Goal: Task Accomplishment & Management: Manage account settings

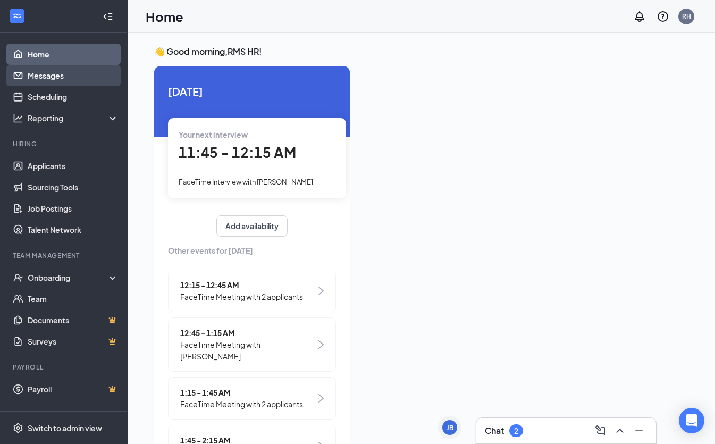
click at [88, 72] on link "Messages" at bounding box center [73, 75] width 91 height 21
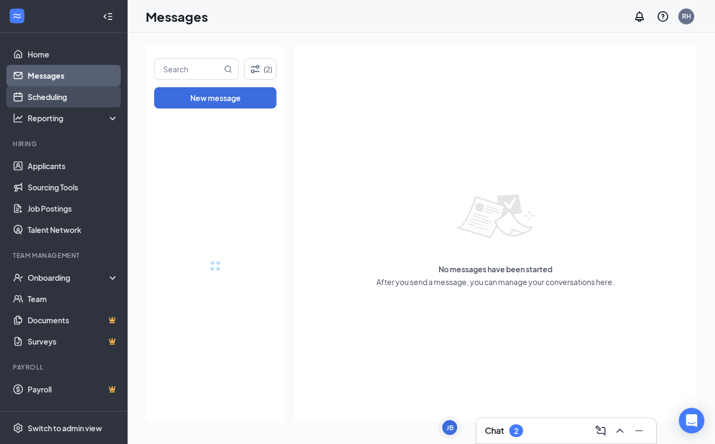
click at [88, 97] on link "Scheduling" at bounding box center [73, 96] width 91 height 21
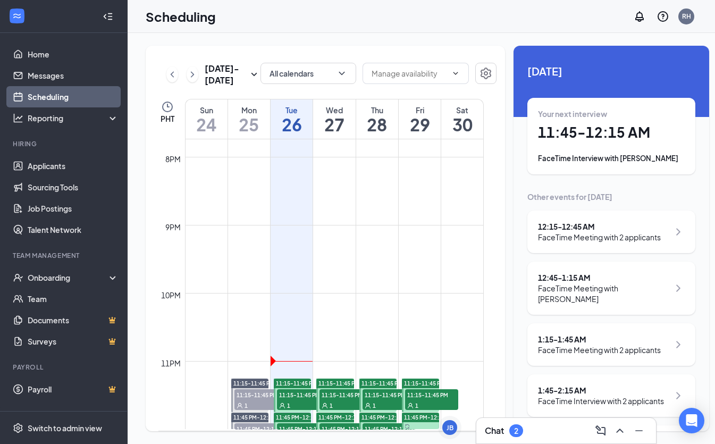
click at [296, 397] on span "11:15-11:45 PM" at bounding box center [303, 394] width 53 height 11
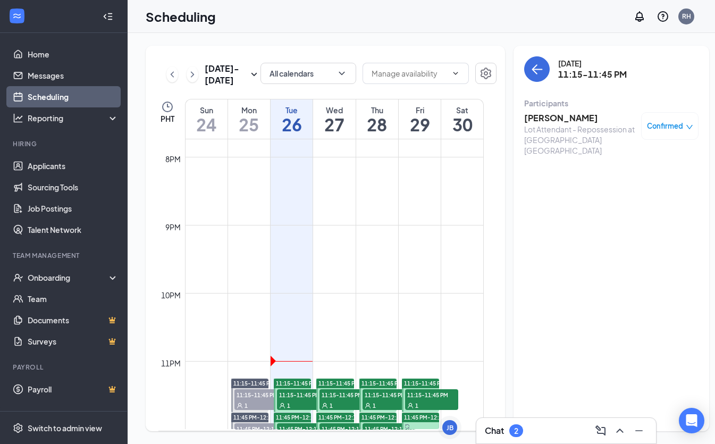
scroll to position [1354, 0]
click at [301, 409] on div "1" at bounding box center [303, 405] width 53 height 11
click at [551, 118] on h3 "Cristian Rothfork" at bounding box center [580, 118] width 112 height 12
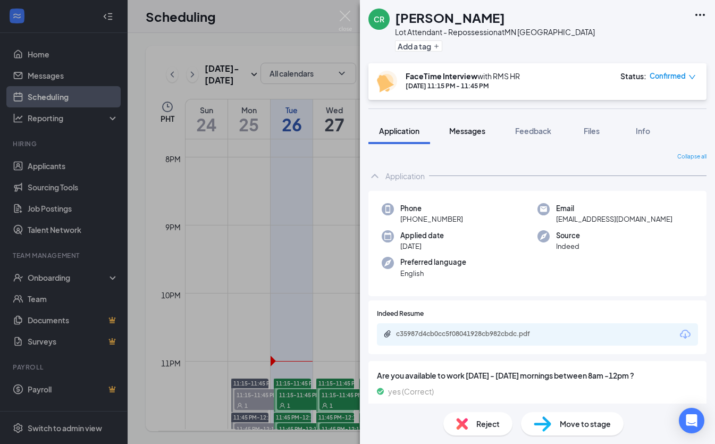
click at [469, 130] on span "Messages" at bounding box center [467, 131] width 36 height 10
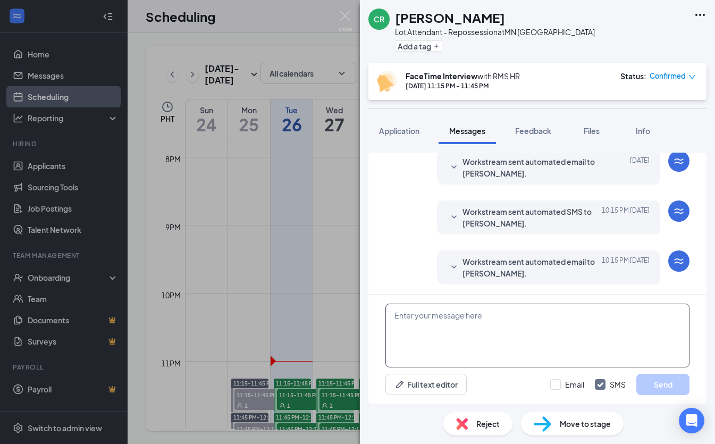
scroll to position [380, 0]
click at [503, 313] on textarea at bounding box center [537, 335] width 304 height 64
paste textarea "Good day, Name! My name is [PERSON_NAME] and I will be conducting your intervie…"
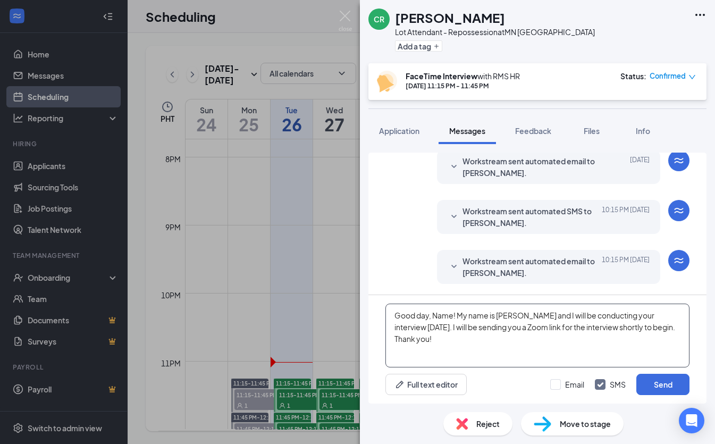
drag, startPoint x: 453, startPoint y: 315, endPoint x: 437, endPoint y: 316, distance: 16.0
click at [434, 316] on textarea "Good day, Name! My name is [PERSON_NAME] and I will be conducting your intervie…" at bounding box center [537, 335] width 304 height 64
type textarea "Good day, Cristian! My name is Allyssa and I will be conducting your interview …"
click at [558, 383] on div at bounding box center [555, 384] width 11 height 11
click at [558, 383] on input "Email" at bounding box center [567, 384] width 34 height 11
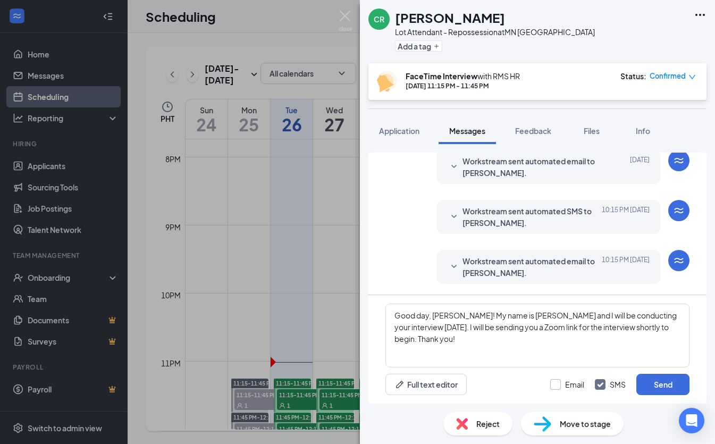
checkbox input "true"
click at [666, 377] on button "Send" at bounding box center [662, 383] width 53 height 21
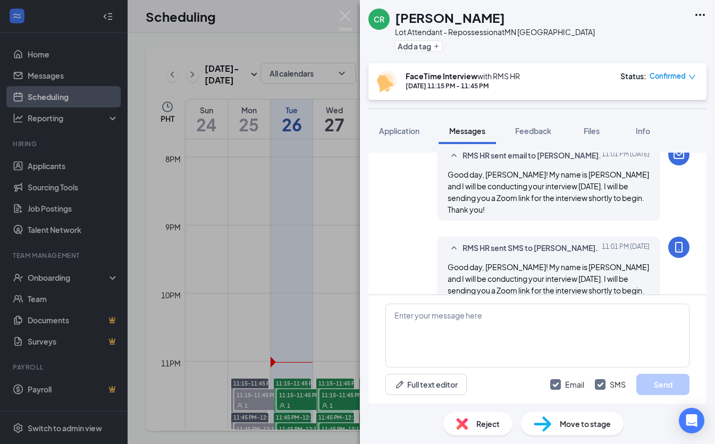
scroll to position [541, 0]
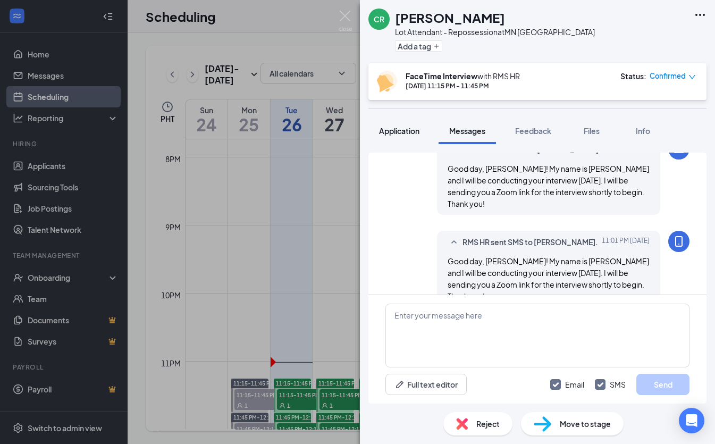
click at [409, 130] on span "Application" at bounding box center [399, 131] width 40 height 10
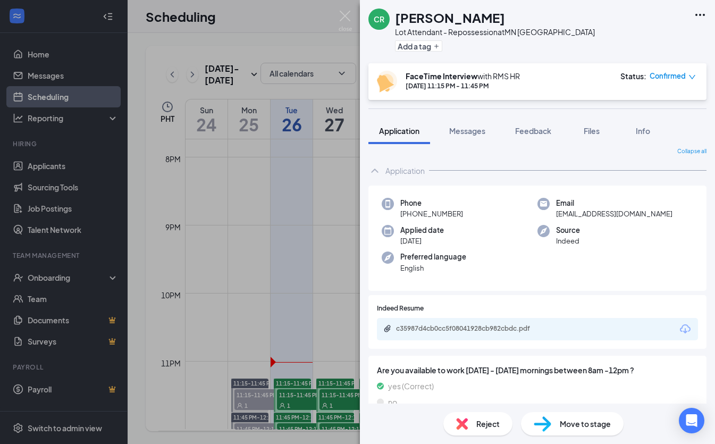
scroll to position [5, 0]
drag, startPoint x: 460, startPoint y: 211, endPoint x: 398, endPoint y: 214, distance: 61.7
click at [394, 214] on div "Phone +1 (612) 790-4186" at bounding box center [459, 209] width 156 height 22
copy span "+1 (612) 790-4186"
click at [339, 236] on div "CR Cristian Rothfork Lot Attendant - Repossession at MN Minneapolis Add a tag F…" at bounding box center [357, 222] width 715 height 444
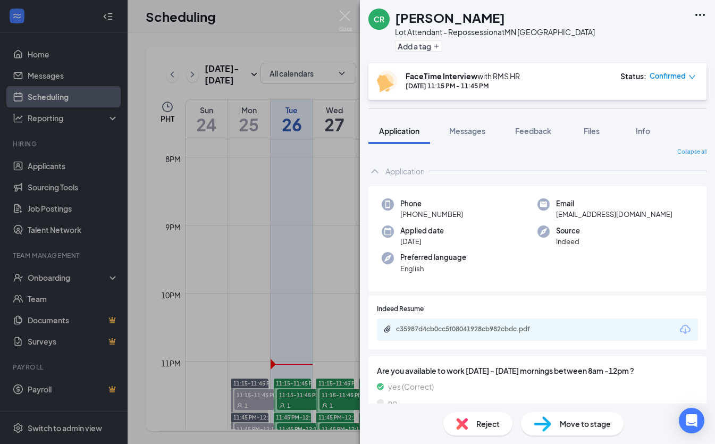
click at [333, 260] on div "CR Cristian Rothfork Lot Attendant - Repossession at MN Minneapolis Add a tag F…" at bounding box center [357, 222] width 715 height 444
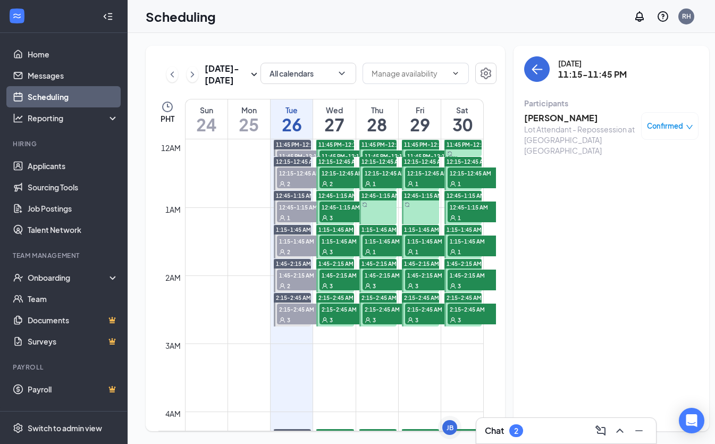
click at [334, 161] on span "11:45 PM-12:15 AM" at bounding box center [345, 155] width 53 height 11
click at [336, 189] on div "2" at bounding box center [345, 183] width 53 height 11
click at [337, 212] on span "12:45-1:15 AM" at bounding box center [345, 206] width 53 height 11
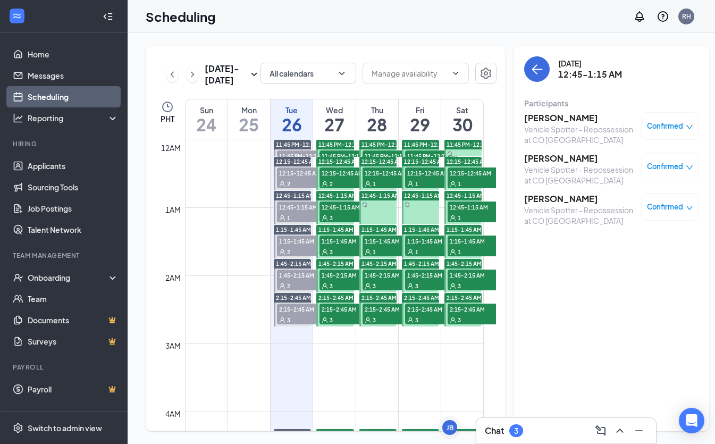
click at [346, 246] on span "1:15-1:45 AM" at bounding box center [345, 240] width 53 height 11
click at [348, 246] on span "1:15-1:45 AM" at bounding box center [345, 240] width 53 height 11
click at [349, 280] on span "1:45-2:15 AM" at bounding box center [345, 274] width 53 height 11
click at [342, 257] on div "3" at bounding box center [345, 251] width 53 height 11
click at [347, 291] on div "3" at bounding box center [345, 285] width 53 height 11
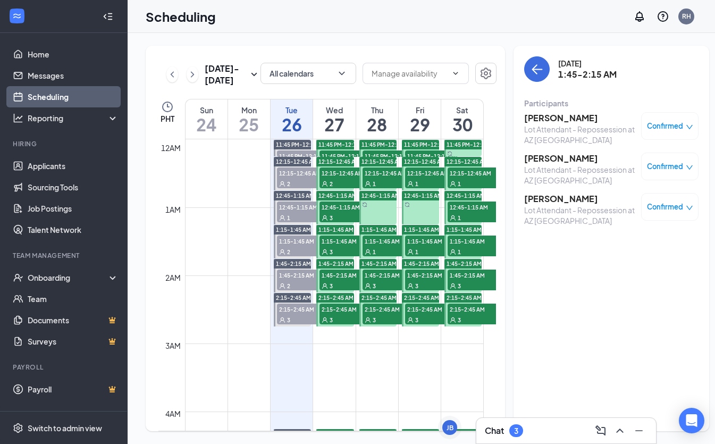
click at [336, 314] on span "2:15-2:45 AM" at bounding box center [345, 308] width 53 height 11
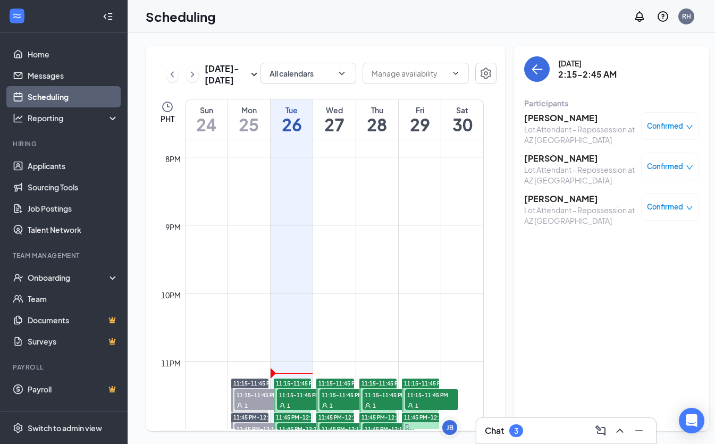
scroll to position [1355, 0]
click at [296, 397] on span "11:15-11:45 PM" at bounding box center [303, 394] width 53 height 11
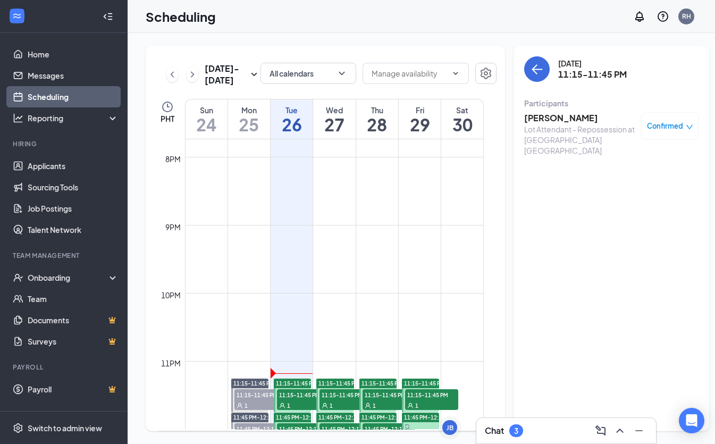
click at [553, 115] on h3 "Cristian Rothfork" at bounding box center [580, 118] width 112 height 12
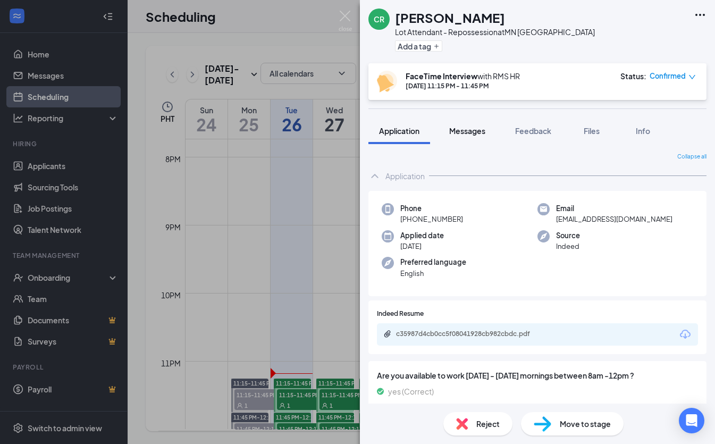
click at [460, 126] on span "Messages" at bounding box center [467, 131] width 36 height 10
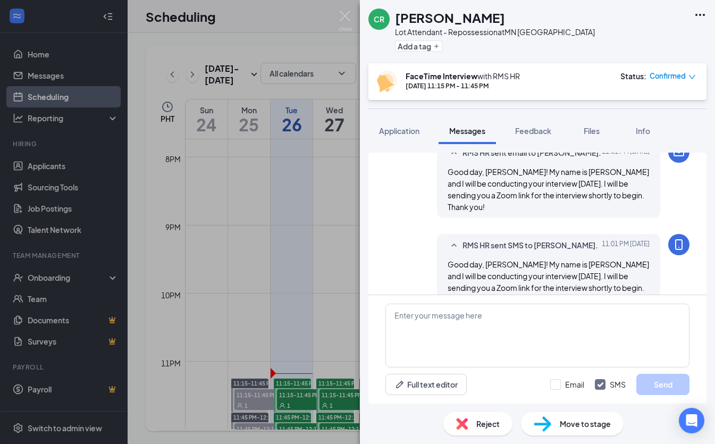
scroll to position [441, 0]
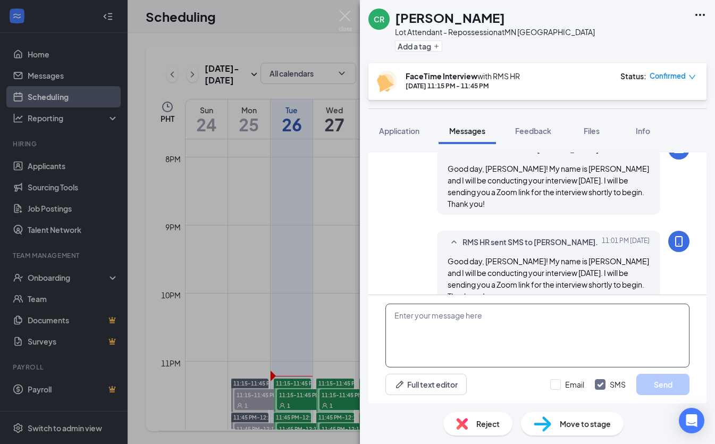
click at [423, 325] on textarea at bounding box center [537, 335] width 304 height 64
paste textarea "RMS HR is inviting you to a scheduled Zoom meeting. Topic: RMS HR's Zoom Meetin…"
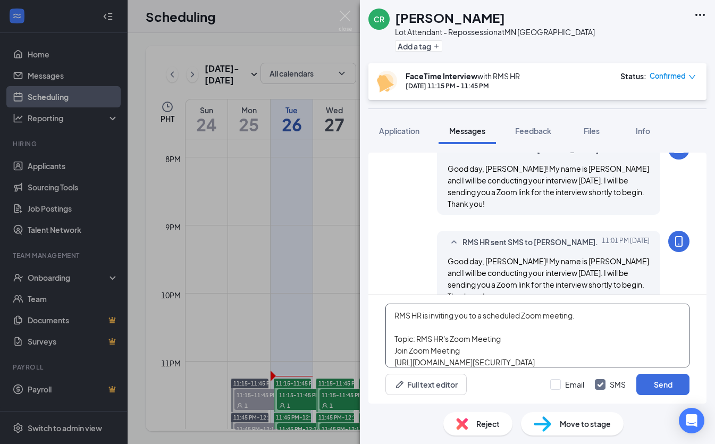
scroll to position [53, 0]
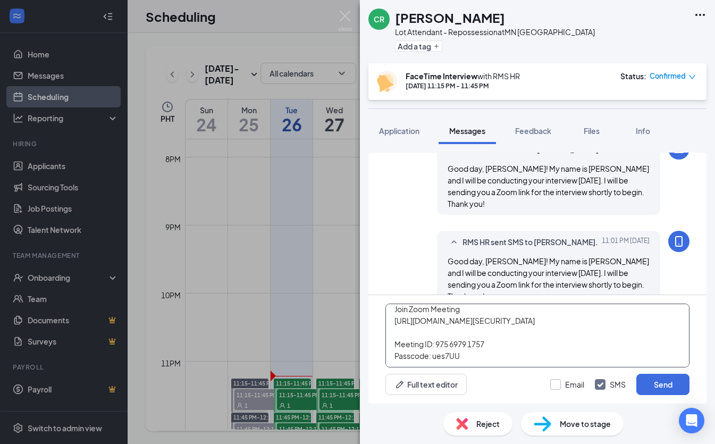
type textarea "RMS HR is inviting you to a scheduled Zoom meeting. Topic: RMS HR's Zoom Meetin…"
click at [560, 381] on div at bounding box center [555, 384] width 11 height 11
click at [560, 381] on input "Email" at bounding box center [567, 384] width 34 height 11
checkbox input "true"
click at [671, 384] on button "Send" at bounding box center [662, 383] width 53 height 21
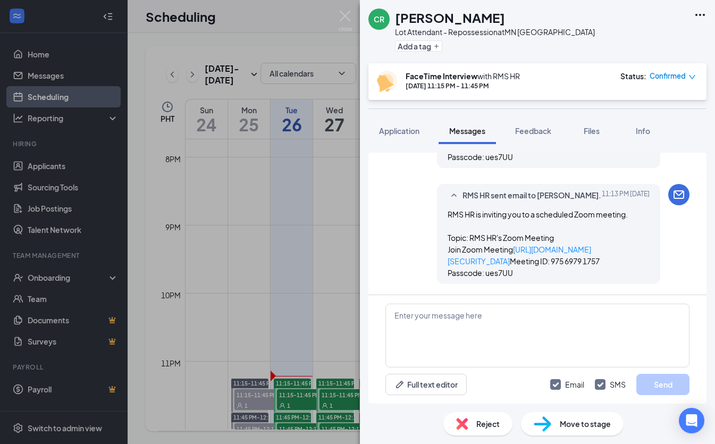
scroll to position [743, 0]
click at [300, 379] on div "CR Cristian Rothfork Lot Attendant - Repossession at MN Minneapolis Add a tag F…" at bounding box center [357, 222] width 715 height 444
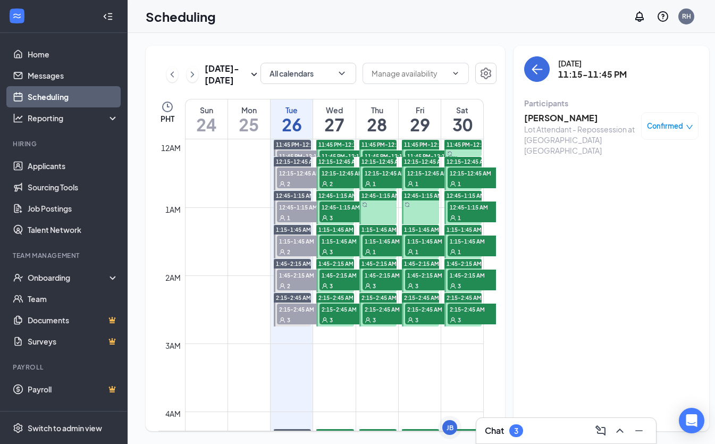
click at [332, 161] on span "11:45 PM-12:15 AM" at bounding box center [345, 155] width 53 height 11
click at [567, 116] on h3 "[PERSON_NAME]" at bounding box center [580, 118] width 112 height 12
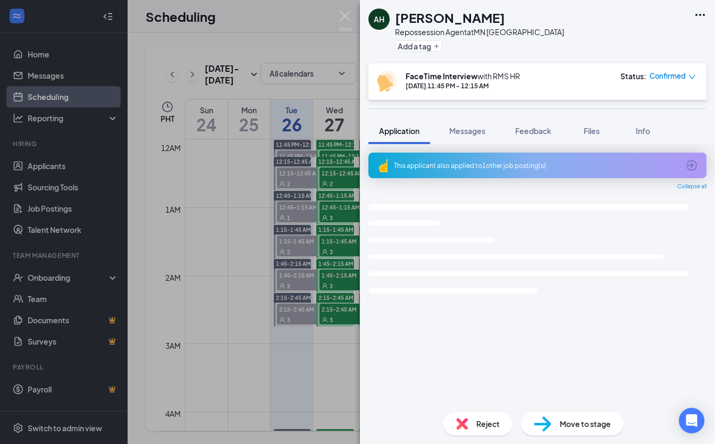
click at [333, 183] on div "AH Anthony Hofford Repossession Agent at MN Minneapolis Add a tag FaceTime Inte…" at bounding box center [357, 222] width 715 height 444
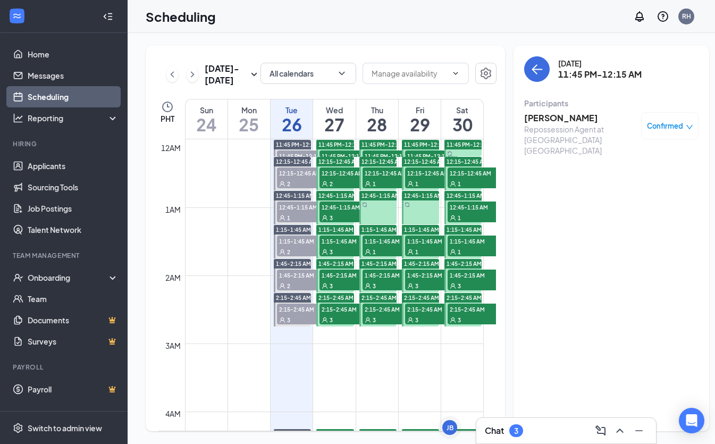
click at [343, 189] on div "2" at bounding box center [345, 183] width 53 height 11
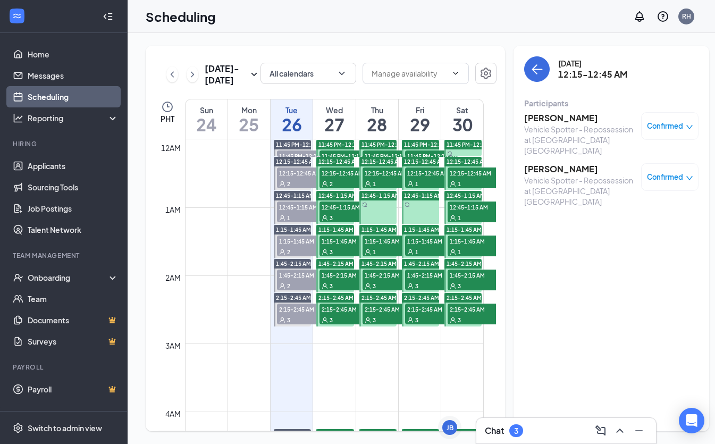
click at [540, 118] on h3 "[PERSON_NAME]" at bounding box center [580, 118] width 112 height 12
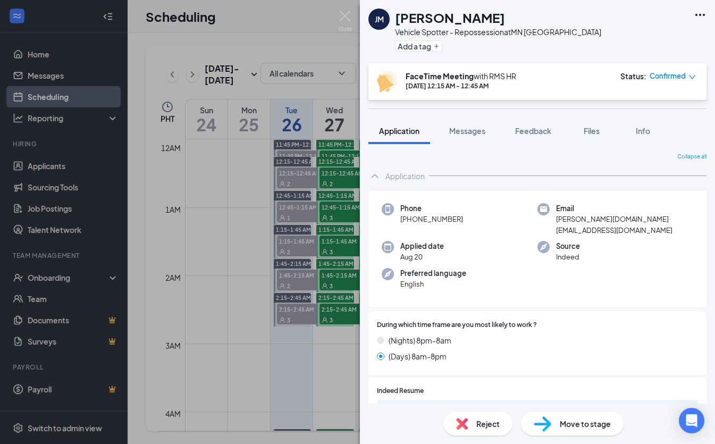
drag, startPoint x: 468, startPoint y: 215, endPoint x: 403, endPoint y: 215, distance: 64.8
click at [397, 216] on div "Phone +1 (612) 545-6029" at bounding box center [459, 219] width 156 height 32
copy span "+1 (612) 545-6029"
click at [347, 14] on img at bounding box center [344, 21] width 13 height 21
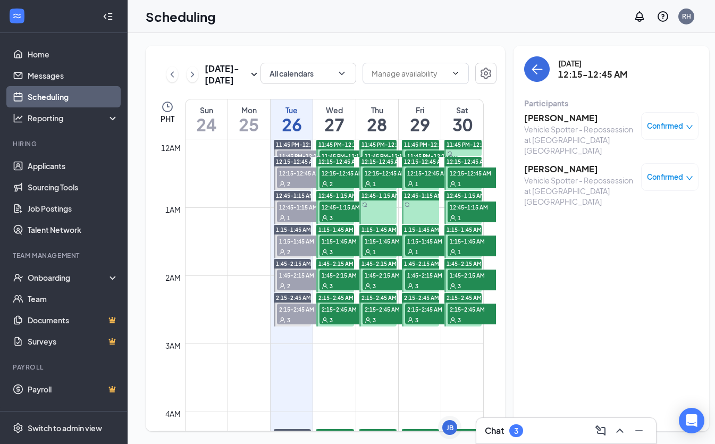
click at [557, 163] on h3 "[PERSON_NAME]" at bounding box center [580, 169] width 112 height 12
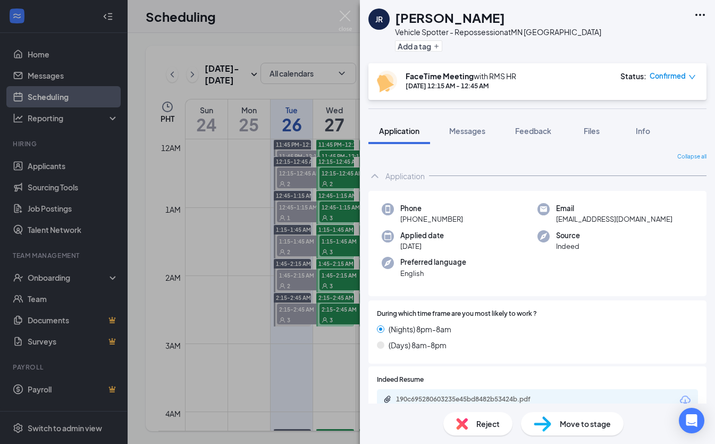
drag, startPoint x: 466, startPoint y: 217, endPoint x: 415, endPoint y: 215, distance: 51.0
click at [396, 213] on div "Phone +1 (928) 316-6198" at bounding box center [459, 214] width 156 height 22
copy div "+1 (928) 316-6198"
click at [361, 25] on div "JR Javan Rogers Vehicle Spotter - Repossession at MN Minneapolis Add a tag" at bounding box center [537, 31] width 355 height 63
click at [348, 19] on img at bounding box center [344, 21] width 13 height 21
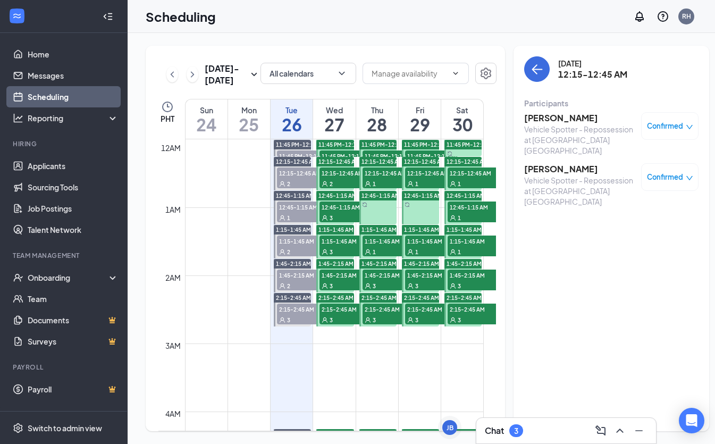
click at [337, 212] on span "12:45-1:15 AM" at bounding box center [345, 206] width 53 height 11
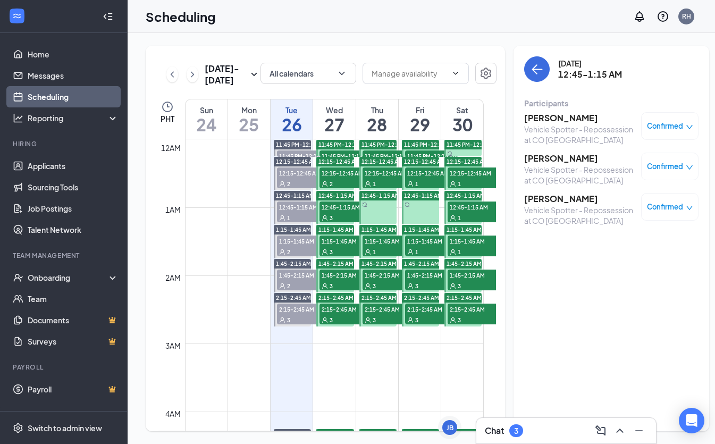
click at [528, 118] on h3 "[PERSON_NAME]" at bounding box center [580, 118] width 112 height 12
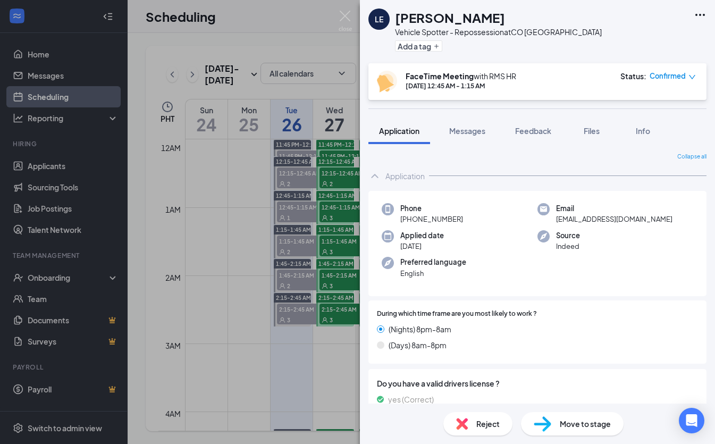
drag, startPoint x: 460, startPoint y: 216, endPoint x: 418, endPoint y: 217, distance: 42.5
click at [399, 215] on div "Phone +1 (720) 757-0842" at bounding box center [459, 214] width 156 height 22
copy span "+1 (720) 757-0842"
click at [349, 17] on img at bounding box center [344, 21] width 13 height 21
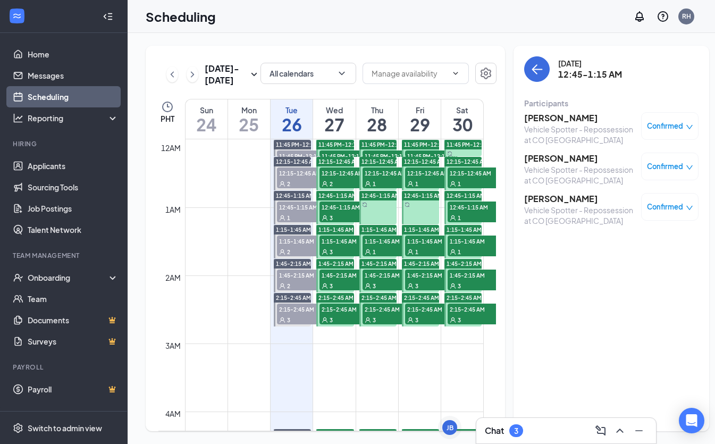
click at [526, 162] on h3 "Elias Morales" at bounding box center [580, 158] width 112 height 12
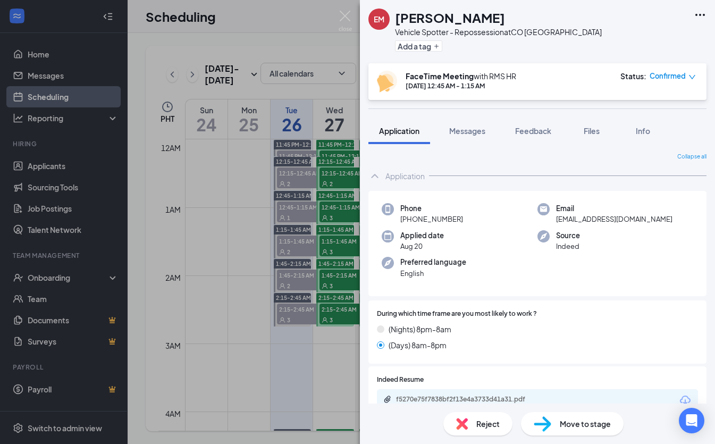
drag, startPoint x: 460, startPoint y: 217, endPoint x: 410, endPoint y: 219, distance: 49.5
click at [398, 216] on div "Phone +1 (720) 762-7501" at bounding box center [459, 214] width 156 height 22
click at [349, 14] on img at bounding box center [344, 21] width 13 height 21
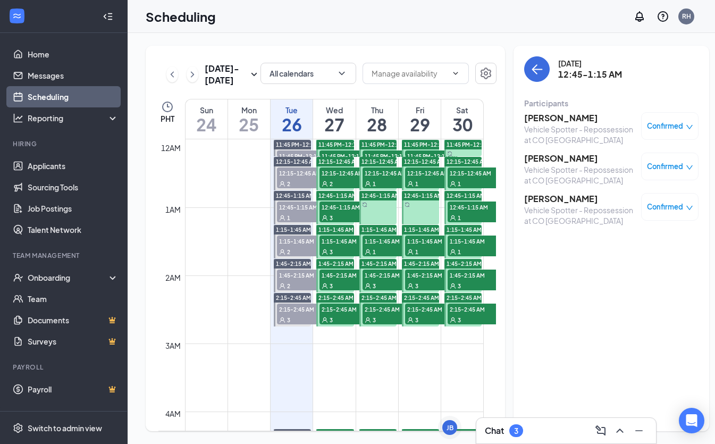
click at [547, 199] on h3 "Kevin Detreville" at bounding box center [580, 199] width 112 height 12
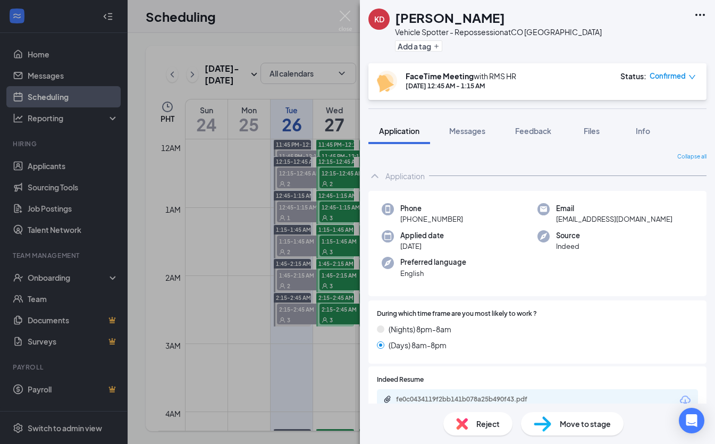
drag, startPoint x: 464, startPoint y: 217, endPoint x: 405, endPoint y: 217, distance: 59.0
click at [400, 216] on div "Phone +1 (720) 793-3345" at bounding box center [459, 214] width 156 height 22
copy span "+1 (720) 793-3345"
click at [315, 113] on div "KD Kevin Detreville Vehicle Spotter - Repossession at CO Denver Add a tag FaceT…" at bounding box center [357, 222] width 715 height 444
click at [343, 14] on img at bounding box center [344, 21] width 13 height 21
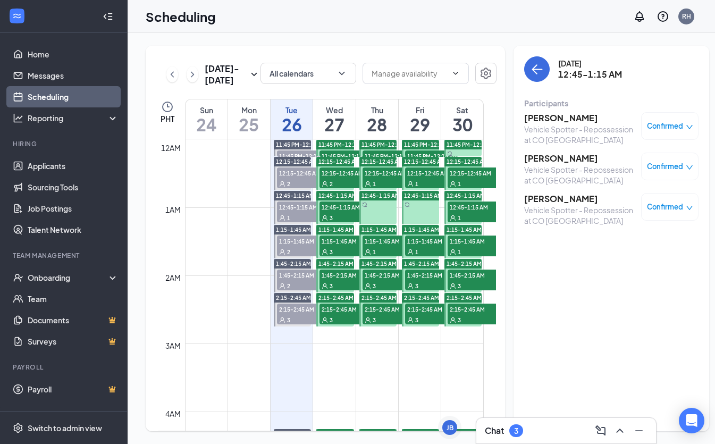
click at [353, 223] on div "3" at bounding box center [345, 217] width 53 height 11
click at [340, 257] on div "3" at bounding box center [345, 251] width 53 height 11
click at [540, 117] on h3 "[PERSON_NAME]" at bounding box center [580, 118] width 112 height 12
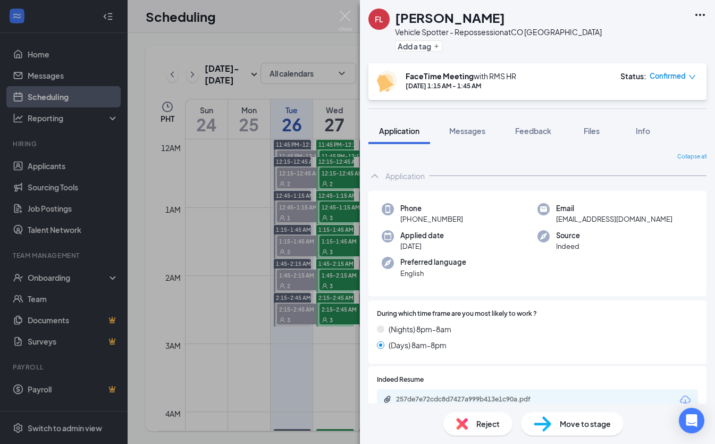
drag, startPoint x: 464, startPoint y: 217, endPoint x: 416, endPoint y: 220, distance: 47.9
click at [396, 214] on div "Phone +1 (305) 766-0277" at bounding box center [459, 214] width 156 height 22
copy span "+1 (305) 766-0277"
click at [345, 13] on img at bounding box center [344, 21] width 13 height 21
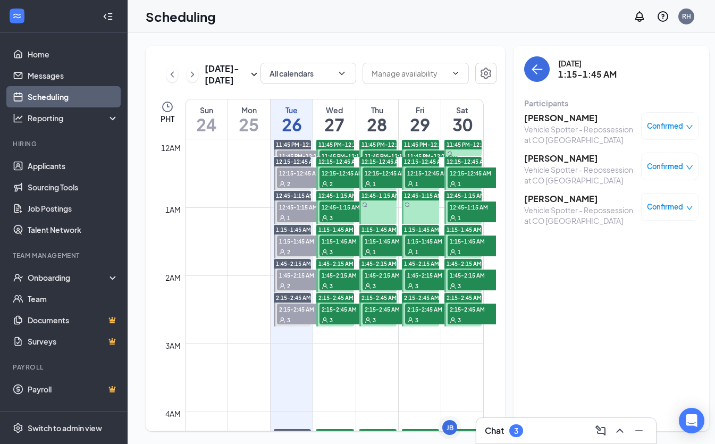
click at [529, 151] on div "Felipe Lopez Vehicle Spotter - Repossession at CO Denver Confirmed Rex Paullus …" at bounding box center [611, 168] width 174 height 121
click at [529, 156] on h3 "[PERSON_NAME]" at bounding box center [580, 158] width 112 height 12
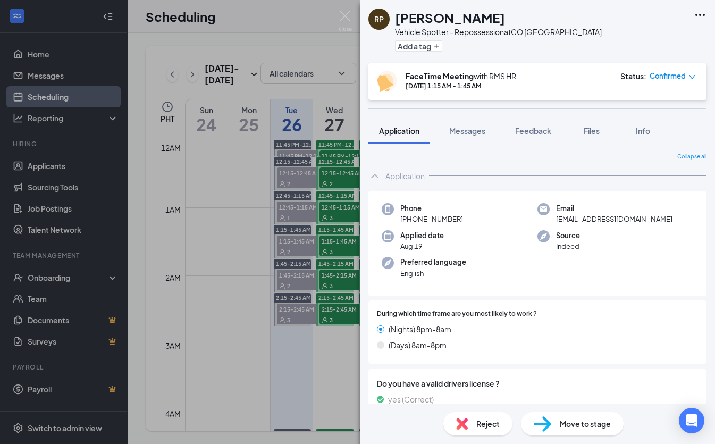
drag, startPoint x: 461, startPoint y: 216, endPoint x: 431, endPoint y: 226, distance: 30.7
click at [397, 216] on div "Phone +1 (207) 894-4398" at bounding box center [459, 214] width 156 height 22
click at [347, 18] on img at bounding box center [344, 21] width 13 height 21
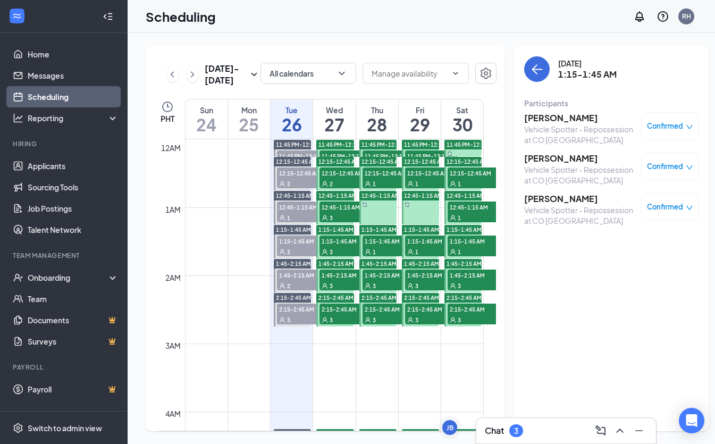
click at [554, 201] on h3 "[PERSON_NAME]" at bounding box center [580, 199] width 112 height 12
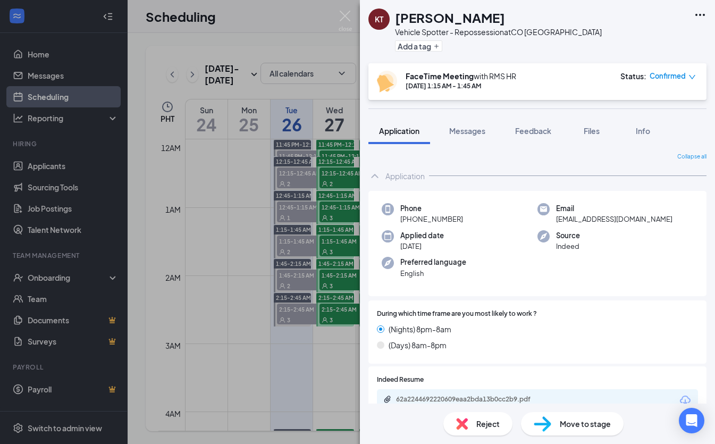
drag, startPoint x: 461, startPoint y: 217, endPoint x: 403, endPoint y: 216, distance: 57.9
click at [396, 217] on div "Phone +1 (406) 833-0835" at bounding box center [459, 214] width 156 height 22
copy span "+1 (406) 833-0835"
click at [342, 20] on img at bounding box center [344, 21] width 13 height 21
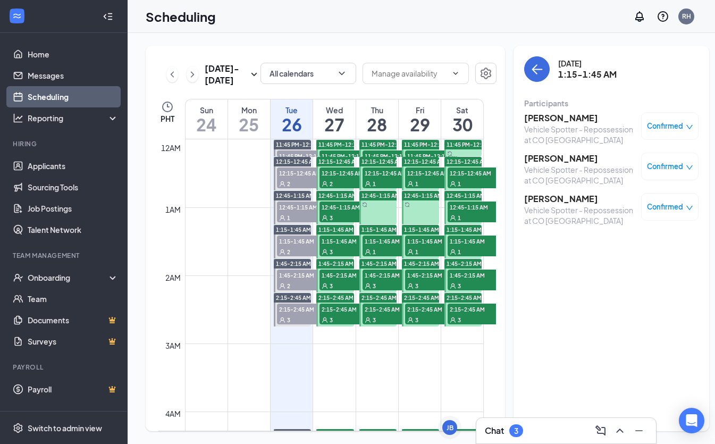
click at [349, 246] on span "1:15-1:45 AM" at bounding box center [345, 240] width 53 height 11
click at [342, 291] on div "3" at bounding box center [345, 285] width 53 height 11
click at [559, 120] on h3 "[PERSON_NAME]" at bounding box center [580, 118] width 112 height 12
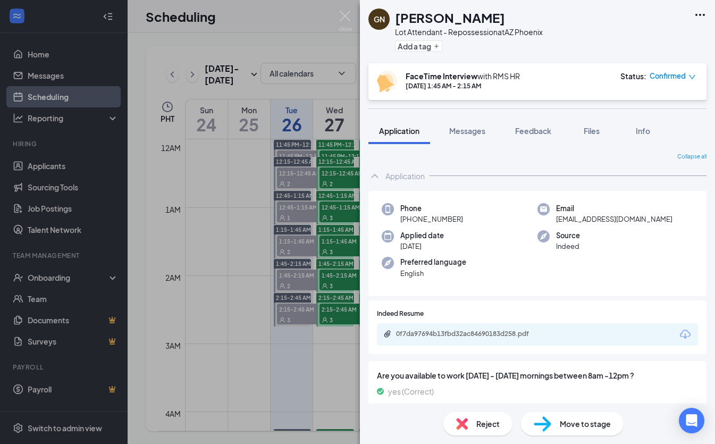
drag, startPoint x: 464, startPoint y: 217, endPoint x: 410, endPoint y: 219, distance: 54.2
click at [397, 219] on div "Phone +1 (313) 908-3154" at bounding box center [459, 214] width 156 height 22
copy span "[PHONE_NUMBER]"
click at [344, 17] on img at bounding box center [344, 21] width 13 height 21
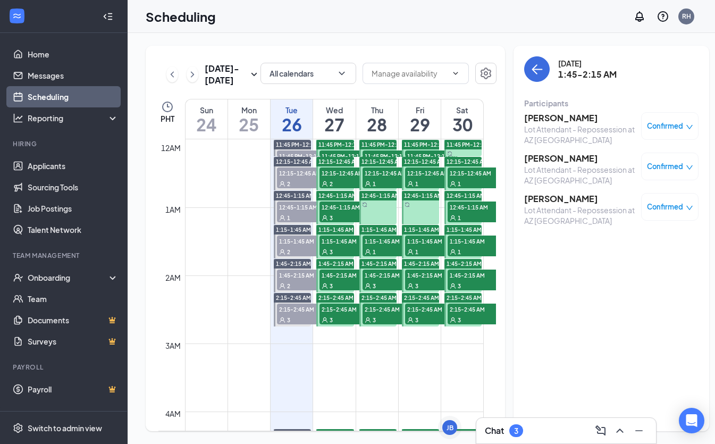
click at [532, 157] on h3 "[PERSON_NAME]" at bounding box center [580, 158] width 112 height 12
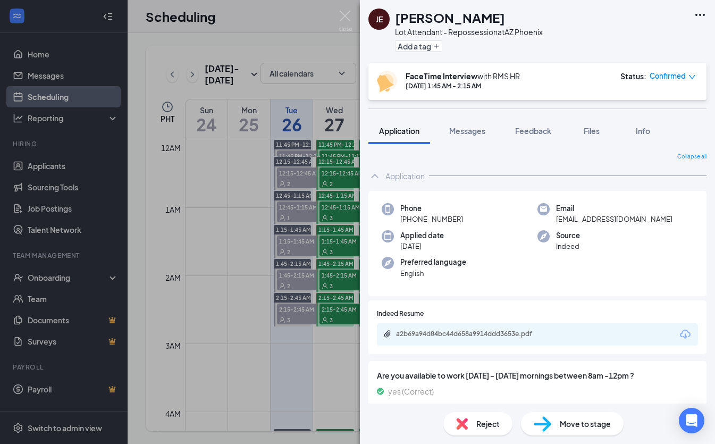
drag, startPoint x: 463, startPoint y: 217, endPoint x: 409, endPoint y: 218, distance: 54.2
click at [400, 217] on div "Phone +1 (773) 562-0897" at bounding box center [459, 214] width 156 height 22
click at [347, 24] on img at bounding box center [344, 21] width 13 height 21
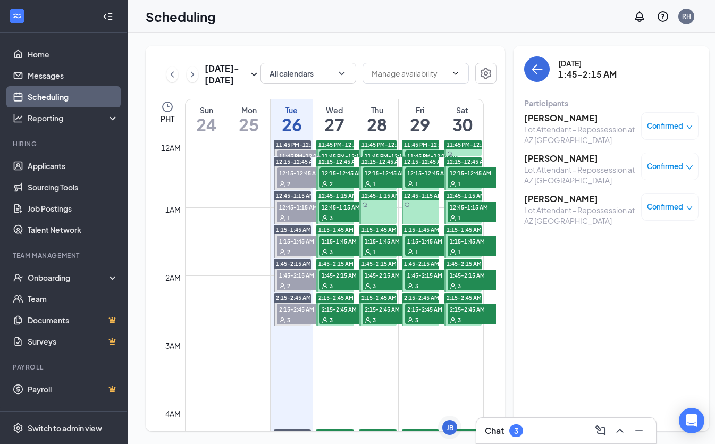
click at [545, 197] on h3 "[PERSON_NAME]" at bounding box center [580, 199] width 112 height 12
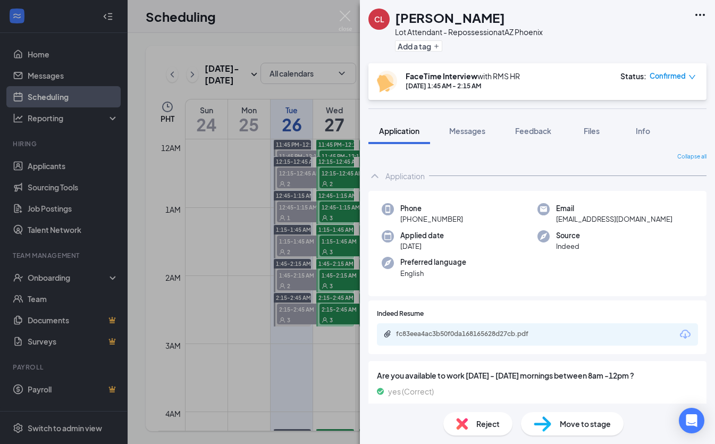
drag, startPoint x: 453, startPoint y: 218, endPoint x: 418, endPoint y: 217, distance: 35.1
click at [394, 217] on div "Phone +1 (623) 276-8676" at bounding box center [459, 214] width 156 height 22
copy span "+1 (623) 276-8676"
click at [344, 14] on img at bounding box center [344, 21] width 13 height 21
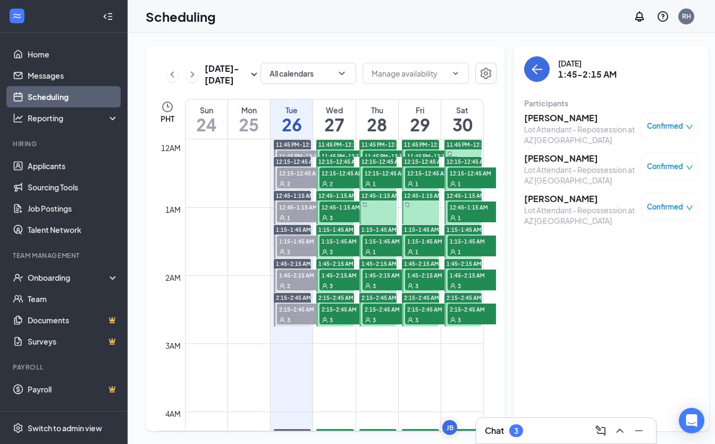
click at [350, 325] on div "3" at bounding box center [345, 319] width 53 height 11
click at [342, 280] on span "1:45-2:15 AM" at bounding box center [345, 274] width 53 height 11
click at [335, 314] on span "2:15-2:45 AM" at bounding box center [345, 308] width 53 height 11
click at [532, 113] on h3 "[PERSON_NAME]" at bounding box center [580, 118] width 112 height 12
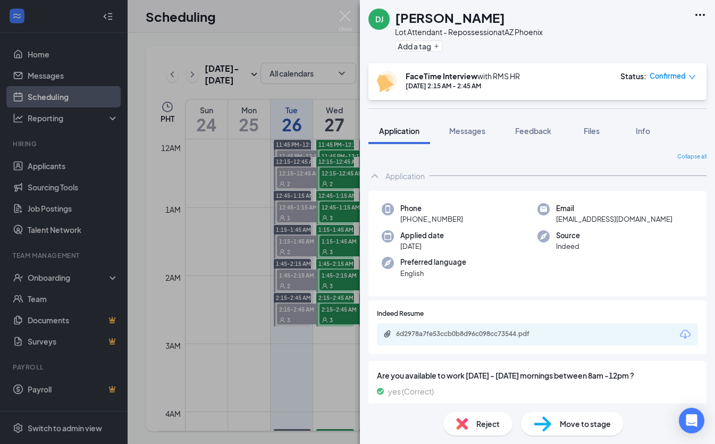
drag, startPoint x: 462, startPoint y: 218, endPoint x: 392, endPoint y: 219, distance: 70.7
click at [376, 220] on div "Phone +1 (602) 539-8630 Email dessicajackson@gmail.com Applied date Aug 21 Sour…" at bounding box center [537, 244] width 338 height 106
copy span "+1 (602) 539-8630"
click at [342, 11] on img at bounding box center [344, 21] width 13 height 21
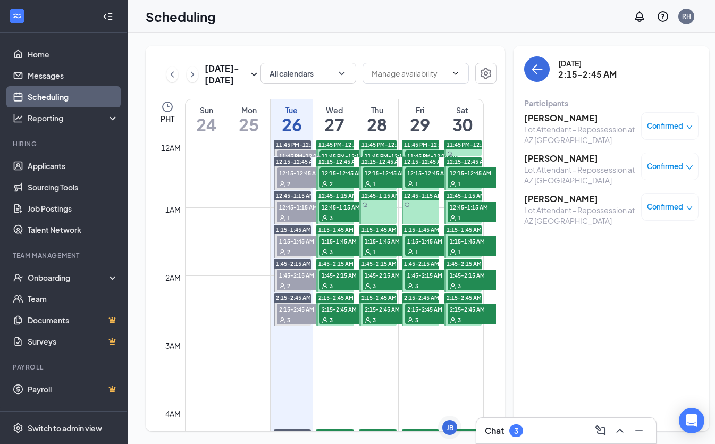
click at [566, 157] on h3 "[PERSON_NAME]" at bounding box center [580, 158] width 112 height 12
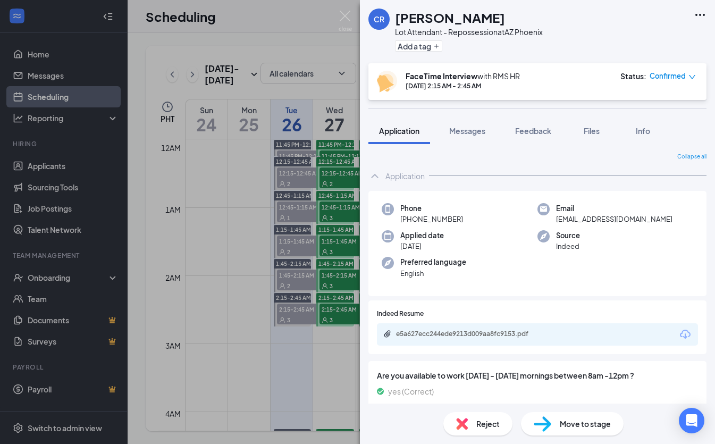
drag, startPoint x: 466, startPoint y: 217, endPoint x: 412, endPoint y: 219, distance: 54.8
click at [397, 216] on div "Phone +1 (505) 608-1969" at bounding box center [459, 214] width 156 height 22
click at [344, 16] on img at bounding box center [344, 21] width 13 height 21
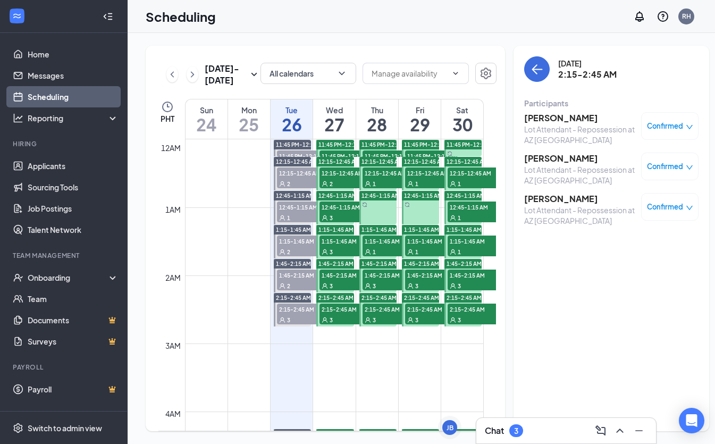
click at [534, 196] on h3 "[PERSON_NAME]" at bounding box center [580, 199] width 112 height 12
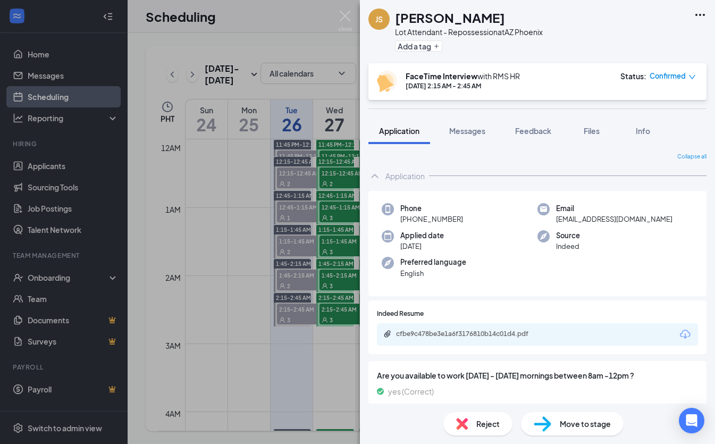
drag, startPoint x: 461, startPoint y: 217, endPoint x: 402, endPoint y: 217, distance: 58.4
click at [399, 217] on div "Phone +1 (480) 652-5919" at bounding box center [459, 214] width 156 height 22
click at [339, 15] on img at bounding box center [344, 21] width 13 height 21
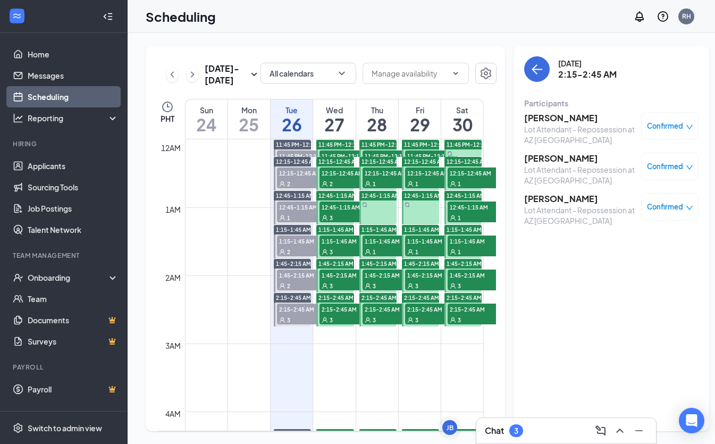
click at [353, 291] on div "3" at bounding box center [345, 285] width 53 height 11
click at [343, 325] on div "3" at bounding box center [345, 319] width 53 height 11
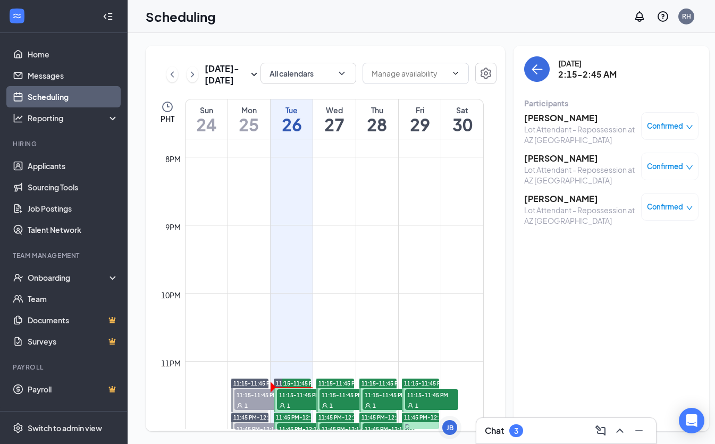
click at [299, 395] on span "11:15-11:45 PM" at bounding box center [303, 394] width 53 height 11
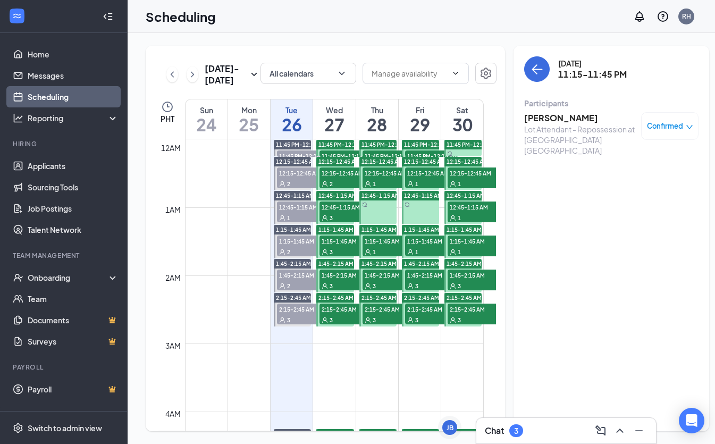
click at [340, 161] on span "11:45 PM-12:15 AM" at bounding box center [345, 155] width 53 height 11
click at [572, 120] on h3 "Anthony Hofford" at bounding box center [580, 118] width 112 height 12
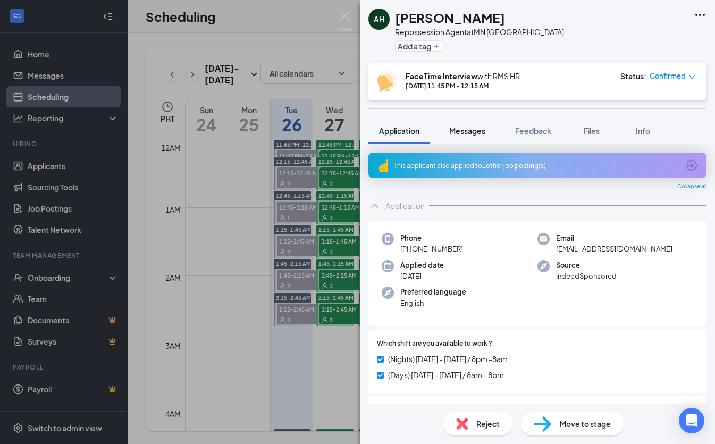
click at [477, 136] on button "Messages" at bounding box center [466, 130] width 57 height 27
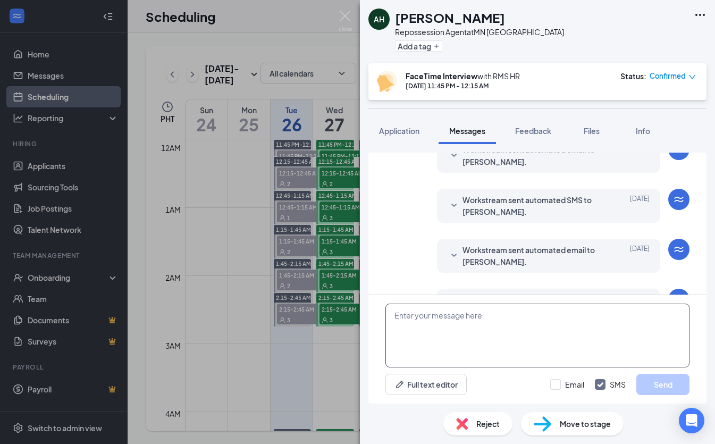
scroll to position [372, 0]
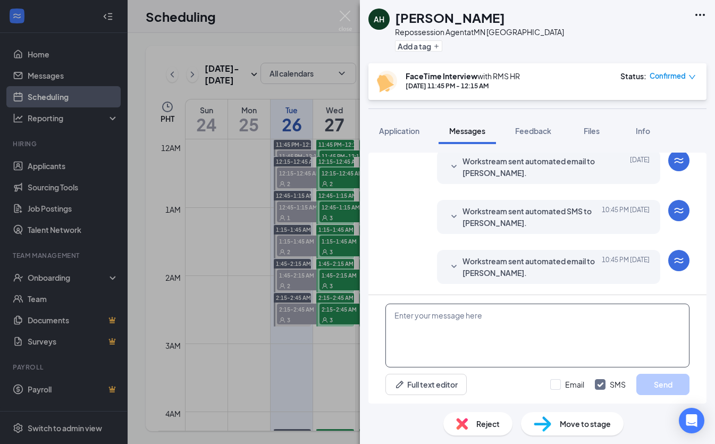
click at [508, 328] on textarea at bounding box center [537, 335] width 304 height 64
paste textarea "Good day, Name! My name is Allyssa and I will be conducting your interview toda…"
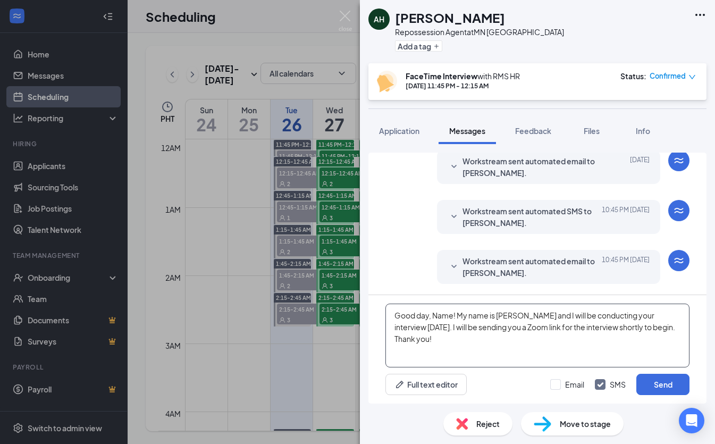
drag, startPoint x: 452, startPoint y: 315, endPoint x: 436, endPoint y: 315, distance: 16.5
click at [433, 315] on textarea "Good day, Name! My name is Allyssa and I will be conducting your interview toda…" at bounding box center [537, 335] width 304 height 64
drag, startPoint x: 432, startPoint y: 316, endPoint x: 466, endPoint y: 313, distance: 34.1
click at [432, 316] on textarea "Good day, Anthony! My name is Allyssa and I will be conducting your interview t…" at bounding box center [537, 335] width 304 height 64
type textarea "Good day, Anthony! My name is Allyssa and I will be conducting your interview t…"
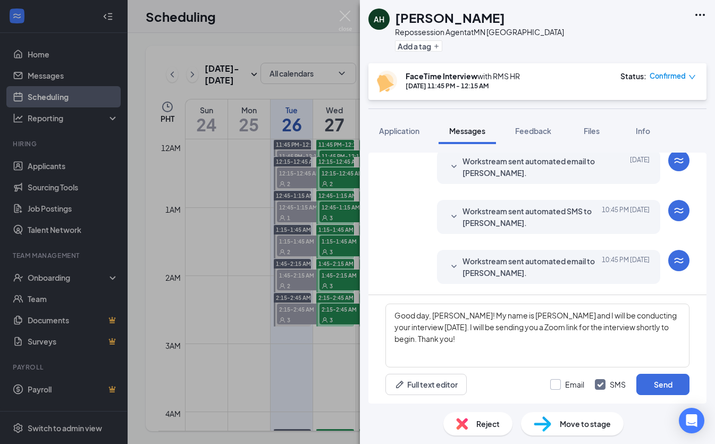
click at [553, 382] on input "Email" at bounding box center [567, 384] width 34 height 11
checkbox input "true"
click at [655, 383] on button "Send" at bounding box center [662, 383] width 53 height 21
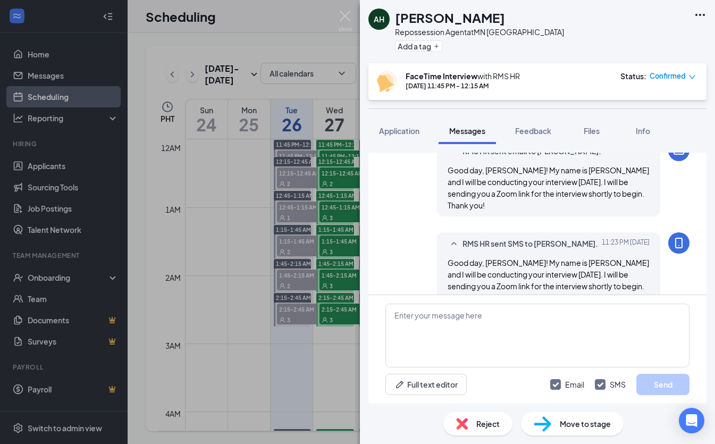
scroll to position [534, 0]
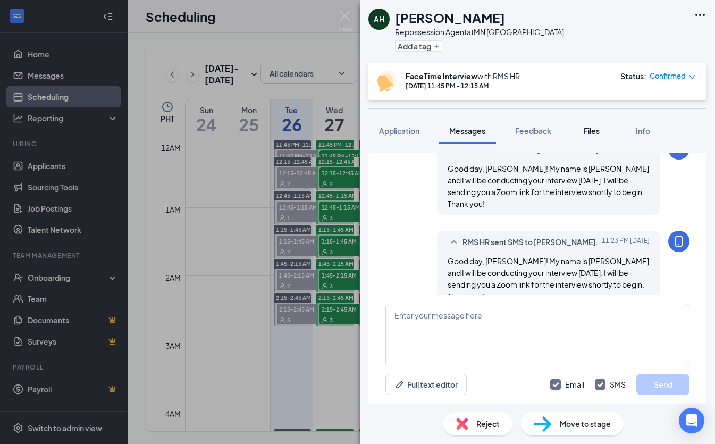
click at [587, 125] on div "Files" at bounding box center [591, 130] width 21 height 11
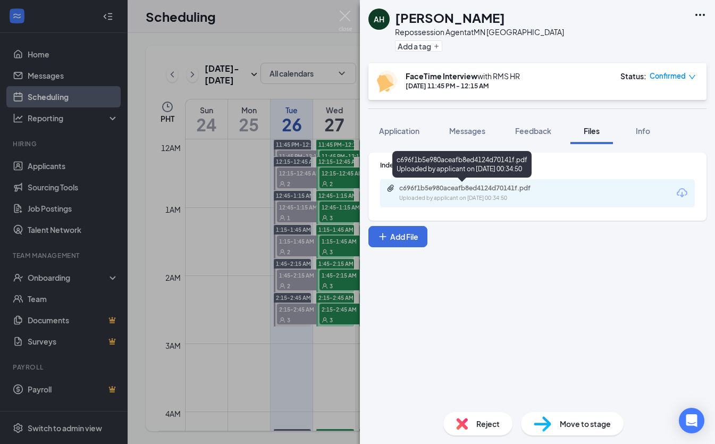
drag, startPoint x: 453, startPoint y: 198, endPoint x: 434, endPoint y: 202, distance: 20.1
click at [437, 202] on div "c696f1b5e980aceafb8ed4124d70141f.pdf Uploaded by applicant on Aug 25, 2025 at 0…" at bounding box center [537, 193] width 315 height 28
click at [438, 199] on div "Uploaded by applicant on Aug 25, 2025 at 00:34:50" at bounding box center [478, 198] width 159 height 9
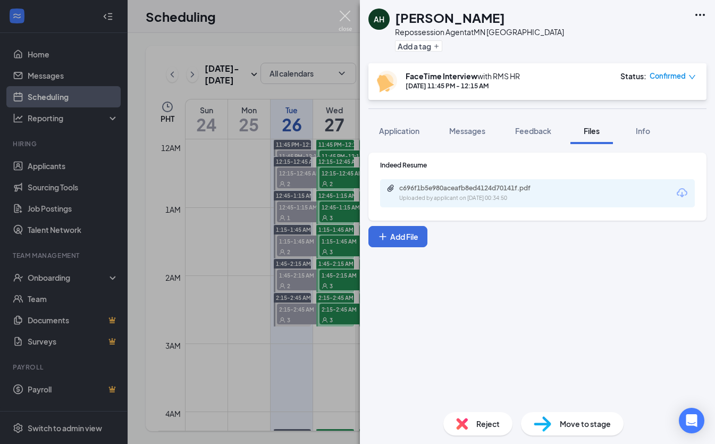
click at [343, 11] on img at bounding box center [344, 21] width 13 height 21
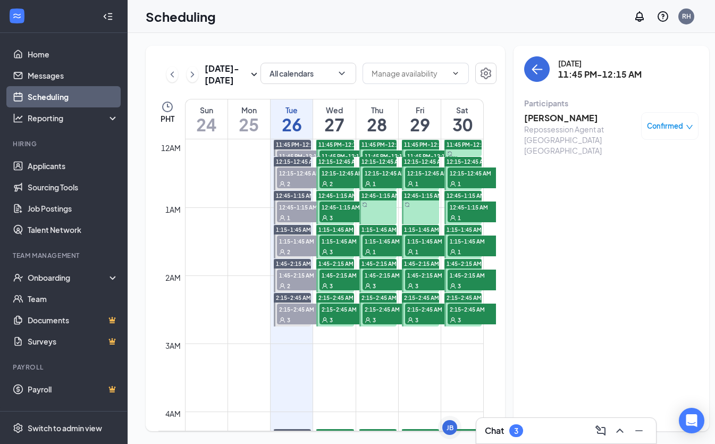
click at [334, 161] on span "11:45 PM-12:15 AM" at bounding box center [345, 155] width 53 height 11
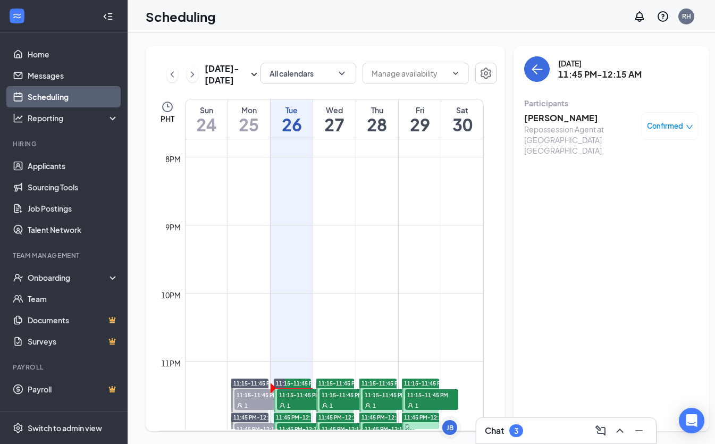
scroll to position [1, 0]
click at [303, 400] on span "11:15-11:45 PM" at bounding box center [303, 394] width 53 height 11
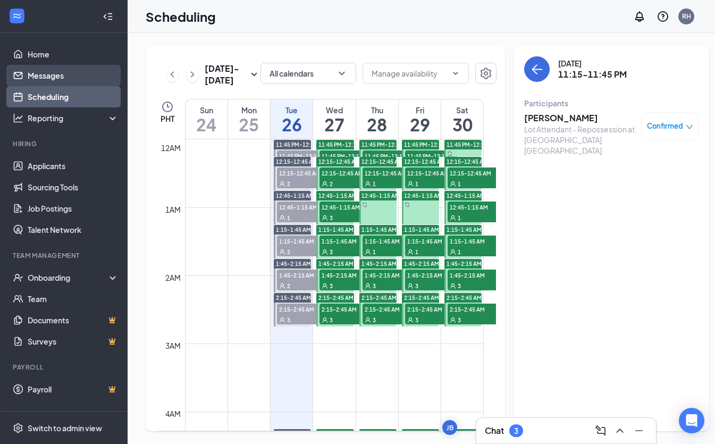
click at [54, 77] on link "Messages" at bounding box center [73, 75] width 91 height 21
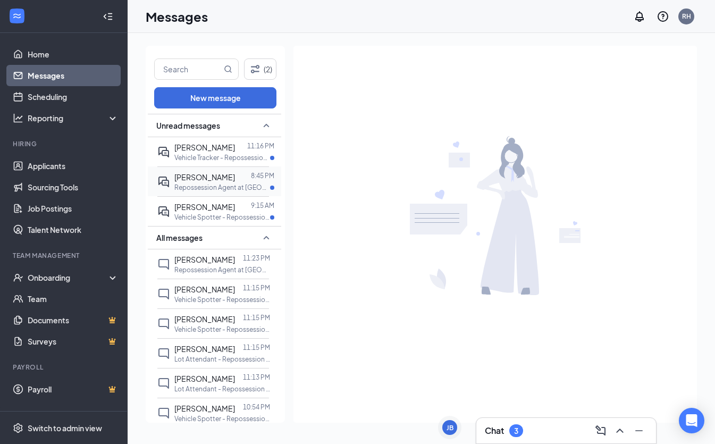
click at [189, 184] on p "Repossession Agent at [GEOGRAPHIC_DATA] [GEOGRAPHIC_DATA]" at bounding box center [222, 187] width 96 height 9
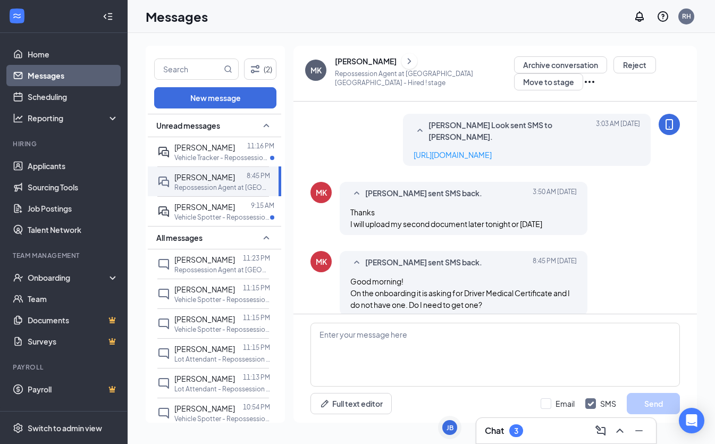
scroll to position [434, 0]
click at [464, 359] on textarea at bounding box center [494, 354] width 369 height 64
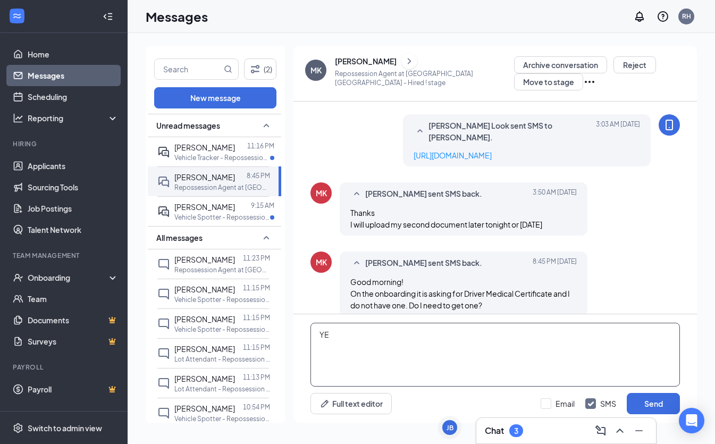
type textarea "Y"
type textarea "Good day, Matthew! Yes you do need to get one, it is a requirement."
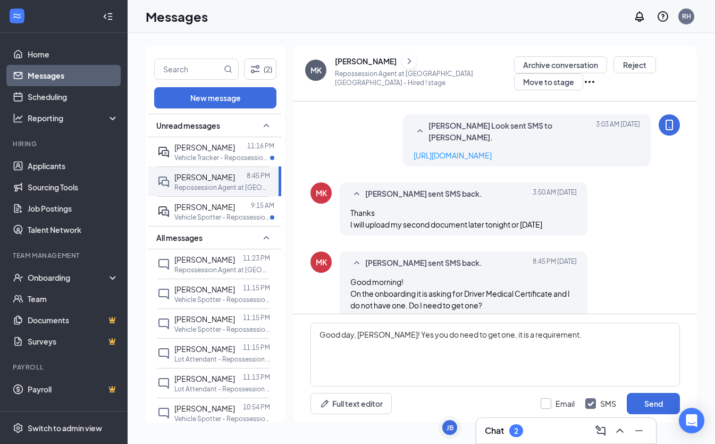
click at [555, 400] on div "Email" at bounding box center [564, 403] width 19 height 11
click at [555, 400] on input "Email" at bounding box center [557, 403] width 34 height 11
checkbox input "true"
click at [569, 335] on textarea "Good day, Matthew! Yes you do need to get one, it is a requirement." at bounding box center [494, 354] width 369 height 64
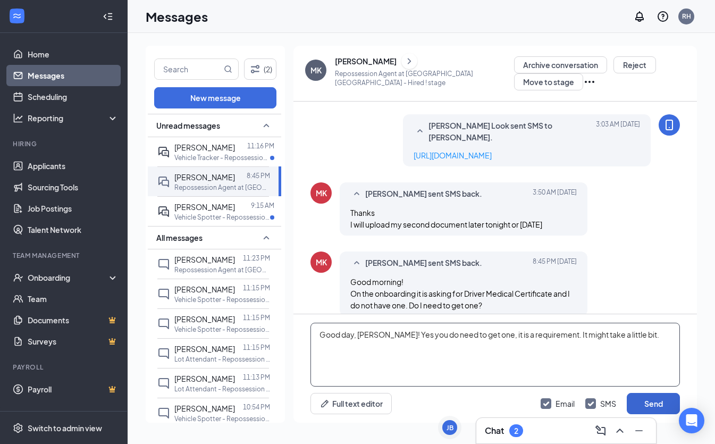
type textarea "Good day, Matthew! Yes you do need to get one, it is a requirement. It might ta…"
click at [664, 397] on button "Send" at bounding box center [652, 403] width 53 height 21
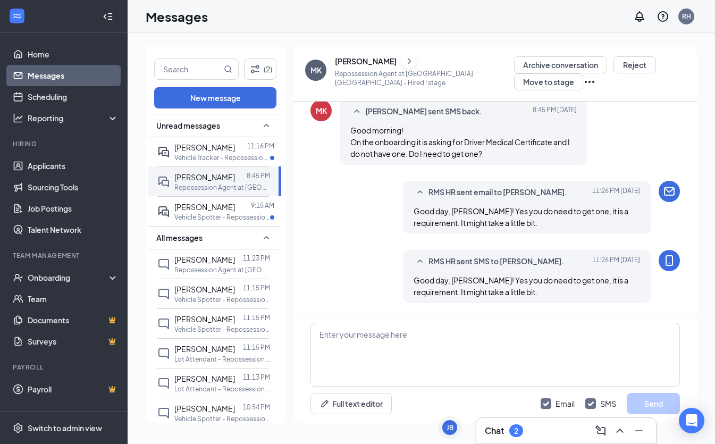
scroll to position [586, 0]
click at [225, 208] on span "Anthony Salgado" at bounding box center [204, 207] width 61 height 10
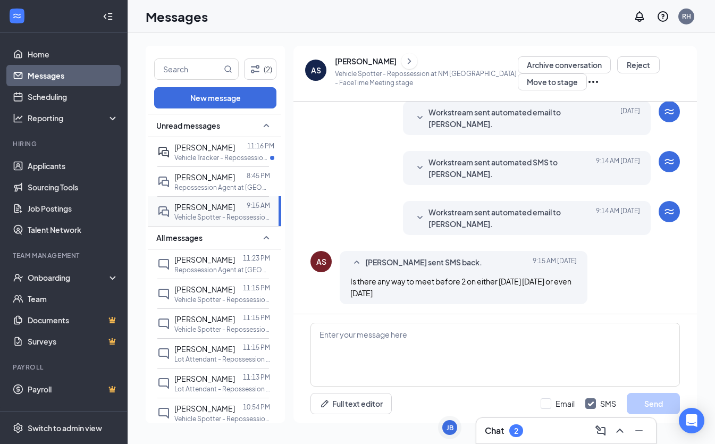
scroll to position [341, 0]
click at [79, 97] on link "Scheduling" at bounding box center [73, 96] width 91 height 21
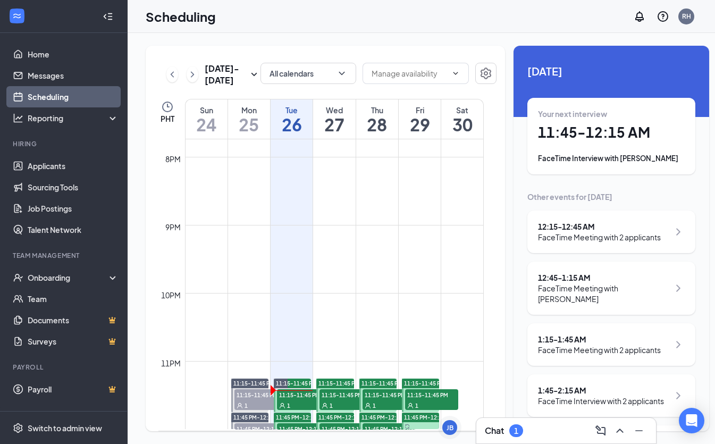
click at [293, 397] on span "11:15-11:45 PM" at bounding box center [303, 394] width 53 height 11
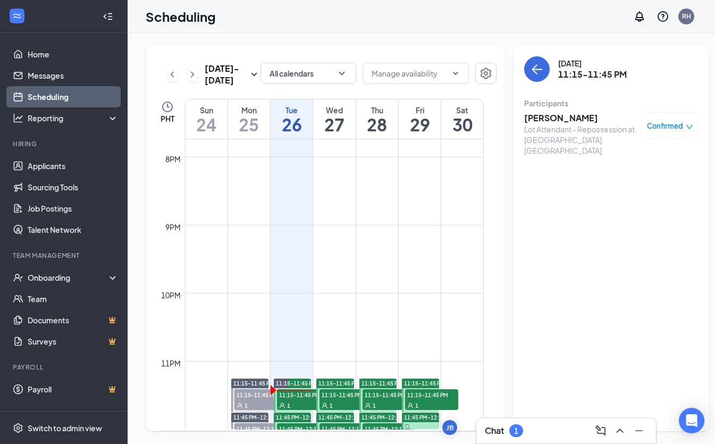
click at [530, 116] on h3 "Cristian Rothfork" at bounding box center [580, 118] width 112 height 12
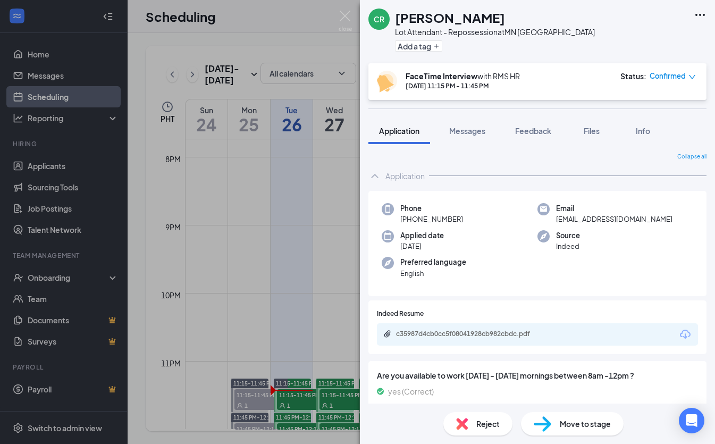
click at [666, 80] on span "Confirmed" at bounding box center [667, 76] width 36 height 11
drag, startPoint x: 507, startPoint y: 84, endPoint x: 532, endPoint y: 122, distance: 45.2
click at [508, 86] on div "Aug 26, 11:15 PM - 11:45 PM" at bounding box center [462, 85] width 114 height 9
click at [535, 132] on span "Feedback" at bounding box center [533, 131] width 36 height 10
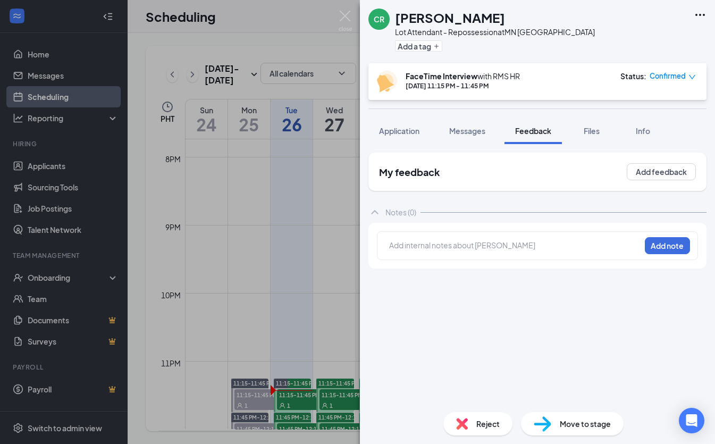
click at [482, 252] on div at bounding box center [514, 247] width 250 height 14
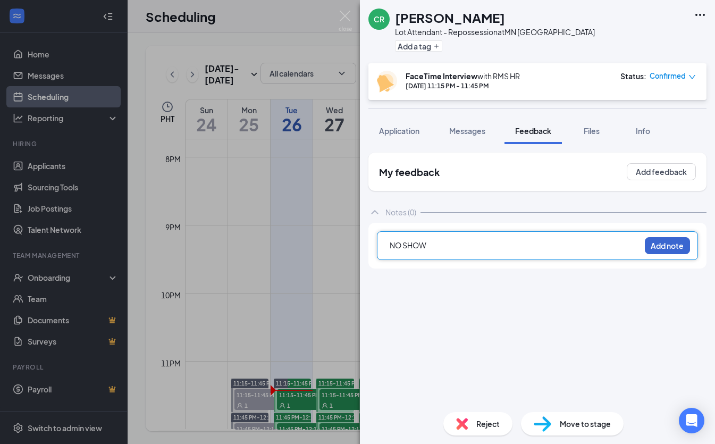
click at [667, 239] on button "Add note" at bounding box center [666, 245] width 45 height 17
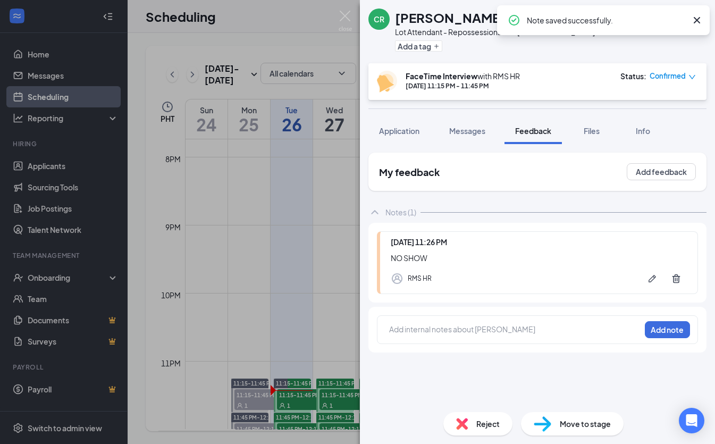
click at [675, 78] on span "Confirmed" at bounding box center [667, 76] width 36 height 11
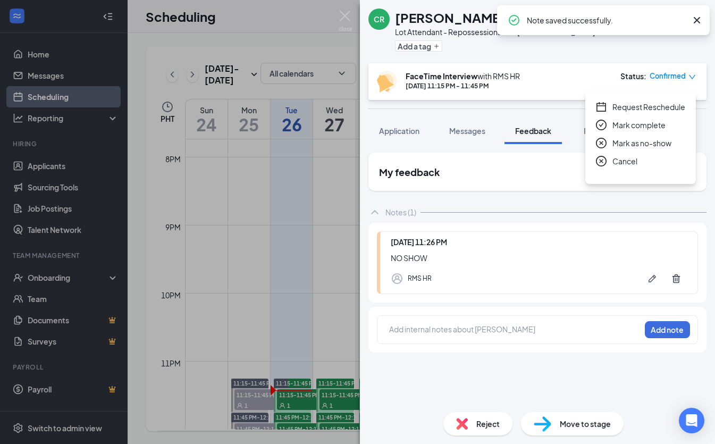
click at [660, 141] on span "Mark as no-show" at bounding box center [641, 143] width 59 height 12
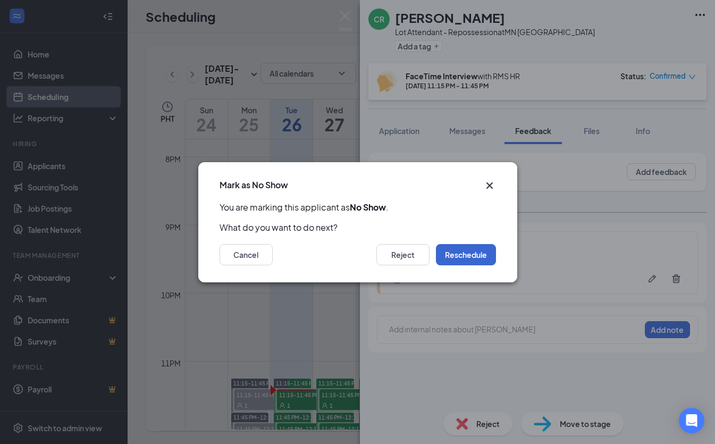
click at [465, 253] on button "Reschedule" at bounding box center [466, 254] width 60 height 21
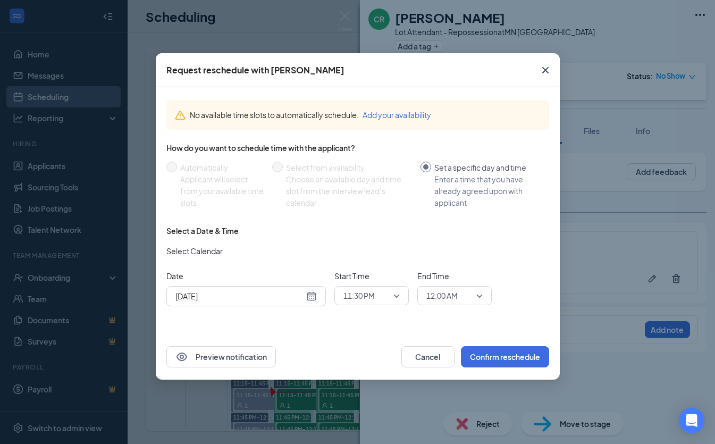
click at [435, 350] on button "Cancel" at bounding box center [427, 356] width 53 height 21
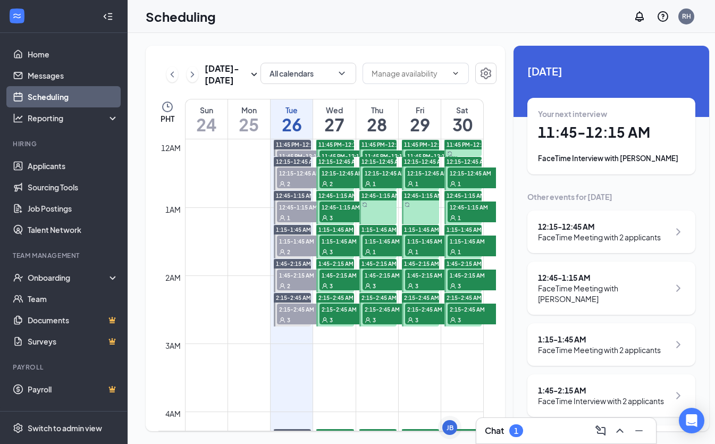
click at [336, 161] on span "11:45 PM-12:15 AM" at bounding box center [345, 155] width 53 height 11
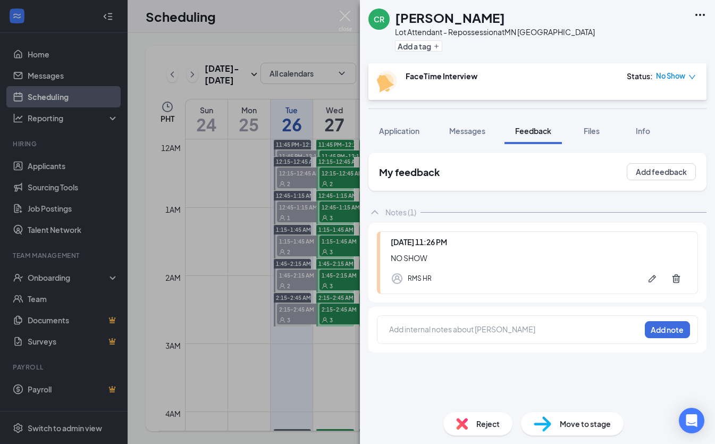
click at [278, 159] on div "CR Cristian Rothfork Lot Attendant - Repossession at MN Minneapolis Add a tag F…" at bounding box center [357, 222] width 715 height 444
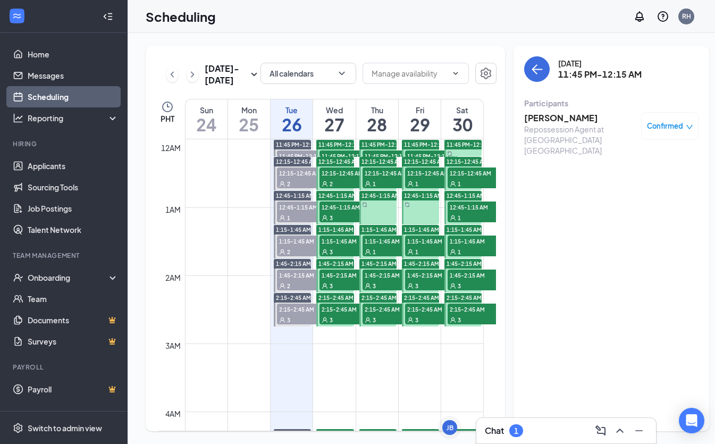
click at [345, 161] on span "11:45 PM-12:15 AM" at bounding box center [345, 155] width 53 height 11
click at [304, 189] on div "2" at bounding box center [303, 183] width 53 height 11
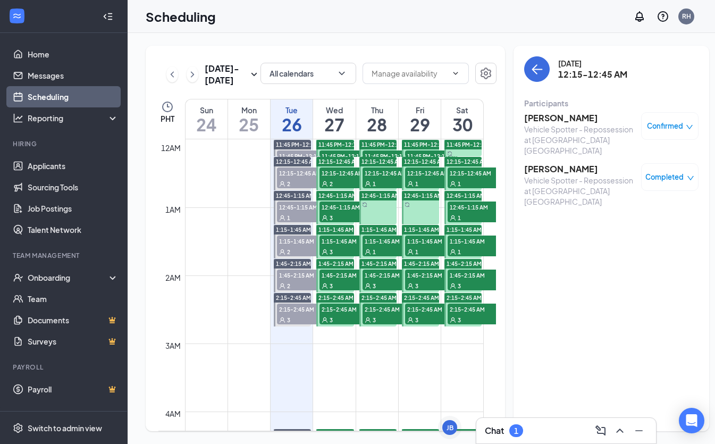
click at [310, 161] on span "11:45 PM-12:15 AM" at bounding box center [303, 155] width 53 height 11
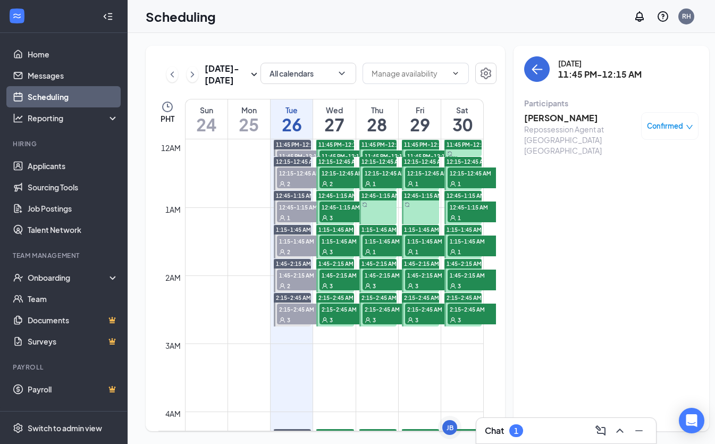
click at [345, 161] on span "11:45 PM-12:15 AM" at bounding box center [345, 155] width 53 height 11
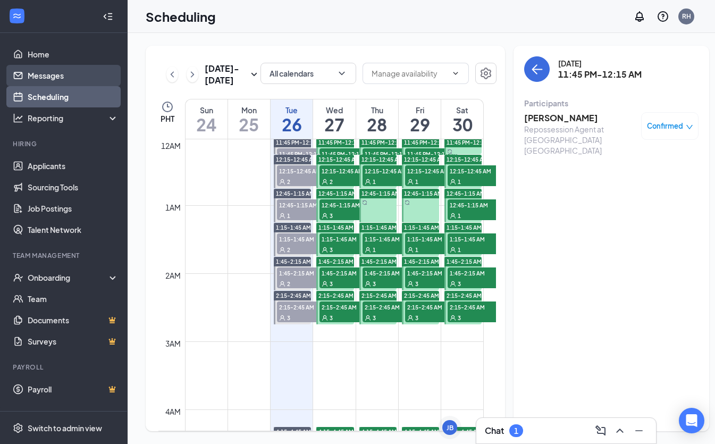
click at [57, 81] on link "Messages" at bounding box center [73, 75] width 91 height 21
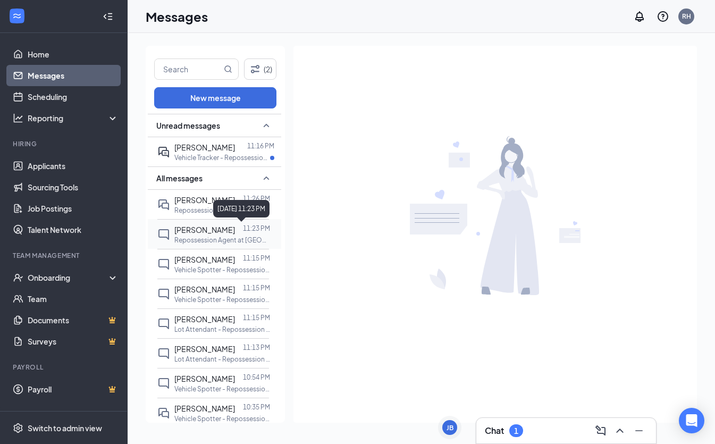
click at [247, 233] on div "11:23 PM" at bounding box center [256, 230] width 27 height 12
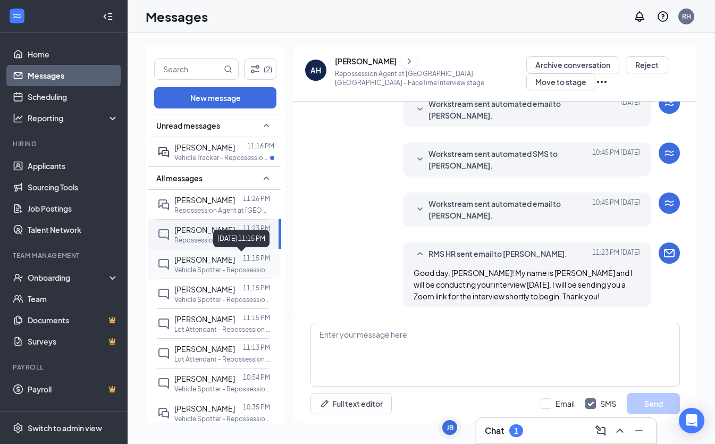
scroll to position [364, 0]
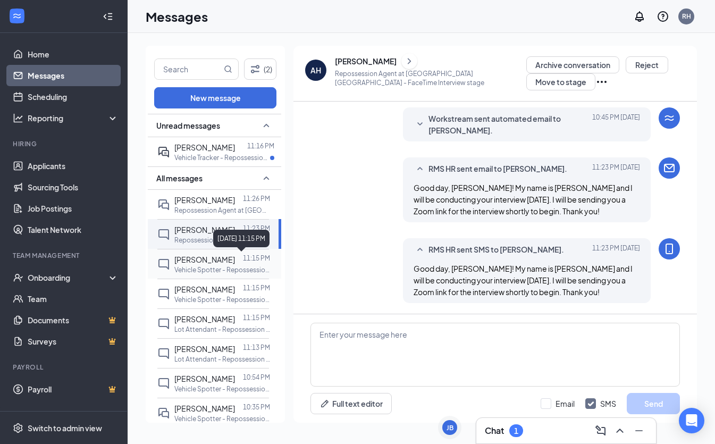
click at [252, 258] on p "11:15 PM" at bounding box center [256, 257] width 27 height 9
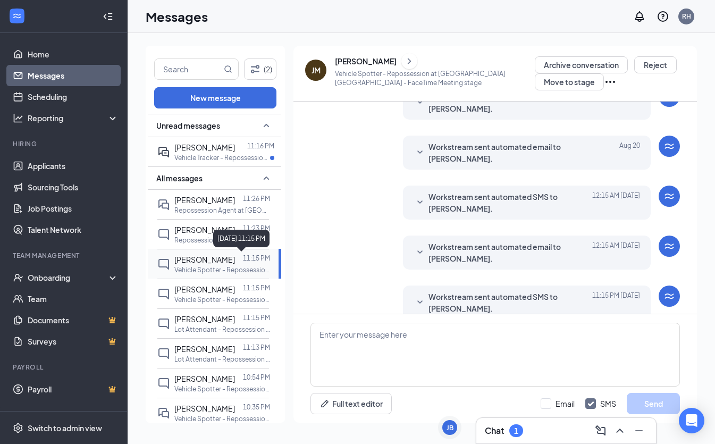
scroll to position [283, 0]
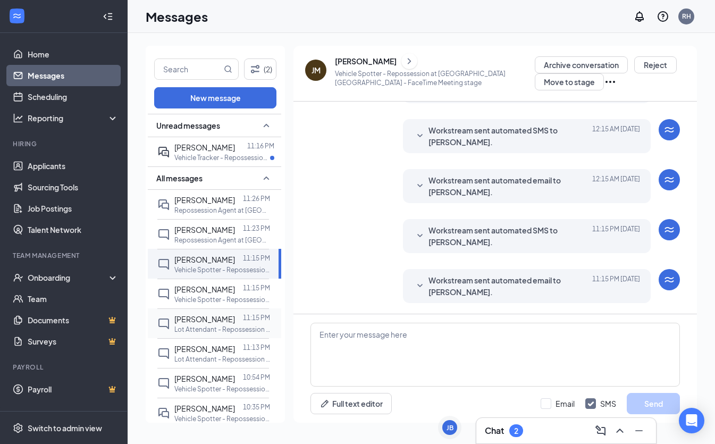
click at [225, 321] on span "[PERSON_NAME]" at bounding box center [204, 319] width 61 height 10
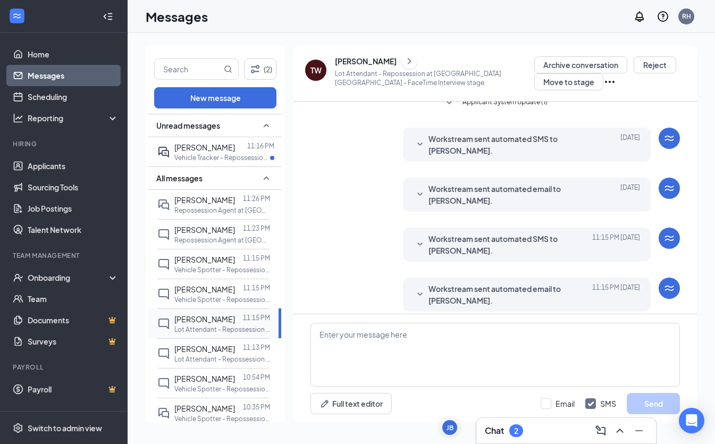
scroll to position [283, 0]
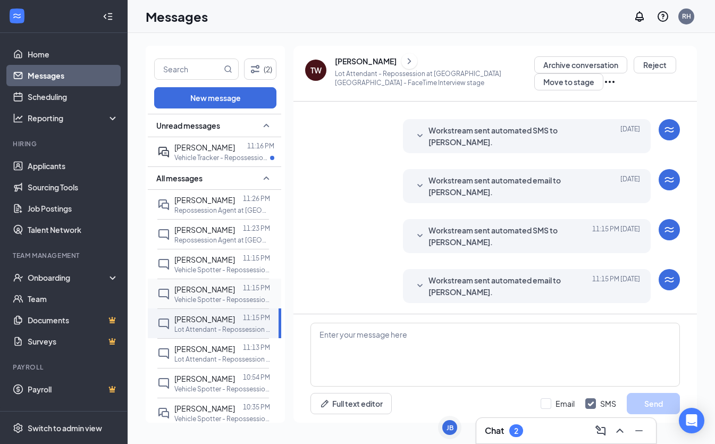
click at [203, 301] on p "Vehicle Spotter - Repossession at [GEOGRAPHIC_DATA] [GEOGRAPHIC_DATA]" at bounding box center [222, 299] width 96 height 9
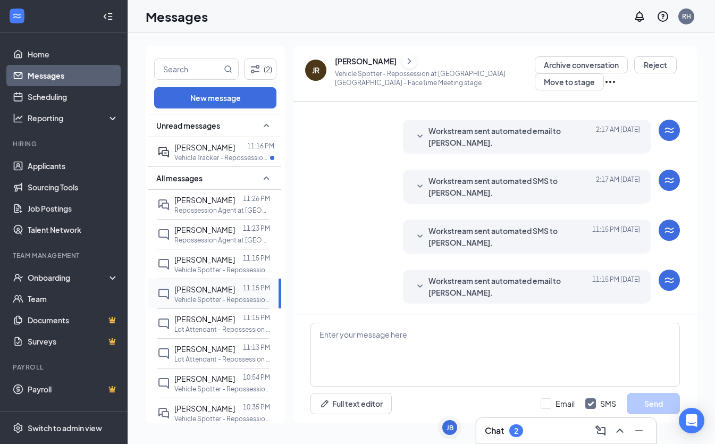
scroll to position [302, 0]
click at [201, 261] on span "[PERSON_NAME]" at bounding box center [204, 259] width 61 height 10
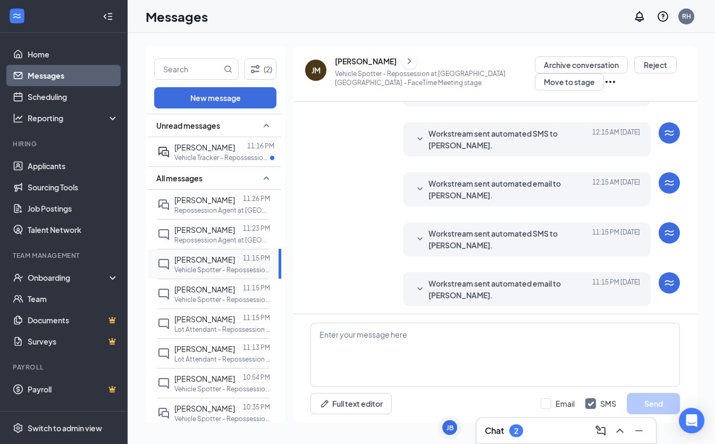
scroll to position [283, 0]
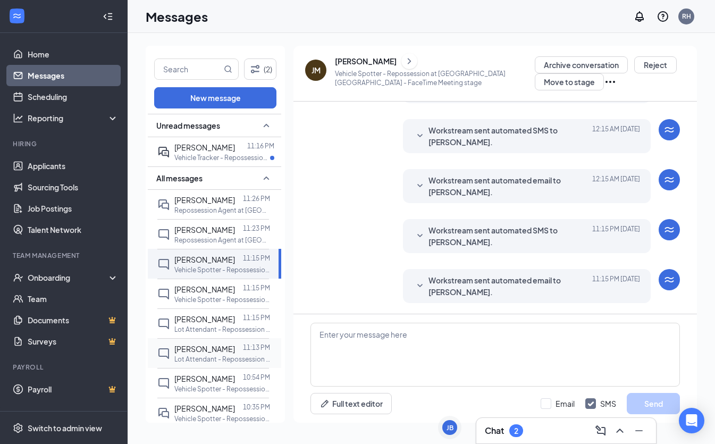
click at [224, 347] on span "Cristian Rothfork" at bounding box center [204, 349] width 61 height 10
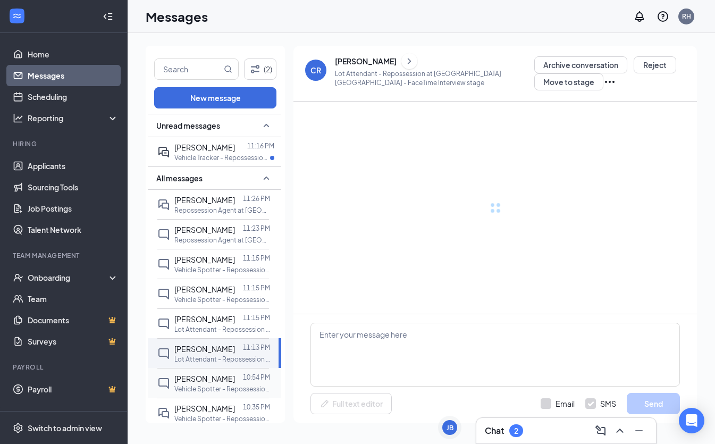
scroll to position [325, 0]
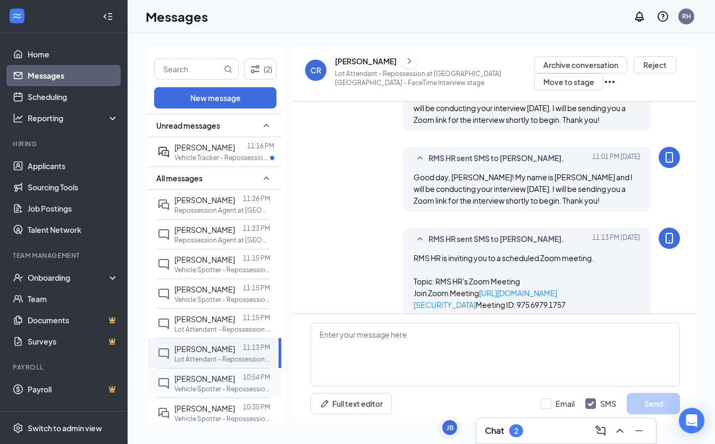
click at [235, 383] on div at bounding box center [239, 378] width 8 height 12
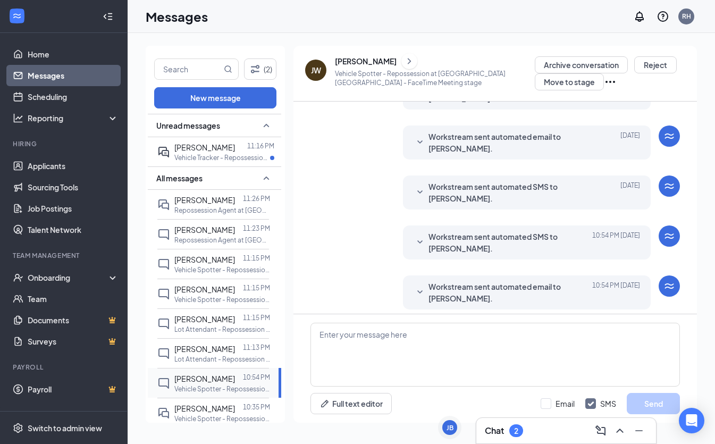
scroll to position [321, 0]
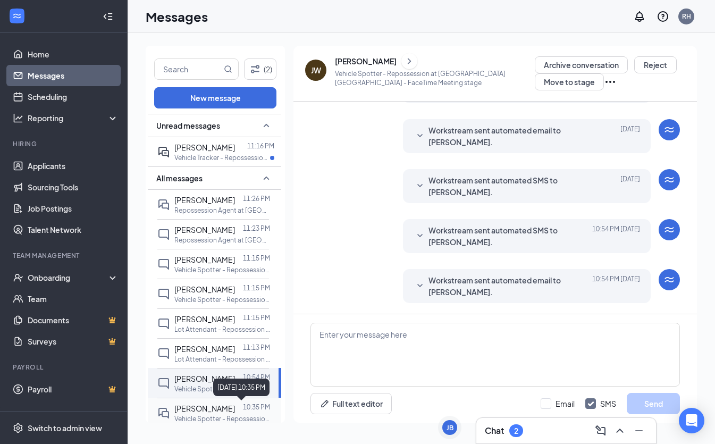
click at [243, 410] on p "10:35 PM" at bounding box center [256, 406] width 27 height 9
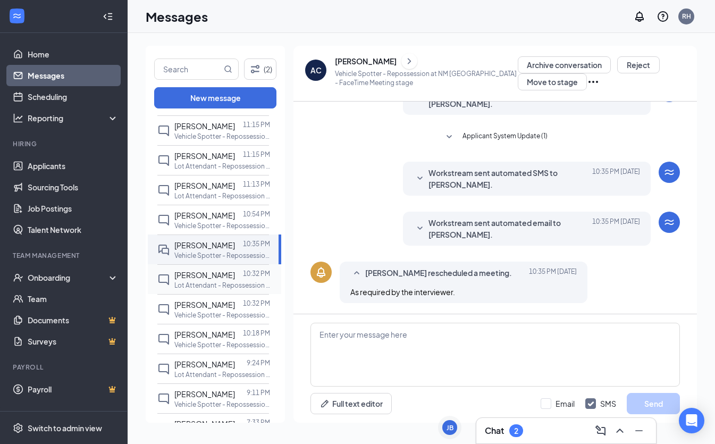
scroll to position [171, 0]
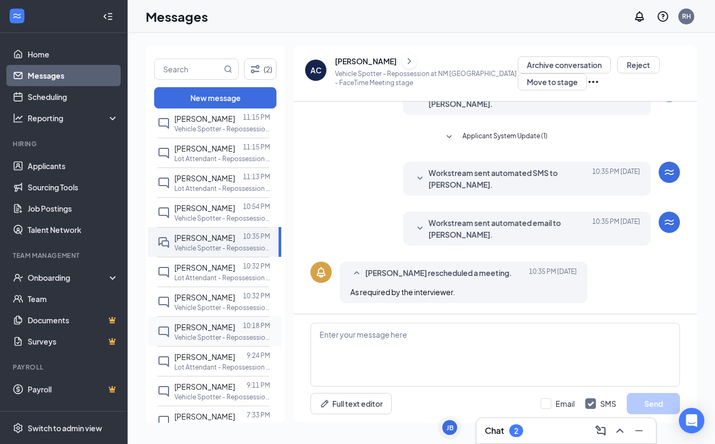
click at [215, 336] on p "Vehicle Spotter - Repossession at [GEOGRAPHIC_DATA] [GEOGRAPHIC_DATA]" at bounding box center [222, 337] width 96 height 9
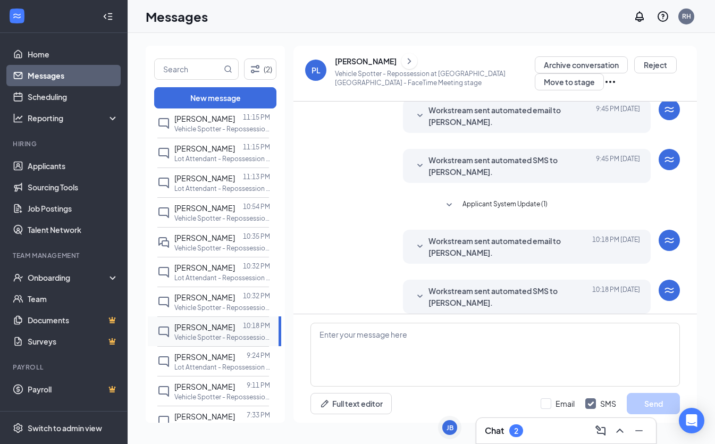
scroll to position [302, 0]
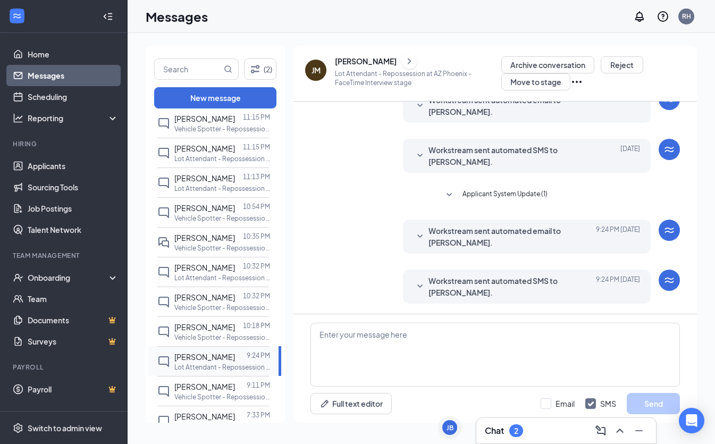
scroll to position [230, 0]
click at [235, 389] on div at bounding box center [241, 386] width 12 height 12
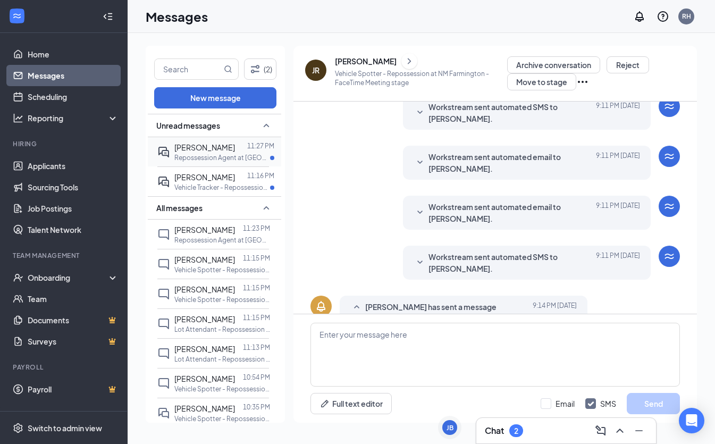
scroll to position [157, 0]
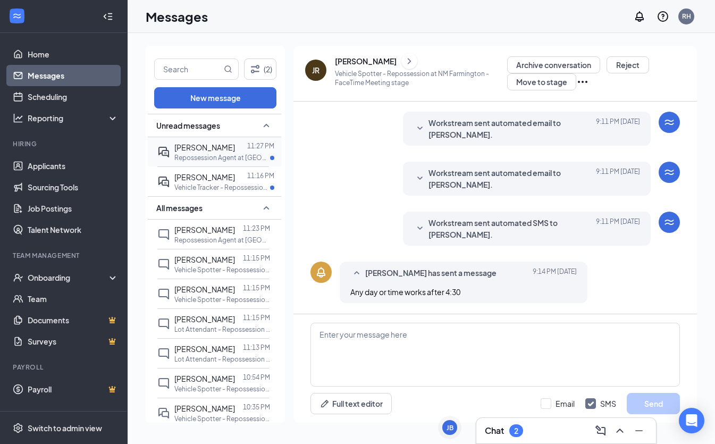
click at [248, 152] on div "11:27 PM" at bounding box center [260, 147] width 27 height 12
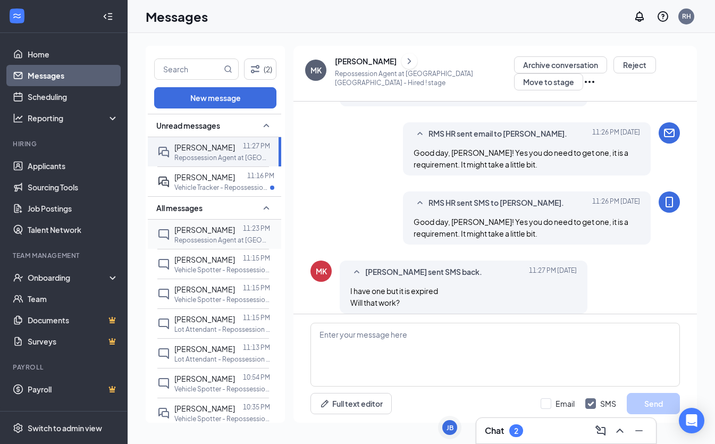
scroll to position [524, 0]
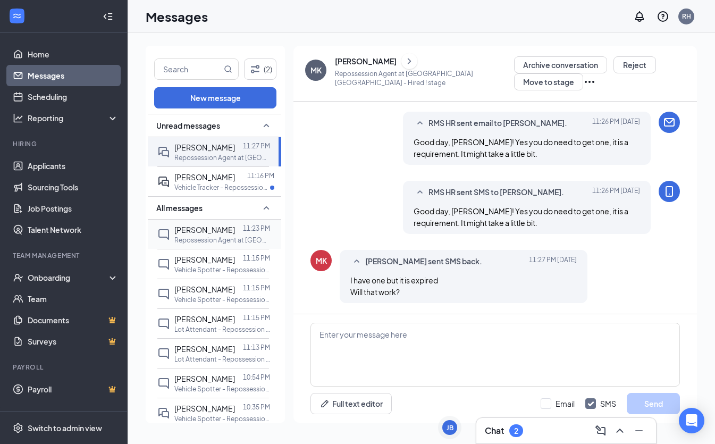
click at [244, 234] on div "11:23 PM" at bounding box center [256, 230] width 27 height 12
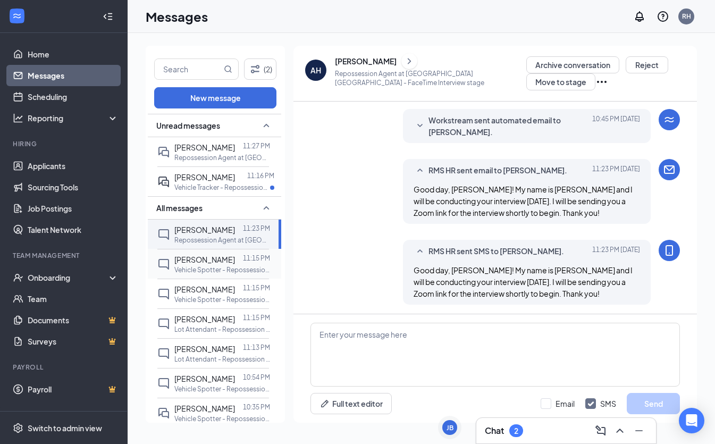
scroll to position [364, 0]
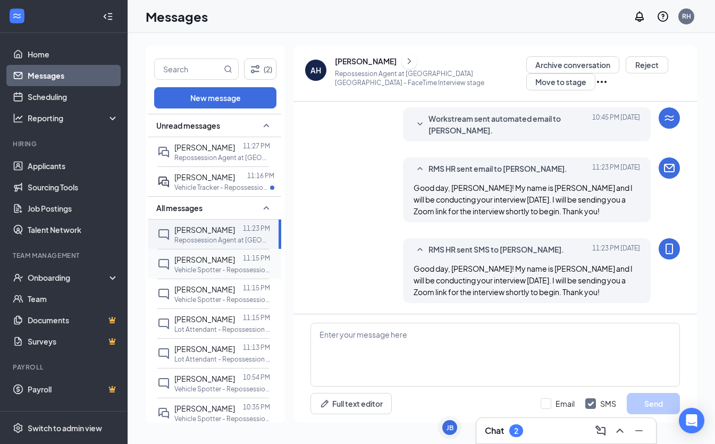
click at [252, 267] on p "Vehicle Spotter - Repossession at [GEOGRAPHIC_DATA] [GEOGRAPHIC_DATA]" at bounding box center [222, 269] width 96 height 9
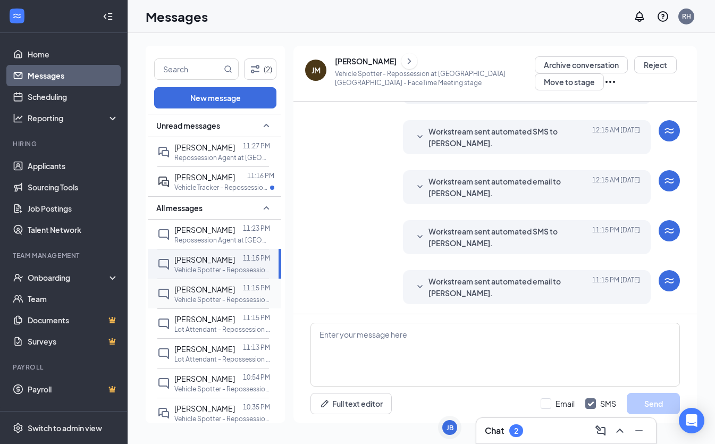
scroll to position [283, 0]
click at [247, 291] on p "11:15 PM" at bounding box center [256, 287] width 27 height 9
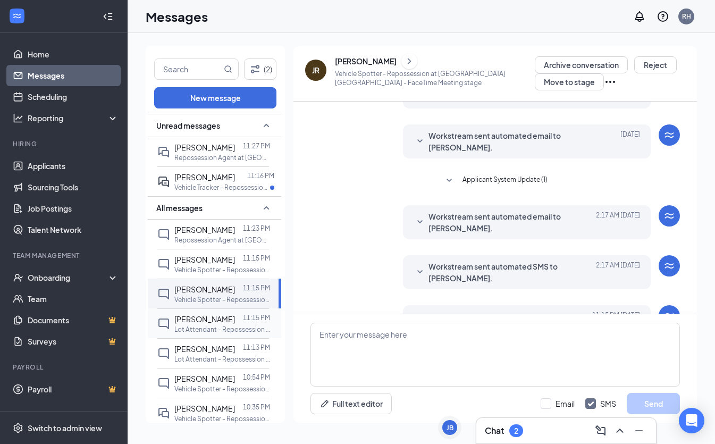
scroll to position [302, 0]
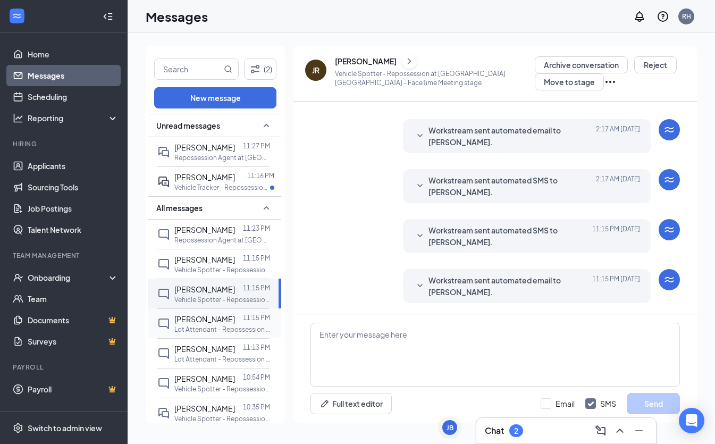
click at [220, 322] on span "[PERSON_NAME]" at bounding box center [204, 319] width 61 height 10
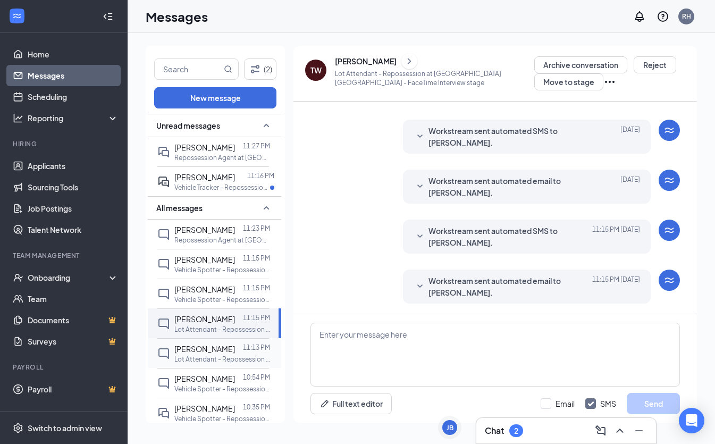
scroll to position [283, 0]
click at [226, 354] on div "Cristian Rothfork" at bounding box center [204, 349] width 61 height 12
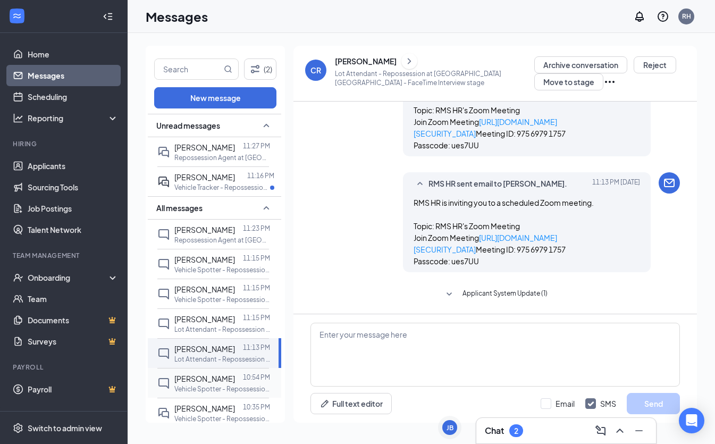
scroll to position [566, 0]
click at [236, 381] on div at bounding box center [239, 378] width 8 height 12
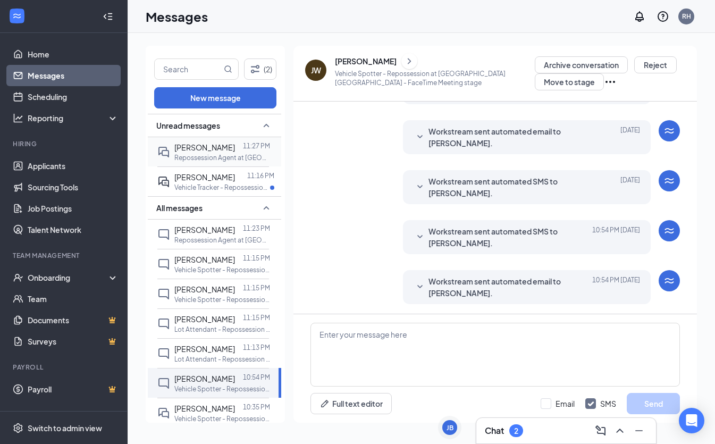
scroll to position [321, 0]
drag, startPoint x: 220, startPoint y: 142, endPoint x: 223, endPoint y: 149, distance: 7.2
click at [220, 143] on span "[PERSON_NAME]" at bounding box center [204, 147] width 61 height 10
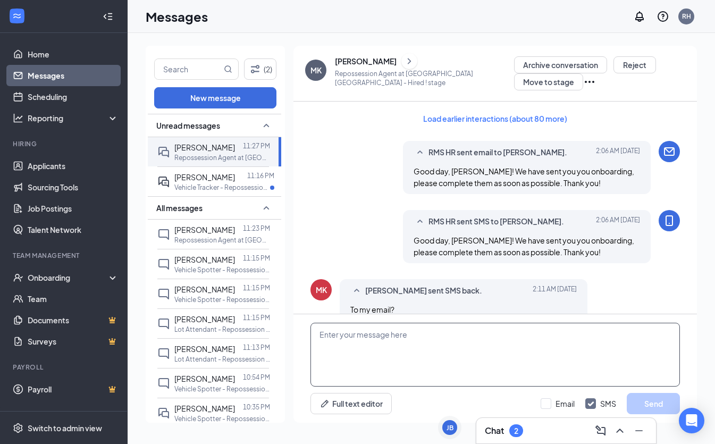
scroll to position [524, 0]
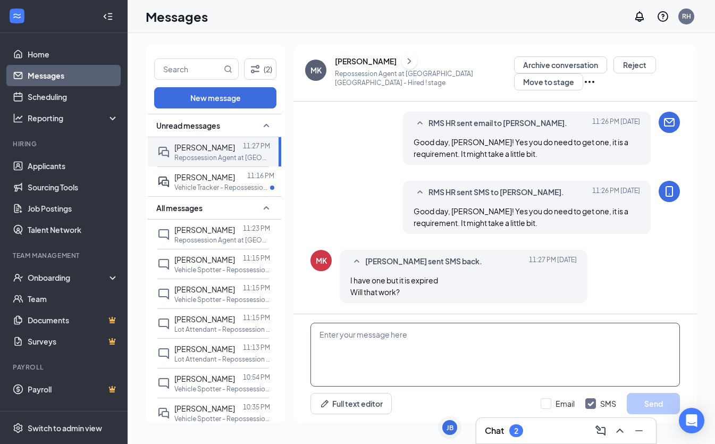
click at [381, 356] on textarea at bounding box center [494, 354] width 369 height 64
type textarea "u"
type textarea "Unfortunately, it won't. You need to have the latest one."
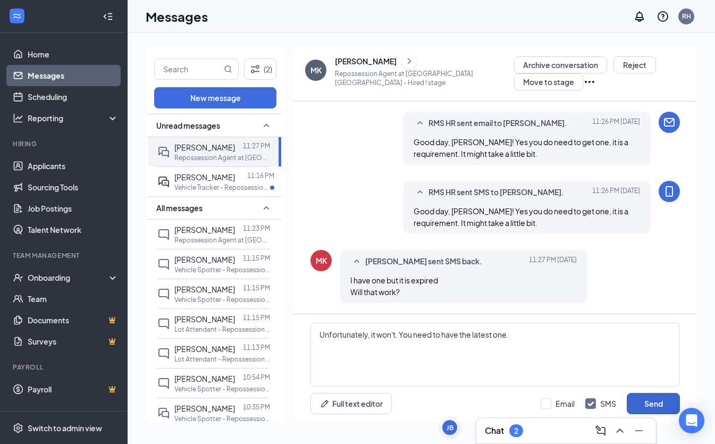
click at [661, 404] on button "Send" at bounding box center [652, 403] width 53 height 21
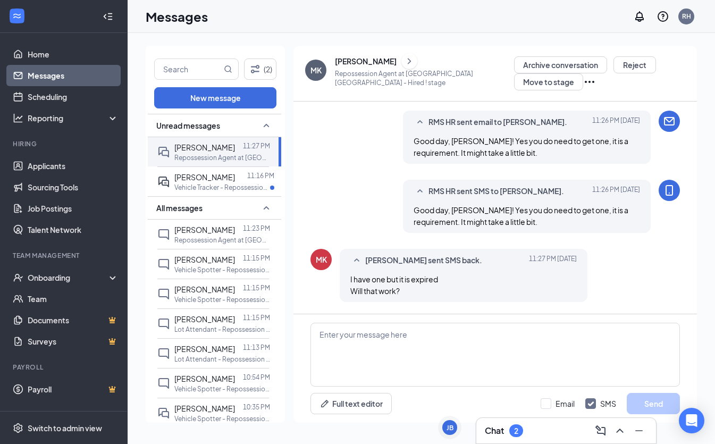
scroll to position [582, 0]
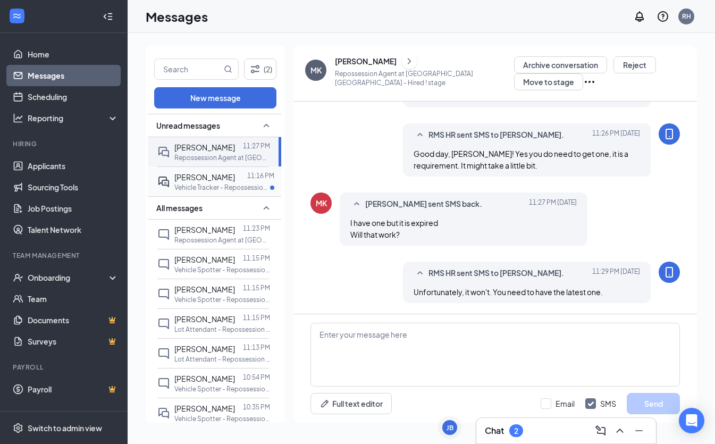
click at [209, 180] on span "Darian Nez" at bounding box center [204, 177] width 61 height 10
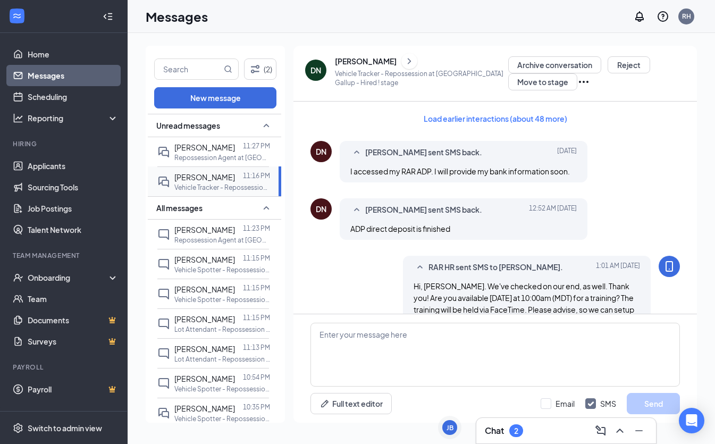
scroll to position [478, 0]
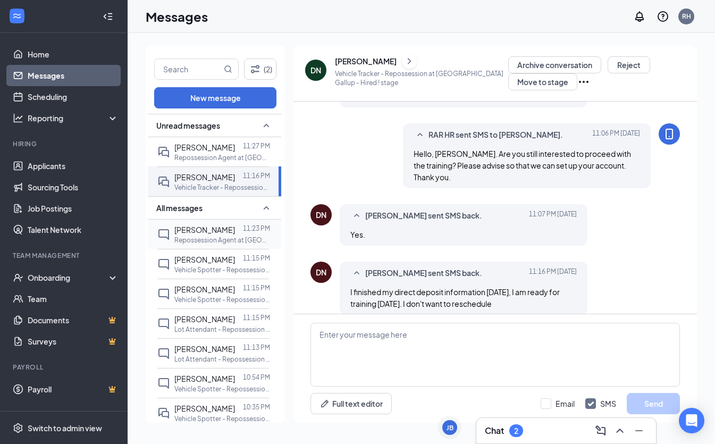
click at [233, 238] on p "Repossession Agent at [GEOGRAPHIC_DATA] [GEOGRAPHIC_DATA]" at bounding box center [222, 239] width 96 height 9
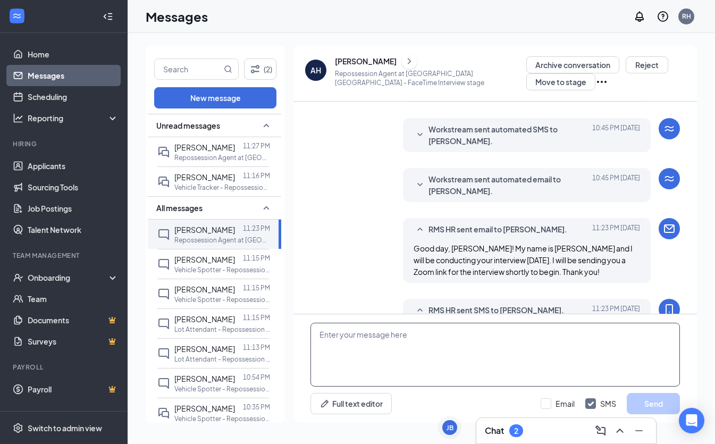
scroll to position [364, 0]
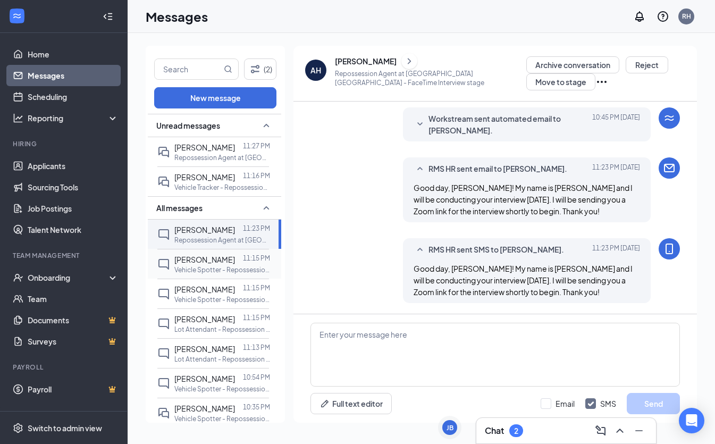
click at [197, 268] on p "Vehicle Spotter - Repossession at [GEOGRAPHIC_DATA] [GEOGRAPHIC_DATA]" at bounding box center [222, 269] width 96 height 9
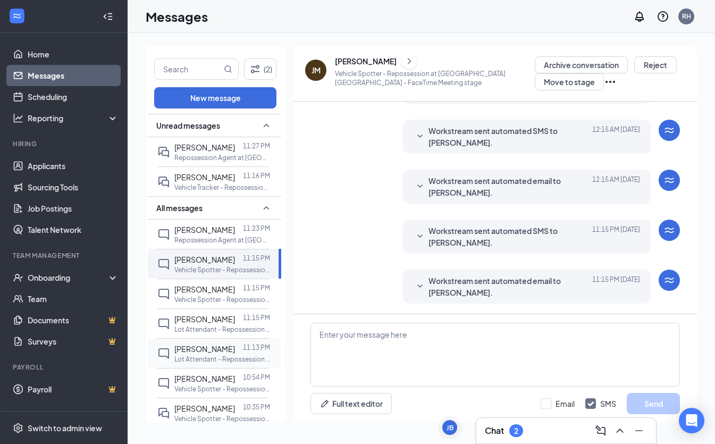
scroll to position [283, 0]
click at [200, 303] on p "Vehicle Spotter - Repossession at [GEOGRAPHIC_DATA] [GEOGRAPHIC_DATA]" at bounding box center [222, 299] width 96 height 9
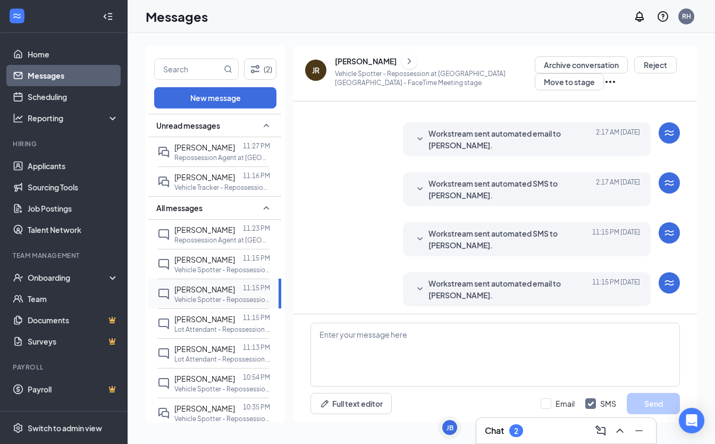
scroll to position [302, 0]
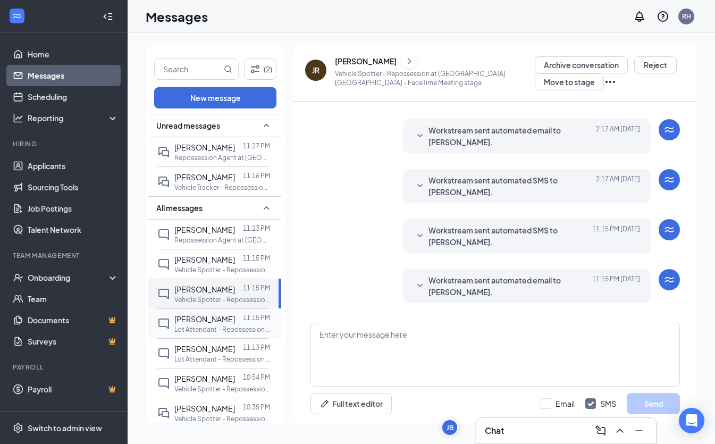
click at [200, 314] on span "Tamika Webster" at bounding box center [204, 319] width 61 height 10
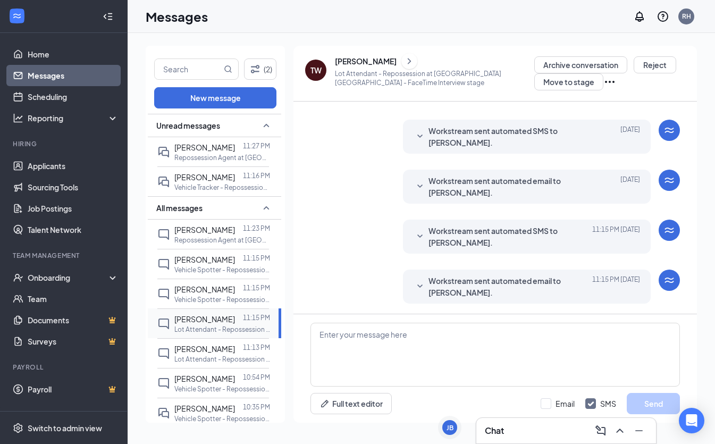
scroll to position [283, 0]
click at [211, 341] on div "Cristian Rothfork 11:13 PM Lot Attendant - Repossession at MN Minneapolis" at bounding box center [213, 353] width 112 height 30
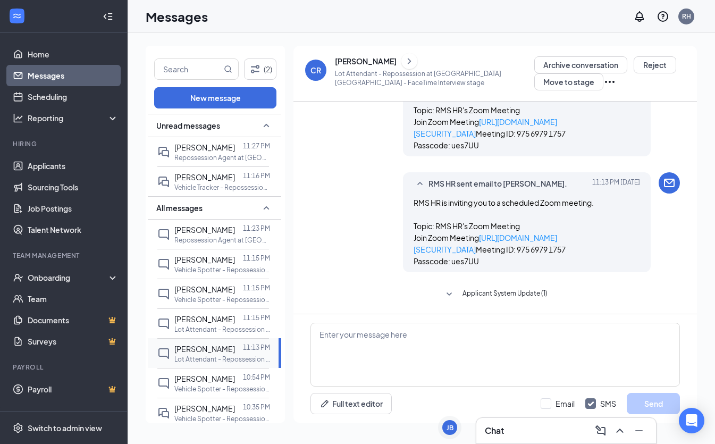
scroll to position [566, 0]
click at [466, 292] on span "Applicant System Update (1)" at bounding box center [504, 294] width 85 height 13
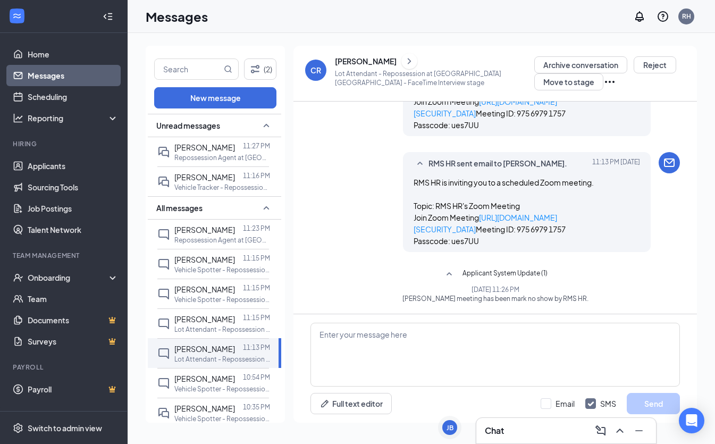
scroll to position [586, 0]
click at [201, 378] on span "Johnny Ward" at bounding box center [204, 378] width 61 height 10
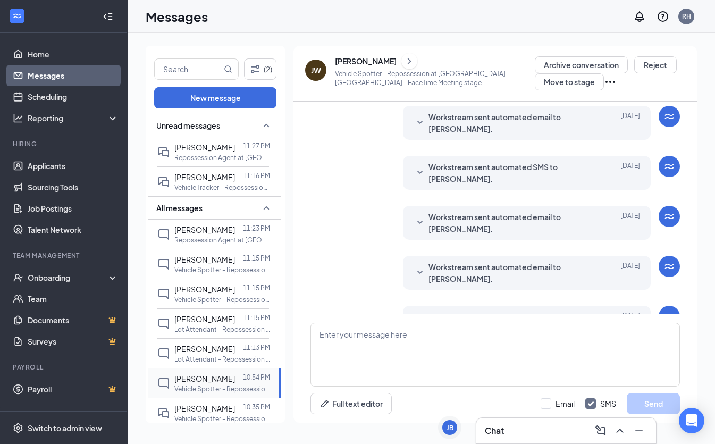
scroll to position [321, 0]
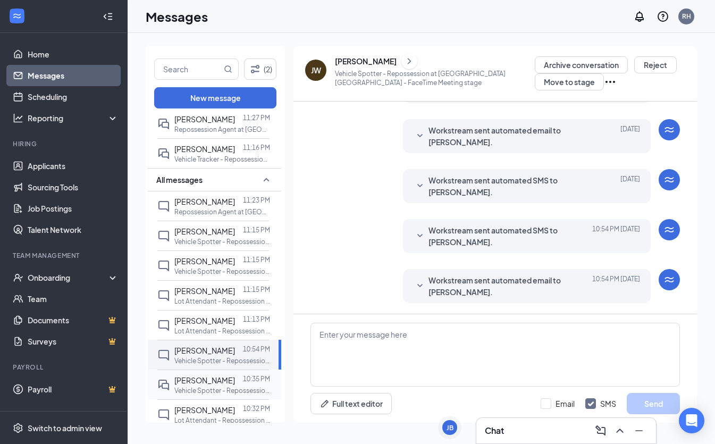
click at [196, 380] on span "[PERSON_NAME]" at bounding box center [204, 380] width 61 height 10
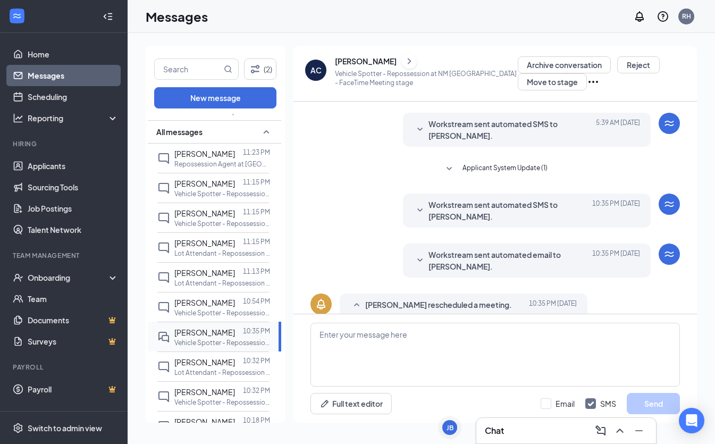
scroll to position [443, 0]
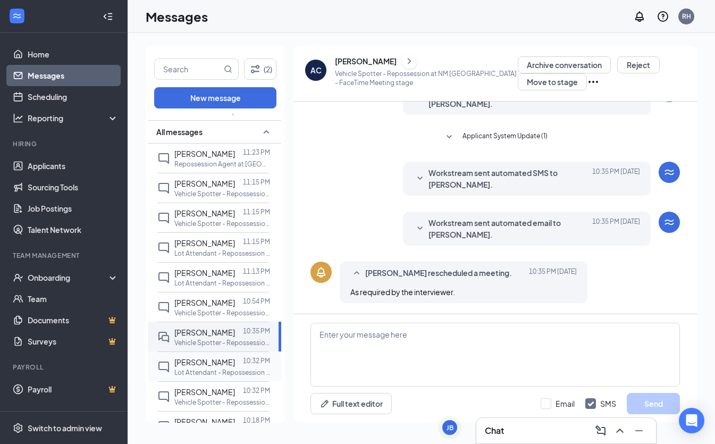
click at [195, 362] on span "[PERSON_NAME]" at bounding box center [204, 362] width 61 height 10
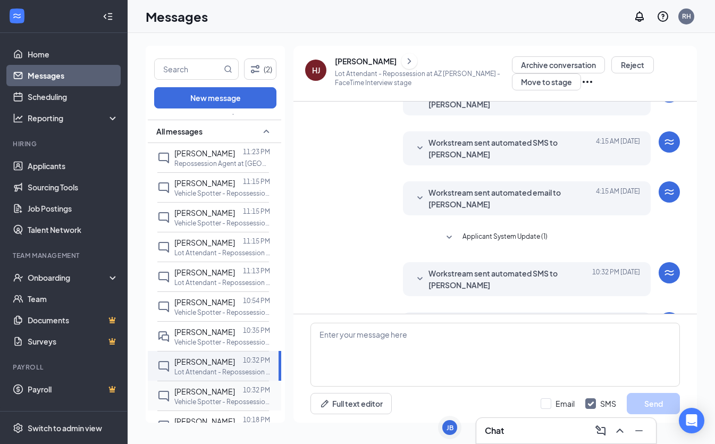
scroll to position [241, 0]
click at [235, 392] on div at bounding box center [239, 391] width 8 height 12
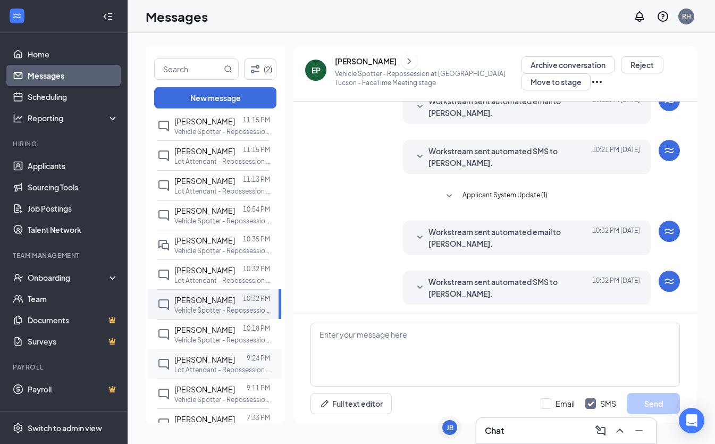
scroll to position [149, 0]
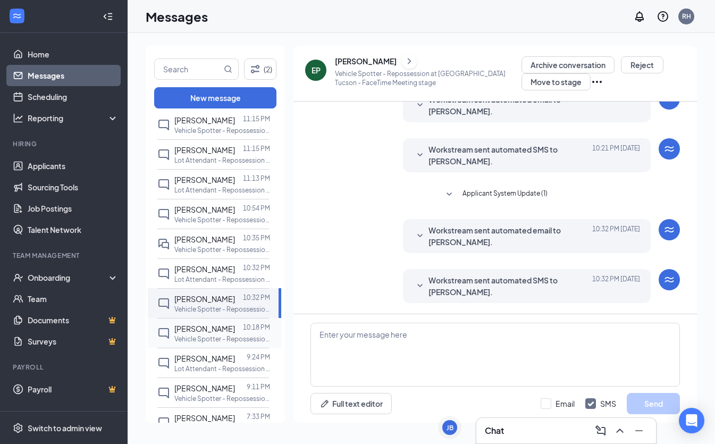
click at [228, 345] on div "Parker lantz 10:18 PM Vehicle Spotter - Repossession at WA Seattle" at bounding box center [213, 333] width 112 height 30
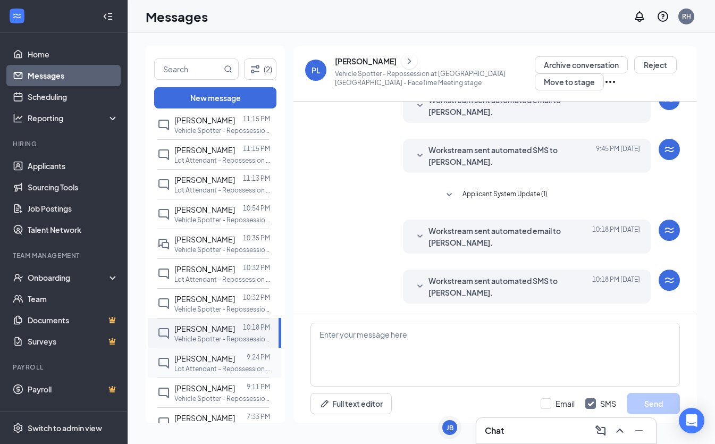
scroll to position [302, 0]
click at [235, 361] on div at bounding box center [241, 358] width 12 height 12
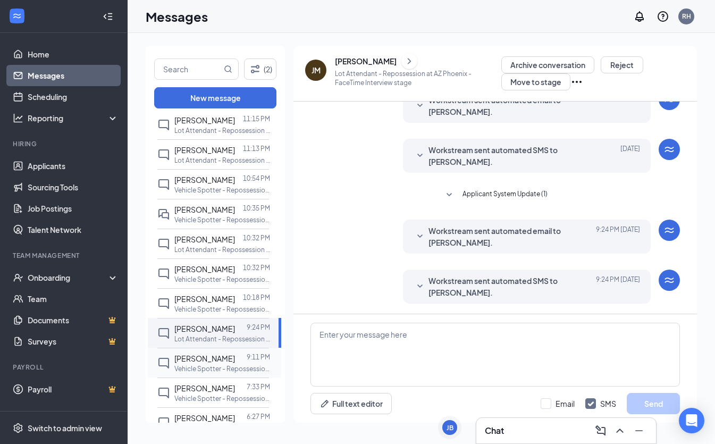
scroll to position [230, 0]
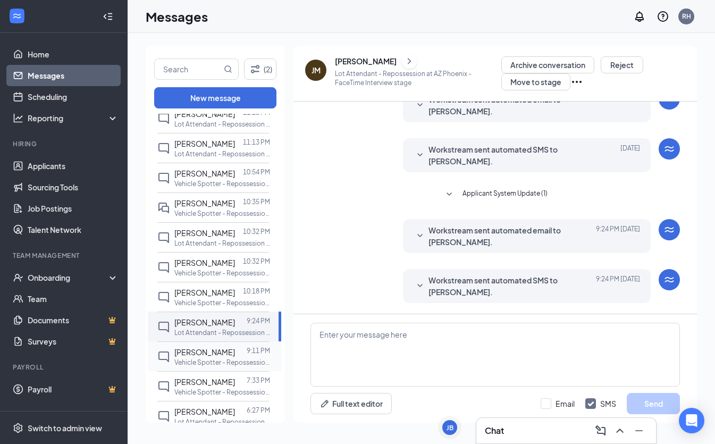
click at [230, 361] on p "Vehicle Spotter - Repossession at NM [GEOGRAPHIC_DATA]" at bounding box center [222, 362] width 96 height 9
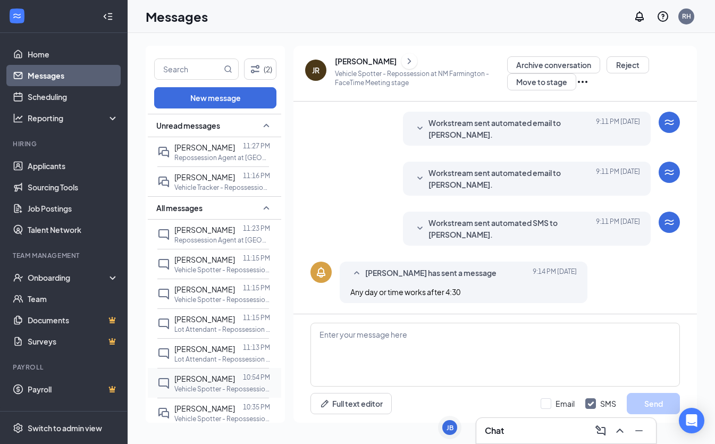
click at [237, 376] on div at bounding box center [239, 378] width 8 height 12
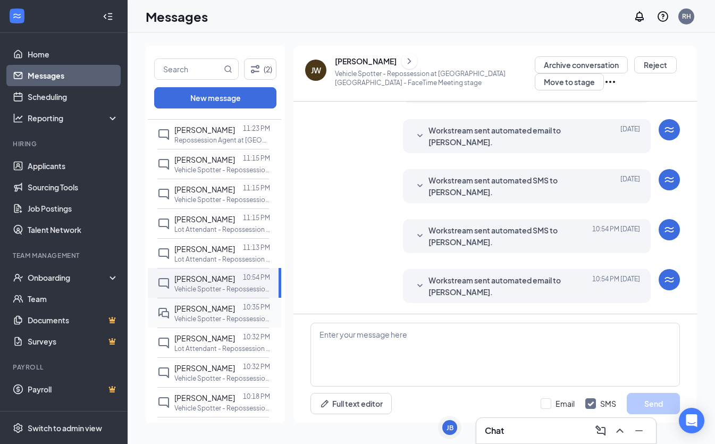
click at [223, 312] on span "[PERSON_NAME]" at bounding box center [204, 308] width 61 height 10
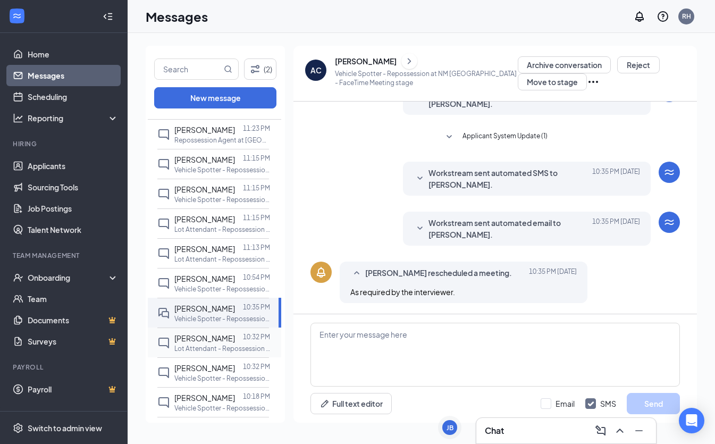
click at [235, 342] on div at bounding box center [239, 338] width 8 height 12
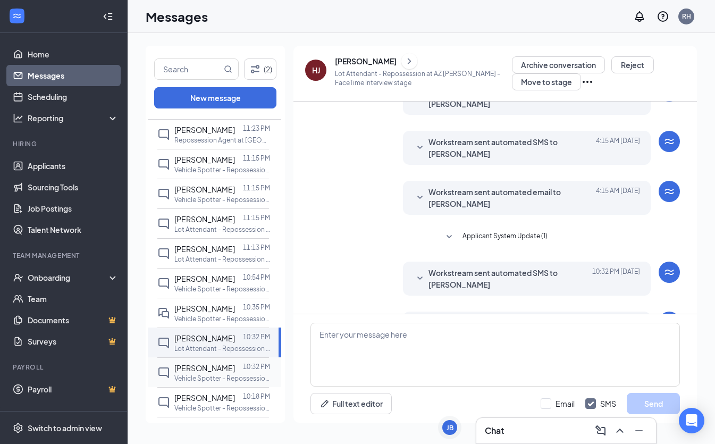
click at [222, 361] on div "Elijah Perez 10:32 PM Vehicle Spotter - Repossession at AZ Tucson" at bounding box center [213, 372] width 112 height 30
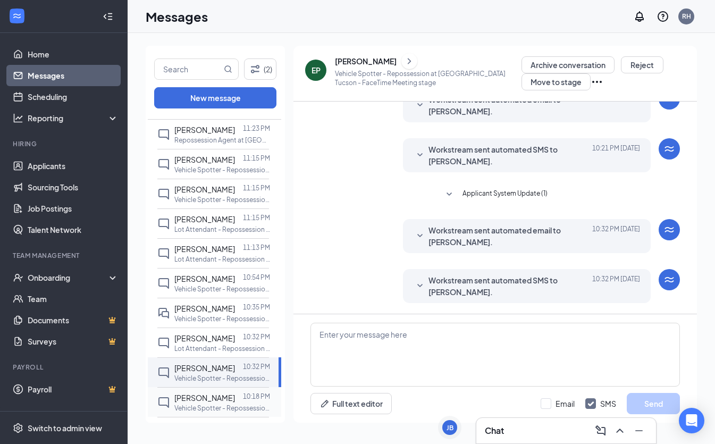
click at [235, 401] on div at bounding box center [239, 398] width 8 height 12
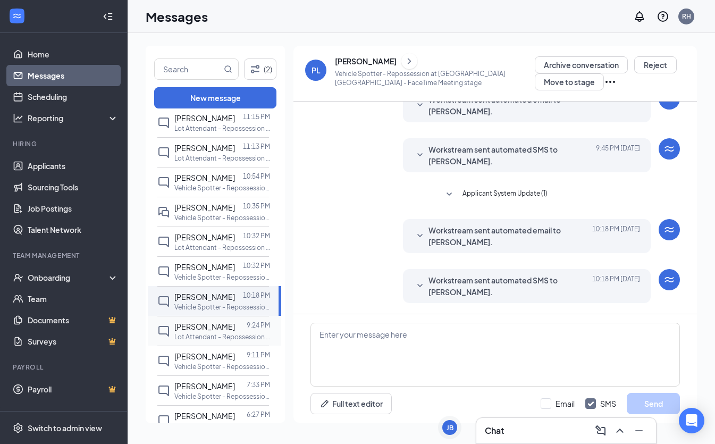
click at [235, 325] on div at bounding box center [241, 326] width 12 height 12
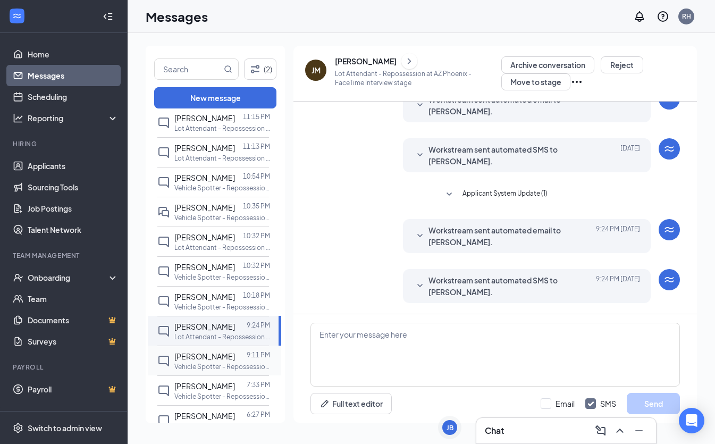
click at [235, 359] on div at bounding box center [241, 356] width 12 height 12
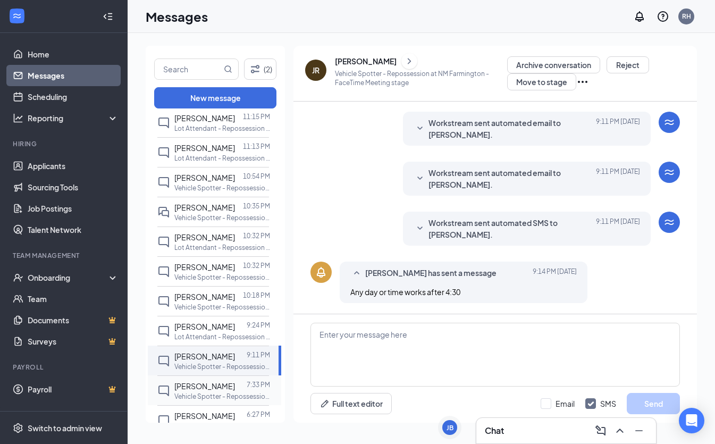
click at [235, 389] on div at bounding box center [241, 386] width 12 height 12
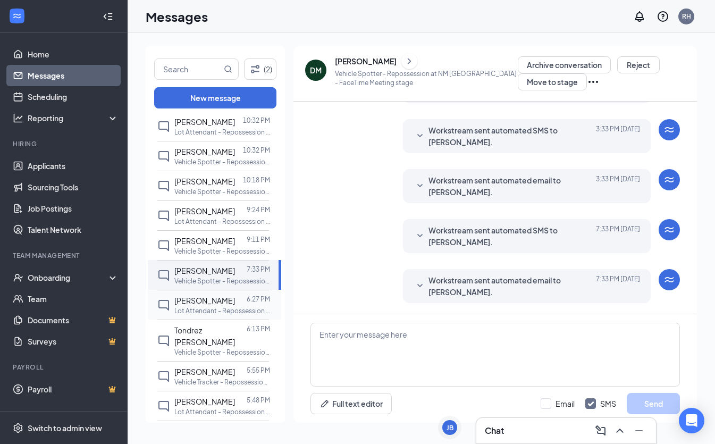
click at [209, 304] on span "Ivan Najera" at bounding box center [204, 300] width 61 height 10
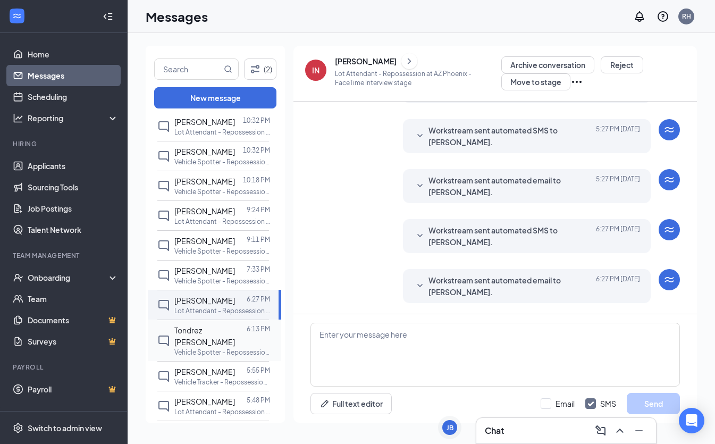
click at [218, 333] on span "Tondrez Roberts" at bounding box center [204, 335] width 61 height 21
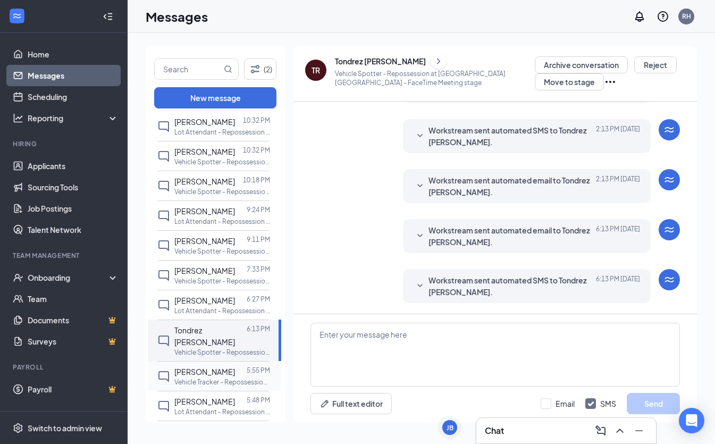
click at [238, 377] on p "Vehicle Tracker - Repossession at AZ [GEOGRAPHIC_DATA]" at bounding box center [222, 381] width 96 height 9
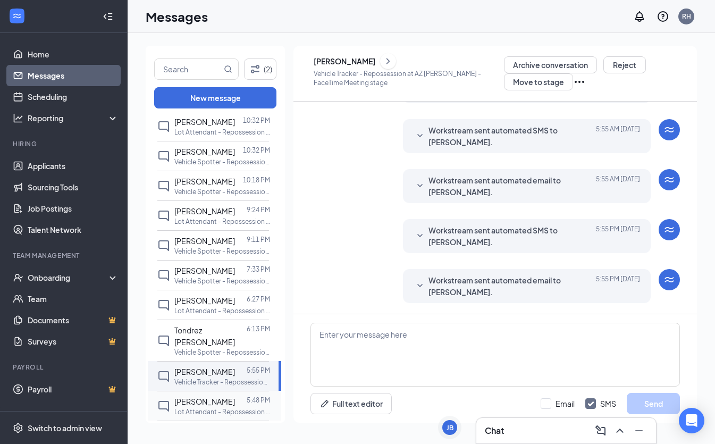
click at [235, 395] on div at bounding box center [241, 401] width 12 height 12
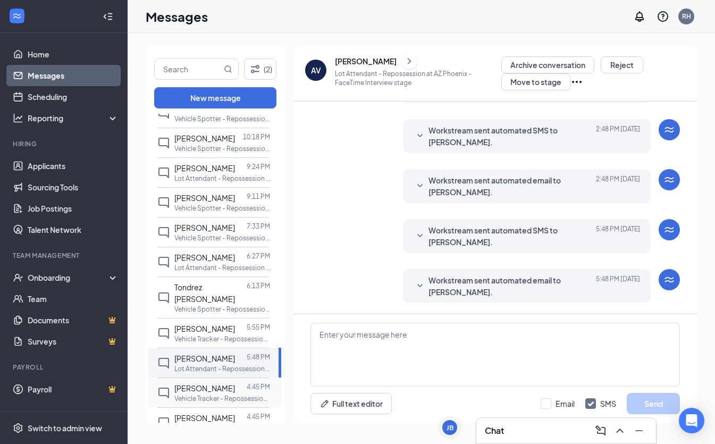
click at [220, 383] on span "[PERSON_NAME]" at bounding box center [204, 388] width 61 height 10
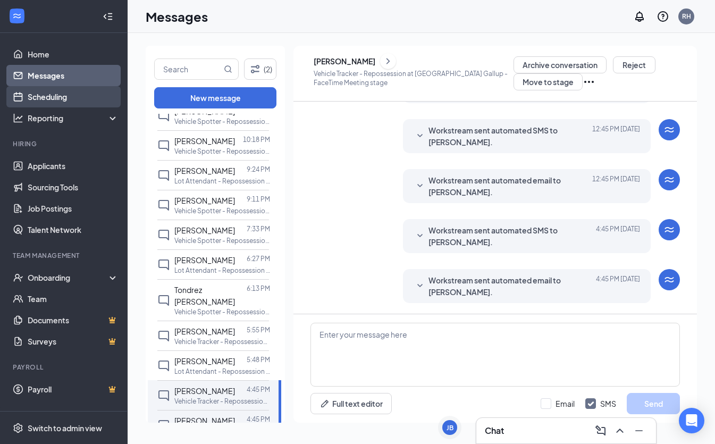
click at [45, 92] on link "Scheduling" at bounding box center [73, 96] width 91 height 21
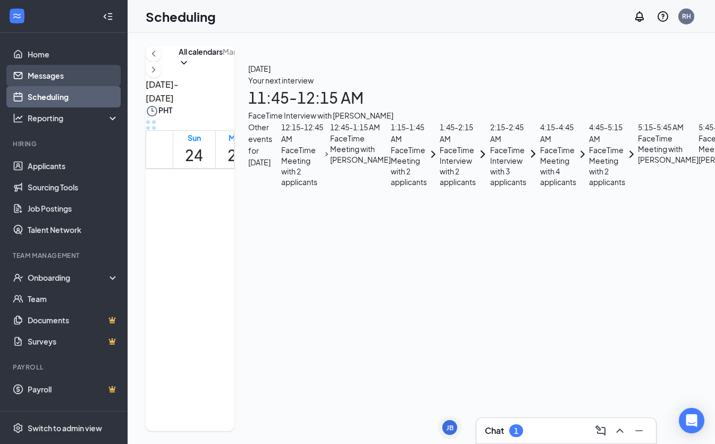
click at [63, 74] on link "Messages" at bounding box center [73, 75] width 91 height 21
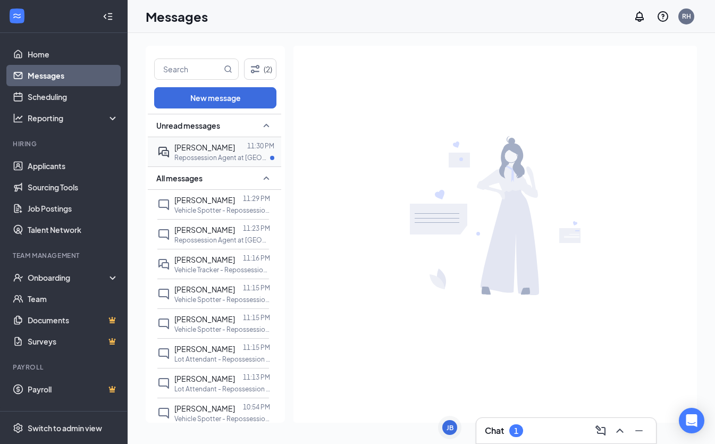
click at [214, 150] on span "[PERSON_NAME]" at bounding box center [204, 147] width 61 height 10
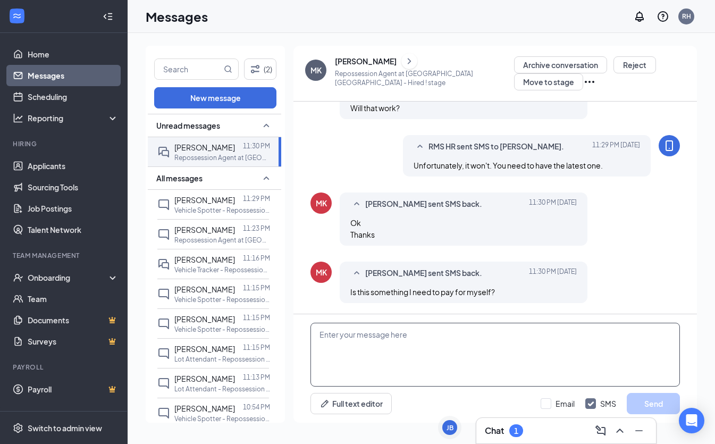
click at [430, 337] on textarea at bounding box center [494, 354] width 369 height 64
type textarea "Yes."
click at [656, 402] on button "Send" at bounding box center [652, 403] width 53 height 21
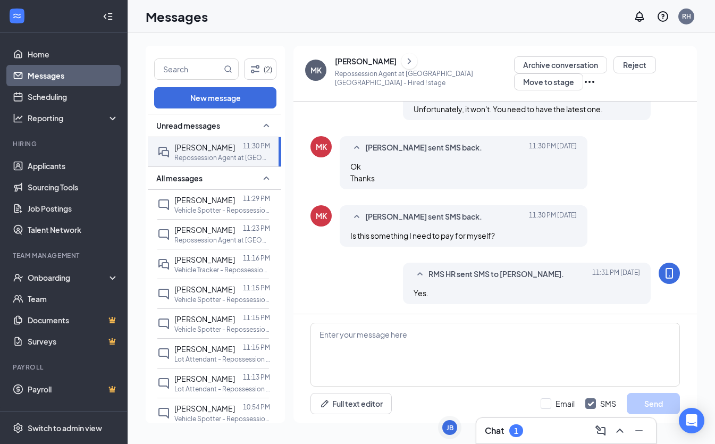
scroll to position [558, 0]
click at [434, 351] on textarea at bounding box center [494, 354] width 369 height 64
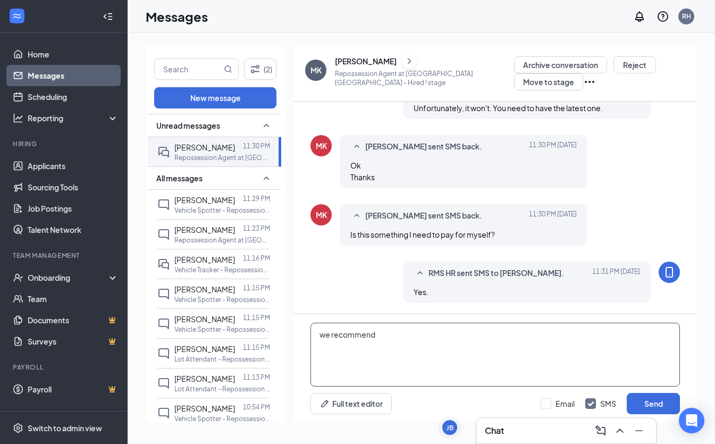
paste textarea "CVS Minute Clinic"
type textarea "we recommend CVS Minute Clinic for your medical certificate"
drag, startPoint x: 447, startPoint y: 337, endPoint x: 550, endPoint y: 403, distance: 121.9
click at [550, 403] on div at bounding box center [545, 403] width 11 height 11
click at [550, 403] on input "Email" at bounding box center [557, 403] width 34 height 11
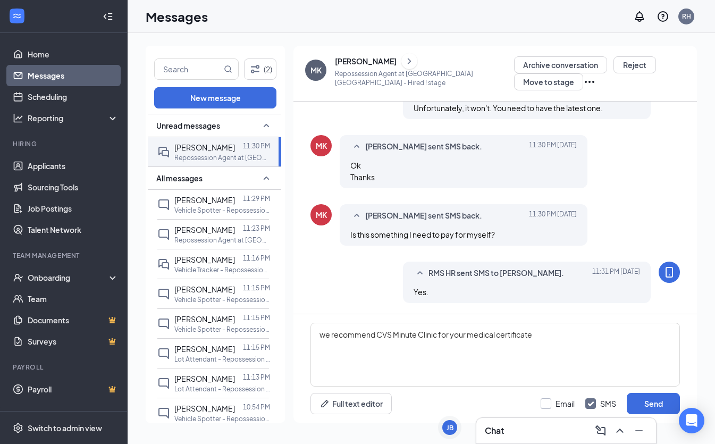
checkbox input "true"
click at [633, 399] on button "Send" at bounding box center [652, 403] width 53 height 21
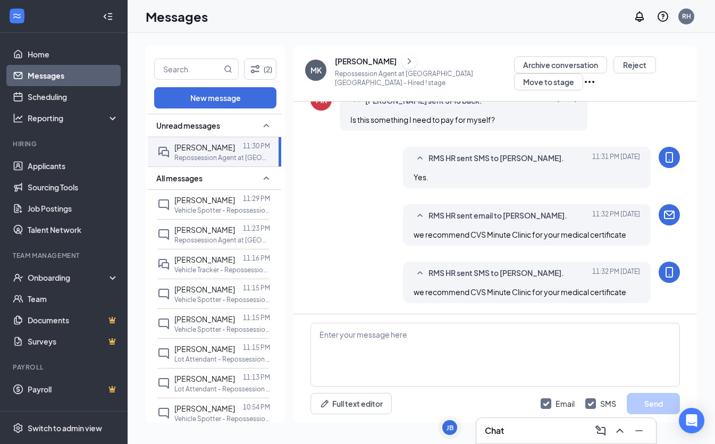
scroll to position [673, 0]
click at [39, 91] on link "Scheduling" at bounding box center [73, 96] width 91 height 21
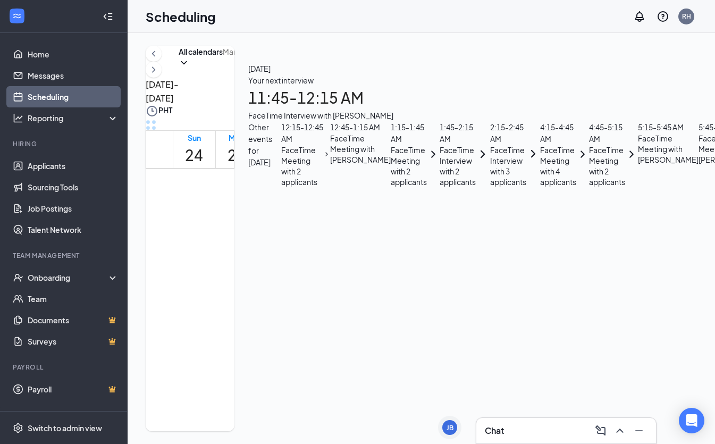
click at [335, 167] on span "11:45 PM-12:15 AM" at bounding box center [330, 187] width 19 height 41
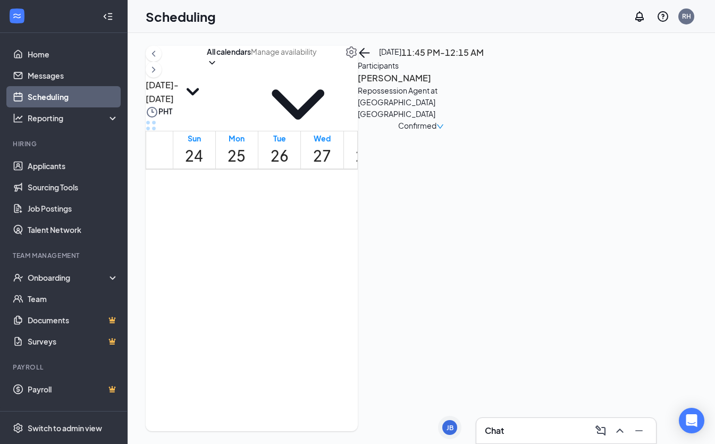
click at [469, 85] on h3 "[PERSON_NAME]" at bounding box center [414, 78] width 112 height 14
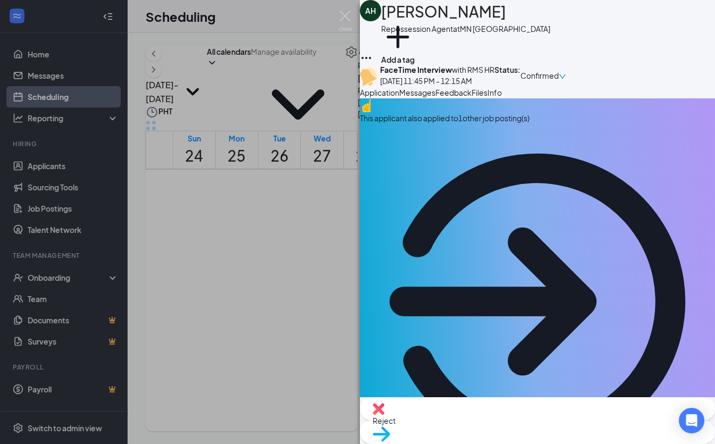
click at [502, 97] on span "Info" at bounding box center [494, 93] width 14 height 10
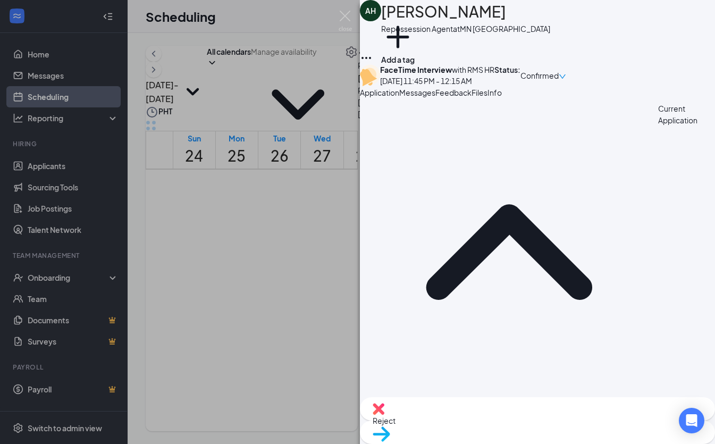
click at [487, 97] on span "Files" at bounding box center [479, 93] width 16 height 10
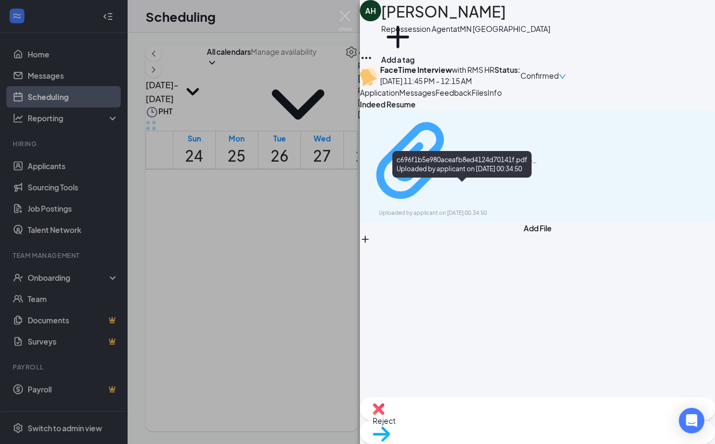
click at [447, 193] on div "c696f1b5e980aceafb8ed4124d70141f.pdf Uploaded by applicant on Aug 25, 2025 at 0…" at bounding box center [452, 166] width 172 height 103
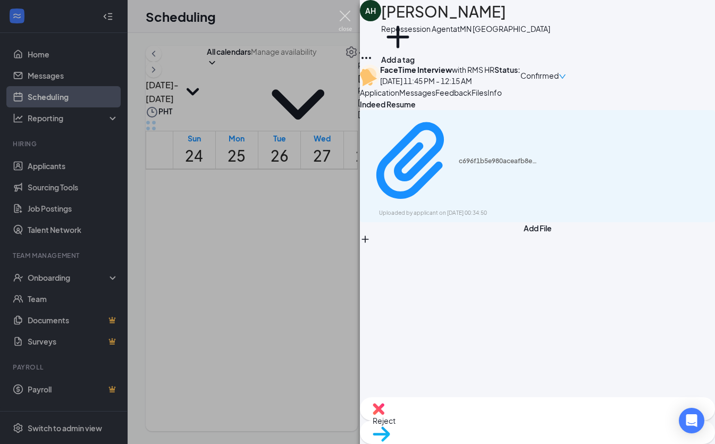
click at [345, 15] on img at bounding box center [344, 21] width 13 height 21
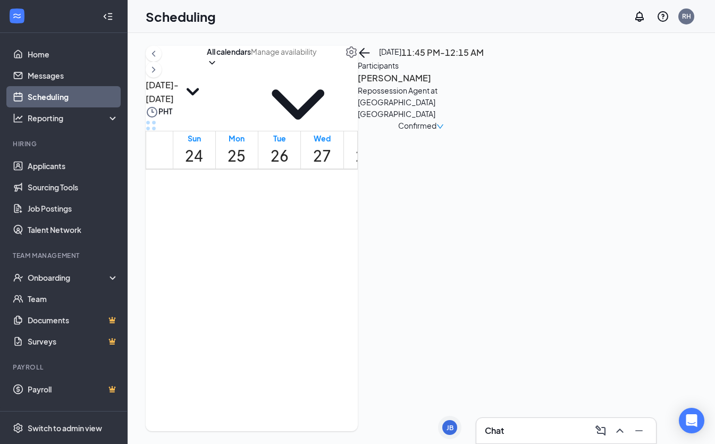
scroll to position [0, 1]
click at [344, 188] on span "12:15-12:45 AM" at bounding box center [333, 200] width 22 height 31
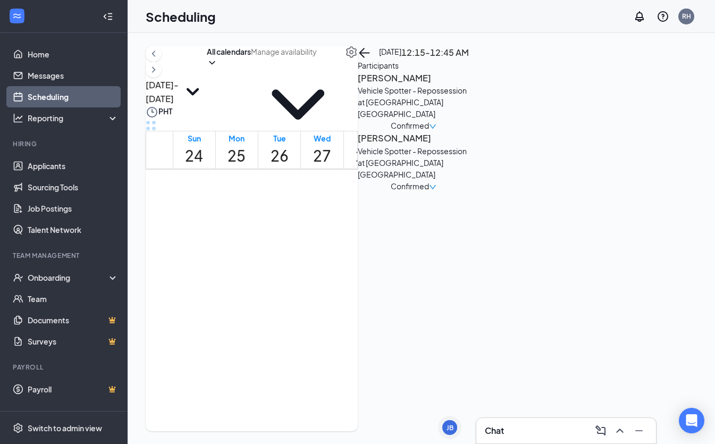
click at [469, 111] on div "Juan Medina Vehicle Spotter - Repossession at MN Minneapolis Confirmed Javan Ro…" at bounding box center [414, 131] width 112 height 121
click at [469, 85] on h3 "[PERSON_NAME]" at bounding box center [414, 78] width 112 height 14
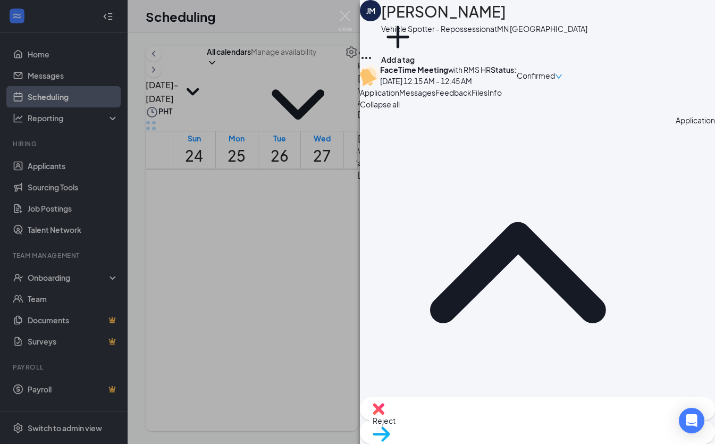
click at [487, 98] on button "Files" at bounding box center [479, 93] width 16 height 12
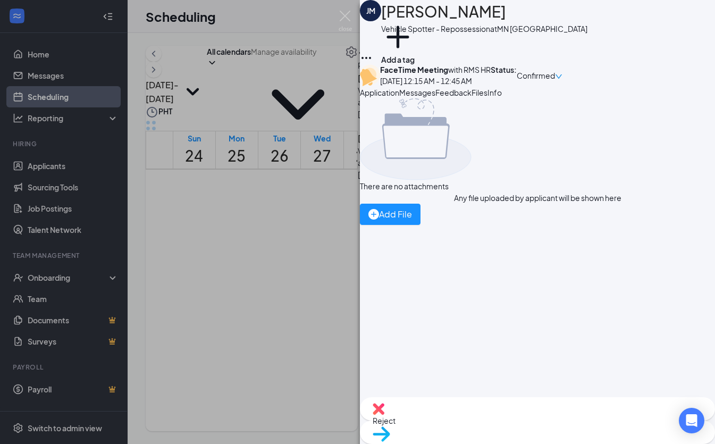
click at [487, 97] on span "Files" at bounding box center [479, 93] width 16 height 10
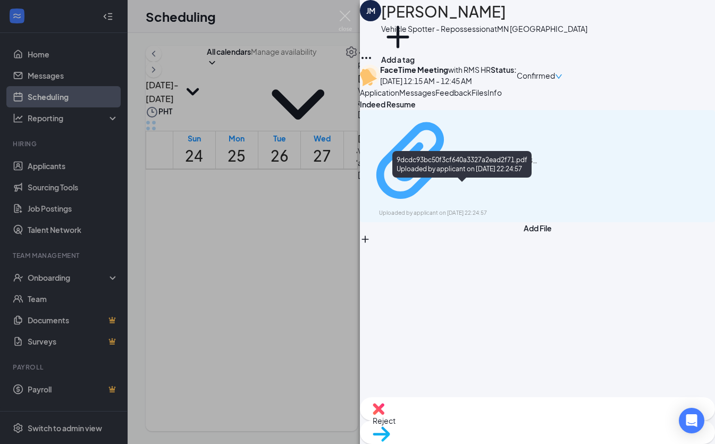
click at [538, 190] on div "9dcdc93bc50f3cf640a3327a2ead2f71.pdf" at bounding box center [452, 161] width 172 height 92
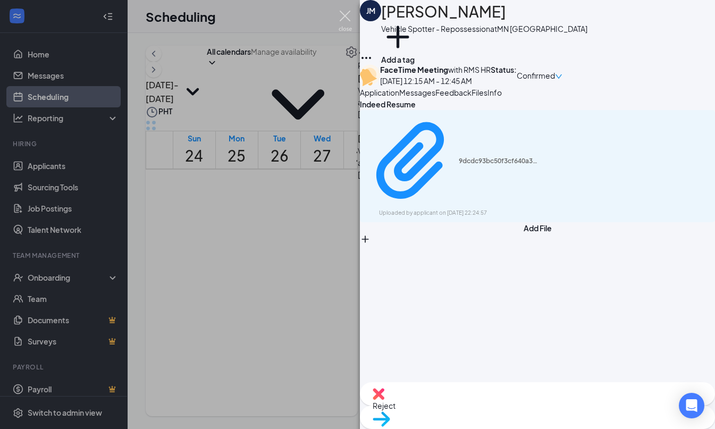
click at [343, 28] on img at bounding box center [344, 21] width 13 height 21
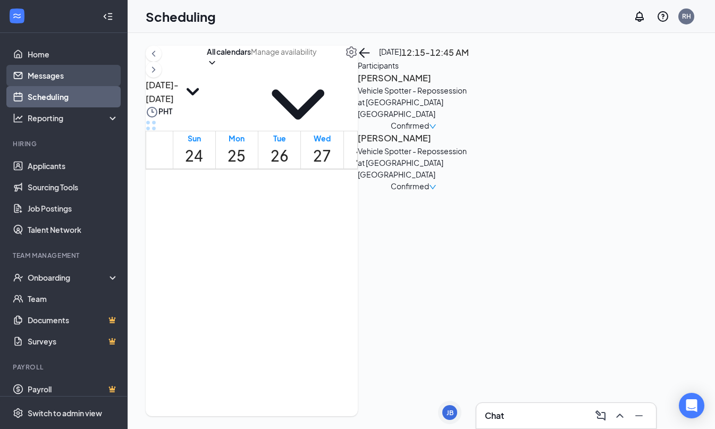
click at [88, 70] on link "Messages" at bounding box center [73, 75] width 91 height 21
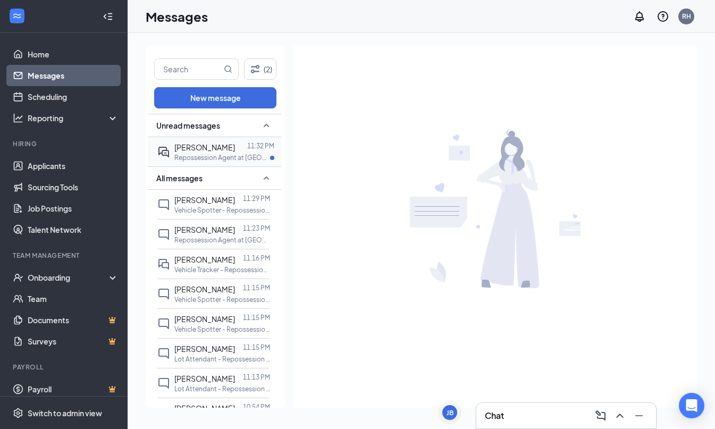
click at [244, 150] on div at bounding box center [241, 147] width 12 height 12
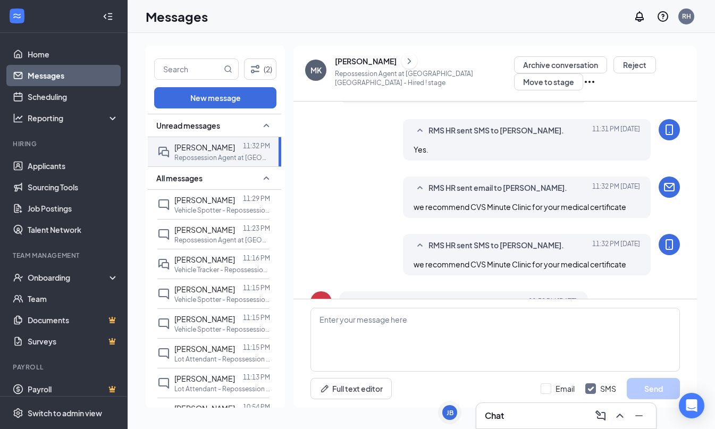
scroll to position [457, 0]
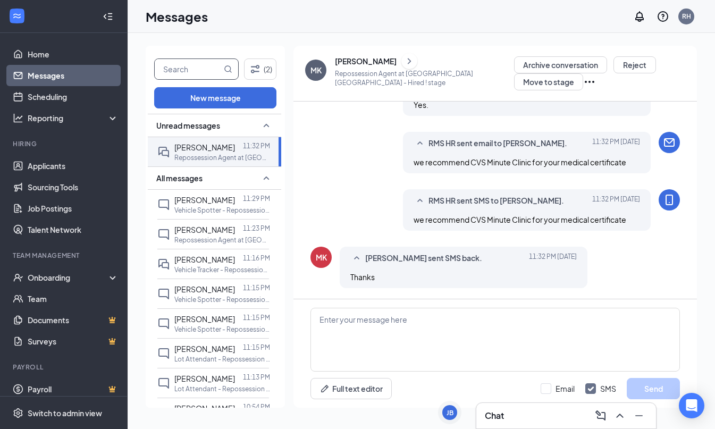
click at [201, 74] on input "text" at bounding box center [188, 69] width 67 height 20
type input "mykel"
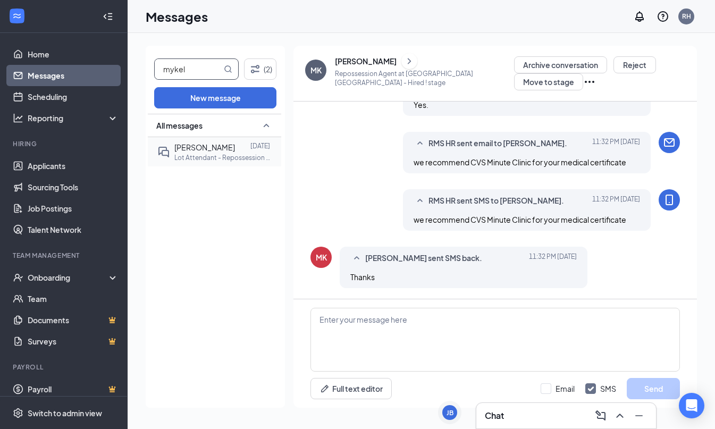
click at [205, 144] on span "[PERSON_NAME]" at bounding box center [204, 147] width 61 height 10
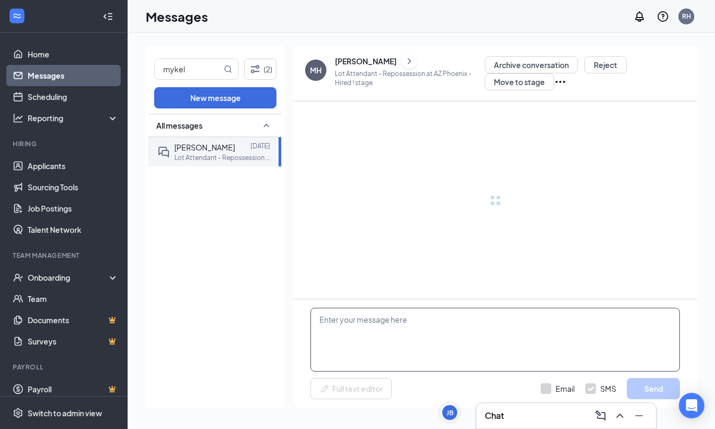
click at [392, 325] on textarea at bounding box center [494, 340] width 369 height 64
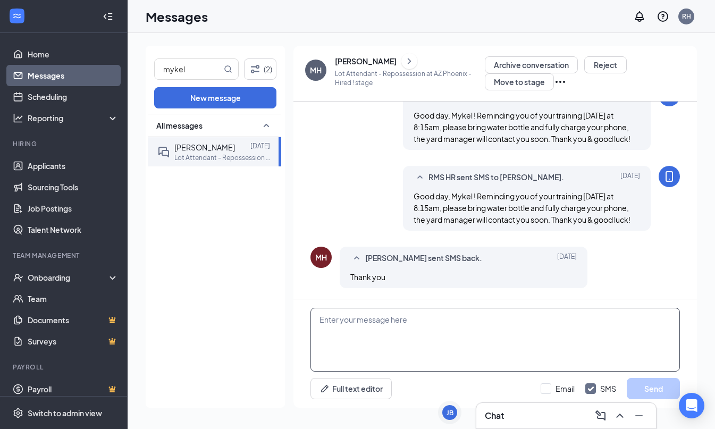
scroll to position [488, 0]
type textarea "Good day, Mykel! Just checking on how your first day went?"
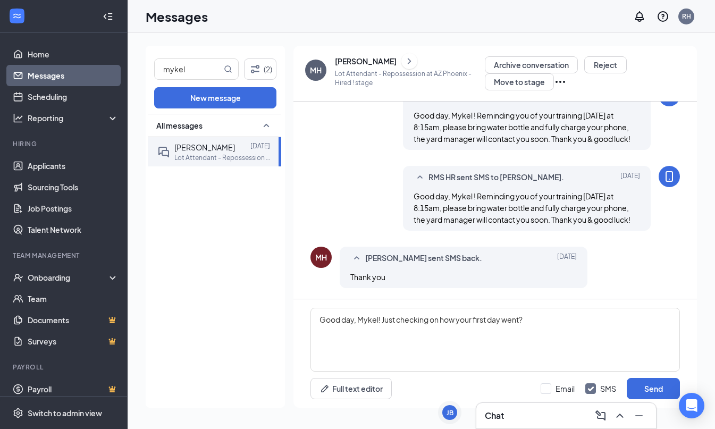
drag, startPoint x: 550, startPoint y: 386, endPoint x: 577, endPoint y: 382, distance: 27.4
click at [550, 386] on div at bounding box center [545, 388] width 11 height 11
click at [550, 386] on input "Email" at bounding box center [557, 388] width 34 height 11
checkbox input "true"
drag, startPoint x: 659, startPoint y: 385, endPoint x: 650, endPoint y: 383, distance: 9.8
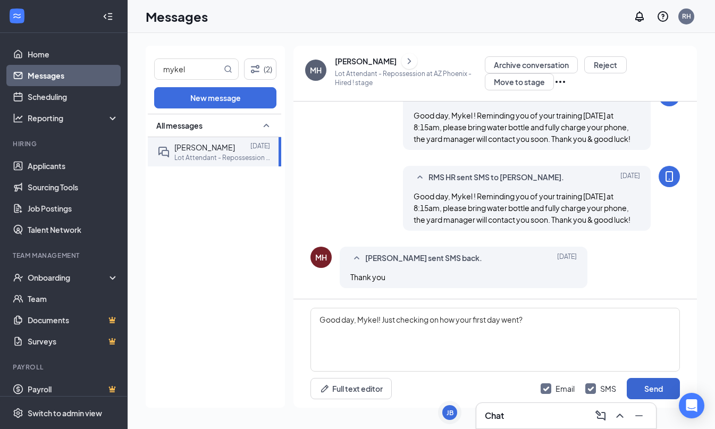
click at [659, 385] on button "Send" at bounding box center [652, 388] width 53 height 21
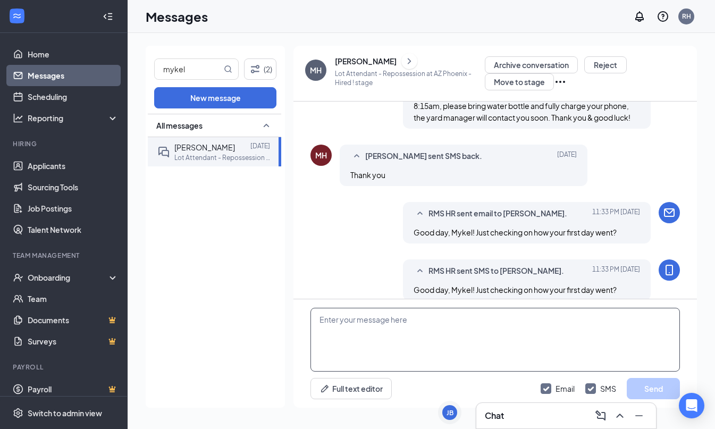
scroll to position [602, 0]
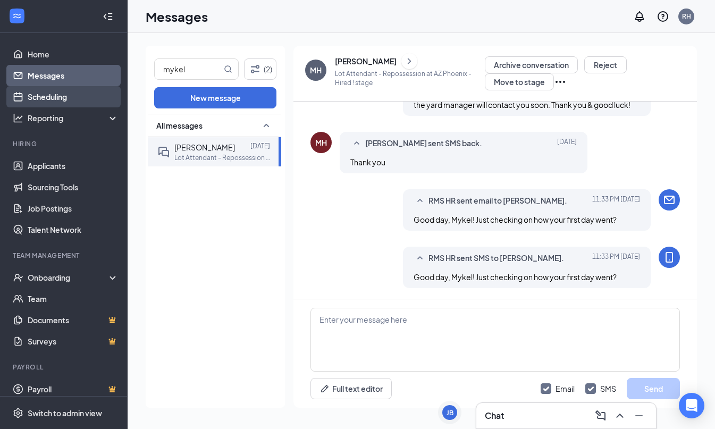
click at [70, 99] on link "Scheduling" at bounding box center [73, 96] width 91 height 21
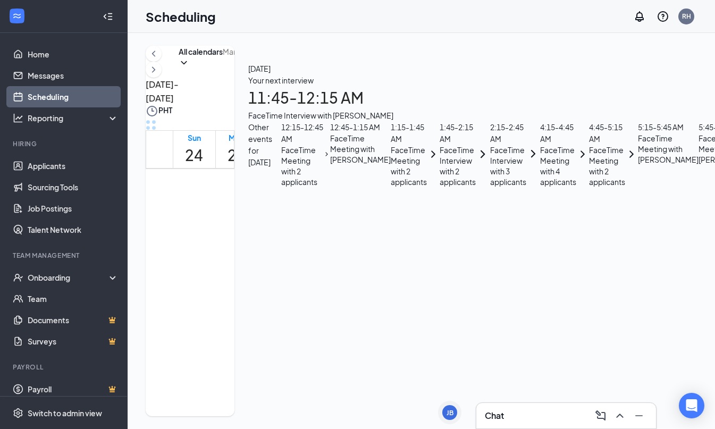
scroll to position [3, 0]
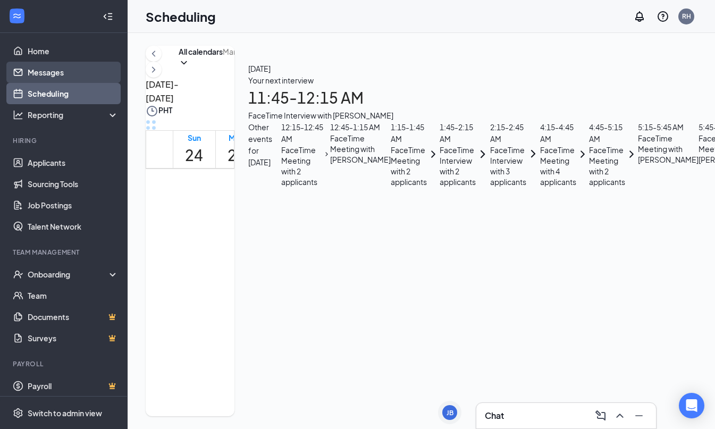
click at [29, 75] on link "Messages" at bounding box center [73, 72] width 91 height 21
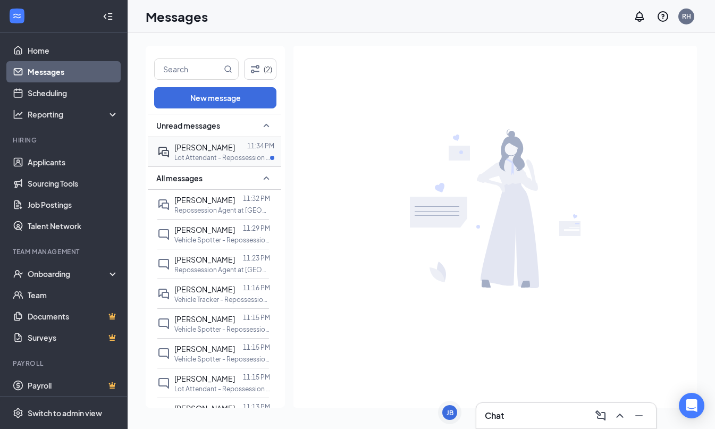
scroll to position [1, 0]
click at [200, 137] on div "Mykel Hooper 11:34 PM Lot Attendant - Repossession at AZ Phoenix" at bounding box center [213, 150] width 112 height 29
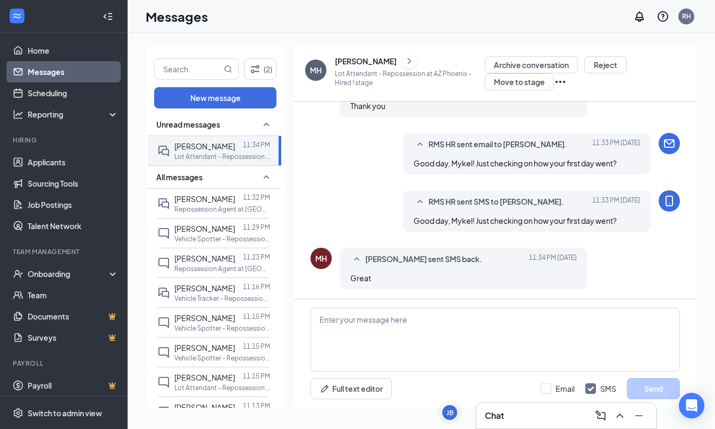
scroll to position [456, 0]
click at [495, 342] on textarea at bounding box center [494, 340] width 369 height 64
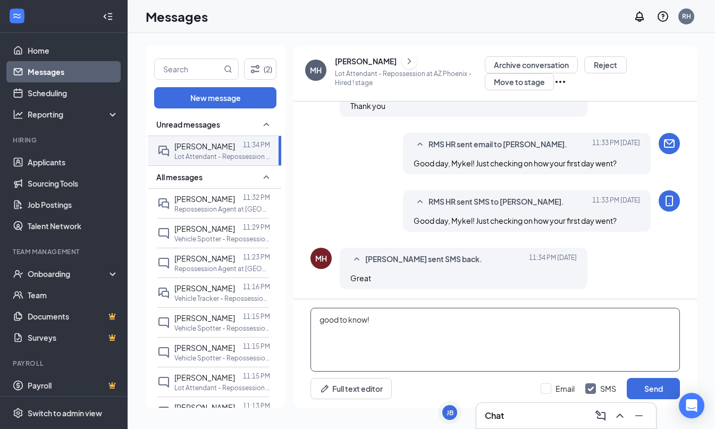
click at [322, 321] on textarea "good to know!" at bounding box center [494, 340] width 369 height 64
type textarea "Good to know!"
click at [655, 386] on button "Send" at bounding box center [652, 388] width 53 height 21
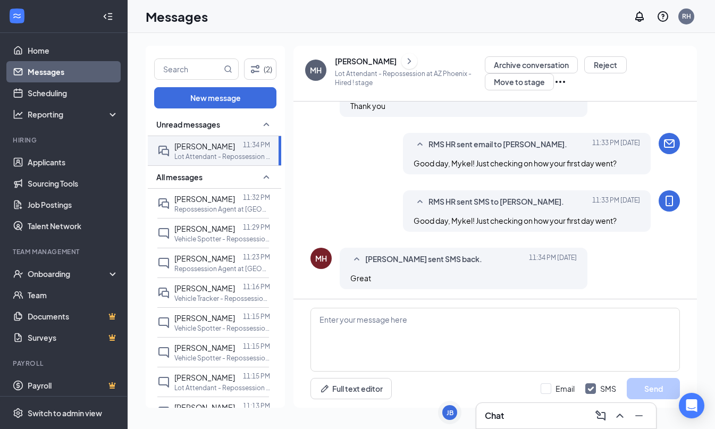
scroll to position [515, 0]
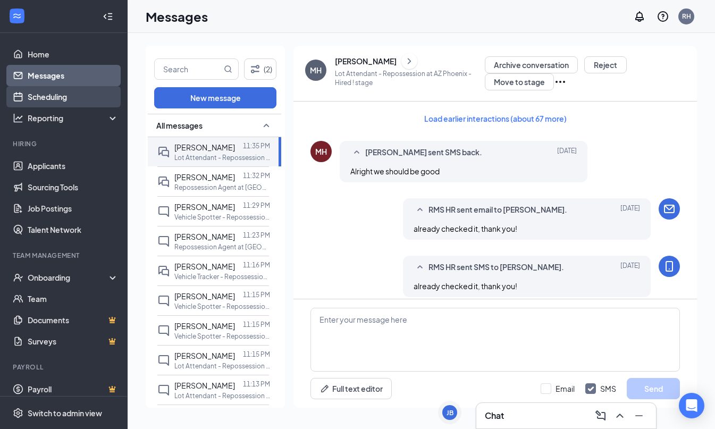
click at [53, 97] on link "Scheduling" at bounding box center [73, 96] width 91 height 21
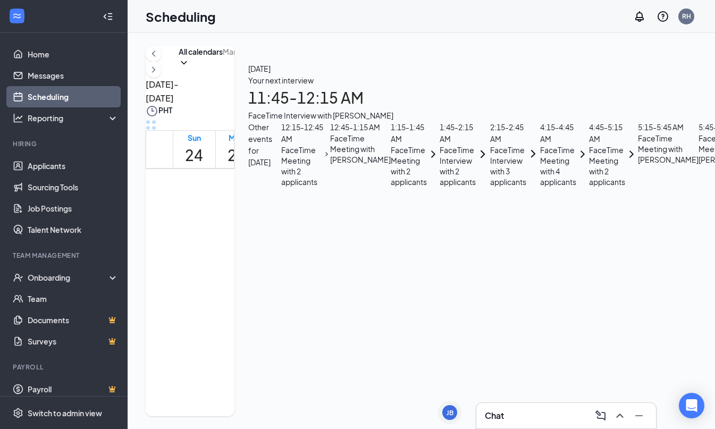
scroll to position [3, 0]
click at [332, 165] on span "11:45 PM-12:15 AM" at bounding box center [330, 185] width 19 height 41
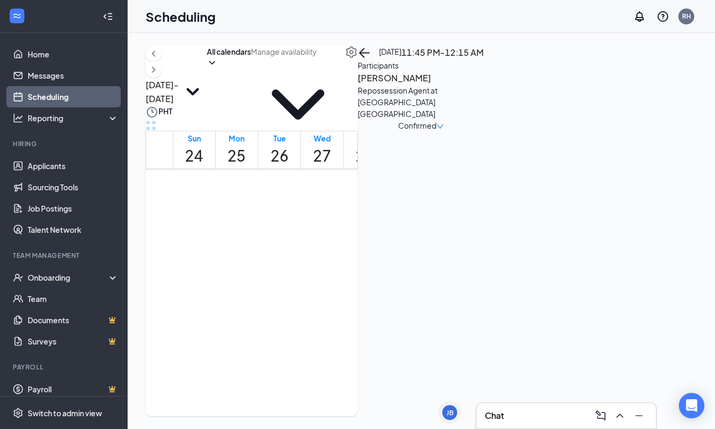
click at [340, 168] on span "11:45 PM-12:15 AM" at bounding box center [330, 188] width 19 height 41
click at [469, 85] on h3 "[PERSON_NAME]" at bounding box center [414, 78] width 112 height 14
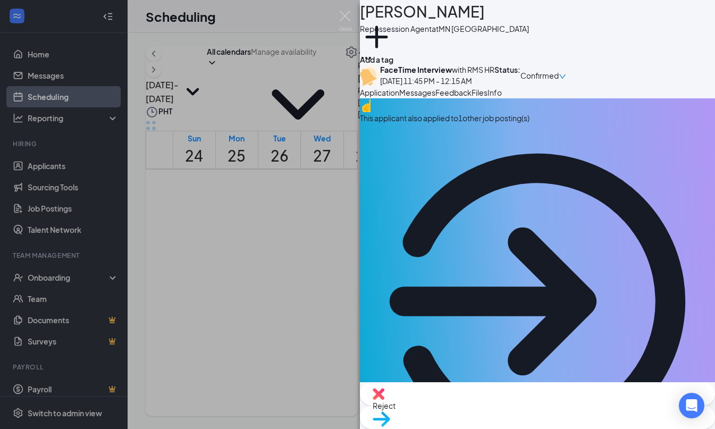
click at [435, 98] on button "Messages" at bounding box center [417, 93] width 36 height 12
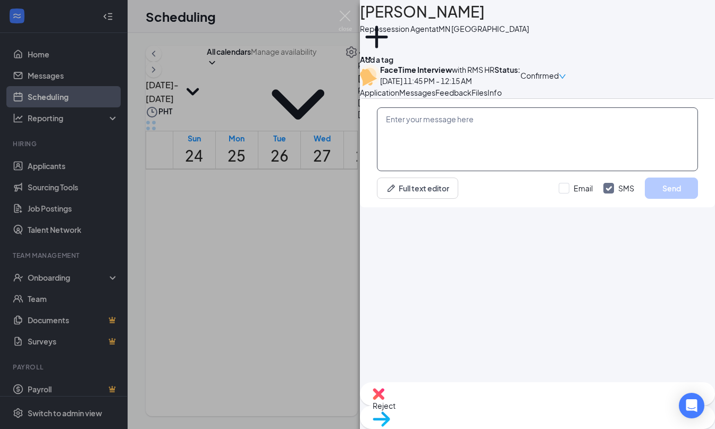
click at [551, 171] on textarea at bounding box center [537, 139] width 321 height 64
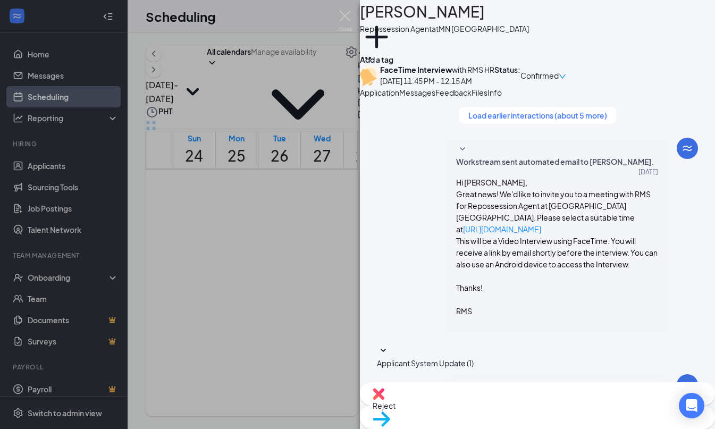
scroll to position [449, 0]
paste textarea "RMS HR is inviting you to a scheduled Zoom meeting. Topic: RMS HR's Zoom Meetin…"
type textarea "RMS HR is inviting you to a scheduled Zoom meeting. Topic: RMS HR's Zoom Meetin…"
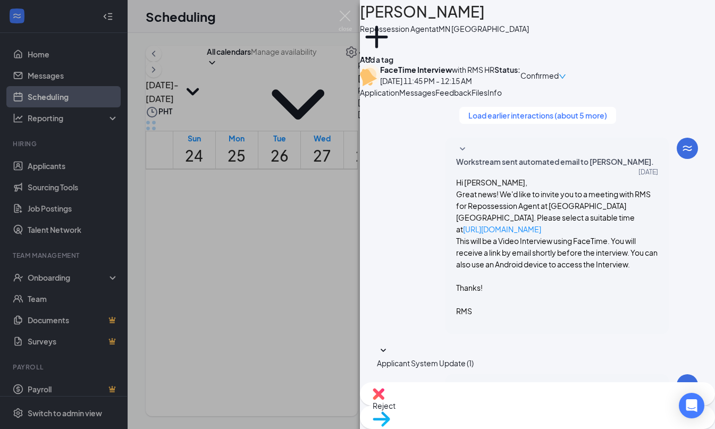
checkbox input "true"
click at [333, 192] on div "AH Anthony Hofford Repossession Agent at MN Minneapolis Add a tag FaceTime Inte…" at bounding box center [357, 214] width 715 height 429
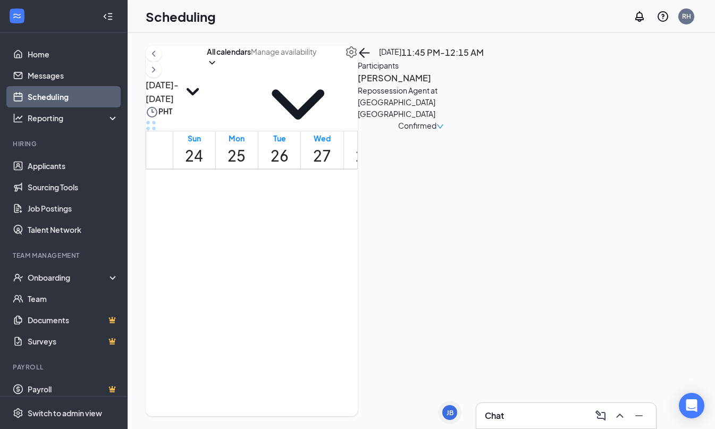
click at [336, 217] on div "2" at bounding box center [333, 226] width 22 height 18
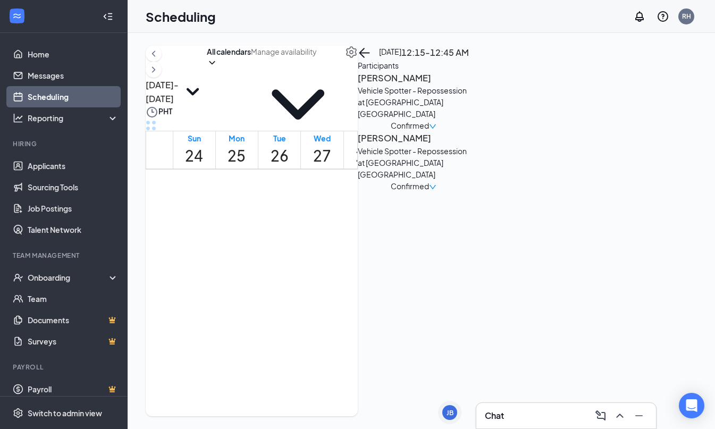
click at [469, 85] on h3 "[PERSON_NAME]" at bounding box center [414, 78] width 112 height 14
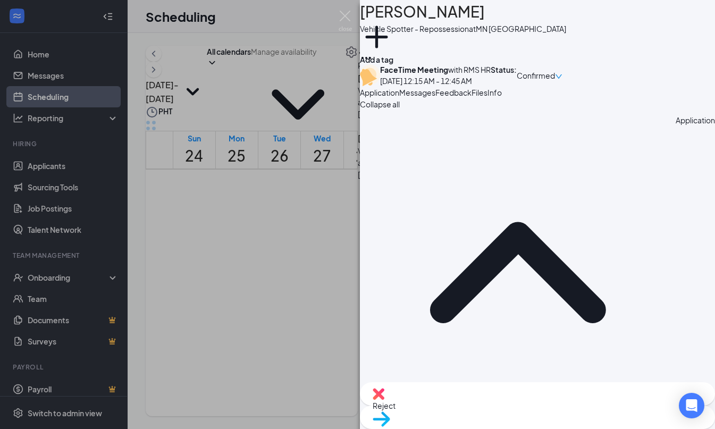
click at [435, 98] on div "Messages" at bounding box center [417, 93] width 36 height 12
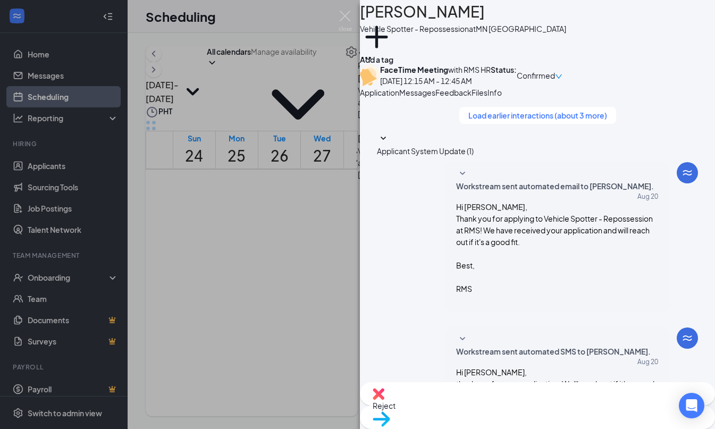
scroll to position [368, 0]
paste textarea "Good day, Name! My name is [PERSON_NAME] and I will be conducting your intervie…"
drag, startPoint x: 453, startPoint y: 301, endPoint x: 434, endPoint y: 302, distance: 18.6
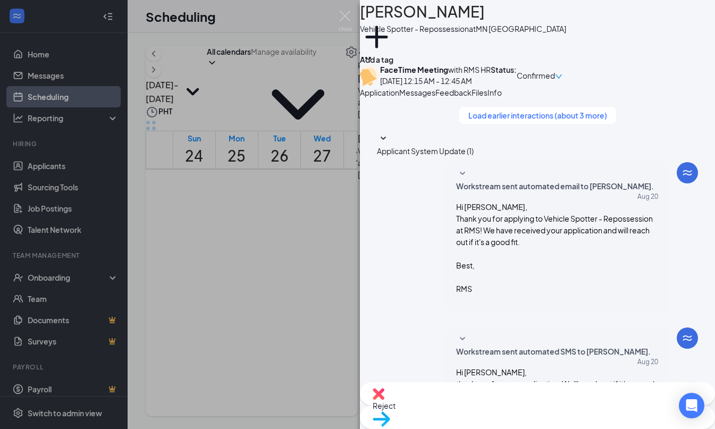
type textarea "Good day, Juan! My name is Allyssa and I will be conducting your interview toda…"
checkbox input "true"
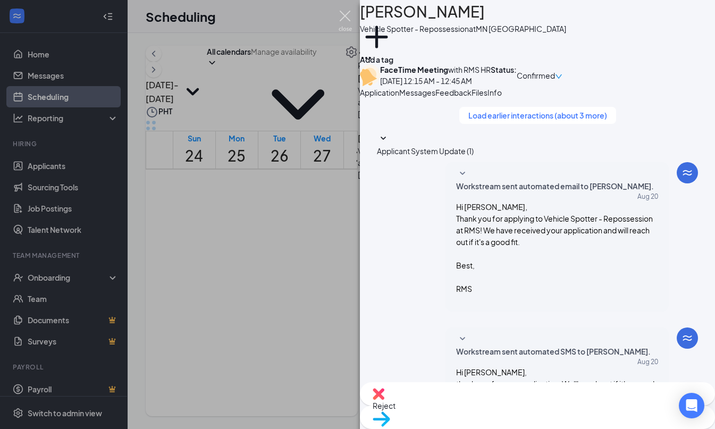
click at [346, 18] on img at bounding box center [344, 21] width 13 height 21
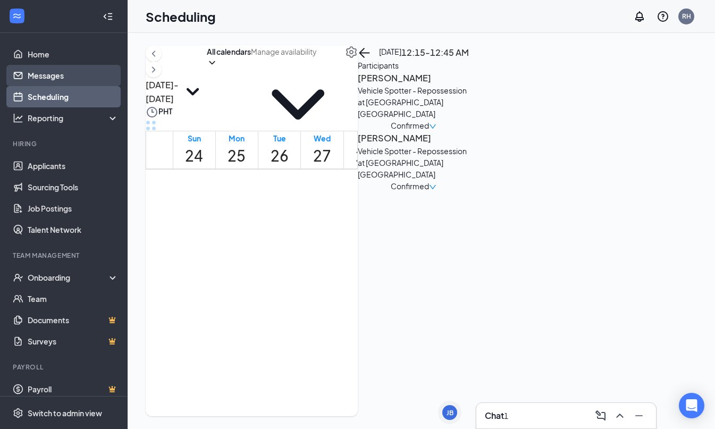
click at [66, 79] on link "Messages" at bounding box center [73, 75] width 91 height 21
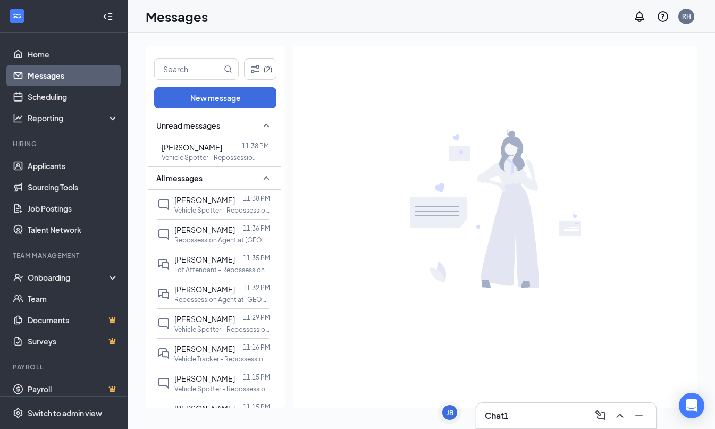
scroll to position [0, 1]
click at [231, 155] on p "Vehicle Spotter - Repossession at AZ [GEOGRAPHIC_DATA]" at bounding box center [210, 157] width 96 height 9
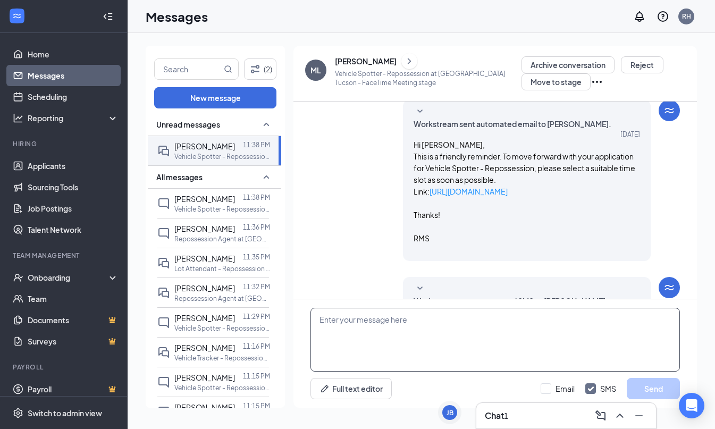
click at [446, 322] on textarea at bounding box center [494, 340] width 369 height 64
paste textarea "Good day! The interview will be conducted via zoom, the link will be sent to yo…"
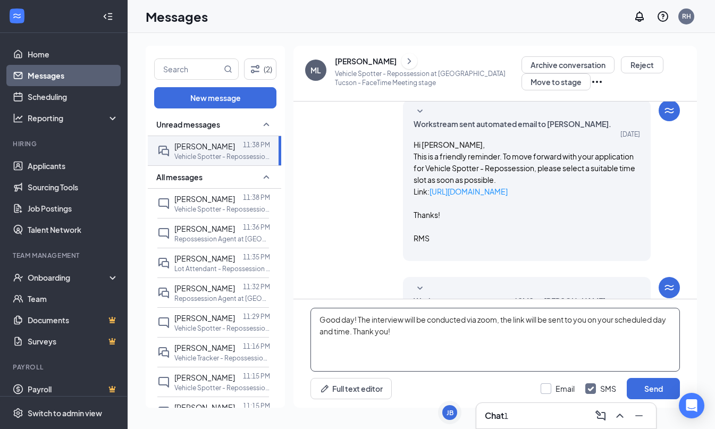
type textarea "Good day! The interview will be conducted via zoom, the link will be sent to yo…"
click at [553, 388] on label "Email" at bounding box center [557, 388] width 34 height 11
click at [553, 388] on input "Email" at bounding box center [557, 388] width 34 height 11
checkbox input "true"
drag, startPoint x: 328, startPoint y: 330, endPoint x: 318, endPoint y: 330, distance: 10.6
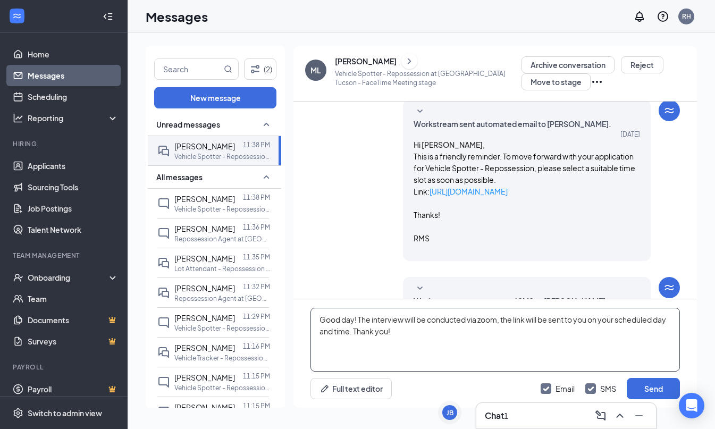
click at [318, 330] on textarea "Good day! The interview will be conducted via zoom, the link will be sent to yo…" at bounding box center [494, 340] width 369 height 64
type textarea "Good day! The interview will be conducted via zoom, the link will be sent to yo…"
drag, startPoint x: 652, startPoint y: 387, endPoint x: 644, endPoint y: 382, distance: 8.8
click at [652, 387] on button "Send" at bounding box center [652, 388] width 53 height 21
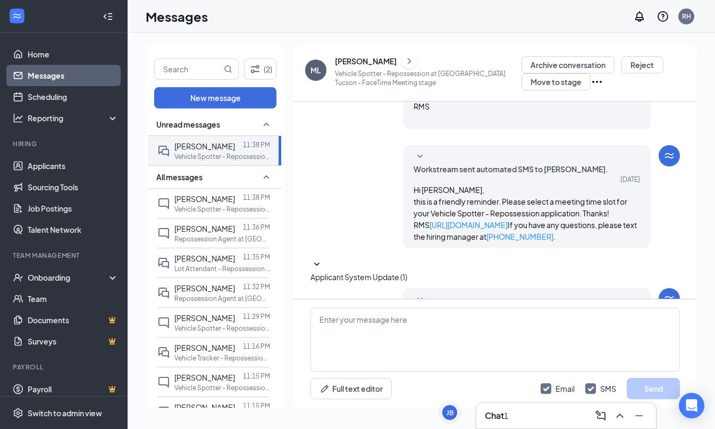
scroll to position [498, 0]
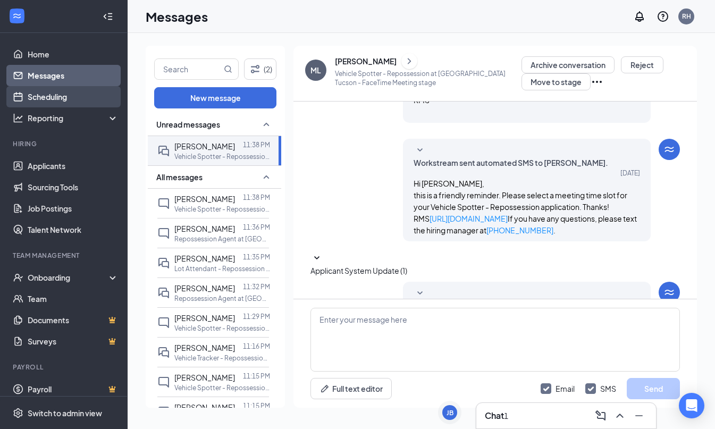
click at [43, 104] on link "Scheduling" at bounding box center [73, 96] width 91 height 21
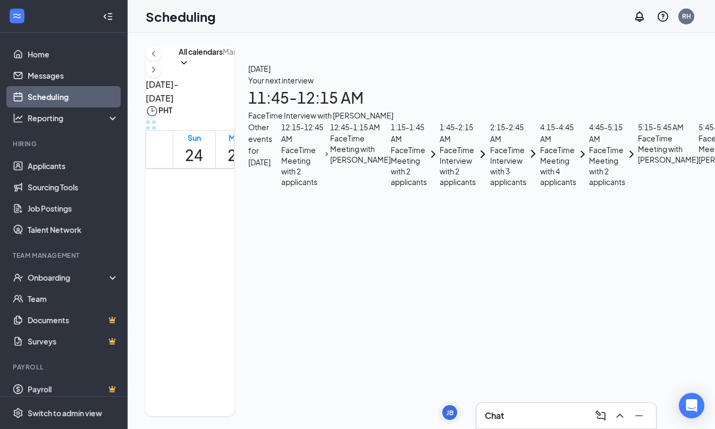
click at [340, 167] on span "11:45 PM-12:15 AM" at bounding box center [330, 187] width 19 height 41
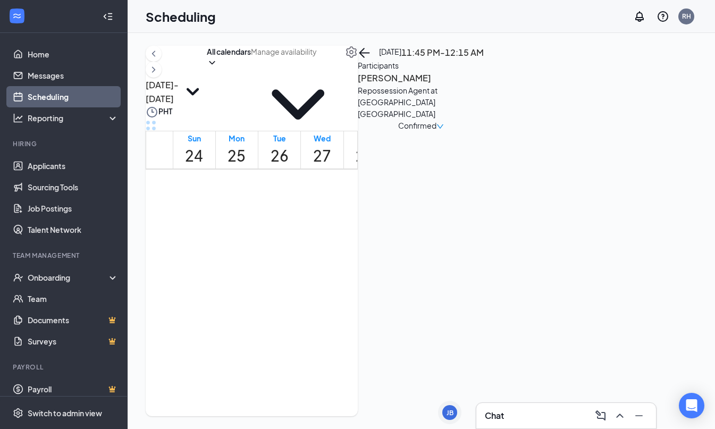
click at [341, 217] on span "2" at bounding box center [343, 226] width 4 height 18
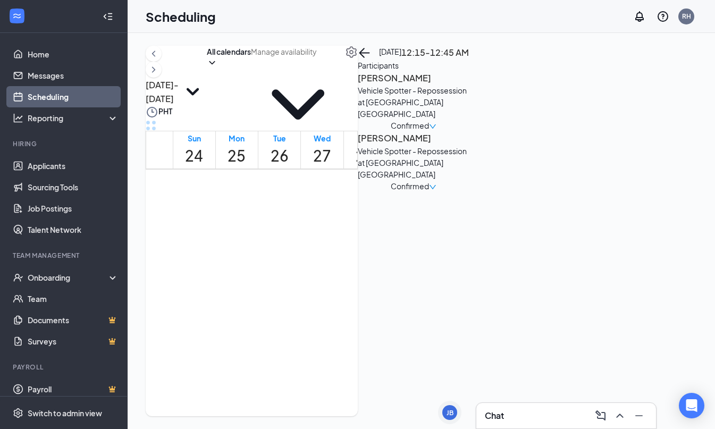
click at [469, 85] on h3 "[PERSON_NAME]" at bounding box center [414, 78] width 112 height 14
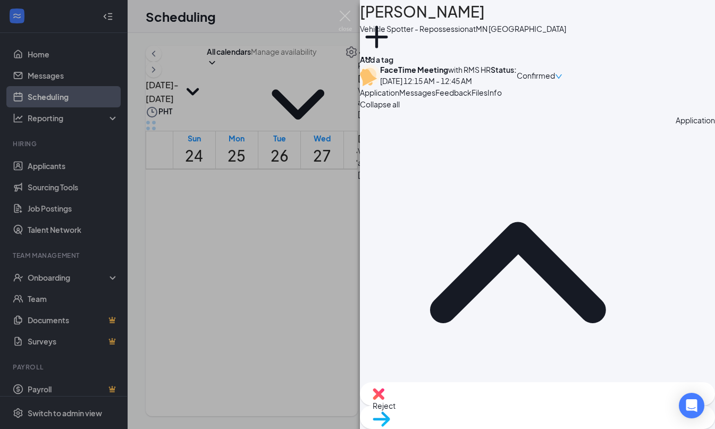
click at [435, 97] on span "Messages" at bounding box center [417, 93] width 36 height 10
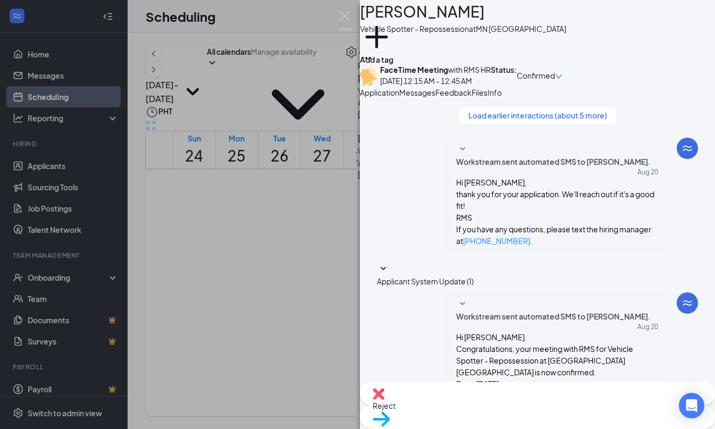
scroll to position [449, 0]
click at [336, 178] on div "JM Juan Medina Vehicle Spotter - Repossession at MN Minneapolis Add a tag FaceT…" at bounding box center [357, 214] width 715 height 429
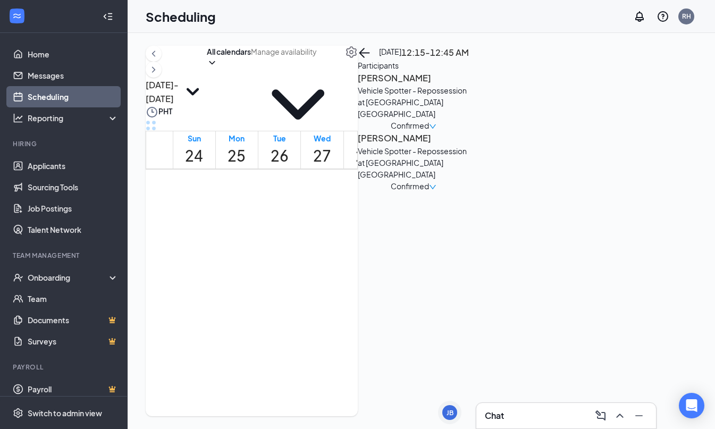
drag, startPoint x: 531, startPoint y: 156, endPoint x: 531, endPoint y: 149, distance: 6.9
click at [469, 145] on h3 "[PERSON_NAME]" at bounding box center [414, 138] width 112 height 14
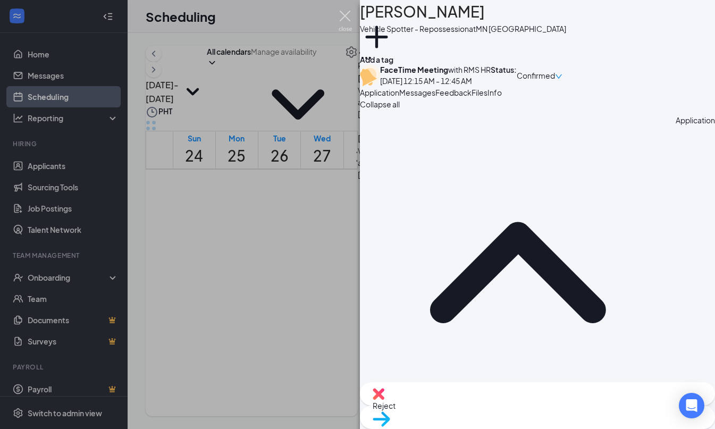
click at [341, 24] on img at bounding box center [344, 21] width 13 height 21
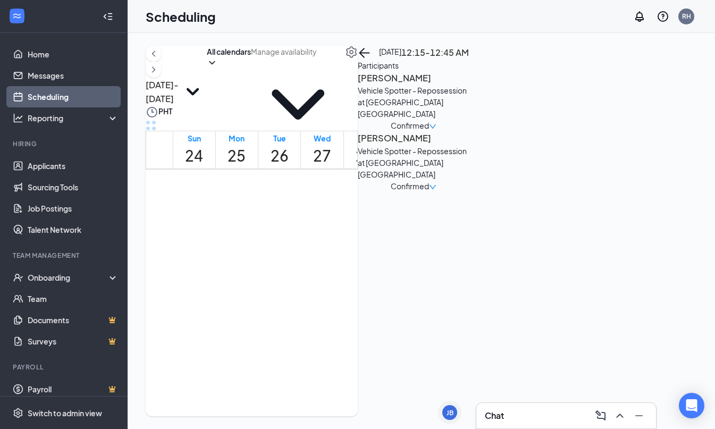
click at [338, 219] on span "12:45-1:15 AM" at bounding box center [333, 234] width 22 height 31
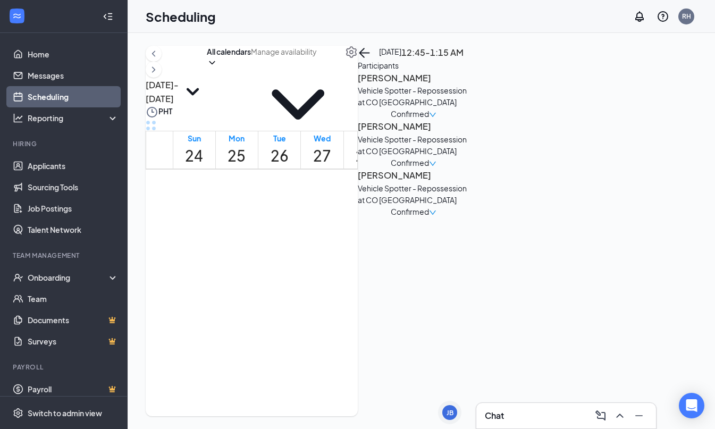
click at [326, 99] on div "Aug 24 - Aug 30 All calendars PHT Sun 24 Mon 25 Tue 26 Wed 27 Thu 28 Fri 29 Sat…" at bounding box center [252, 231] width 212 height 370
click at [333, 45] on div "Aug 24 - Aug 30 All calendars PHT Sun 24 Mon 25 Tue 26 Wed 27 Thu 28 Fri 29 Sat…" at bounding box center [421, 231] width 587 height 396
click at [97, 74] on link "Messages" at bounding box center [73, 75] width 91 height 21
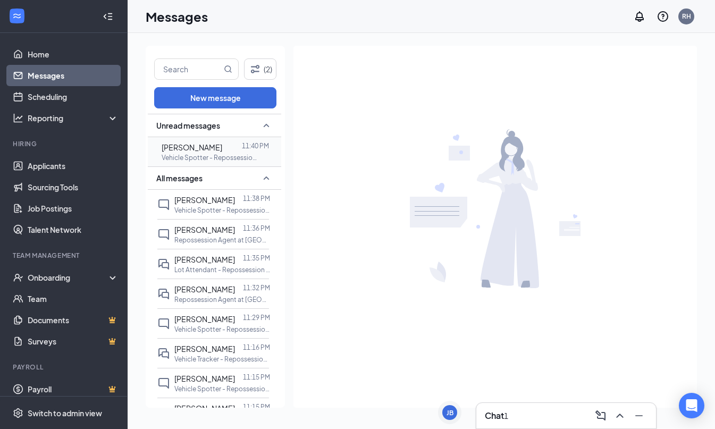
click at [222, 148] on div at bounding box center [232, 147] width 20 height 12
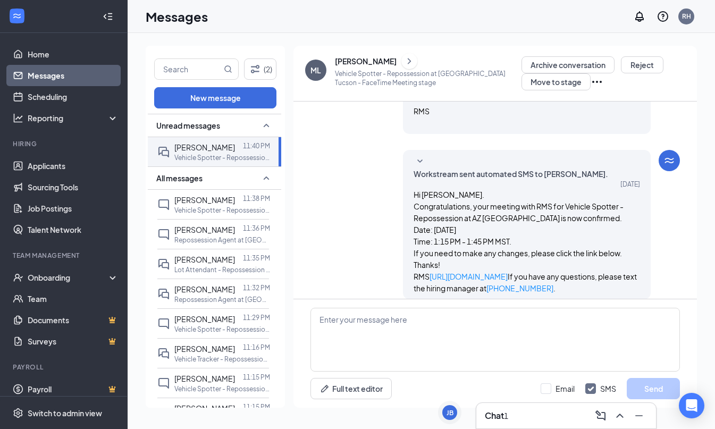
scroll to position [405, 0]
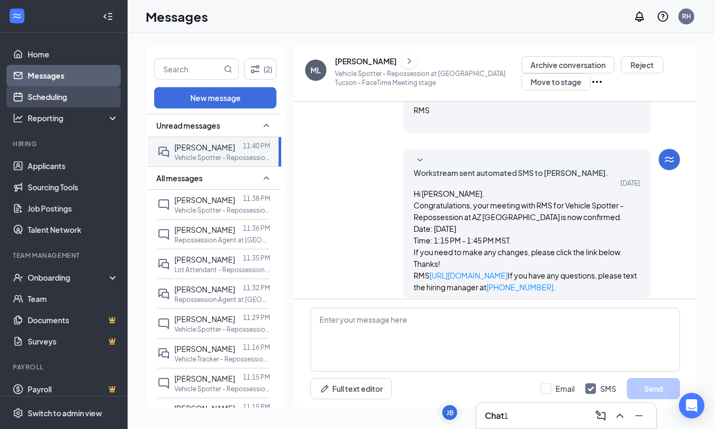
click at [55, 99] on link "Scheduling" at bounding box center [73, 96] width 91 height 21
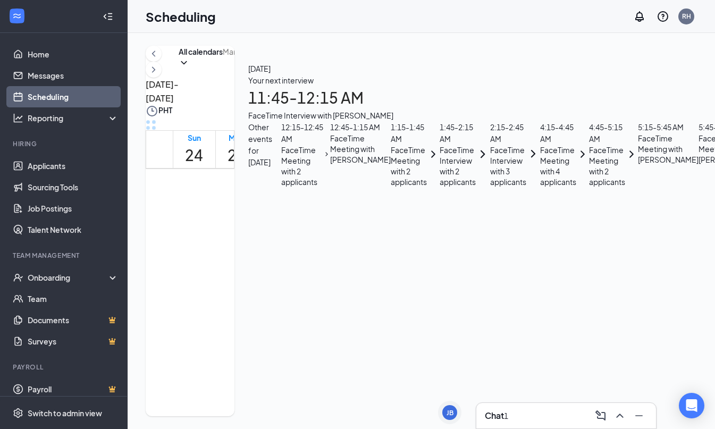
scroll to position [1369, 0]
click at [83, 74] on link "Messages" at bounding box center [73, 75] width 91 height 21
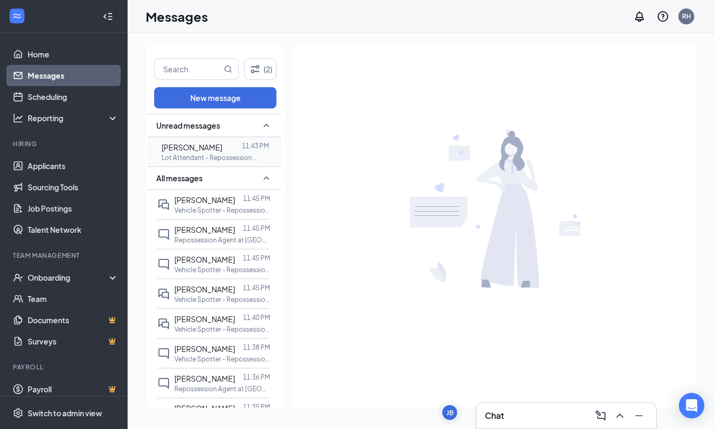
click at [211, 152] on div "Craig Sideman" at bounding box center [192, 147] width 61 height 12
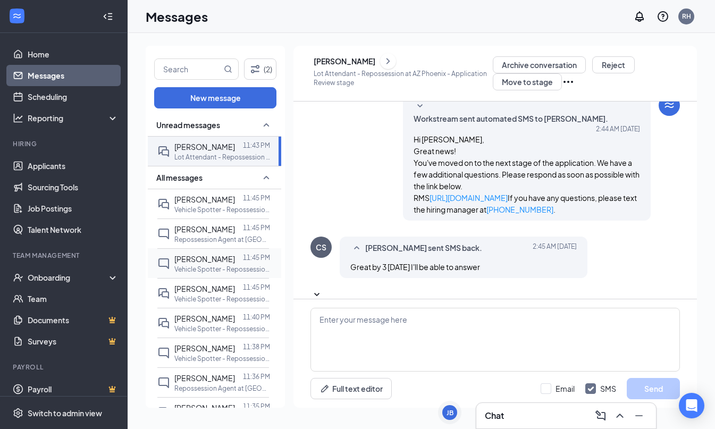
scroll to position [248, 0]
click at [457, 315] on textarea at bounding box center [494, 340] width 369 height 64
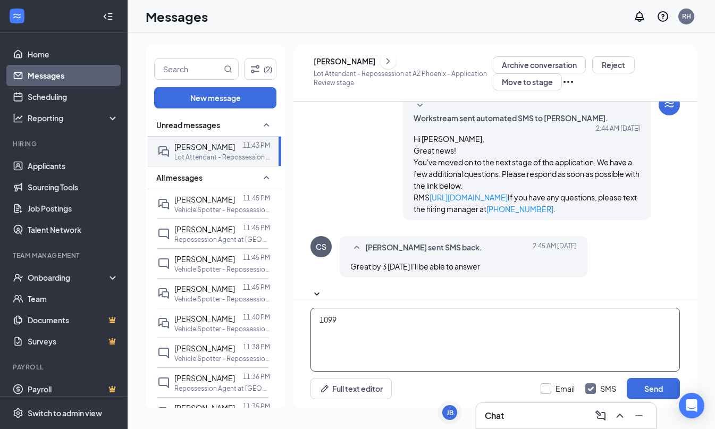
type textarea "1099"
drag, startPoint x: 559, startPoint y: 387, endPoint x: 571, endPoint y: 386, distance: 11.8
click at [559, 387] on div "Email" at bounding box center [564, 388] width 19 height 11
click at [559, 387] on input "Email" at bounding box center [557, 388] width 34 height 11
checkbox input "true"
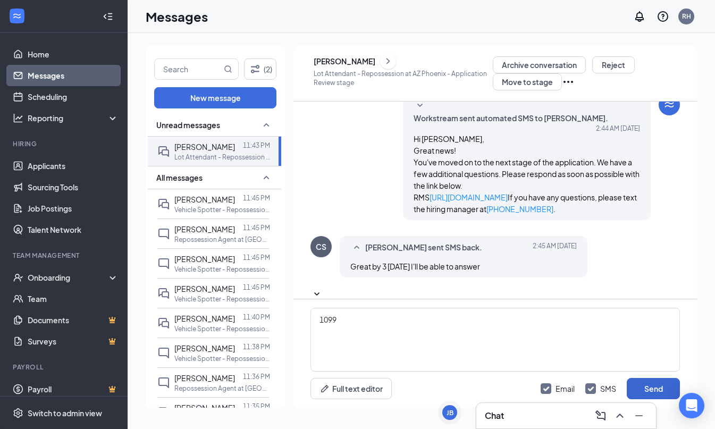
click at [627, 386] on button "Send" at bounding box center [652, 388] width 53 height 21
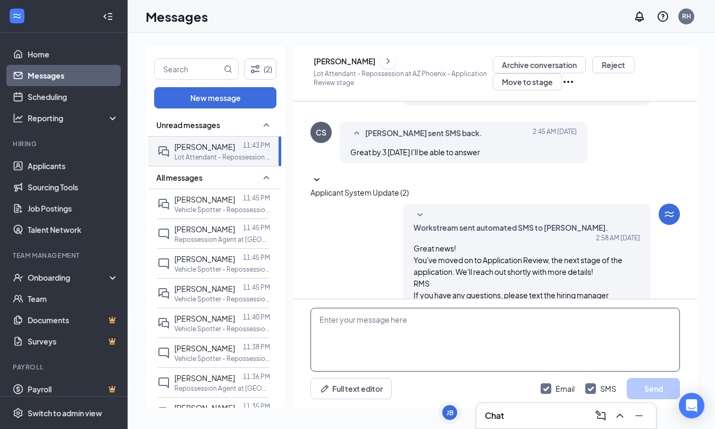
scroll to position [363, 0]
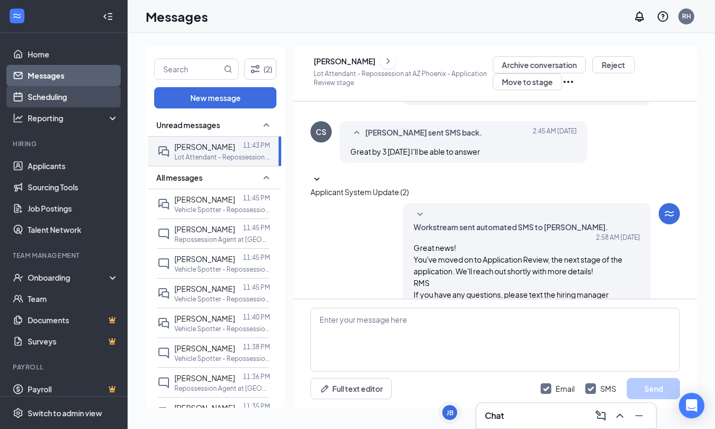
click at [35, 103] on link "Scheduling" at bounding box center [73, 96] width 91 height 21
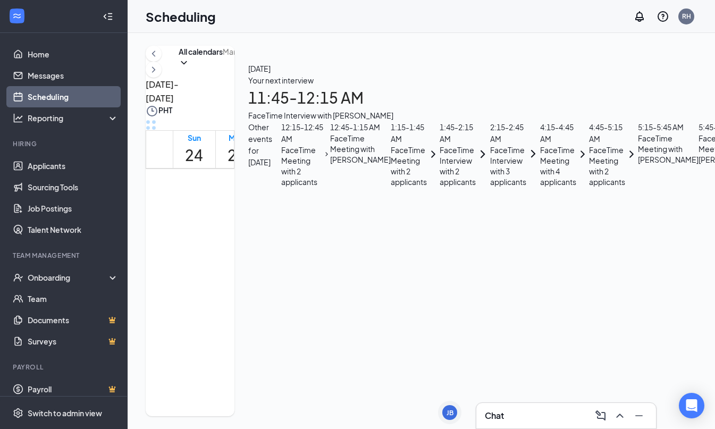
click at [340, 167] on span "11:45 PM-12:15 AM" at bounding box center [330, 187] width 19 height 41
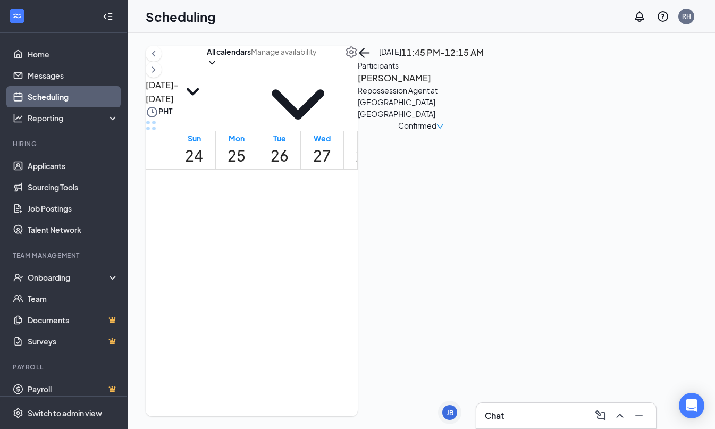
click at [321, 169] on span "11:45 PM-12:15 AM" at bounding box center [312, 196] width 19 height 55
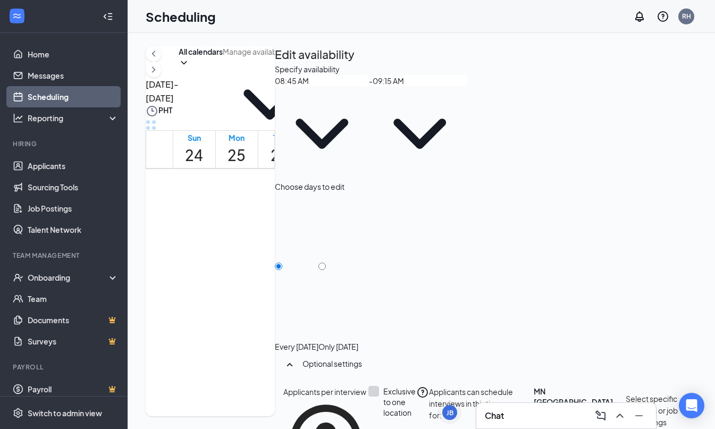
click at [330, 167] on span "11:45 PM-12:15 AM" at bounding box center [330, 187] width 19 height 41
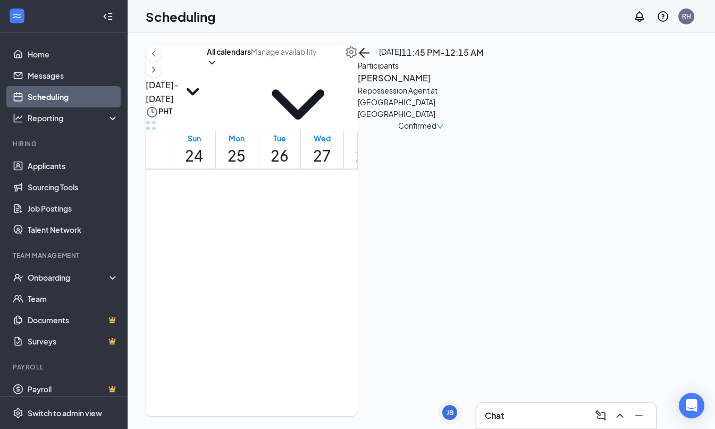
click at [469, 85] on h3 "Anthony Hofford" at bounding box center [414, 78] width 112 height 14
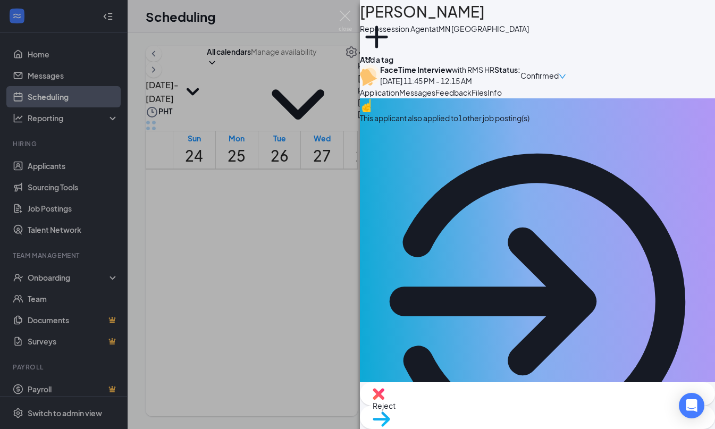
click at [589, 173] on div "This applicant also applied to 1 other job posting(s)" at bounding box center [537, 288] width 355 height 380
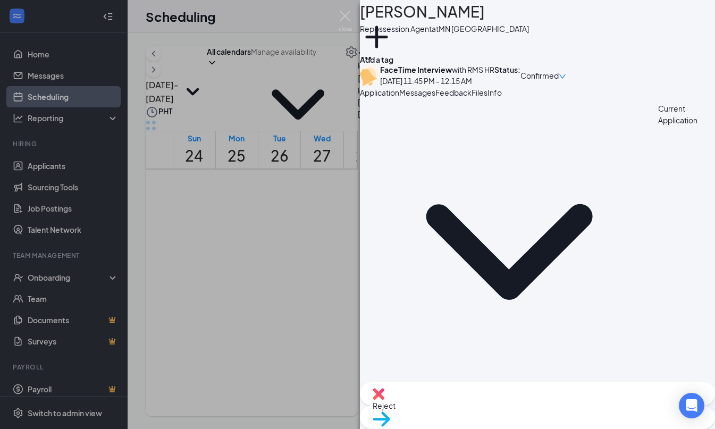
click at [450, 148] on div "Current Application Phone +1 (612) 900-7567 Email uprght4@gmail.com Applied dat…" at bounding box center [537, 240] width 355 height 284
click at [658, 166] on div "Current Application" at bounding box center [686, 252] width 57 height 298
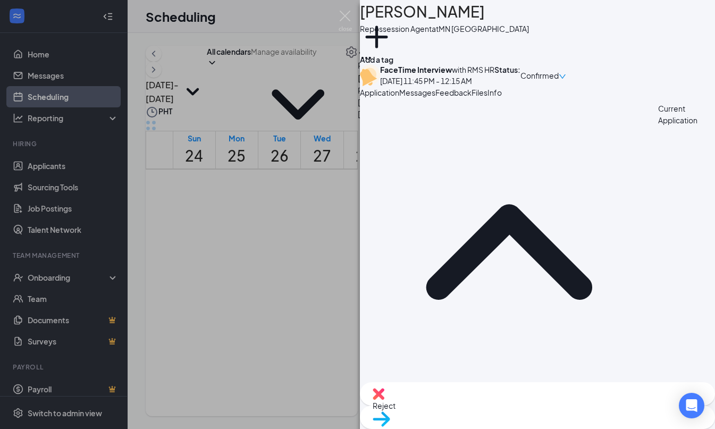
click at [435, 98] on button "Messages" at bounding box center [417, 93] width 36 height 12
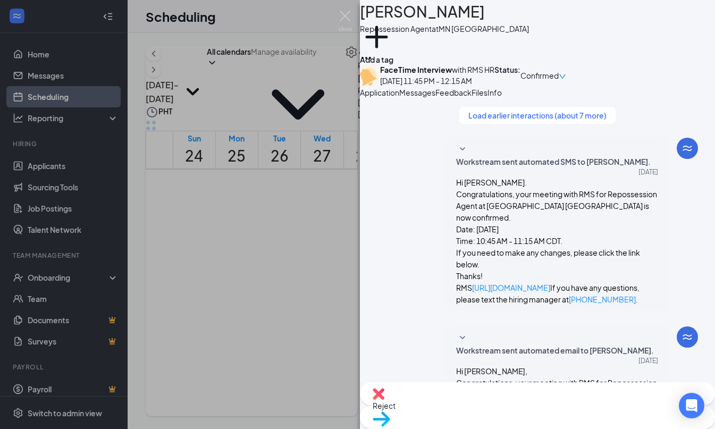
scroll to position [623, 0]
click at [471, 97] on span "Feedback" at bounding box center [453, 93] width 36 height 10
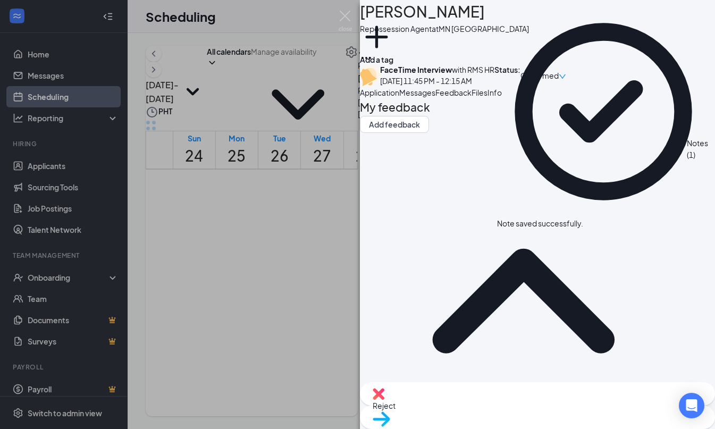
click at [558, 78] on span "Confirmed" at bounding box center [539, 76] width 38 height 12
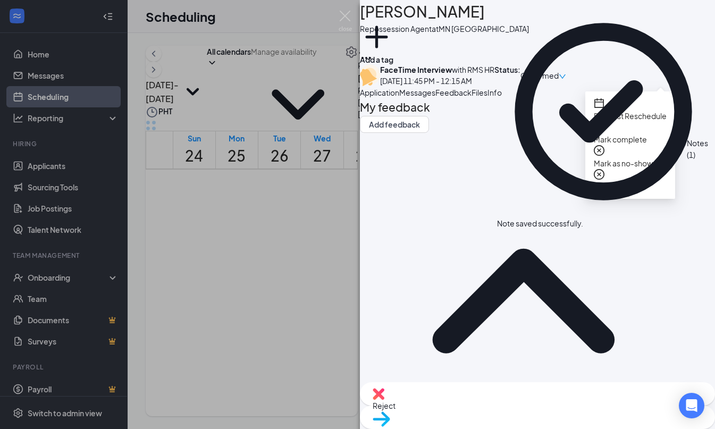
click at [650, 158] on span "Mark as no-show" at bounding box center [622, 163] width 59 height 10
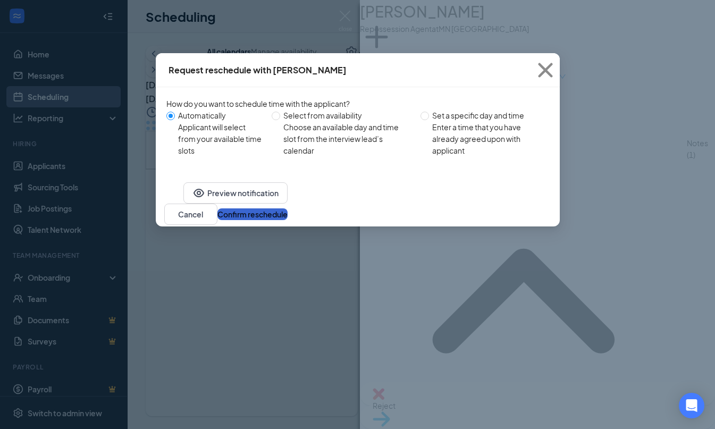
click at [287, 220] on button "Confirm reschedule" at bounding box center [252, 214] width 70 height 12
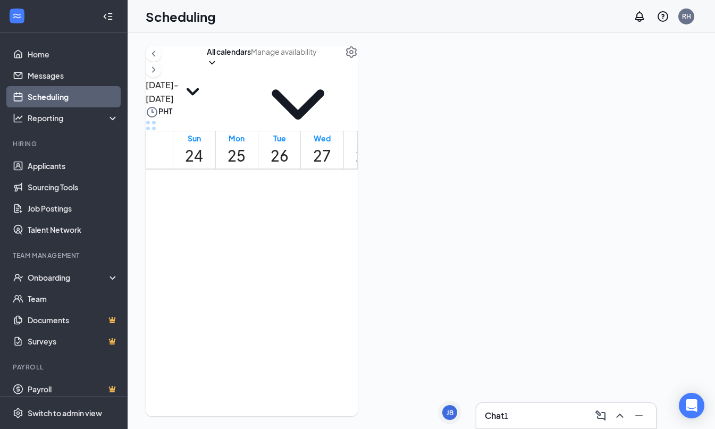
click at [345, 67] on span at bounding box center [298, 56] width 94 height 21
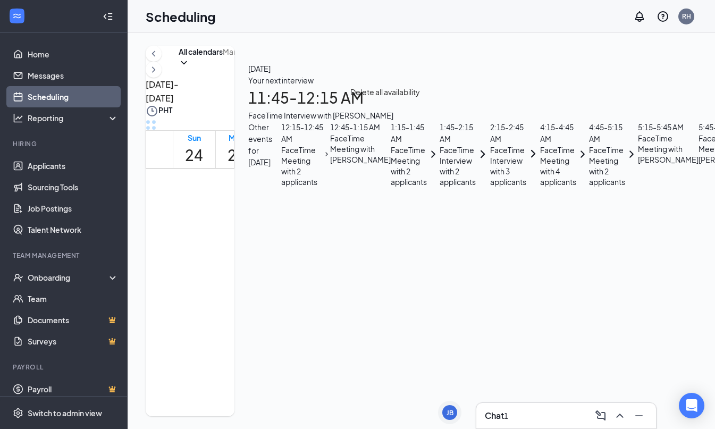
click at [344, 188] on span "12:15-12:45 AM" at bounding box center [333, 200] width 22 height 31
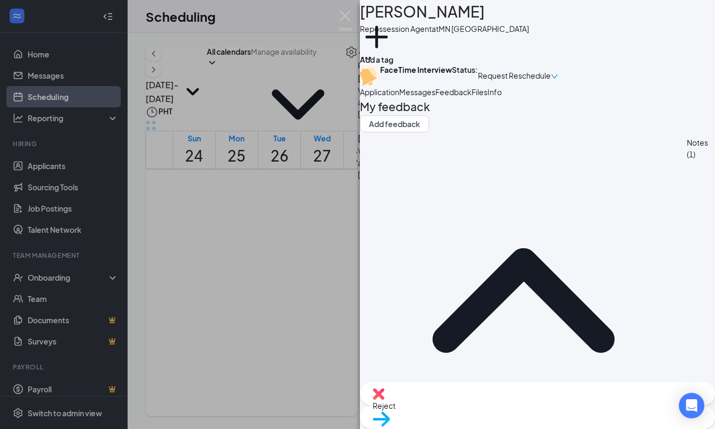
drag, startPoint x: 342, startPoint y: 155, endPoint x: 375, endPoint y: 154, distance: 33.5
click at [342, 155] on div "AH Anthony Hofford Repossession Agent at MN Minneapolis Add a tag FaceTime Inte…" at bounding box center [357, 214] width 715 height 429
click at [346, 16] on img at bounding box center [344, 21] width 13 height 21
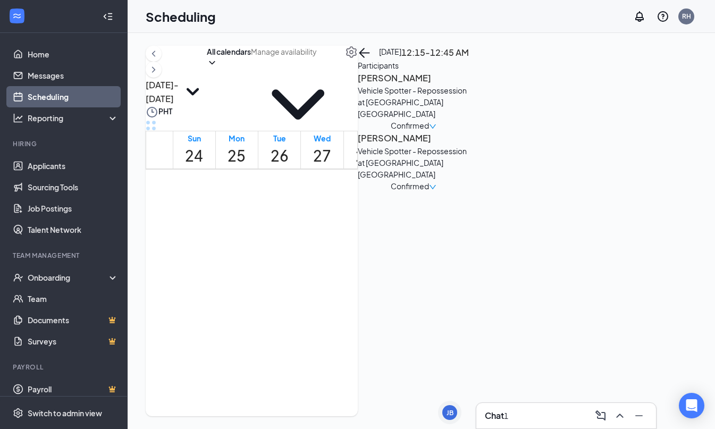
click at [336, 188] on span "12:15-12:45 AM" at bounding box center [333, 200] width 22 height 31
click at [40, 78] on link "Messages" at bounding box center [73, 75] width 91 height 21
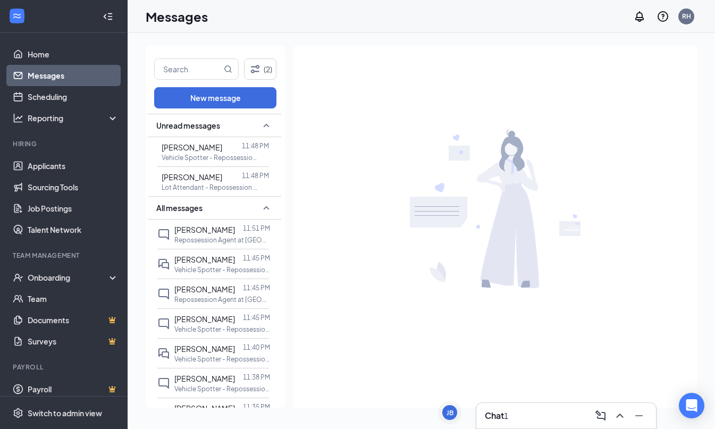
click at [239, 198] on div "All messages" at bounding box center [214, 207] width 133 height 23
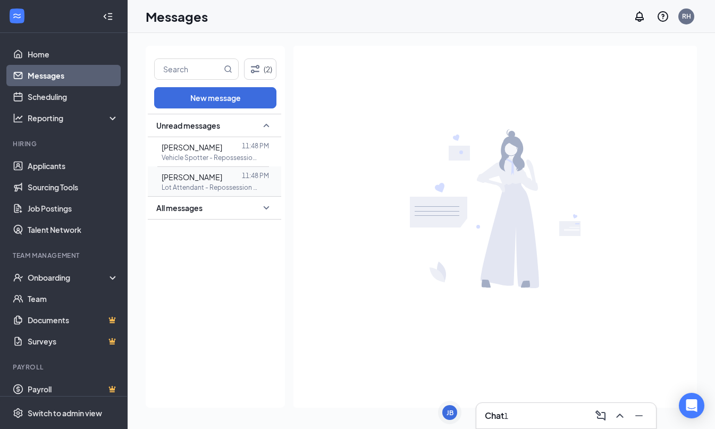
click at [235, 182] on div at bounding box center [232, 177] width 20 height 12
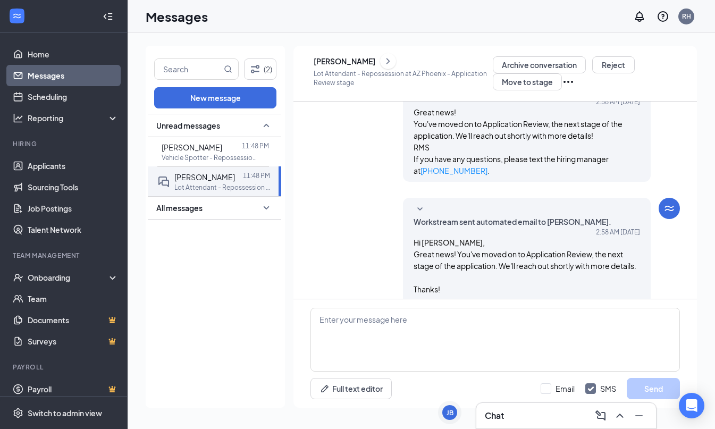
scroll to position [293, 0]
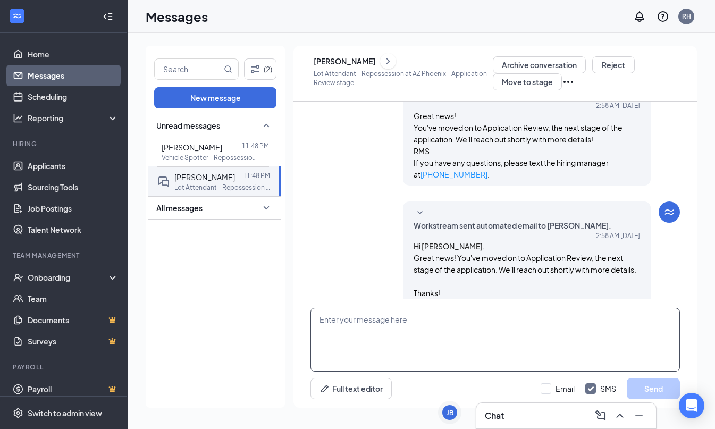
click at [409, 326] on textarea at bounding box center [494, 340] width 369 height 64
type textarea "oh im sorry its employee position"
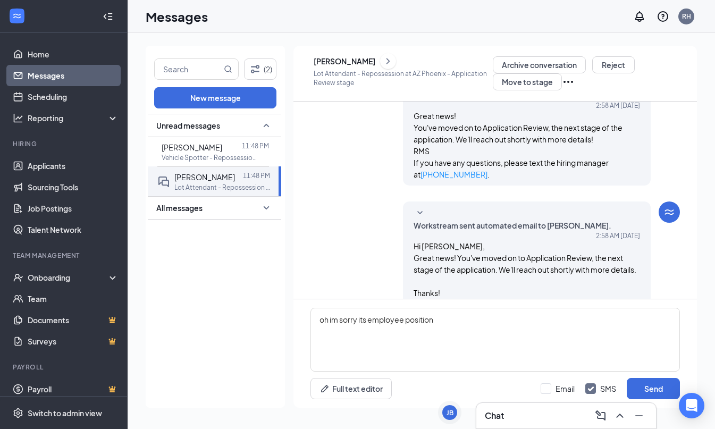
click at [548, 381] on div "Email SMS Send" at bounding box center [609, 388] width 139 height 21
drag, startPoint x: 552, startPoint y: 386, endPoint x: 631, endPoint y: 389, distance: 79.2
click at [552, 386] on label "Email" at bounding box center [557, 388] width 34 height 11
click at [552, 386] on input "Email" at bounding box center [557, 388] width 34 height 11
checkbox input "true"
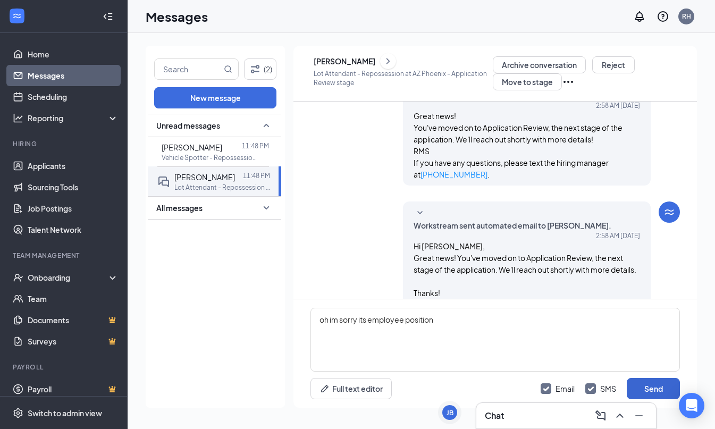
click at [642, 389] on button "Send" at bounding box center [652, 388] width 53 height 21
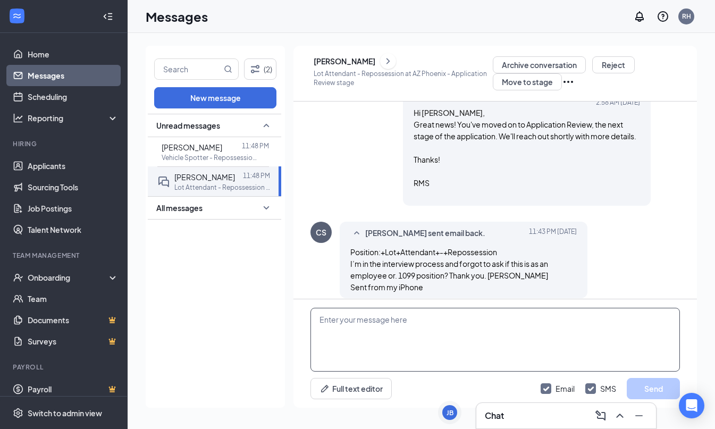
scroll to position [454, 0]
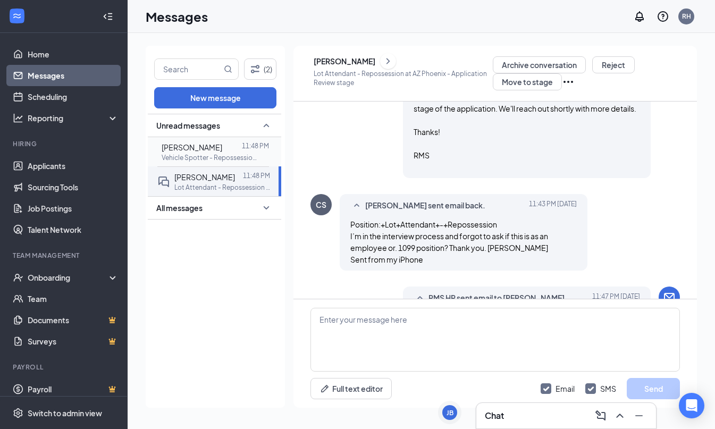
click at [222, 150] on span "Kevin Detreville" at bounding box center [192, 147] width 61 height 10
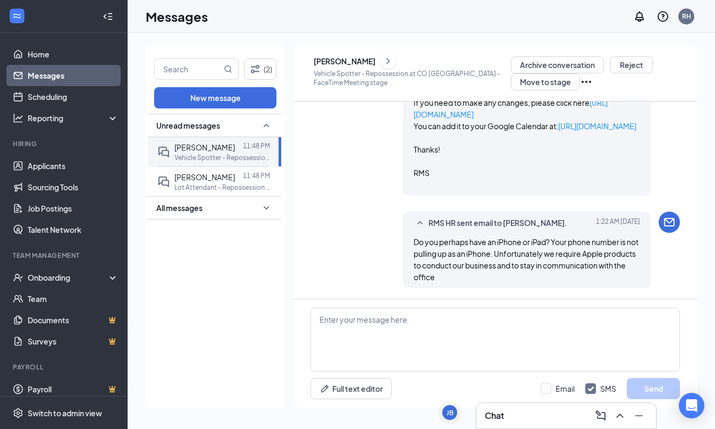
scroll to position [448, 0]
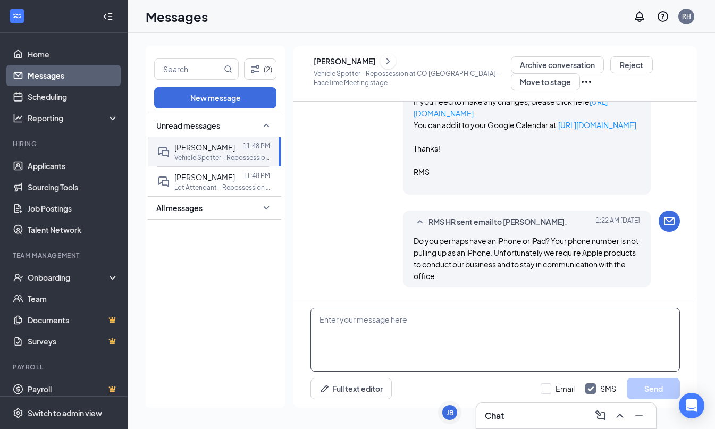
click at [430, 335] on textarea at bounding box center [494, 340] width 369 height 64
paste textarea "Good Day, Name! Do you perhaps have an iPhone or iPad? Your phone number is not…"
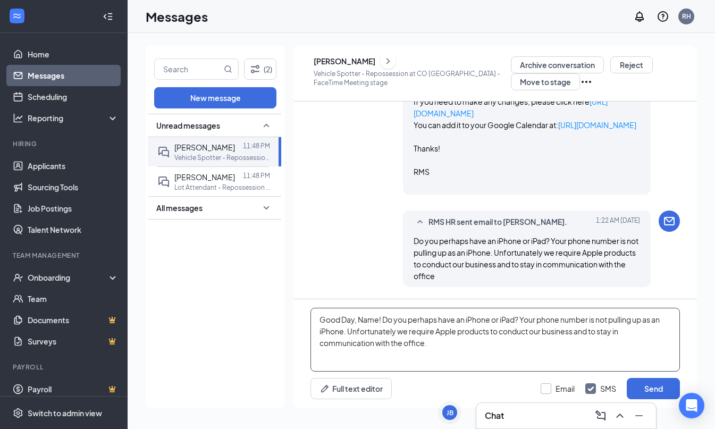
type textarea "Good Day, Name! Do you perhaps have an iPhone or iPad? Your phone number is not…"
click at [549, 385] on div at bounding box center [545, 388] width 11 height 11
click at [549, 385] on input "Email" at bounding box center [557, 388] width 34 height 11
checkbox input "true"
drag, startPoint x: 378, startPoint y: 319, endPoint x: 513, endPoint y: 326, distance: 135.1
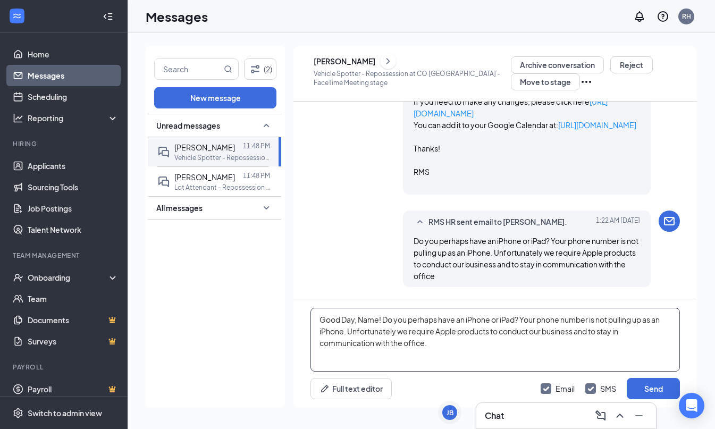
click at [359, 320] on textarea "Good Day, Name! Do you perhaps have an iPhone or iPad? Your phone number is not…" at bounding box center [494, 340] width 369 height 64
type textarea "Good Day, Kevin! Do you perhaps have an iPhone or iPad? Your phone number is no…"
click at [631, 385] on button "Send" at bounding box center [652, 388] width 53 height 21
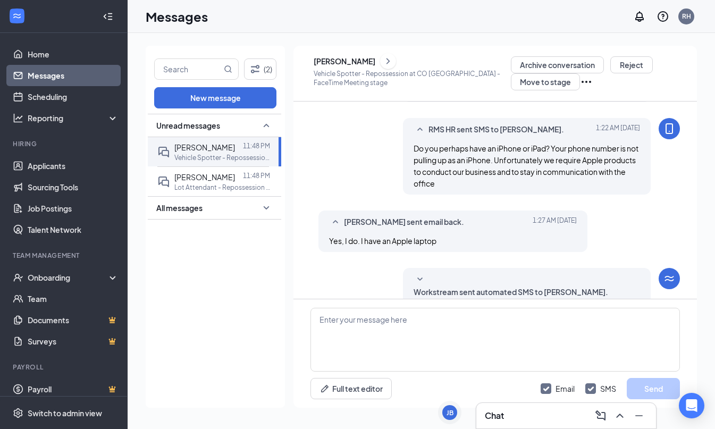
scroll to position [0, 0]
click at [60, 96] on link "Scheduling" at bounding box center [73, 96] width 91 height 21
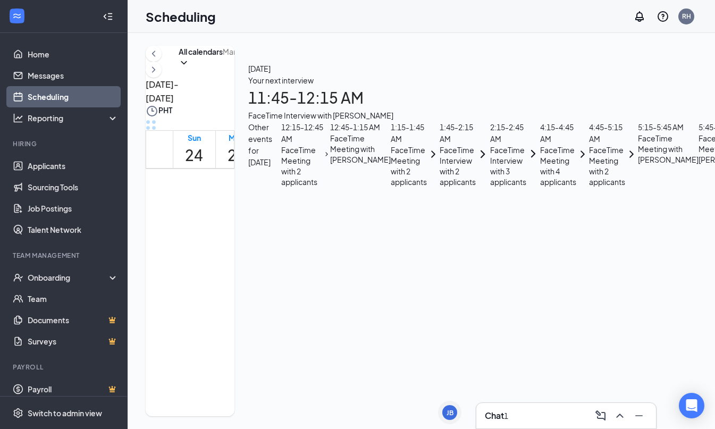
click at [344, 186] on span "12:15-12:45 AM" at bounding box center [333, 200] width 22 height 31
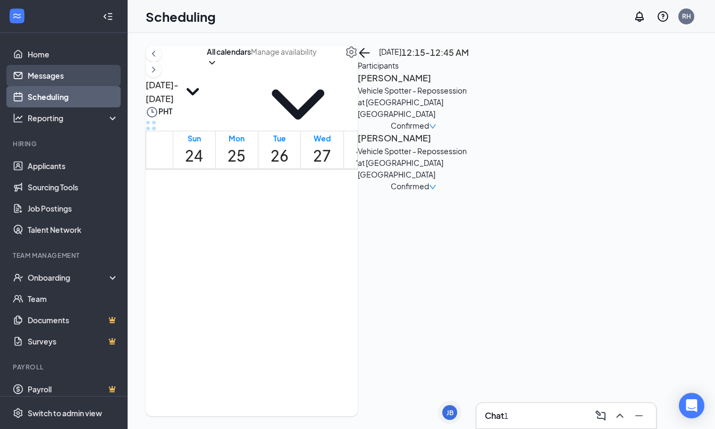
click at [54, 71] on link "Messages" at bounding box center [73, 75] width 91 height 21
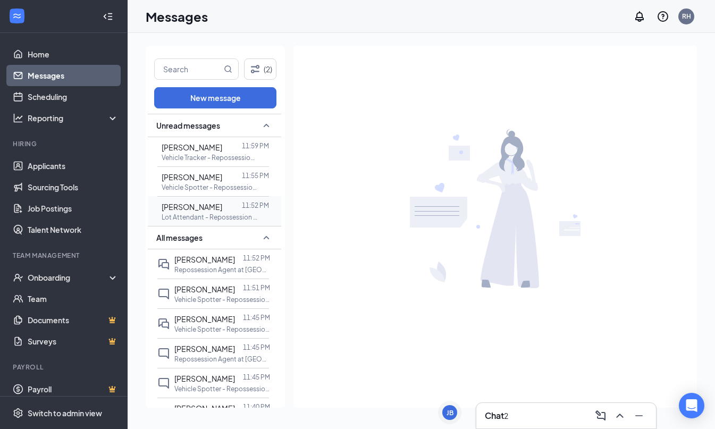
click at [241, 219] on p "Lot Attendant - Repossession at AZ [GEOGRAPHIC_DATA]" at bounding box center [210, 217] width 96 height 9
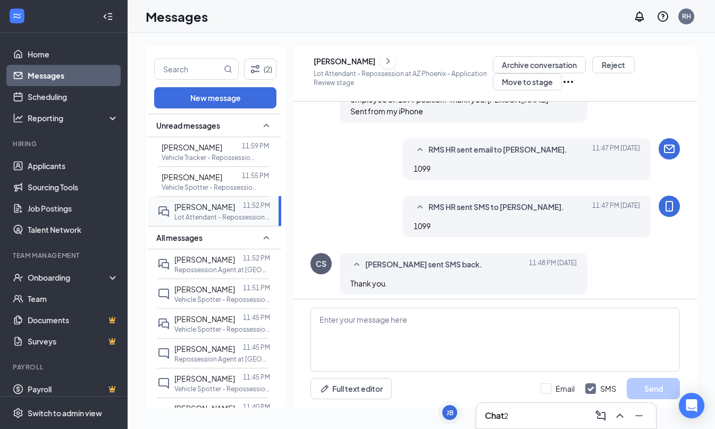
scroll to position [404, 0]
click at [204, 181] on span "Kevin Detreville" at bounding box center [192, 177] width 61 height 10
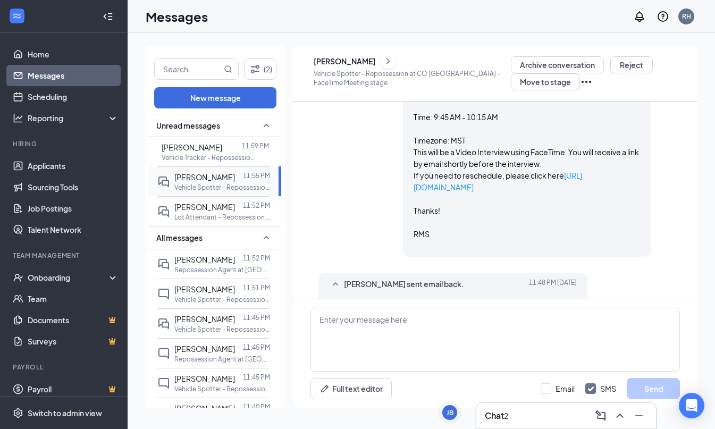
scroll to position [559, 0]
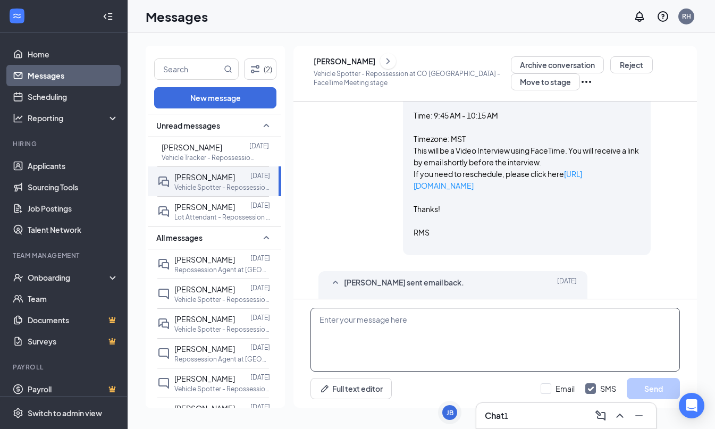
click at [409, 315] on textarea at bounding box center [494, 340] width 369 height 64
paste textarea "Unfortunately, we cannot conduct the interview nor continue on with the hiring …"
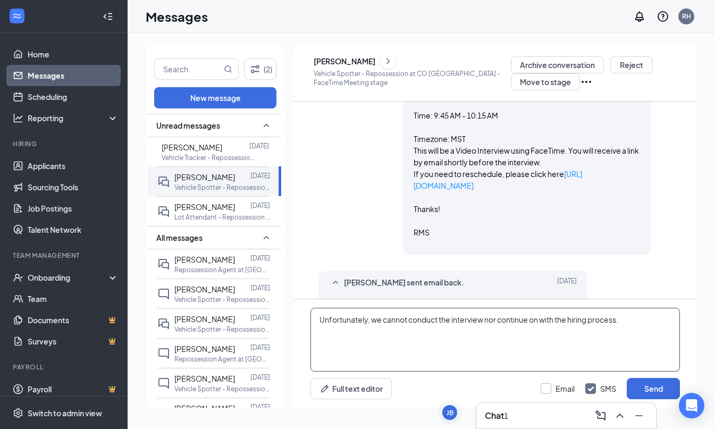
type textarea "Unfortunately, we cannot conduct the interview nor continue on with the hiring …"
click at [549, 386] on div at bounding box center [545, 388] width 11 height 11
click at [549, 386] on input "Email" at bounding box center [557, 388] width 34 height 11
checkbox input "true"
click at [620, 320] on textarea "Unfortunately, we cannot conduct the interview nor continue on with the hiring …" at bounding box center [494, 340] width 369 height 64
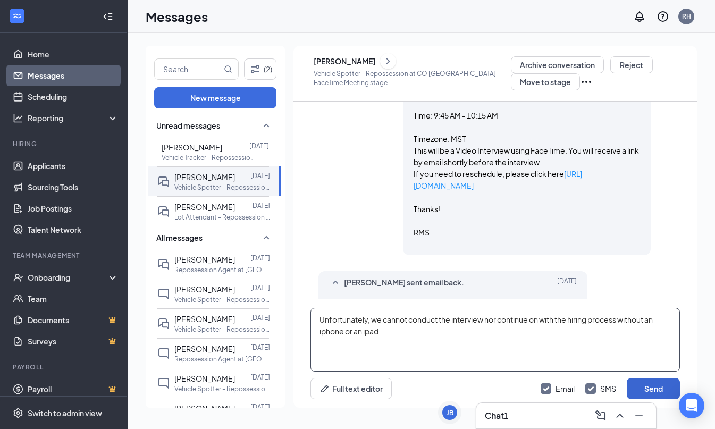
type textarea "Unfortunately, we cannot conduct the interview nor continue on with the hiring …"
click at [646, 390] on button "Send" at bounding box center [652, 388] width 53 height 21
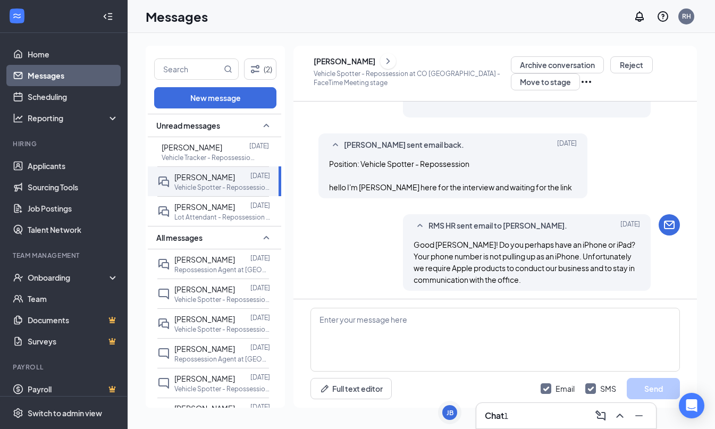
scroll to position [698, 0]
click at [215, 216] on p "Lot Attendant - Repossession at AZ [GEOGRAPHIC_DATA]" at bounding box center [222, 217] width 96 height 9
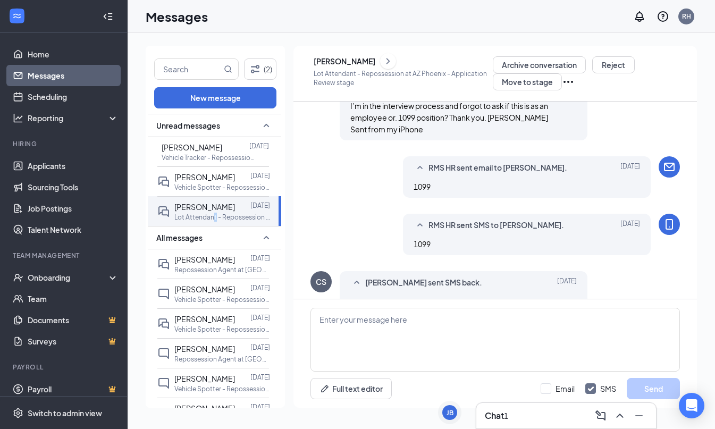
scroll to position [404, 0]
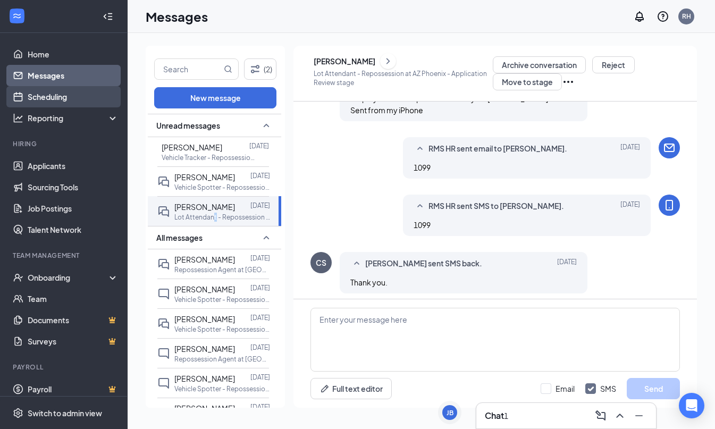
drag, startPoint x: 64, startPoint y: 97, endPoint x: 67, endPoint y: 104, distance: 7.1
click at [64, 98] on link "Scheduling" at bounding box center [73, 96] width 91 height 21
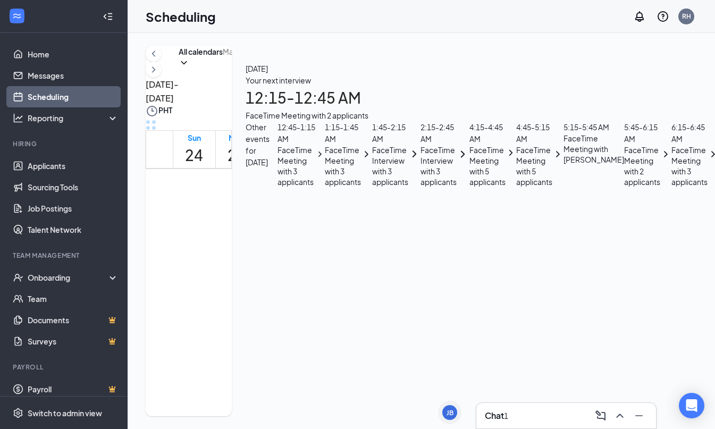
click at [332, 185] on span "12:15-12:45 AM" at bounding box center [333, 200] width 22 height 31
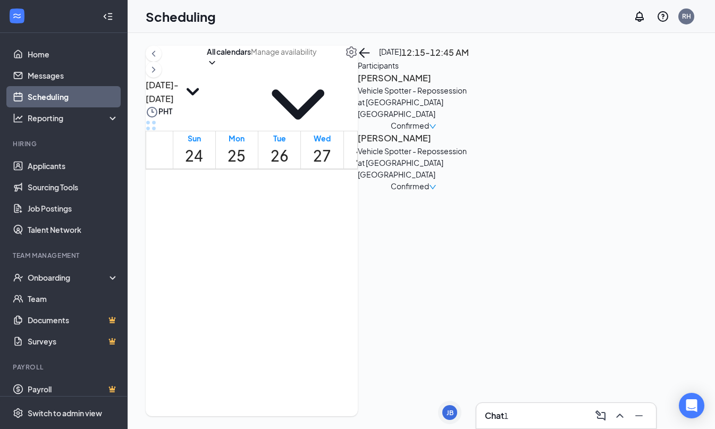
click at [469, 85] on h3 "[PERSON_NAME]" at bounding box center [414, 78] width 112 height 14
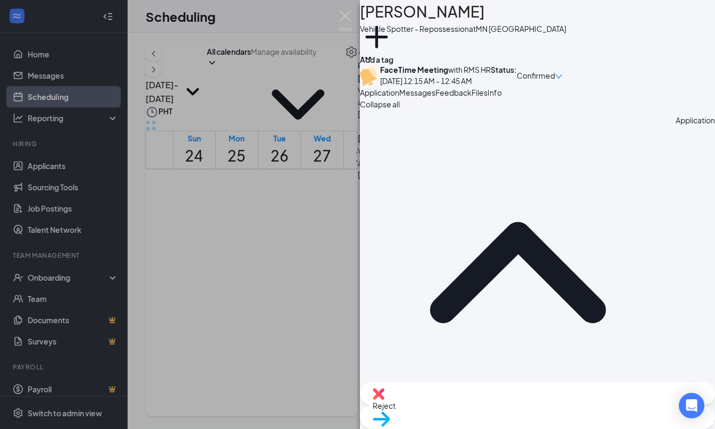
click at [435, 97] on span "Messages" at bounding box center [417, 93] width 36 height 10
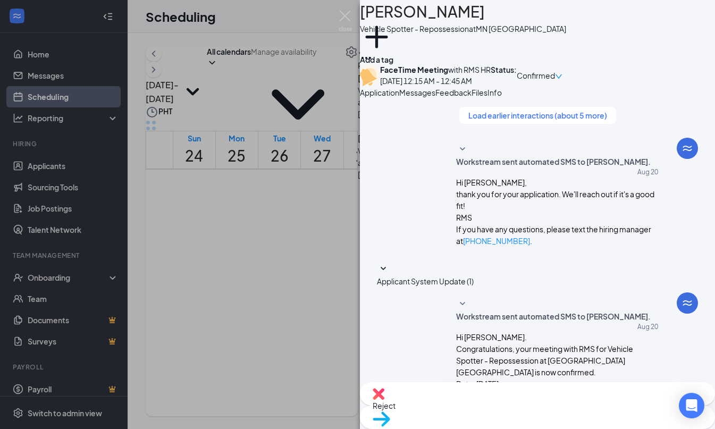
scroll to position [449, 0]
paste textarea "RMS HR is inviting you to a scheduled Zoom meeting. Topic: RMS HR's Zoom Meetin…"
type textarea "RMS HR is inviting you to a scheduled Zoom meeting. Topic: RMS HR's Zoom Meetin…"
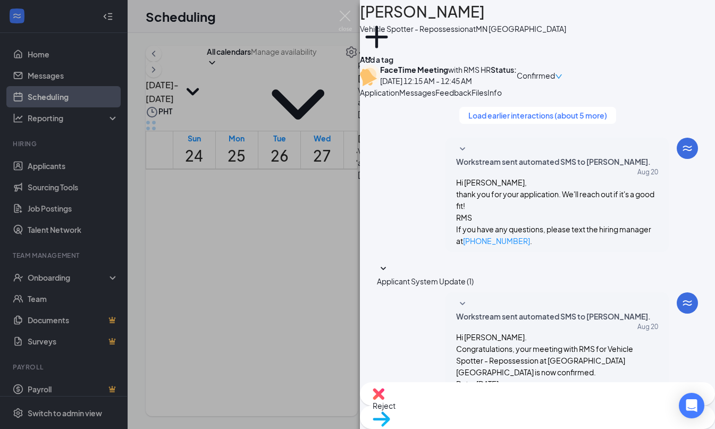
checkbox input "true"
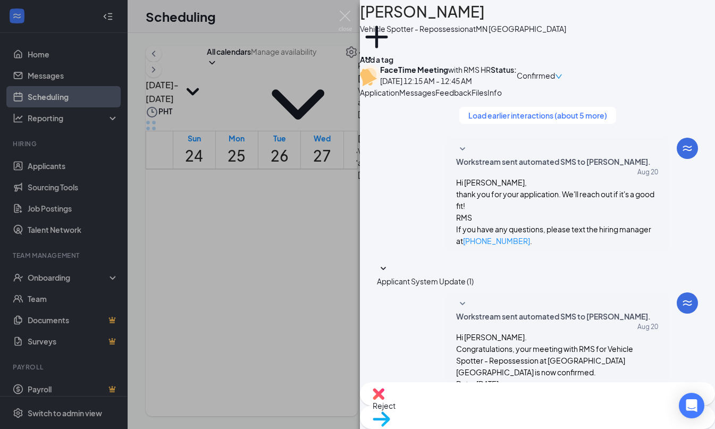
click at [347, 190] on div "JM Juan Medina Vehicle Spotter - Repossession at MN Minneapolis Add a tag FaceT…" at bounding box center [357, 214] width 715 height 429
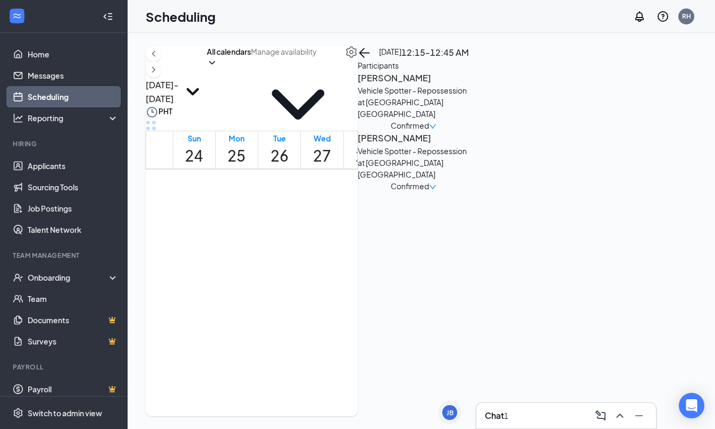
click at [469, 145] on h3 "Javan Rogers" at bounding box center [414, 138] width 112 height 14
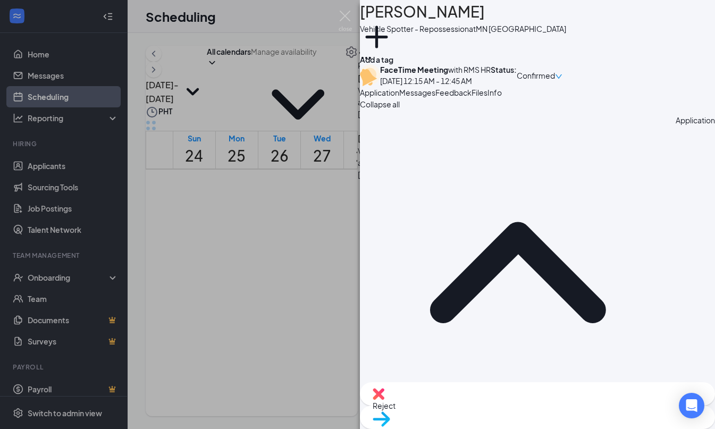
click at [435, 97] on span "Messages" at bounding box center [417, 93] width 36 height 10
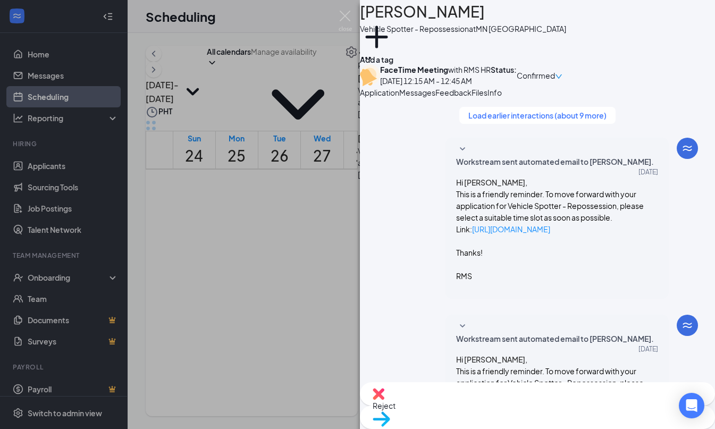
paste textarea "Good day, Name! My name is [PERSON_NAME] and I will be conducting your intervie…"
drag, startPoint x: 453, startPoint y: 301, endPoint x: 436, endPoint y: 301, distance: 17.5
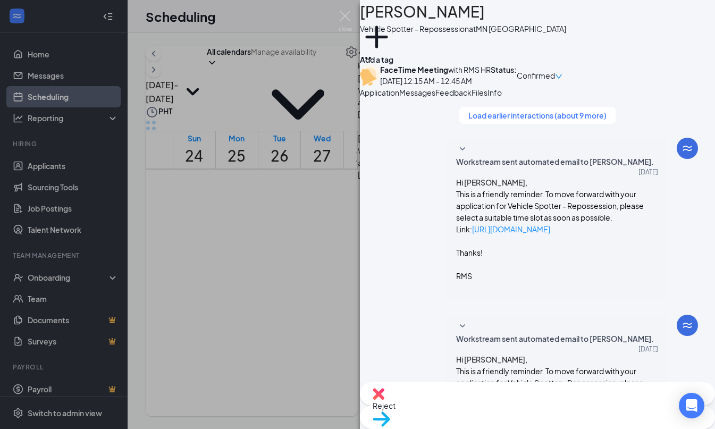
type textarea "Good day, Javan! My name is Allyssa and I will be conducting your interview tod…"
checkbox input "true"
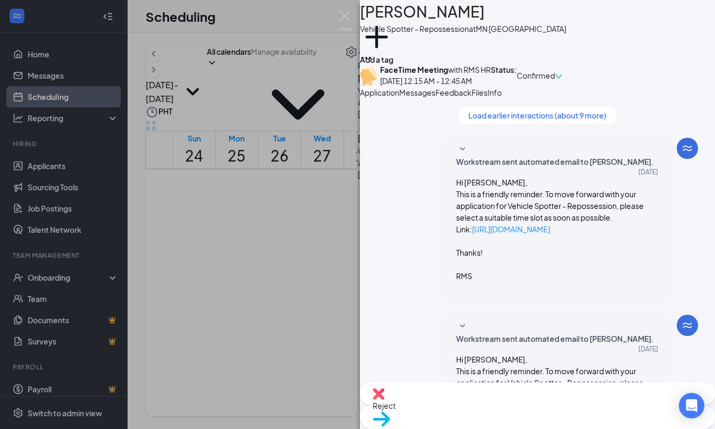
scroll to position [549, 0]
click at [304, 258] on div "JR Javan Rogers Vehicle Spotter - Repossession at MN Minneapolis Add a tag Face…" at bounding box center [357, 214] width 715 height 429
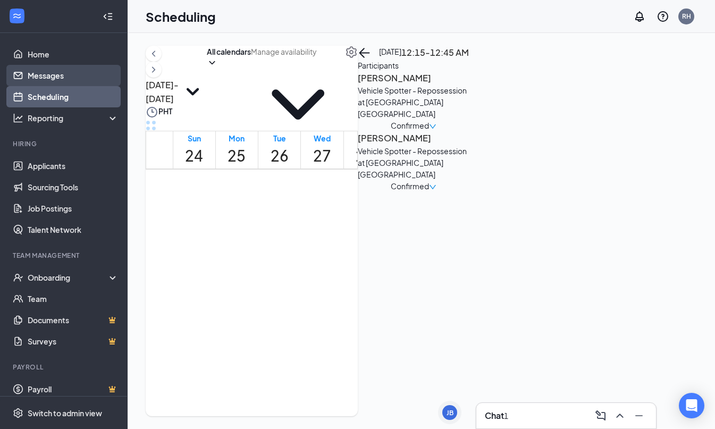
click at [80, 78] on link "Messages" at bounding box center [73, 75] width 91 height 21
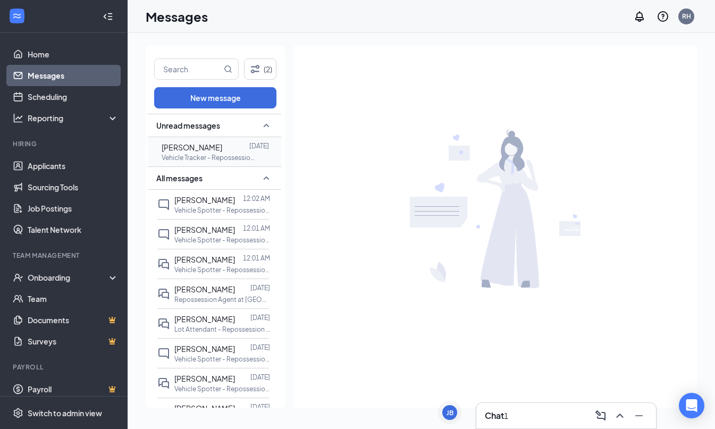
click at [233, 149] on div at bounding box center [235, 147] width 27 height 12
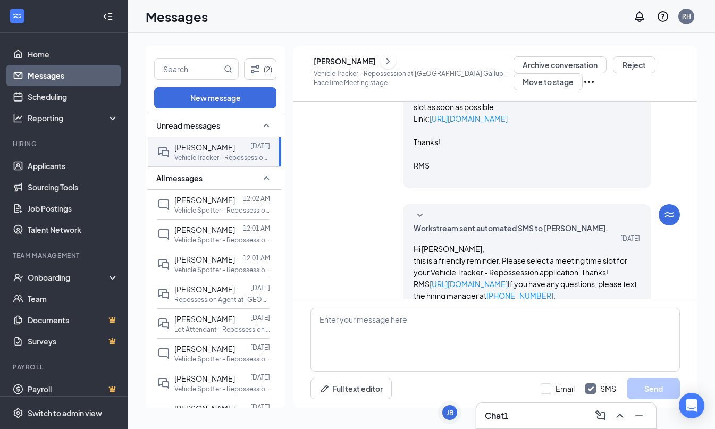
scroll to position [344, 0]
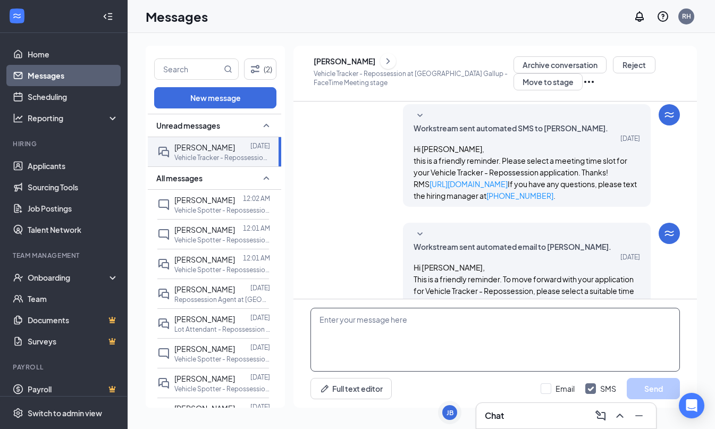
click at [542, 320] on textarea at bounding box center [494, 340] width 369 height 64
paste textarea "Good day! Your questions will be answered through the interview. Thank you!"
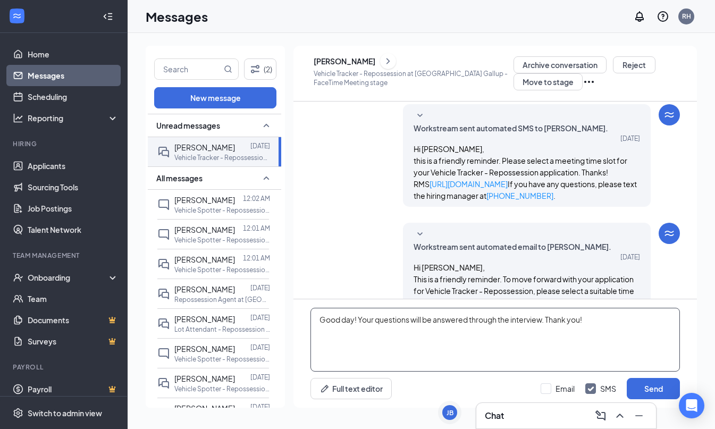
drag, startPoint x: 355, startPoint y: 320, endPoint x: 378, endPoint y: 321, distance: 23.4
click at [355, 320] on textarea "Good day! Your questions will be answered through the interview. Thank you!" at bounding box center [494, 340] width 369 height 64
type textarea "Good day, Samuel! Your questions will be answered through the interview. Thank …"
click at [545, 387] on input "Email" at bounding box center [557, 388] width 34 height 11
checkbox input "true"
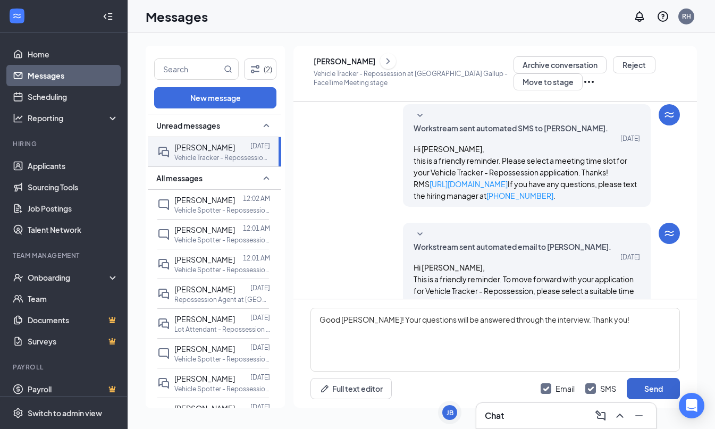
click at [631, 385] on button "Send" at bounding box center [652, 388] width 53 height 21
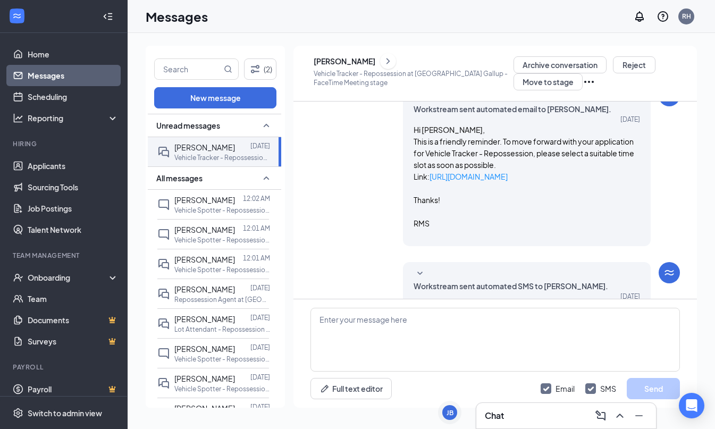
scroll to position [482, 0]
click at [56, 96] on link "Scheduling" at bounding box center [73, 96] width 91 height 21
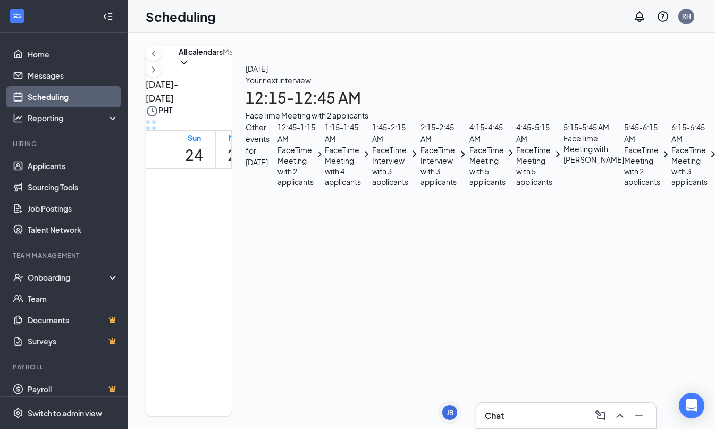
click at [341, 188] on span "12:15-12:45 AM" at bounding box center [333, 200] width 22 height 31
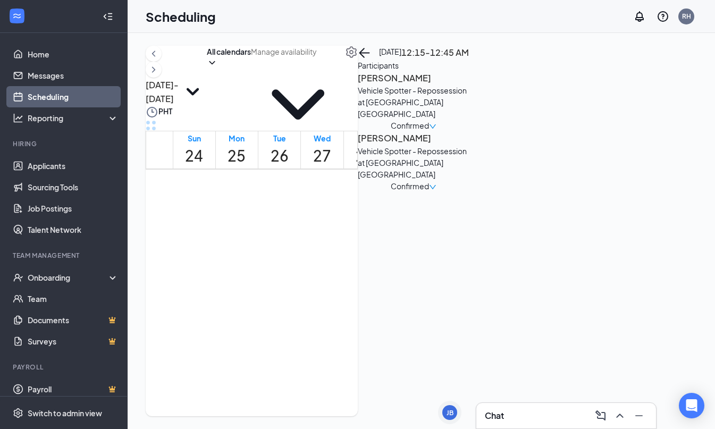
scroll to position [2, 0]
click at [469, 85] on h3 "[PERSON_NAME]" at bounding box center [414, 78] width 112 height 14
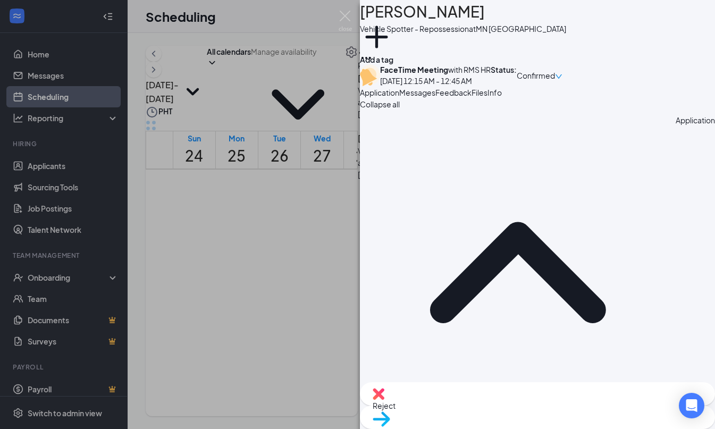
click at [435, 97] on span "Messages" at bounding box center [417, 93] width 36 height 10
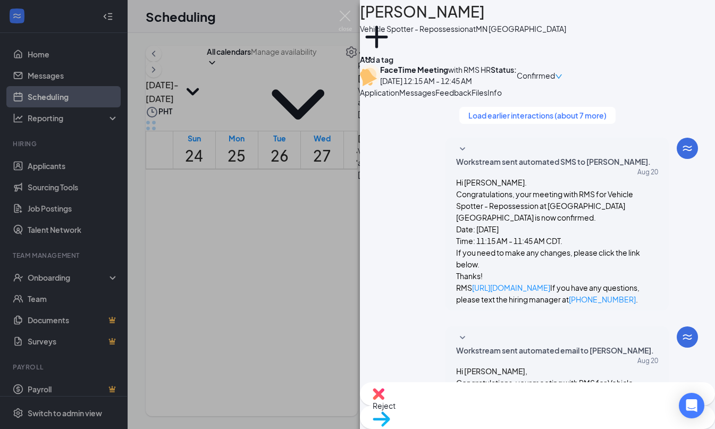
scroll to position [670, 0]
click at [555, 72] on span "Confirmed" at bounding box center [535, 76] width 38 height 12
drag, startPoint x: 533, startPoint y: 90, endPoint x: 531, endPoint y: 111, distance: 21.4
click at [533, 87] on div "FaceTime Meeting with RMS HR Aug 27, 12:15 AM - 12:45 AM Status : Confirmed" at bounding box center [537, 75] width 355 height 22
drag, startPoint x: 525, startPoint y: 129, endPoint x: 519, endPoint y: 126, distance: 6.9
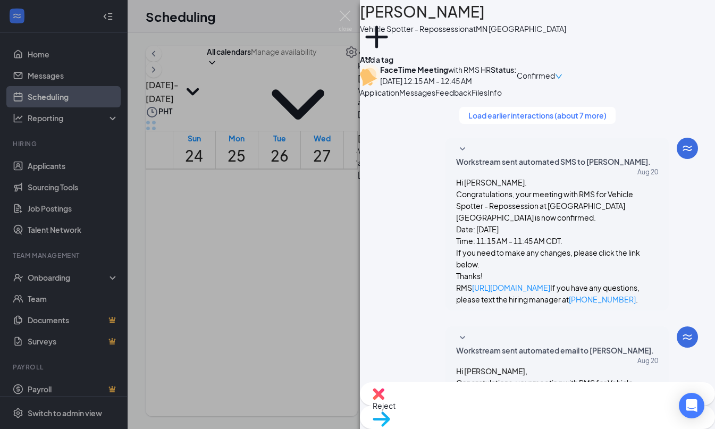
click at [471, 97] on span "Feedback" at bounding box center [453, 93] width 36 height 10
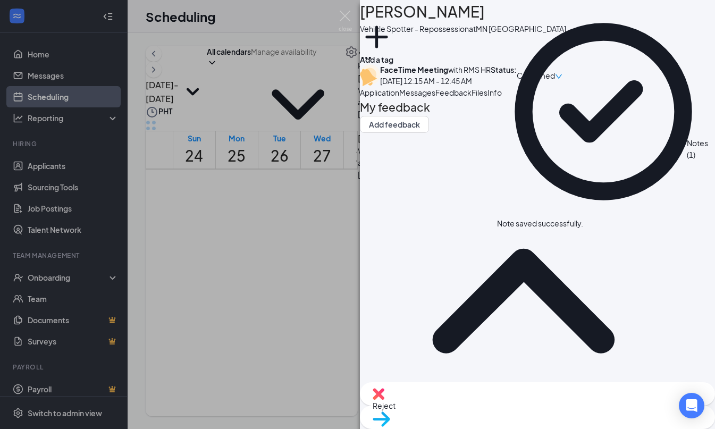
click at [555, 75] on span "Confirmed" at bounding box center [535, 76] width 38 height 12
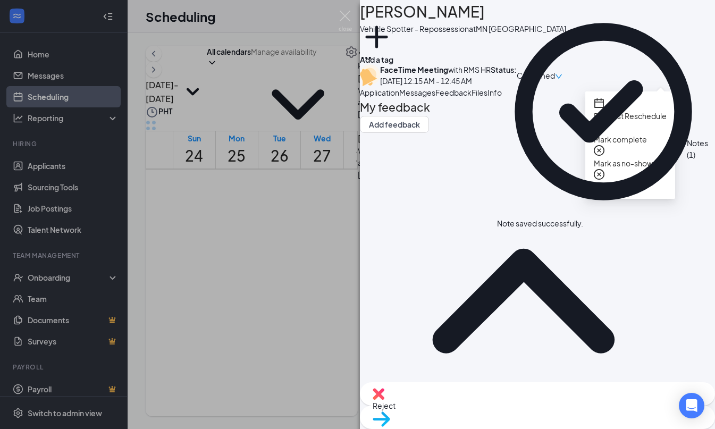
click at [632, 158] on span "Mark as no-show" at bounding box center [622, 163] width 59 height 10
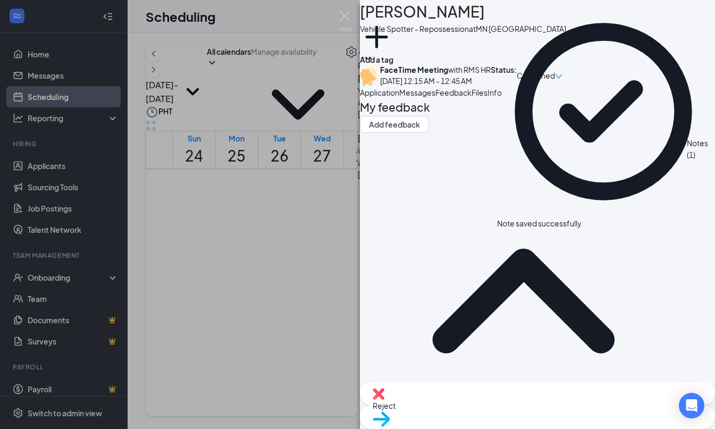
drag, startPoint x: 638, startPoint y: 205, endPoint x: 626, endPoint y: 215, distance: 15.4
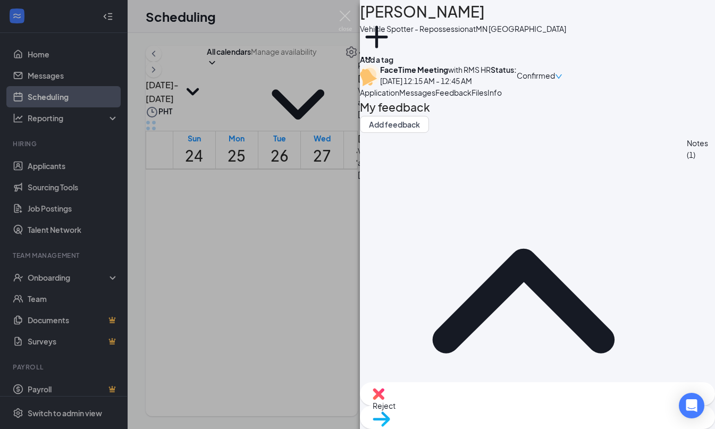
click at [555, 77] on span "Confirmed" at bounding box center [535, 76] width 38 height 12
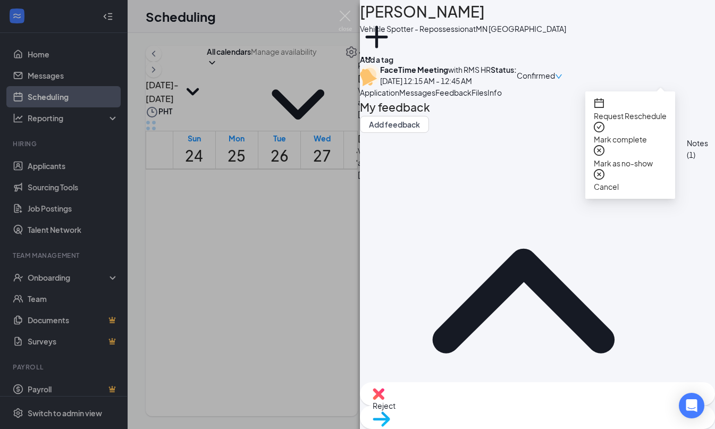
click at [636, 158] on span "Mark as no-show" at bounding box center [622, 163] width 59 height 10
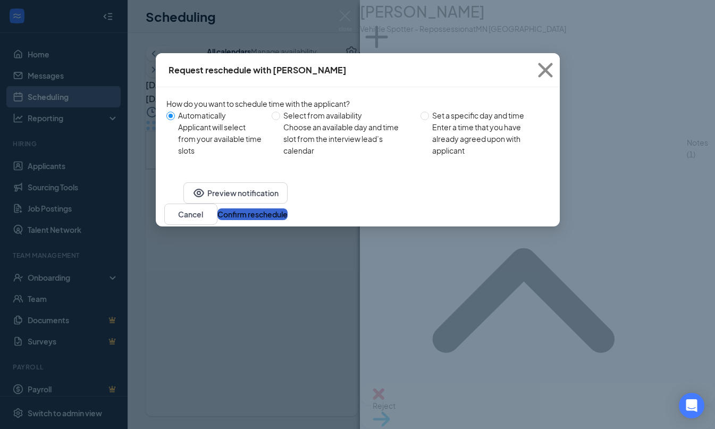
click at [287, 220] on button "Confirm reschedule" at bounding box center [252, 214] width 70 height 12
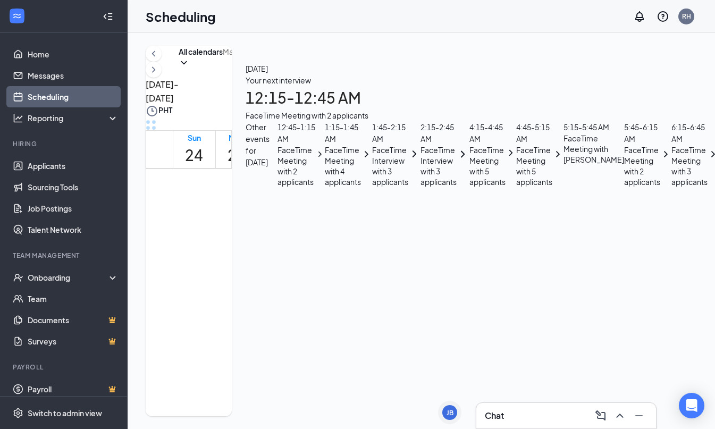
drag, startPoint x: 333, startPoint y: 141, endPoint x: 343, endPoint y: 159, distance: 21.0
click at [331, 143] on h1 "27" at bounding box center [322, 154] width 18 height 23
click at [344, 214] on div "1" at bounding box center [333, 223] width 22 height 18
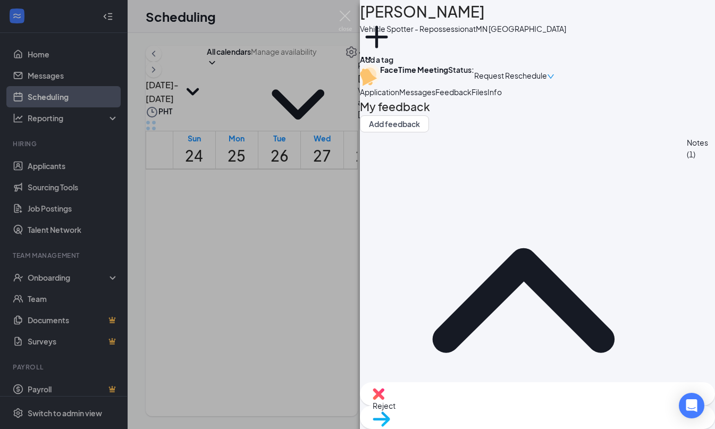
click at [341, 151] on div "JM Juan Medina Vehicle Spotter - Repossession at MN Minneapolis Add a tag FaceT…" at bounding box center [357, 214] width 715 height 429
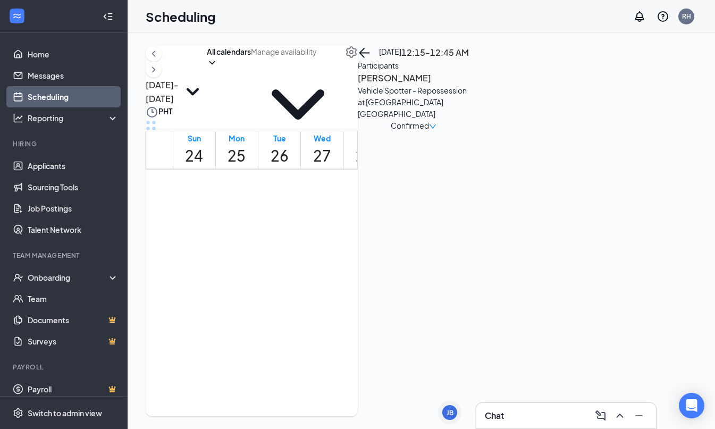
click at [469, 85] on h3 "Javan Rogers" at bounding box center [414, 78] width 112 height 14
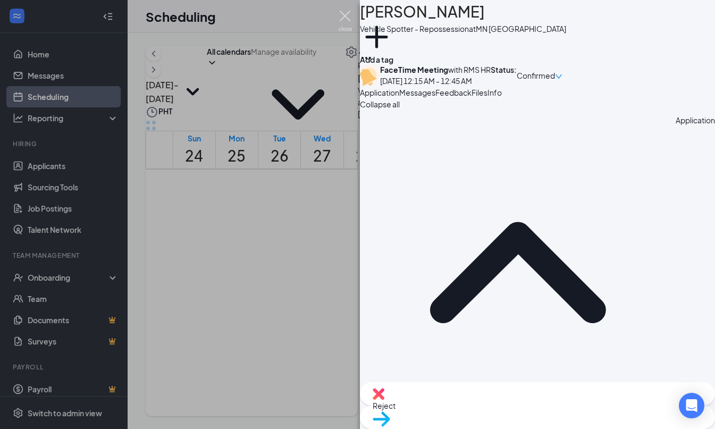
click at [345, 18] on img at bounding box center [344, 21] width 13 height 21
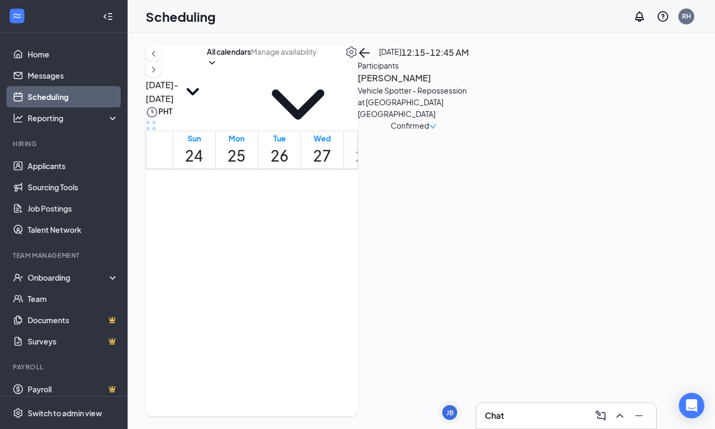
click at [344, 220] on span "12:45-1:15 AM" at bounding box center [333, 232] width 22 height 31
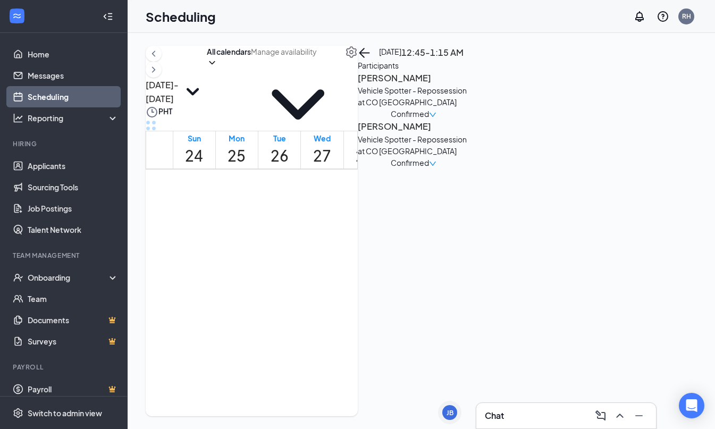
click at [469, 108] on div "Vehicle Spotter - Repossession at CO [GEOGRAPHIC_DATA]" at bounding box center [414, 95] width 112 height 23
click at [469, 85] on h3 "Elias Morales" at bounding box center [414, 78] width 112 height 14
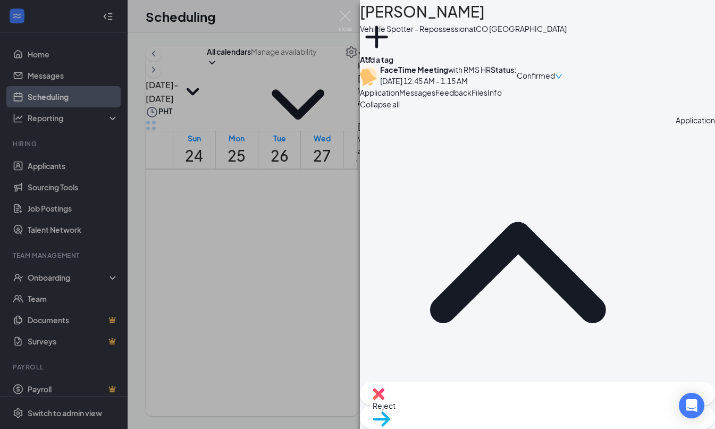
click at [341, 171] on div "EM Elias Morales Vehicle Spotter - Repossession at CO Denver Add a tag FaceTime…" at bounding box center [357, 214] width 715 height 429
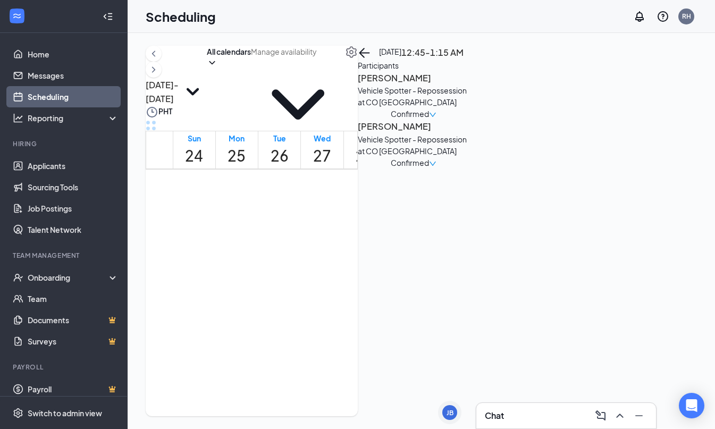
click at [344, 215] on div "1" at bounding box center [333, 224] width 22 height 18
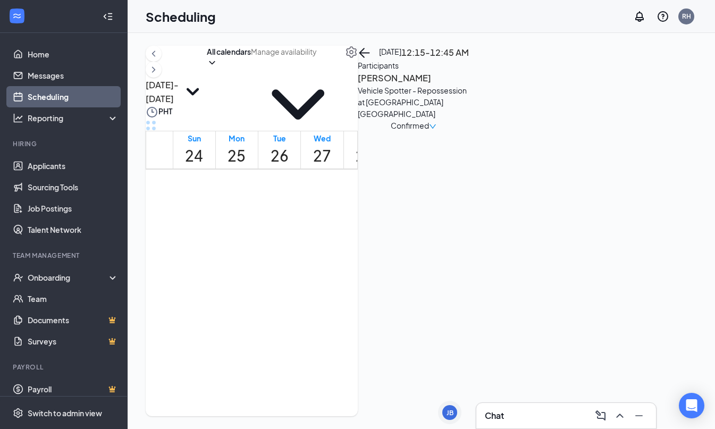
click at [344, 217] on span "12:45-1:15 AM" at bounding box center [333, 232] width 22 height 31
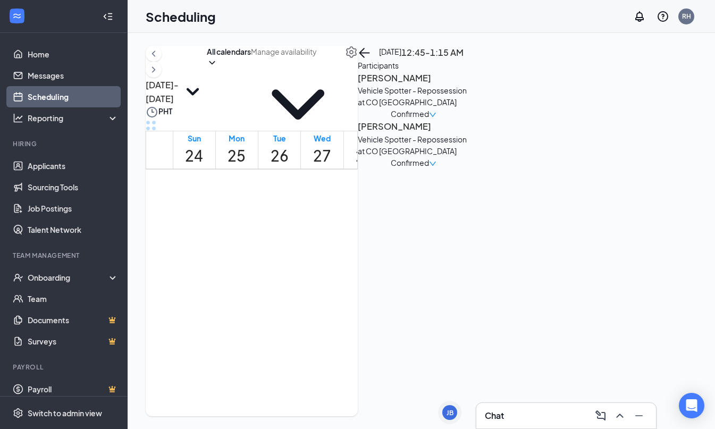
click at [469, 85] on h3 "Elias Morales" at bounding box center [414, 78] width 112 height 14
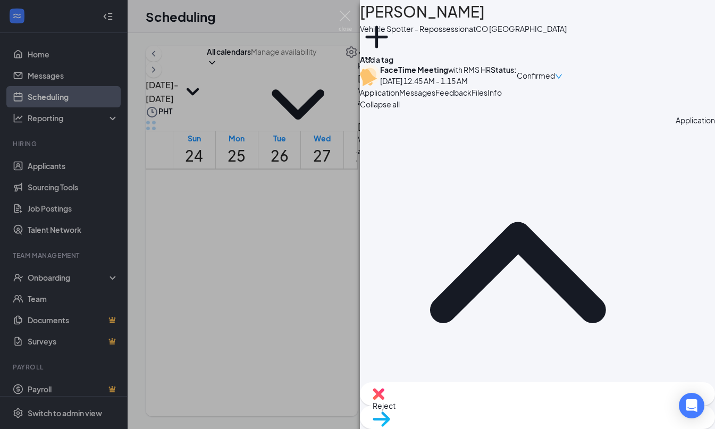
scroll to position [1, 0]
click at [435, 97] on span "Messages" at bounding box center [417, 93] width 36 height 10
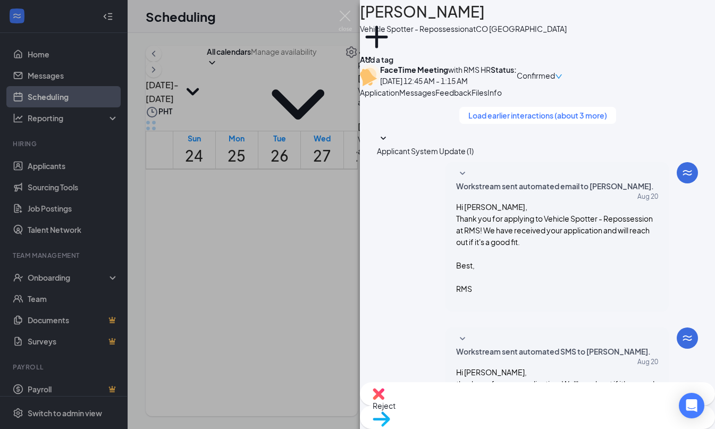
scroll to position [368, 0]
paste textarea "Good day, Name! My name is [PERSON_NAME] and I will be conducting your intervie…"
drag, startPoint x: 450, startPoint y: 302, endPoint x: 432, endPoint y: 302, distance: 18.1
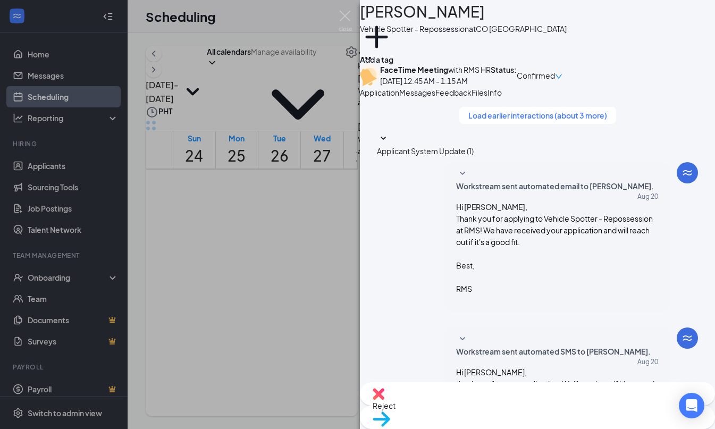
type textarea "Good day, Elias! My name is Allyssa and I will be conducting your interview tod…"
checkbox input "true"
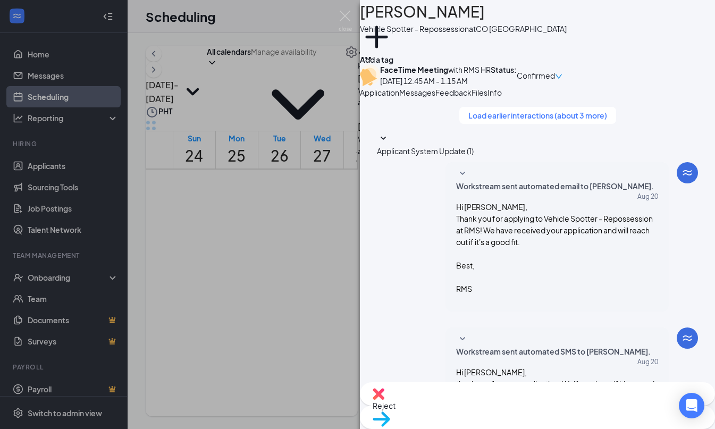
scroll to position [530, 0]
click at [337, 212] on div "EM Elias Morales Vehicle Spotter - Repossession at CO Denver Add a tag FaceTime…" at bounding box center [357, 214] width 715 height 429
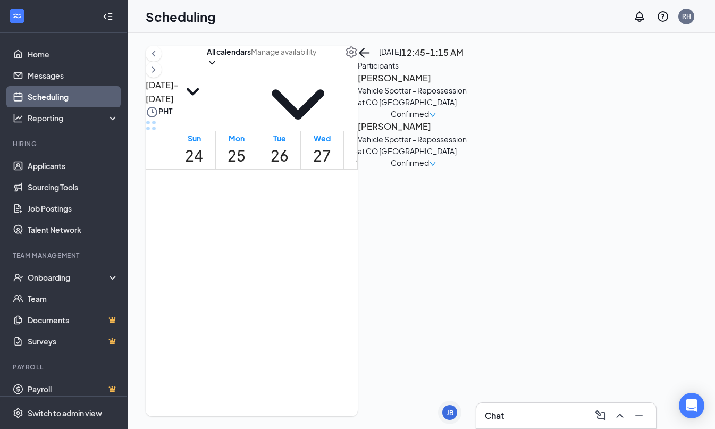
click at [344, 219] on span "12:45-1:15 AM" at bounding box center [333, 232] width 22 height 31
click at [341, 283] on div "4" at bounding box center [331, 291] width 20 height 16
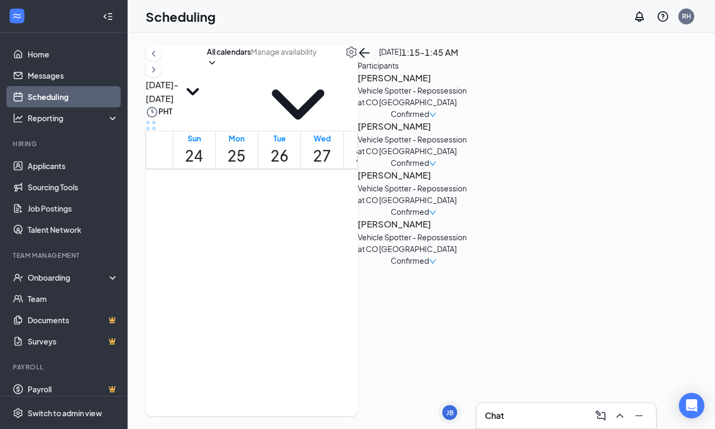
click at [336, 317] on div "3" at bounding box center [331, 325] width 20 height 16
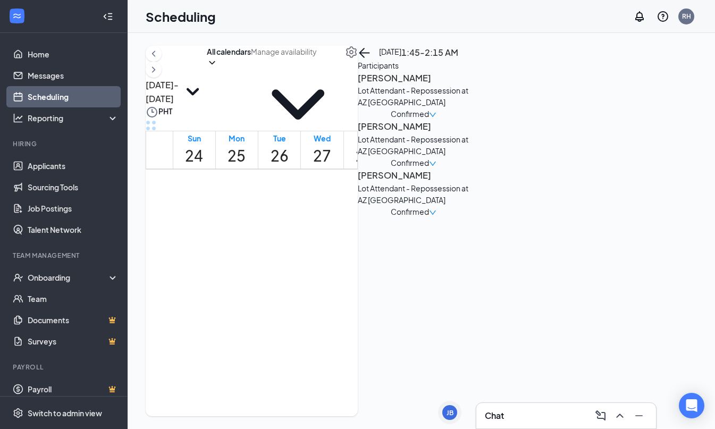
scroll to position [2, 0]
click at [333, 287] on span "1:45-2:15 AM" at bounding box center [330, 301] width 18 height 31
click at [339, 320] on span "2:15-2:45 AM" at bounding box center [330, 335] width 18 height 31
click at [344, 184] on span "12:15-12:45 AM" at bounding box center [333, 199] width 22 height 31
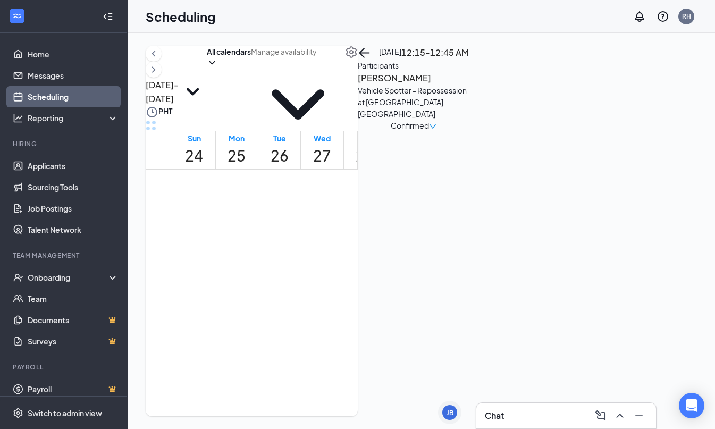
click at [344, 184] on span "12:15-12:45 AM" at bounding box center [333, 199] width 22 height 31
click at [469, 85] on h3 "Javan Rogers" at bounding box center [414, 78] width 112 height 14
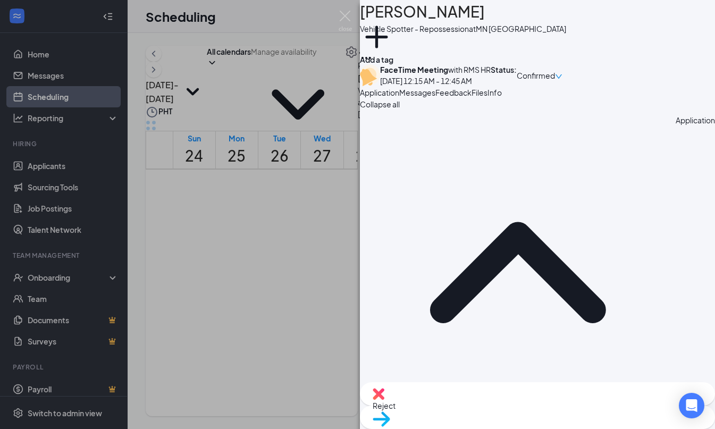
click at [435, 97] on span "Messages" at bounding box center [417, 93] width 36 height 10
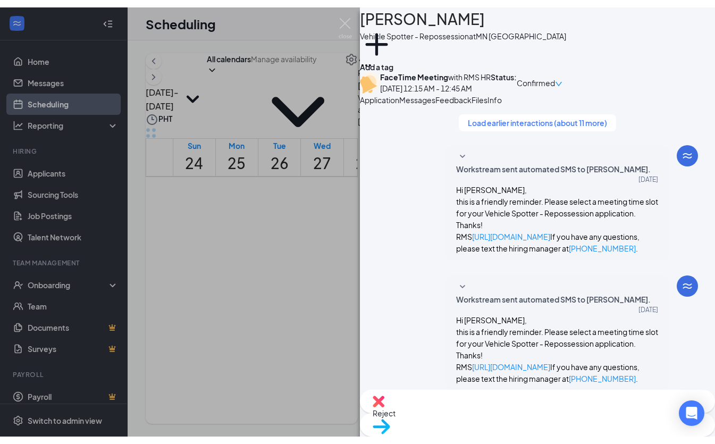
scroll to position [449, 0]
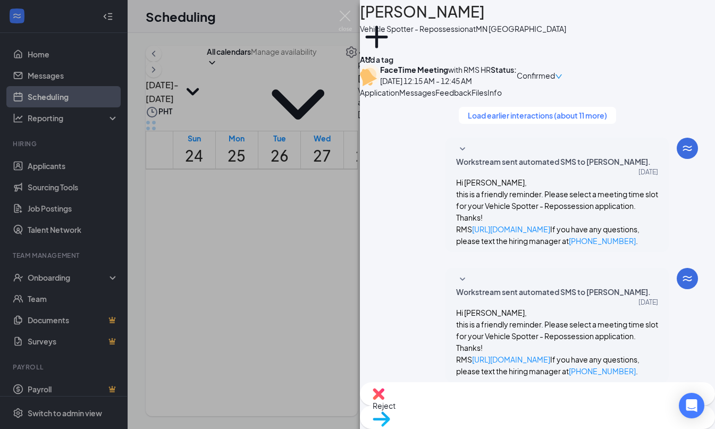
click at [471, 98] on button "Feedback" at bounding box center [453, 93] width 36 height 12
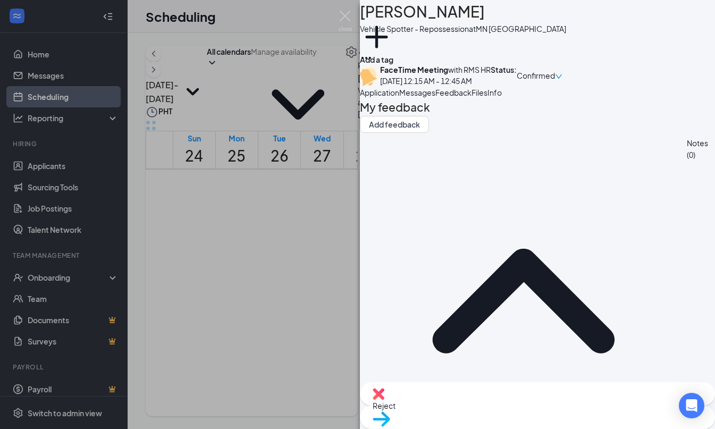
click at [487, 97] on span "Files" at bounding box center [479, 93] width 16 height 10
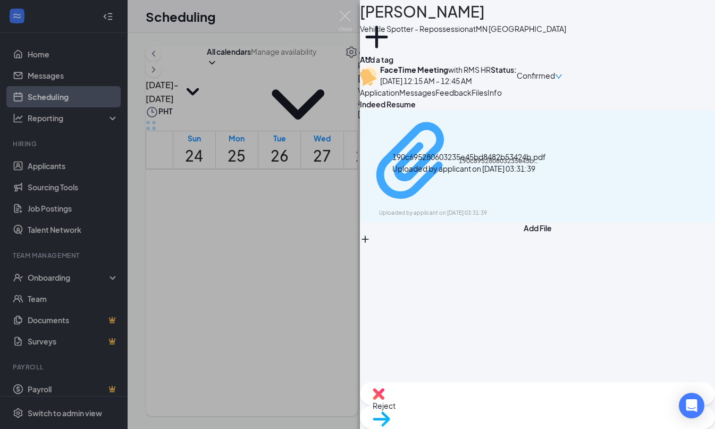
click at [450, 209] on div "Uploaded by applicant on Aug 25, 2025 at 03:31:39" at bounding box center [458, 213] width 159 height 9
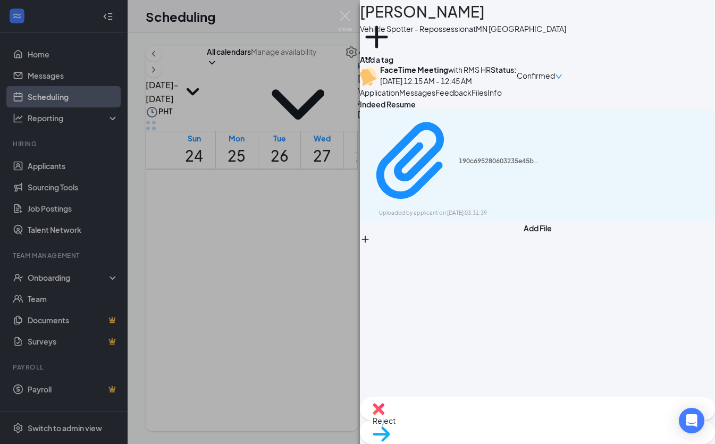
click at [329, 259] on div "JR Javan Rogers Vehicle Spotter - Repossession at MN Minneapolis Add a tag Face…" at bounding box center [357, 222] width 715 height 444
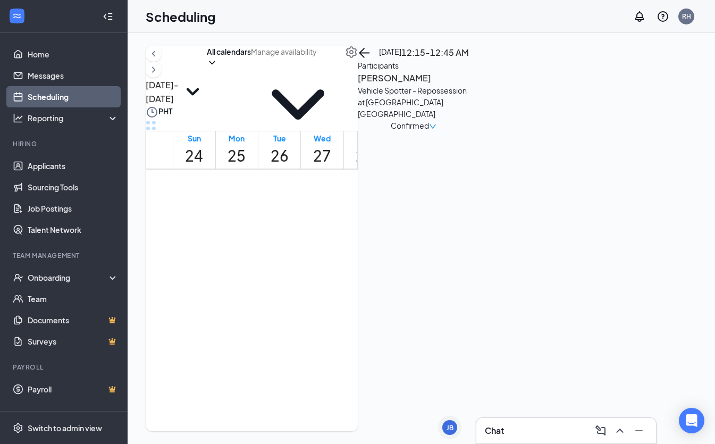
click at [344, 249] on div "2" at bounding box center [333, 258] width 22 height 18
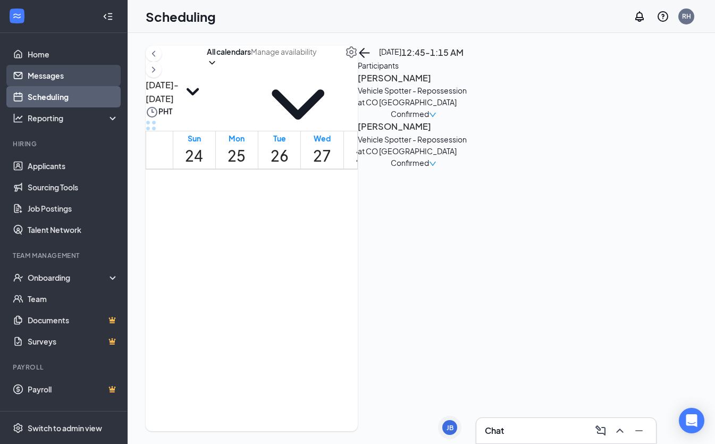
click at [64, 76] on link "Messages" at bounding box center [73, 75] width 91 height 21
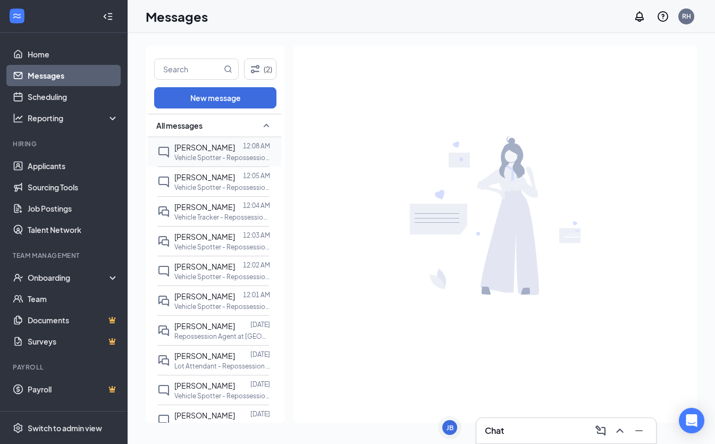
click at [213, 158] on p "Vehicle Spotter - Repossession at CO [GEOGRAPHIC_DATA]" at bounding box center [222, 157] width 96 height 9
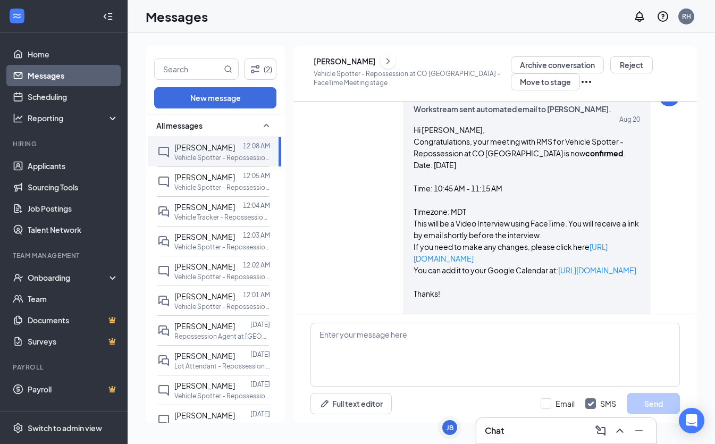
scroll to position [364, 0]
click at [231, 278] on p "Vehicle Spotter - Repossession at [GEOGRAPHIC_DATA] [GEOGRAPHIC_DATA]" at bounding box center [222, 276] width 96 height 9
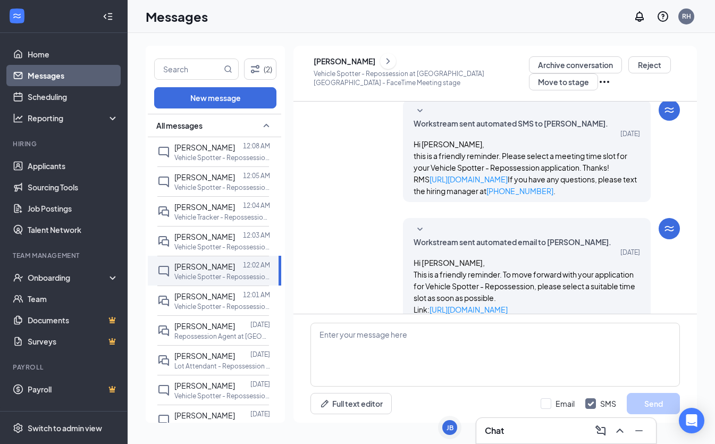
scroll to position [-2, 0]
click at [369, 56] on div "Javan Rogers" at bounding box center [420, 61] width 215 height 16
click at [375, 65] on div "Javan Rogers" at bounding box center [344, 61] width 62 height 11
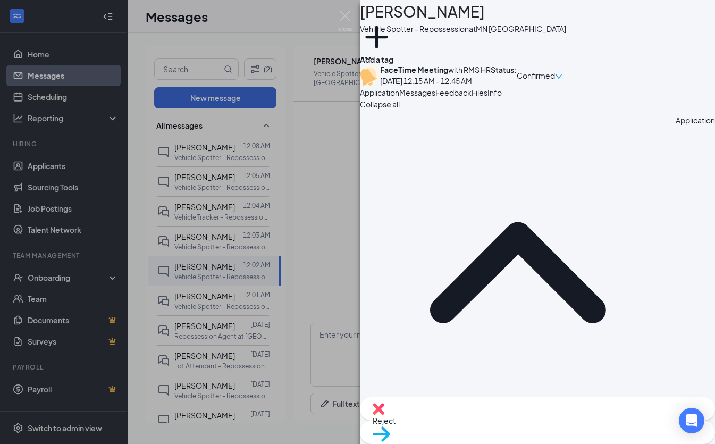
click at [471, 97] on span "Feedback" at bounding box center [453, 93] width 36 height 10
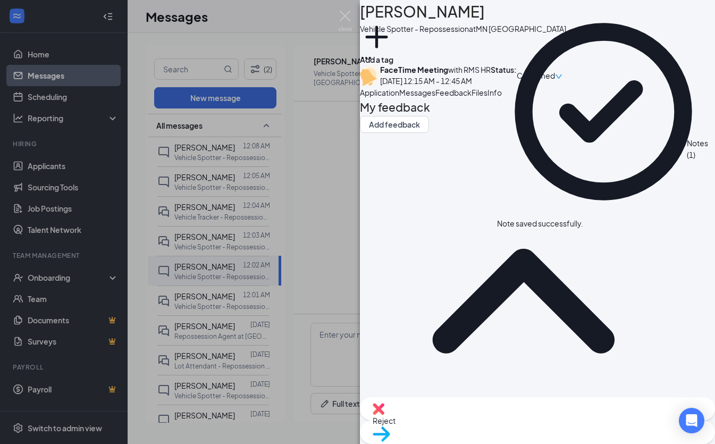
click at [555, 76] on span "Confirmed" at bounding box center [535, 76] width 38 height 12
click at [657, 156] on span "Mark as no-show" at bounding box center [627, 161] width 59 height 10
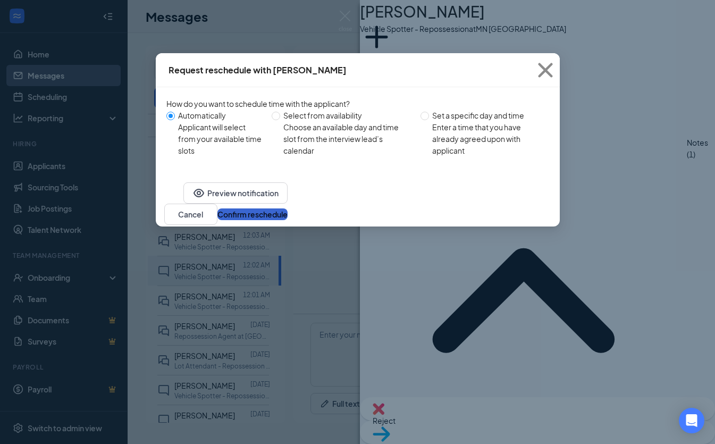
click at [287, 220] on button "Confirm reschedule" at bounding box center [252, 214] width 70 height 12
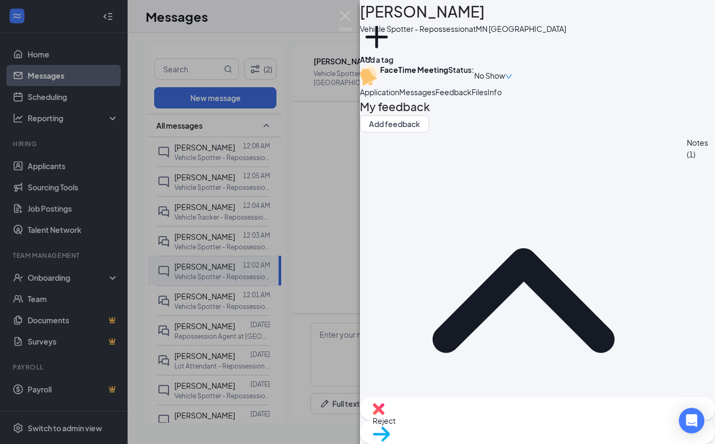
click at [355, 273] on div "JR Javan Rogers Vehicle Spotter - Repossession at MN Minneapolis Add a tag Face…" at bounding box center [357, 222] width 715 height 444
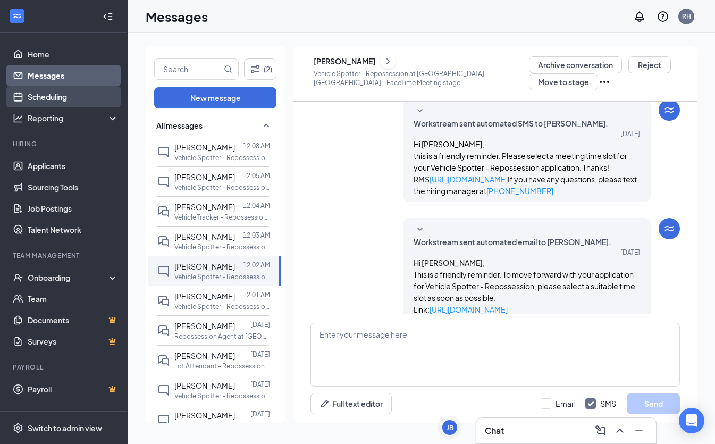
click at [74, 100] on link "Scheduling" at bounding box center [73, 96] width 91 height 21
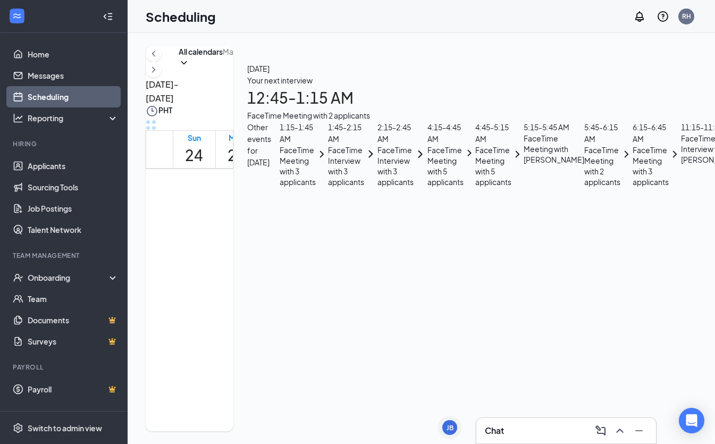
click at [344, 220] on span "12:45-1:15 AM" at bounding box center [333, 234] width 22 height 31
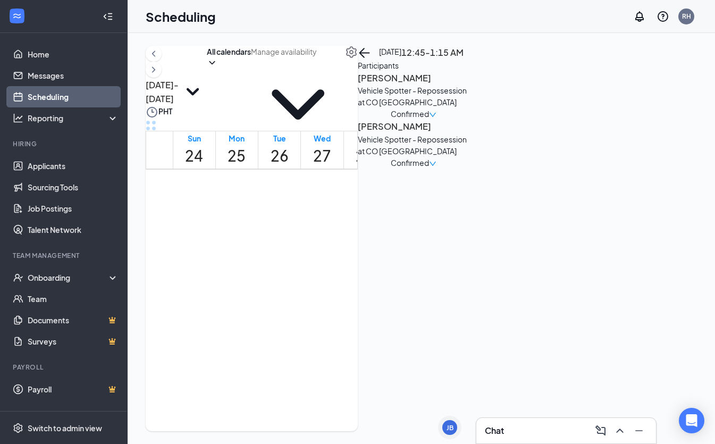
click at [469, 85] on h3 "Elias Morales" at bounding box center [414, 78] width 112 height 14
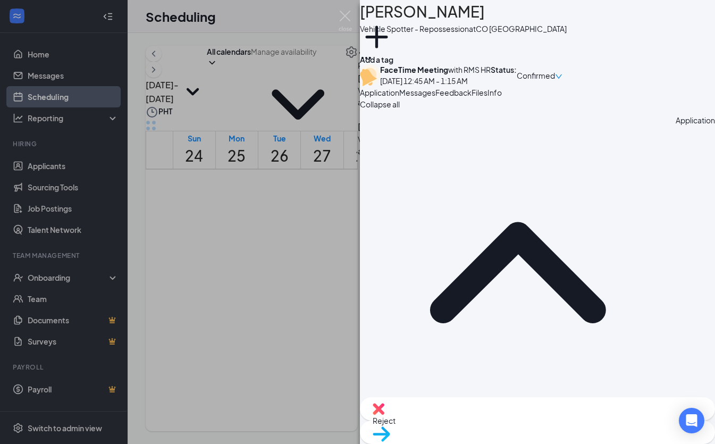
click at [435, 98] on button "Messages" at bounding box center [417, 93] width 36 height 12
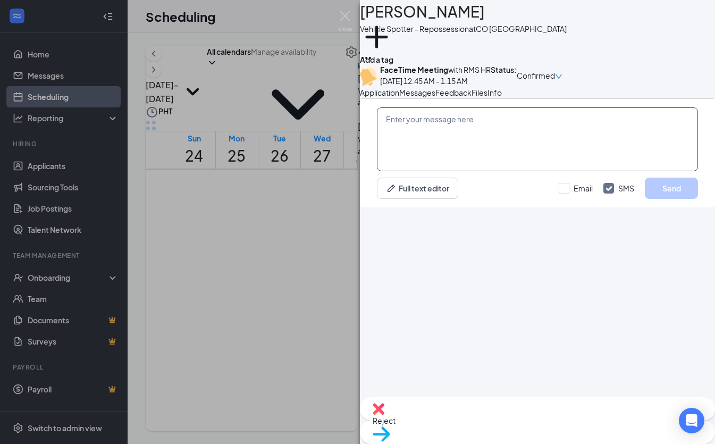
click at [513, 171] on textarea at bounding box center [537, 139] width 321 height 64
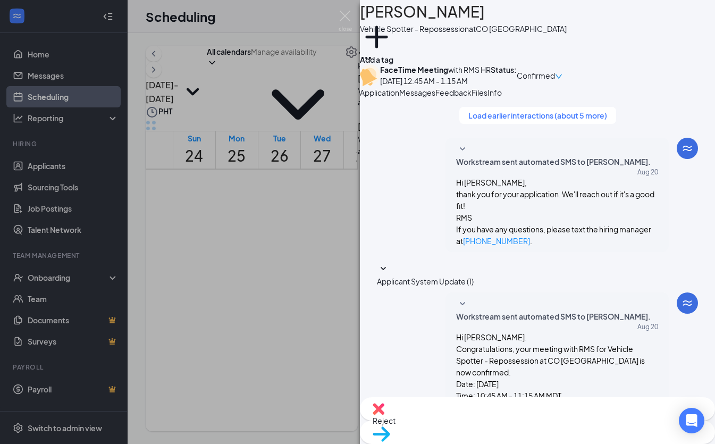
scroll to position [434, 0]
paste textarea "RMS HR is inviting you to a scheduled Zoom meeting. Topic: RMS HR's Zoom Meetin…"
type textarea "RMS HR is inviting you to a scheduled Zoom meeting. Topic: RMS HR's Zoom Meetin…"
drag, startPoint x: 557, startPoint y: 381, endPoint x: 607, endPoint y: 382, distance: 49.9
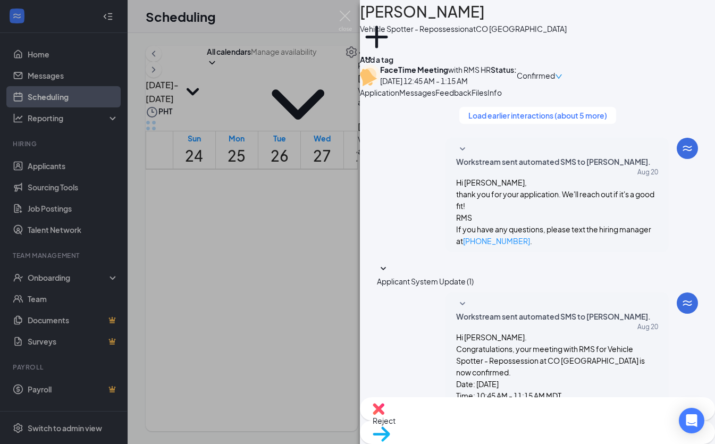
checkbox input "true"
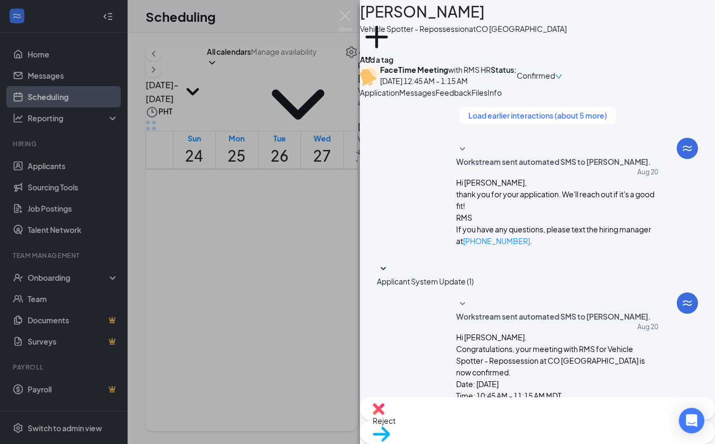
click at [335, 225] on div "EM Elias Morales Vehicle Spotter - Repossession at CO Denver Add a tag FaceTime…" at bounding box center [357, 222] width 715 height 444
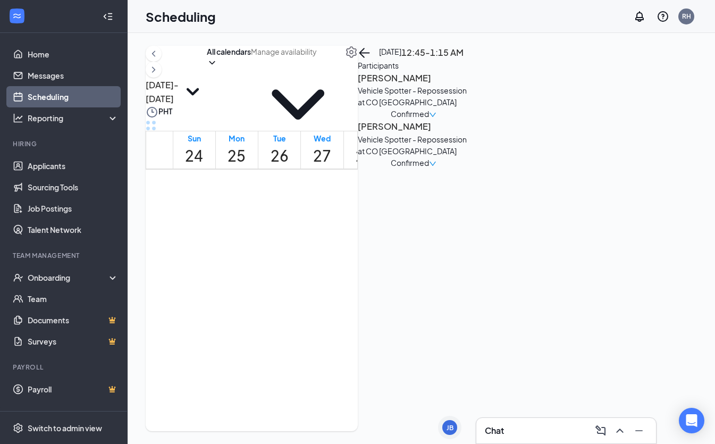
click at [344, 251] on div "2" at bounding box center [333, 260] width 22 height 18
click at [469, 133] on h3 "Kevin Detreville" at bounding box center [414, 127] width 112 height 14
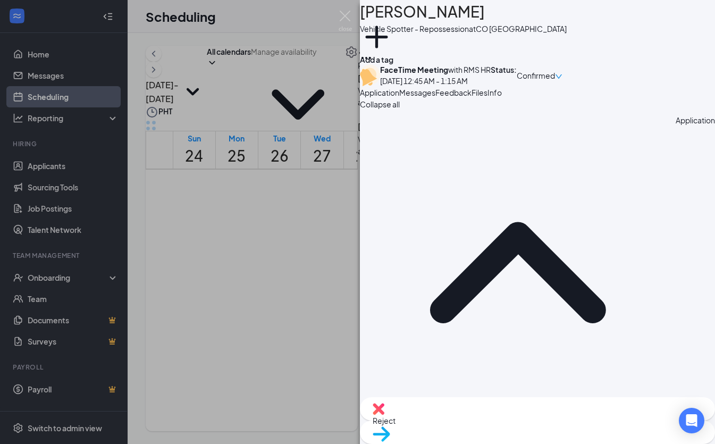
click at [435, 97] on span "Messages" at bounding box center [417, 93] width 36 height 10
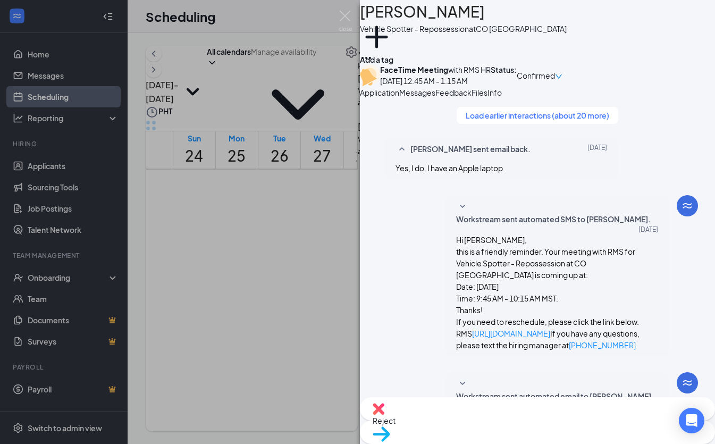
scroll to position [593, 0]
click at [325, 214] on div "KD Kevin Detreville Vehicle Spotter - Repossession at CO Denver Add a tag FaceT…" at bounding box center [357, 222] width 715 height 444
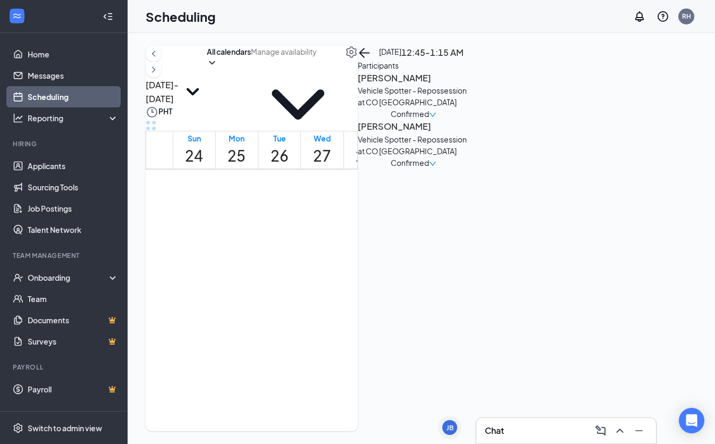
click at [337, 283] on div "3" at bounding box center [331, 291] width 20 height 16
click at [469, 85] on h3 "[PERSON_NAME]" at bounding box center [414, 78] width 112 height 14
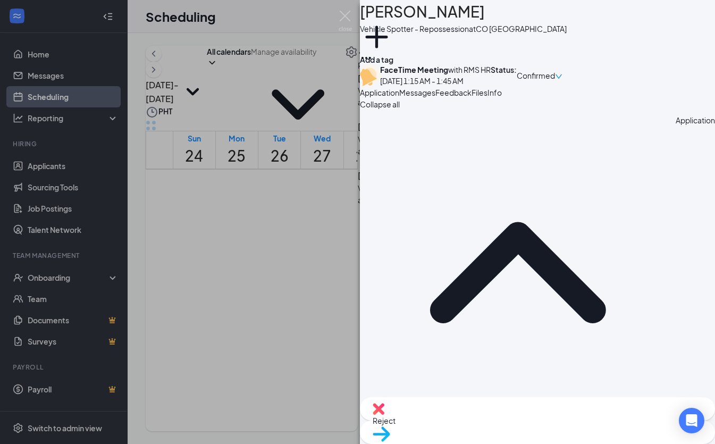
click at [332, 168] on div "FL Felipe Lopez Vehicle Spotter - Repossession at CO Denver Add a tag FaceTime …" at bounding box center [357, 222] width 715 height 444
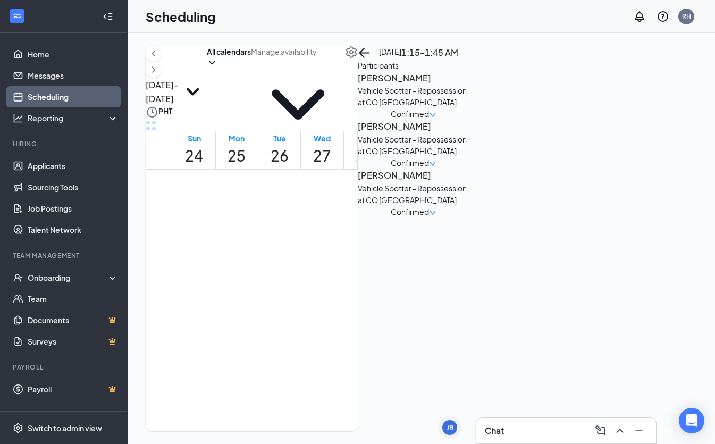
click at [335, 219] on span "12:45-1:15 AM" at bounding box center [333, 234] width 22 height 31
click at [88, 87] on link "Scheduling" at bounding box center [73, 96] width 91 height 21
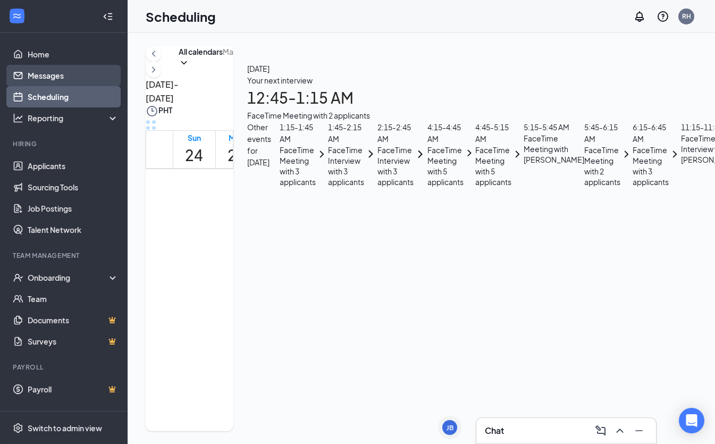
click at [87, 77] on link "Messages" at bounding box center [73, 75] width 91 height 21
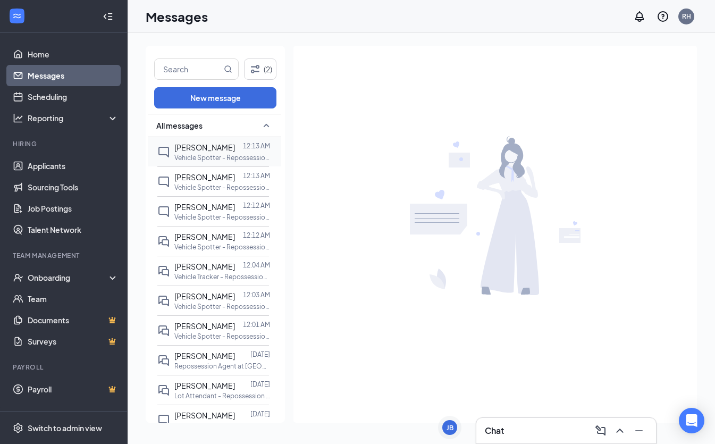
click at [240, 154] on p "Vehicle Spotter - Repossession at CO [GEOGRAPHIC_DATA]" at bounding box center [222, 157] width 96 height 9
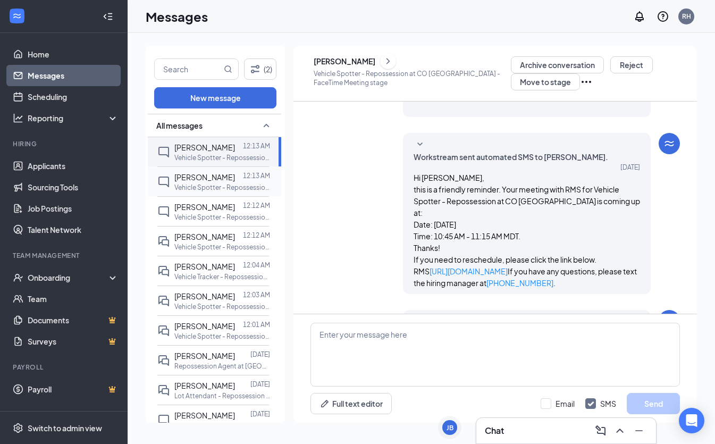
scroll to position [585, 0]
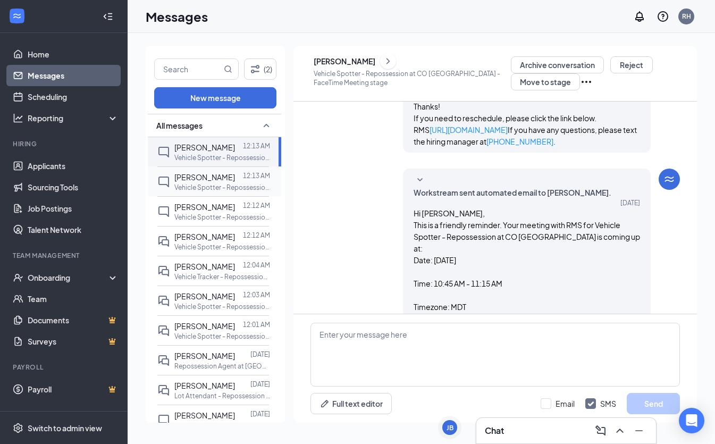
click at [235, 175] on div at bounding box center [239, 177] width 8 height 12
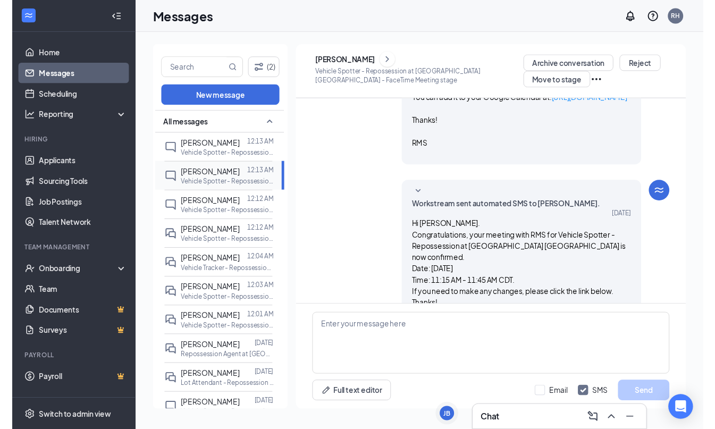
scroll to position [314, 0]
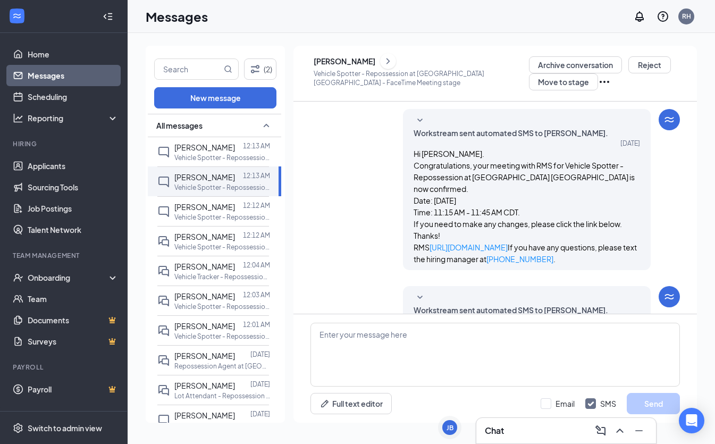
click at [362, 60] on div "Javan Rogers" at bounding box center [344, 61] width 62 height 11
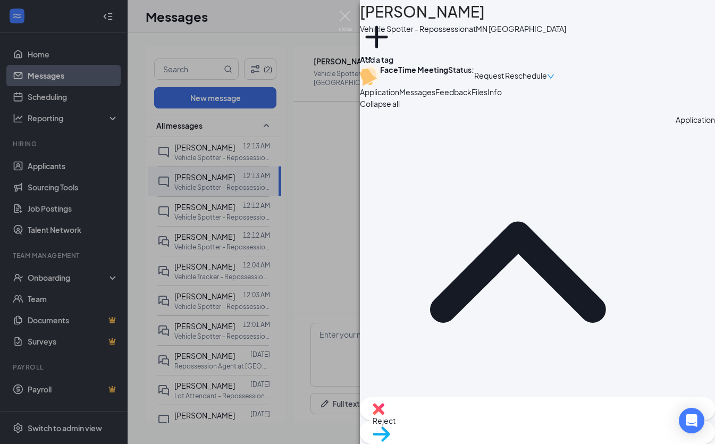
click at [487, 97] on span "Files" at bounding box center [479, 92] width 16 height 10
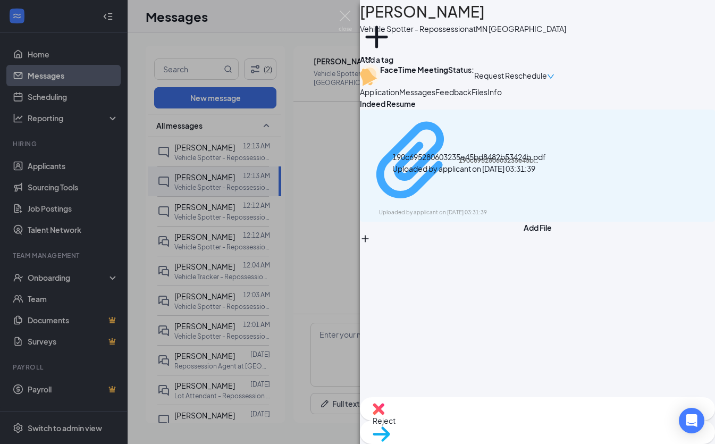
click at [518, 165] on div "190c695280603235e45bd8482b53424b.pdf" at bounding box center [498, 160] width 80 height 9
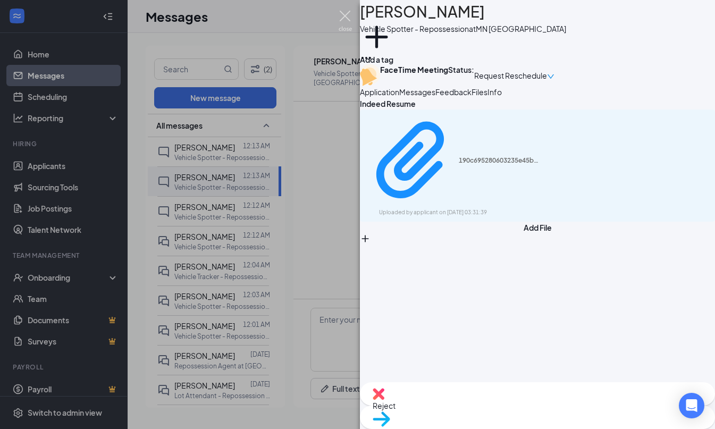
click at [349, 19] on img at bounding box center [344, 21] width 13 height 21
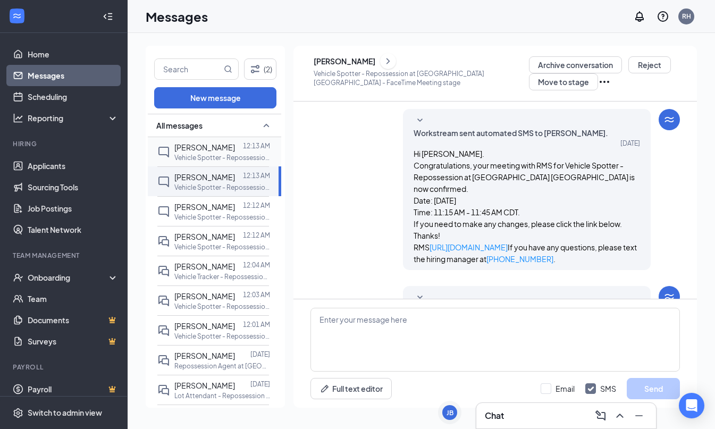
drag, startPoint x: 215, startPoint y: 159, endPoint x: 231, endPoint y: 149, distance: 18.9
click at [215, 158] on p "Vehicle Spotter - Repossession at CO [GEOGRAPHIC_DATA]" at bounding box center [222, 157] width 96 height 9
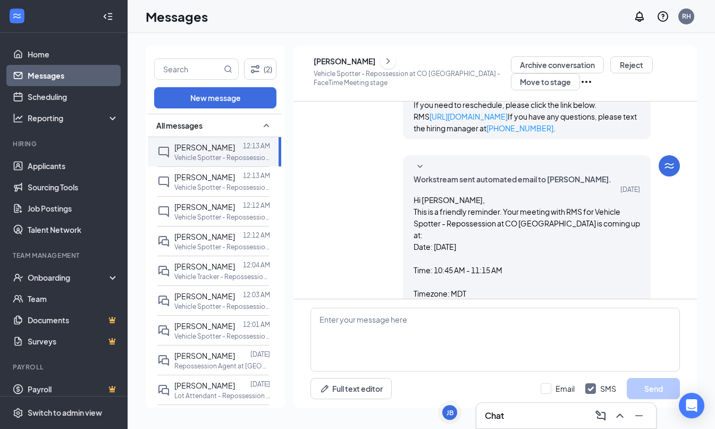
scroll to position [600, 0]
click at [372, 64] on div "Elias Morales" at bounding box center [344, 61] width 62 height 11
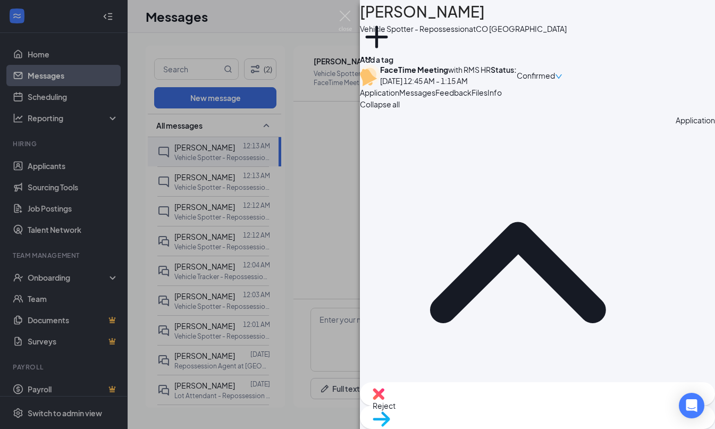
click at [487, 98] on button "Files" at bounding box center [479, 93] width 16 height 12
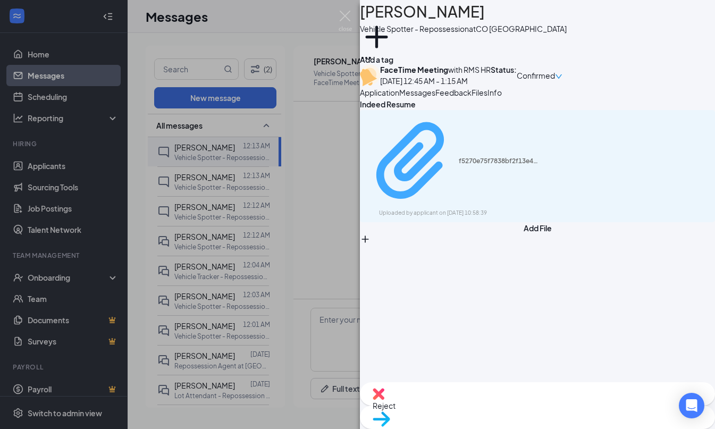
drag, startPoint x: 475, startPoint y: 188, endPoint x: 473, endPoint y: 199, distance: 11.0
click at [473, 199] on div "f5270e75f7838bf2f13e4a3733d41a31.pdf Uploaded by applicant on Aug 20, 2025 at 1…" at bounding box center [452, 166] width 172 height 103
click at [345, 20] on img at bounding box center [344, 21] width 13 height 21
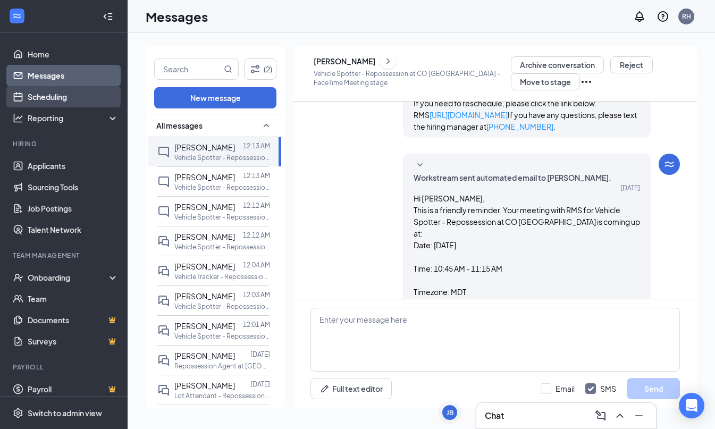
click at [69, 97] on link "Scheduling" at bounding box center [73, 96] width 91 height 21
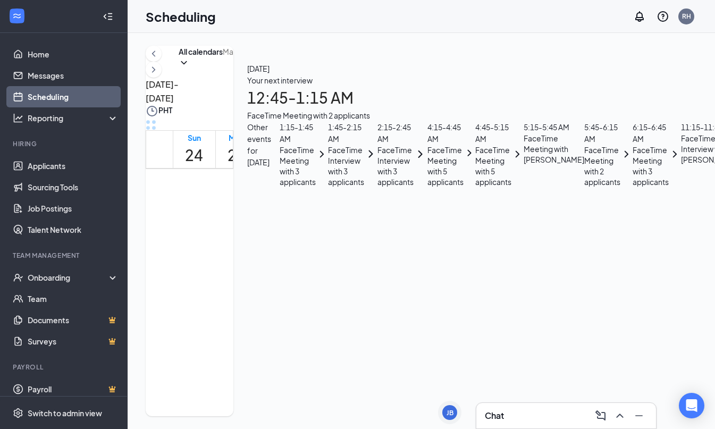
click at [342, 221] on span "12:45-1:15 AM" at bounding box center [333, 234] width 22 height 31
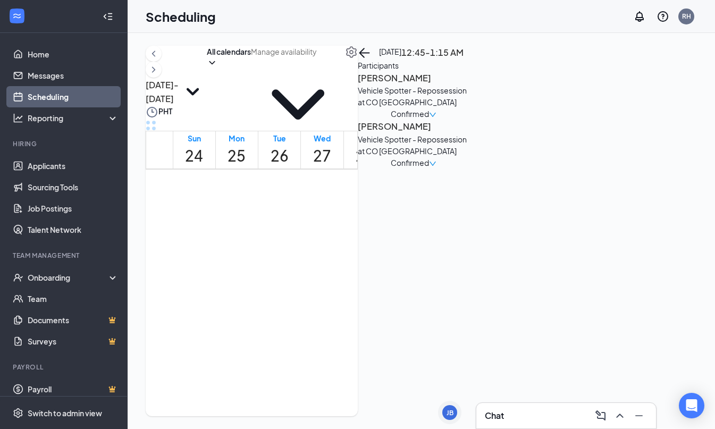
click at [469, 85] on h3 "Elias Morales" at bounding box center [414, 78] width 112 height 14
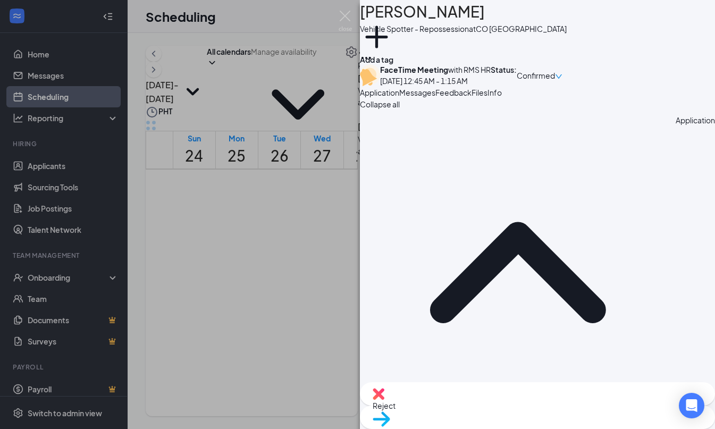
click at [435, 97] on span "Messages" at bounding box center [417, 93] width 36 height 10
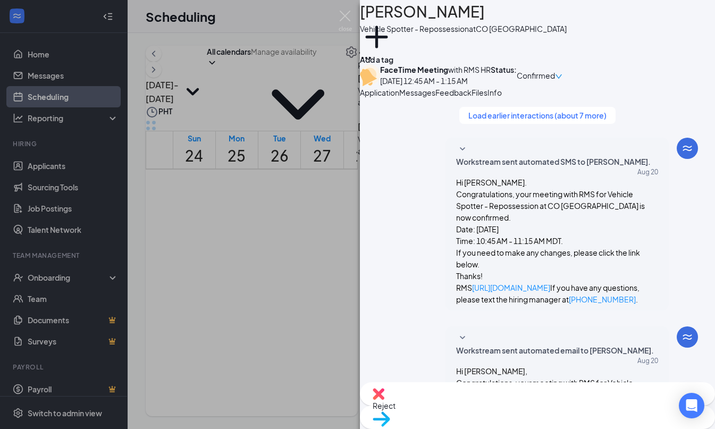
scroll to position [670, 0]
click at [302, 220] on div "EM Elias Morales Vehicle Spotter - Repossession at CO Denver Add a tag FaceTime…" at bounding box center [357, 214] width 715 height 429
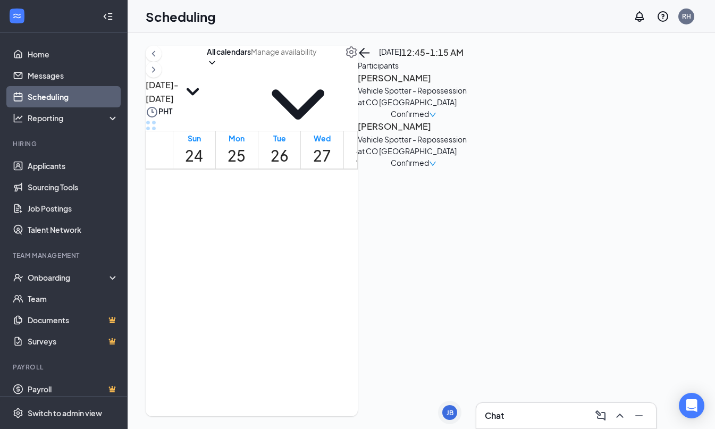
scroll to position [176, 0]
click at [341, 313] on div "5" at bounding box center [331, 321] width 20 height 16
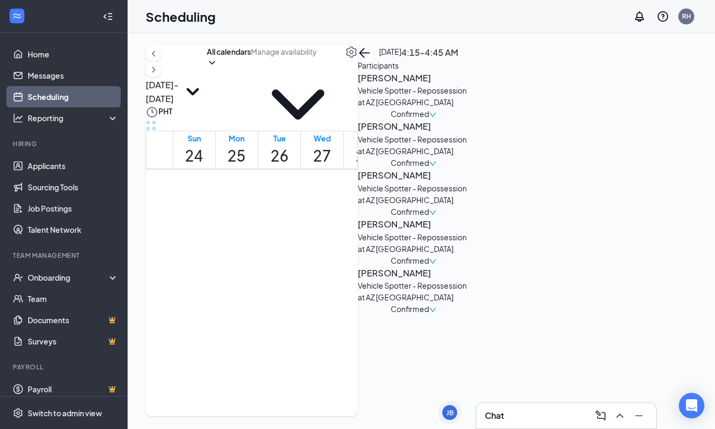
click at [341, 321] on div "4:45-5:15 AM 5" at bounding box center [331, 340] width 20 height 46
click at [339, 285] on span "4:15-4:45 AM" at bounding box center [330, 300] width 18 height 31
click at [339, 322] on span "4:45-5:15 AM" at bounding box center [330, 334] width 18 height 31
click at [64, 79] on link "Messages" at bounding box center [73, 75] width 91 height 21
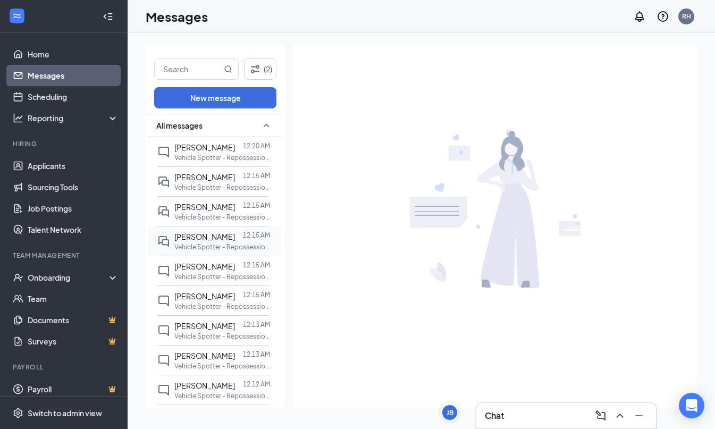
click at [235, 237] on div at bounding box center [239, 237] width 8 height 12
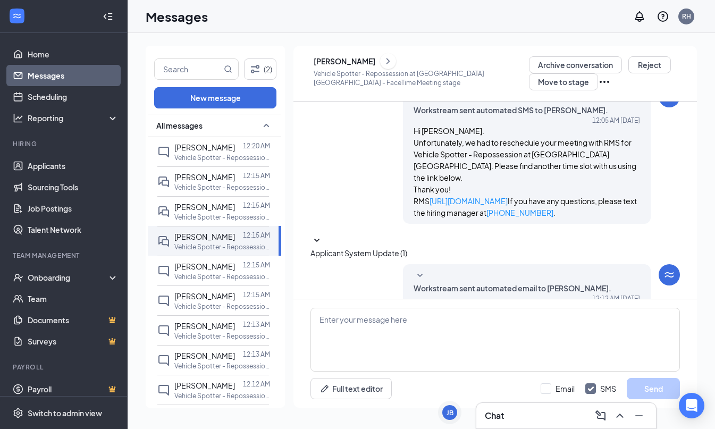
scroll to position [256, 0]
click at [68, 96] on link "Scheduling" at bounding box center [73, 96] width 91 height 21
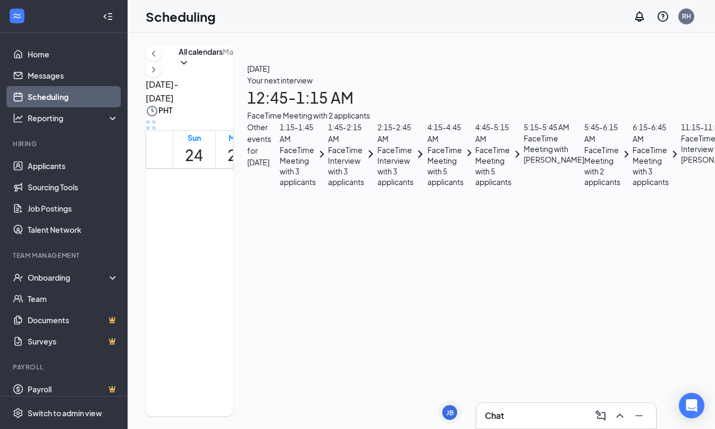
click at [335, 250] on div "2" at bounding box center [333, 259] width 22 height 18
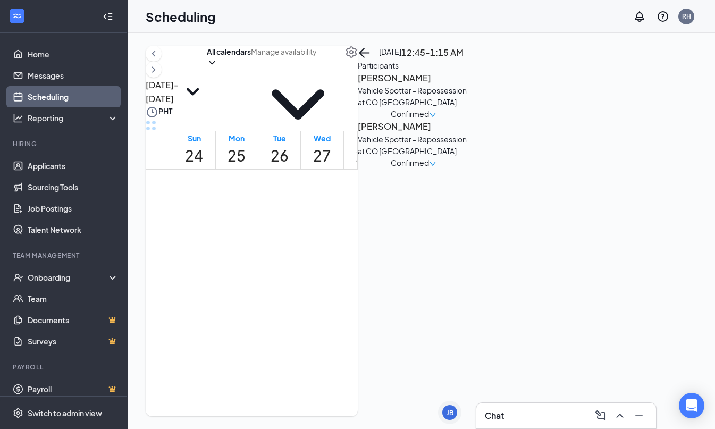
click at [469, 85] on h3 "Elias Morales" at bounding box center [414, 78] width 112 height 14
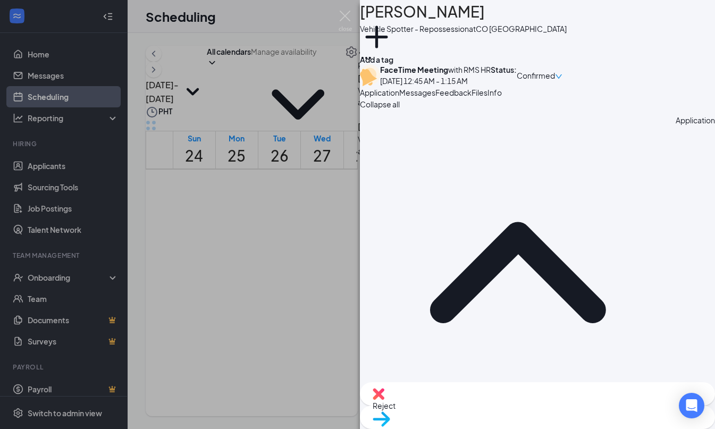
click at [435, 97] on span "Messages" at bounding box center [417, 93] width 36 height 10
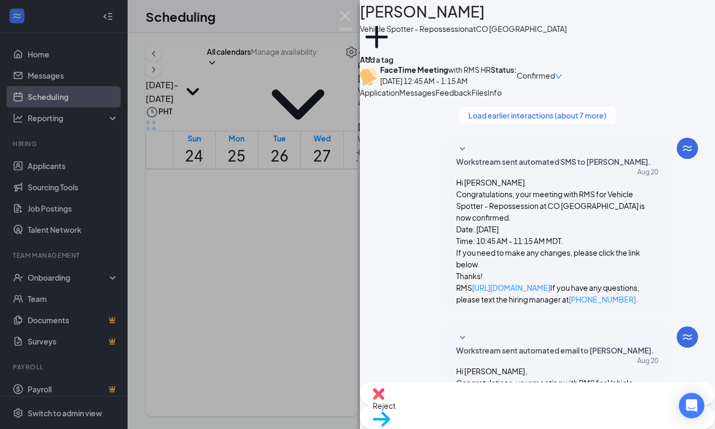
scroll to position [573, 0]
drag, startPoint x: 78, startPoint y: 125, endPoint x: 89, endPoint y: 130, distance: 11.7
click at [79, 125] on div "EM Elias Morales Vehicle Spotter - Repossession at CO Denver Add a tag FaceTime…" at bounding box center [357, 214] width 715 height 429
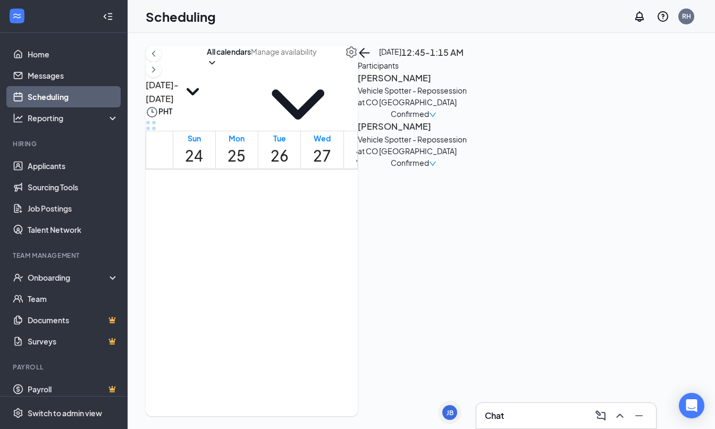
click at [469, 85] on h3 "Elias Morales" at bounding box center [414, 78] width 112 height 14
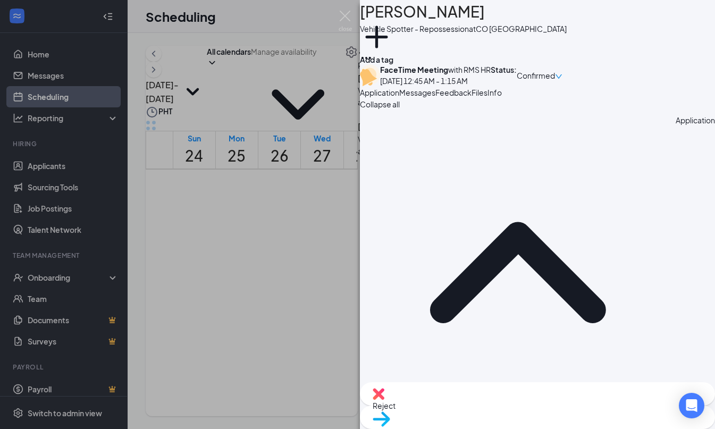
click at [471, 97] on span "Feedback" at bounding box center [453, 93] width 36 height 10
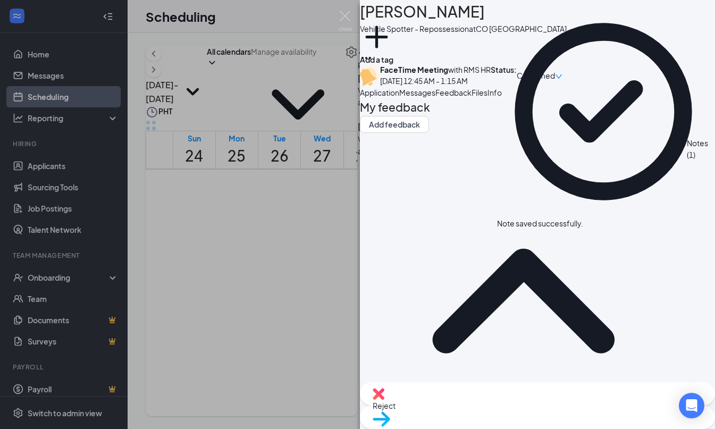
click at [555, 73] on span "Confirmed" at bounding box center [535, 76] width 38 height 12
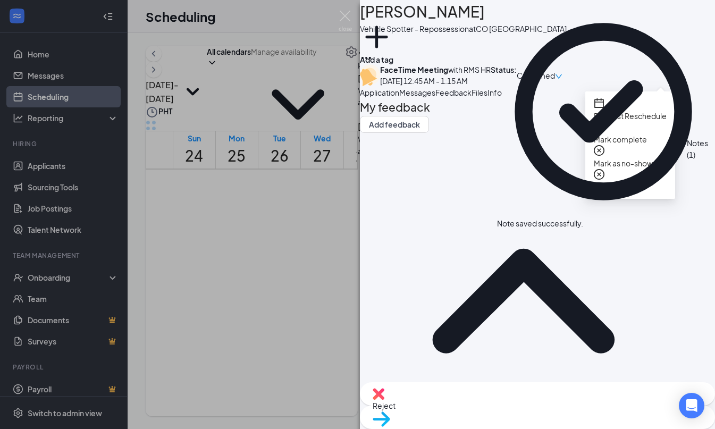
click at [652, 158] on span "Mark as no-show" at bounding box center [622, 163] width 59 height 10
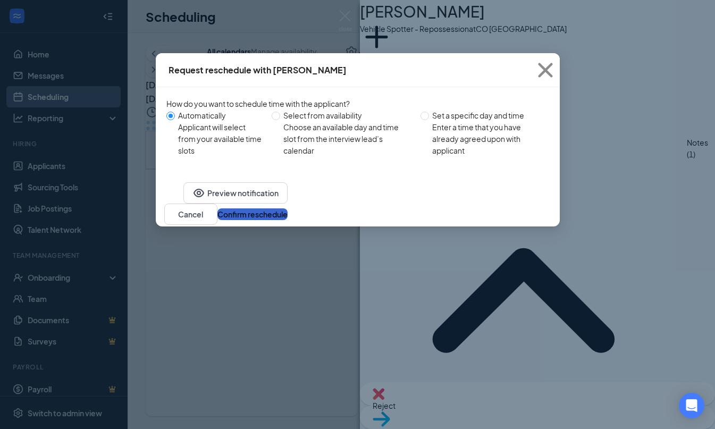
click at [287, 220] on button "Confirm reschedule" at bounding box center [252, 214] width 70 height 12
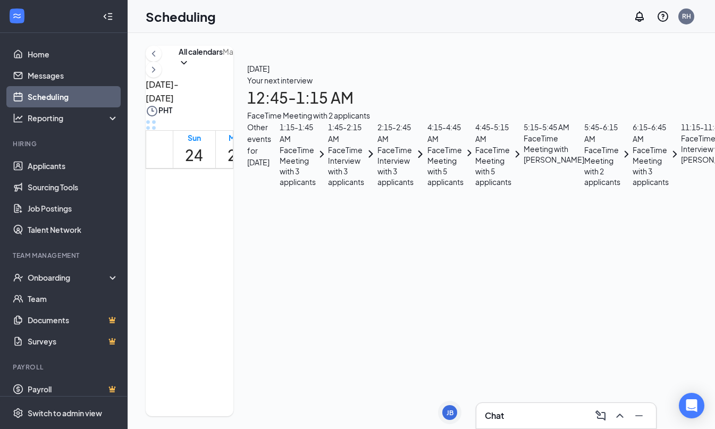
click at [341, 250] on span "1" at bounding box center [343, 259] width 4 height 18
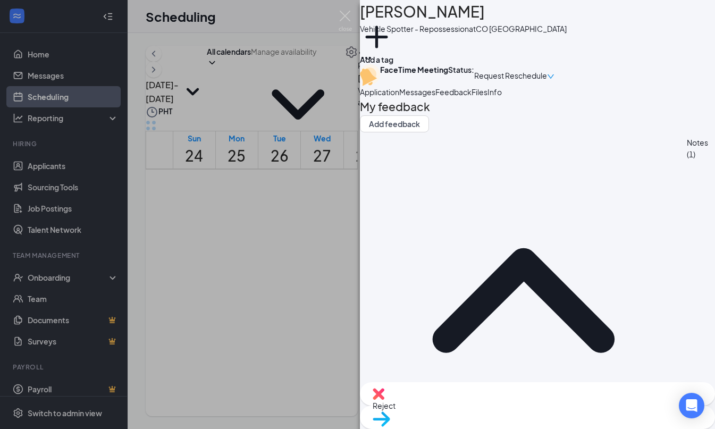
click at [344, 259] on div "EM Elias Morales Vehicle Spotter - Repossession at CO Denver Add a tag FaceTime…" at bounding box center [357, 214] width 715 height 429
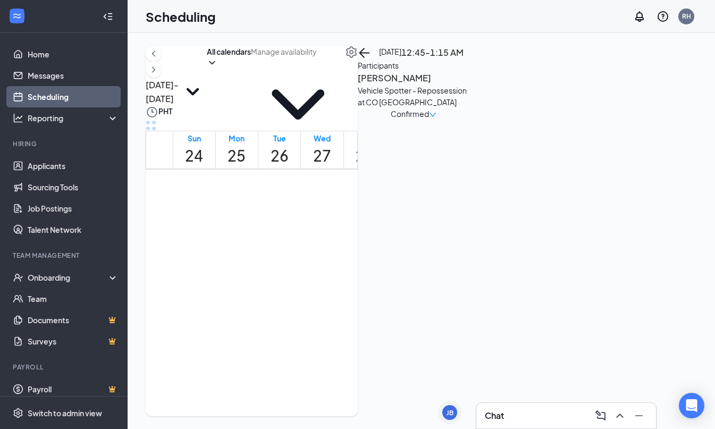
click at [341, 285] on div "3" at bounding box center [331, 293] width 20 height 16
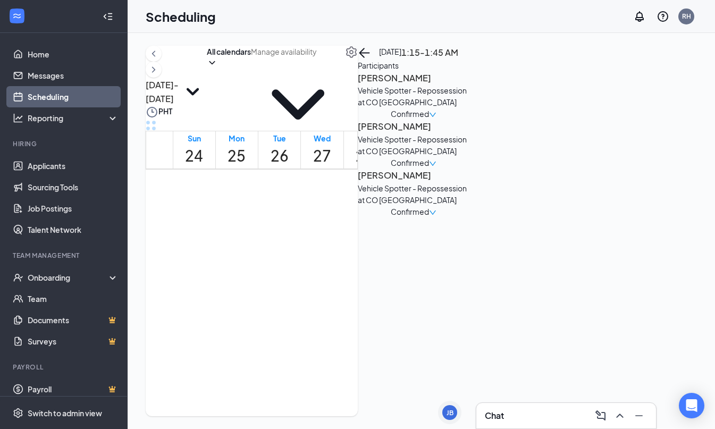
click at [341, 285] on div "3" at bounding box center [331, 293] width 20 height 16
click at [334, 224] on div "12:45-1:15 AM 1" at bounding box center [333, 245] width 22 height 48
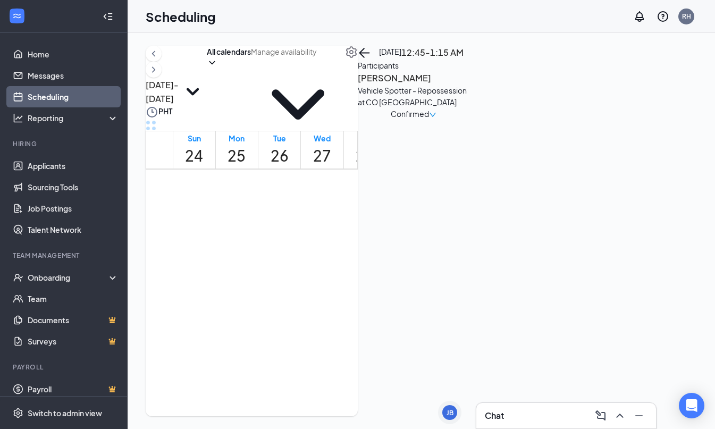
click at [339, 253] on span "1:15-1:45 AM" at bounding box center [330, 268] width 18 height 31
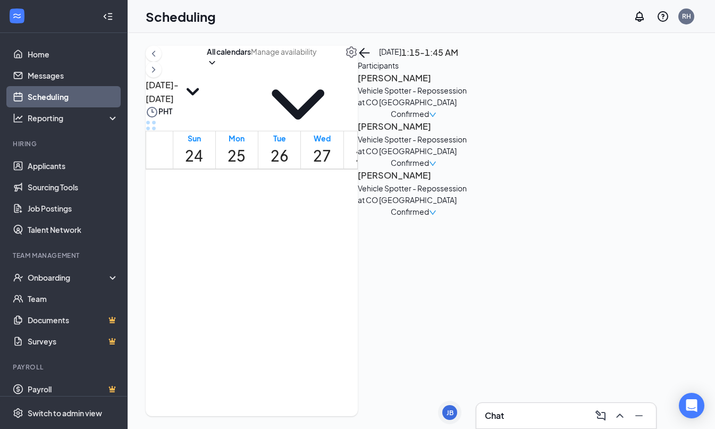
click at [334, 253] on span "1:15-1:45 AM" at bounding box center [330, 268] width 18 height 31
click at [329, 287] on span "1:45-2:15 AM" at bounding box center [330, 302] width 18 height 31
click at [338, 253] on span "1:15-1:45 AM" at bounding box center [330, 268] width 18 height 31
drag, startPoint x: 349, startPoint y: 222, endPoint x: 341, endPoint y: 259, distance: 37.9
click at [344, 222] on span "12:45-1:15 AM" at bounding box center [333, 234] width 22 height 31
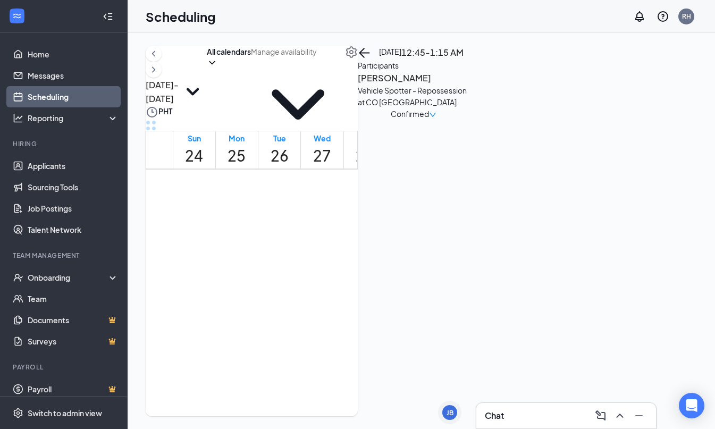
click at [341, 285] on div "3" at bounding box center [331, 293] width 20 height 16
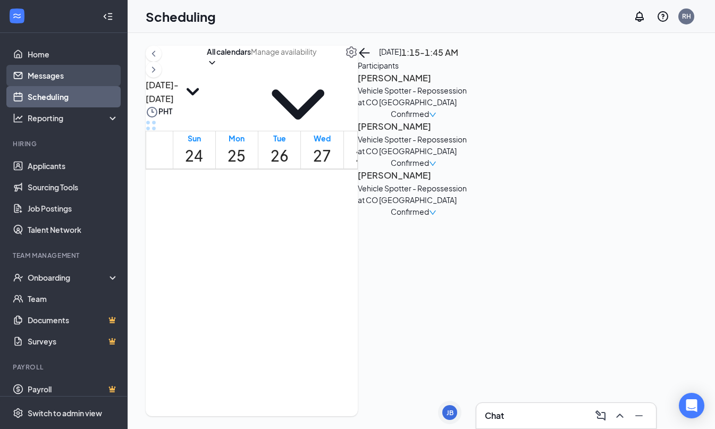
click at [98, 78] on link "Messages" at bounding box center [73, 75] width 91 height 21
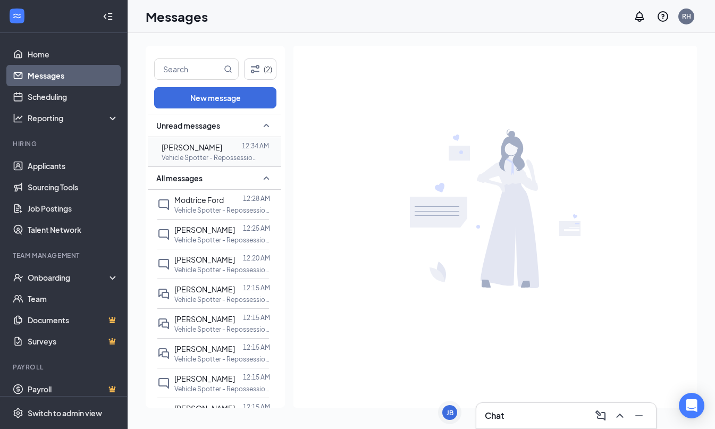
click at [196, 152] on span "[PERSON_NAME]" at bounding box center [192, 147] width 61 height 10
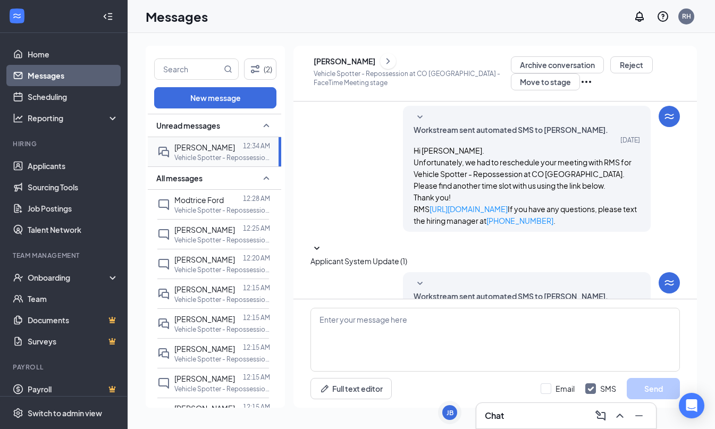
scroll to position [457, 0]
click at [344, 70] on p "Vehicle Spotter - Repossession at CO [GEOGRAPHIC_DATA] - FaceTime Meeting stage" at bounding box center [411, 78] width 197 height 18
click at [345, 65] on div "[PERSON_NAME]" at bounding box center [344, 61] width 62 height 11
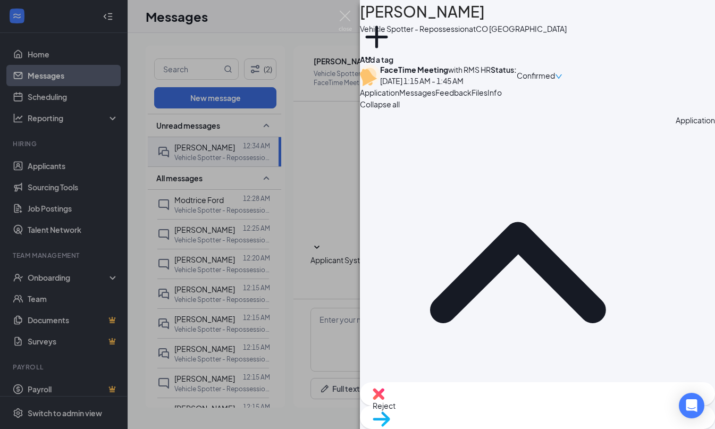
click at [487, 98] on button "Files" at bounding box center [479, 93] width 16 height 12
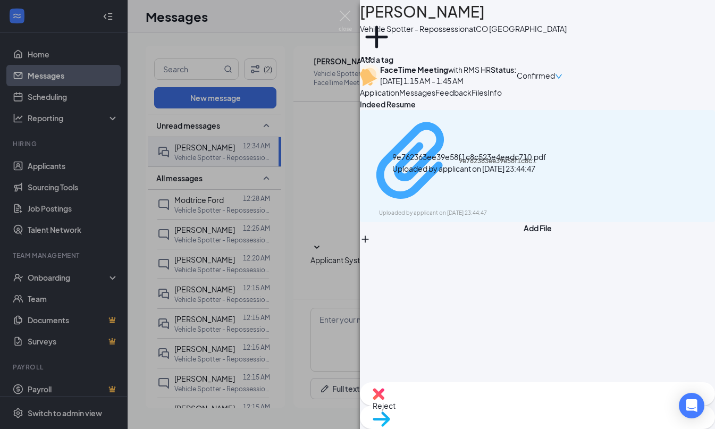
click at [516, 165] on div "9e762363ee39e58f1c8c523e4eedc710.pdf" at bounding box center [498, 161] width 80 height 9
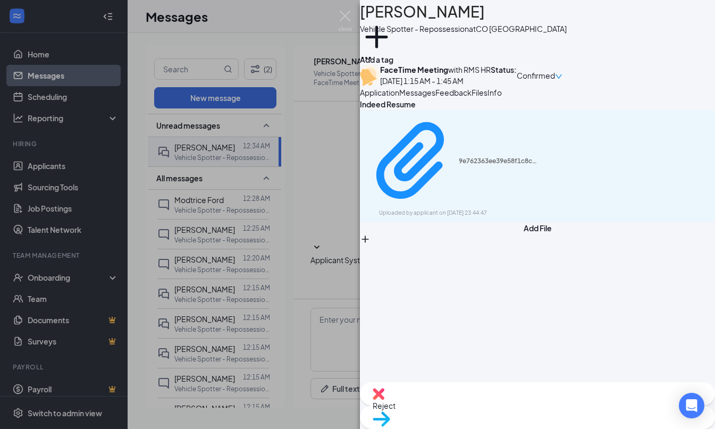
drag, startPoint x: 331, startPoint y: 19, endPoint x: 340, endPoint y: 20, distance: 9.0
click at [331, 19] on div "CG Constancio Gutierrez Vehicle Spotter - Repossession at CO Denver Add a tag F…" at bounding box center [357, 214] width 715 height 429
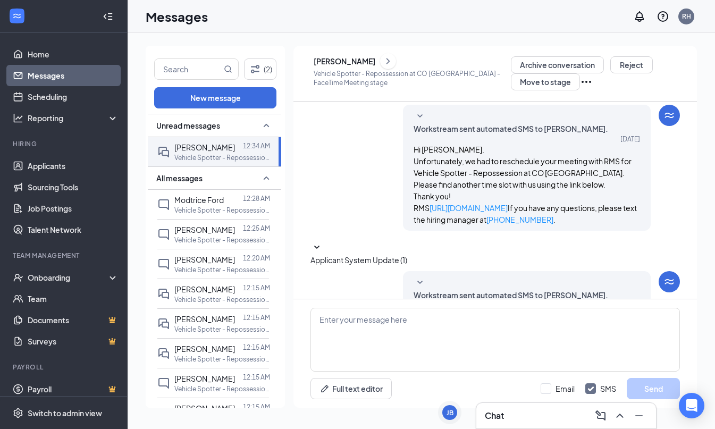
click at [344, 21] on div "Messages RH" at bounding box center [421, 16] width 587 height 33
click at [62, 96] on link "Scheduling" at bounding box center [73, 96] width 91 height 21
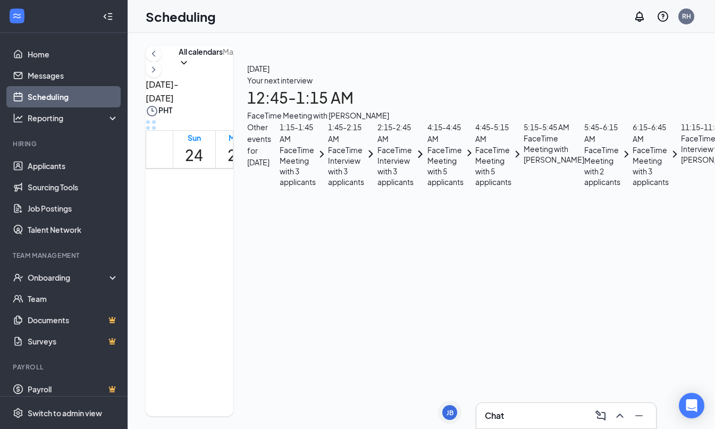
scroll to position [65, 0]
click at [332, 191] on span "1:15-1:45 AM" at bounding box center [330, 203] width 18 height 31
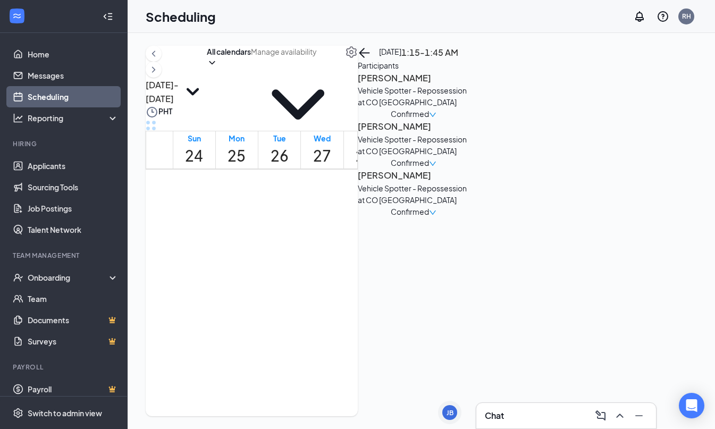
click at [469, 85] on h3 "[PERSON_NAME]" at bounding box center [414, 78] width 112 height 14
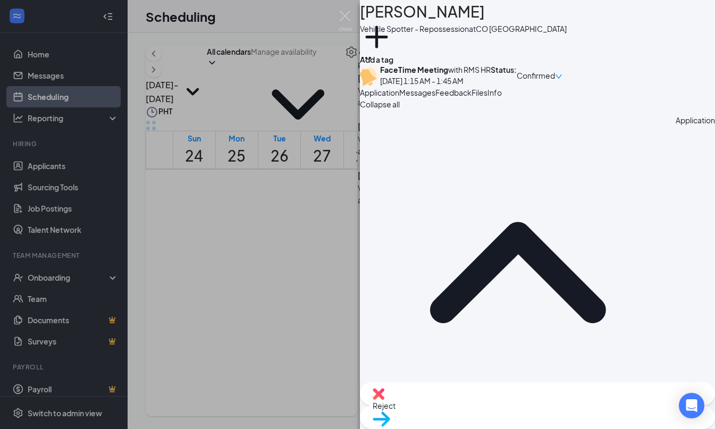
click at [471, 97] on span "Feedback" at bounding box center [453, 93] width 36 height 10
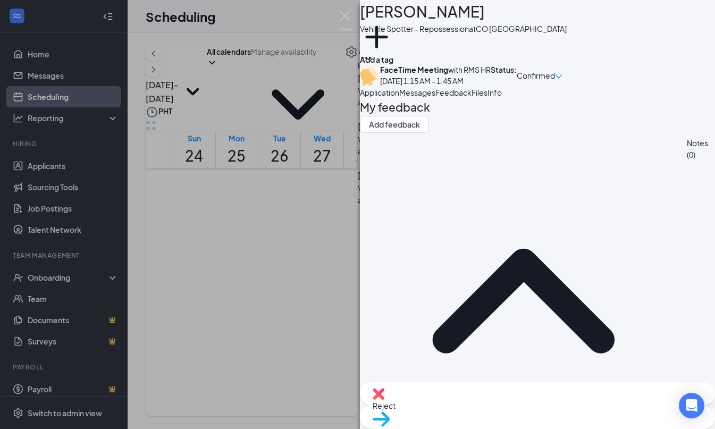
click at [487, 97] on span "Files" at bounding box center [479, 93] width 16 height 10
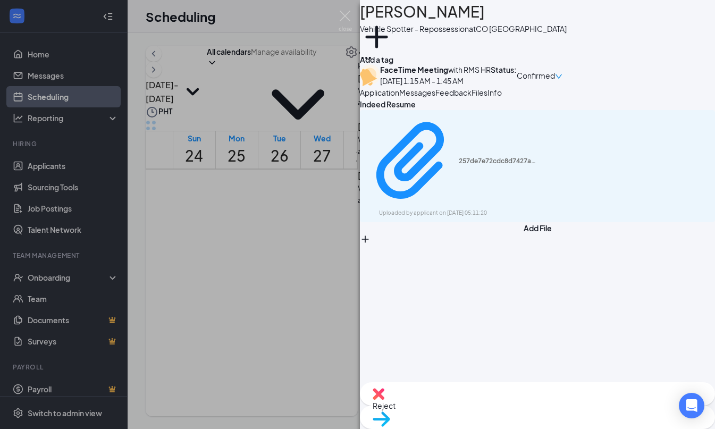
click at [381, 191] on div "257de7e72cdc8d7427a999b413e1c90a.pdf Uploaded by applicant on Aug 16, 2025 at 0…" at bounding box center [537, 166] width 355 height 112
click at [393, 191] on icon "Paperclip" at bounding box center [412, 161] width 92 height 92
click at [334, 206] on div "FL Felipe Lopez Vehicle Spotter - Repossession at CO Denver Add a tag FaceTime …" at bounding box center [357, 214] width 715 height 429
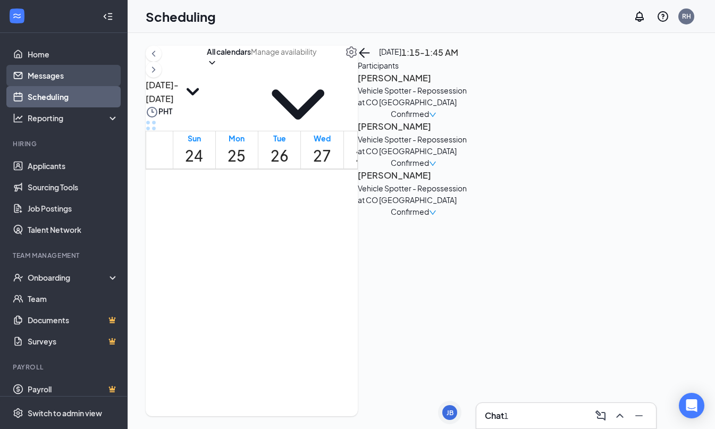
click at [67, 72] on link "Messages" at bounding box center [73, 75] width 91 height 21
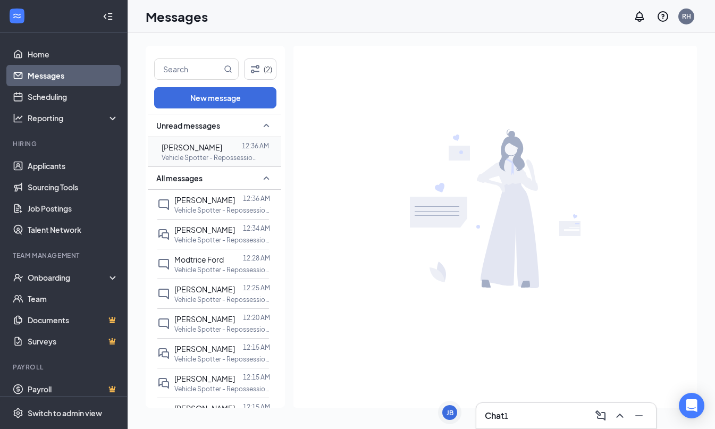
click at [224, 156] on p "Vehicle Spotter - Repossession at NM [GEOGRAPHIC_DATA]" at bounding box center [210, 157] width 96 height 9
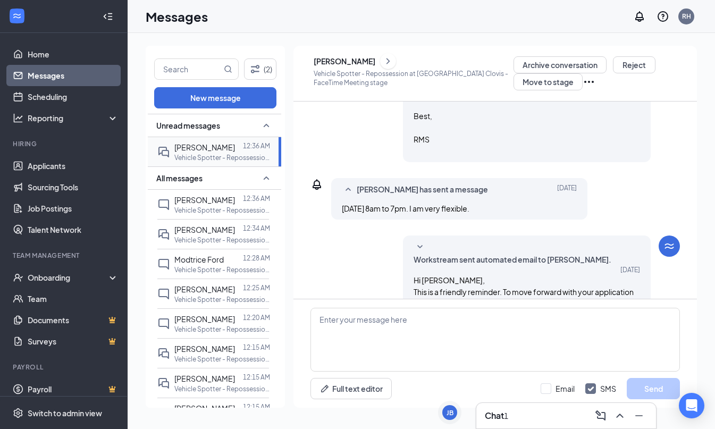
scroll to position [379, 0]
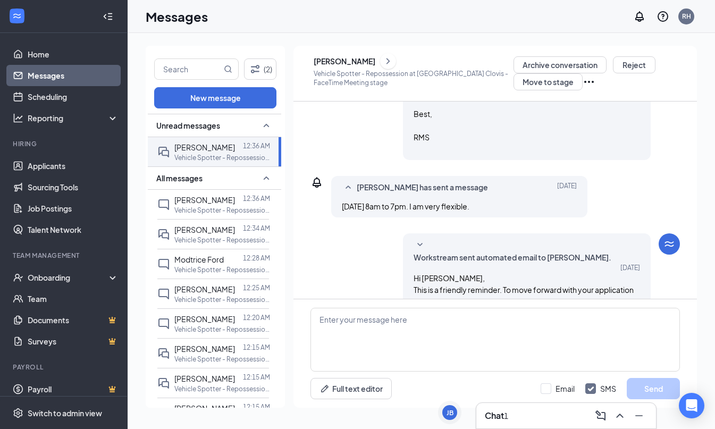
click at [375, 59] on div "BETTINA PARMER" at bounding box center [344, 61] width 62 height 11
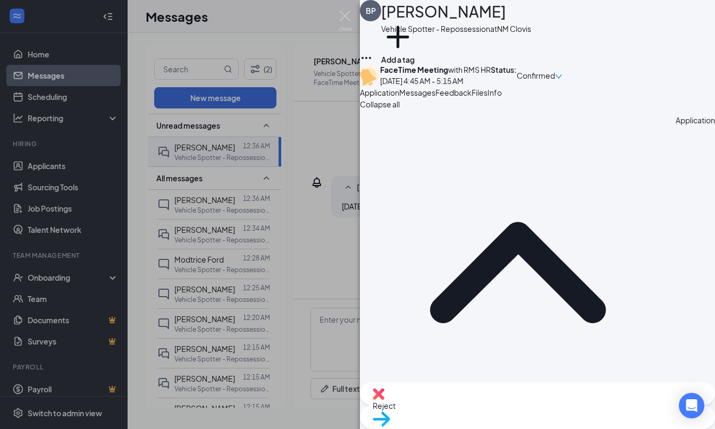
click at [347, 141] on div "BP BETTINA PARMER Vehicle Spotter - Repossession at NM Clovis Add a tag FaceTim…" at bounding box center [357, 214] width 715 height 429
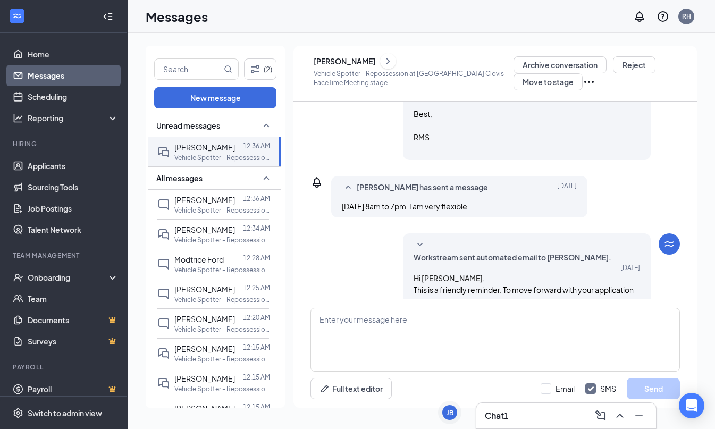
click at [582, 83] on icon "Ellipses" at bounding box center [588, 81] width 13 height 13
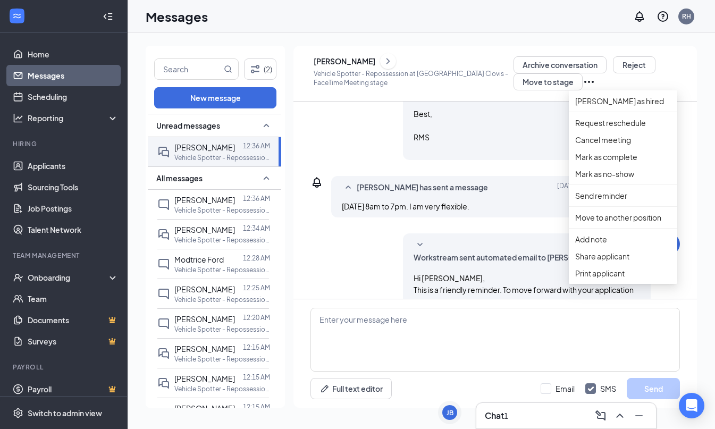
click at [372, 60] on div "BETTINA PARMER" at bounding box center [344, 61] width 62 height 11
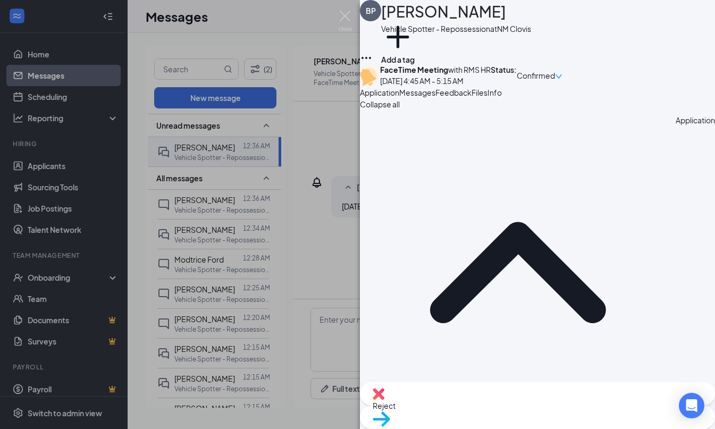
click at [555, 77] on span "Confirmed" at bounding box center [535, 76] width 38 height 12
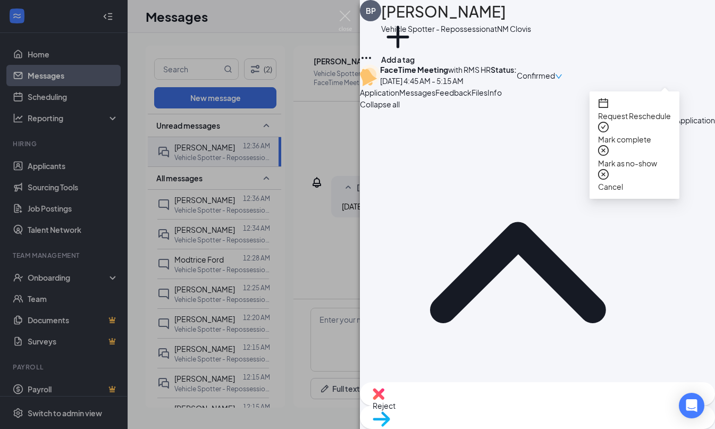
click at [625, 158] on span "Mark as no-show" at bounding box center [627, 163] width 59 height 10
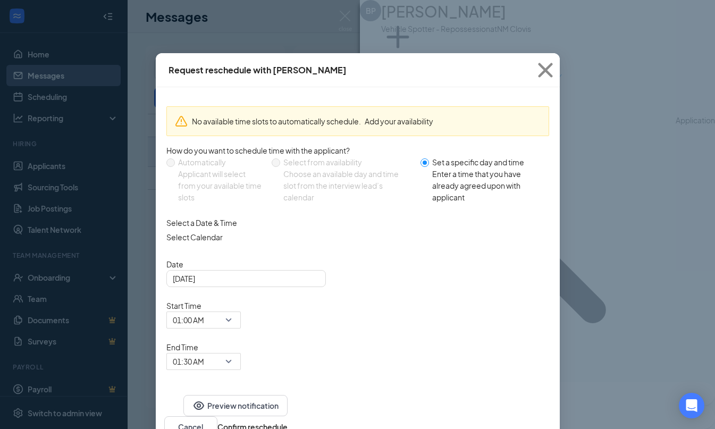
radio input "false"
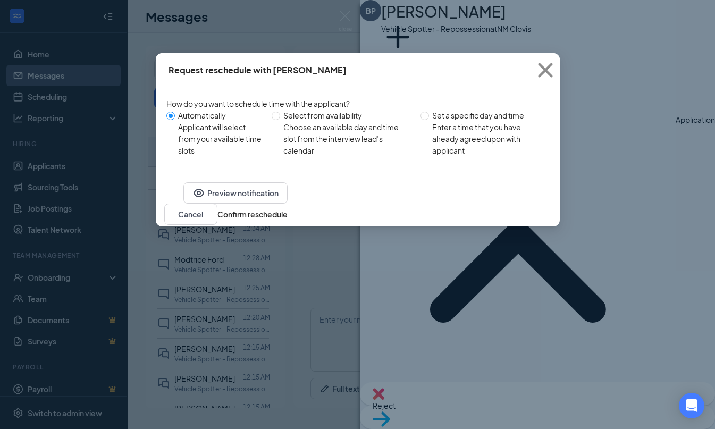
drag, startPoint x: 490, startPoint y: 233, endPoint x: 478, endPoint y: 224, distance: 15.3
click at [287, 220] on button "Confirm reschedule" at bounding box center [252, 214] width 70 height 12
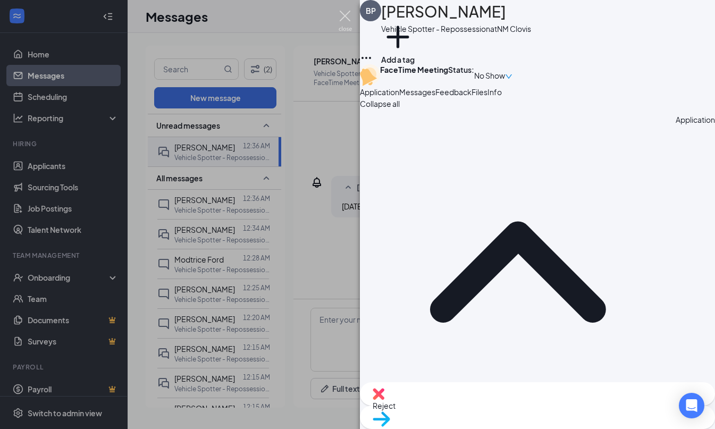
click at [346, 25] on img at bounding box center [344, 21] width 13 height 21
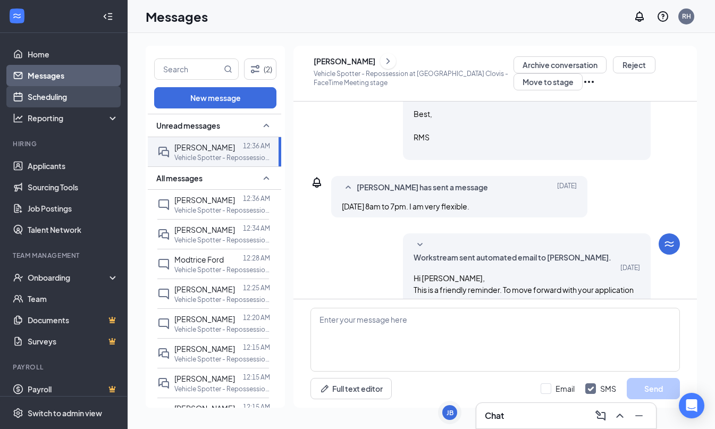
click at [52, 100] on link "Scheduling" at bounding box center [73, 96] width 91 height 21
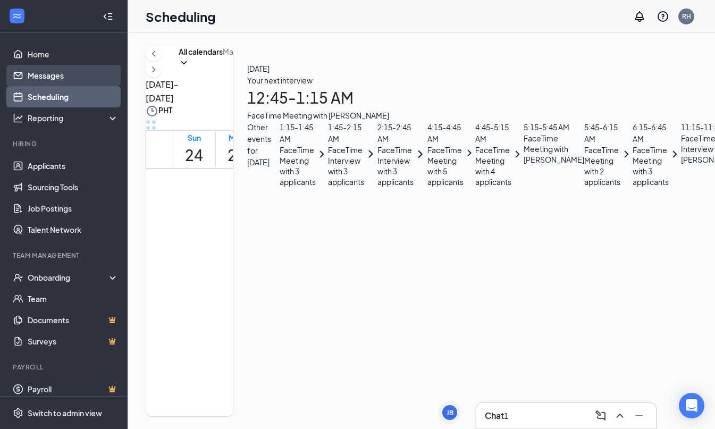
click at [60, 71] on link "Messages" at bounding box center [73, 75] width 91 height 21
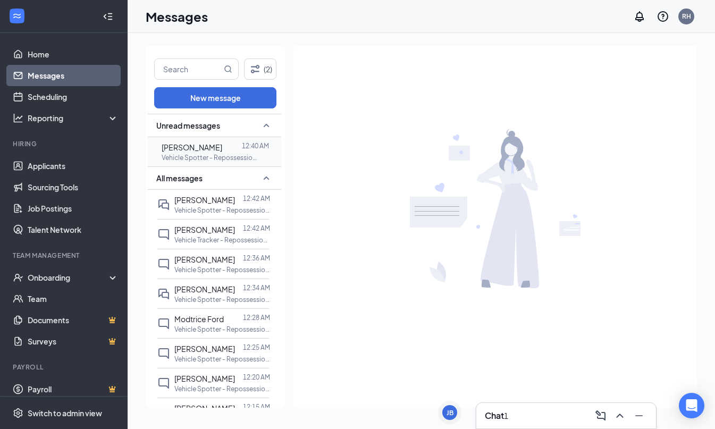
click at [222, 155] on p "Vehicle Spotter - Repossession at NM [GEOGRAPHIC_DATA]" at bounding box center [210, 157] width 96 height 9
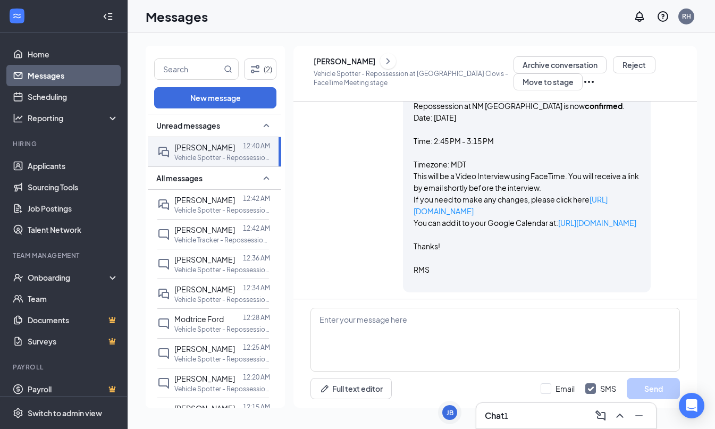
scroll to position [321, 0]
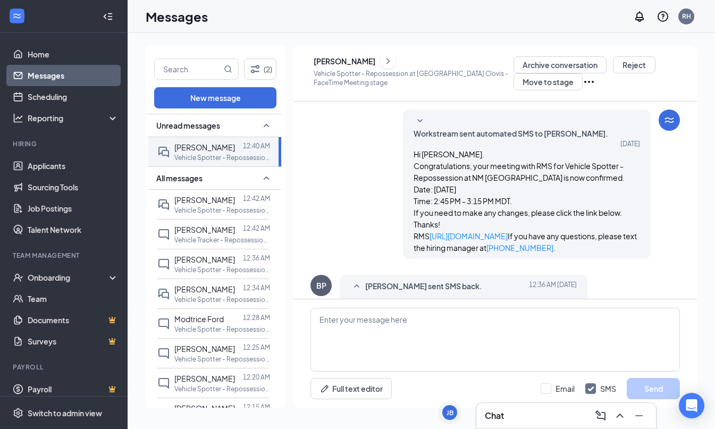
scroll to position [2, 0]
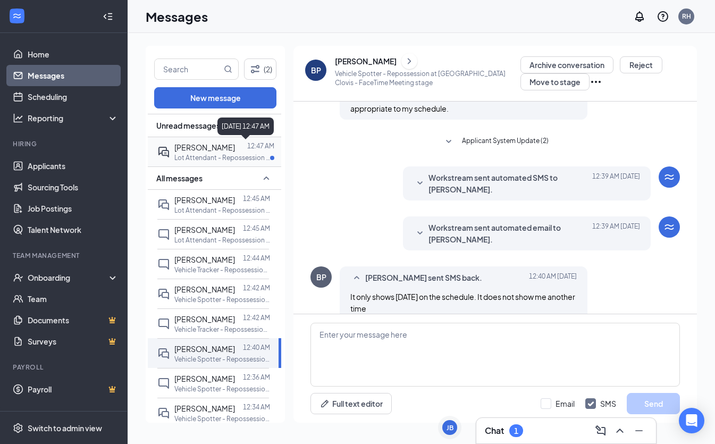
scroll to position [307, 0]
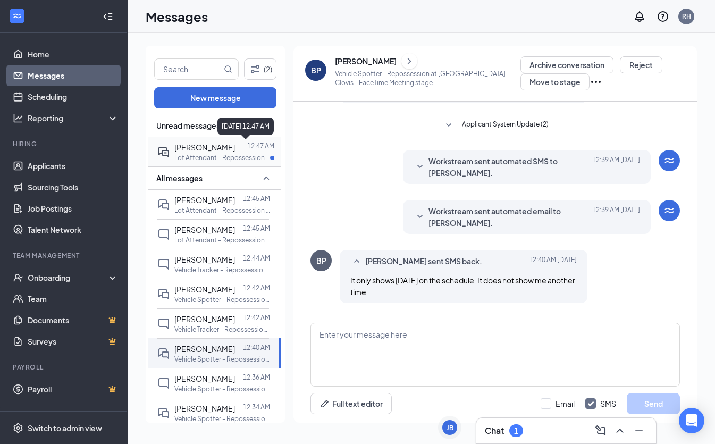
click at [247, 149] on p "12:47 AM" at bounding box center [260, 145] width 27 height 9
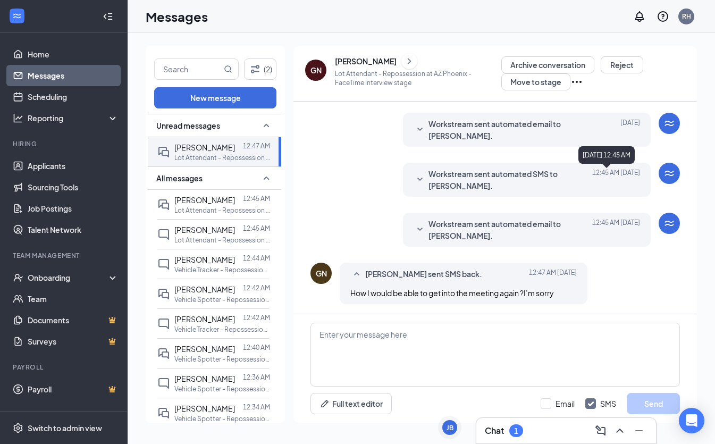
scroll to position [310, 0]
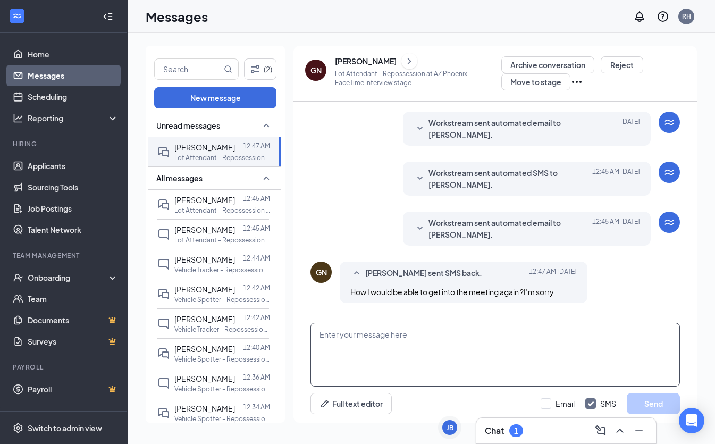
click at [420, 351] on textarea at bounding box center [494, 354] width 369 height 64
click at [421, 351] on textarea at bounding box center [494, 354] width 369 height 64
paste textarea "Good day! The interview will be conducted via zoom, the link will be sent to yo…"
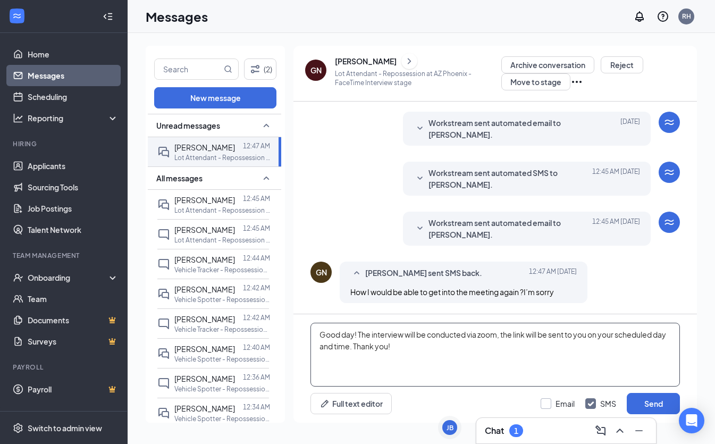
type textarea "Good day! The interview will be conducted via zoom, the link will be sent to yo…"
click at [550, 401] on div at bounding box center [545, 403] width 11 height 11
click at [550, 401] on input "Email" at bounding box center [557, 403] width 34 height 11
checkbox input "true"
click at [655, 405] on button "Send" at bounding box center [652, 403] width 53 height 21
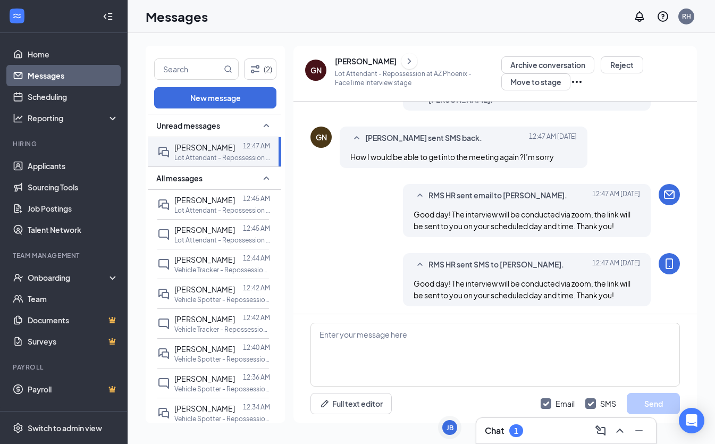
scroll to position [448, 0]
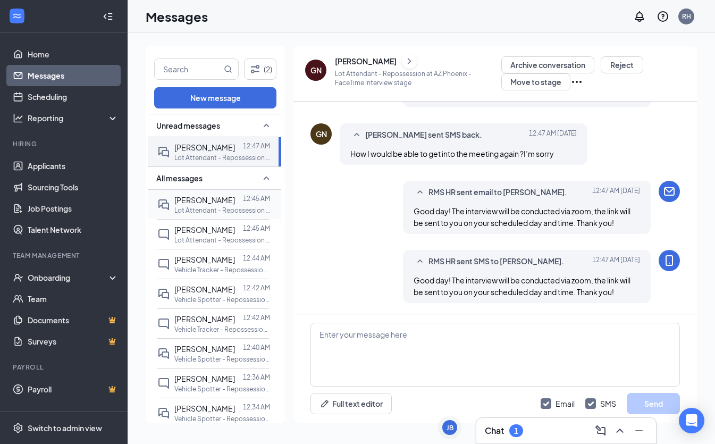
click at [198, 199] on span "[PERSON_NAME]" at bounding box center [204, 200] width 61 height 10
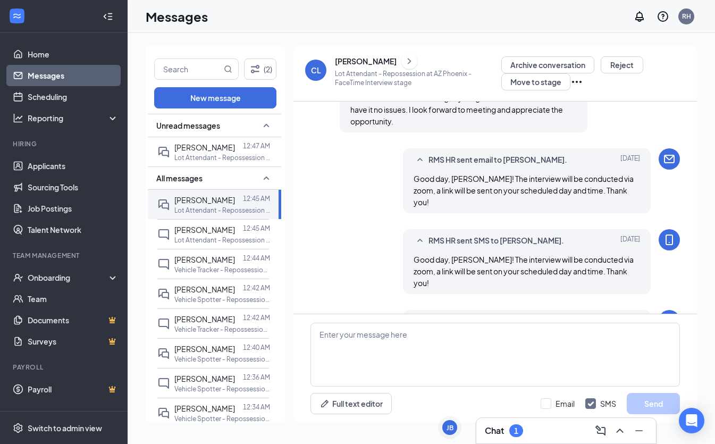
scroll to position [383, 0]
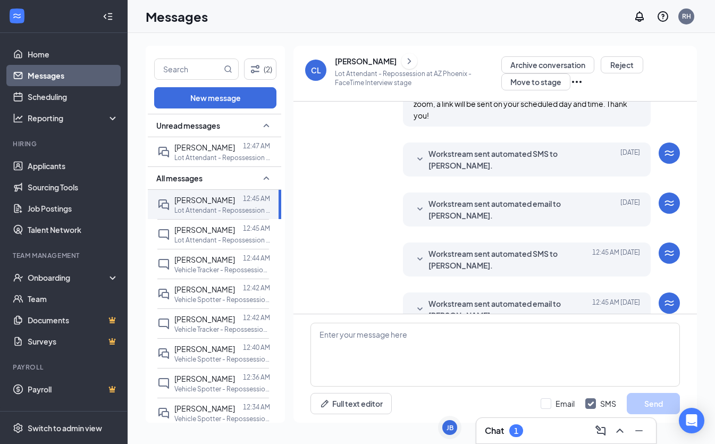
click at [420, 303] on icon "SmallChevronDown" at bounding box center [419, 309] width 13 height 13
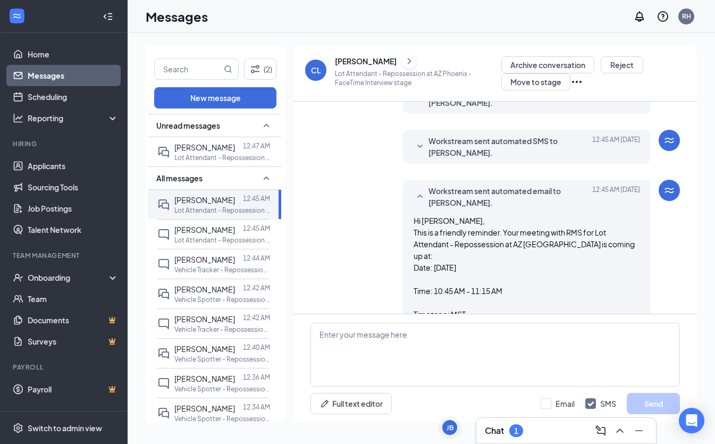
scroll to position [499, 0]
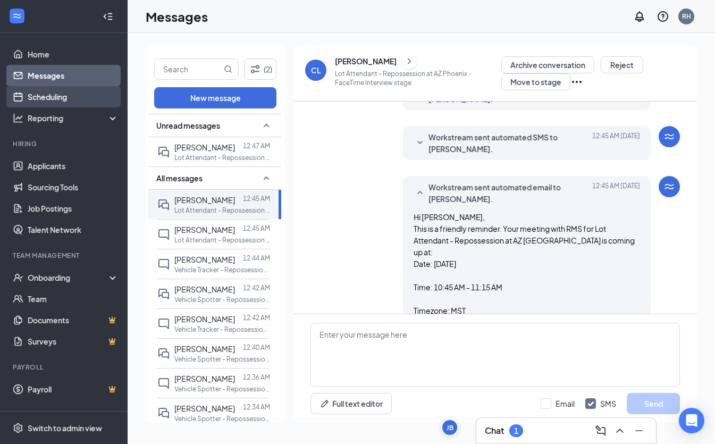
click at [63, 90] on link "Scheduling" at bounding box center [73, 96] width 91 height 21
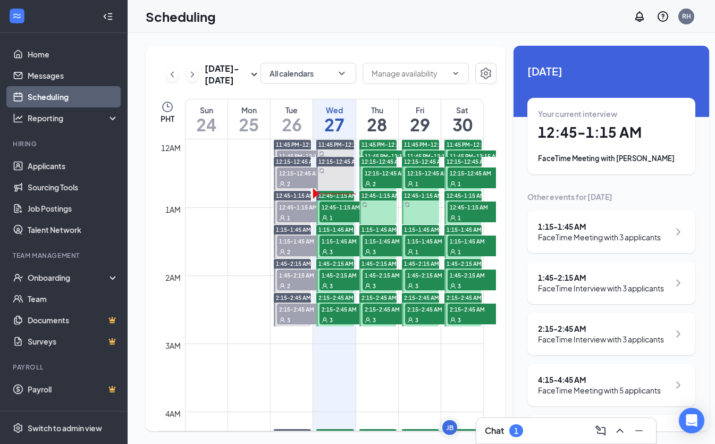
click at [328, 212] on span "12:45-1:15 AM" at bounding box center [345, 206] width 53 height 11
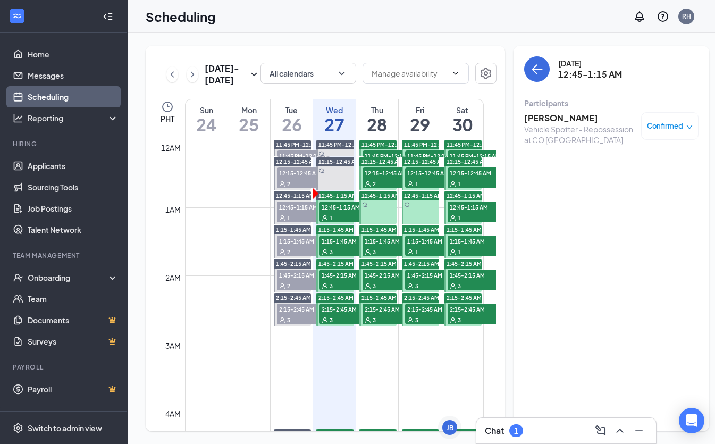
click at [346, 257] on div "3" at bounding box center [345, 251] width 53 height 11
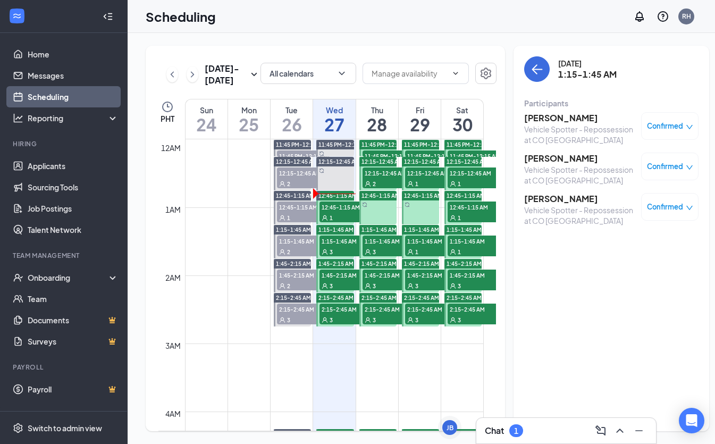
click at [350, 291] on div "3" at bounding box center [345, 285] width 53 height 11
click at [344, 314] on span "2:15-2:45 AM" at bounding box center [345, 308] width 53 height 11
click at [336, 223] on div "1" at bounding box center [345, 217] width 53 height 11
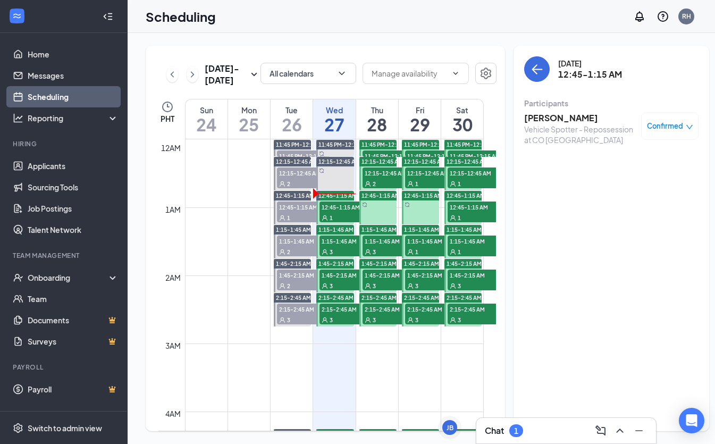
click at [343, 257] on div "3" at bounding box center [345, 251] width 53 height 11
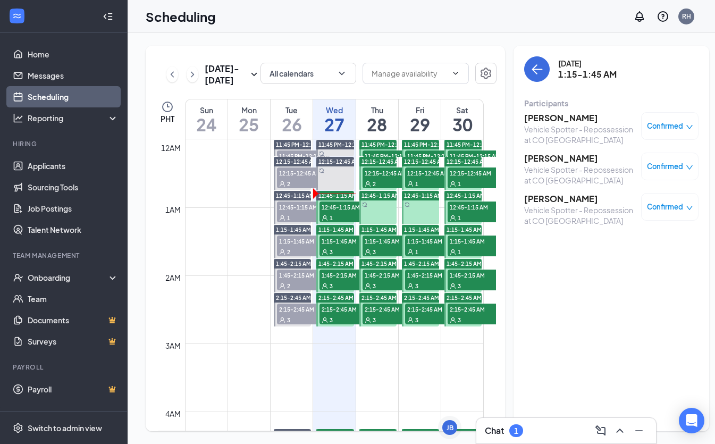
click at [524, 116] on h3 "[PERSON_NAME]" at bounding box center [580, 118] width 112 height 12
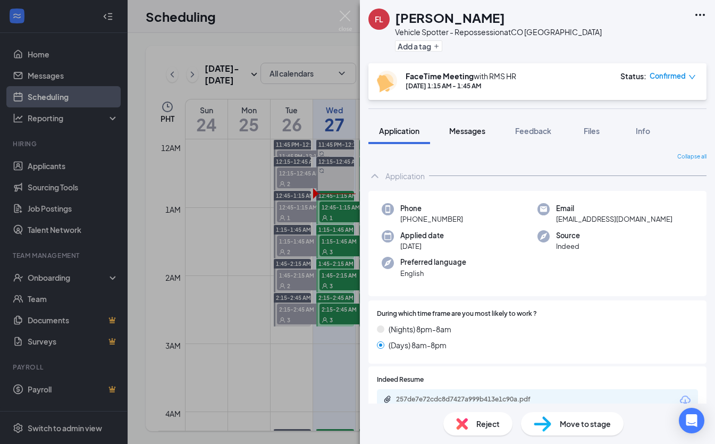
click at [472, 133] on span "Messages" at bounding box center [467, 131] width 36 height 10
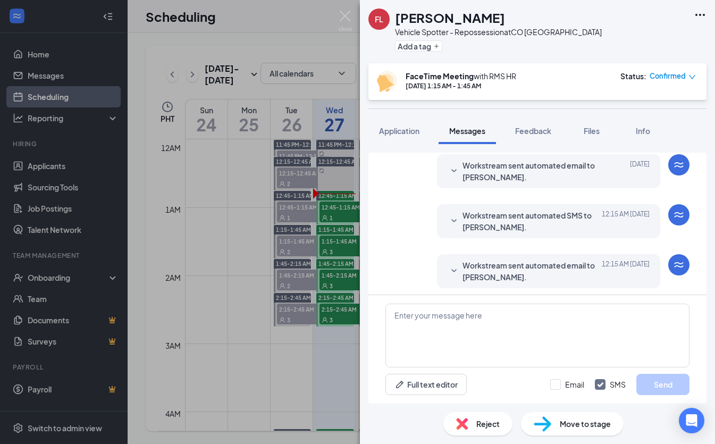
scroll to position [441, 0]
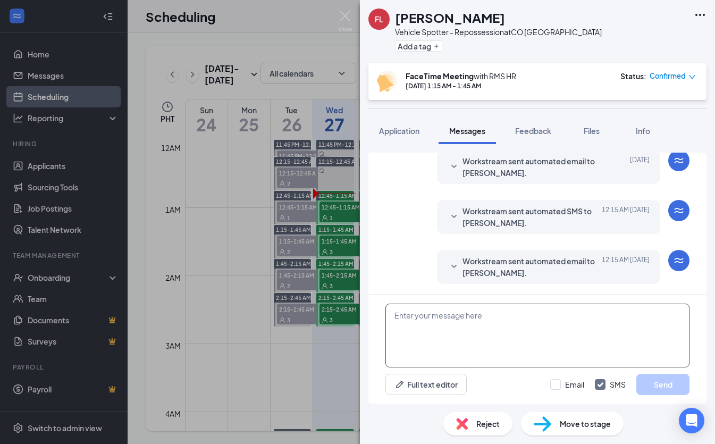
paste textarea "Good day, Name! My name is [PERSON_NAME] and I will be conducting your intervie…"
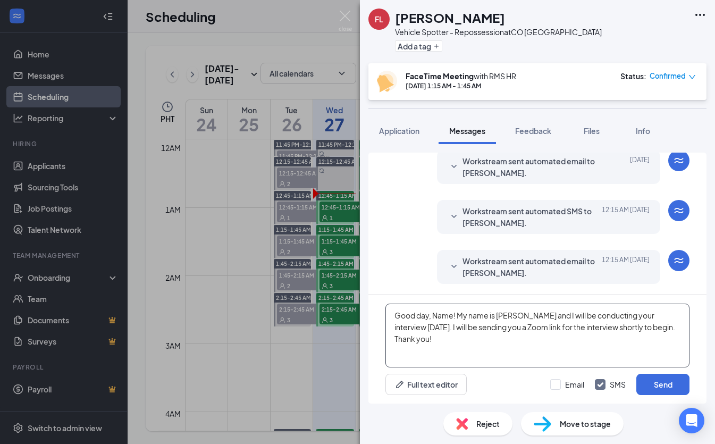
drag, startPoint x: 453, startPoint y: 316, endPoint x: 437, endPoint y: 316, distance: 15.9
click at [435, 317] on textarea "Good day, Name! My name is [PERSON_NAME] and I will be conducting your intervie…" at bounding box center [537, 335] width 304 height 64
type textarea "Good day, [PERSON_NAME]! My name is [PERSON_NAME] and I will be conducting your…"
click at [556, 381] on input "Email" at bounding box center [567, 384] width 34 height 11
checkbox input "true"
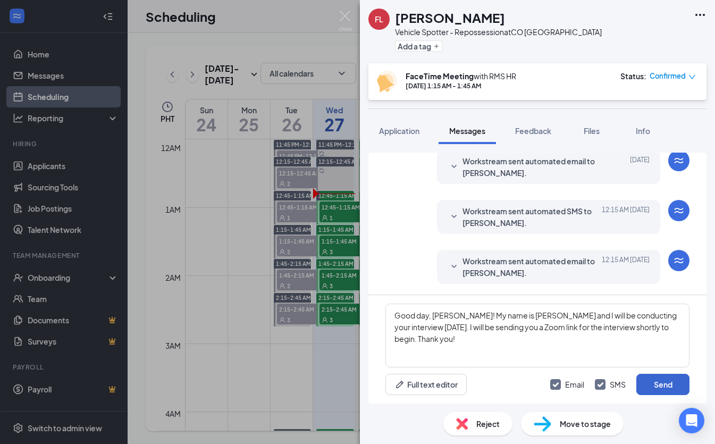
click at [681, 382] on button "Send" at bounding box center [662, 383] width 53 height 21
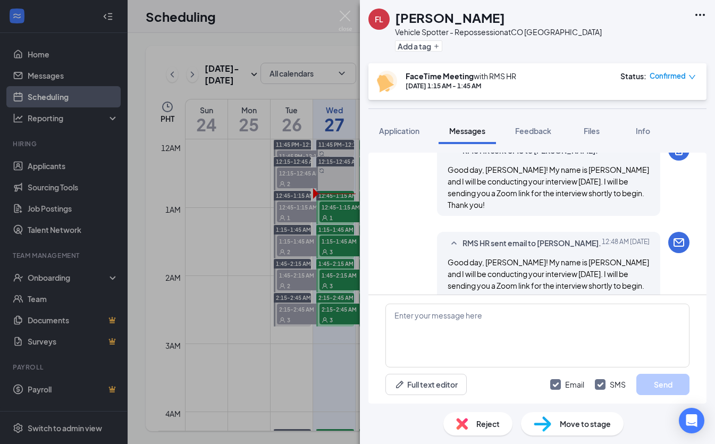
scroll to position [603, 0]
click at [237, 253] on div "FL [PERSON_NAME] Vehicle Spotter - Repossession at CO [GEOGRAPHIC_DATA] Add a t…" at bounding box center [357, 222] width 715 height 444
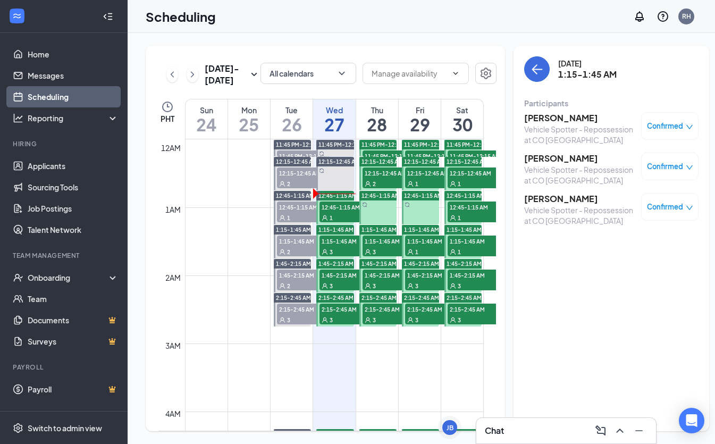
click at [350, 257] on div "3" at bounding box center [345, 251] width 53 height 11
click at [340, 246] on span "1:15-1:45 AM" at bounding box center [345, 240] width 53 height 11
click at [344, 223] on div "1" at bounding box center [345, 217] width 53 height 11
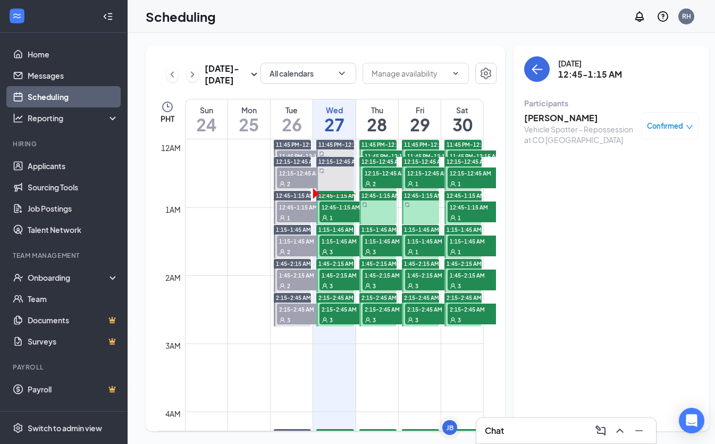
click at [342, 246] on span "1:15-1:45 AM" at bounding box center [345, 240] width 53 height 11
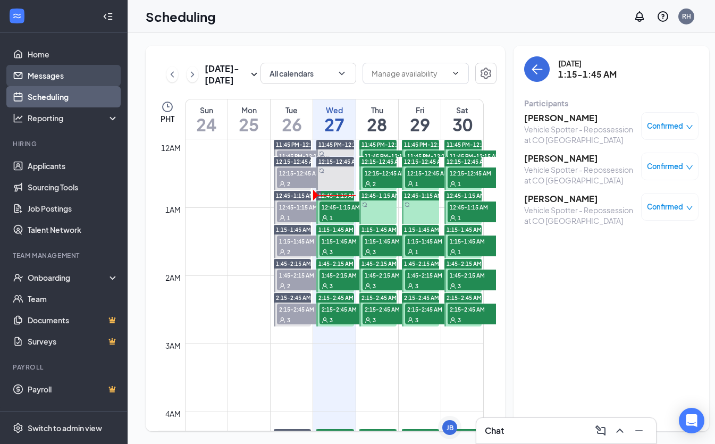
click at [56, 79] on link "Messages" at bounding box center [73, 75] width 91 height 21
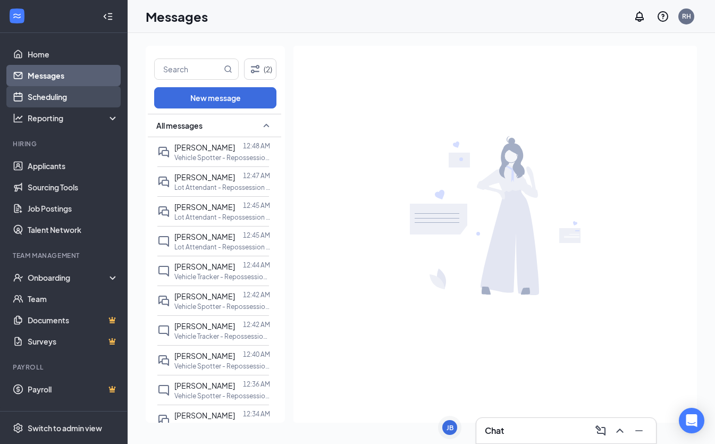
click at [51, 97] on link "Scheduling" at bounding box center [73, 96] width 91 height 21
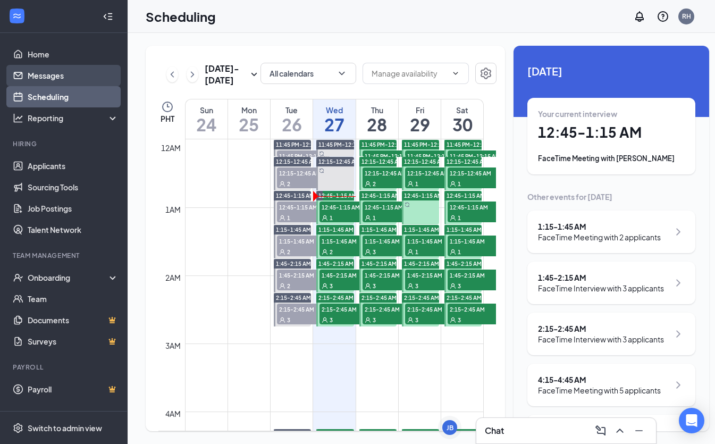
click at [60, 70] on link "Messages" at bounding box center [73, 75] width 91 height 21
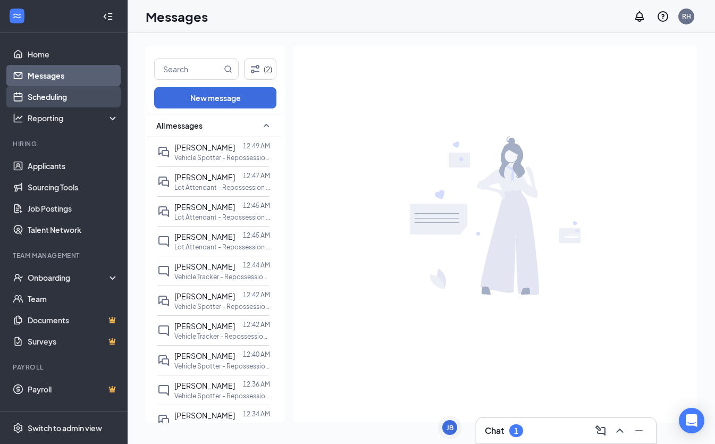
click at [52, 98] on link "Scheduling" at bounding box center [73, 96] width 91 height 21
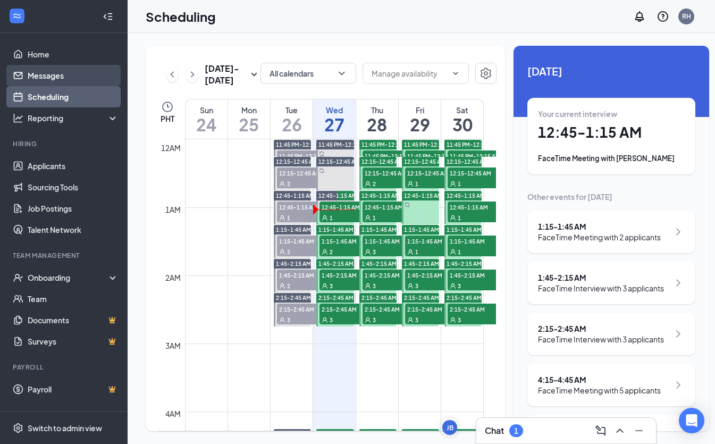
click at [50, 77] on link "Messages" at bounding box center [73, 75] width 91 height 21
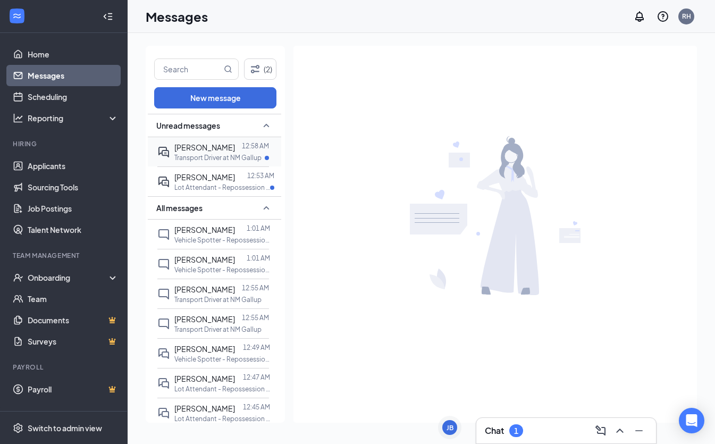
click at [214, 156] on p "Transport Driver at NM Gallup" at bounding box center [217, 157] width 87 height 9
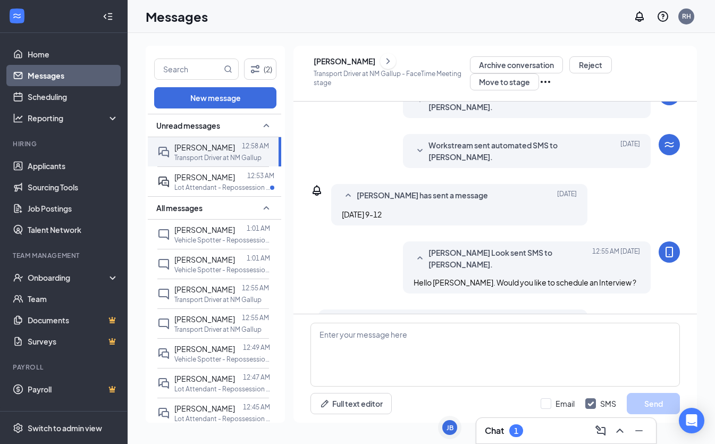
scroll to position [233, 0]
click at [235, 182] on div at bounding box center [241, 177] width 12 height 12
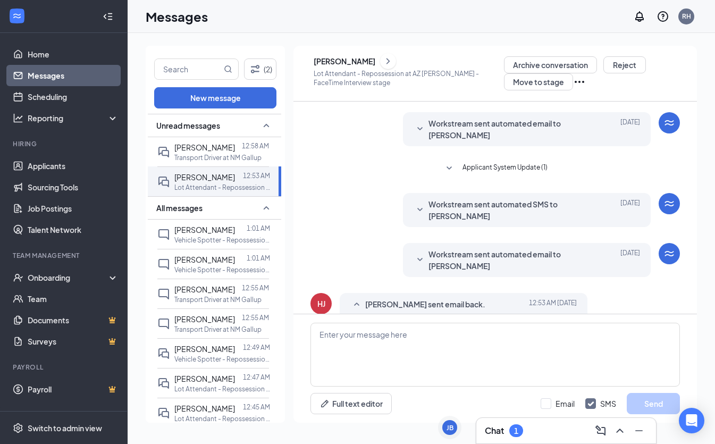
scroll to position [260, 0]
click at [422, 253] on icon "SmallChevronDown" at bounding box center [419, 259] width 13 height 13
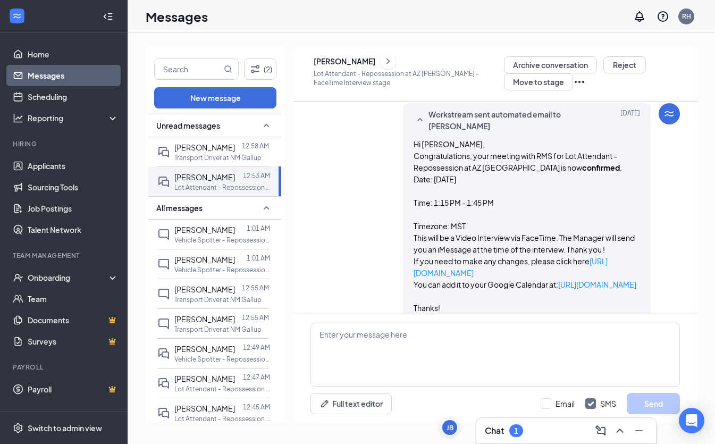
scroll to position [389, 0]
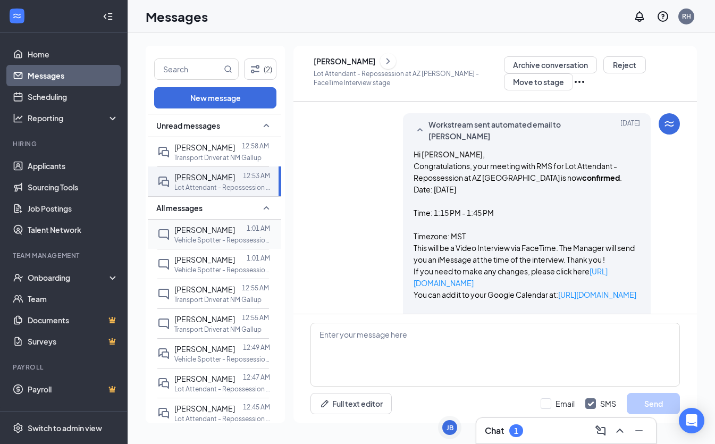
click at [219, 237] on p "Vehicle Spotter - Repossession at [GEOGRAPHIC_DATA] [GEOGRAPHIC_DATA]" at bounding box center [222, 239] width 96 height 9
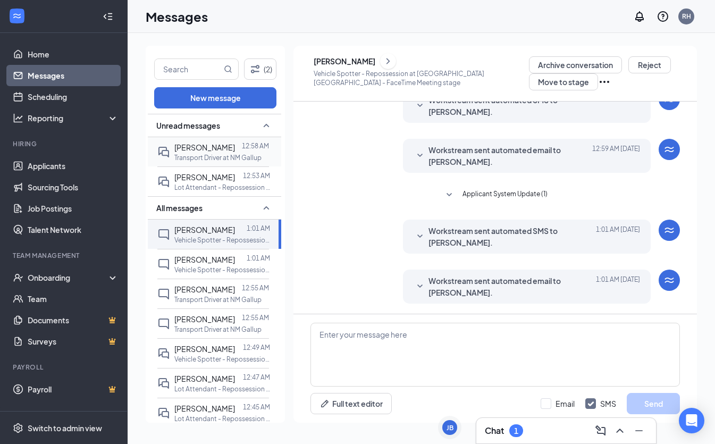
scroll to position [180, 0]
drag, startPoint x: 437, startPoint y: 286, endPoint x: 427, endPoint y: 283, distance: 10.4
click at [437, 286] on span "Workstream sent automated email to [PERSON_NAME]." at bounding box center [510, 285] width 164 height 23
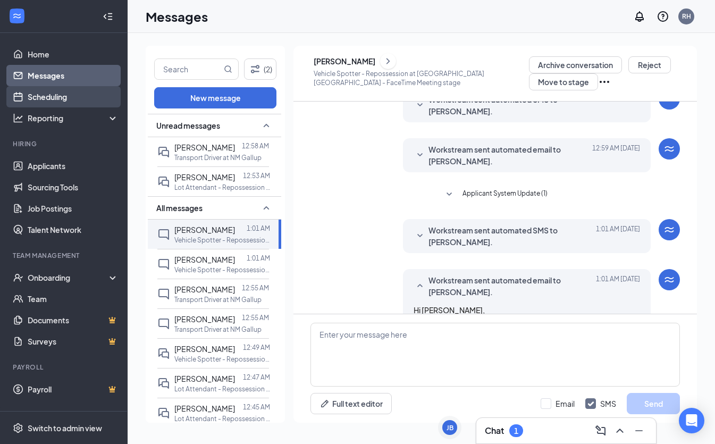
click at [57, 102] on link "Scheduling" at bounding box center [73, 96] width 91 height 21
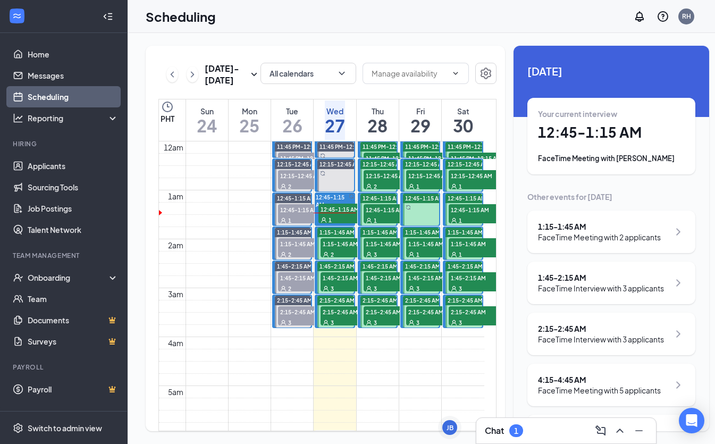
click at [354, 259] on div "2" at bounding box center [346, 254] width 53 height 11
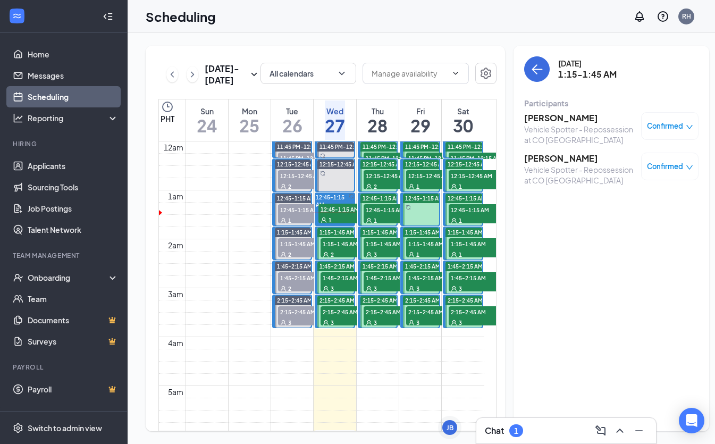
click at [530, 117] on h3 "[PERSON_NAME]" at bounding box center [580, 118] width 112 height 12
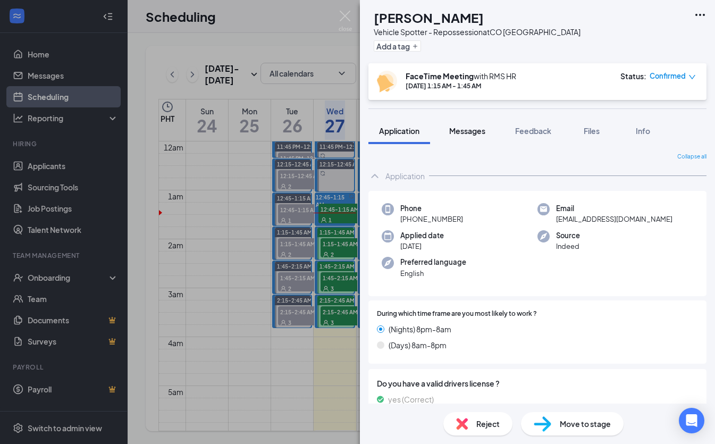
click at [482, 132] on span "Messages" at bounding box center [467, 131] width 36 height 10
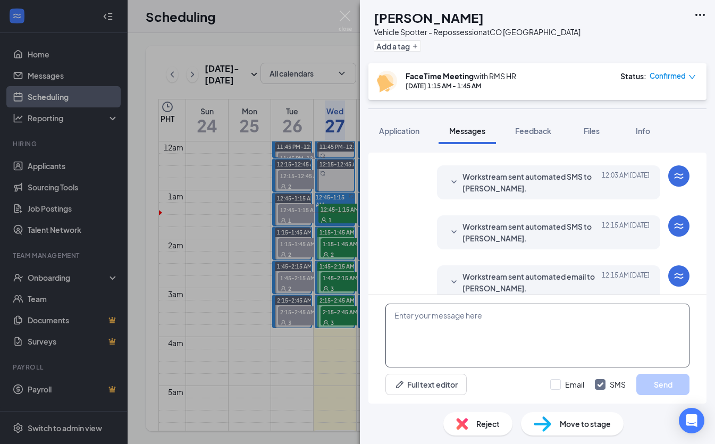
scroll to position [380, 0]
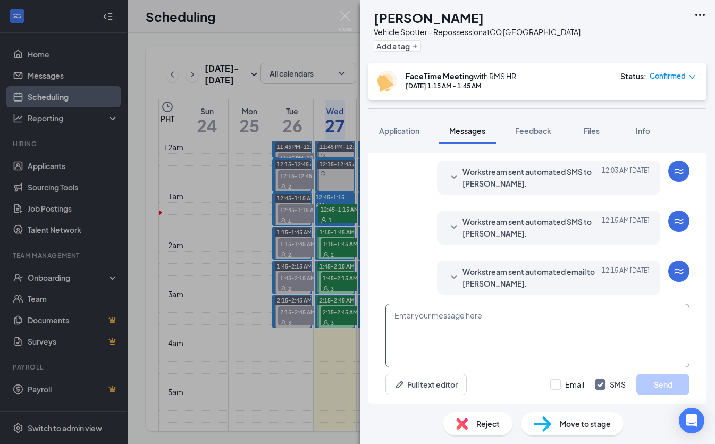
click at [518, 337] on textarea at bounding box center [537, 335] width 304 height 64
paste textarea "Good day, Name! My name is [PERSON_NAME] and I will be conducting your intervie…"
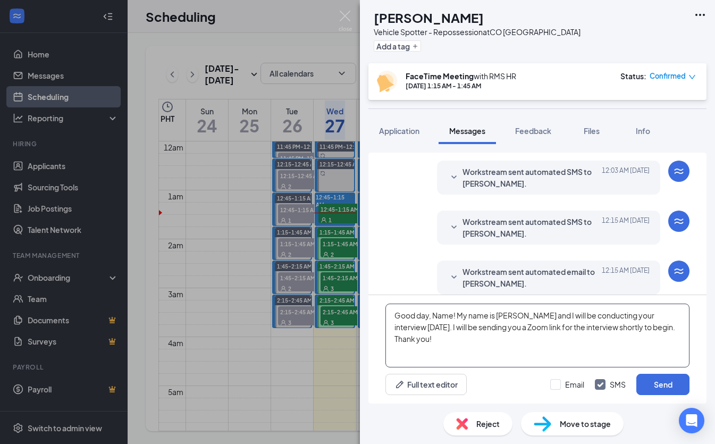
drag, startPoint x: 453, startPoint y: 316, endPoint x: 435, endPoint y: 316, distance: 18.1
click at [435, 316] on textarea "Good day, Name! My name is [PERSON_NAME] and I will be conducting your intervie…" at bounding box center [537, 335] width 304 height 64
type textarea "Good day, [PERSON_NAME]! My name is [PERSON_NAME] and I will be conducting your…"
click at [564, 386] on label "Email" at bounding box center [567, 384] width 34 height 11
click at [564, 386] on input "Email" at bounding box center [567, 384] width 34 height 11
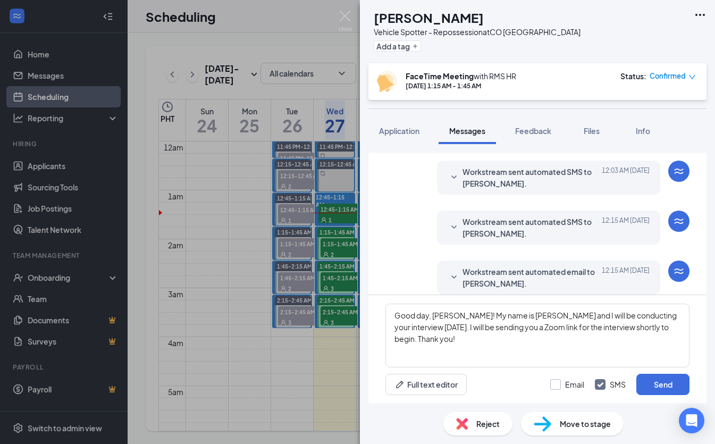
checkbox input "true"
click at [649, 381] on button "Send" at bounding box center [662, 383] width 53 height 21
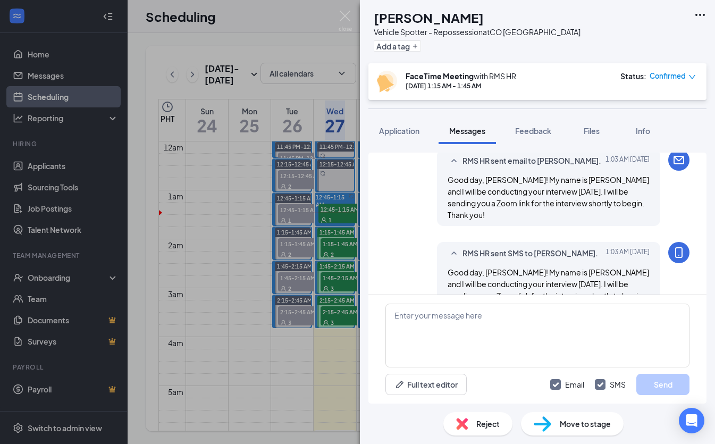
scroll to position [541, 0]
drag, startPoint x: 345, startPoint y: 172, endPoint x: 344, endPoint y: 183, distance: 11.7
click at [345, 172] on div "LE [PERSON_NAME] Vehicle Spotter - Repossession at CO [GEOGRAPHIC_DATA] Add a t…" at bounding box center [357, 222] width 715 height 444
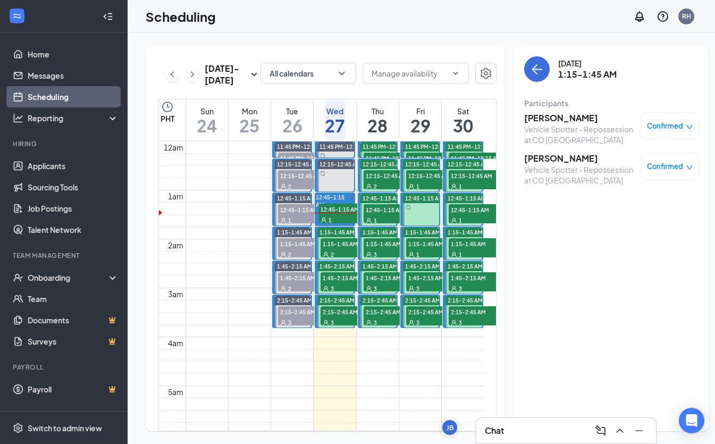
click at [548, 157] on h3 "[PERSON_NAME]" at bounding box center [580, 158] width 112 height 12
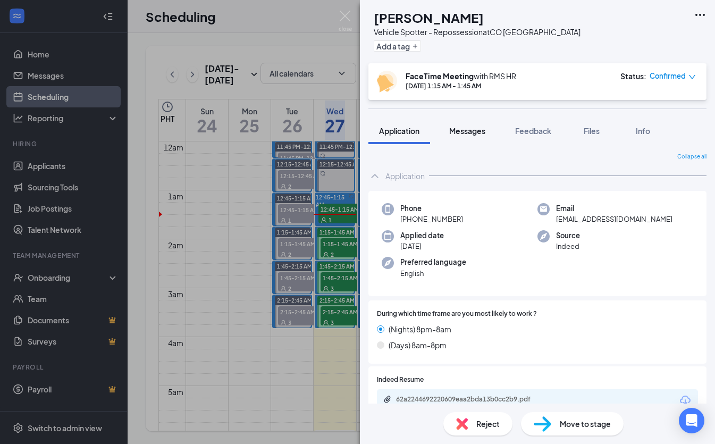
click at [462, 135] on span "Messages" at bounding box center [467, 131] width 36 height 10
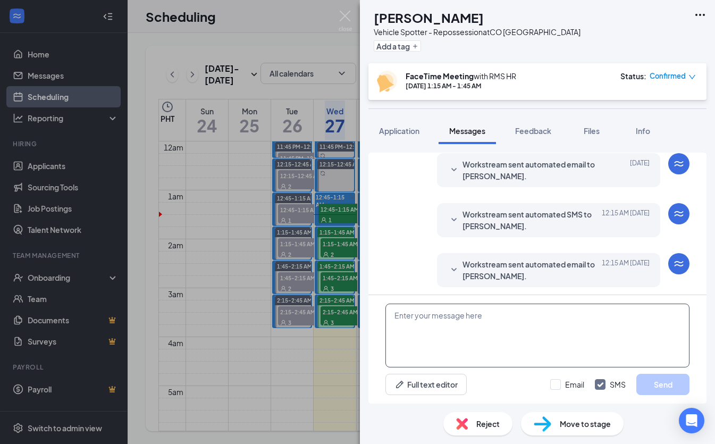
scroll to position [372, 0]
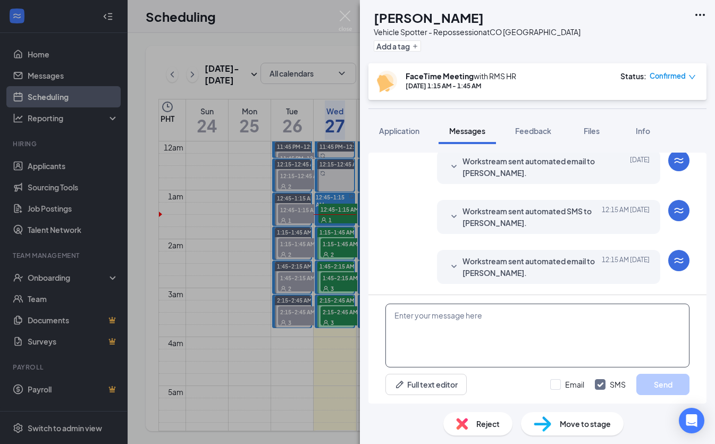
click at [489, 334] on textarea at bounding box center [537, 335] width 304 height 64
paste textarea "Good day, Name! My name is [PERSON_NAME] and I will be conducting your intervie…"
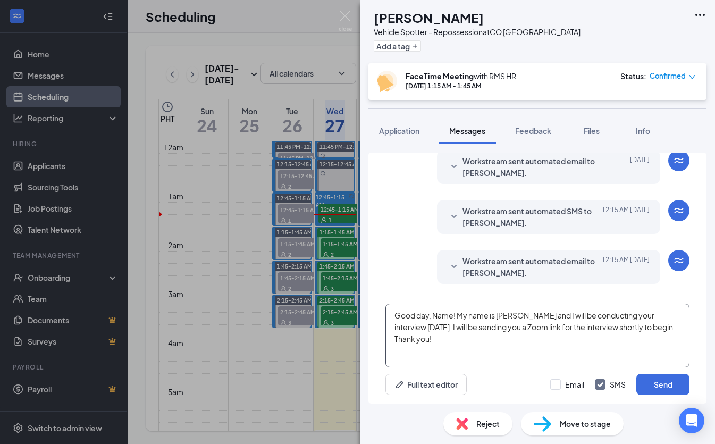
drag, startPoint x: 453, startPoint y: 316, endPoint x: 435, endPoint y: 315, distance: 18.1
click at [432, 315] on textarea "Good day, Name! My name is [PERSON_NAME] and I will be conducting your intervie…" at bounding box center [537, 335] width 304 height 64
type textarea "Good [PERSON_NAME]! My name is [PERSON_NAME] and I will be conducting your inte…"
click at [560, 387] on div at bounding box center [555, 384] width 11 height 11
click at [560, 387] on input "Email" at bounding box center [567, 384] width 34 height 11
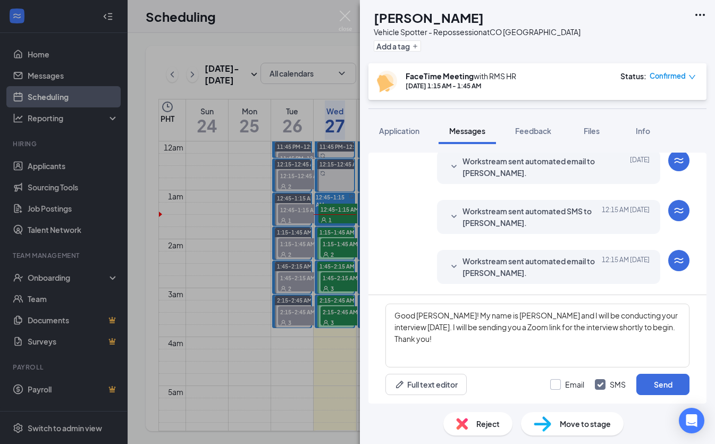
checkbox input "true"
click at [643, 388] on button "Send" at bounding box center [662, 383] width 53 height 21
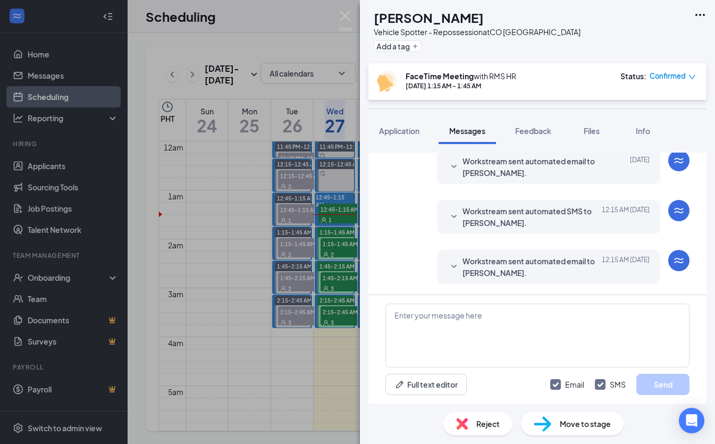
scroll to position [481, 0]
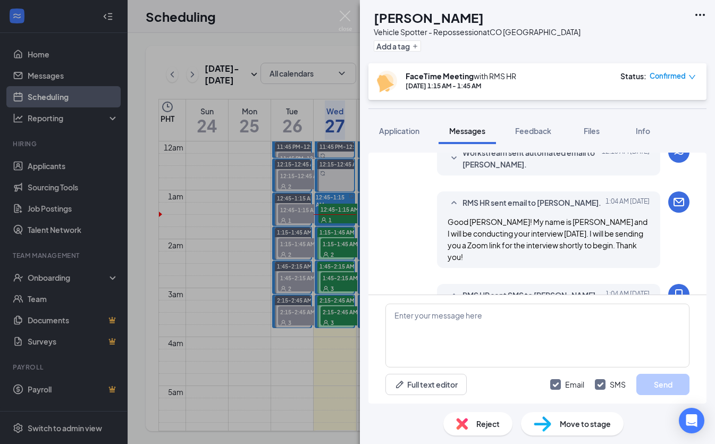
click at [313, 232] on div "KT Kelly Thompson Vehicle Spotter - Repossession at CO Denver Add a tag FaceTim…" at bounding box center [357, 222] width 715 height 444
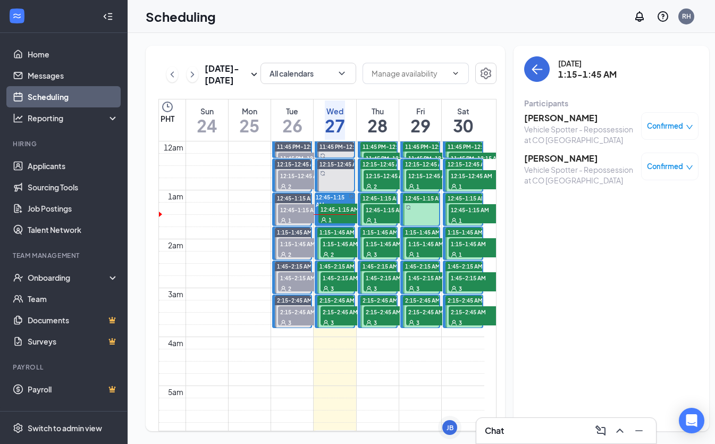
click at [352, 293] on div "3" at bounding box center [346, 288] width 53 height 11
click at [352, 259] on div "2" at bounding box center [346, 254] width 53 height 11
click at [526, 122] on h3 "Linell Evans" at bounding box center [580, 118] width 112 height 12
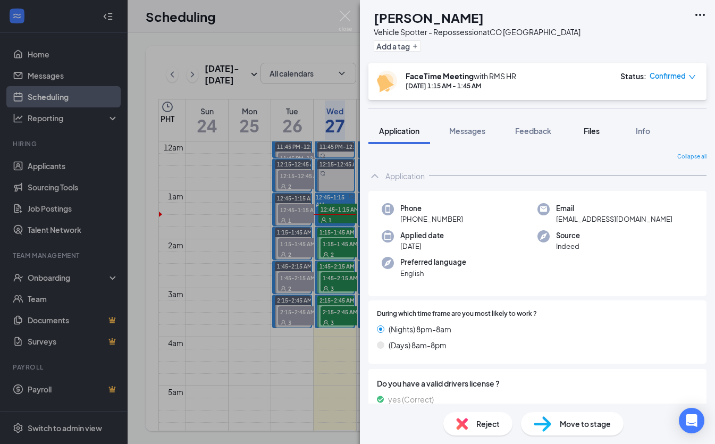
click at [596, 133] on span "Files" at bounding box center [591, 131] width 16 height 10
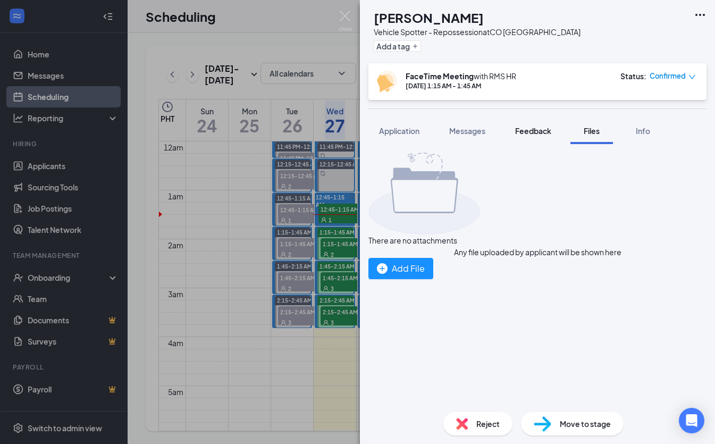
click at [530, 137] on button "Feedback" at bounding box center [532, 130] width 57 height 27
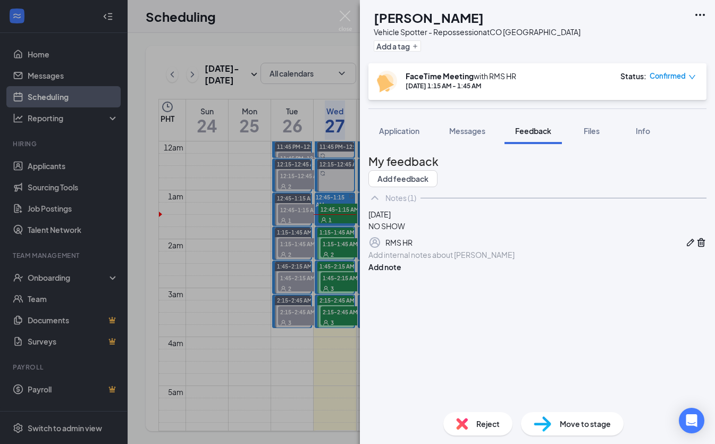
click at [341, 275] on div "LE Linell Evans Vehicle Spotter - Repossession at CO Denver Add a tag FaceTime …" at bounding box center [357, 222] width 715 height 444
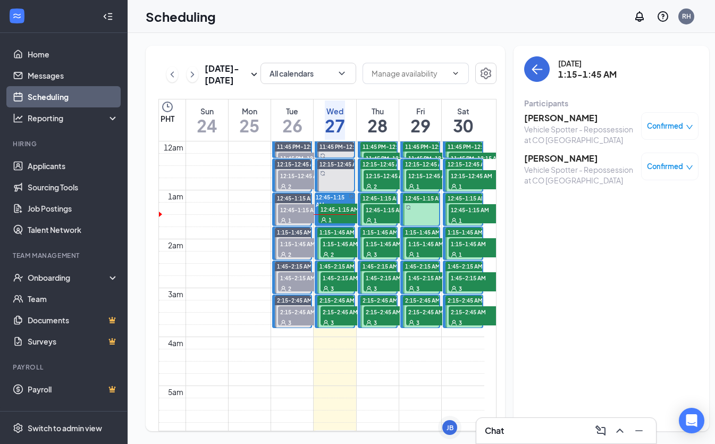
click at [530, 116] on h3 "Linell Evans" at bounding box center [580, 118] width 112 height 12
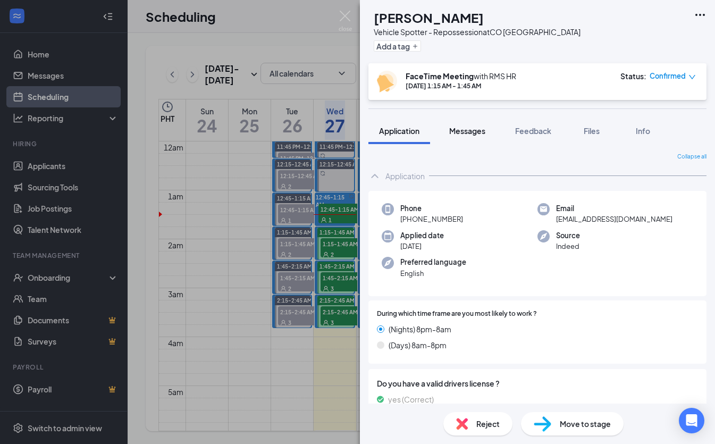
click at [473, 135] on span "Messages" at bounding box center [467, 131] width 36 height 10
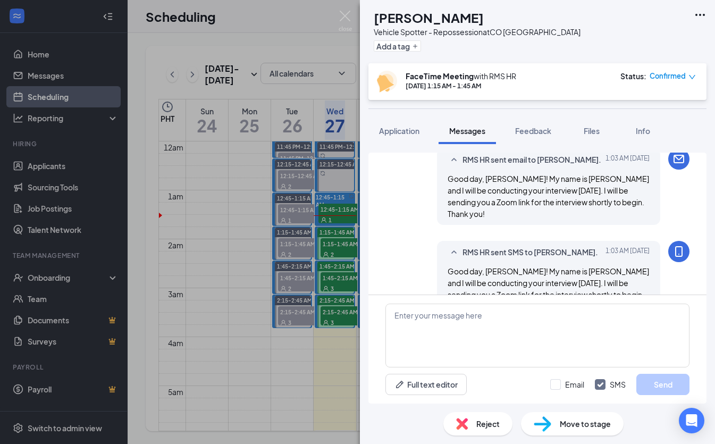
scroll to position [441, 0]
click at [232, 168] on div "LE Linell Evans Vehicle Spotter - Repossession at CO Denver Add a tag FaceTime …" at bounding box center [357, 222] width 715 height 444
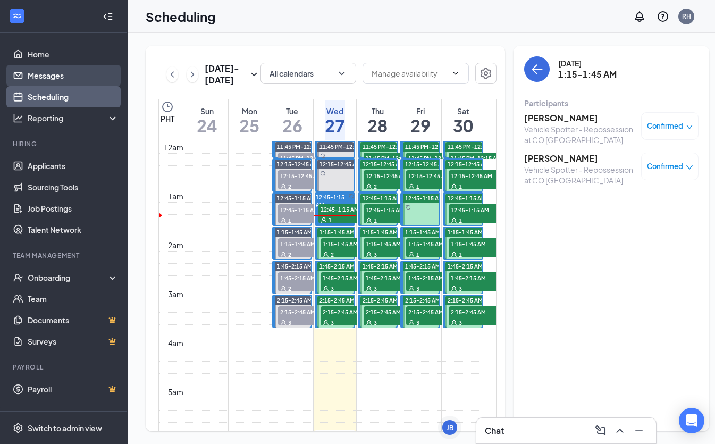
click at [89, 81] on link "Messages" at bounding box center [73, 75] width 91 height 21
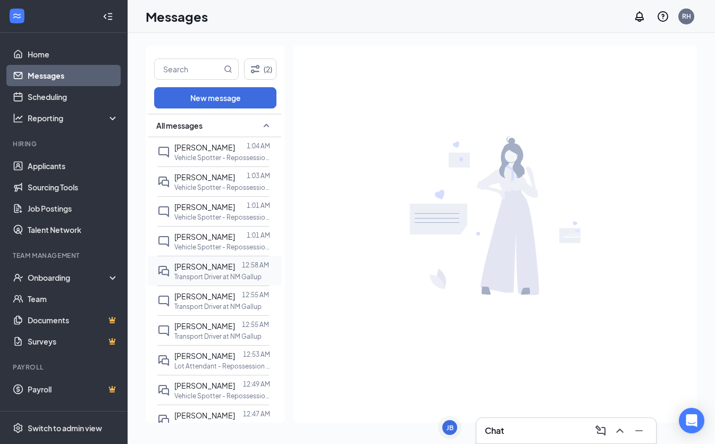
click at [226, 276] on p "Transport Driver at NM Gallup" at bounding box center [217, 276] width 87 height 9
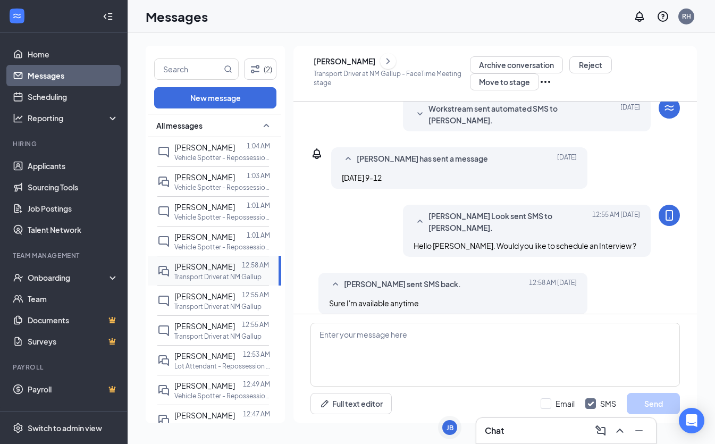
scroll to position [271, 0]
click at [378, 64] on div "[PERSON_NAME]" at bounding box center [391, 61] width 156 height 16
click at [388, 63] on icon "ChevronRight" at bounding box center [387, 61] width 3 height 6
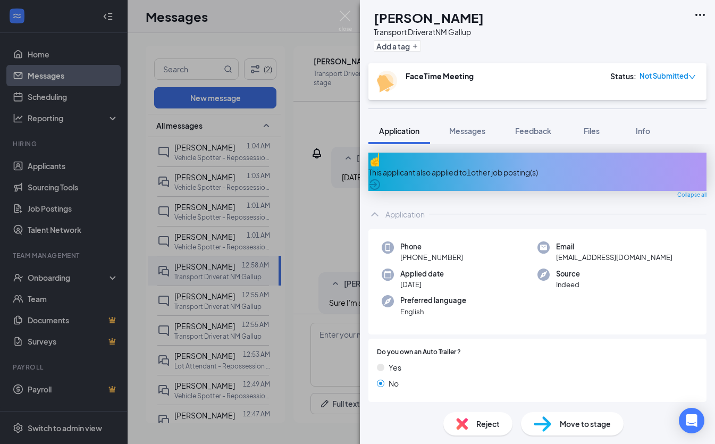
drag, startPoint x: 314, startPoint y: 248, endPoint x: 308, endPoint y: 252, distance: 7.4
click at [314, 249] on div "SH Scotty Hale Transport Driver at NM Gallup Add a tag FaceTime Meeting Status …" at bounding box center [357, 222] width 715 height 444
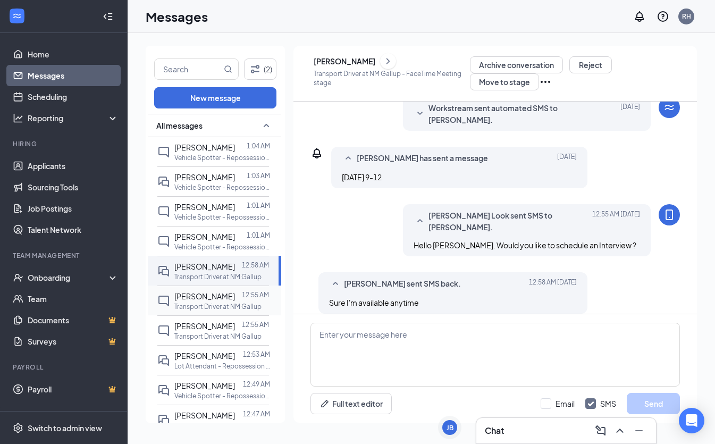
click at [227, 304] on p "Transport Driver at NM Gallup" at bounding box center [217, 306] width 87 height 9
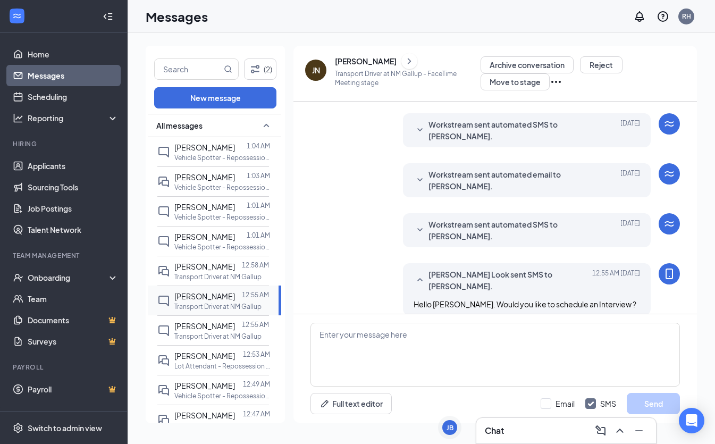
scroll to position [157, 0]
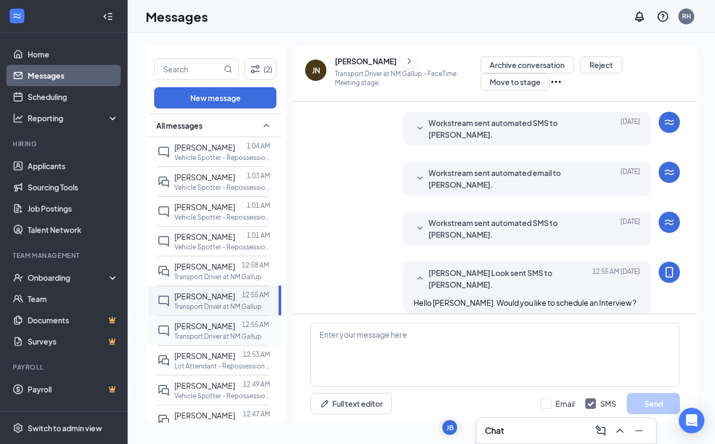
click at [210, 331] on div "[PERSON_NAME]" at bounding box center [204, 326] width 61 height 12
click at [193, 363] on p "Lot Attendant - Repossession at AZ [GEOGRAPHIC_DATA]" at bounding box center [222, 365] width 96 height 9
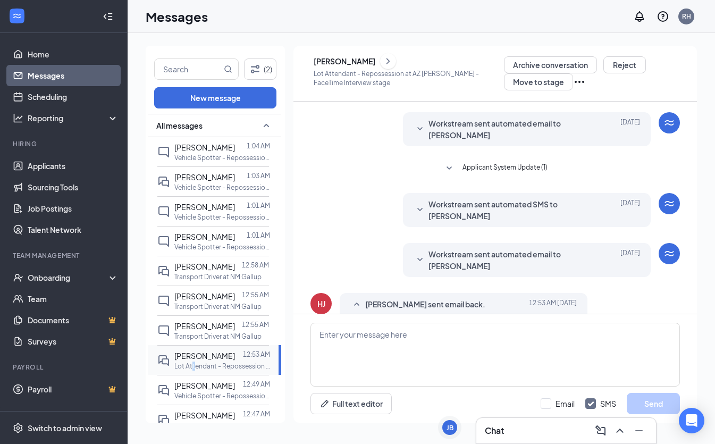
scroll to position [260, 0]
click at [231, 394] on p "Vehicle Spotter - Repossession at CO [GEOGRAPHIC_DATA]" at bounding box center [222, 395] width 96 height 9
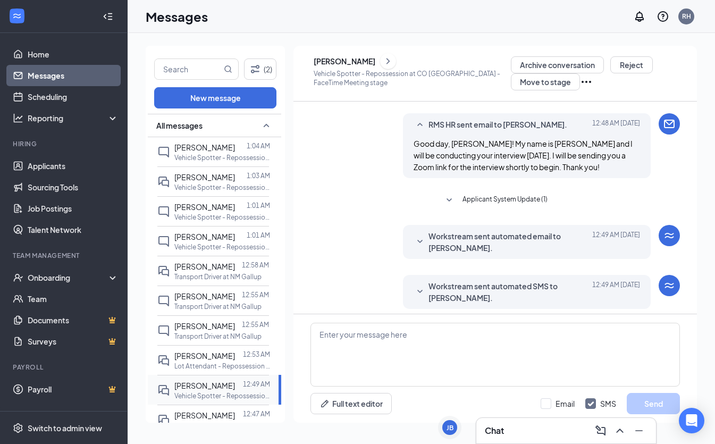
scroll to position [383, 0]
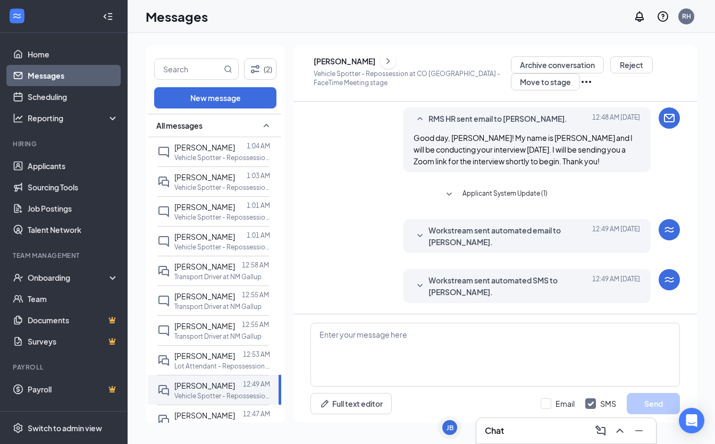
click at [429, 288] on span "Workstream sent automated SMS to Felipe Lopez." at bounding box center [510, 285] width 164 height 23
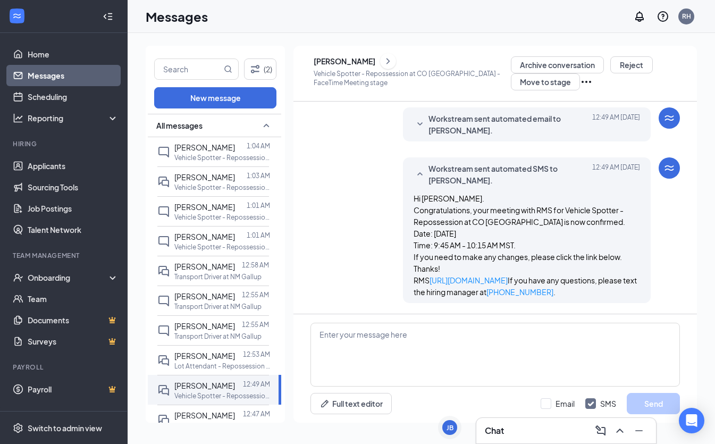
scroll to position [0, 0]
click at [239, 414] on div at bounding box center [239, 415] width 8 height 12
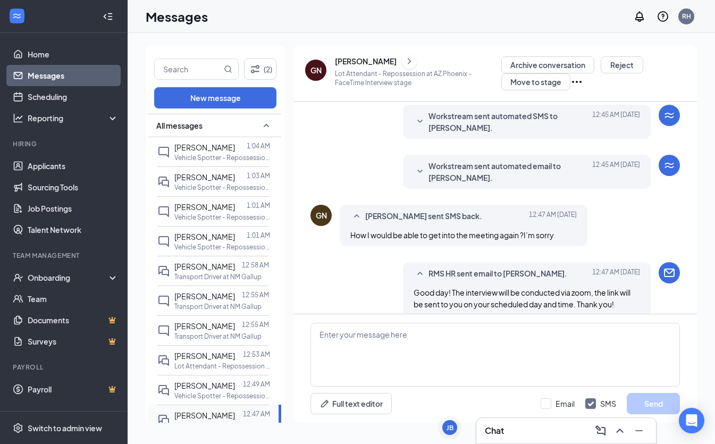
scroll to position [348, 0]
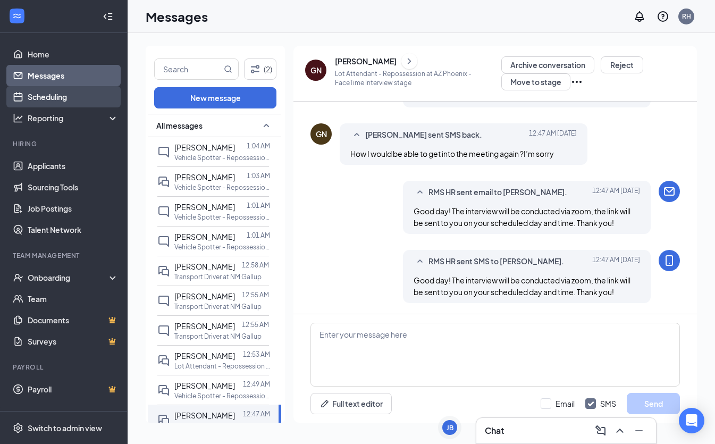
click at [47, 92] on link "Scheduling" at bounding box center [73, 96] width 91 height 21
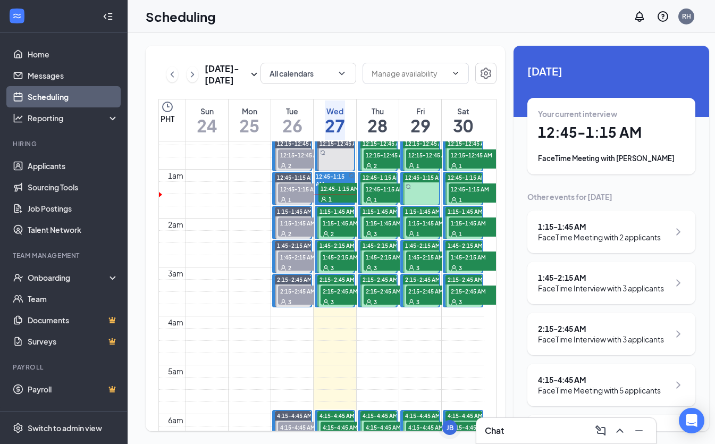
scroll to position [20, 0]
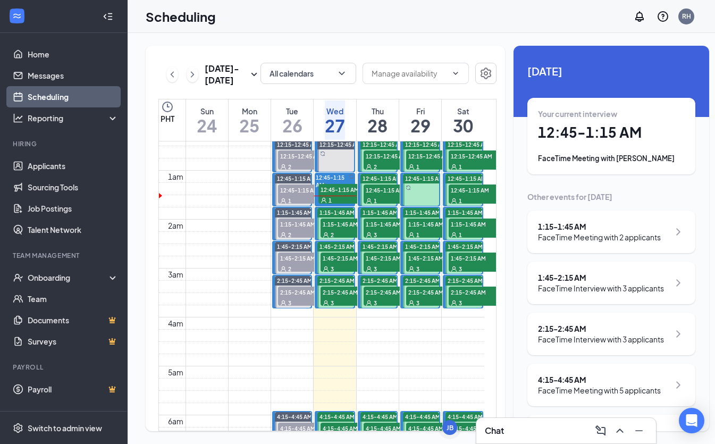
click at [334, 229] on span "1:15-1:45 AM" at bounding box center [346, 223] width 53 height 11
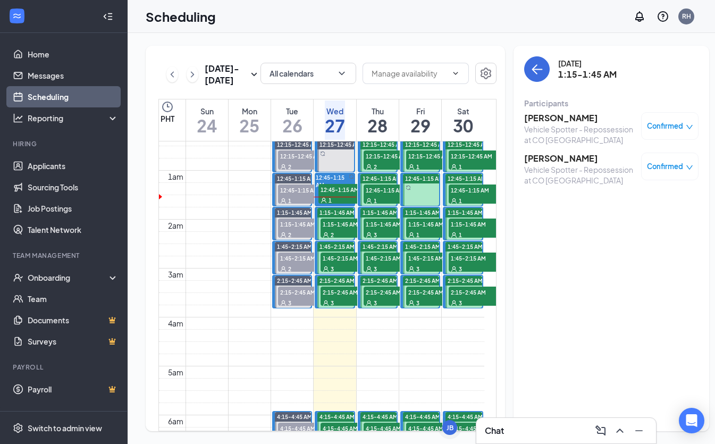
click at [537, 118] on h3 "Linell Evans" at bounding box center [580, 118] width 112 height 12
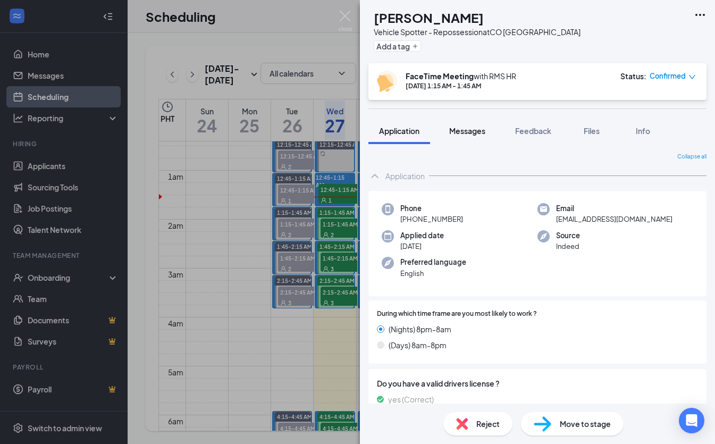
click at [466, 130] on span "Messages" at bounding box center [467, 131] width 36 height 10
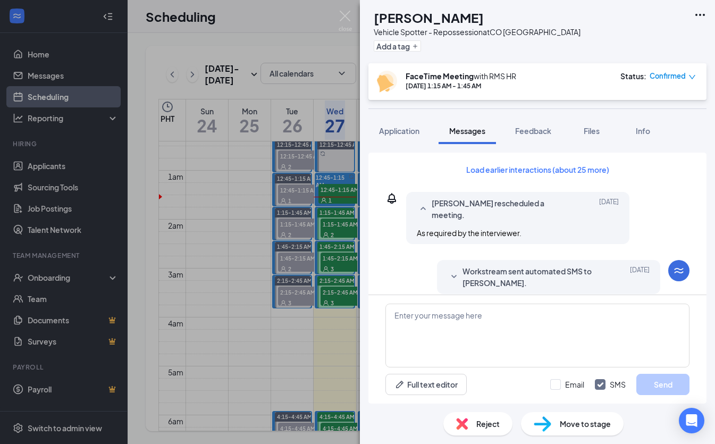
scroll to position [441, 0]
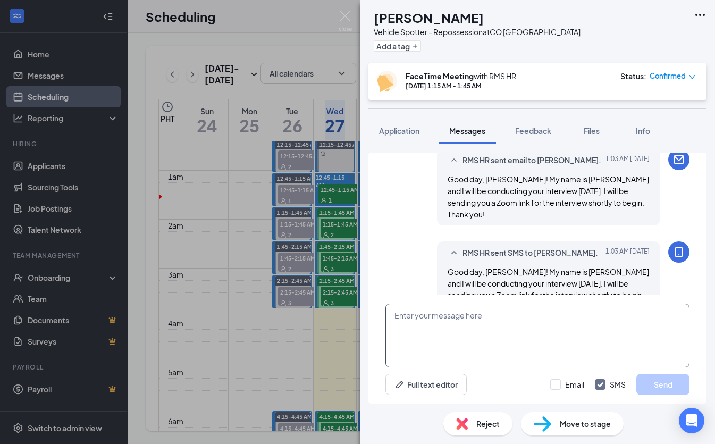
click at [509, 322] on textarea at bounding box center [537, 335] width 304 height 64
paste textarea "RMS HR is inviting you to a scheduled Zoom meeting. Topic: RMS HR's Zoom Meetin…"
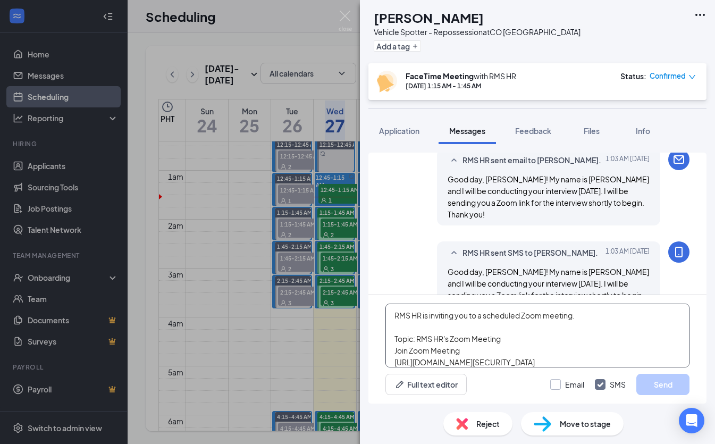
scroll to position [53, 0]
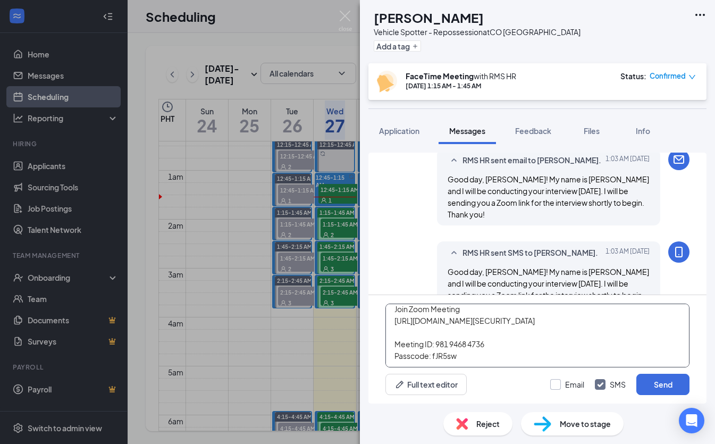
type textarea "RMS HR is inviting you to a scheduled Zoom meeting. Topic: RMS HR's Zoom Meetin…"
click at [563, 383] on label "Email" at bounding box center [567, 384] width 34 height 11
click at [563, 383] on input "Email" at bounding box center [567, 384] width 34 height 11
checkbox input "true"
click at [647, 381] on button "Send" at bounding box center [662, 383] width 53 height 21
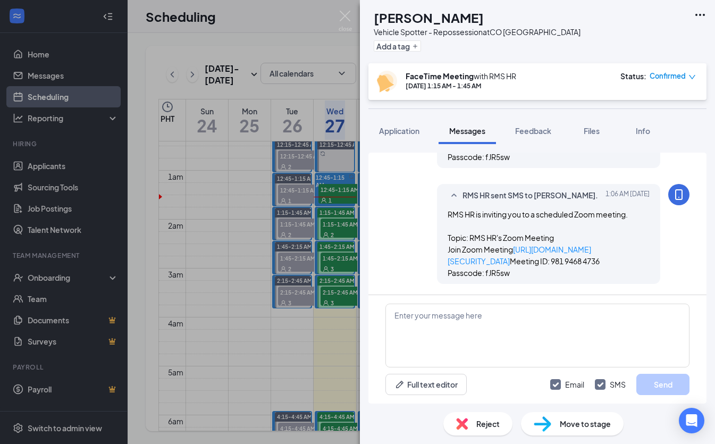
scroll to position [743, 0]
drag, startPoint x: 295, startPoint y: 230, endPoint x: 341, endPoint y: 247, distance: 49.2
click at [295, 230] on div "LE Linell Evans Vehicle Spotter - Repossession at CO Denver Add a tag FaceTime …" at bounding box center [357, 222] width 715 height 444
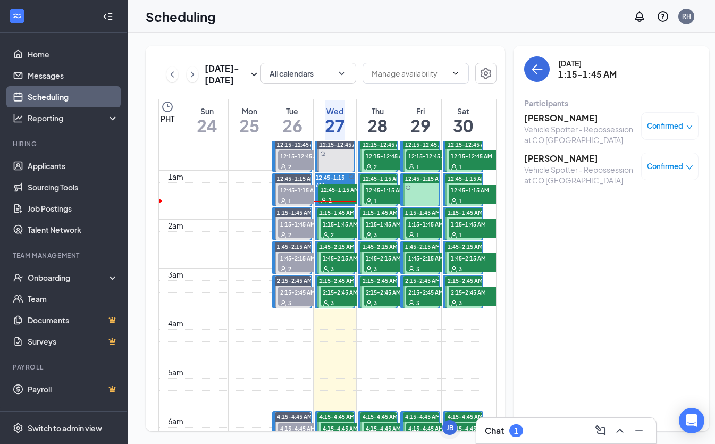
click at [345, 240] on div "2" at bounding box center [346, 234] width 53 height 11
click at [39, 73] on link "Messages" at bounding box center [73, 75] width 91 height 21
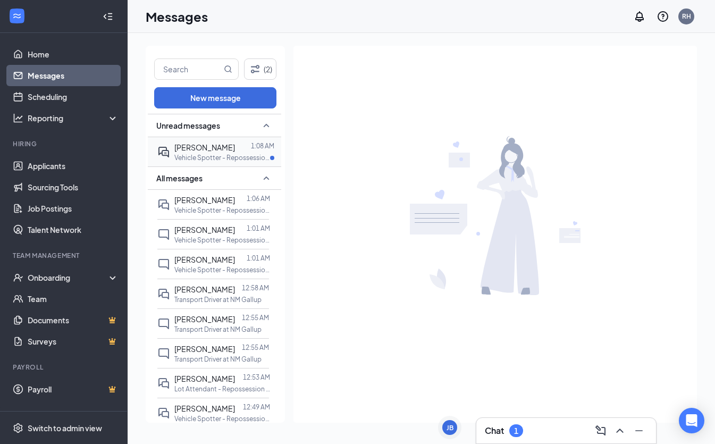
click at [200, 149] on span "[PERSON_NAME]" at bounding box center [204, 147] width 61 height 10
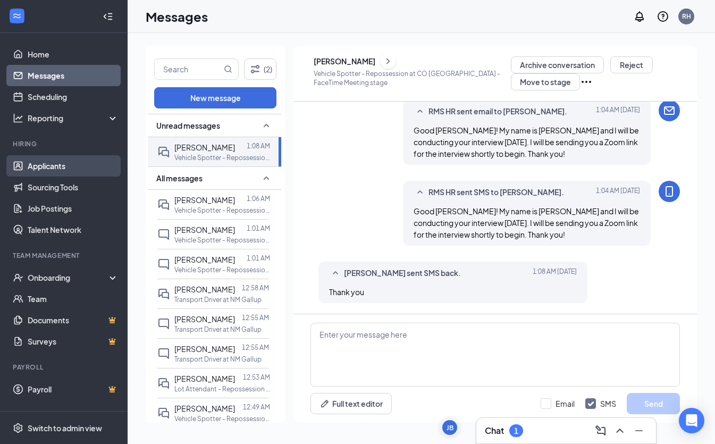
scroll to position [1, 0]
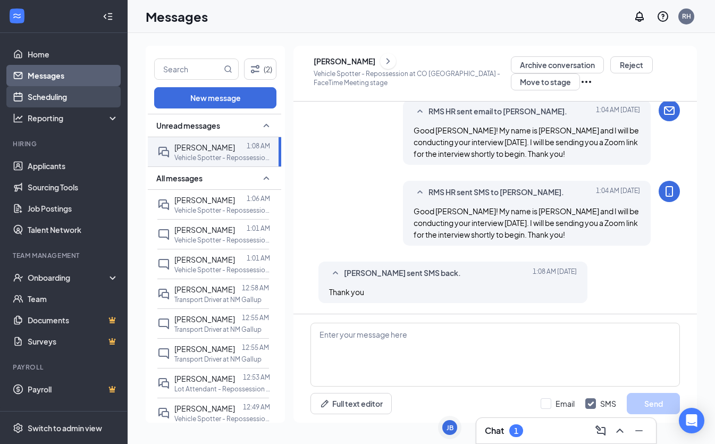
click at [49, 97] on link "Scheduling" at bounding box center [73, 96] width 91 height 21
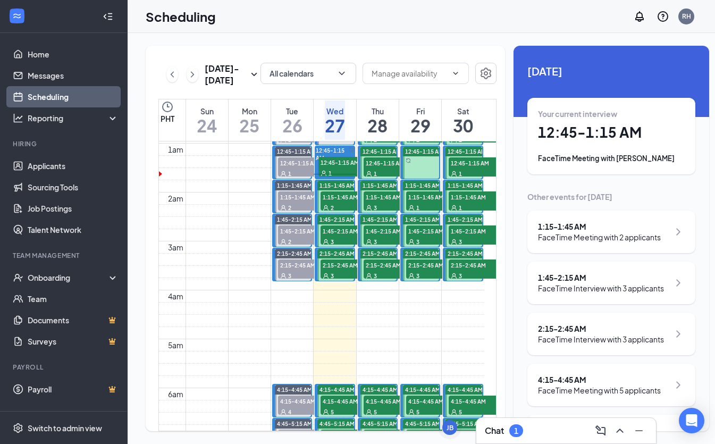
scroll to position [33, 0]
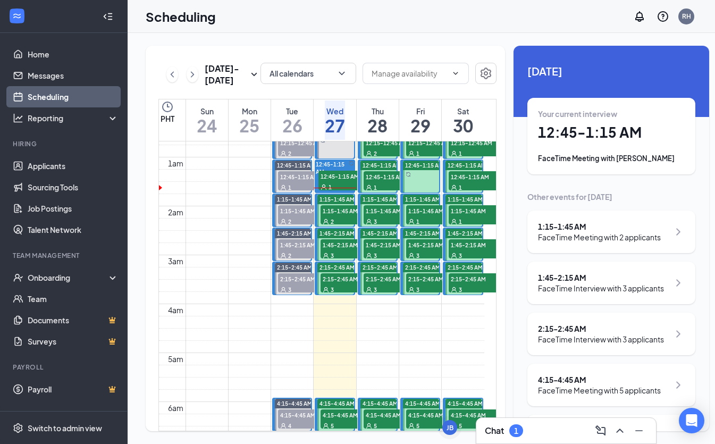
click at [334, 181] on span "12:45-1:15 AM" at bounding box center [344, 176] width 53 height 11
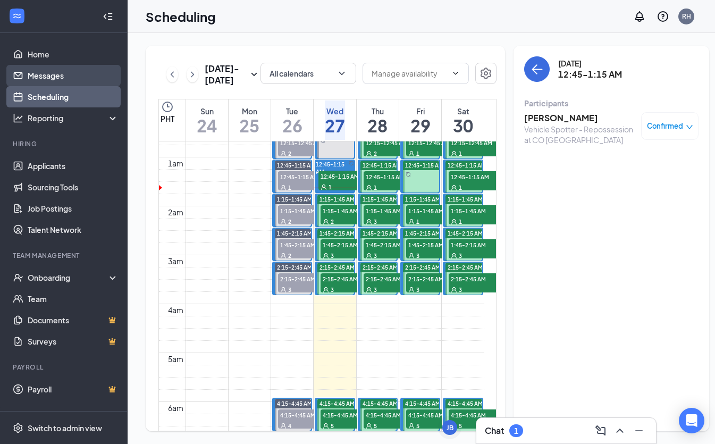
click at [46, 70] on link "Messages" at bounding box center [73, 75] width 91 height 21
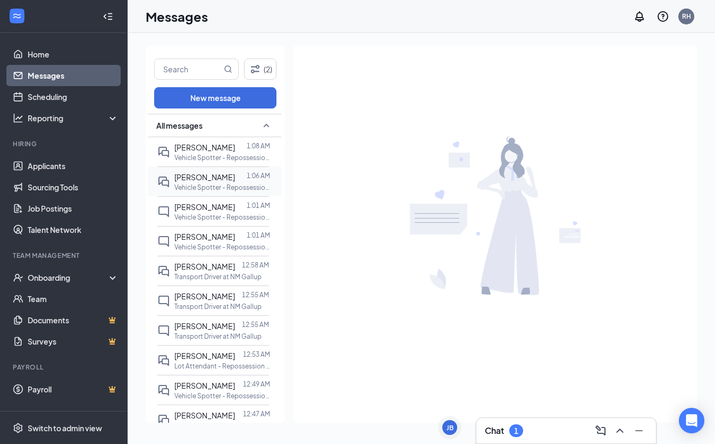
drag, startPoint x: 208, startPoint y: 183, endPoint x: 187, endPoint y: 181, distance: 21.3
click at [208, 183] on p "Vehicle Spotter - Repossession at CO [GEOGRAPHIC_DATA]" at bounding box center [222, 187] width 96 height 9
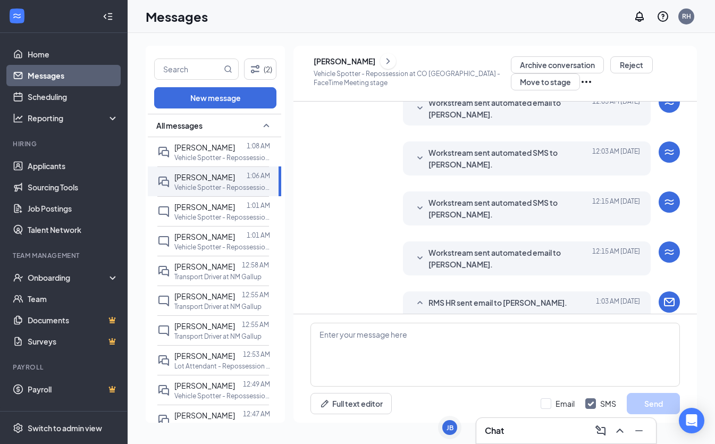
scroll to position [128, 0]
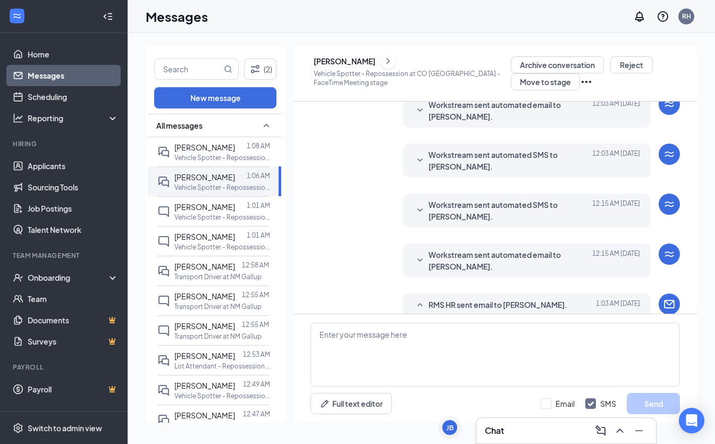
click at [426, 259] on div "Workstream sent automated email to Linell Evans. Today 12:15 AM" at bounding box center [526, 260] width 226 height 23
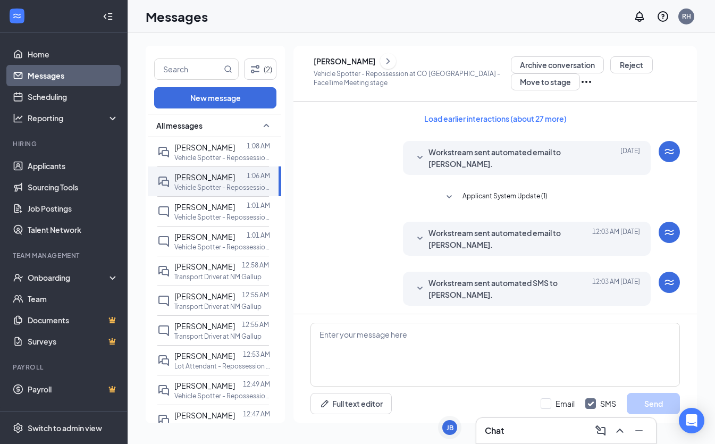
scroll to position [0, 0]
click at [370, 61] on div "Linell Evans" at bounding box center [344, 61] width 62 height 11
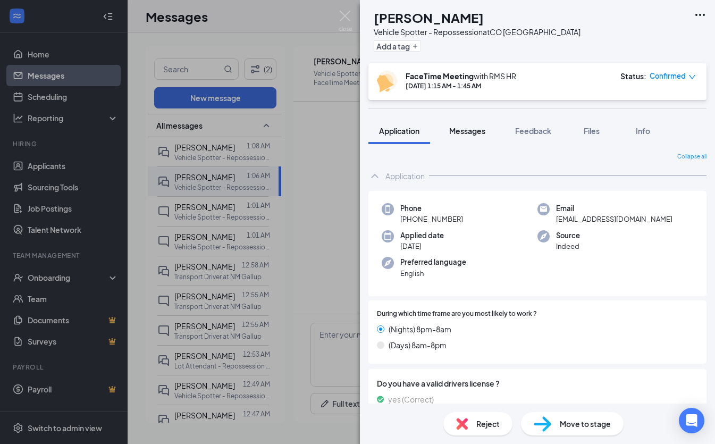
click at [483, 133] on span "Messages" at bounding box center [467, 131] width 36 height 10
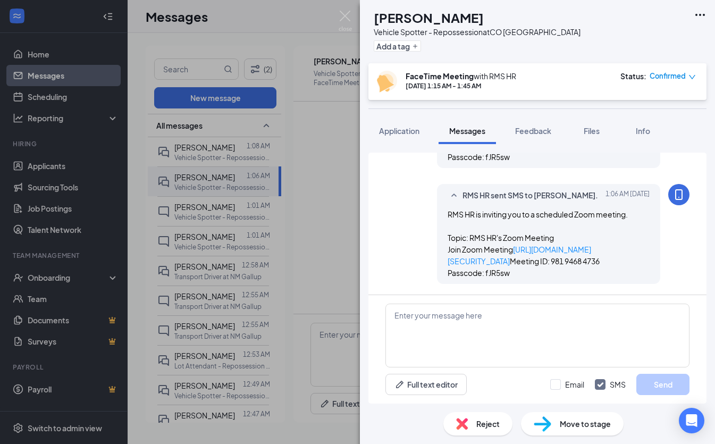
scroll to position [636, 0]
click at [594, 129] on span "Files" at bounding box center [591, 131] width 16 height 10
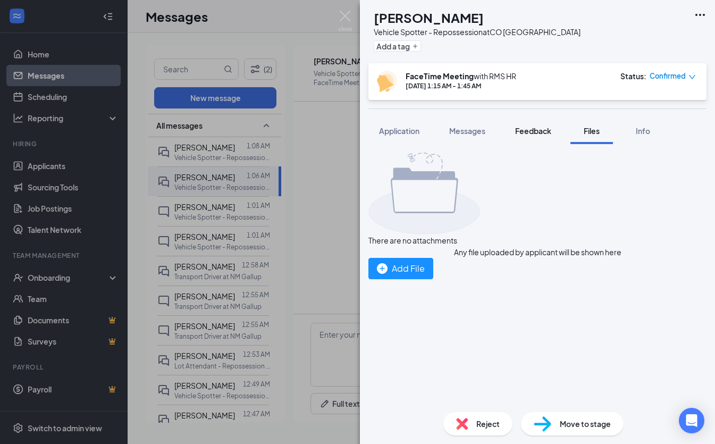
click at [543, 134] on span "Feedback" at bounding box center [533, 131] width 36 height 10
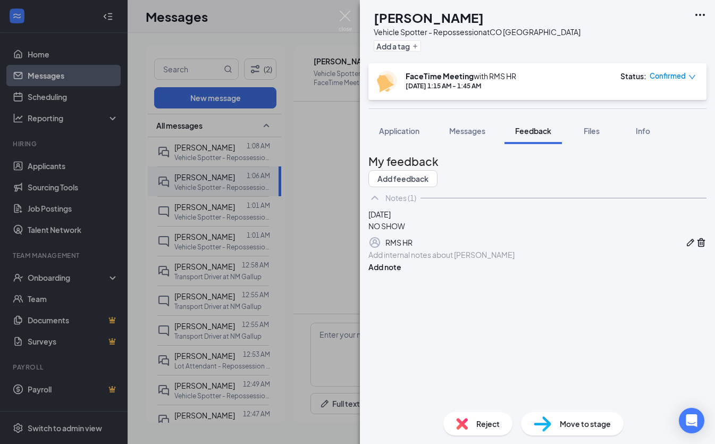
click at [536, 260] on div at bounding box center [537, 254] width 337 height 11
click at [401, 273] on button "Add note" at bounding box center [384, 267] width 33 height 12
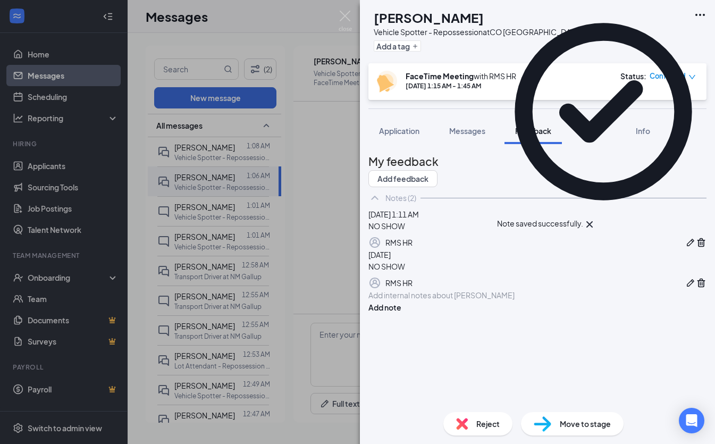
click at [492, 415] on div "Reject" at bounding box center [477, 423] width 69 height 23
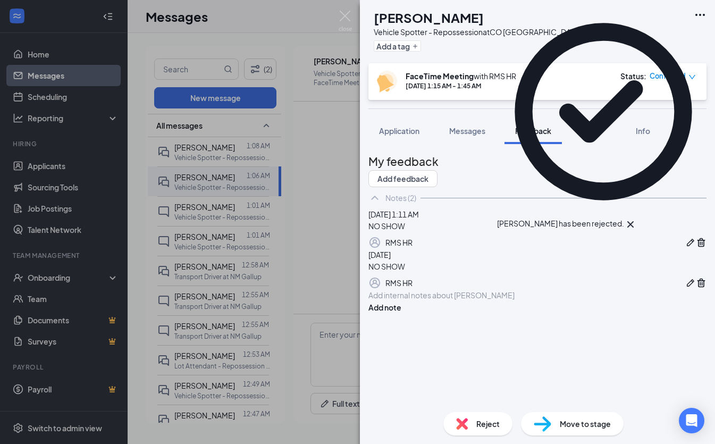
click at [317, 175] on div "LE Linell Evans Vehicle Spotter - Repossession at CO Denver Add a tag FaceTime …" at bounding box center [357, 222] width 715 height 444
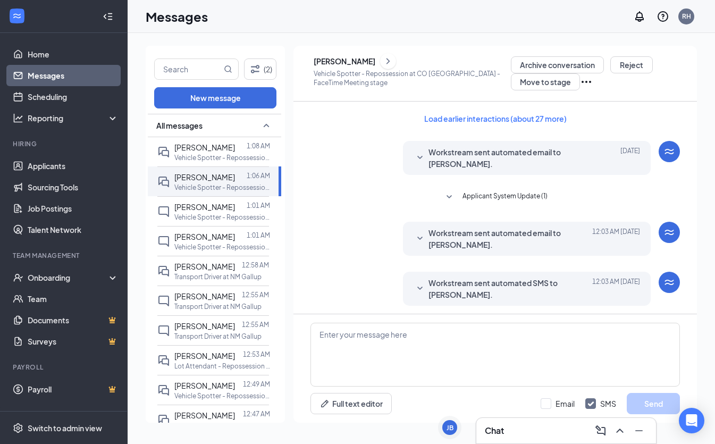
click at [486, 201] on span "Applicant System Update (1)" at bounding box center [504, 197] width 85 height 13
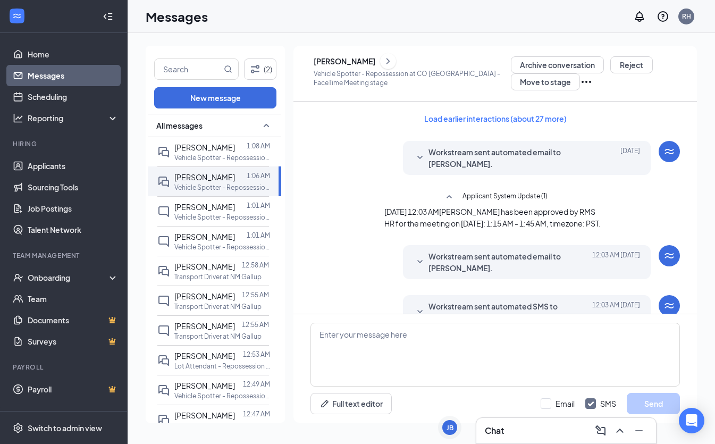
click at [456, 154] on span "Workstream sent automated email to Linell Evans." at bounding box center [510, 157] width 164 height 23
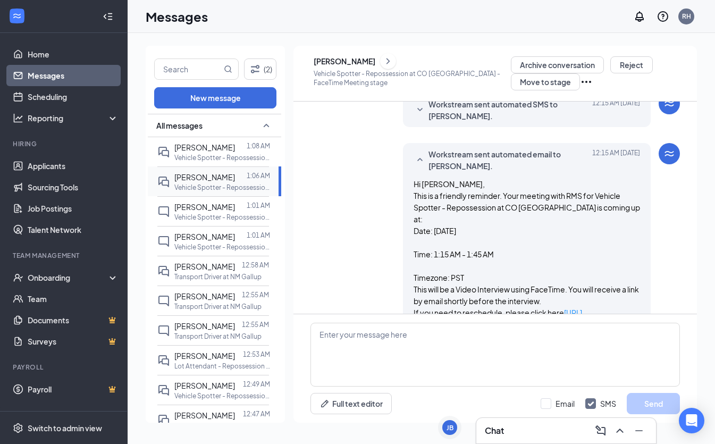
scroll to position [470, 0]
click at [231, 214] on p "Vehicle Spotter - Repossession at [GEOGRAPHIC_DATA] [GEOGRAPHIC_DATA]" at bounding box center [222, 217] width 96 height 9
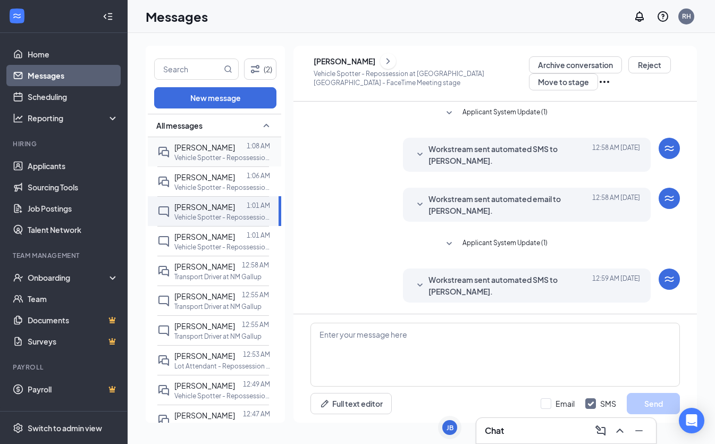
drag, startPoint x: 239, startPoint y: 155, endPoint x: 219, endPoint y: 155, distance: 20.2
click at [239, 155] on p "Vehicle Spotter - Repossession at CO [GEOGRAPHIC_DATA]" at bounding box center [222, 157] width 96 height 9
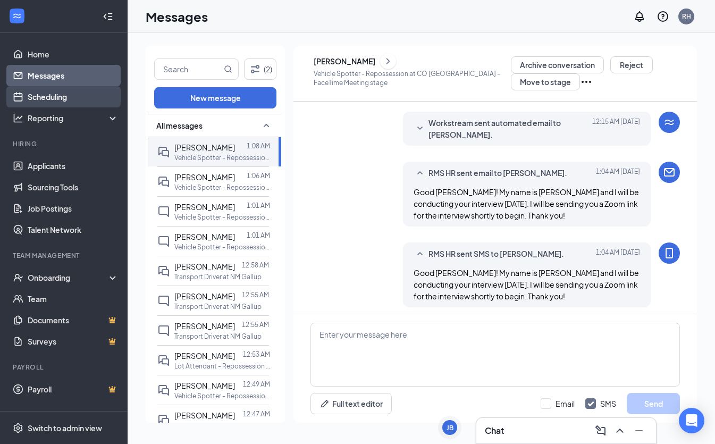
scroll to position [371, 0]
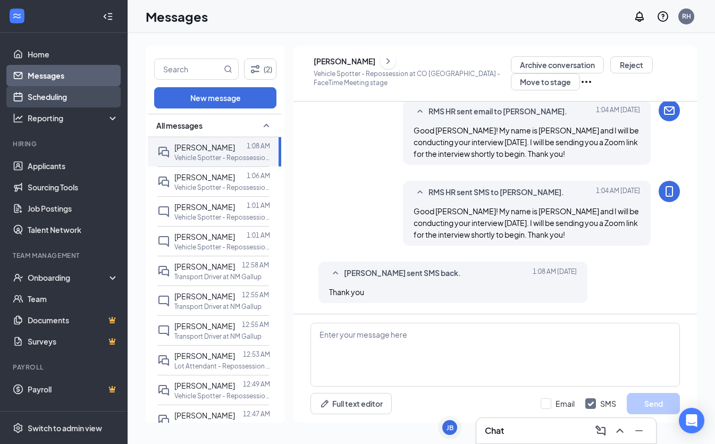
click at [32, 91] on link "Scheduling" at bounding box center [73, 96] width 91 height 21
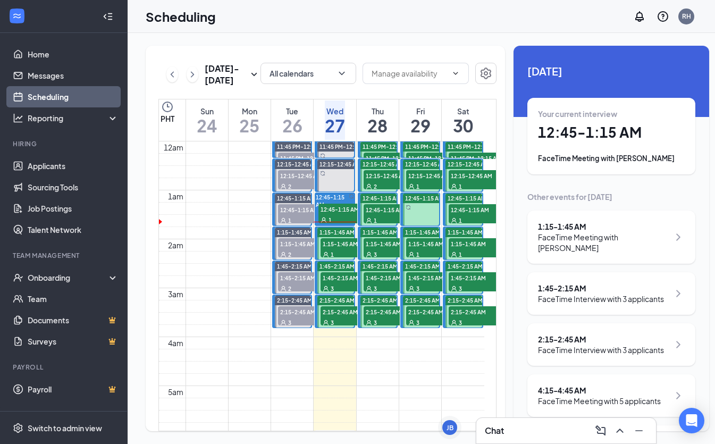
click at [341, 249] on span "1:15-1:45 AM" at bounding box center [346, 243] width 53 height 11
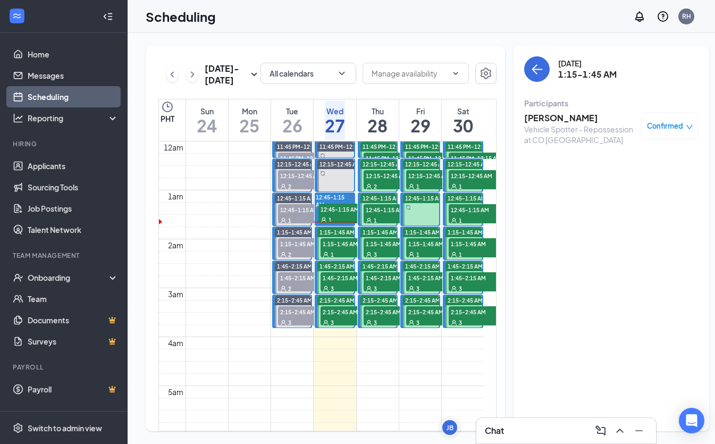
click at [342, 259] on div "1" at bounding box center [346, 254] width 53 height 11
click at [349, 283] on span "1:45-2:15 AM" at bounding box center [346, 277] width 53 height 11
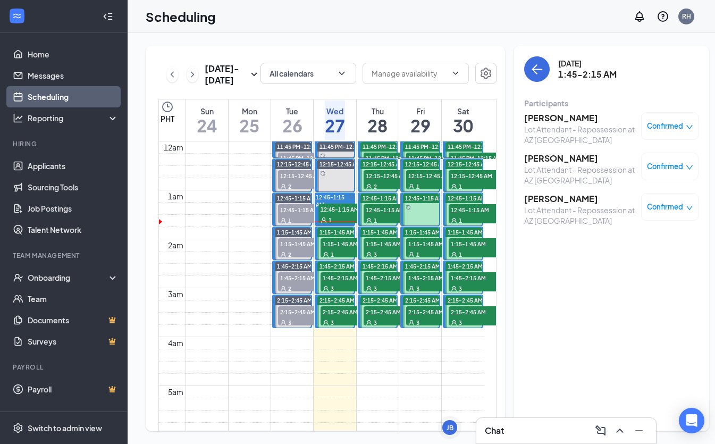
click at [537, 123] on h3 "[PERSON_NAME]" at bounding box center [580, 118] width 112 height 12
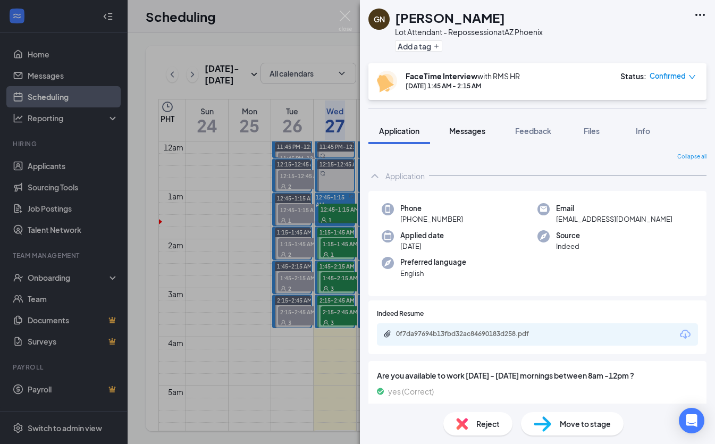
click at [475, 130] on span "Messages" at bounding box center [467, 131] width 36 height 10
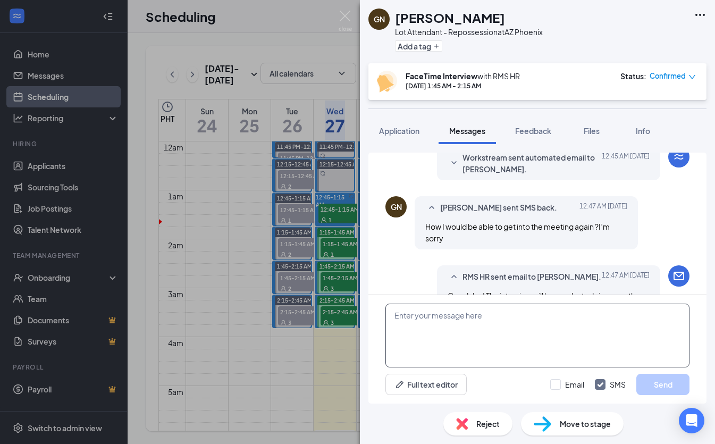
scroll to position [453, 0]
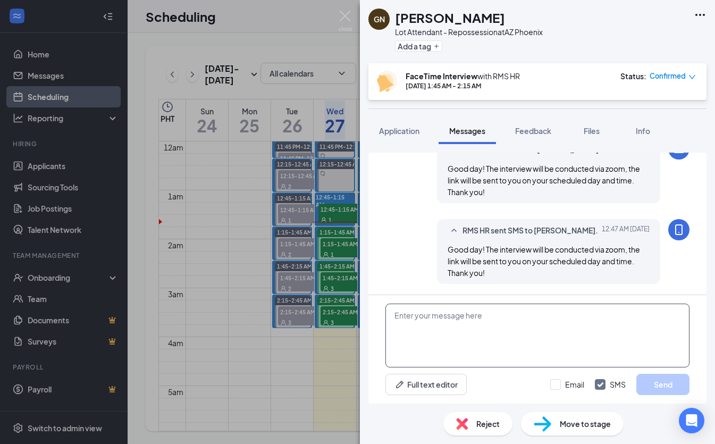
click at [500, 328] on textarea at bounding box center [537, 335] width 304 height 64
paste textarea "Good day, Name! My name is [PERSON_NAME] and I will be conducting your intervie…"
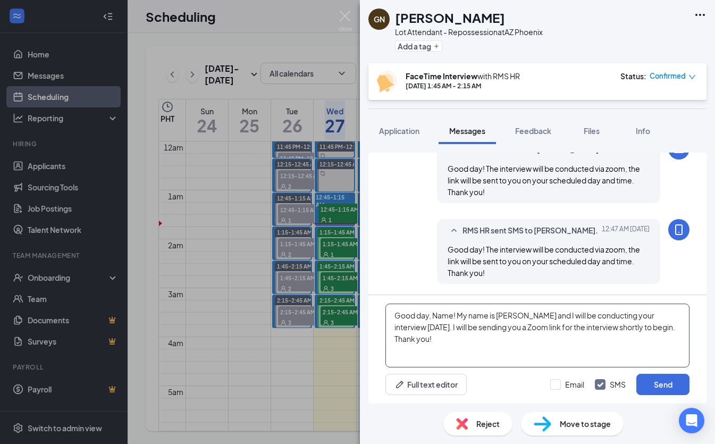
drag, startPoint x: 451, startPoint y: 315, endPoint x: 435, endPoint y: 317, distance: 16.0
click at [435, 317] on textarea "Good day, Name! My name is [PERSON_NAME] and I will be conducting your intervie…" at bounding box center [537, 335] width 304 height 64
type textarea "Good day, [PERSON_NAME]! My name is [PERSON_NAME] and I will be conducting your…"
click at [562, 389] on label "Email" at bounding box center [567, 384] width 34 height 11
click at [562, 389] on input "Email" at bounding box center [567, 384] width 34 height 11
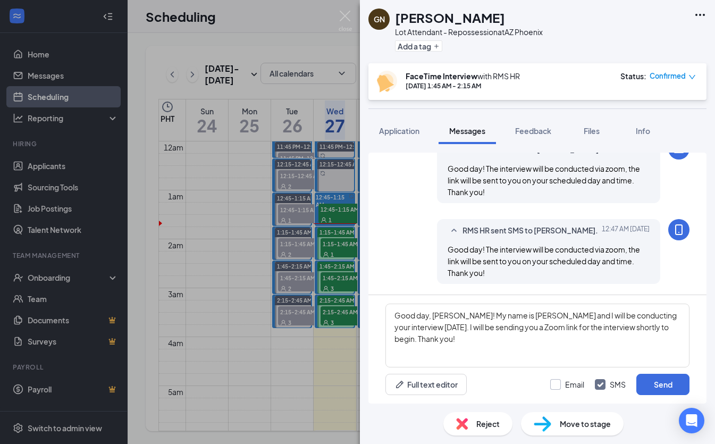
checkbox input "true"
click at [662, 385] on button "Send" at bounding box center [662, 383] width 53 height 21
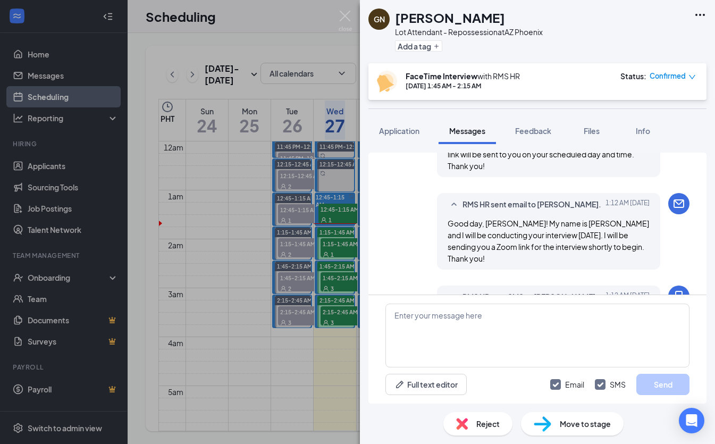
scroll to position [615, 0]
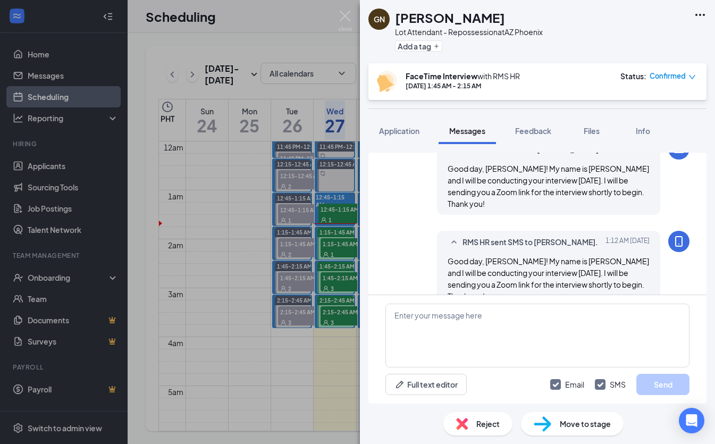
click at [320, 280] on div "GN Giovanni Nedd Lot Attendant - Repossession at AZ Phoenix Add a tag FaceTime …" at bounding box center [357, 222] width 715 height 444
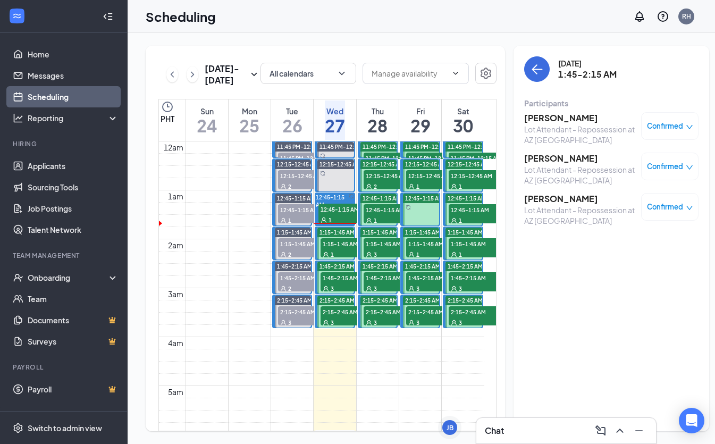
scroll to position [2, 0]
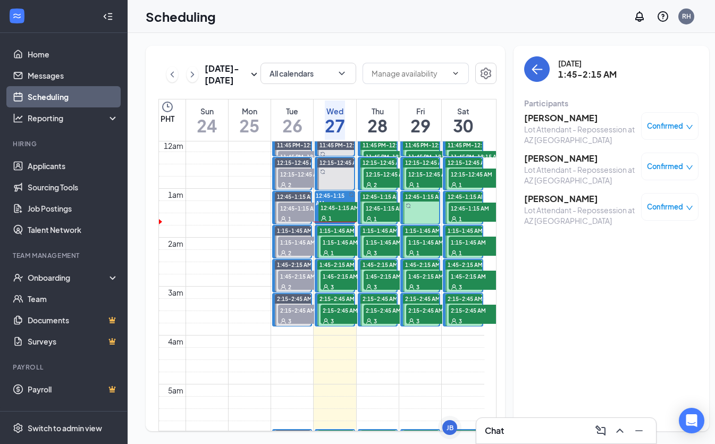
click at [330, 257] on span "1" at bounding box center [331, 252] width 3 height 7
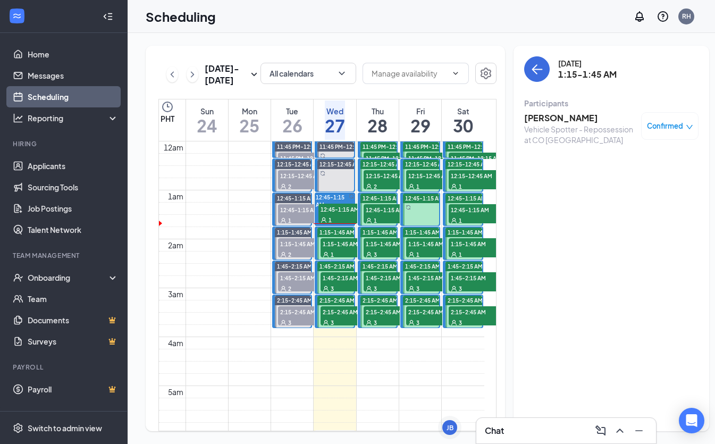
click at [529, 120] on h3 "[PERSON_NAME]" at bounding box center [580, 118] width 112 height 12
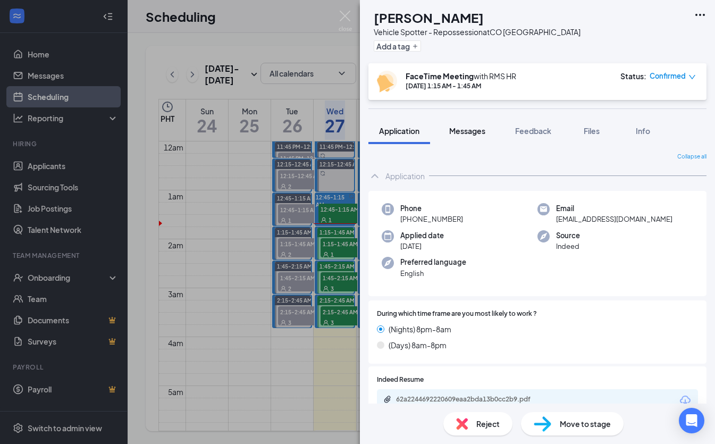
click at [471, 132] on span "Messages" at bounding box center [467, 131] width 36 height 10
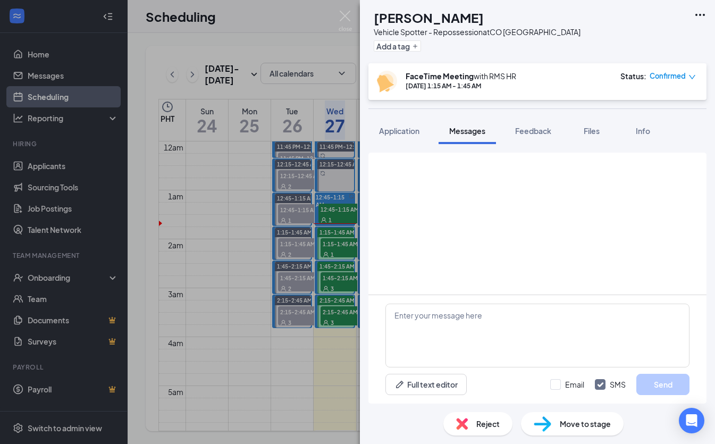
click at [472, 131] on span "Messages" at bounding box center [467, 131] width 36 height 10
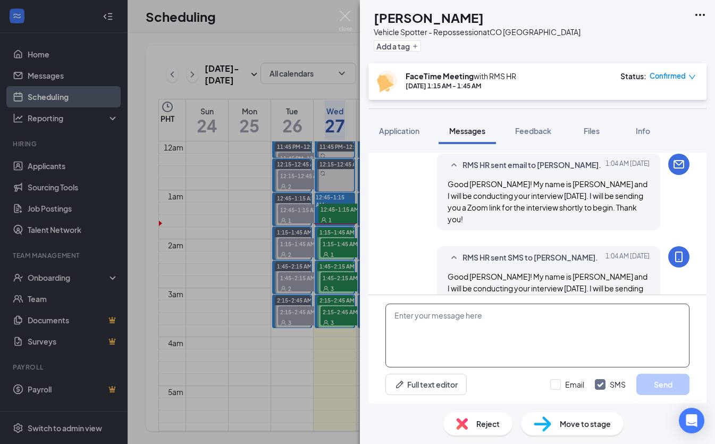
scroll to position [441, 0]
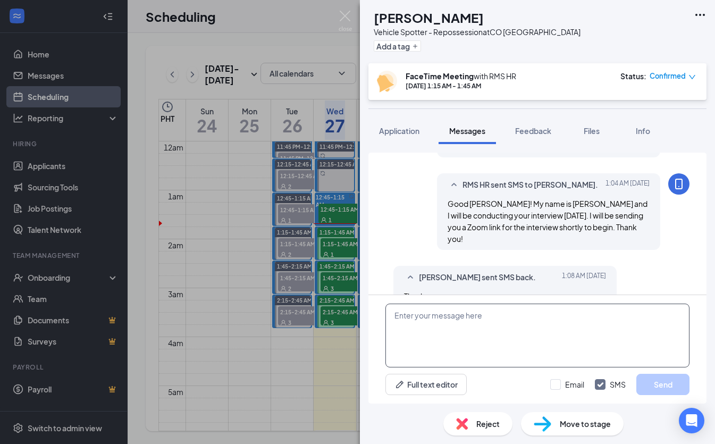
click at [525, 339] on textarea at bounding box center [537, 335] width 304 height 64
paste textarea "RMS HR is inviting you to a scheduled Zoom meeting. Topic: RMS HR's Zoom Meetin…"
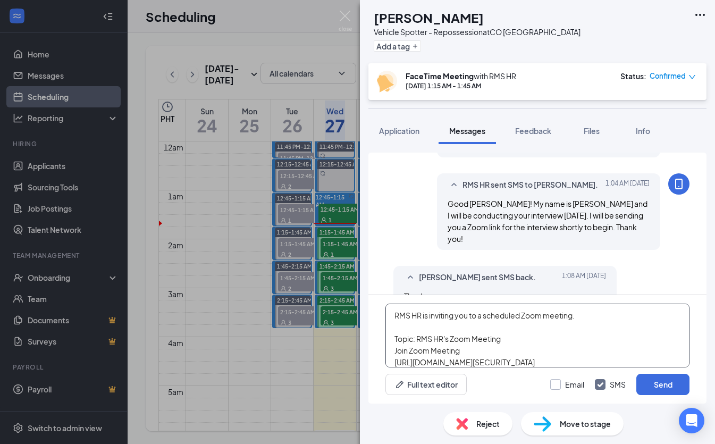
scroll to position [53, 0]
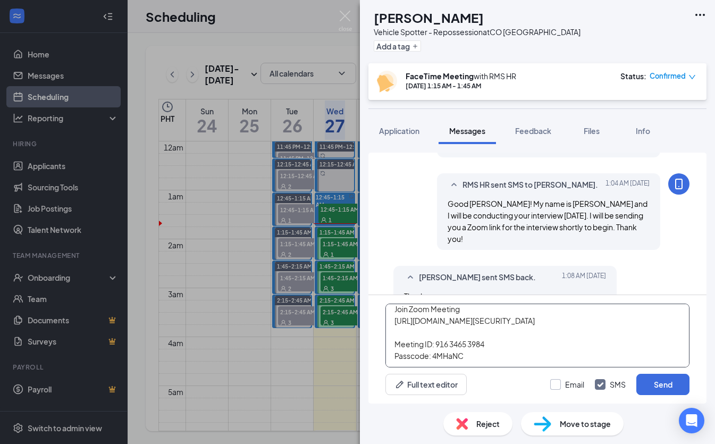
type textarea "RMS HR is inviting you to a scheduled Zoom meeting. Topic: RMS HR's Zoom Meetin…"
drag, startPoint x: 557, startPoint y: 385, endPoint x: 575, endPoint y: 381, distance: 18.3
click at [558, 384] on div at bounding box center [555, 384] width 11 height 11
click at [558, 384] on input "Email" at bounding box center [567, 384] width 34 height 11
checkbox input "true"
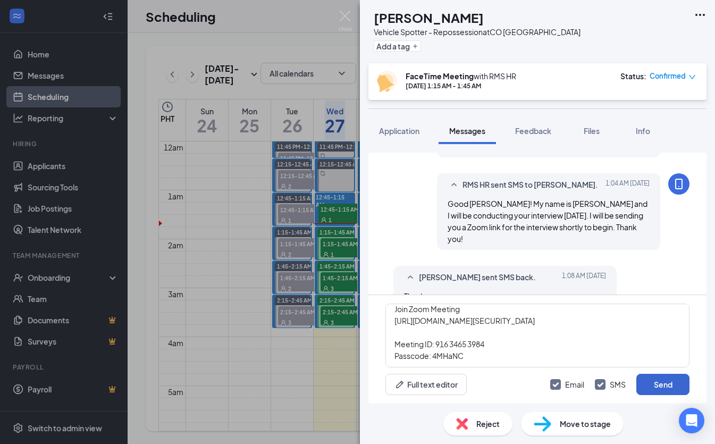
click at [667, 389] on button "Send" at bounding box center [662, 383] width 53 height 21
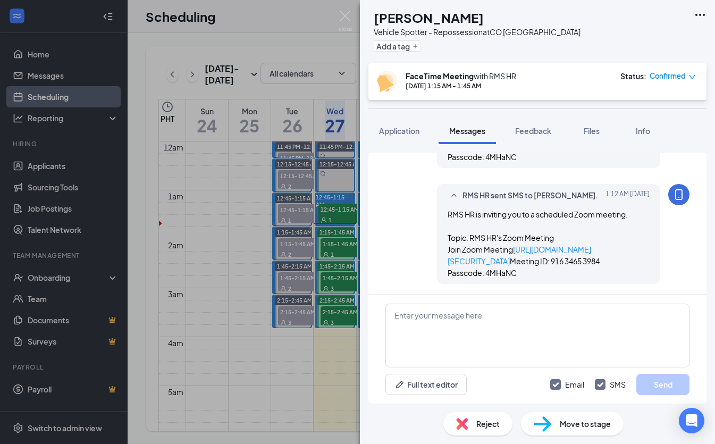
scroll to position [743, 0]
click at [540, 133] on span "Feedback" at bounding box center [533, 131] width 36 height 10
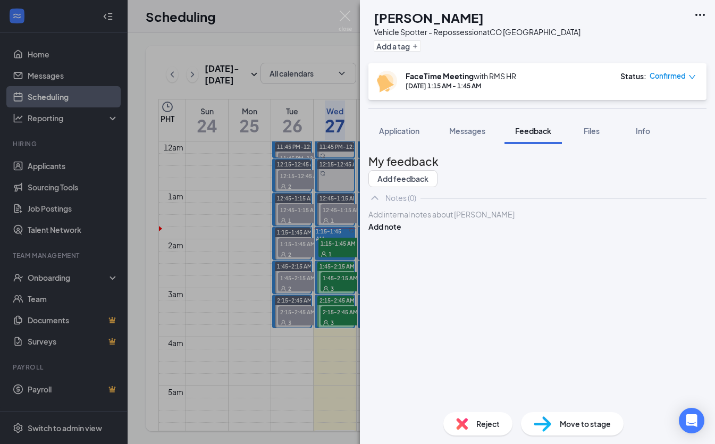
click at [497, 220] on div at bounding box center [537, 214] width 337 height 11
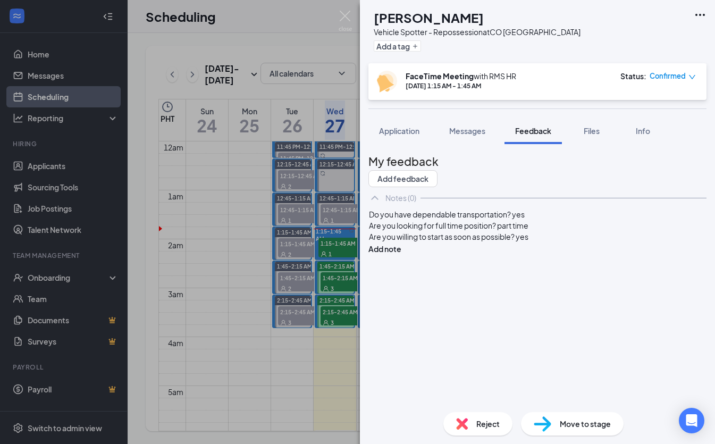
click at [390, 219] on span "Do you have dependable transportation? yes" at bounding box center [447, 214] width 156 height 10
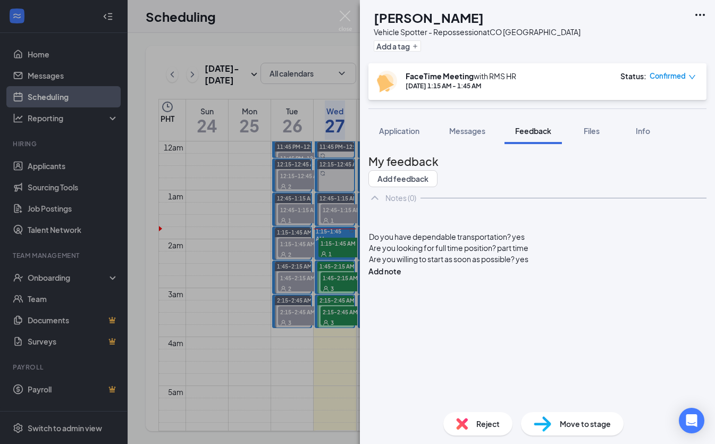
click at [423, 220] on div at bounding box center [537, 214] width 337 height 11
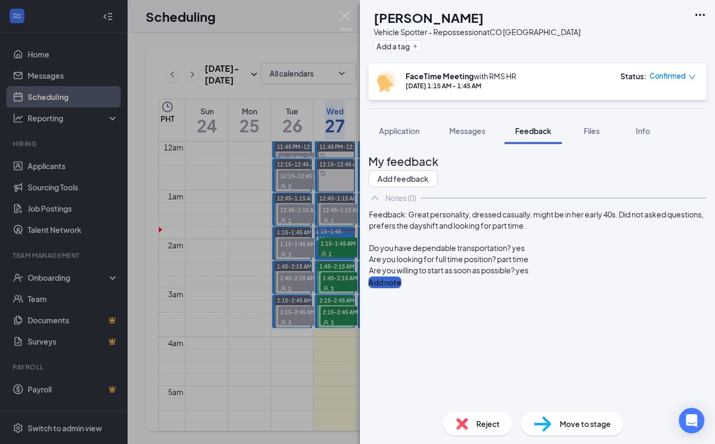
click at [401, 276] on button "Add note" at bounding box center [384, 282] width 33 height 12
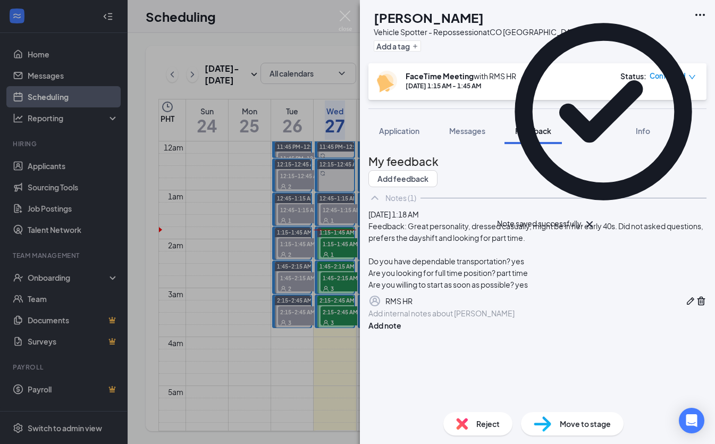
click at [602, 130] on div "Files" at bounding box center [591, 130] width 21 height 11
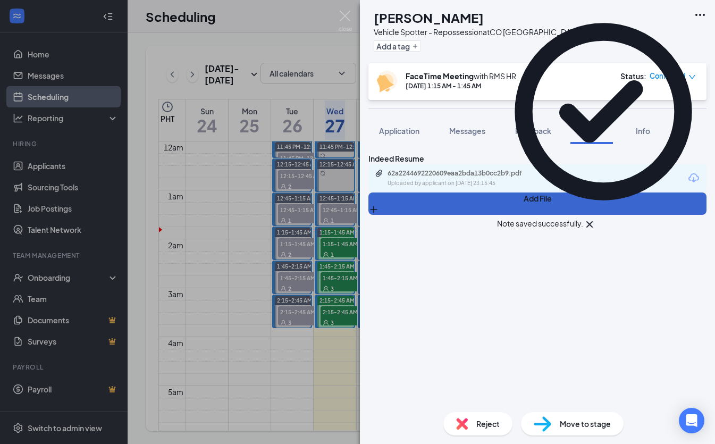
click at [397, 215] on button "Add File" at bounding box center [537, 203] width 338 height 22
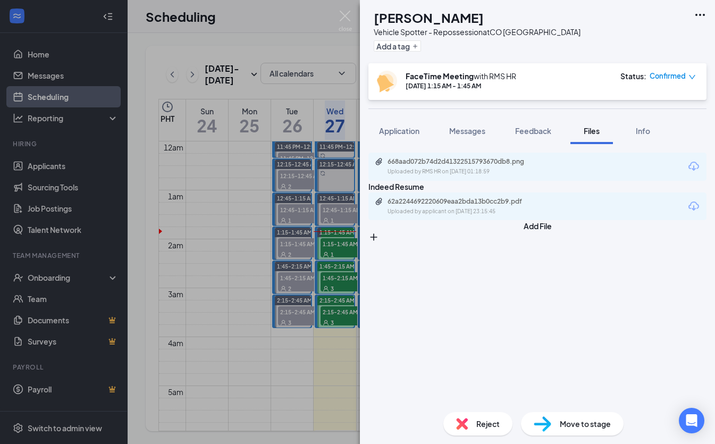
click at [583, 417] on div "Move to stage" at bounding box center [572, 423] width 103 height 23
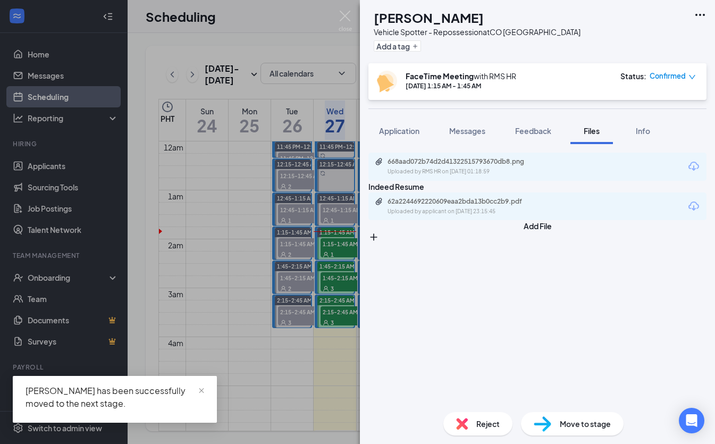
click at [294, 193] on div "KT Kelly Thompson Vehicle Spotter - Repossession at CO Denver Add a tag FaceTim…" at bounding box center [357, 222] width 715 height 444
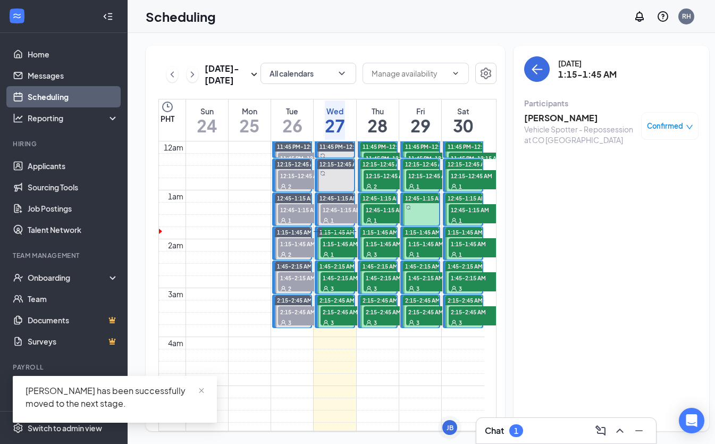
click at [343, 259] on div "1" at bounding box center [346, 254] width 53 height 11
click at [531, 120] on h3 "[PERSON_NAME]" at bounding box center [580, 118] width 112 height 12
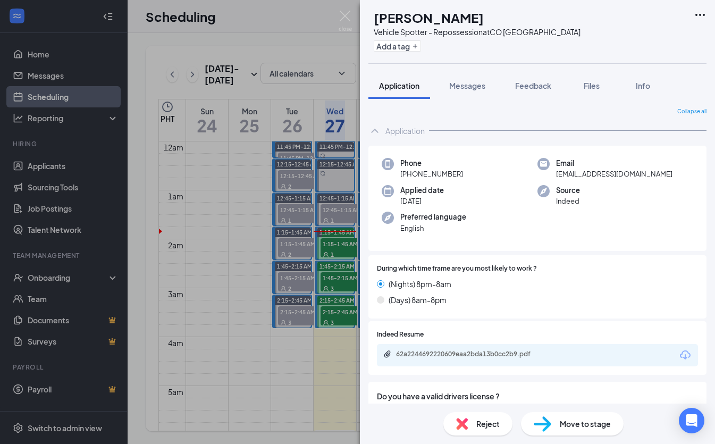
click at [563, 420] on span "Move to stage" at bounding box center [584, 424] width 51 height 12
click at [312, 130] on div "KT Kelly Thompson Vehicle Spotter - Repossession at CO Denver Add a tag Applica…" at bounding box center [357, 222] width 715 height 444
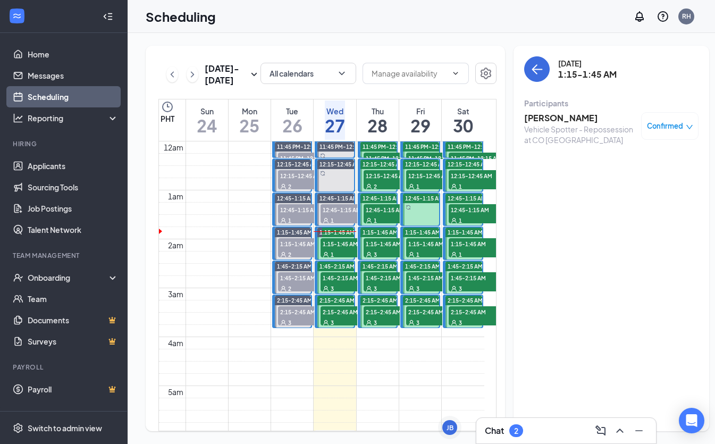
click at [341, 283] on span "1:45-2:15 AM" at bounding box center [346, 277] width 53 height 11
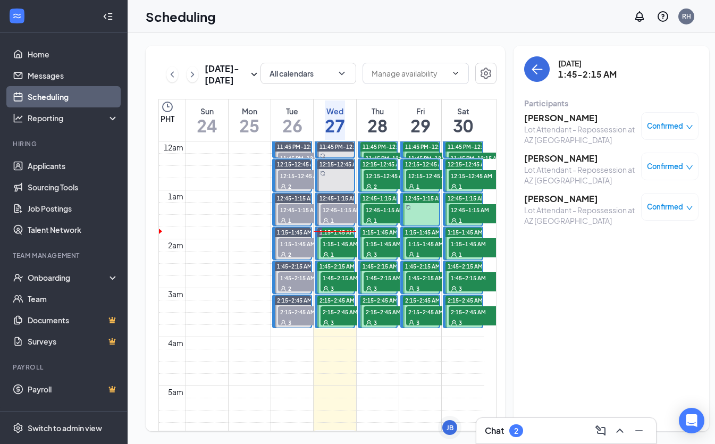
click at [546, 119] on h3 "[PERSON_NAME]" at bounding box center [580, 118] width 112 height 12
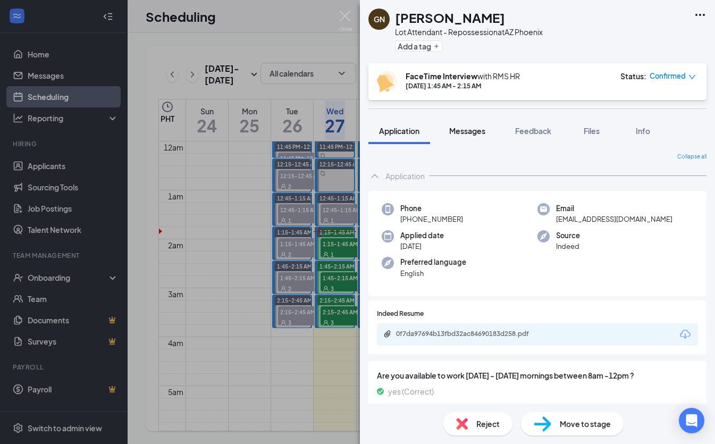
click at [470, 128] on span "Messages" at bounding box center [467, 131] width 36 height 10
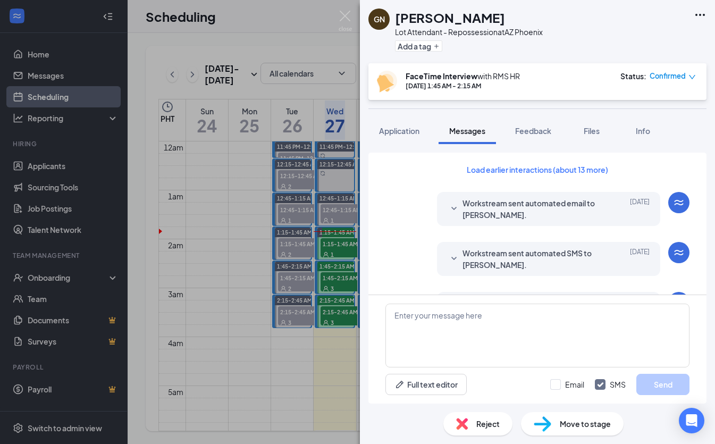
scroll to position [534, 0]
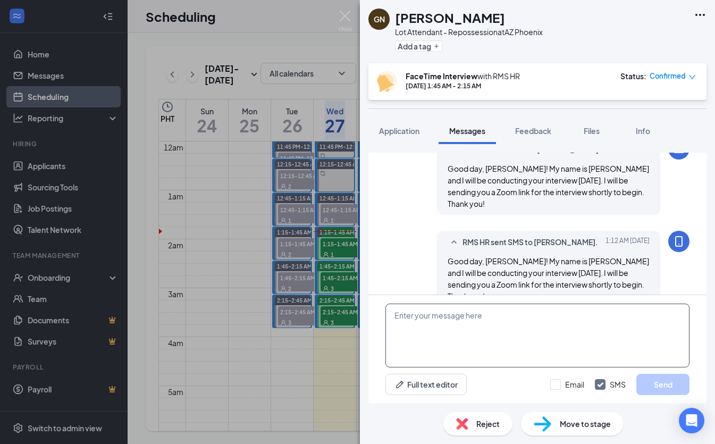
click at [454, 327] on textarea at bounding box center [537, 335] width 304 height 64
paste textarea "RMS HR is inviting you to a scheduled Zoom meeting. Topic: RMS HR's Zoom Meetin…"
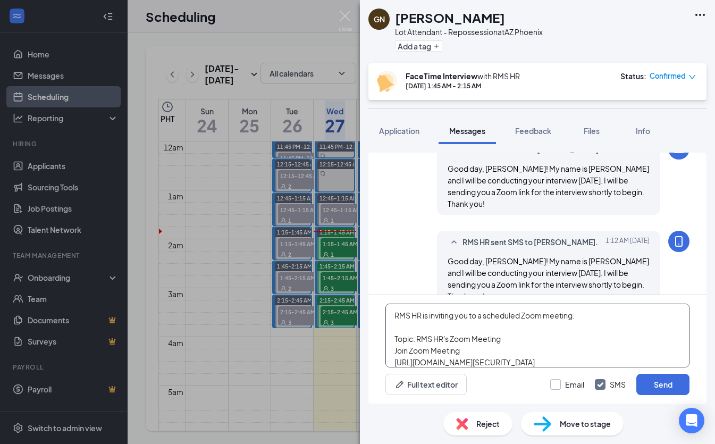
scroll to position [53, 0]
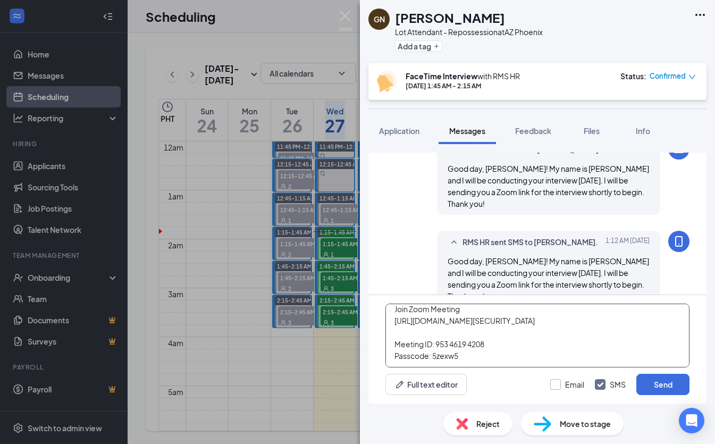
type textarea "RMS HR is inviting you to a scheduled Zoom meeting. Topic: RMS HR's Zoom Meetin…"
click at [563, 385] on label "Email" at bounding box center [567, 384] width 34 height 11
click at [563, 385] on input "Email" at bounding box center [567, 384] width 34 height 11
checkbox input "true"
click at [653, 381] on button "Send" at bounding box center [662, 383] width 53 height 21
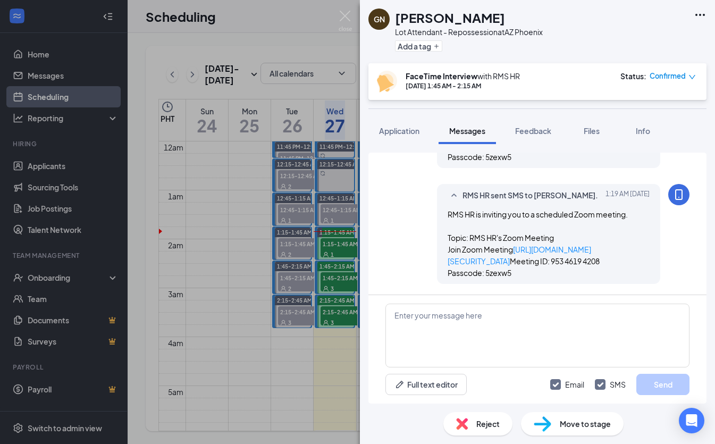
scroll to position [836, 0]
click at [337, 290] on div "GN Giovanni Nedd Lot Attendant - Repossession at AZ Phoenix Add a tag FaceTime …" at bounding box center [357, 222] width 715 height 444
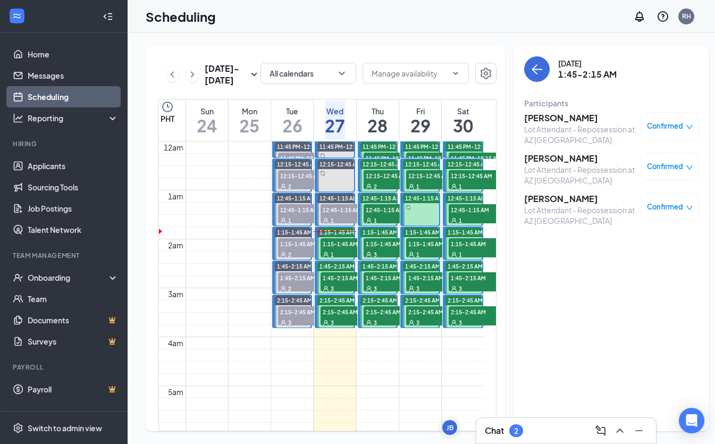
click at [546, 161] on h3 "[PERSON_NAME]" at bounding box center [580, 158] width 112 height 12
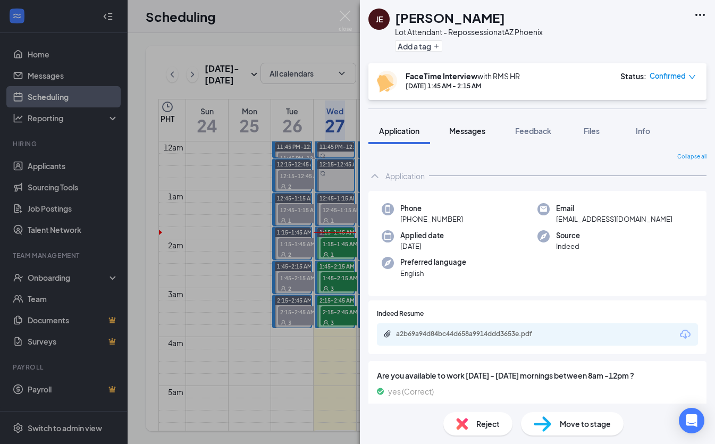
click at [481, 129] on span "Messages" at bounding box center [467, 131] width 36 height 10
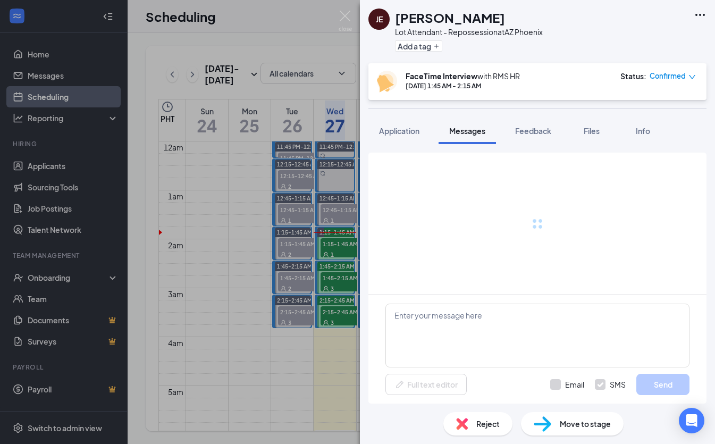
drag, startPoint x: 481, startPoint y: 129, endPoint x: 476, endPoint y: 141, distance: 12.6
click at [481, 129] on span "Messages" at bounding box center [467, 131] width 36 height 10
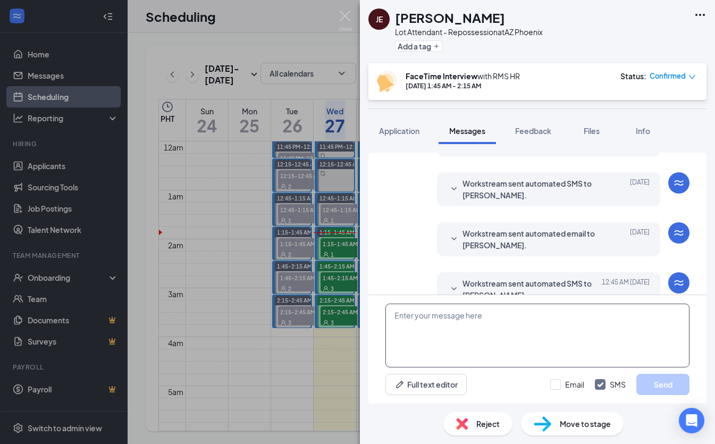
scroll to position [372, 0]
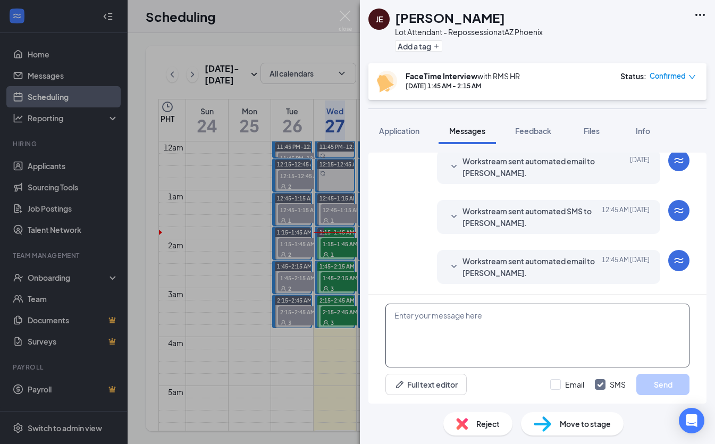
click at [522, 319] on textarea at bounding box center [537, 335] width 304 height 64
paste textarea "Good day, Name! My name is [PERSON_NAME] and I will be conducting your intervie…"
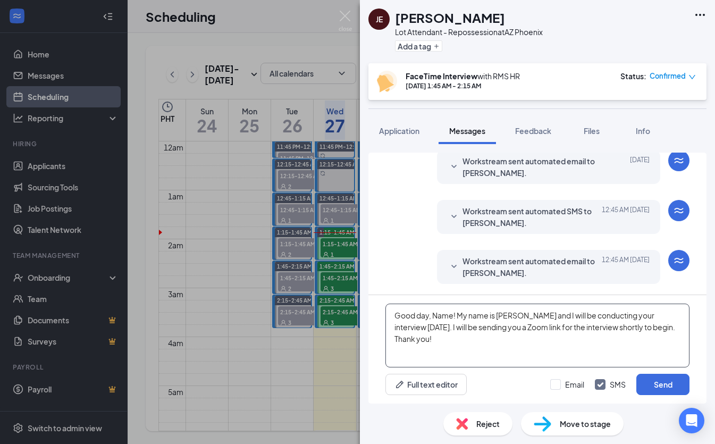
drag, startPoint x: 449, startPoint y: 316, endPoint x: 464, endPoint y: 271, distance: 47.4
click at [438, 314] on textarea "Good day, Name! My name is [PERSON_NAME] and I will be conducting your intervie…" at bounding box center [537, 335] width 304 height 64
type textarea "Good day, [PERSON_NAME]! My name is [PERSON_NAME] and I will be conducting your…"
click at [559, 388] on div at bounding box center [555, 384] width 11 height 11
click at [559, 388] on input "Email" at bounding box center [567, 384] width 34 height 11
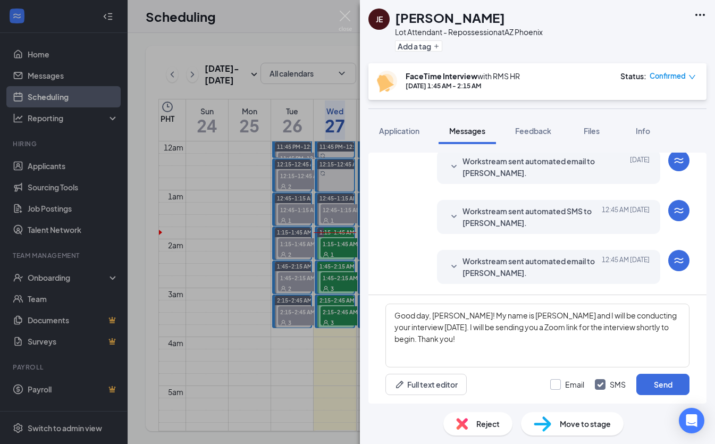
checkbox input "true"
drag, startPoint x: 664, startPoint y: 387, endPoint x: 655, endPoint y: 398, distance: 14.4
click at [664, 387] on button "Send" at bounding box center [662, 383] width 53 height 21
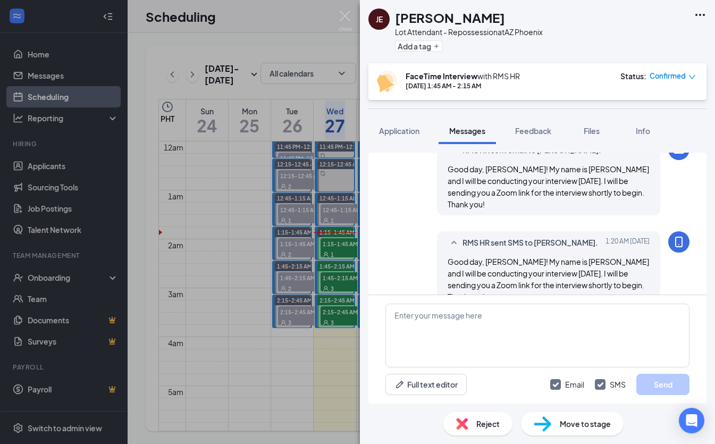
scroll to position [534, 0]
click at [347, 299] on div "JE Jasmine Elias Lot Attendant - Repossession at AZ Phoenix Add a tag FaceTime …" at bounding box center [357, 222] width 715 height 444
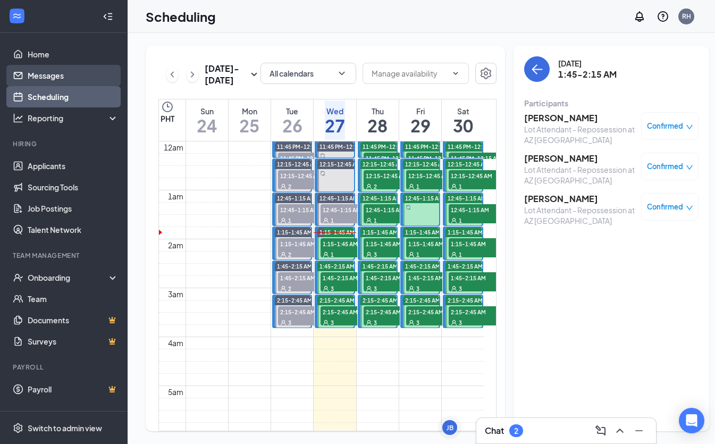
click at [61, 75] on link "Messages" at bounding box center [73, 75] width 91 height 21
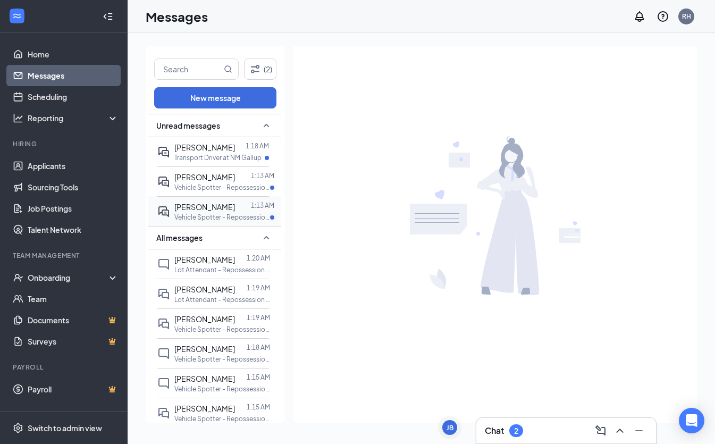
click at [237, 217] on p "Vehicle Spotter - Repossession at AZ [GEOGRAPHIC_DATA]" at bounding box center [222, 217] width 96 height 9
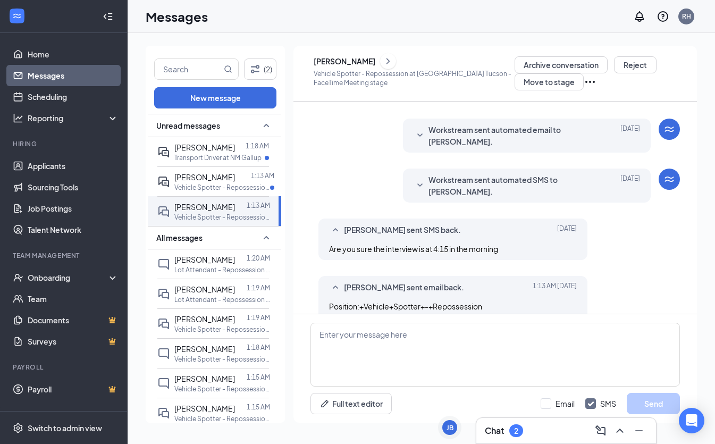
scroll to position [332, 0]
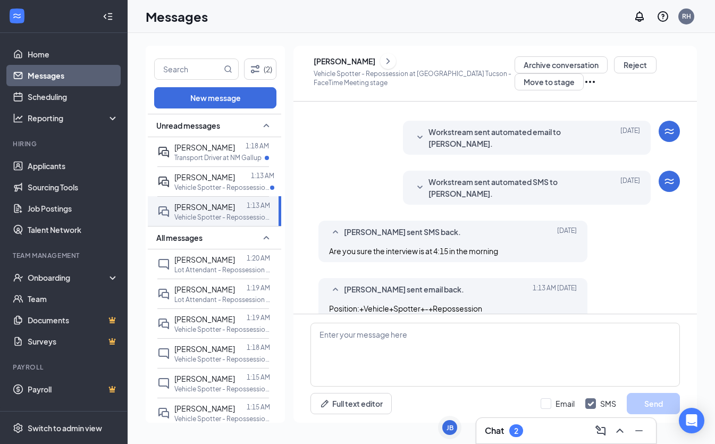
click at [426, 188] on icon "SmallChevronDown" at bounding box center [419, 187] width 13 height 13
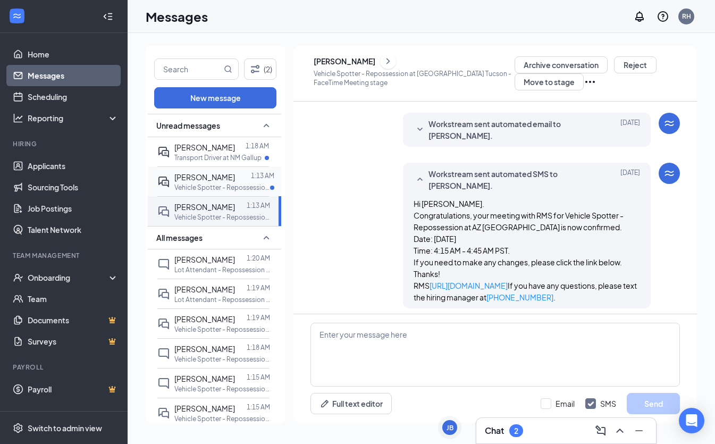
scroll to position [2, 0]
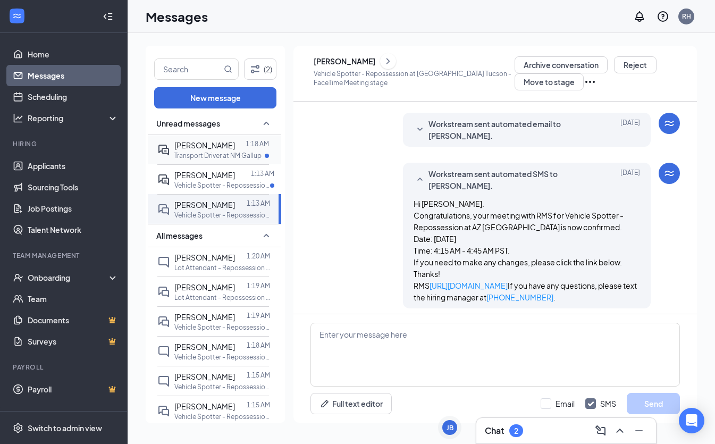
click at [237, 152] on p "Transport Driver at NM Gallup" at bounding box center [217, 155] width 87 height 9
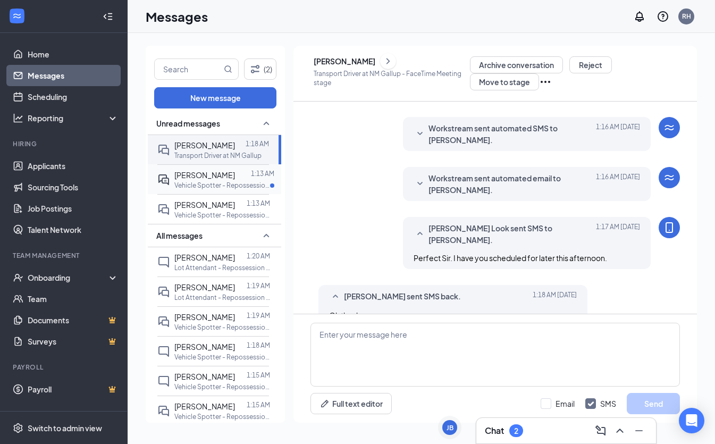
scroll to position [339, 0]
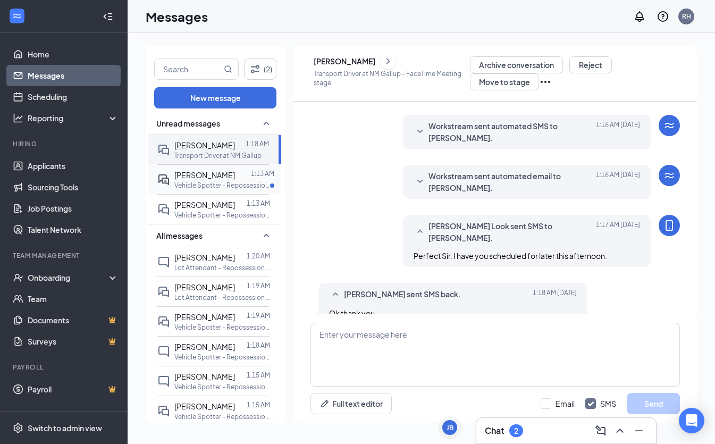
click at [243, 175] on div at bounding box center [243, 175] width 16 height 12
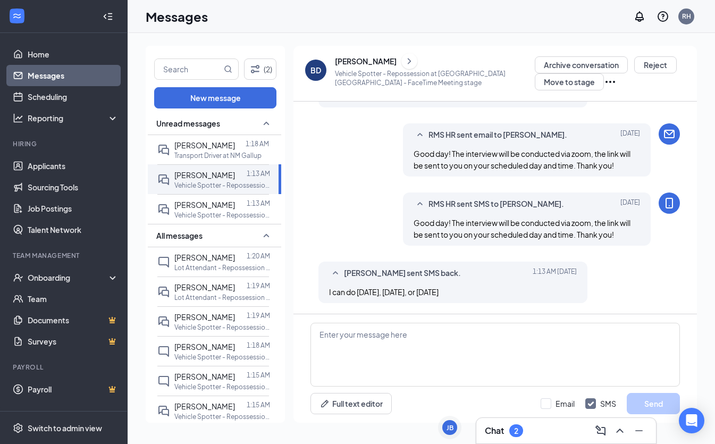
scroll to position [414, 0]
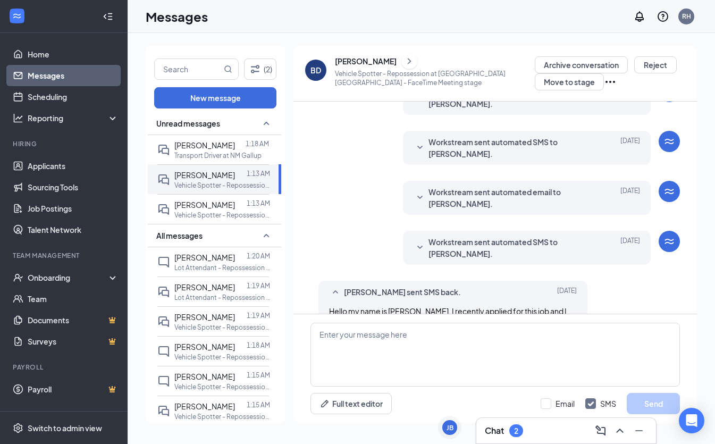
click at [420, 246] on icon "SmallChevronDown" at bounding box center [419, 247] width 13 height 13
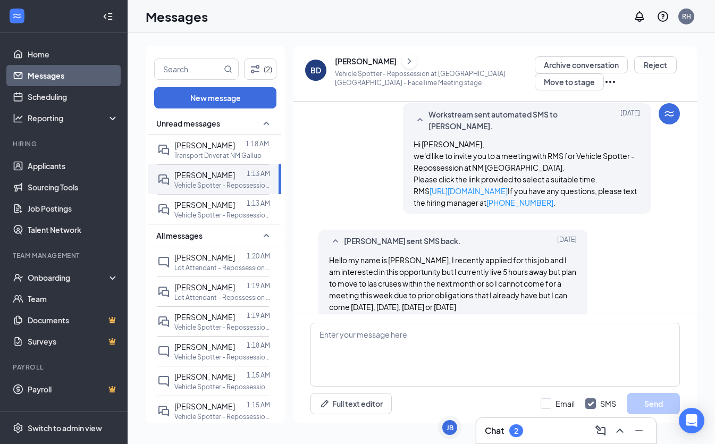
scroll to position [264, 0]
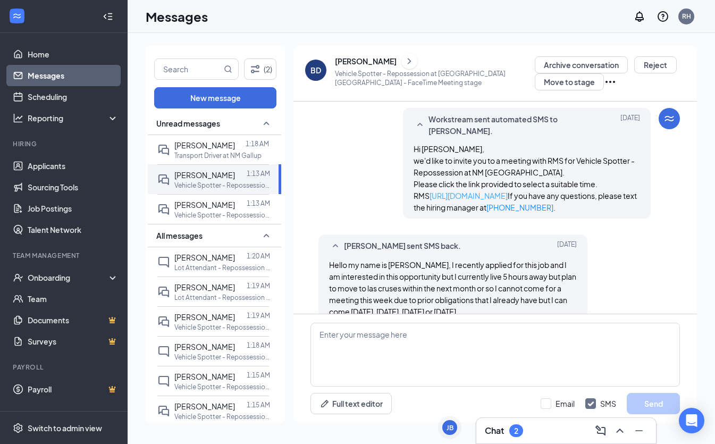
drag, startPoint x: 533, startPoint y: 204, endPoint x: 445, endPoint y: 203, distance: 88.2
click at [412, 206] on div "Workstream sent automated SMS to Bill DeLuca. Aug 24 Hi Bill, we'd like to invi…" at bounding box center [527, 163] width 248 height 111
click at [469, 342] on textarea at bounding box center [494, 354] width 369 height 64
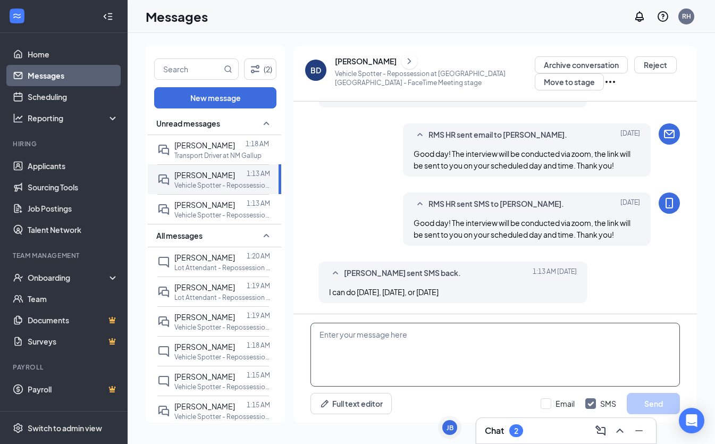
scroll to position [514, 0]
paste textarea "https://l.wrkstrm.us/yTfBrO6rM"
drag, startPoint x: 316, startPoint y: 332, endPoint x: 348, endPoint y: 332, distance: 31.9
click at [316, 332] on textarea "https://l.wrkstrm.us/yTfBrO6rM" at bounding box center [494, 354] width 369 height 64
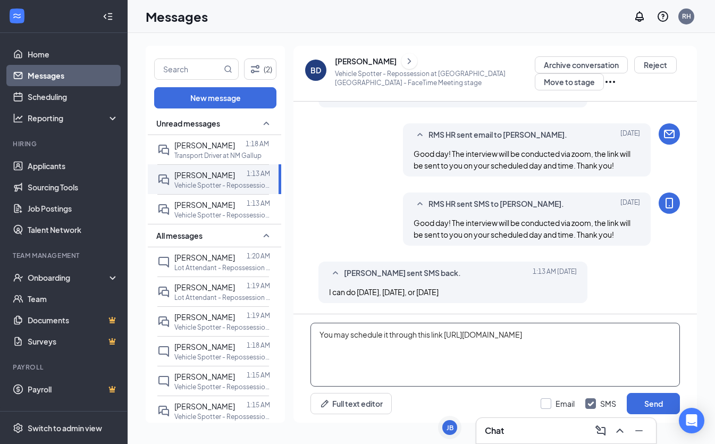
type textarea "You may schedule it through this link https://l.wrkstrm.us/yTfBrO6rM"
click at [543, 399] on input "Email" at bounding box center [557, 403] width 34 height 11
checkbox input "true"
click at [643, 400] on button "Send" at bounding box center [652, 403] width 53 height 21
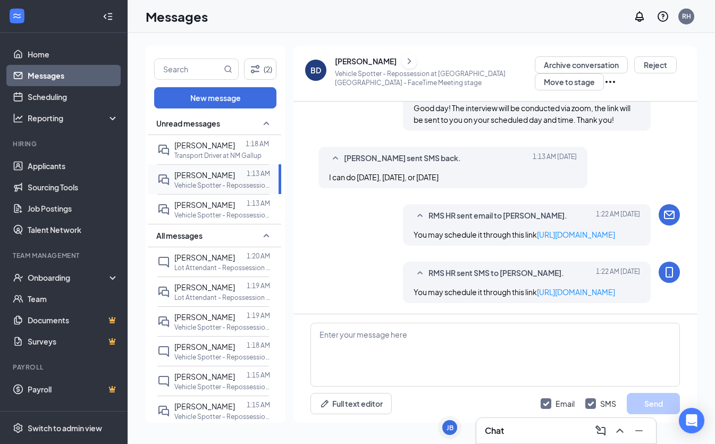
scroll to position [652, 0]
click at [32, 95] on link "Scheduling" at bounding box center [73, 96] width 91 height 21
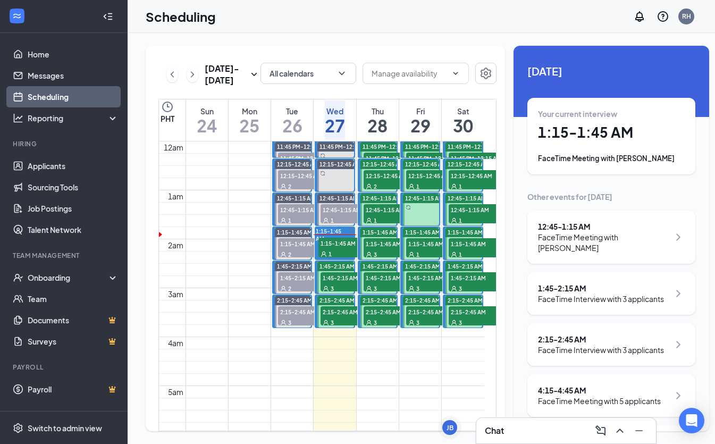
drag, startPoint x: 341, startPoint y: 263, endPoint x: 359, endPoint y: 300, distance: 41.3
click at [341, 259] on div "1" at bounding box center [344, 253] width 53 height 11
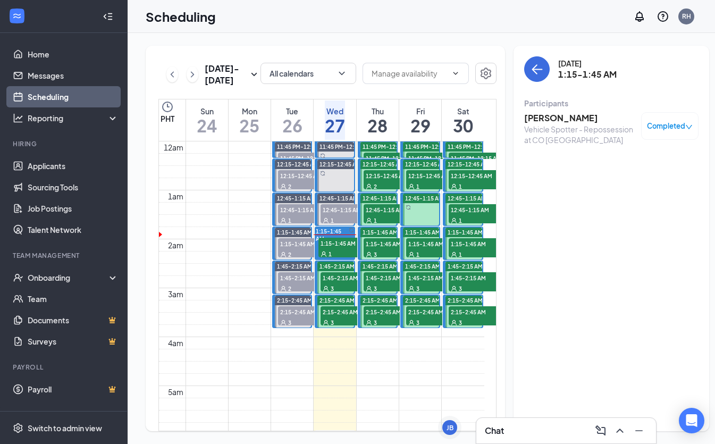
click at [347, 293] on div "3" at bounding box center [346, 288] width 53 height 11
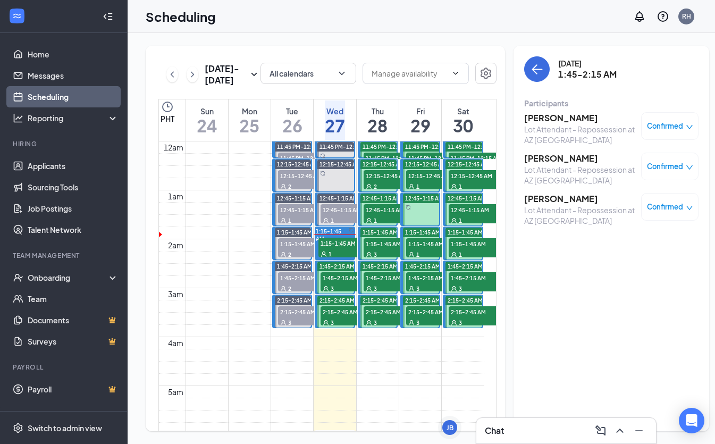
click at [336, 258] on div "1" at bounding box center [344, 253] width 53 height 11
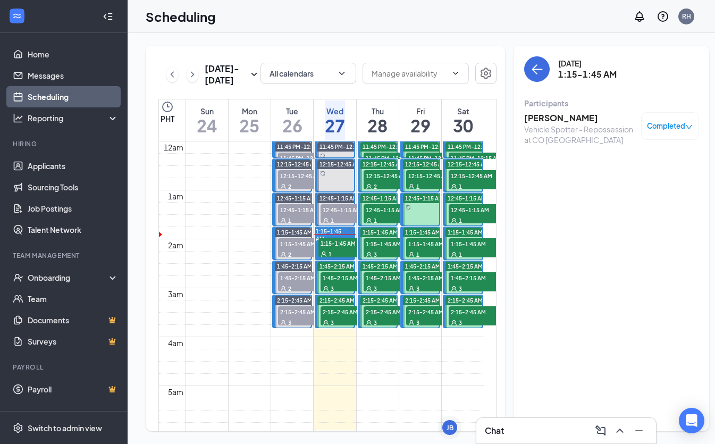
click at [349, 242] on div at bounding box center [351, 234] width 5 height 15
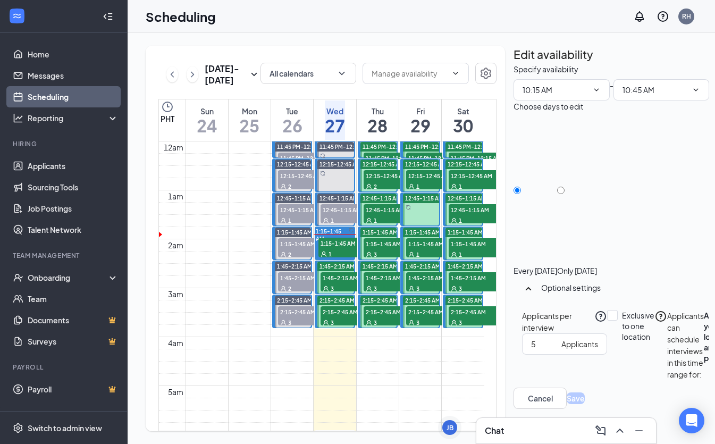
click at [348, 283] on span "1:45-2:15 AM" at bounding box center [346, 277] width 53 height 11
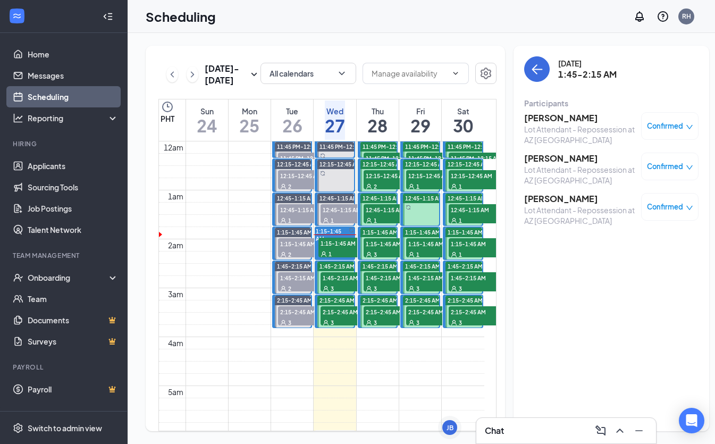
click at [540, 118] on h3 "[PERSON_NAME]" at bounding box center [580, 118] width 112 height 12
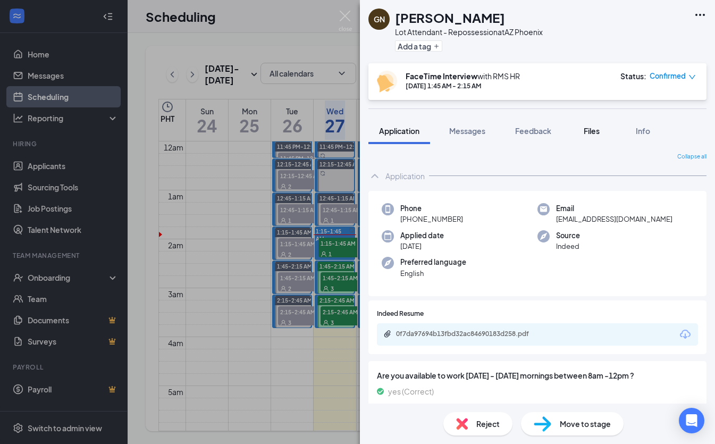
click at [594, 127] on span "Files" at bounding box center [591, 131] width 16 height 10
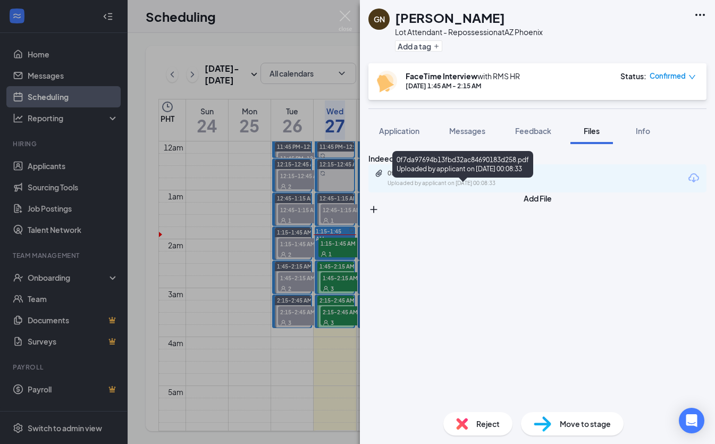
click at [482, 177] on div "0f7da97694b13fbd32ac84690183d258.pdf" at bounding box center [461, 173] width 149 height 9
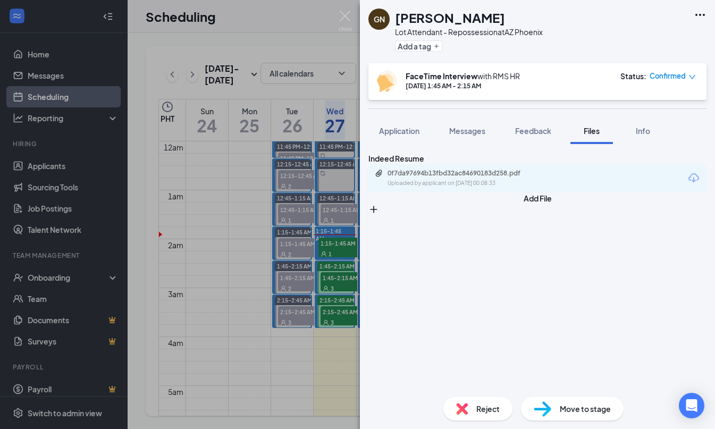
drag, startPoint x: 331, startPoint y: 247, endPoint x: 339, endPoint y: 248, distance: 8.0
click at [326, 245] on div "GN Giovanni Nedd Lot Attendant - Repossession at AZ Phoenix Add a tag FaceTime …" at bounding box center [357, 214] width 715 height 429
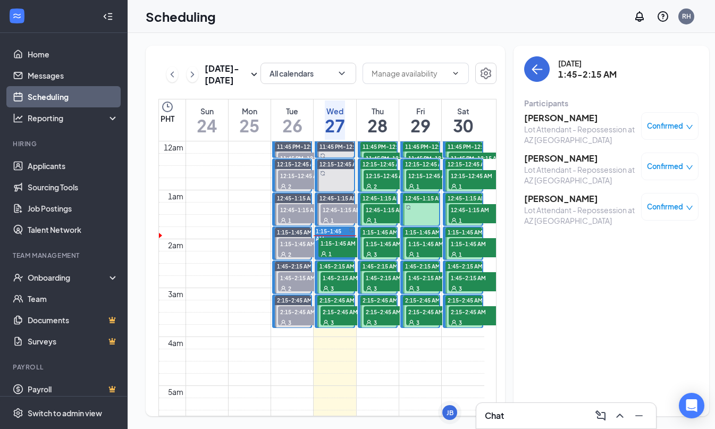
click at [546, 158] on h3 "[PERSON_NAME]" at bounding box center [580, 158] width 112 height 12
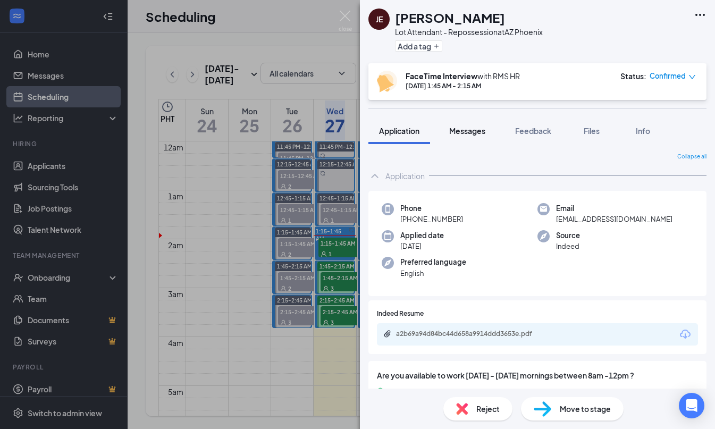
click at [470, 132] on span "Messages" at bounding box center [467, 131] width 36 height 10
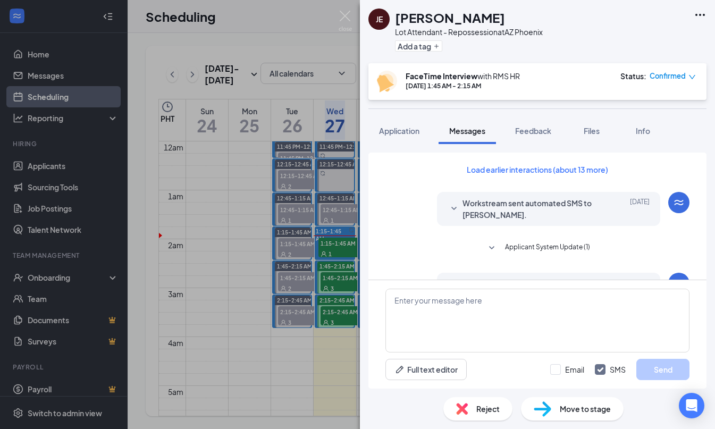
scroll to position [449, 0]
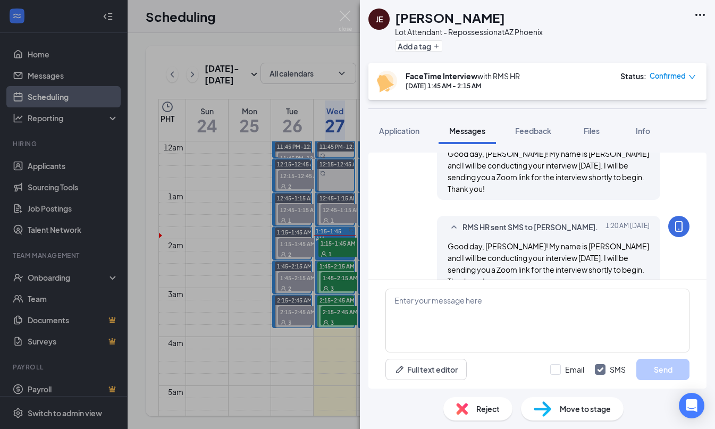
click at [322, 196] on div "JE [PERSON_NAME] Lot Attendant - Repossession at AZ Phoenix Add a tag FaceTime …" at bounding box center [357, 214] width 715 height 429
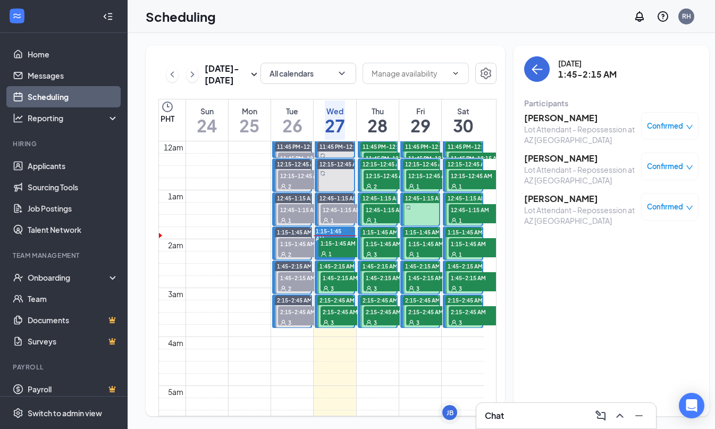
click at [543, 201] on h3 "[PERSON_NAME]" at bounding box center [580, 199] width 112 height 12
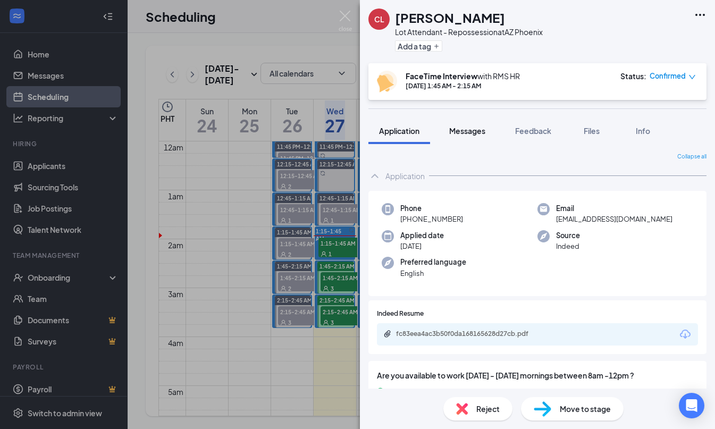
click at [461, 134] on span "Messages" at bounding box center [467, 131] width 36 height 10
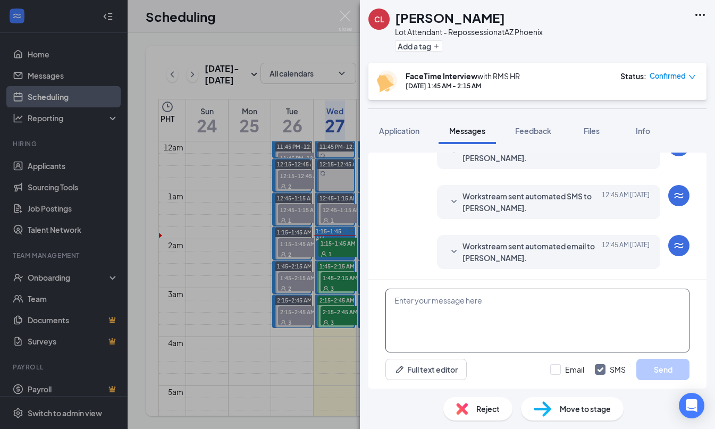
scroll to position [513, 0]
click at [567, 305] on textarea at bounding box center [537, 320] width 304 height 64
paste textarea "Good day, Name! My name is [PERSON_NAME] and I will be conducting your intervie…"
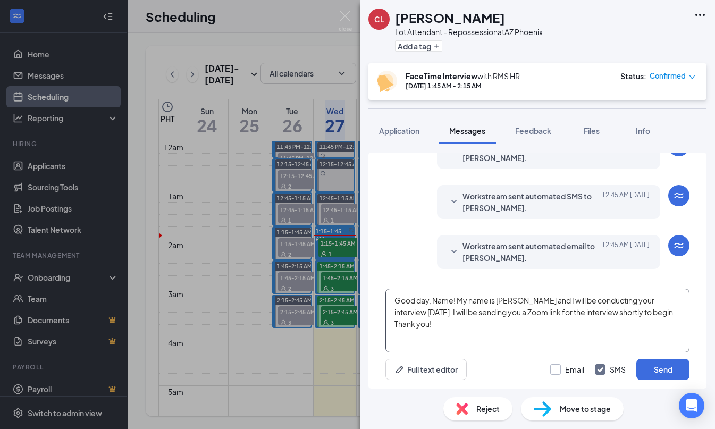
type textarea "Good day, Name! My name is [PERSON_NAME] and I will be conducting your intervie…"
click at [555, 368] on input "Email" at bounding box center [567, 369] width 34 height 11
checkbox input "true"
drag, startPoint x: 443, startPoint y: 301, endPoint x: 461, endPoint y: 299, distance: 18.7
click at [434, 302] on textarea "Good day, Name! My name is [PERSON_NAME] and I will be conducting your intervie…" at bounding box center [537, 320] width 304 height 64
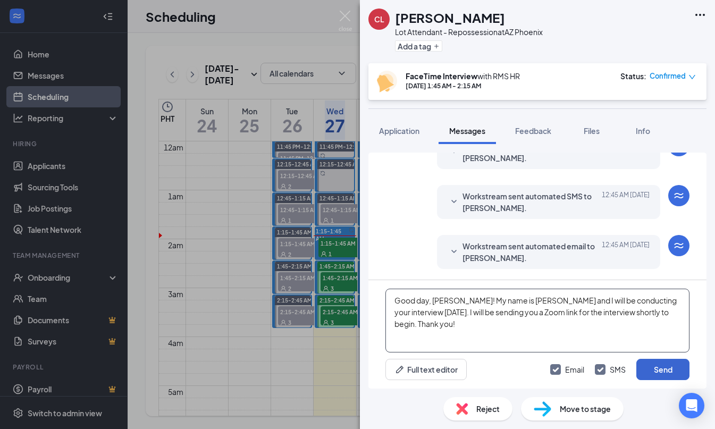
type textarea "Good day, [PERSON_NAME]! My name is [PERSON_NAME] and I will be conducting your…"
drag, startPoint x: 647, startPoint y: 366, endPoint x: 635, endPoint y: 361, distance: 12.9
click at [647, 366] on button "Send" at bounding box center [662, 369] width 53 height 21
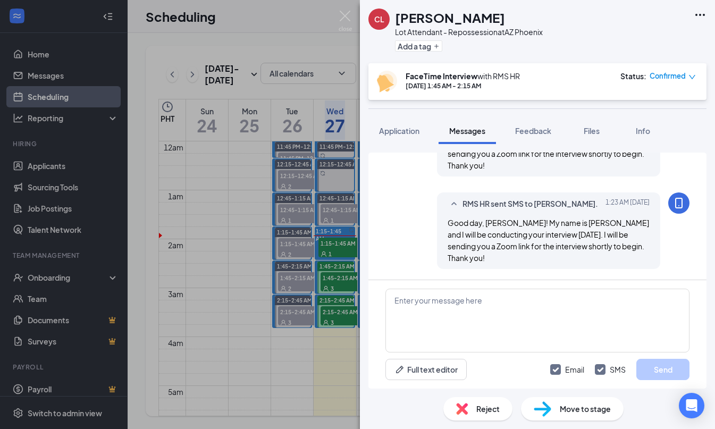
scroll to position [695, 0]
click at [332, 263] on div "CL Cameron Lannholm Lot Attendant - Repossession at AZ Phoenix Add a tag FaceTi…" at bounding box center [357, 214] width 715 height 429
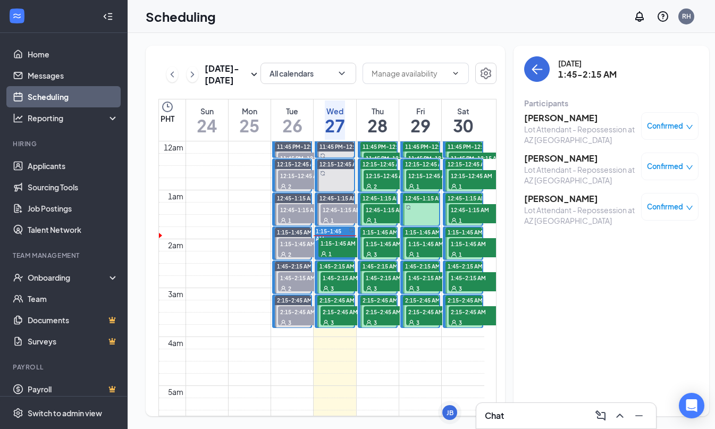
click at [337, 293] on div "3" at bounding box center [346, 288] width 53 height 11
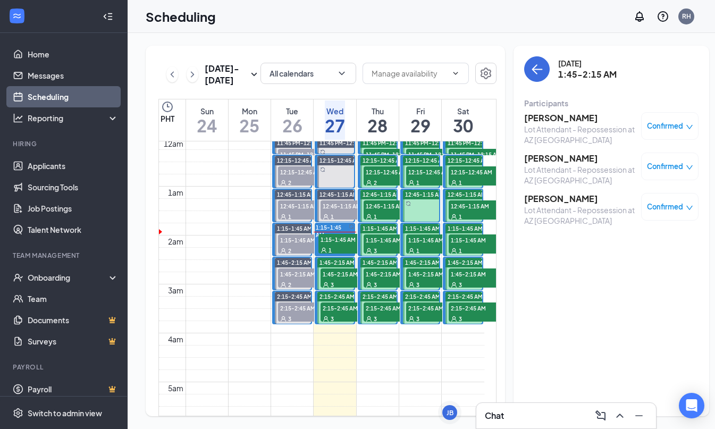
click at [66, 98] on link "Scheduling" at bounding box center [73, 96] width 91 height 21
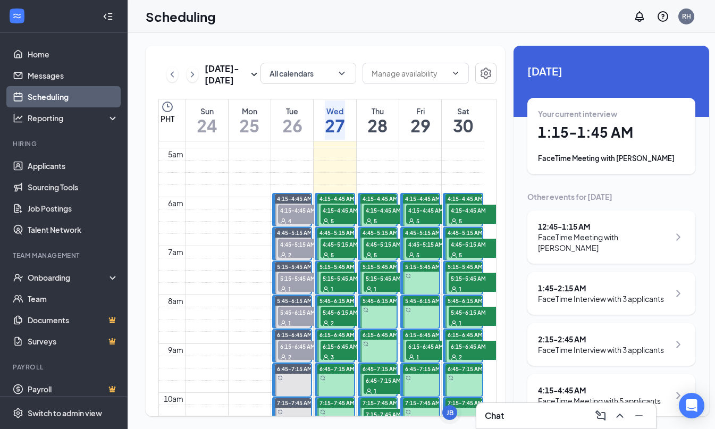
drag, startPoint x: 343, startPoint y: 221, endPoint x: 356, endPoint y: 258, distance: 38.8
click at [343, 215] on span "4:15-4:45 AM" at bounding box center [346, 210] width 53 height 11
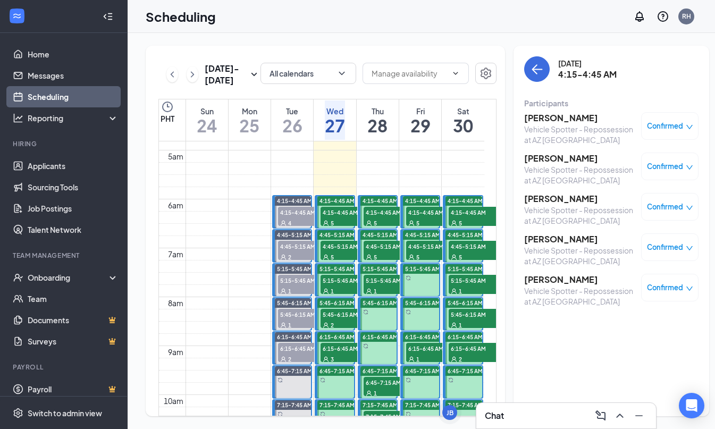
click at [338, 251] on span "4:45-5:15 AM" at bounding box center [346, 246] width 53 height 11
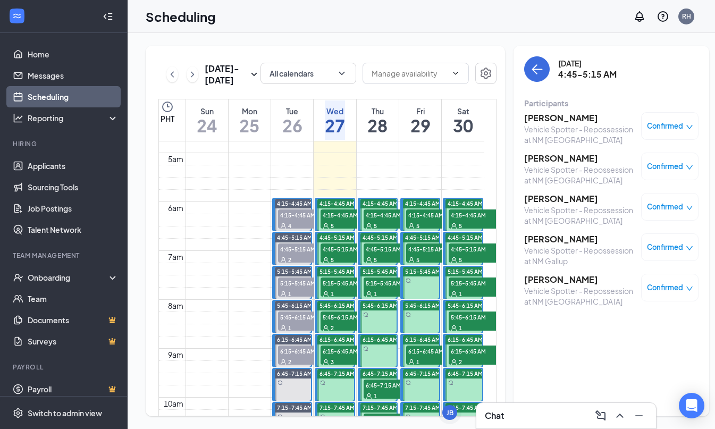
click at [346, 288] on span "5:15-5:45 AM" at bounding box center [346, 282] width 53 height 11
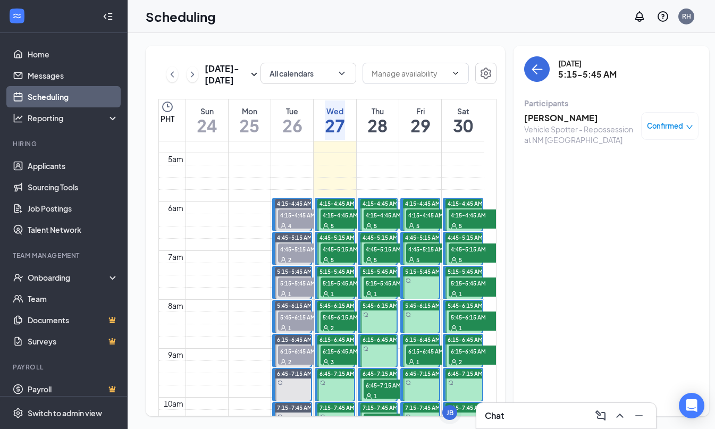
click at [335, 322] on span "5:45-6:15 AM" at bounding box center [346, 316] width 53 height 11
click at [345, 366] on div "6:15-6:45 AM 3" at bounding box center [346, 354] width 55 height 21
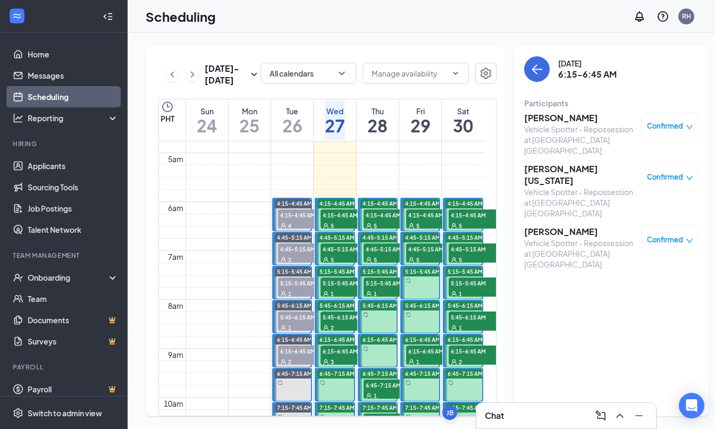
click at [343, 231] on div "5" at bounding box center [346, 225] width 53 height 11
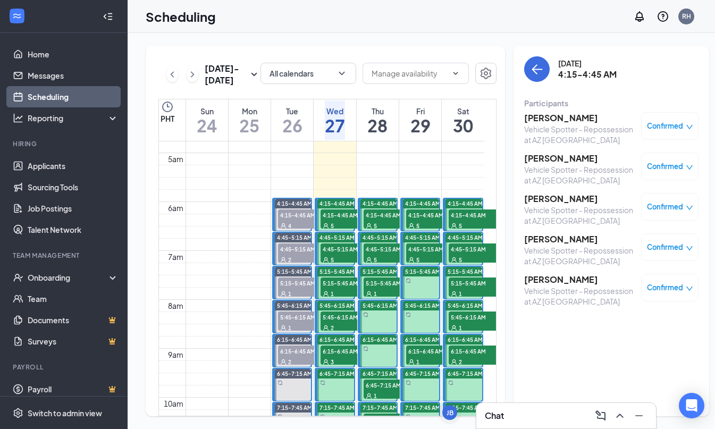
click at [335, 231] on div "5" at bounding box center [346, 225] width 53 height 11
click at [332, 254] on span "4:45-5:15 AM" at bounding box center [346, 248] width 53 height 11
click at [339, 254] on span "4:45-5:15 AM" at bounding box center [346, 248] width 53 height 11
click at [343, 288] on span "5:15-5:45 AM" at bounding box center [346, 282] width 53 height 11
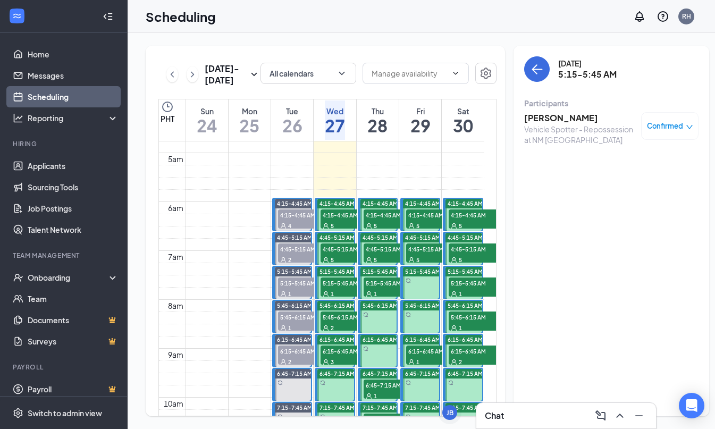
click at [347, 220] on span "4:15-4:45 AM" at bounding box center [346, 214] width 53 height 11
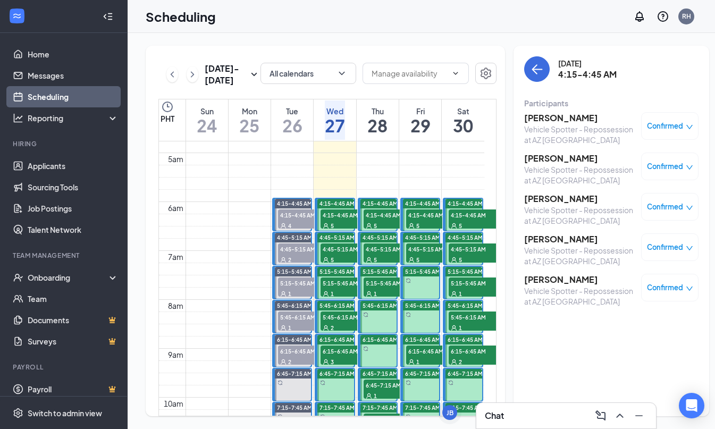
click at [337, 264] on div "5" at bounding box center [346, 259] width 53 height 11
click at [345, 288] on span "5:15-5:45 AM" at bounding box center [346, 282] width 53 height 11
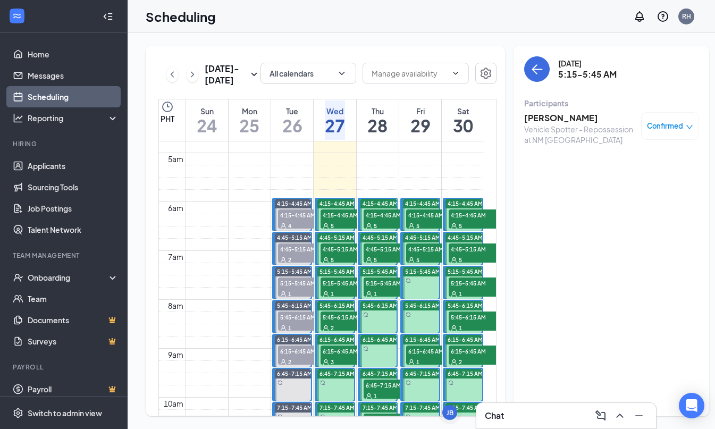
click at [345, 333] on div "2" at bounding box center [346, 327] width 53 height 11
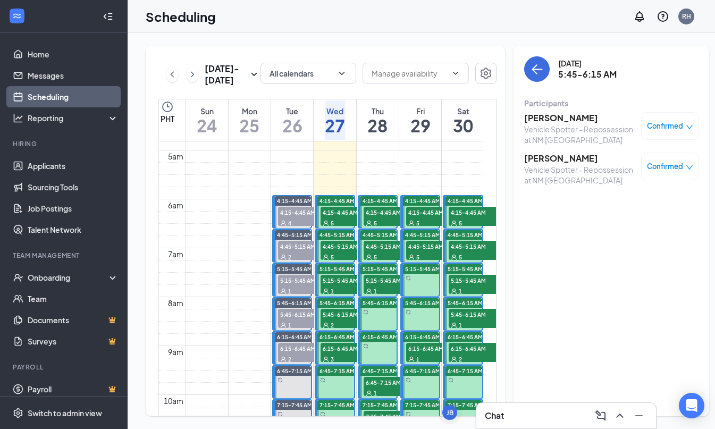
click at [351, 330] on div "2" at bounding box center [346, 324] width 53 height 11
click at [333, 285] on span "5:15-5:45 AM" at bounding box center [346, 280] width 53 height 11
click at [339, 319] on span "5:45-6:15 AM" at bounding box center [346, 314] width 53 height 11
click at [339, 353] on span "6:15-6:45 AM" at bounding box center [346, 348] width 53 height 11
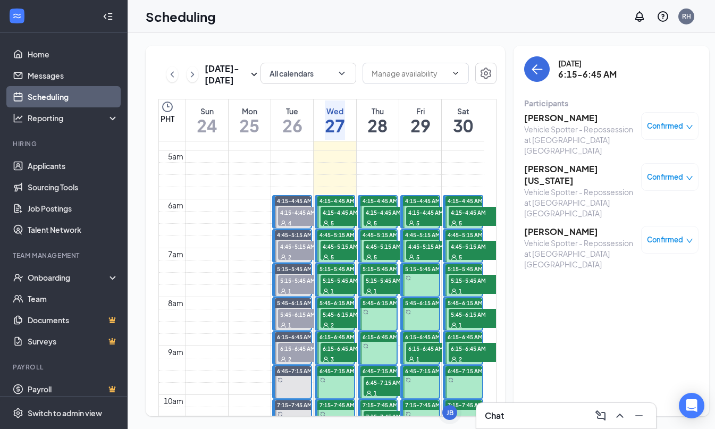
click at [326, 353] on span "6:15-6:45 AM" at bounding box center [346, 348] width 53 height 11
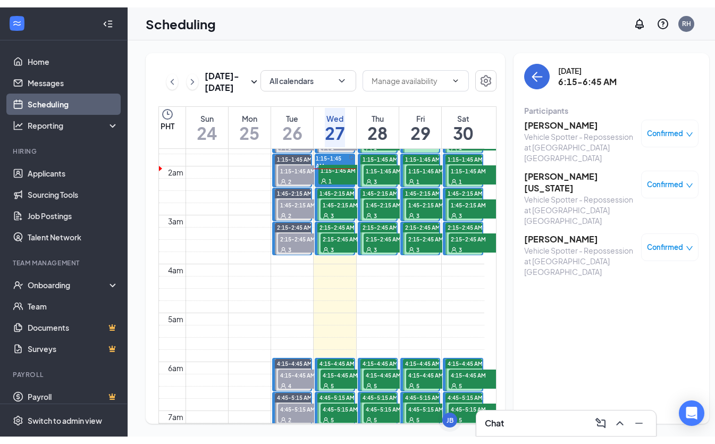
scroll to position [80, 0]
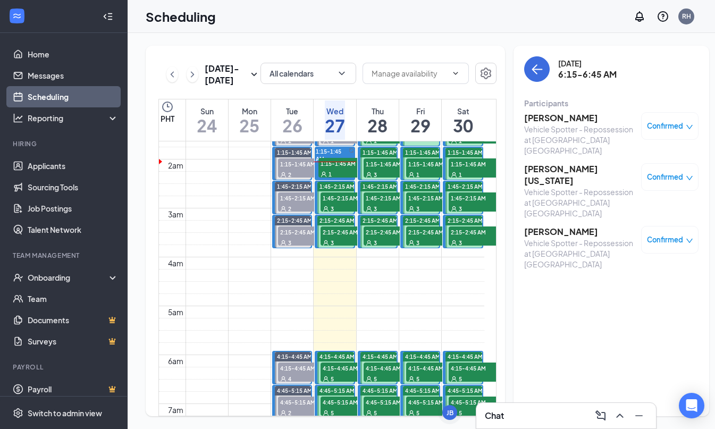
click at [329, 211] on div "1:45-2:15 AM 3" at bounding box center [346, 201] width 53 height 19
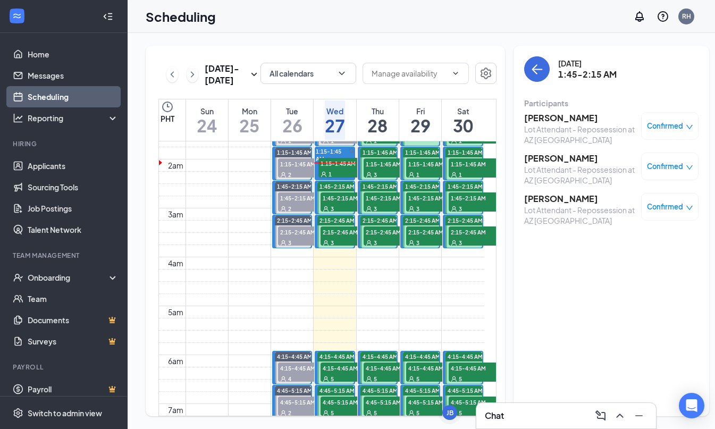
click at [565, 198] on h3 "[PERSON_NAME]" at bounding box center [580, 199] width 112 height 12
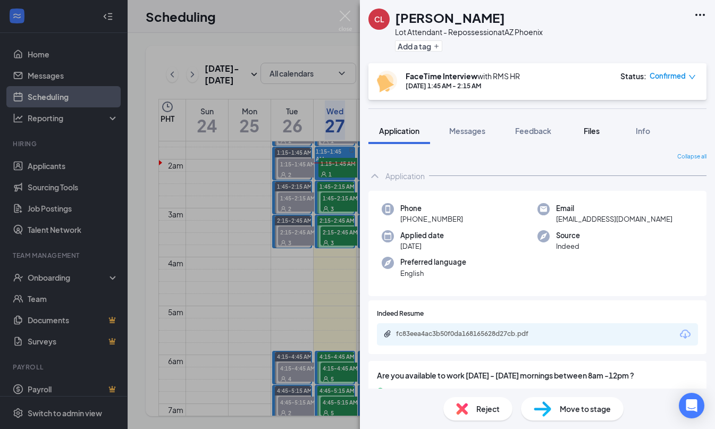
click at [590, 138] on button "Files" at bounding box center [591, 130] width 43 height 27
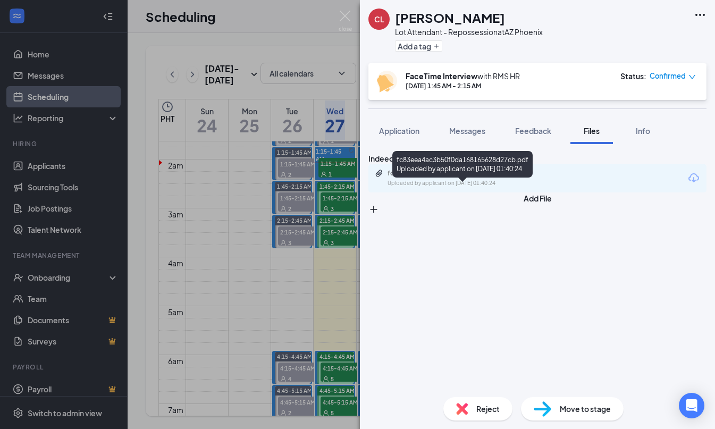
click at [463, 177] on div "fc83eea4ac3b50f0da168165628d27cb.pdf" at bounding box center [461, 173] width 149 height 9
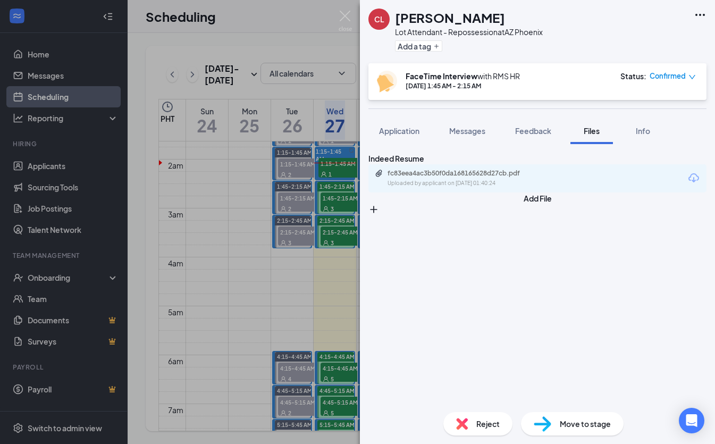
click at [342, 208] on div "[PERSON_NAME] [PERSON_NAME] Lot Attendant - Repossession at AZ Phoenix Add a ta…" at bounding box center [357, 222] width 715 height 444
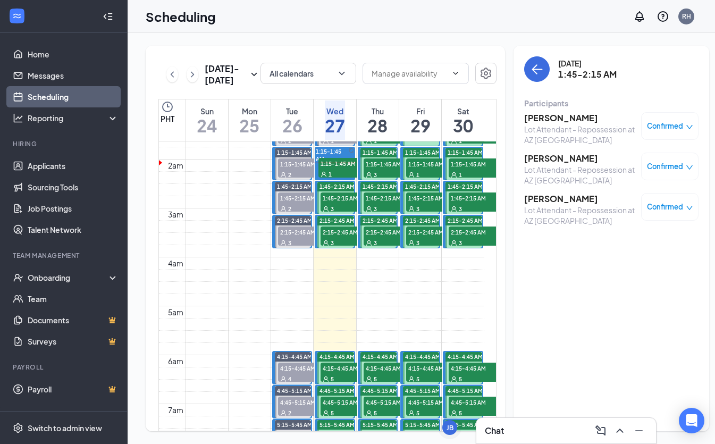
click at [342, 214] on div "3" at bounding box center [346, 208] width 53 height 11
click at [532, 116] on h3 "[PERSON_NAME]" at bounding box center [580, 118] width 112 height 12
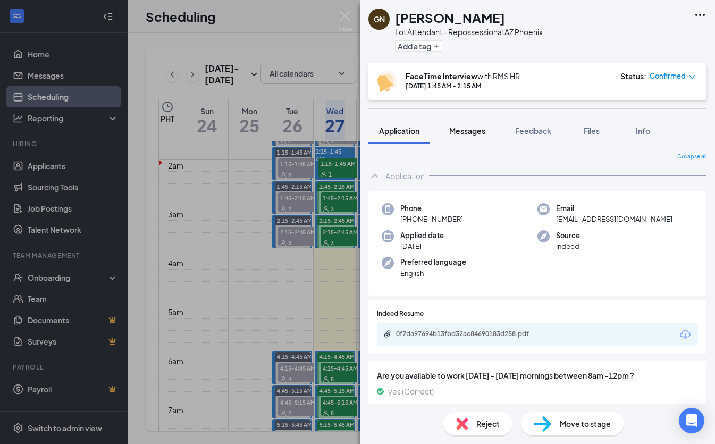
click at [480, 128] on span "Messages" at bounding box center [467, 131] width 36 height 10
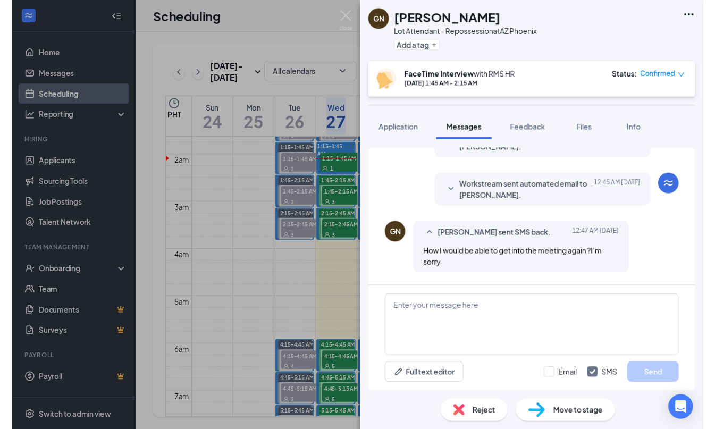
scroll to position [103, 0]
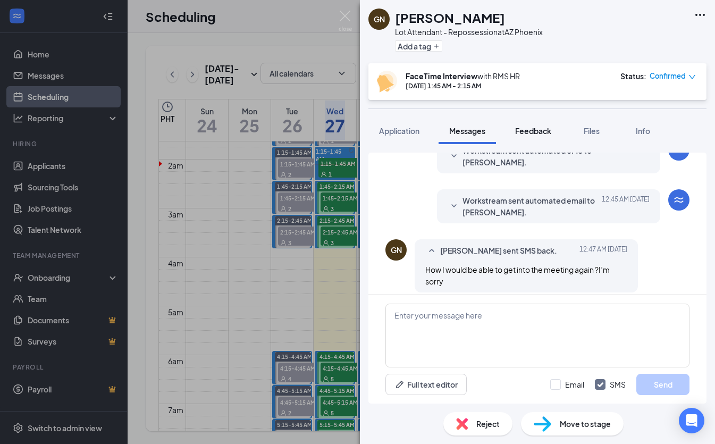
click at [542, 128] on span "Feedback" at bounding box center [533, 131] width 36 height 10
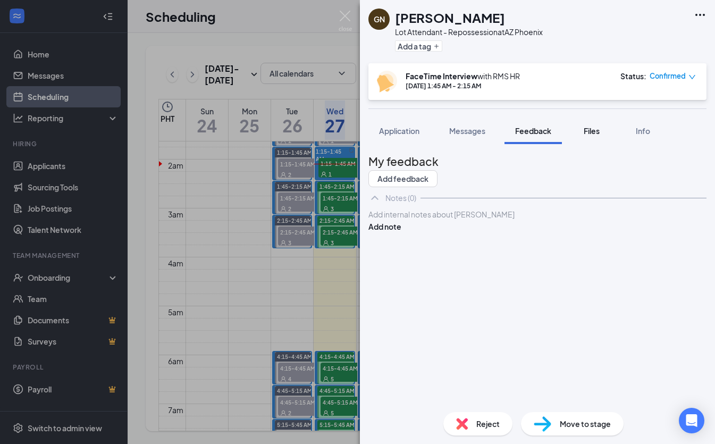
click at [580, 133] on button "Files" at bounding box center [591, 130] width 43 height 27
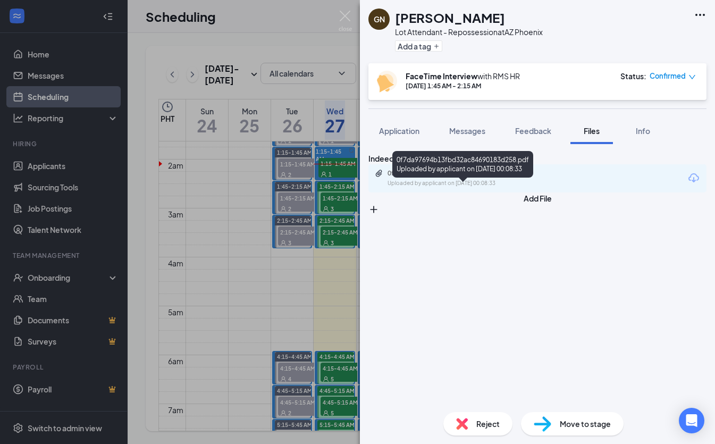
click at [487, 177] on div "0f7da97694b13fbd32ac84690183d258.pdf" at bounding box center [461, 173] width 149 height 9
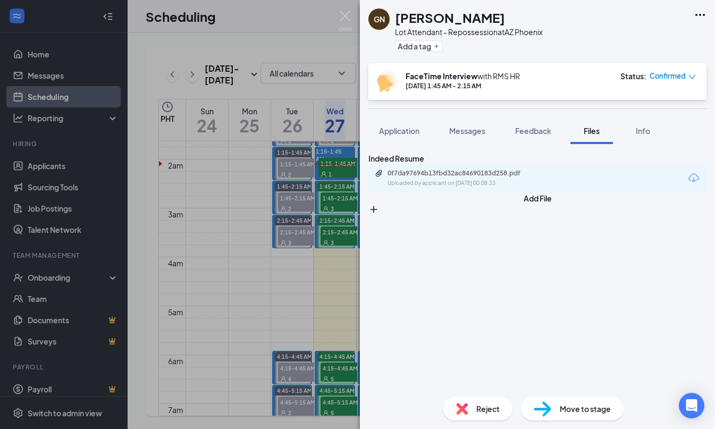
click at [344, 22] on img at bounding box center [344, 21] width 13 height 21
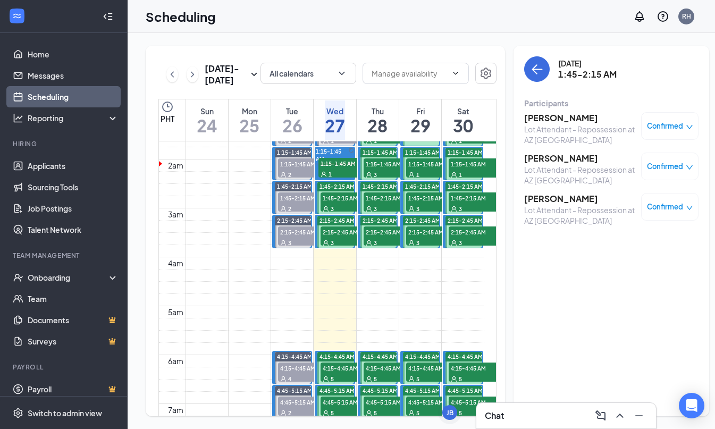
scroll to position [1, 0]
click at [538, 158] on h3 "[PERSON_NAME]" at bounding box center [580, 158] width 112 height 12
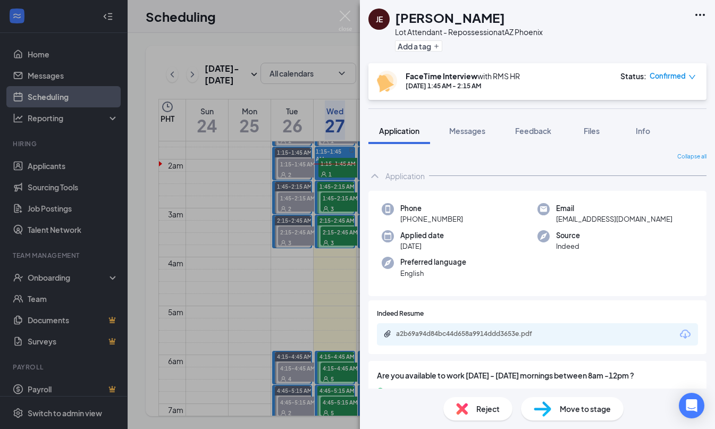
click at [341, 122] on div "JE [PERSON_NAME] Lot Attendant - Repossession at AZ Phoenix Add a tag FaceTime …" at bounding box center [357, 214] width 715 height 429
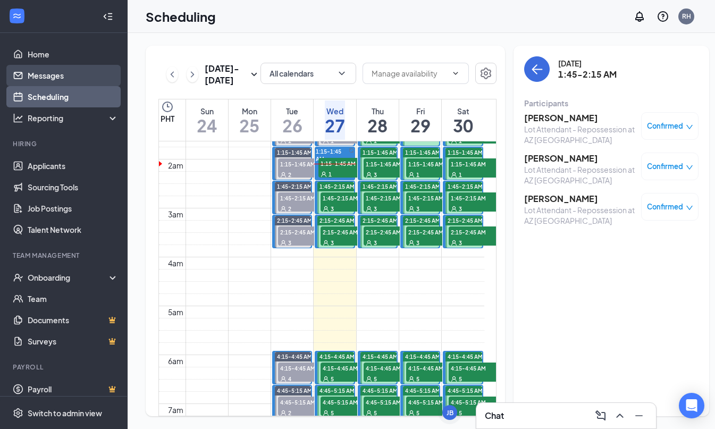
click at [74, 75] on link "Messages" at bounding box center [73, 75] width 91 height 21
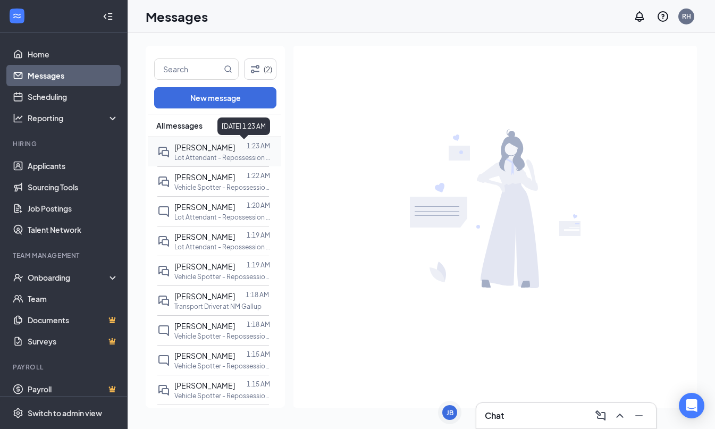
click at [247, 147] on p "1:23 AM" at bounding box center [258, 145] width 23 height 9
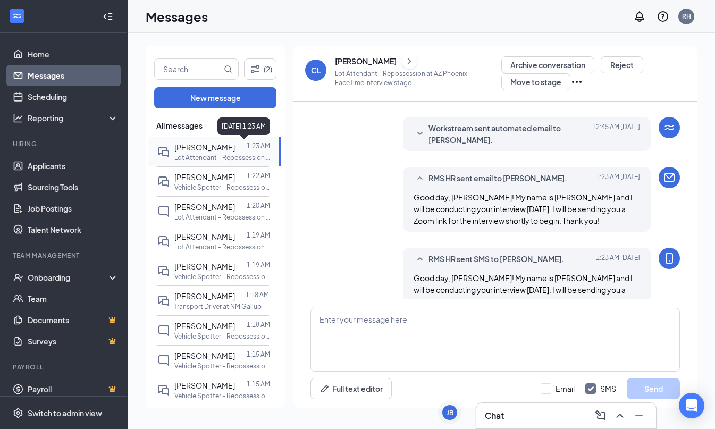
scroll to position [479, 0]
click at [235, 182] on div at bounding box center [241, 177] width 12 height 12
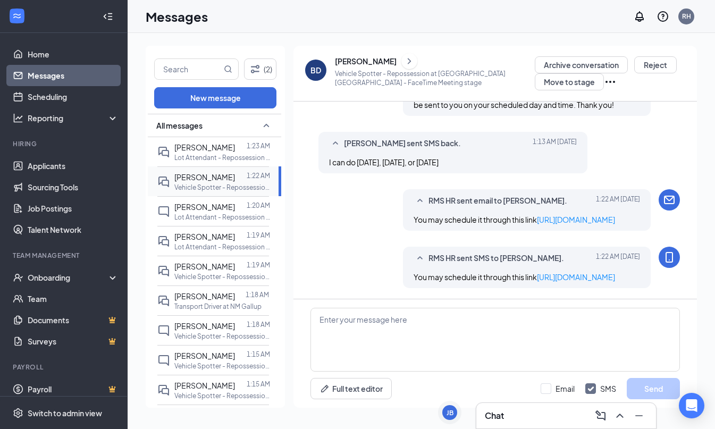
scroll to position [486, 0]
click at [218, 213] on p "Lot Attendant - Repossession at AZ [GEOGRAPHIC_DATA]" at bounding box center [222, 217] width 96 height 9
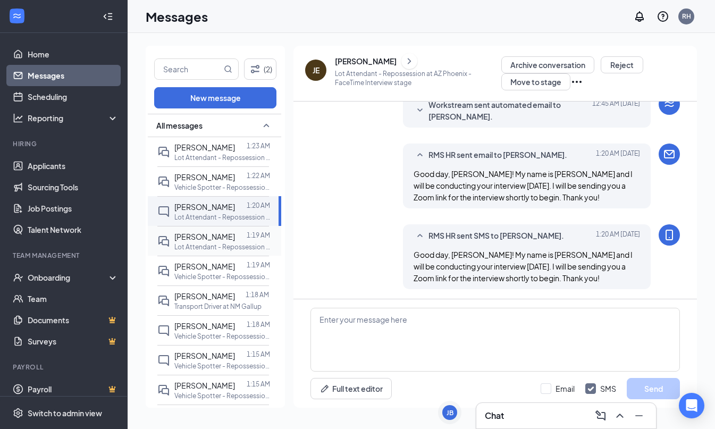
scroll to position [379, 0]
click at [229, 245] on p "Lot Attendant - Repossession at AZ [GEOGRAPHIC_DATA]" at bounding box center [222, 246] width 96 height 9
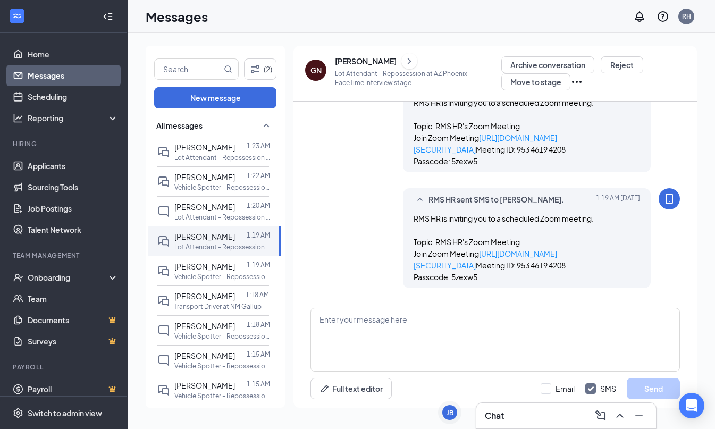
scroll to position [646, 0]
click at [235, 325] on div at bounding box center [241, 326] width 12 height 12
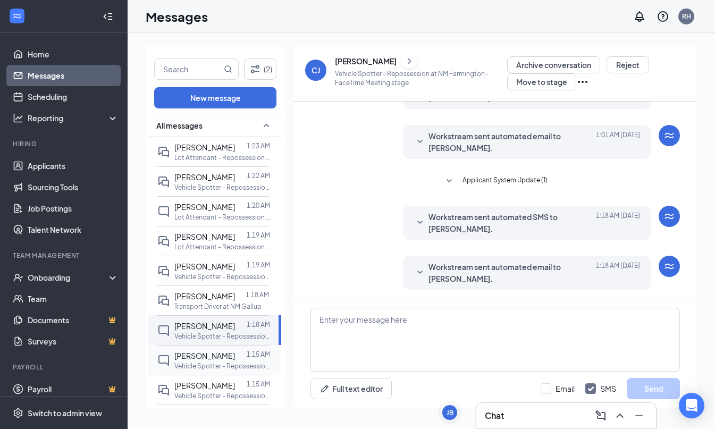
scroll to position [164, 0]
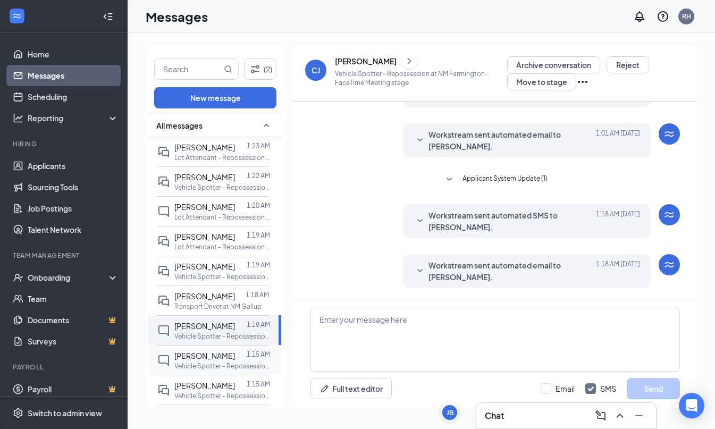
click at [237, 356] on div at bounding box center [241, 356] width 12 height 12
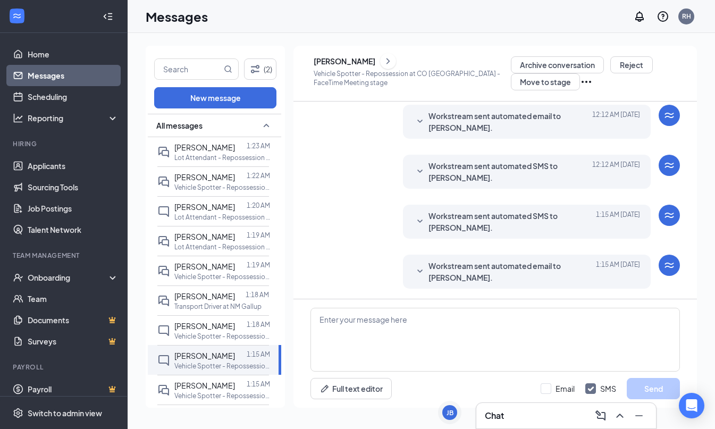
scroll to position [298, 0]
click at [422, 267] on icon "SmallChevronDown" at bounding box center [419, 271] width 13 height 13
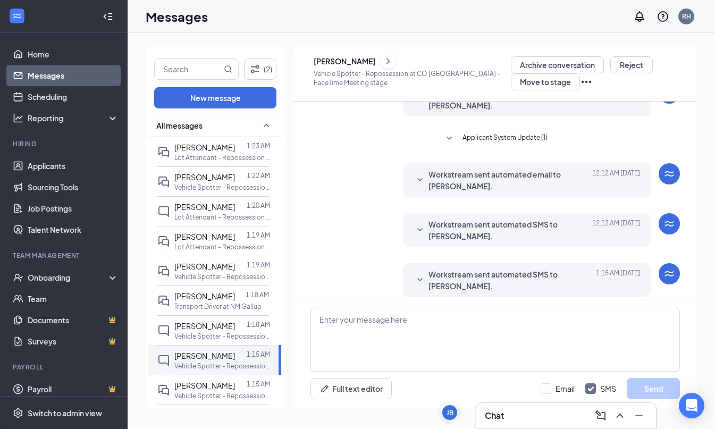
scroll to position [237, 0]
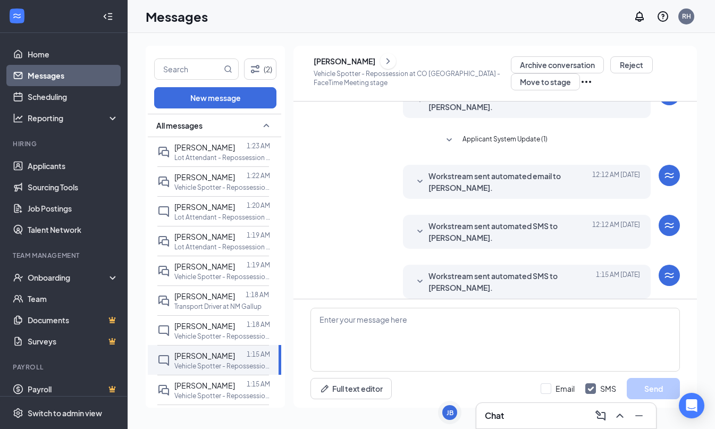
click at [464, 138] on span "Applicant System Update (1)" at bounding box center [504, 140] width 85 height 13
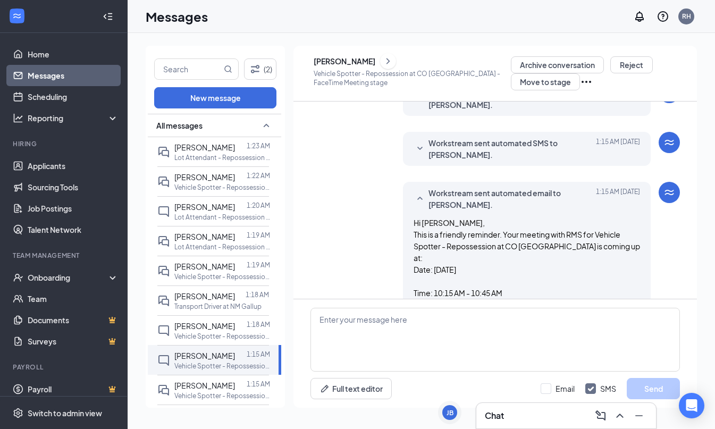
scroll to position [388, 0]
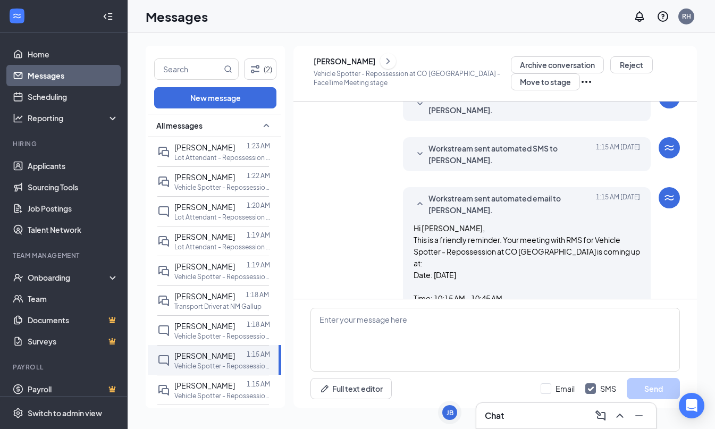
click at [427, 166] on div "Workstream sent automated SMS to Rex Paullus. Today 1:15 AM" at bounding box center [526, 153] width 226 height 23
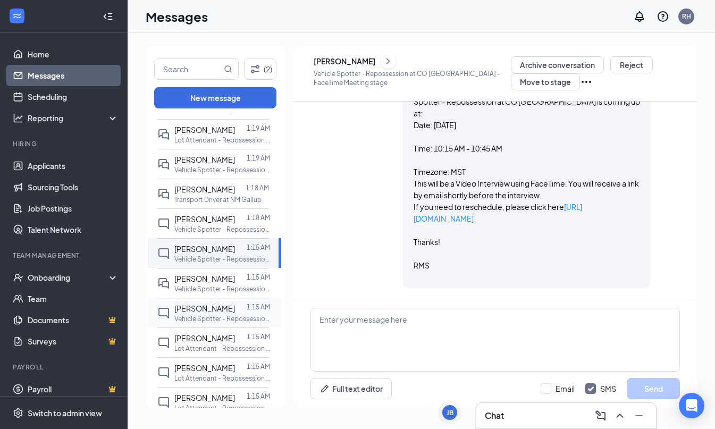
scroll to position [122, 0]
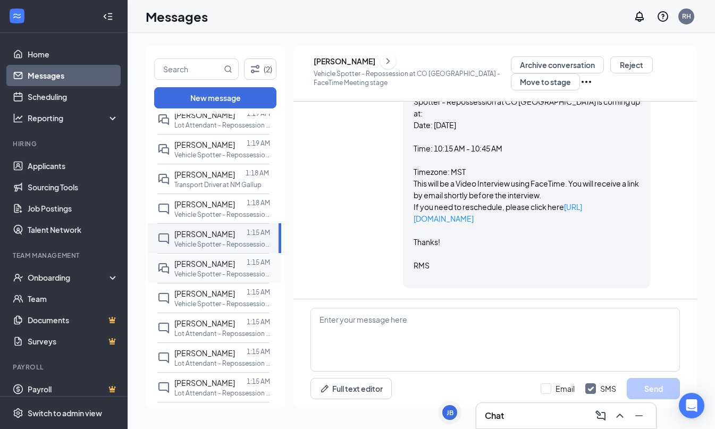
click at [213, 269] on div "[PERSON_NAME]" at bounding box center [204, 264] width 61 height 12
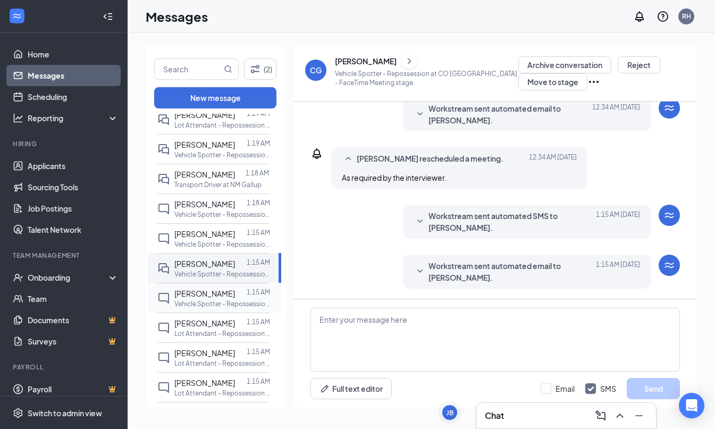
scroll to position [256, 0]
click at [240, 299] on div at bounding box center [241, 293] width 12 height 12
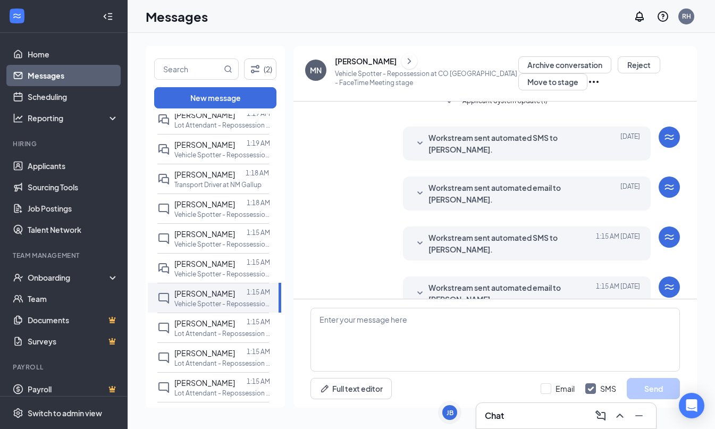
scroll to position [298, 0]
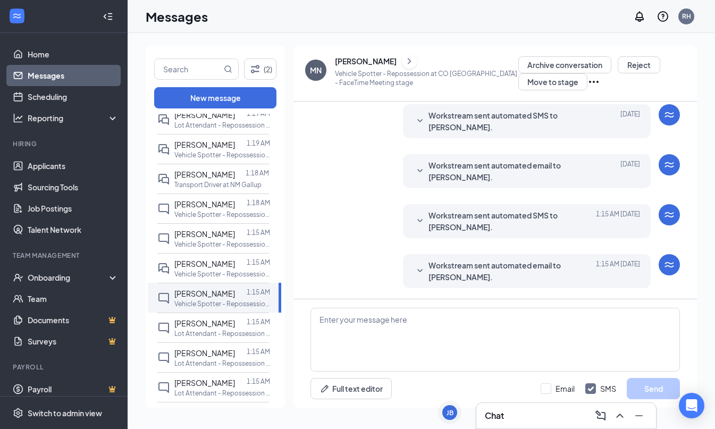
click at [421, 270] on icon "SmallChevronDown" at bounding box center [419, 270] width 5 height 3
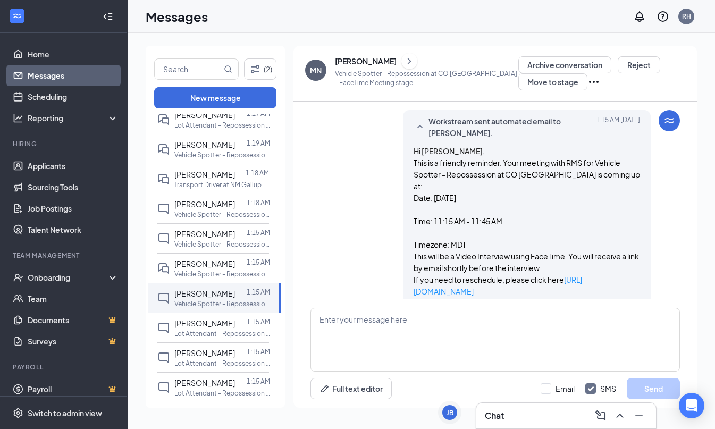
scroll to position [443, 0]
click at [235, 328] on span "[PERSON_NAME]" at bounding box center [204, 323] width 61 height 10
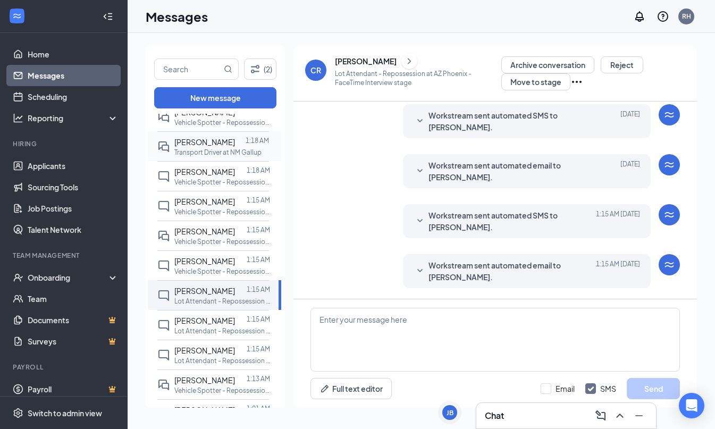
scroll to position [145, 0]
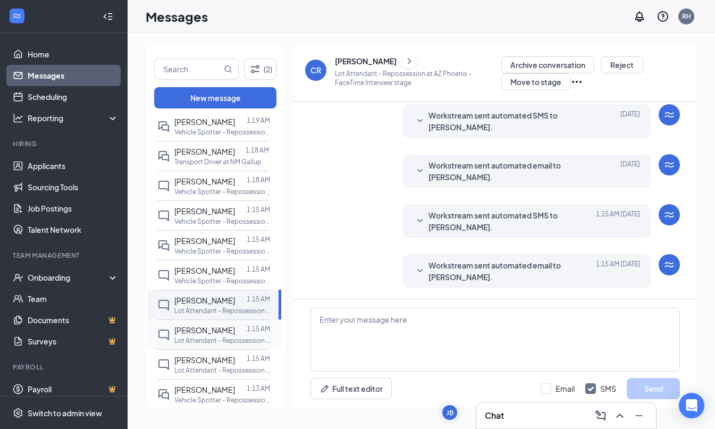
click at [206, 335] on span "[PERSON_NAME]" at bounding box center [204, 330] width 61 height 10
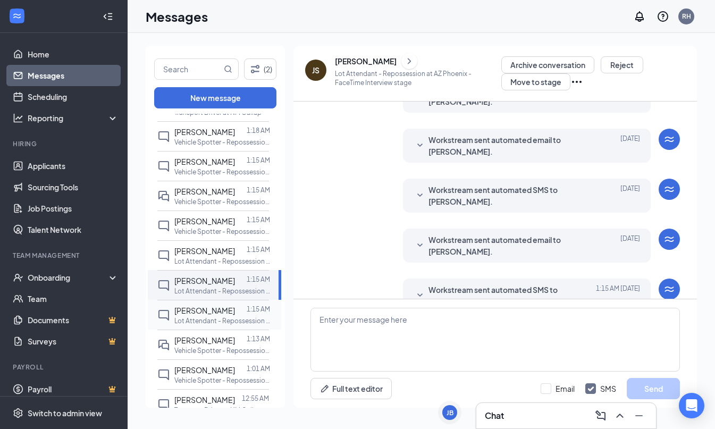
scroll to position [317, 0]
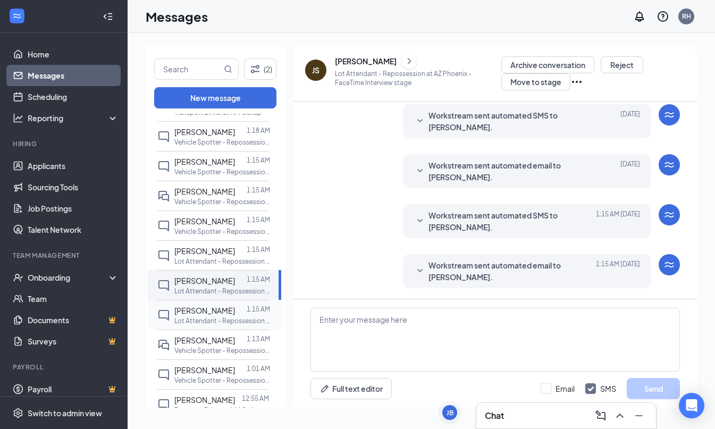
click at [202, 325] on p "Lot Attendant - Repossession at AZ [GEOGRAPHIC_DATA]" at bounding box center [222, 320] width 96 height 9
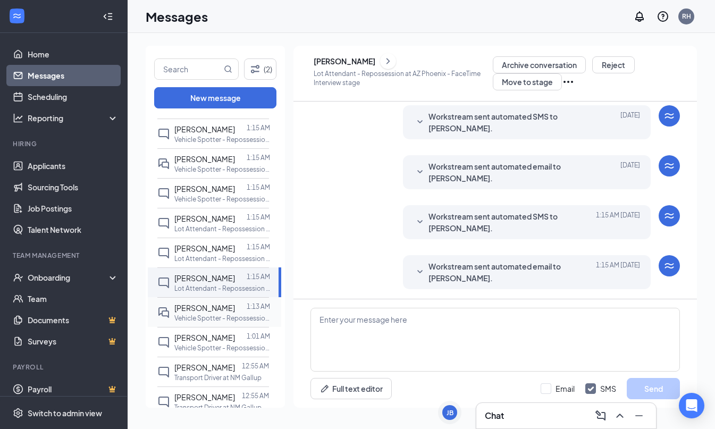
scroll to position [317, 0]
click at [202, 322] on p "Vehicle Spotter - Repossession at AZ [GEOGRAPHIC_DATA]" at bounding box center [222, 317] width 96 height 9
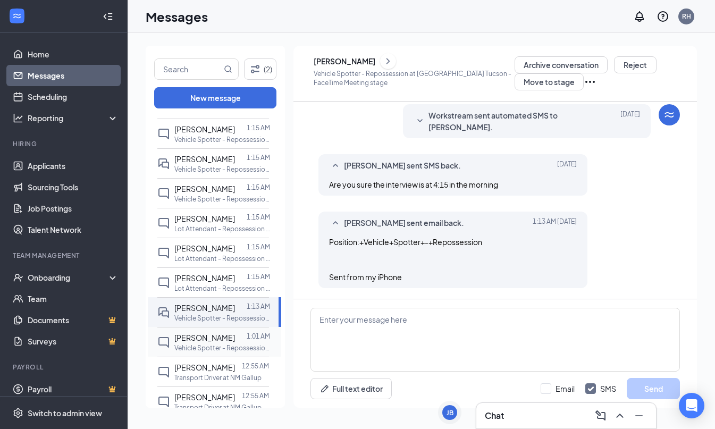
scroll to position [221, 0]
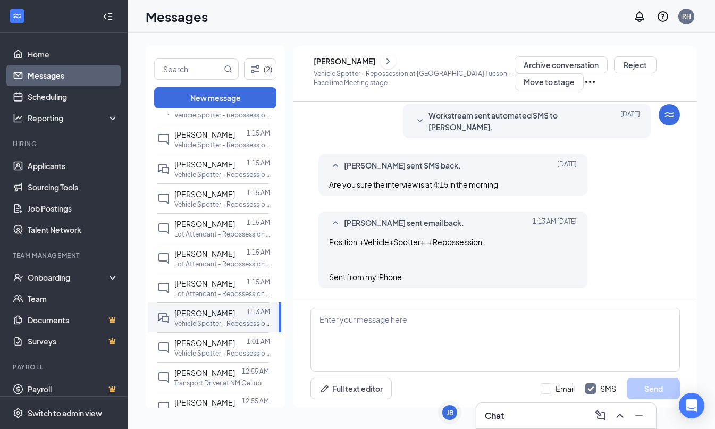
click at [368, 59] on div "Richard Roberts" at bounding box center [344, 61] width 62 height 11
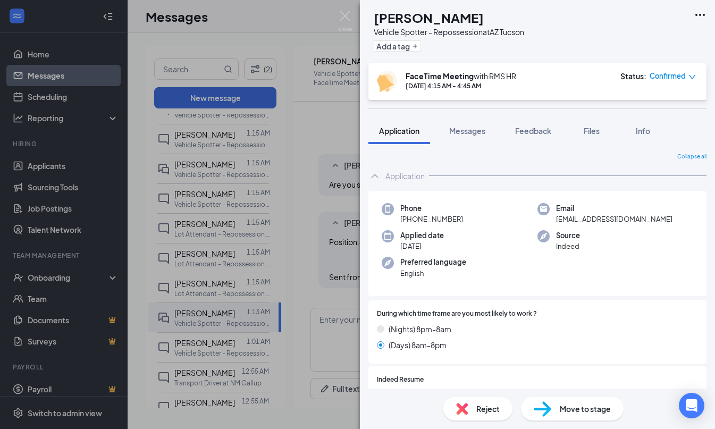
click at [220, 335] on div "RR Richard Roberts Vehicle Spotter - Repossession at AZ Tucson Add a tag FaceTi…" at bounding box center [357, 214] width 715 height 429
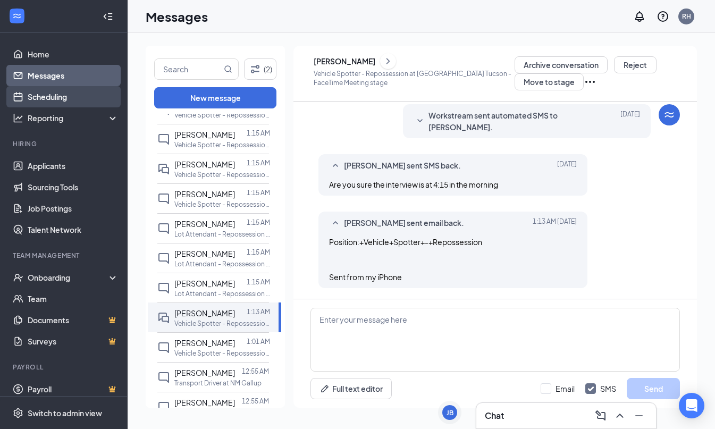
click at [81, 101] on link "Scheduling" at bounding box center [73, 96] width 91 height 21
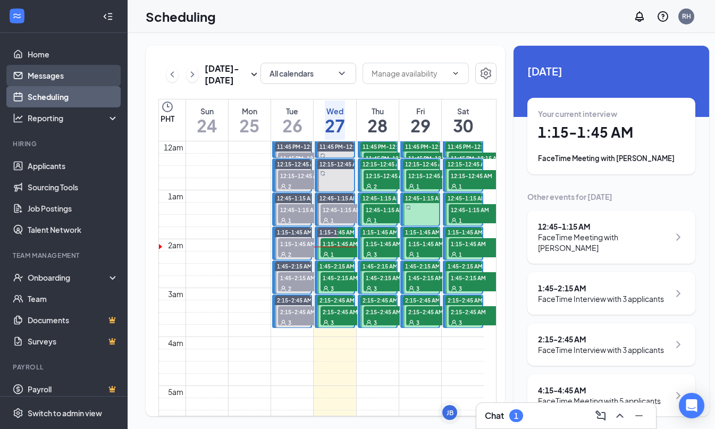
click at [49, 69] on link "Messages" at bounding box center [73, 75] width 91 height 21
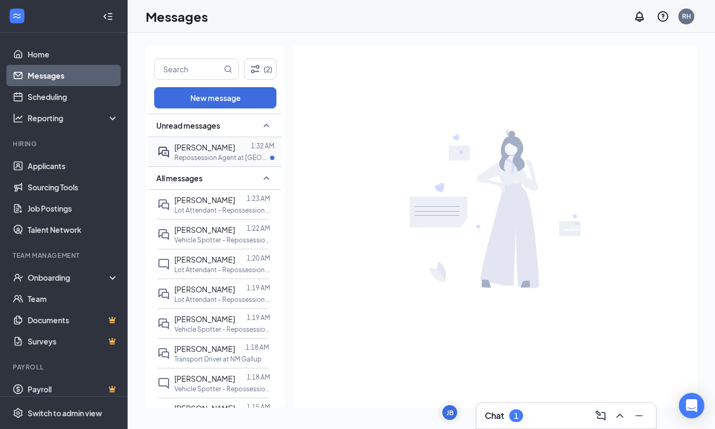
click at [213, 148] on span "[PERSON_NAME]" at bounding box center [204, 147] width 61 height 10
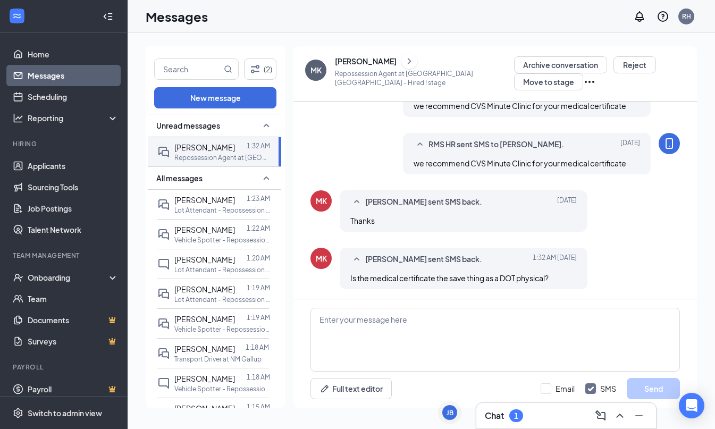
scroll to position [446, 0]
click at [41, 100] on link "Scheduling" at bounding box center [73, 96] width 91 height 21
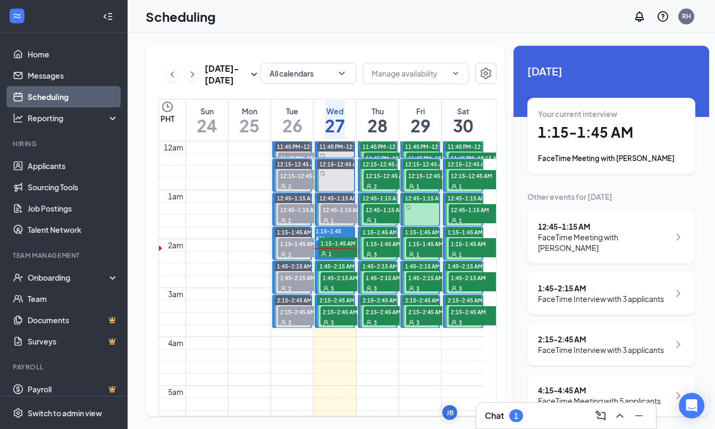
scroll to position [522, 0]
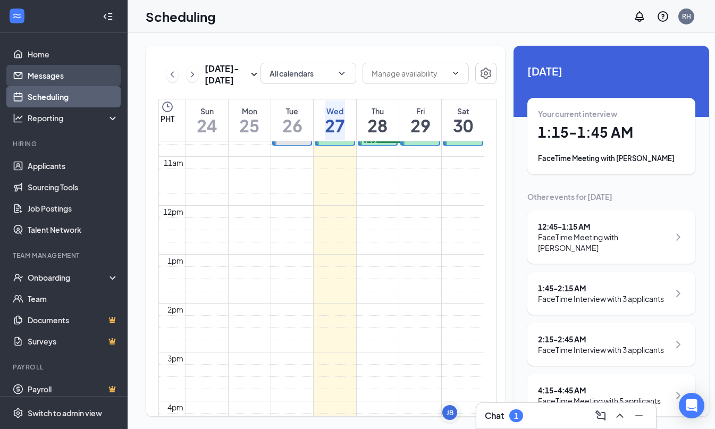
click at [42, 80] on link "Messages" at bounding box center [73, 75] width 91 height 21
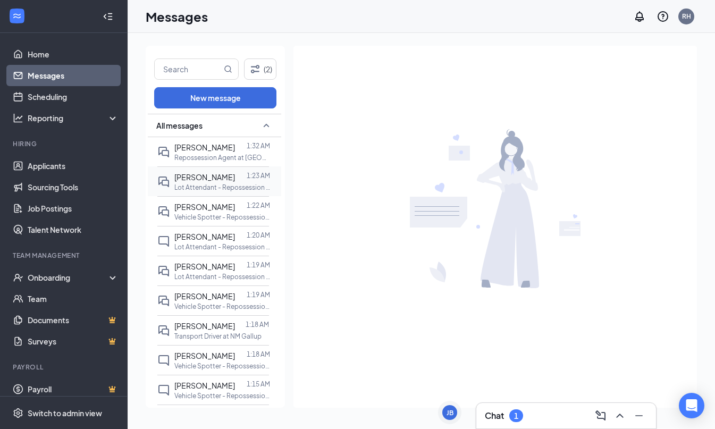
click at [222, 186] on p "Lot Attendant - Repossession at AZ [GEOGRAPHIC_DATA]" at bounding box center [222, 187] width 96 height 9
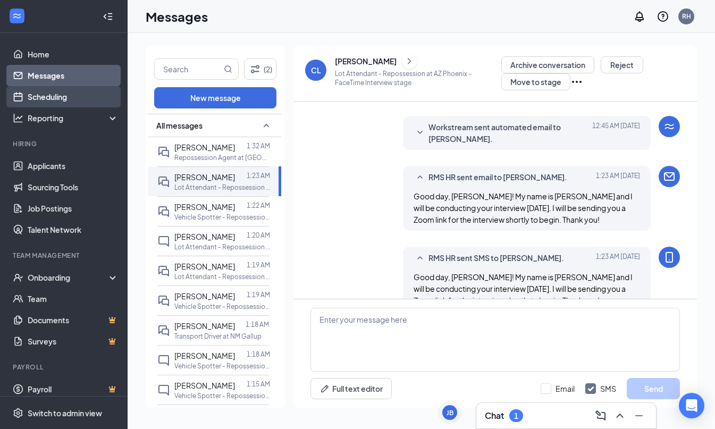
click at [48, 89] on link "Scheduling" at bounding box center [73, 96] width 91 height 21
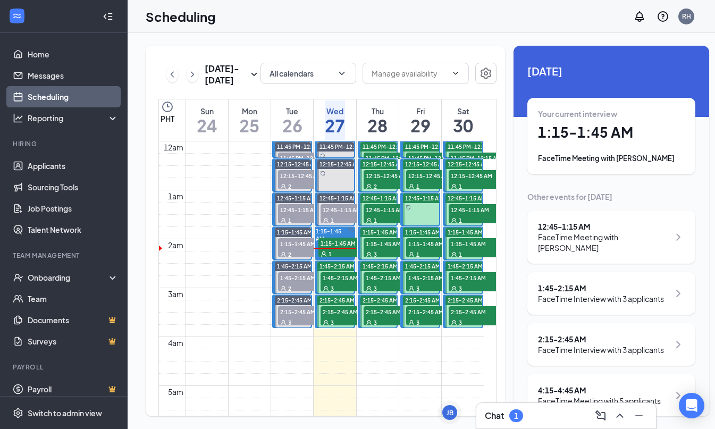
scroll to position [2, 0]
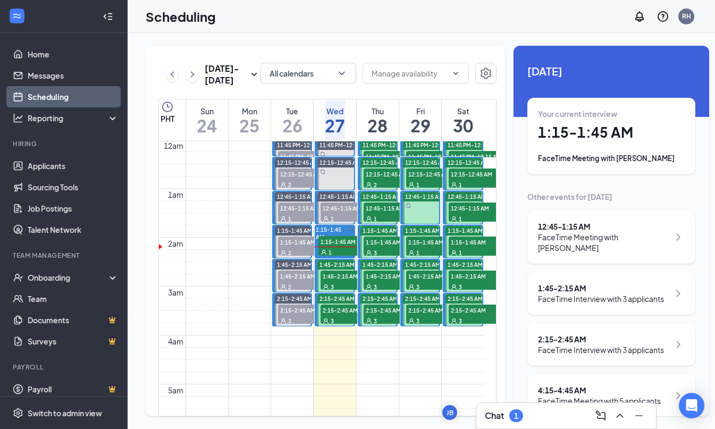
click at [330, 281] on span "1:45-2:15 AM" at bounding box center [346, 275] width 53 height 11
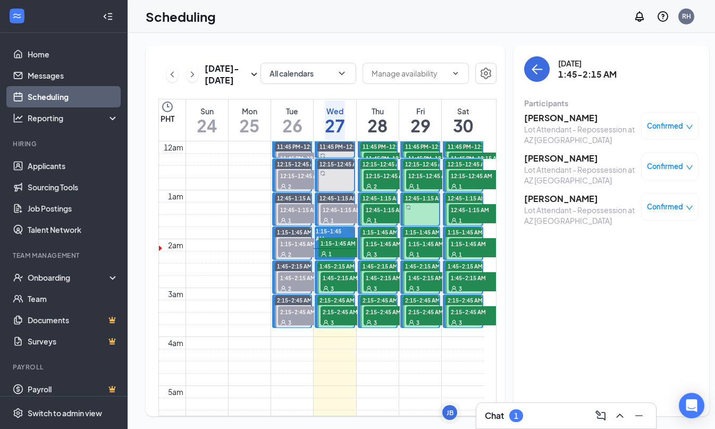
click at [553, 122] on h3 "[PERSON_NAME]" at bounding box center [580, 118] width 112 height 12
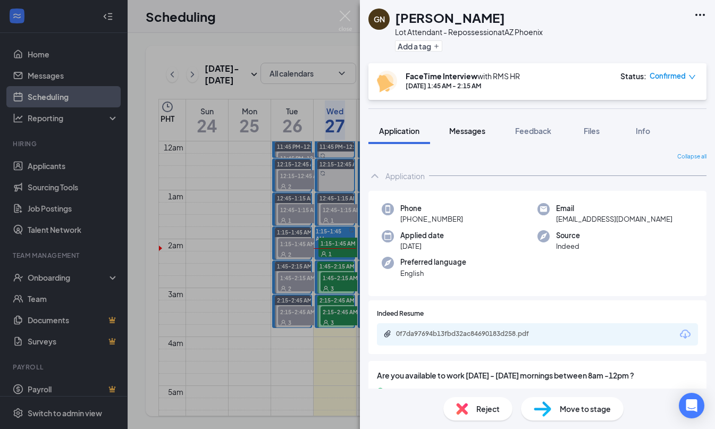
click at [470, 130] on span "Messages" at bounding box center [467, 131] width 36 height 10
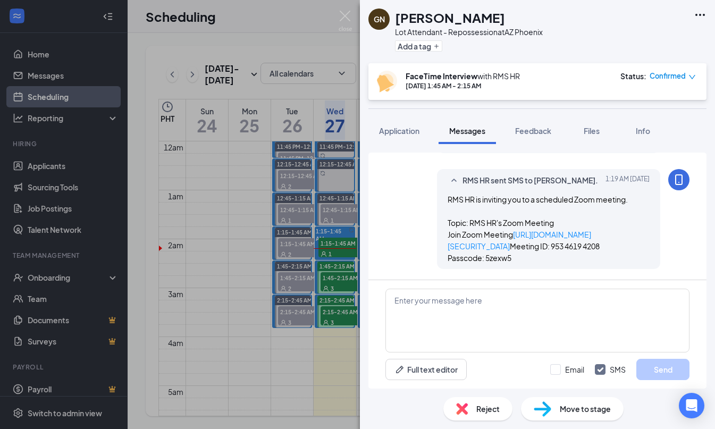
scroll to position [751, 0]
click at [62, 79] on div "GN Giovanni Nedd Lot Attendant - Repossession at AZ Phoenix Add a tag FaceTime …" at bounding box center [357, 214] width 715 height 429
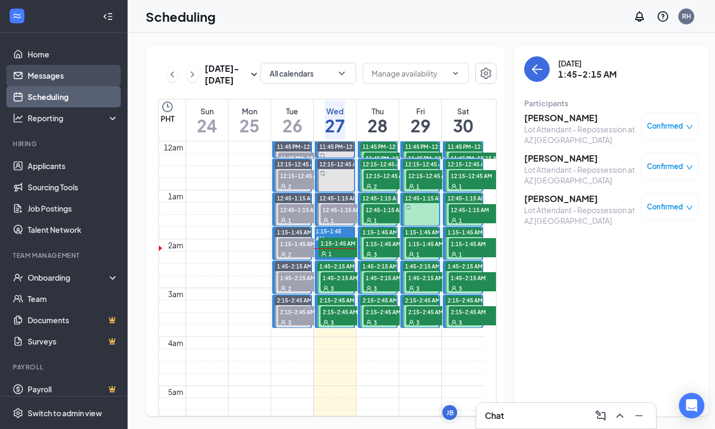
click at [36, 71] on link "Messages" at bounding box center [73, 75] width 91 height 21
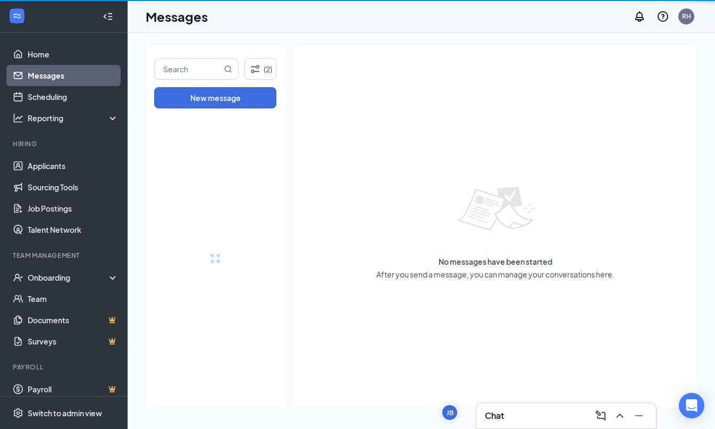
click at [37, 75] on link "Messages" at bounding box center [73, 75] width 91 height 21
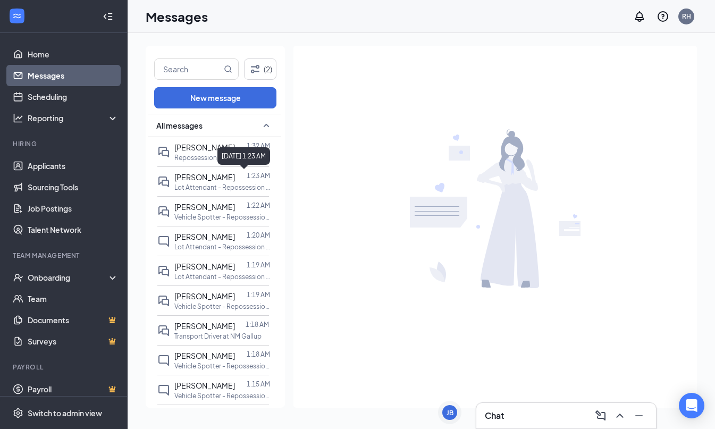
click at [225, 154] on div "August 27, 2025 1:23 AM" at bounding box center [243, 156] width 53 height 18
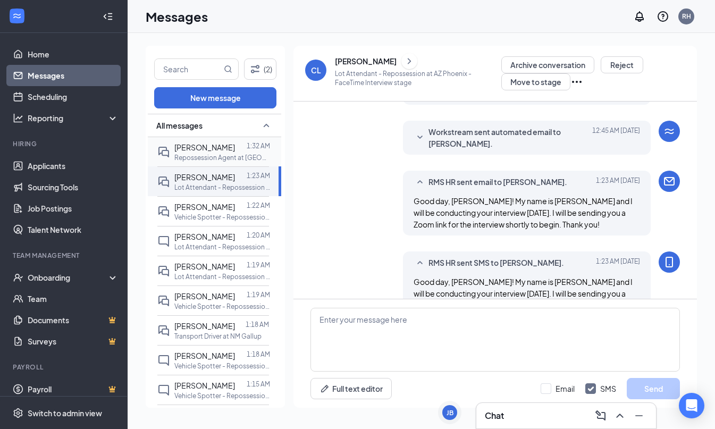
scroll to position [479, 0]
click at [191, 151] on span "[PERSON_NAME]" at bounding box center [204, 147] width 61 height 10
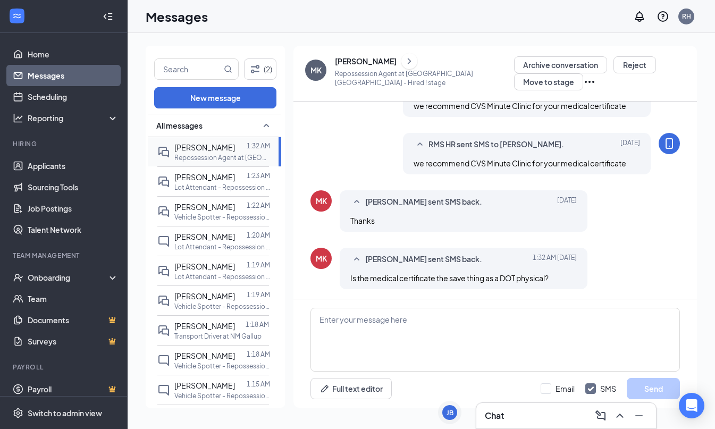
scroll to position [446, 0]
click at [339, 338] on textarea at bounding box center [494, 340] width 369 height 64
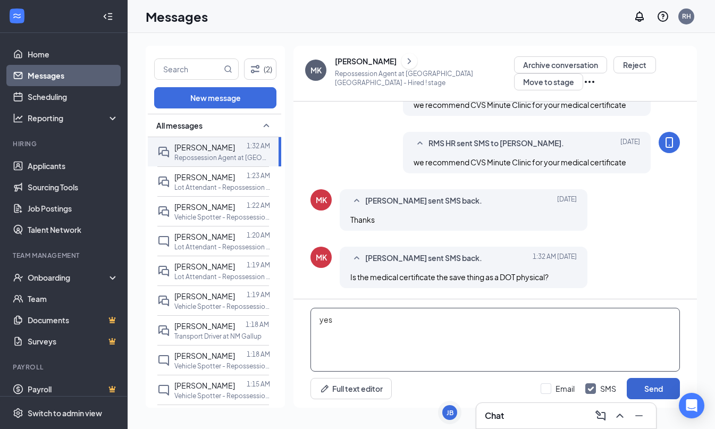
type textarea "yes"
drag, startPoint x: 651, startPoint y: 386, endPoint x: 625, endPoint y: 376, distance: 27.7
click at [651, 386] on button "Send" at bounding box center [652, 388] width 53 height 21
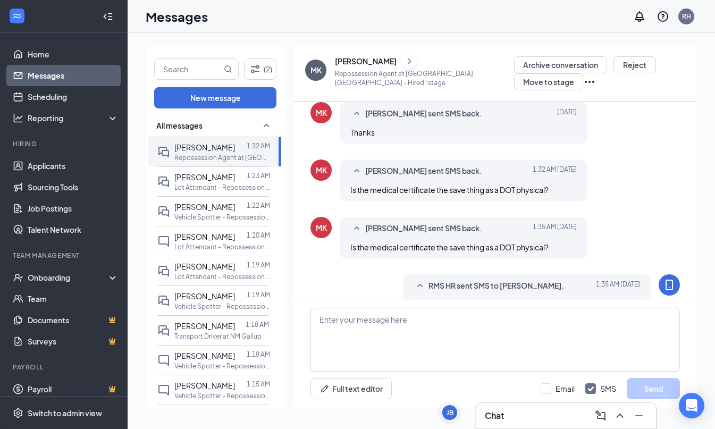
scroll to position [560, 0]
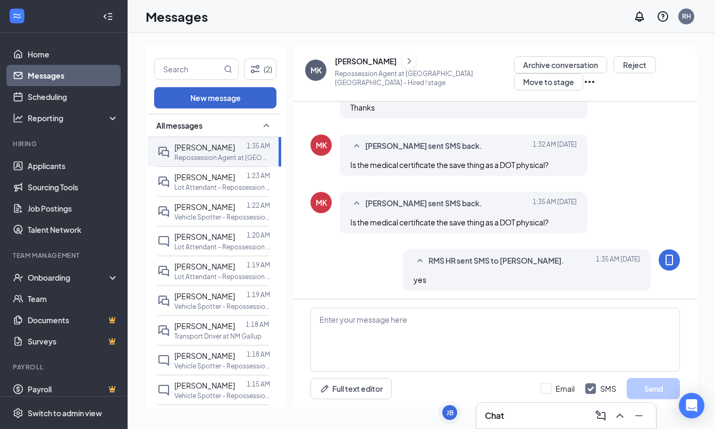
scroll to position [422, 0]
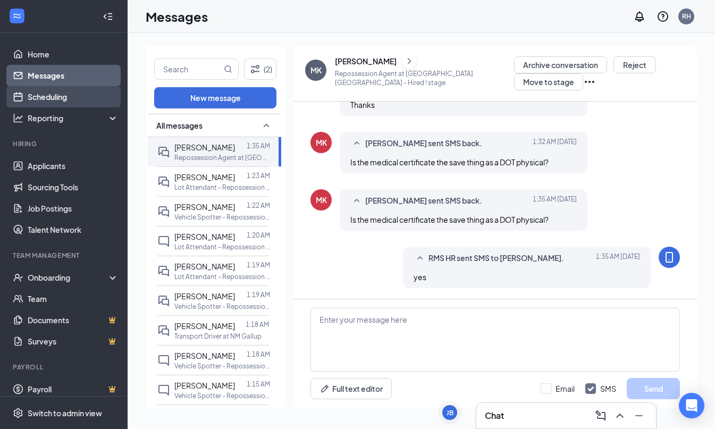
click at [61, 98] on link "Scheduling" at bounding box center [73, 96] width 91 height 21
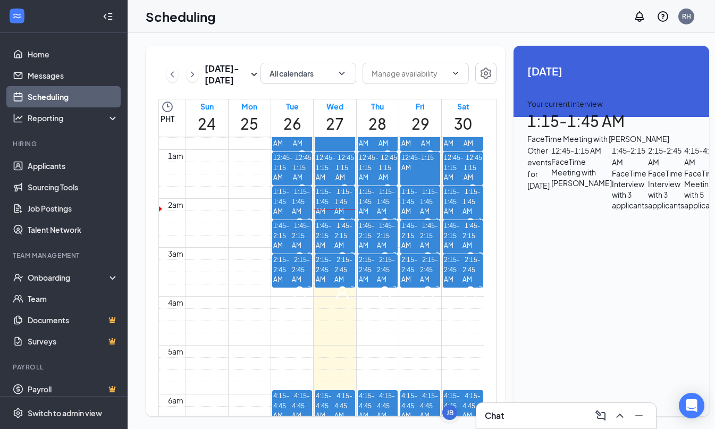
scroll to position [17, 0]
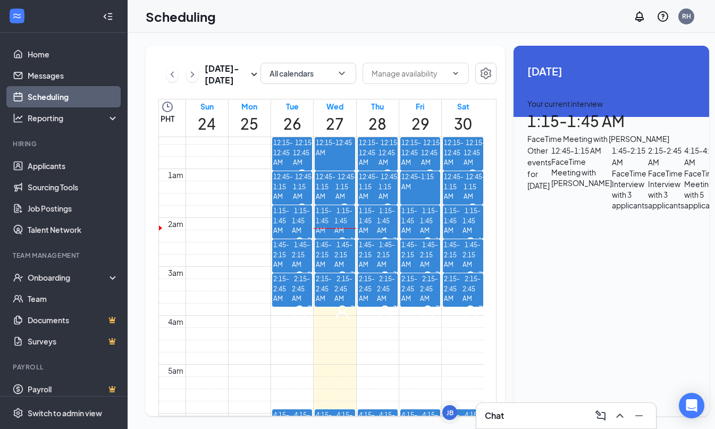
click at [339, 263] on div "1:45-2:15 AM 3" at bounding box center [344, 263] width 20 height 46
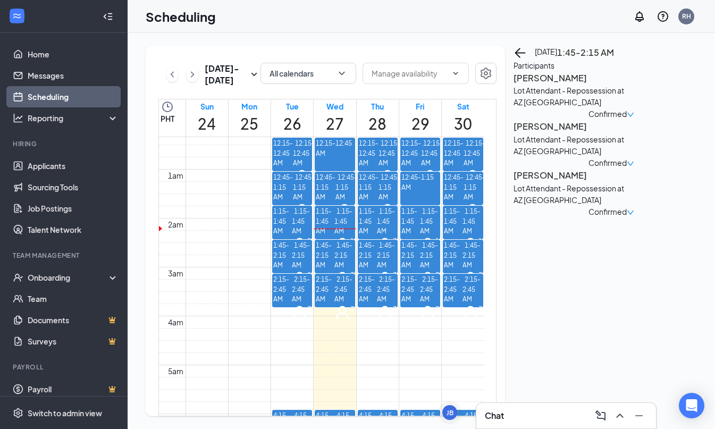
click at [538, 85] on h3 "[PERSON_NAME]" at bounding box center [569, 78] width 112 height 14
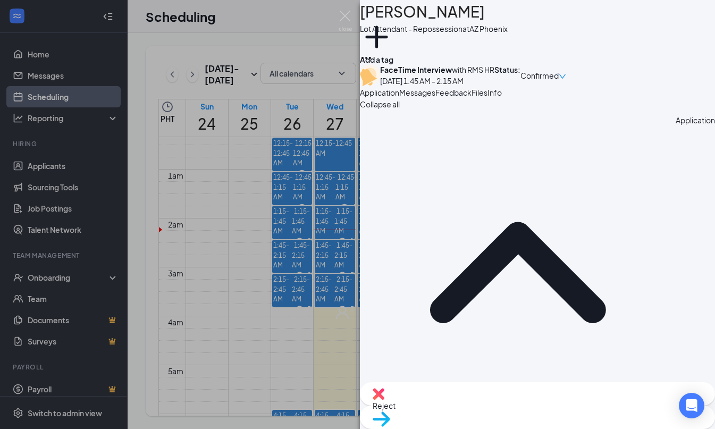
click at [339, 270] on div "GN [PERSON_NAME] Lot Attendant - Repossession at AZ Phoenix Add a tag FaceTime …" at bounding box center [357, 214] width 715 height 429
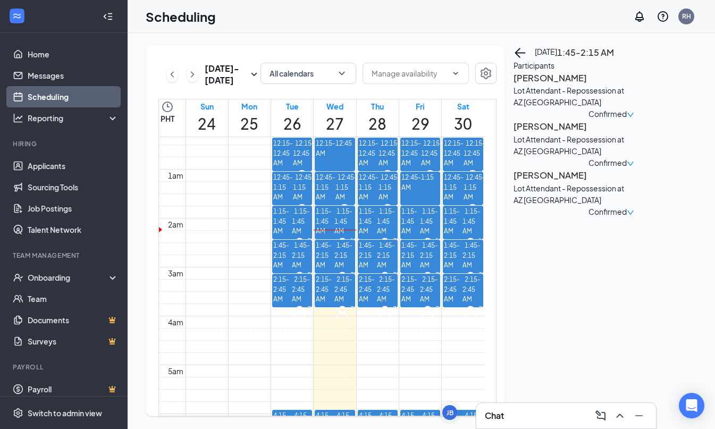
click at [539, 133] on h3 "[PERSON_NAME]" at bounding box center [569, 127] width 112 height 14
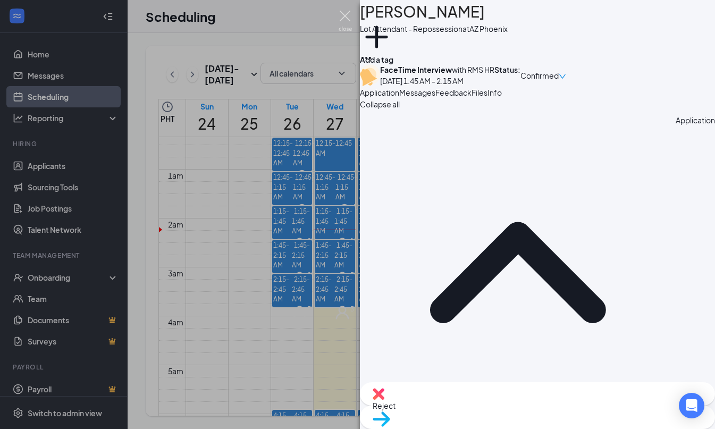
click at [347, 24] on img at bounding box center [344, 21] width 13 height 21
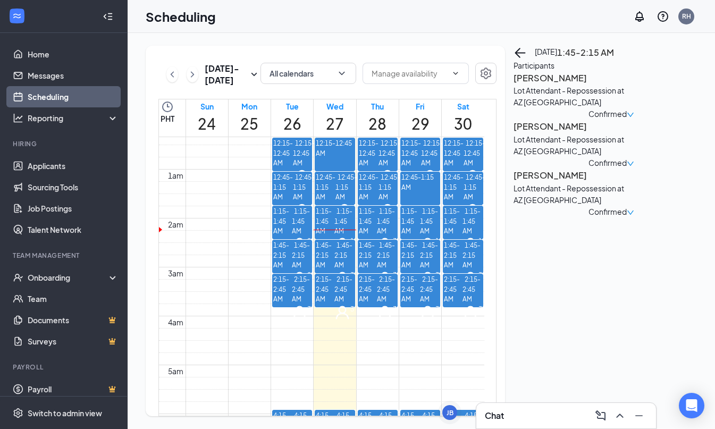
click at [534, 85] on h3 "[PERSON_NAME]" at bounding box center [569, 78] width 112 height 14
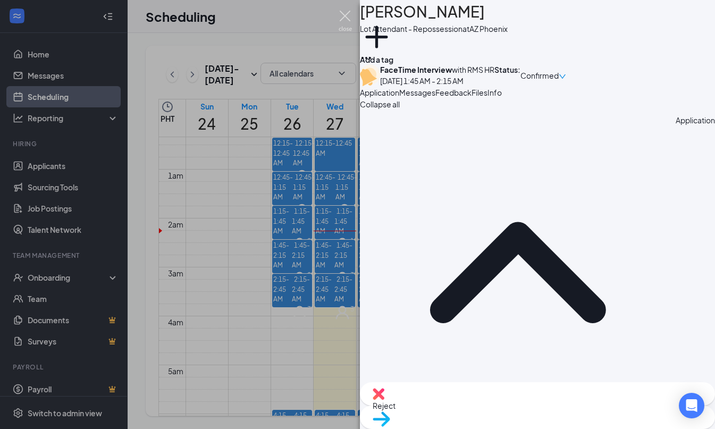
click at [343, 17] on img at bounding box center [344, 21] width 13 height 21
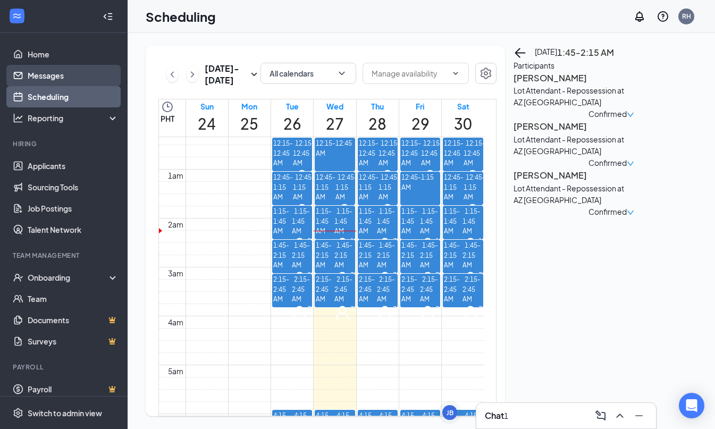
click at [70, 74] on link "Messages" at bounding box center [73, 75] width 91 height 21
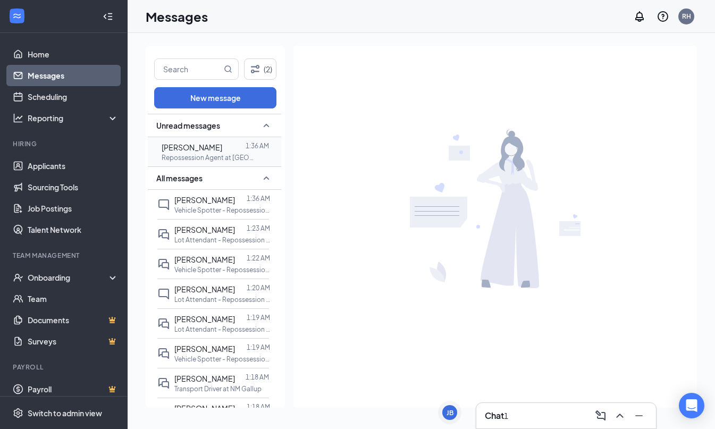
click at [222, 142] on div "[PERSON_NAME]" at bounding box center [192, 147] width 61 height 12
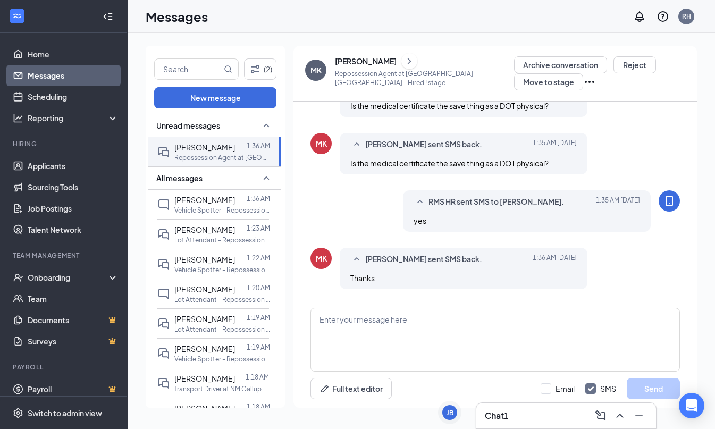
scroll to position [422, 0]
drag, startPoint x: 412, startPoint y: 316, endPoint x: 405, endPoint y: 318, distance: 7.2
click at [411, 316] on textarea at bounding box center [494, 340] width 369 height 64
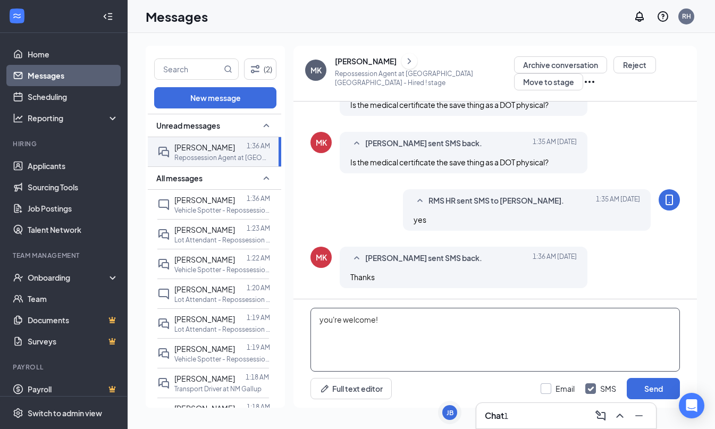
type textarea "you're welcome!"
drag, startPoint x: 545, startPoint y: 386, endPoint x: 567, endPoint y: 382, distance: 22.2
click at [549, 383] on label "Email" at bounding box center [557, 388] width 34 height 11
click at [549, 383] on input "Email" at bounding box center [557, 388] width 34 height 11
checkbox input "true"
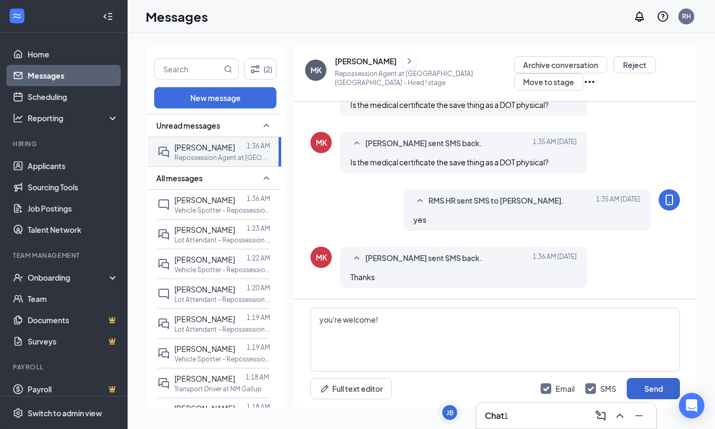
click at [647, 383] on button "Send" at bounding box center [652, 388] width 53 height 21
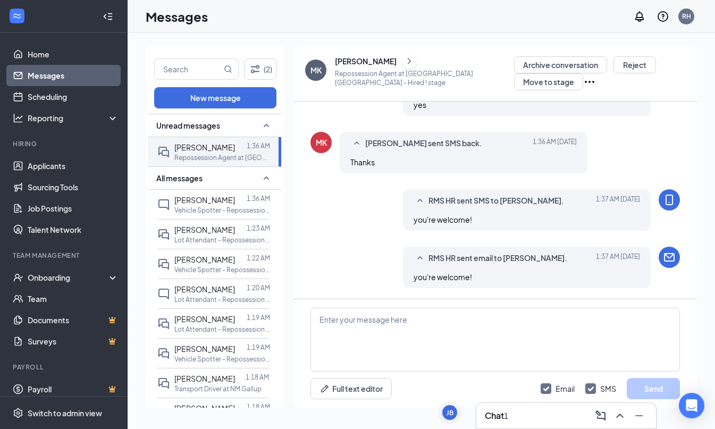
scroll to position [537, 0]
click at [37, 93] on link "Scheduling" at bounding box center [73, 96] width 91 height 21
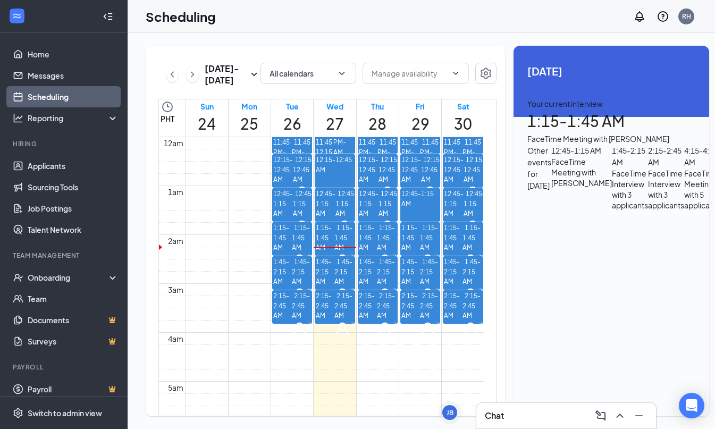
click at [336, 293] on div "3" at bounding box center [344, 295] width 20 height 16
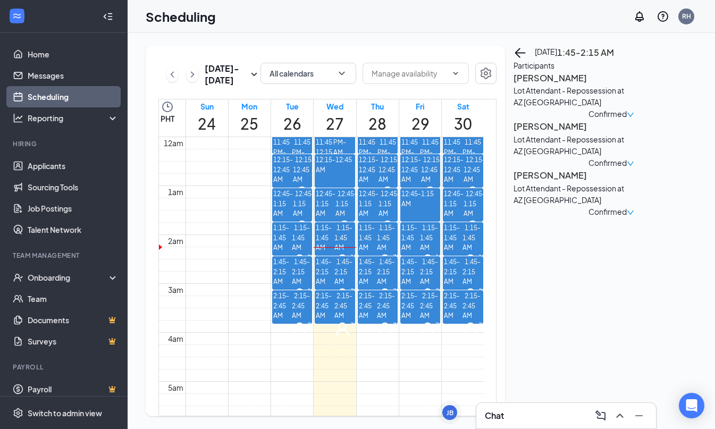
click at [532, 85] on h3 "[PERSON_NAME]" at bounding box center [569, 78] width 112 height 14
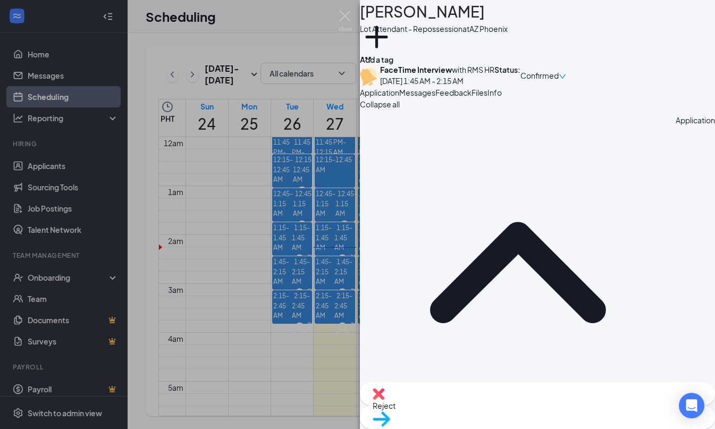
click at [435, 97] on span "Messages" at bounding box center [417, 93] width 36 height 10
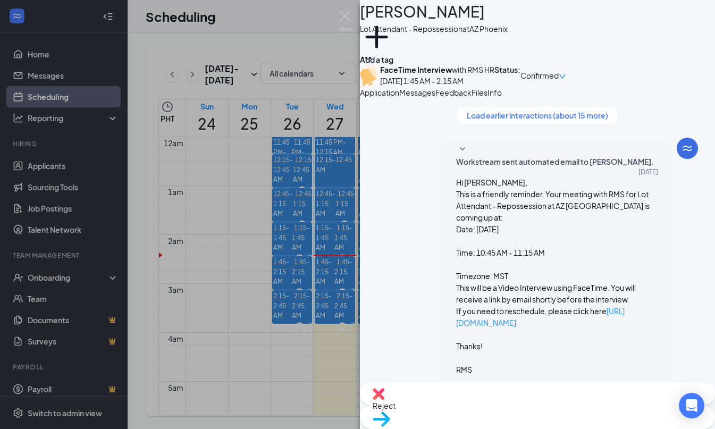
scroll to position [751, 0]
click at [323, 292] on div "GN [PERSON_NAME] Lot Attendant - Repossession at AZ Phoenix Add a tag FaceTime …" at bounding box center [357, 214] width 715 height 429
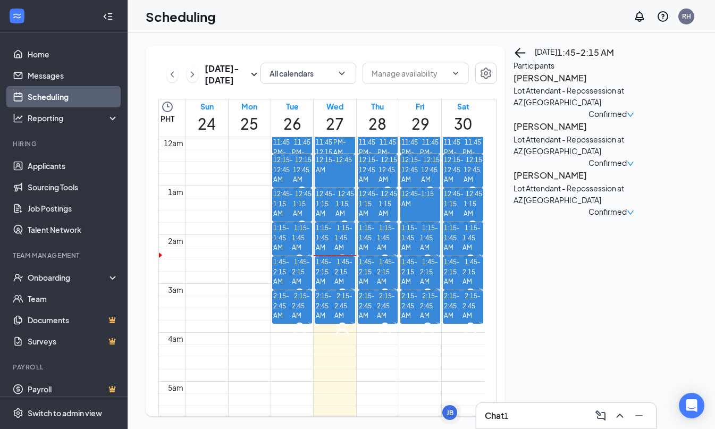
click at [336, 293] on div "3" at bounding box center [344, 295] width 20 height 16
click at [346, 285] on span "1:45-2:15 AM" at bounding box center [343, 271] width 18 height 31
click at [567, 85] on h3 "[PERSON_NAME]" at bounding box center [569, 78] width 112 height 14
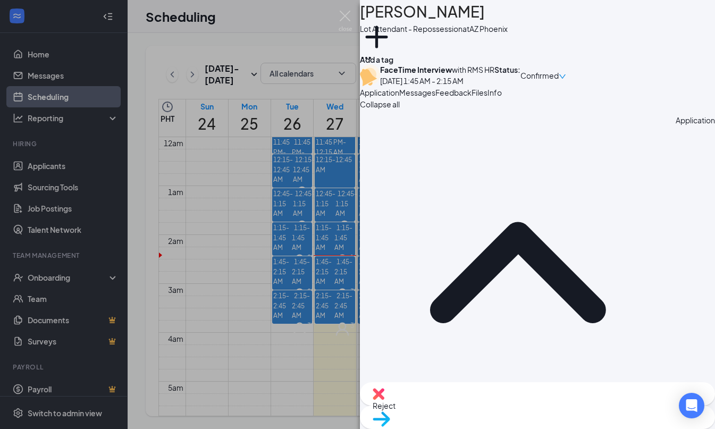
click at [435, 97] on span "Messages" at bounding box center [417, 93] width 36 height 10
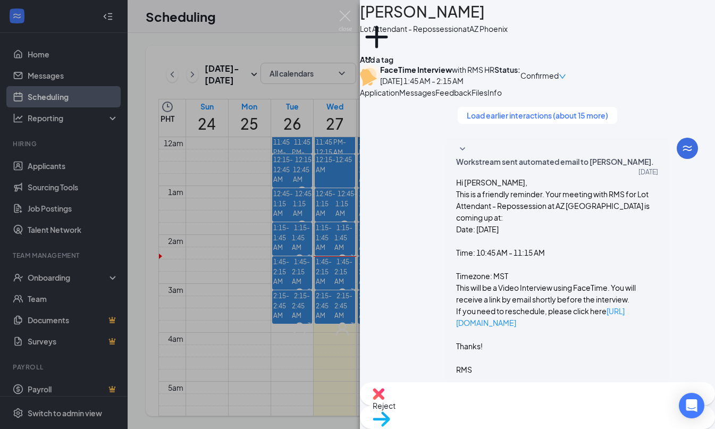
scroll to position [751, 0]
click at [487, 97] on span "Files" at bounding box center [479, 93] width 16 height 10
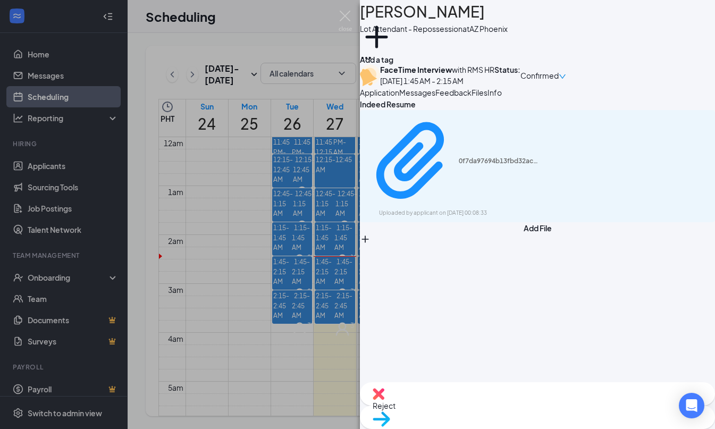
click at [471, 97] on span "Feedback" at bounding box center [453, 93] width 36 height 10
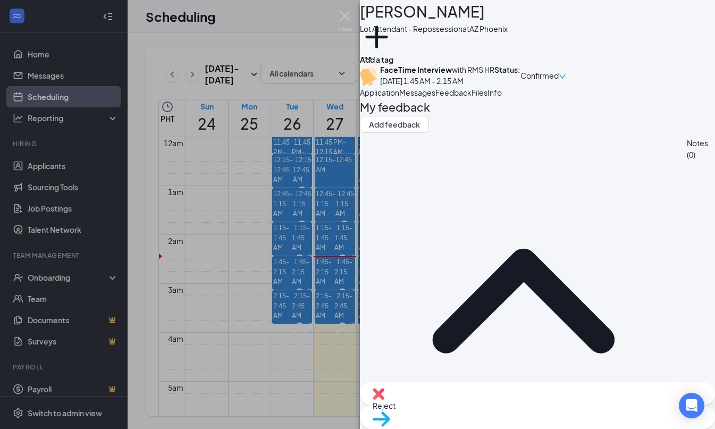
drag, startPoint x: 503, startPoint y: 240, endPoint x: 508, endPoint y: 241, distance: 5.9
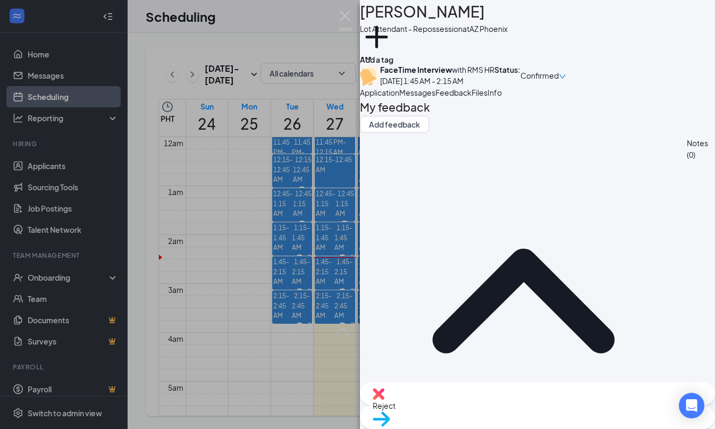
drag, startPoint x: 491, startPoint y: 244, endPoint x: 520, endPoint y: 247, distance: 28.8
click at [487, 98] on div "Files" at bounding box center [479, 93] width 16 height 12
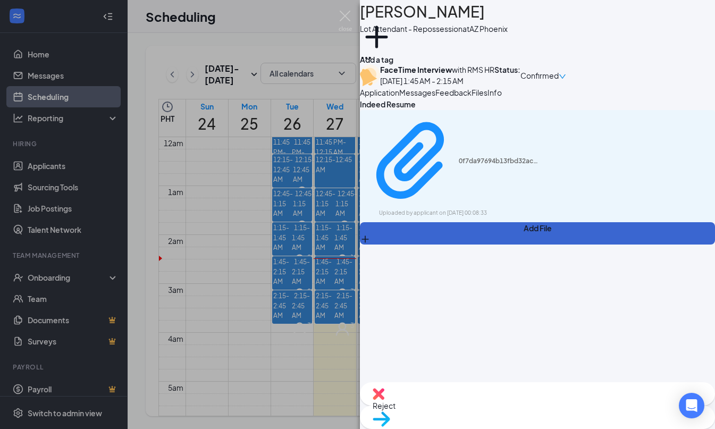
click at [401, 238] on button "Add File" at bounding box center [537, 233] width 355 height 22
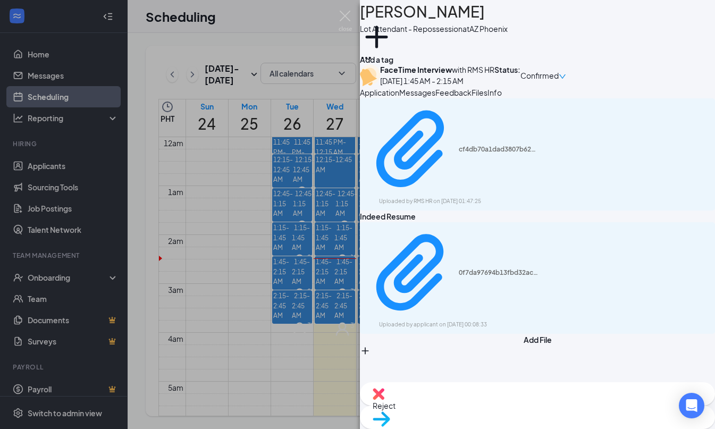
click at [304, 198] on div "GN [PERSON_NAME] Lot Attendant - Repossession at AZ Phoenix Add a tag FaceTime …" at bounding box center [357, 214] width 715 height 429
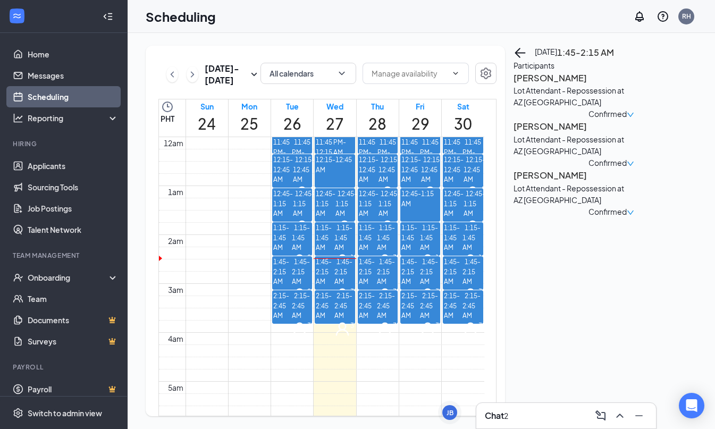
click at [551, 133] on h3 "[PERSON_NAME]" at bounding box center [569, 127] width 112 height 14
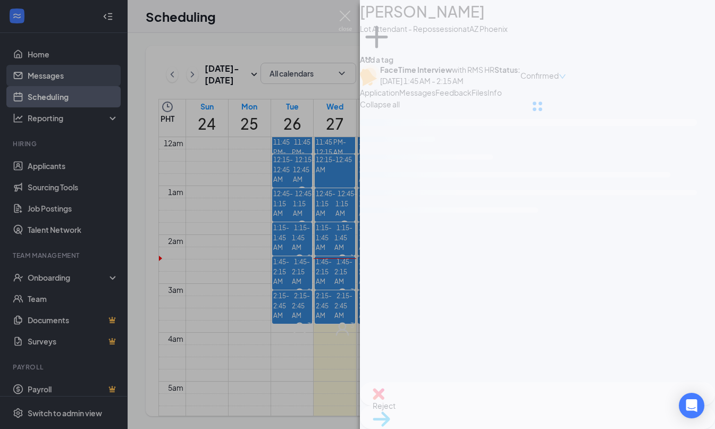
click at [44, 76] on div "JE [PERSON_NAME] Lot Attendant - Repossession at AZ Phoenix Add a tag FaceTime …" at bounding box center [357, 214] width 715 height 429
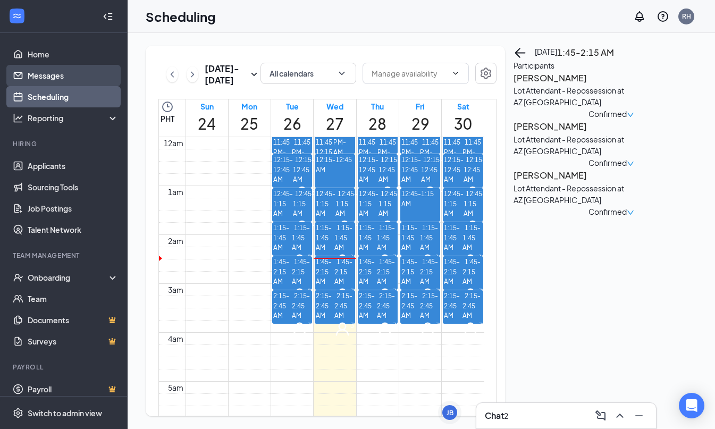
click at [45, 77] on link "Messages" at bounding box center [73, 75] width 91 height 21
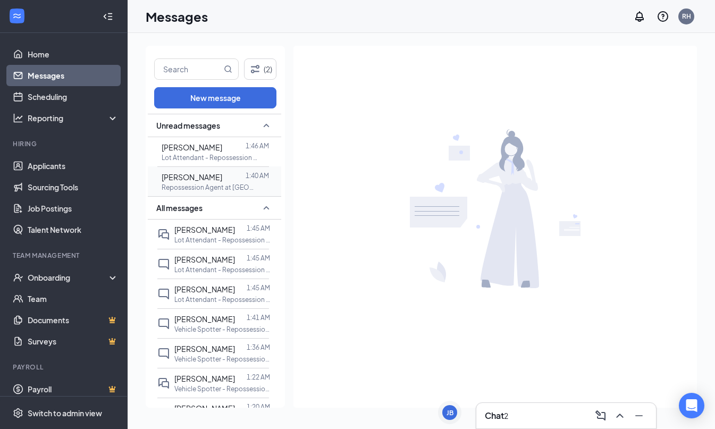
click at [242, 187] on p "Repossession Agent at [GEOGRAPHIC_DATA] [GEOGRAPHIC_DATA]" at bounding box center [210, 187] width 96 height 9
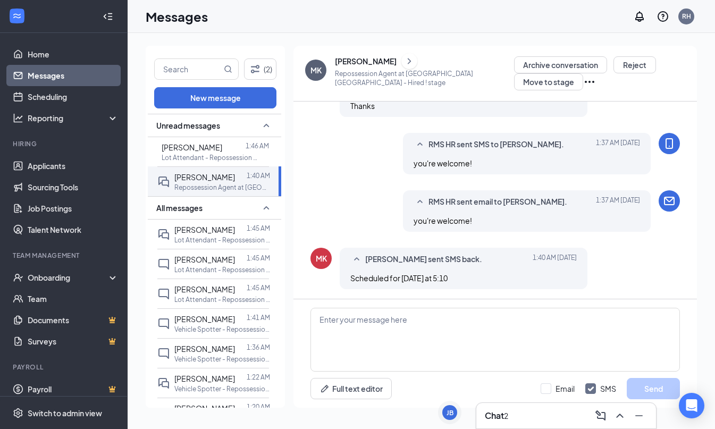
scroll to position [411, 0]
click at [451, 321] on textarea at bounding box center [494, 340] width 369 height 64
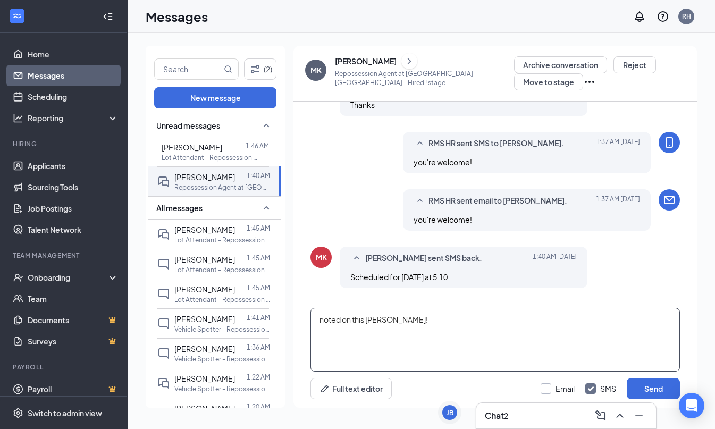
type textarea "noted on this [PERSON_NAME]!"
drag, startPoint x: 544, startPoint y: 385, endPoint x: 563, endPoint y: 386, distance: 19.2
click at [545, 385] on input "Email" at bounding box center [557, 388] width 34 height 11
checkbox input "true"
drag, startPoint x: 659, startPoint y: 387, endPoint x: 617, endPoint y: 368, distance: 45.4
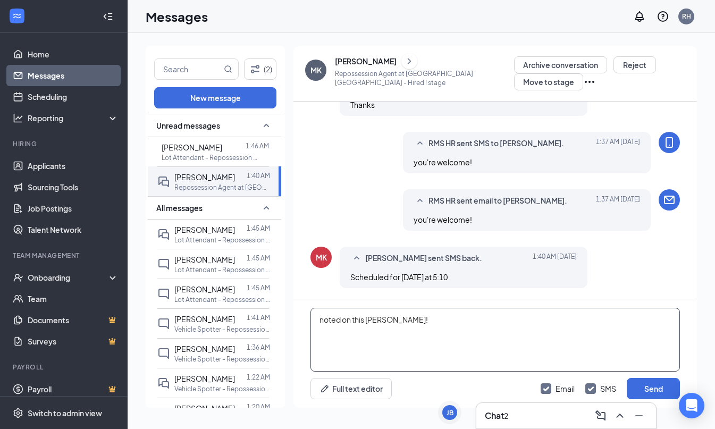
click at [659, 387] on button "Send" at bounding box center [652, 388] width 53 height 21
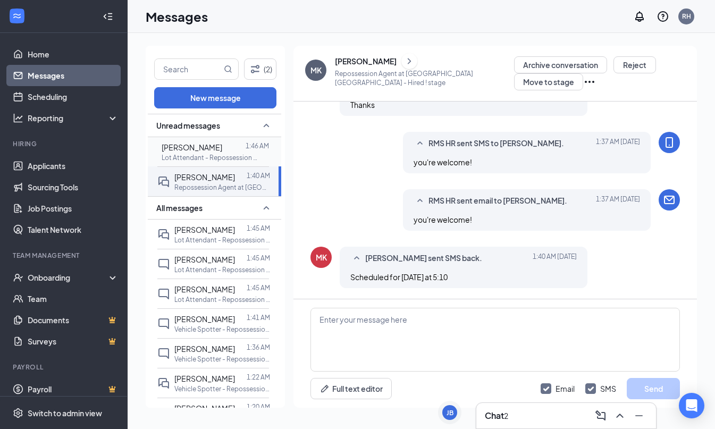
scroll to position [0, 0]
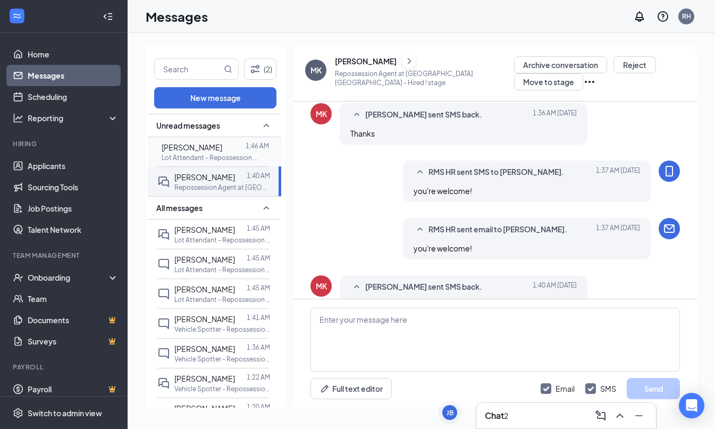
click at [216, 155] on p "Lot Attendant - Repossession at AZ [GEOGRAPHIC_DATA]" at bounding box center [210, 157] width 96 height 9
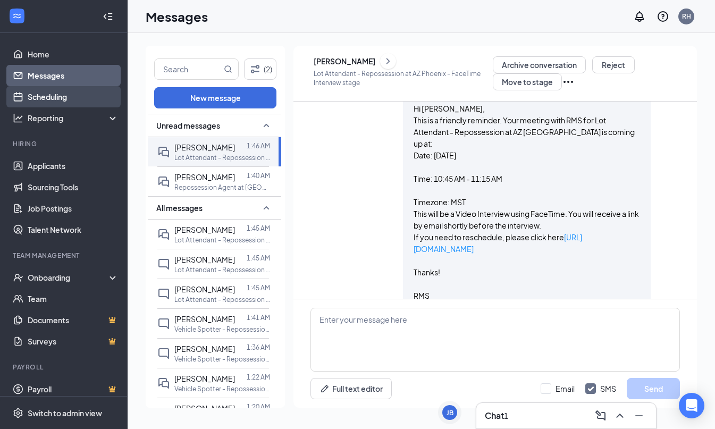
scroll to position [439, 0]
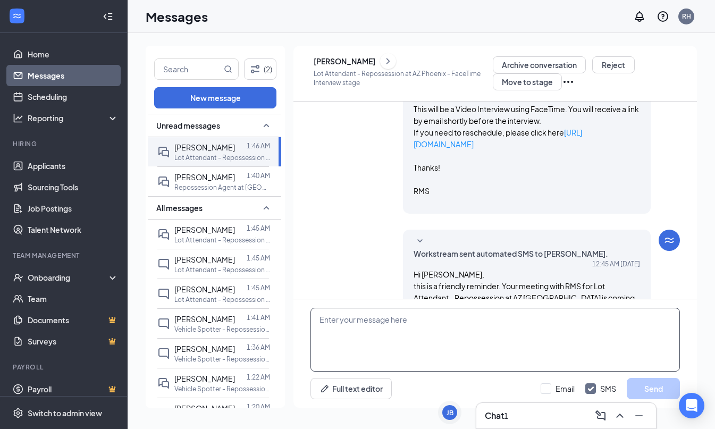
click at [485, 322] on textarea at bounding box center [494, 340] width 369 height 64
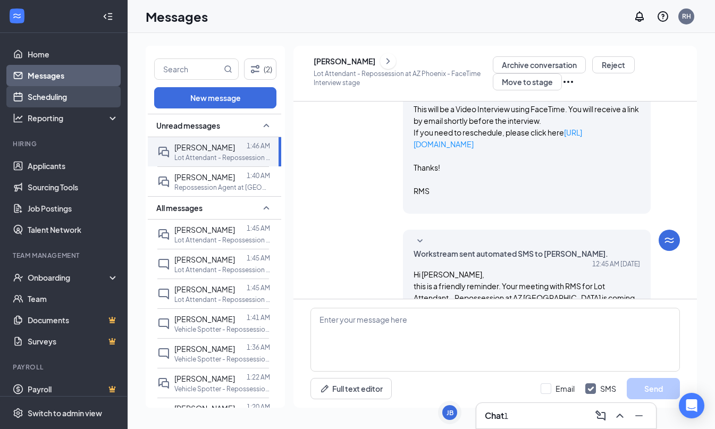
click at [44, 89] on link "Scheduling" at bounding box center [73, 96] width 91 height 21
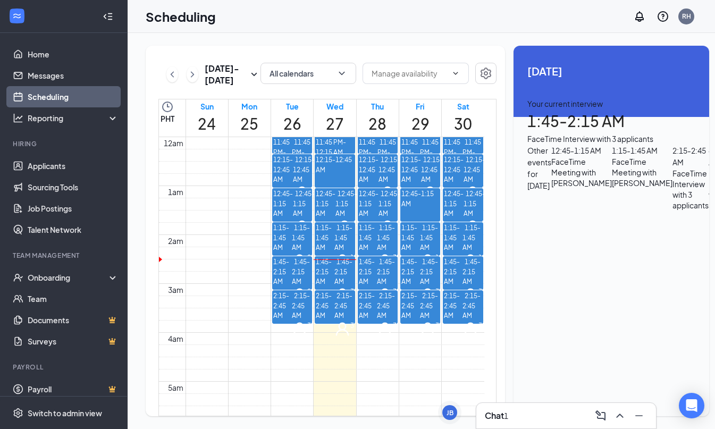
click at [335, 293] on div "3" at bounding box center [344, 295] width 20 height 16
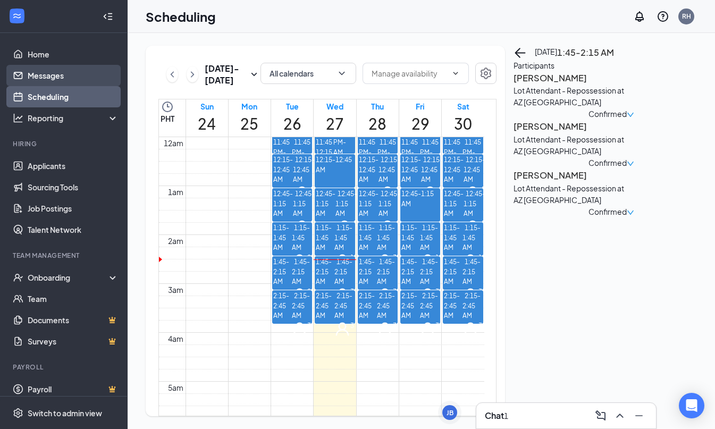
click at [74, 79] on link "Messages" at bounding box center [73, 75] width 91 height 21
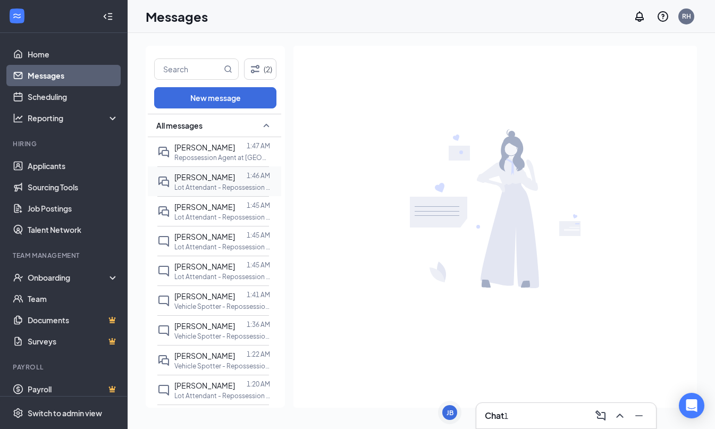
click at [233, 196] on div "All messages [PERSON_NAME] 1:47 AM Repossession Agent at [GEOGRAPHIC_DATA] [GEO…" at bounding box center [214, 423] width 133 height 618
click at [230, 183] on p "Lot Attendant - Repossession at AZ [GEOGRAPHIC_DATA]" at bounding box center [222, 187] width 96 height 9
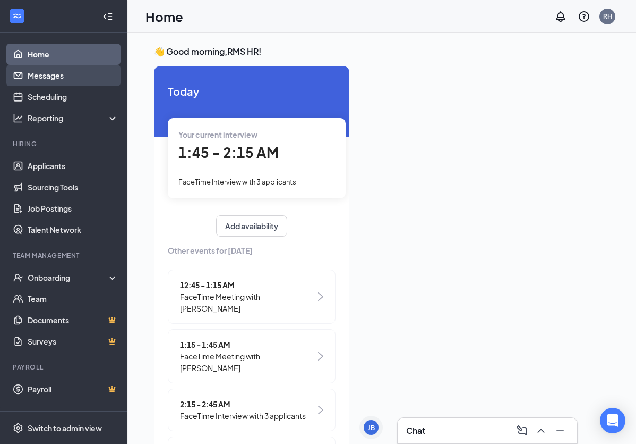
click at [38, 78] on link "Messages" at bounding box center [73, 75] width 91 height 21
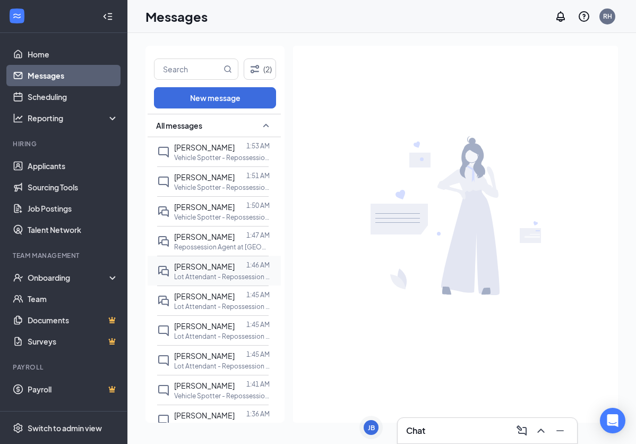
click at [219, 264] on span "[PERSON_NAME]" at bounding box center [204, 266] width 61 height 10
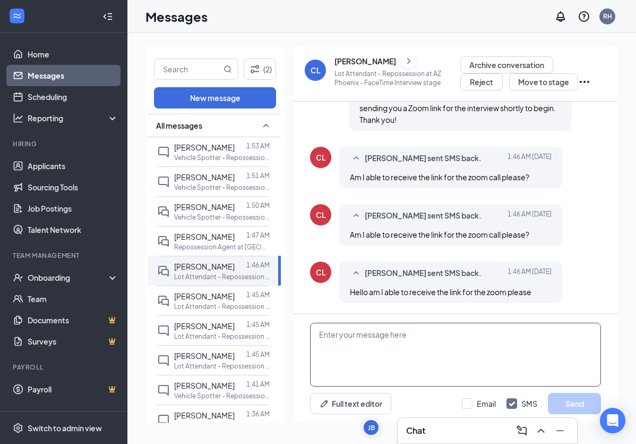
scroll to position [468, 0]
click at [385, 337] on textarea at bounding box center [455, 354] width 291 height 64
click at [341, 333] on textarea at bounding box center [455, 354] width 291 height 64
paste textarea "RMS HR is inviting you to a scheduled Zoom meeting. Topic: RMS HR's Zoom Meetin…"
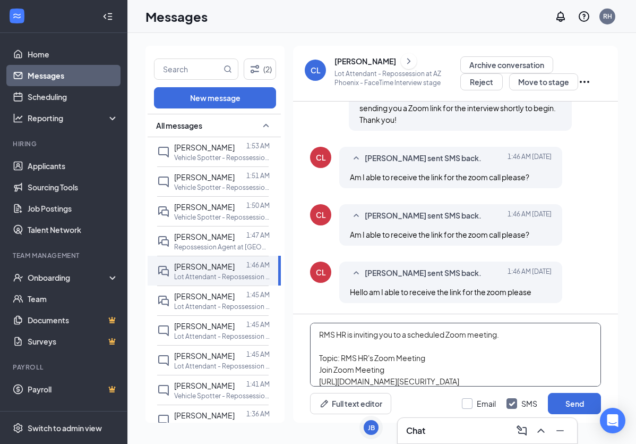
scroll to position [65, 0]
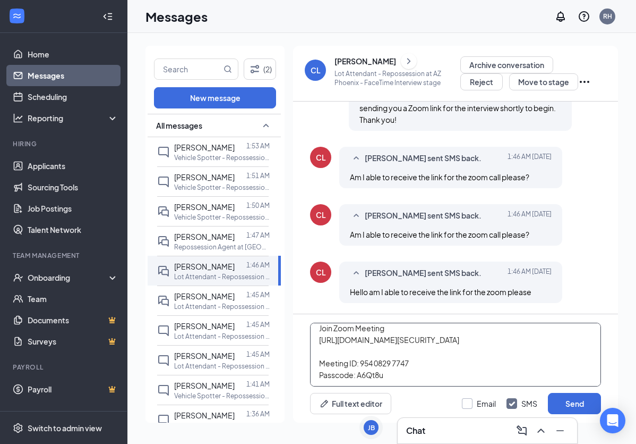
type textarea "RMS HR is inviting you to a scheduled Zoom meeting. Topic: RMS HR's Zoom Meetin…"
click at [464, 403] on input "Email" at bounding box center [479, 403] width 34 height 11
checkbox input "true"
click at [582, 404] on button "Send" at bounding box center [574, 403] width 53 height 21
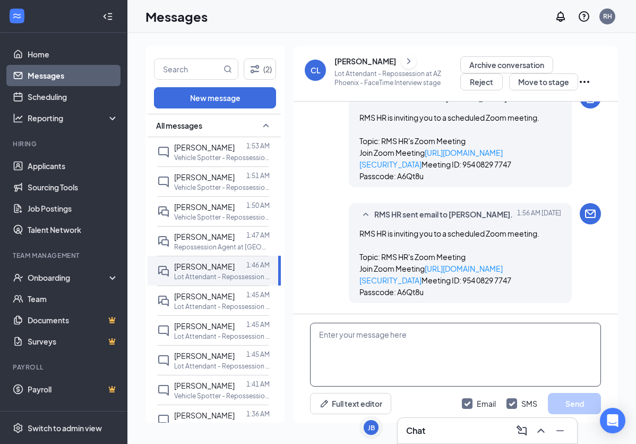
scroll to position [791, 0]
click at [424, 341] on textarea at bounding box center [455, 354] width 291 height 64
type textarea "Sorry for the [PERSON_NAME], here's your interview link, you may now join."
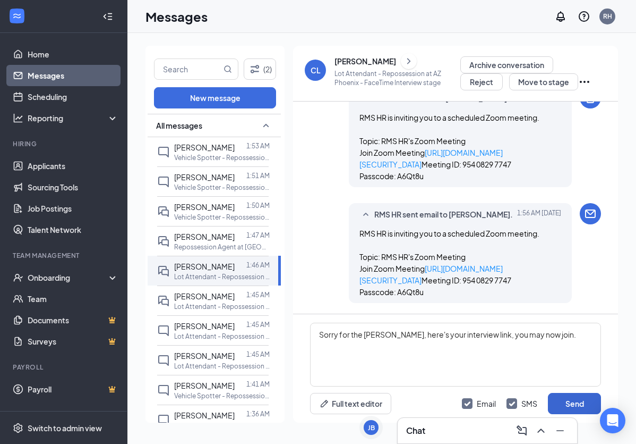
click at [566, 395] on button "Send" at bounding box center [574, 403] width 53 height 21
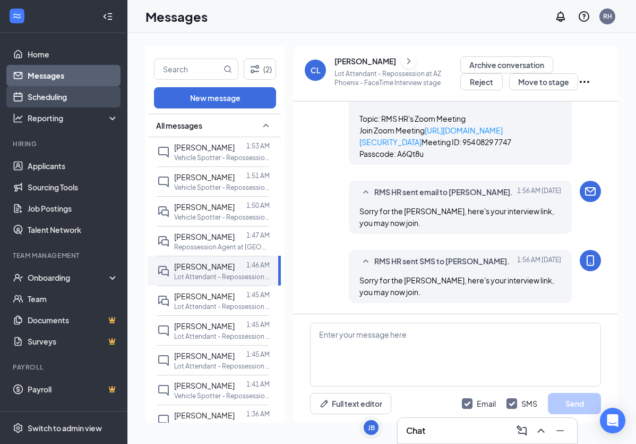
scroll to position [950, 0]
click at [42, 96] on link "Scheduling" at bounding box center [73, 96] width 91 height 21
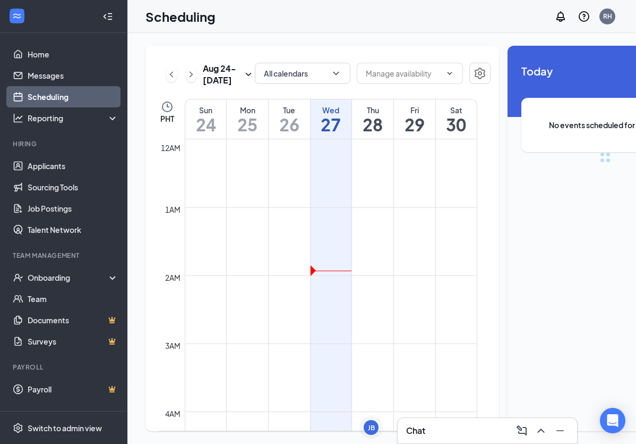
scroll to position [522, 0]
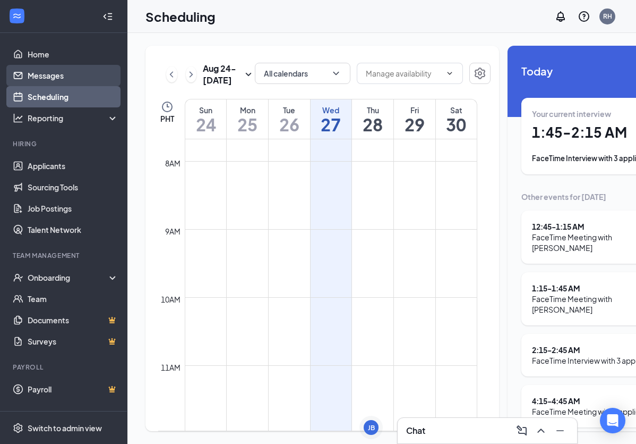
click at [41, 75] on link "Messages" at bounding box center [73, 75] width 91 height 21
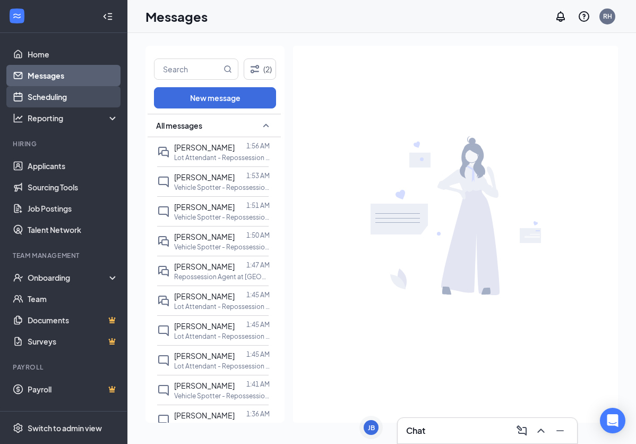
click at [69, 97] on link "Scheduling" at bounding box center [73, 96] width 91 height 21
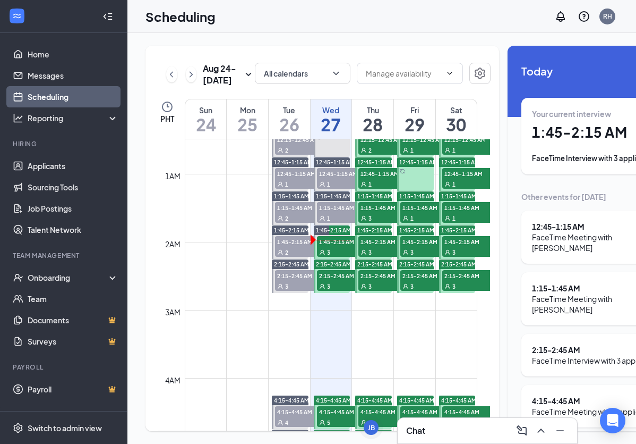
scroll to position [32, 0]
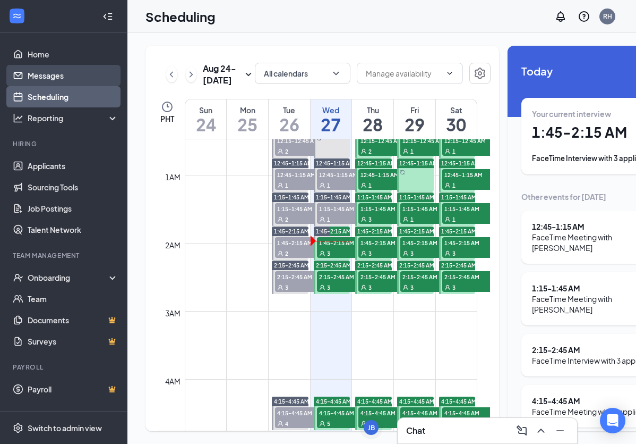
click at [60, 77] on link "Messages" at bounding box center [73, 75] width 91 height 21
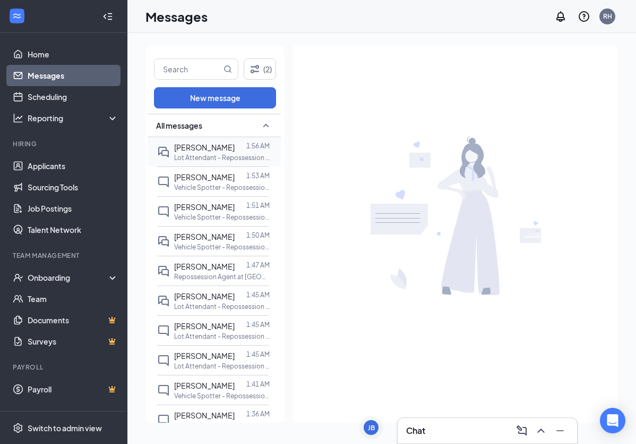
click at [218, 153] on p "Lot Attendant - Repossession at AZ [GEOGRAPHIC_DATA]" at bounding box center [222, 157] width 96 height 9
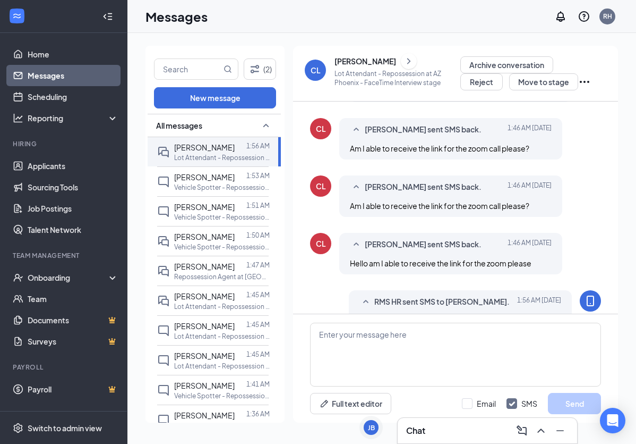
scroll to position [259, 0]
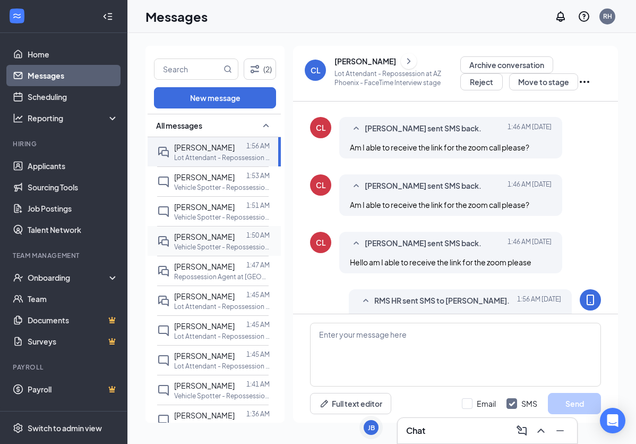
click at [194, 241] on div "[PERSON_NAME]" at bounding box center [204, 237] width 61 height 12
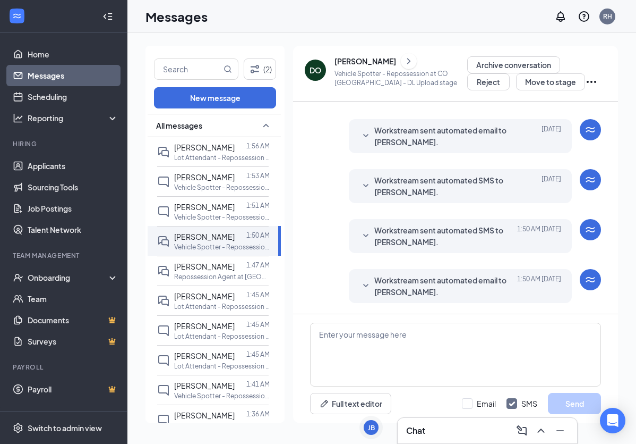
scroll to position [537, 0]
click at [219, 270] on span "[PERSON_NAME]" at bounding box center [204, 266] width 61 height 10
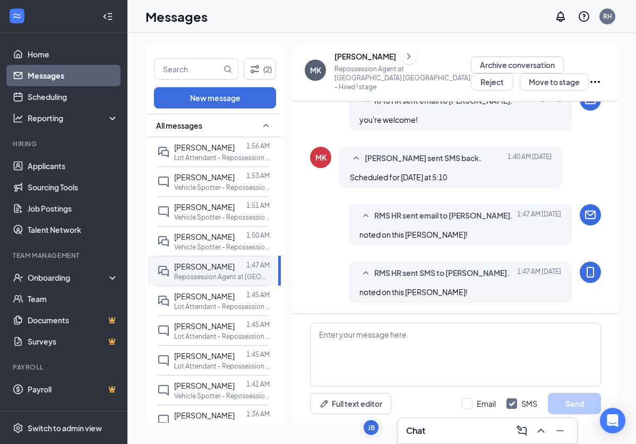
scroll to position [449, 0]
click at [37, 96] on link "Scheduling" at bounding box center [73, 96] width 91 height 21
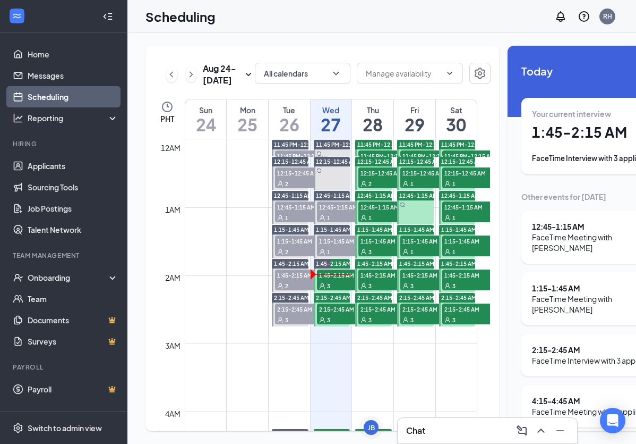
scroll to position [522, 0]
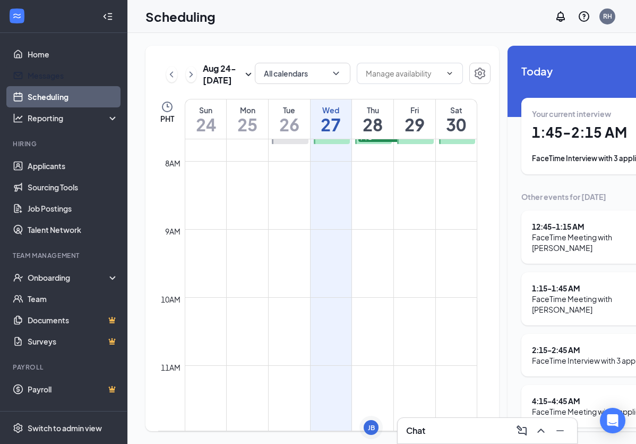
click at [82, 78] on link "Messages" at bounding box center [73, 75] width 91 height 21
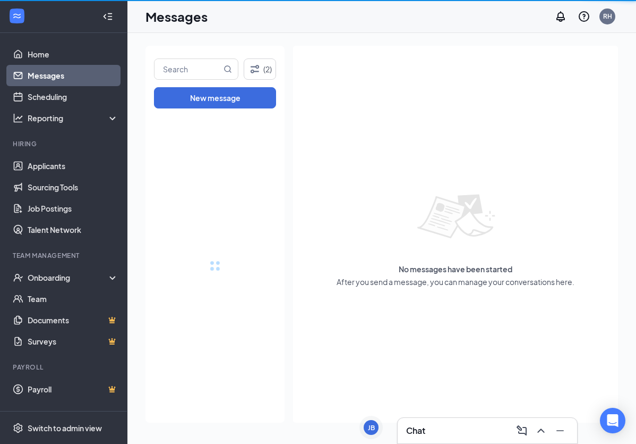
click at [30, 73] on link "Messages" at bounding box center [73, 75] width 91 height 21
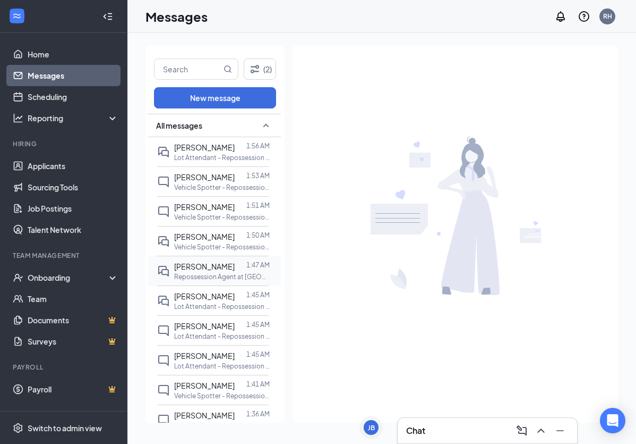
click at [217, 273] on p "Repossession Agent at [GEOGRAPHIC_DATA] [GEOGRAPHIC_DATA]" at bounding box center [222, 276] width 96 height 9
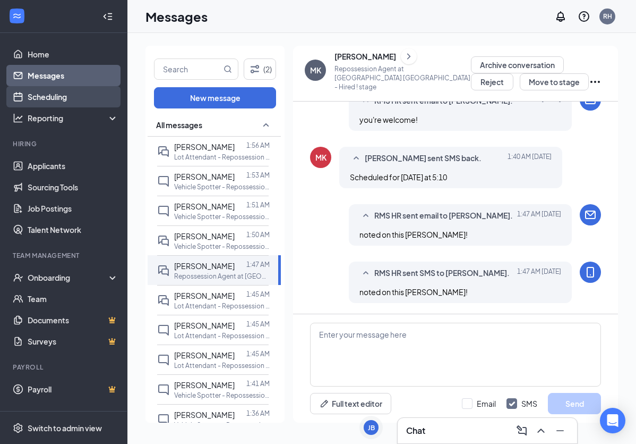
scroll to position [1, 0]
click at [58, 97] on link "Scheduling" at bounding box center [73, 96] width 91 height 21
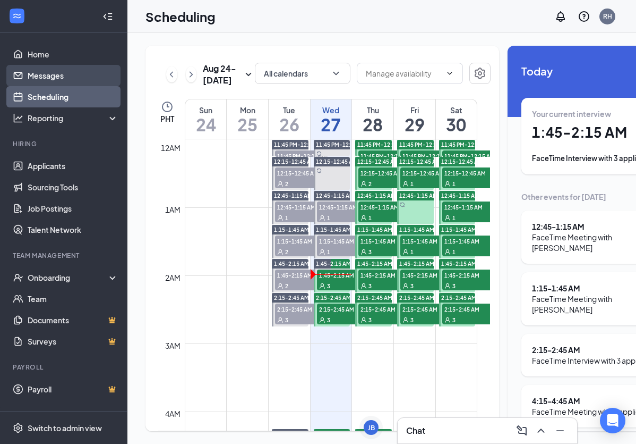
scroll to position [522, 0]
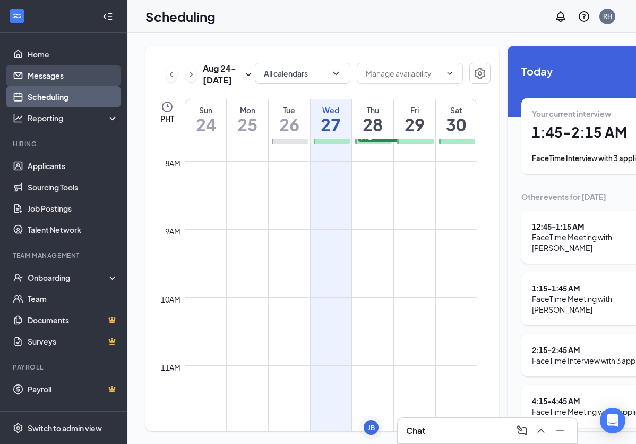
click at [64, 79] on link "Messages" at bounding box center [73, 75] width 91 height 21
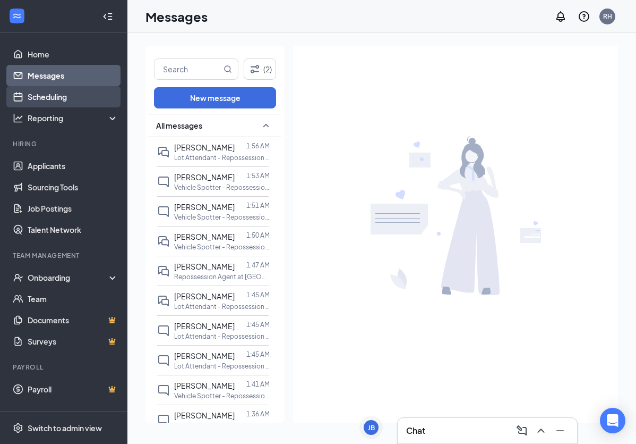
click at [63, 97] on link "Scheduling" at bounding box center [73, 96] width 91 height 21
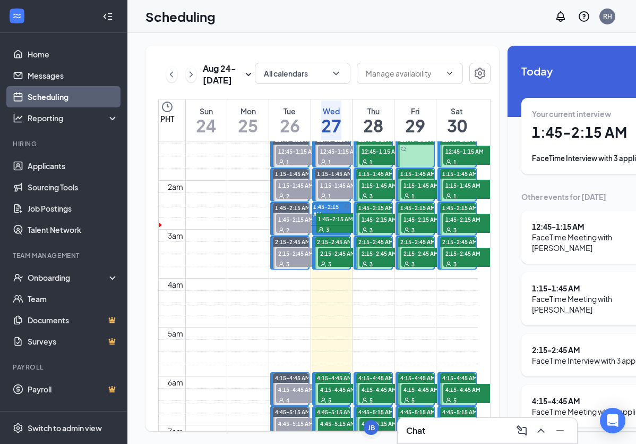
scroll to position [33, 0]
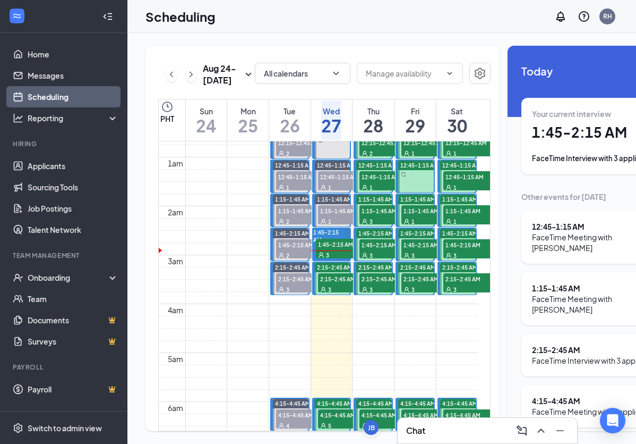
click at [343, 249] on span "1:45-2:15 AM" at bounding box center [342, 244] width 53 height 11
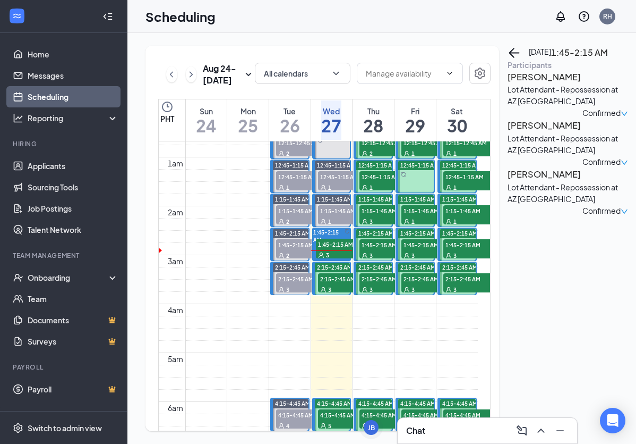
scroll to position [33, 0]
click at [540, 132] on h3 "[PERSON_NAME]" at bounding box center [564, 125] width 112 height 14
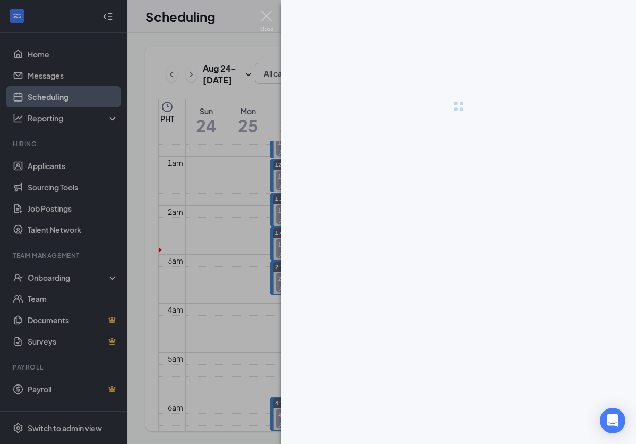
scroll to position [0, 1]
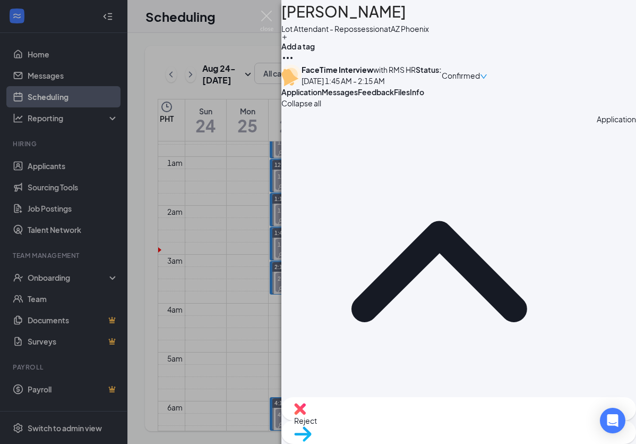
click at [235, 175] on div "JE [PERSON_NAME] Lot Attendant - Repossession at AZ Phoenix Add a tag FaceTime …" at bounding box center [318, 222] width 636 height 444
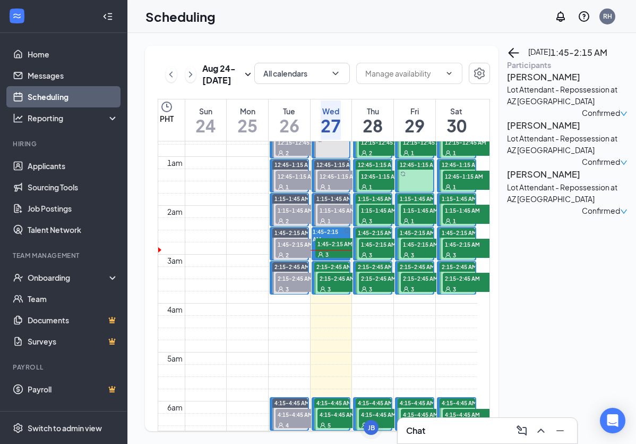
click at [526, 181] on h3 "[PERSON_NAME]" at bounding box center [563, 174] width 112 height 14
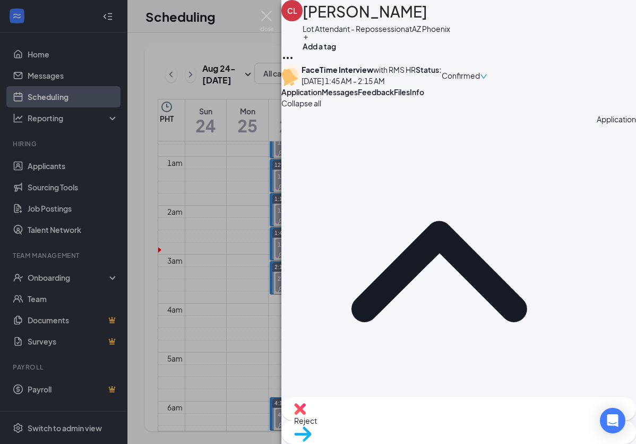
click at [358, 97] on span "Messages" at bounding box center [340, 92] width 36 height 10
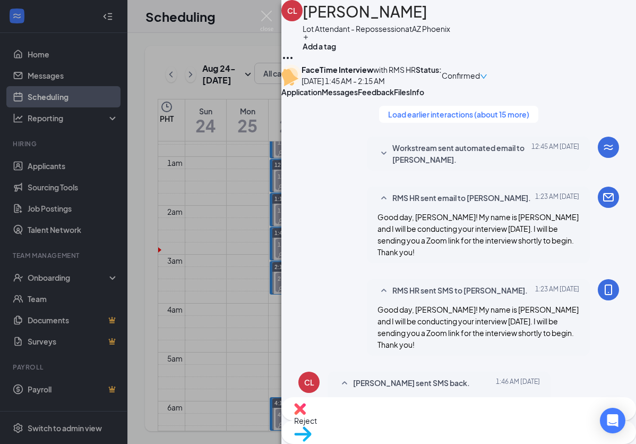
scroll to position [779, 0]
click at [394, 97] on span "Feedback" at bounding box center [376, 92] width 36 height 10
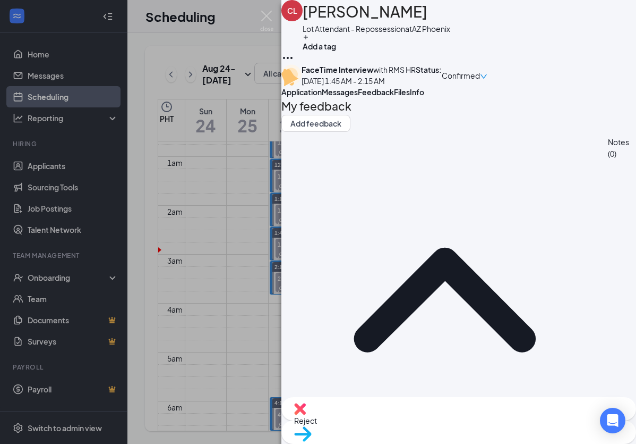
click at [390, 247] on div "[PERSON_NAME] [PERSON_NAME] Lot Attendant - Repossession at AZ Phoenix Add a ta…" at bounding box center [459, 222] width 355 height 444
drag, startPoint x: 332, startPoint y: 278, endPoint x: 479, endPoint y: 269, distance: 146.9
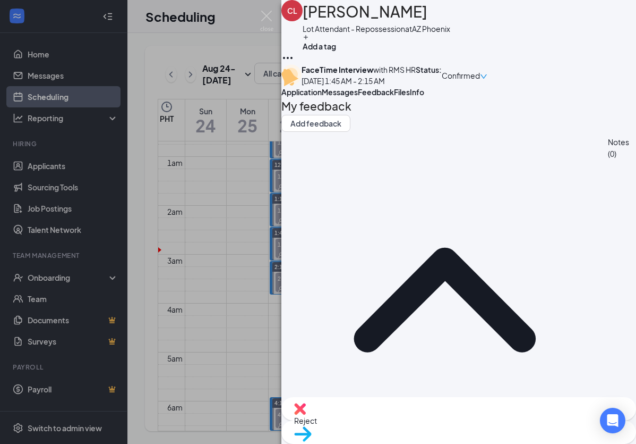
copy span "appointments since his a veteran"
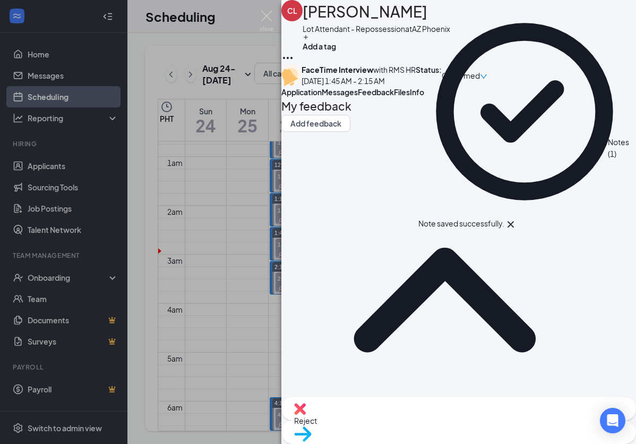
click at [410, 97] on span "Files" at bounding box center [402, 92] width 16 height 10
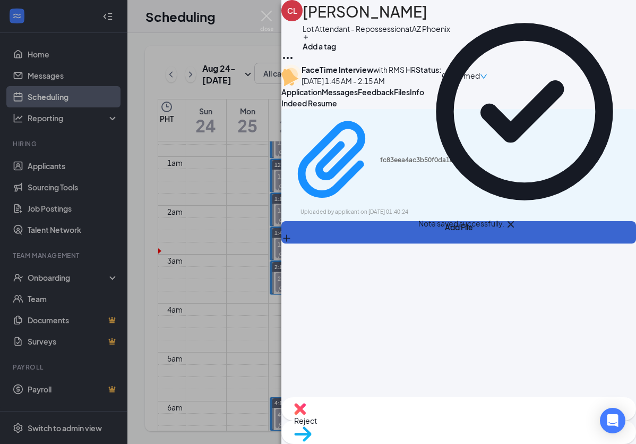
click at [339, 234] on button "Add File" at bounding box center [459, 232] width 355 height 22
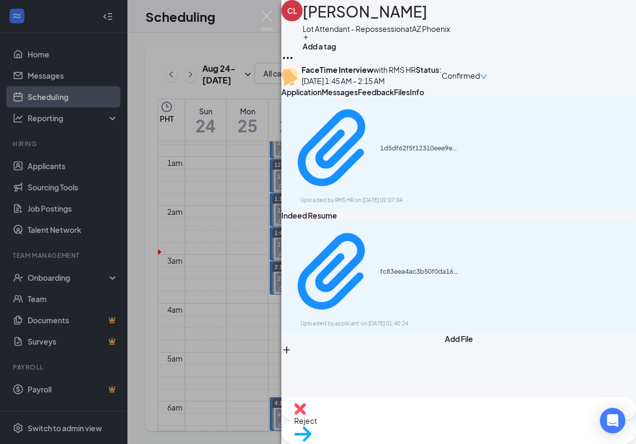
click at [514, 441] on span "Move to stage" at bounding box center [458, 447] width 329 height 12
click at [277, 217] on div "[PERSON_NAME] [PERSON_NAME] Lot Attendant - Repossession at AZ Phoenix Add a ta…" at bounding box center [318, 222] width 636 height 444
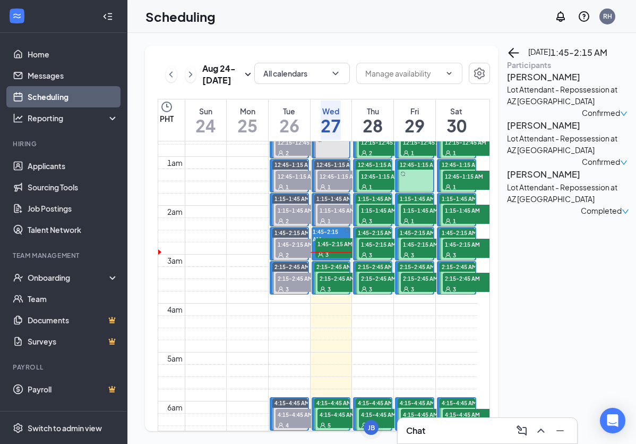
click at [267, 193] on td at bounding box center [331, 187] width 293 height 12
click at [525, 132] on h3 "[PERSON_NAME]" at bounding box center [563, 125] width 112 height 14
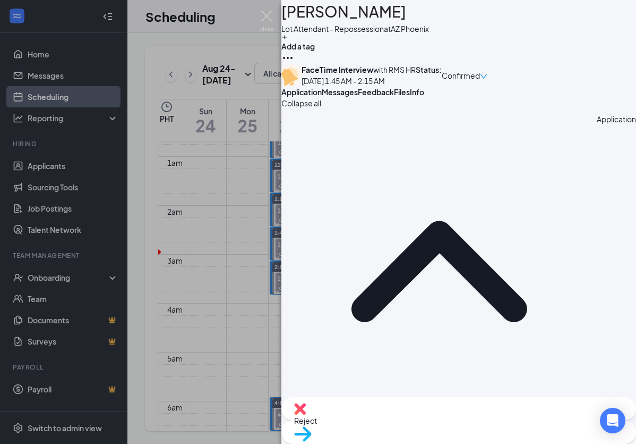
click at [358, 97] on span "Messages" at bounding box center [340, 92] width 36 height 10
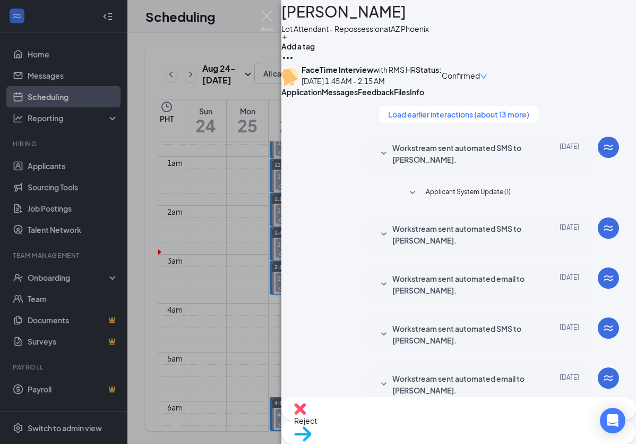
paste textarea "RMS HR is inviting you to a scheduled Zoom meeting. Topic: RMS HR's Zoom Meetin…"
type textarea "RMS HR is inviting you to a scheduled Zoom meeting. Topic: RMS HR's Zoom Meetin…"
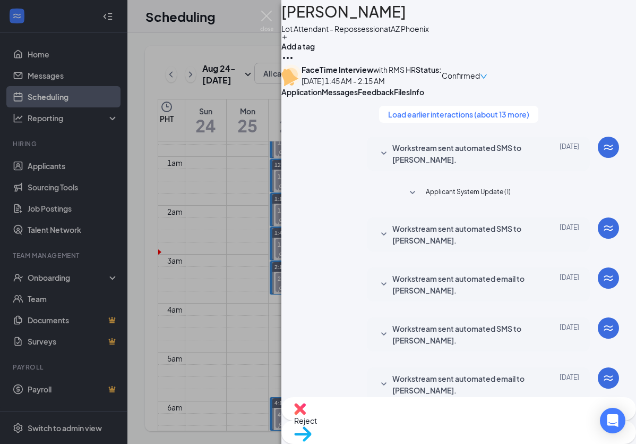
checkbox input "true"
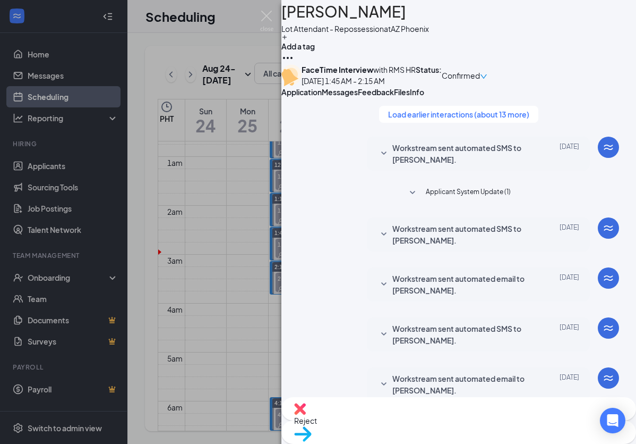
click at [271, 17] on img at bounding box center [266, 21] width 13 height 21
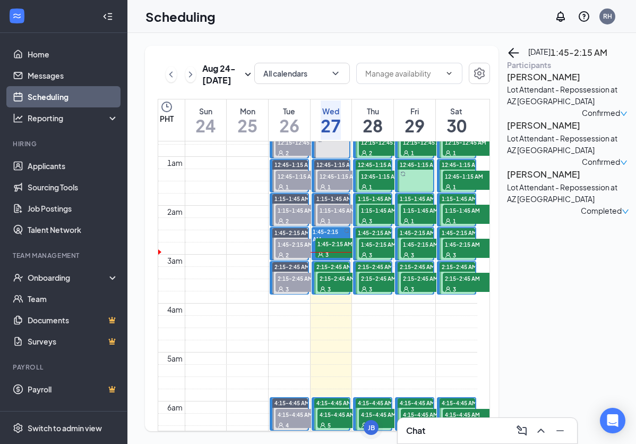
click at [266, 18] on div "Scheduling RH" at bounding box center [382, 16] width 509 height 33
click at [344, 283] on span "2:15-2:45 AM" at bounding box center [344, 278] width 53 height 11
click at [551, 84] on h3 "[PERSON_NAME]" at bounding box center [563, 77] width 112 height 14
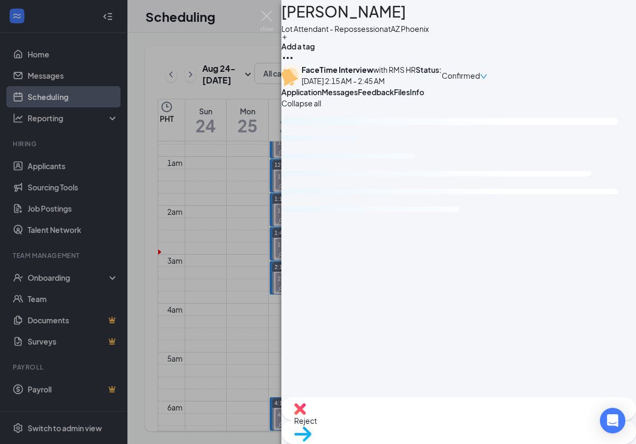
click at [358, 97] on div "Messages" at bounding box center [340, 92] width 36 height 11
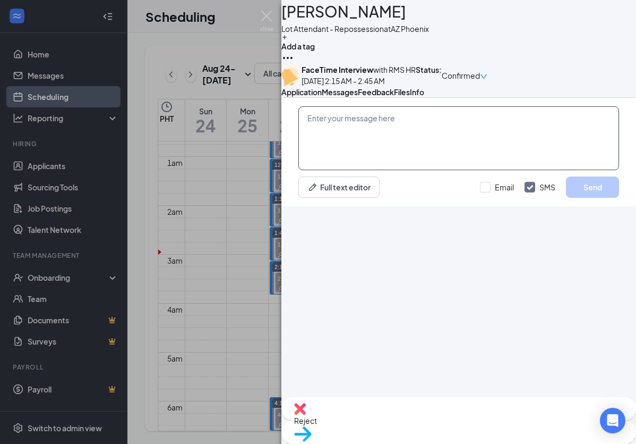
click at [427, 170] on textarea at bounding box center [459, 138] width 321 height 64
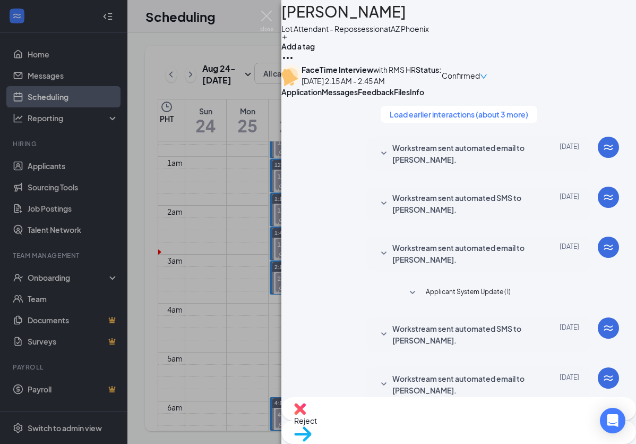
scroll to position [372, 0]
paste textarea "Good day, Name! My name is [PERSON_NAME] and I will be conducting your intervie…"
drag, startPoint x: 375, startPoint y: 316, endPoint x: 354, endPoint y: 316, distance: 20.7
type textarea "Good day, [PERSON_NAME]! My name is [PERSON_NAME] and I will be conducting your…"
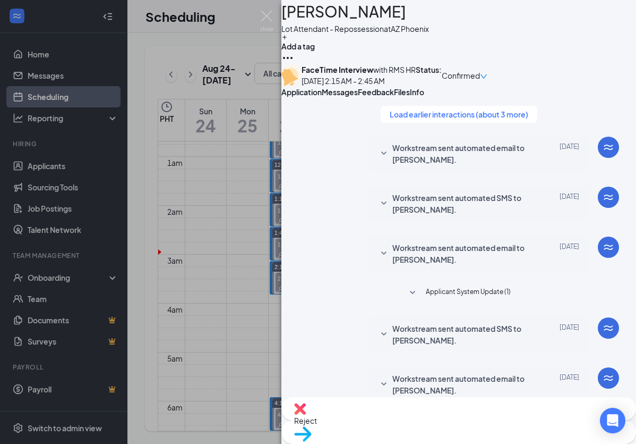
checkbox input "true"
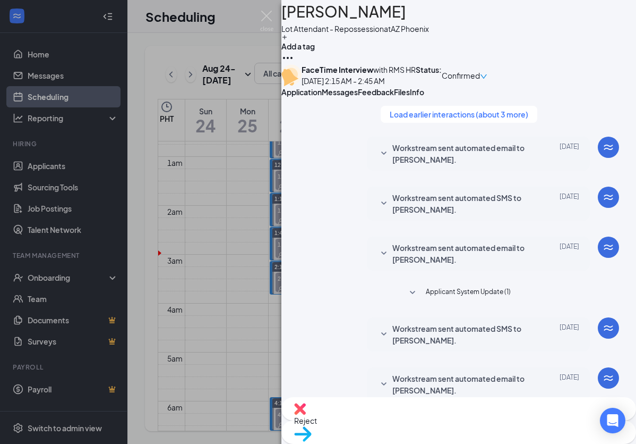
scroll to position [459, 0]
click at [247, 175] on div "DJ [PERSON_NAME] Lot Attendant - Repossession at AZ Phoenix Add a tag FaceTime …" at bounding box center [318, 222] width 636 height 444
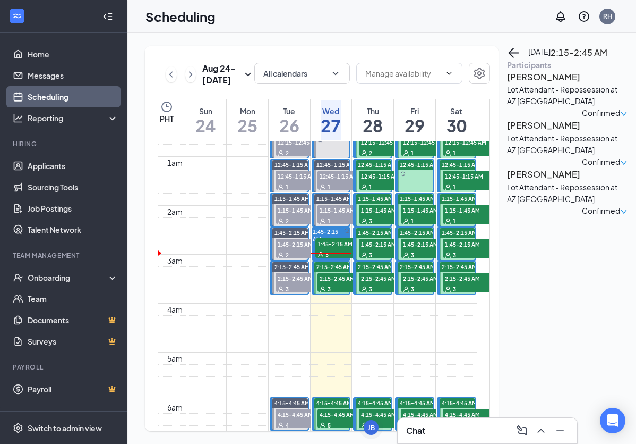
click at [551, 132] on h3 "[PERSON_NAME]" at bounding box center [563, 125] width 112 height 14
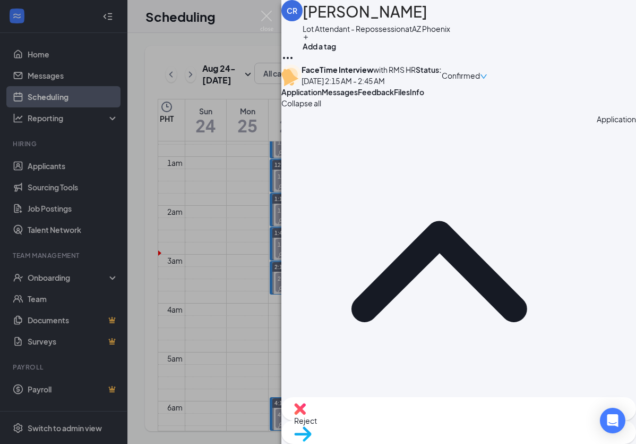
click at [227, 193] on div "CR [PERSON_NAME] Lot Attendant - Repossession at AZ Phoenix Add a tag FaceTime …" at bounding box center [318, 222] width 636 height 444
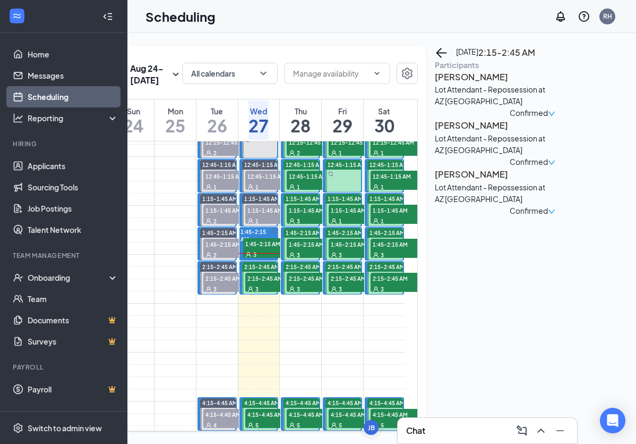
scroll to position [0, 72]
click at [475, 132] on h3 "[PERSON_NAME]" at bounding box center [492, 125] width 112 height 14
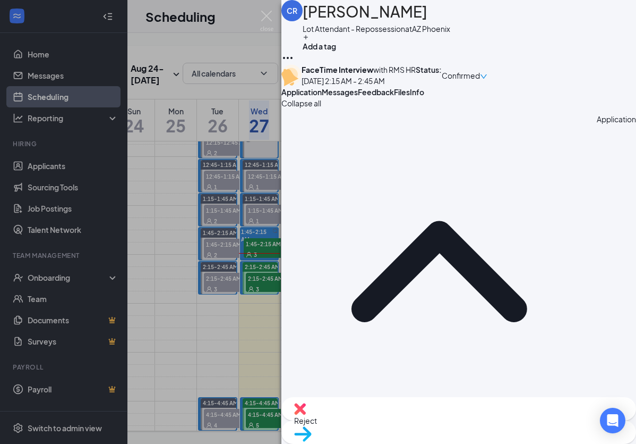
click at [358, 97] on span "Messages" at bounding box center [340, 92] width 36 height 10
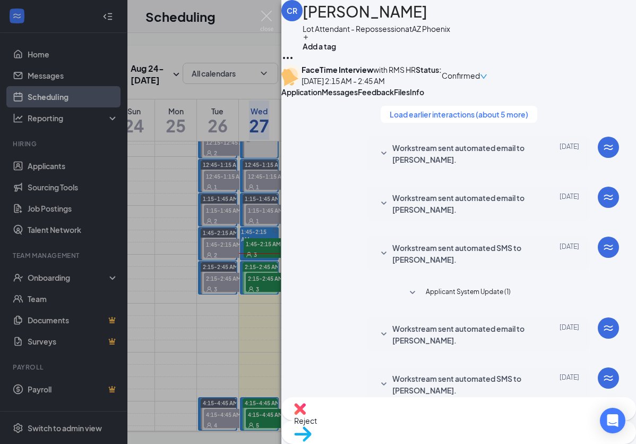
scroll to position [372, 0]
click at [259, 241] on div "CR [PERSON_NAME] Lot Attendant - Repossession at AZ Phoenix Add a tag FaceTime …" at bounding box center [318, 222] width 636 height 444
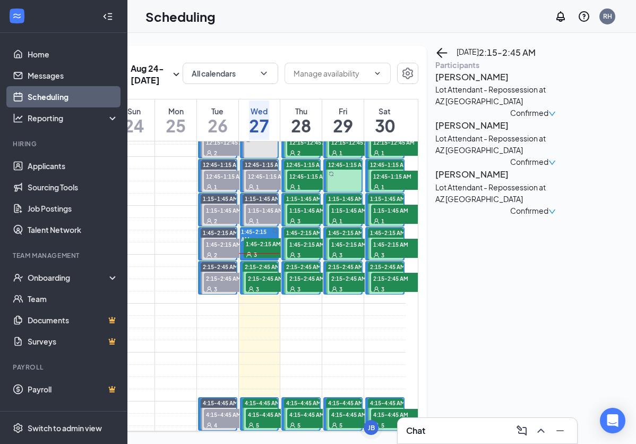
click at [465, 181] on h3 "[PERSON_NAME]" at bounding box center [492, 174] width 112 height 14
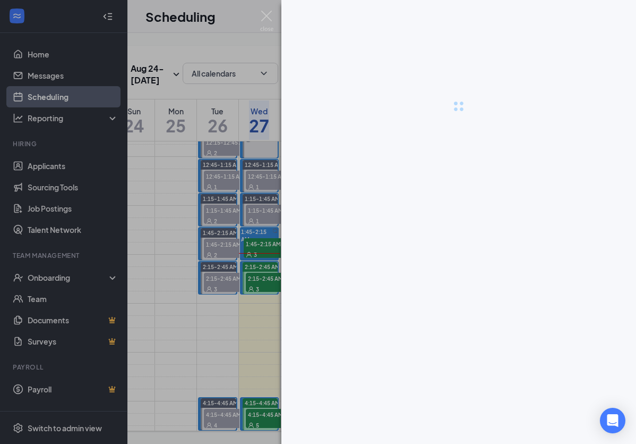
click at [204, 276] on div at bounding box center [318, 222] width 636 height 444
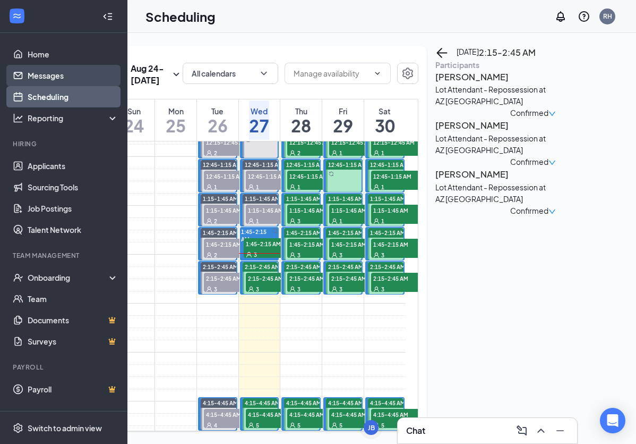
click at [30, 77] on link "Messages" at bounding box center [73, 75] width 91 height 21
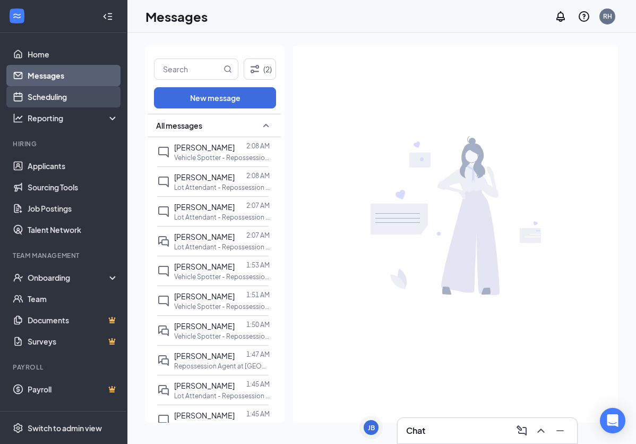
click at [73, 97] on link "Scheduling" at bounding box center [73, 96] width 91 height 21
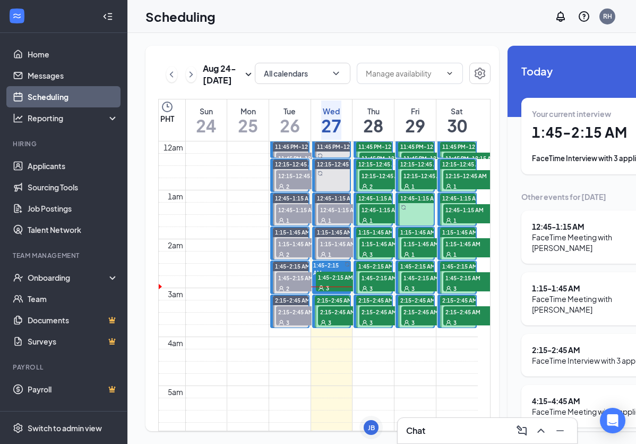
click at [323, 282] on span "1:45-2:15 AM" at bounding box center [342, 276] width 53 height 11
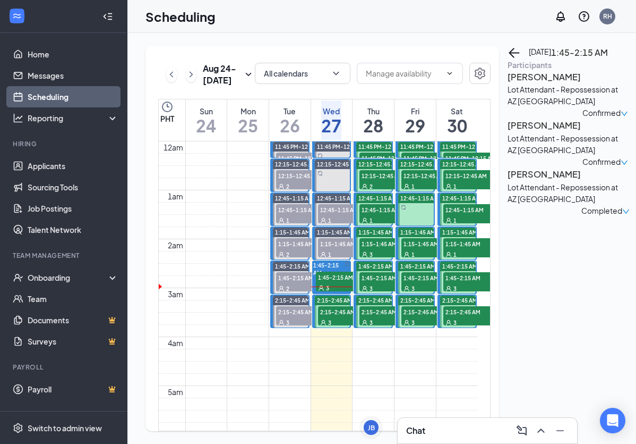
click at [530, 181] on h3 "[PERSON_NAME]" at bounding box center [564, 174] width 112 height 14
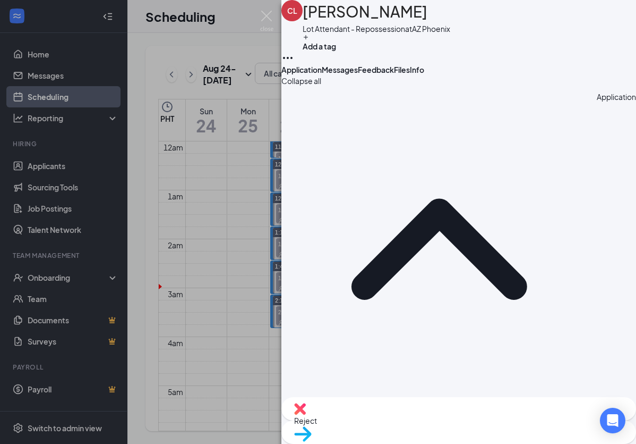
click at [214, 173] on div "[PERSON_NAME] [PERSON_NAME] Lot Attendant - Repossession at AZ Phoenix Add a ta…" at bounding box center [318, 222] width 636 height 444
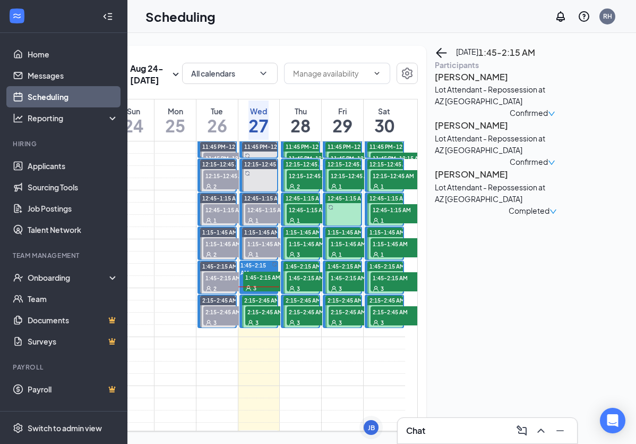
scroll to position [0, 72]
click at [466, 84] on h3 "[PERSON_NAME]" at bounding box center [492, 77] width 112 height 14
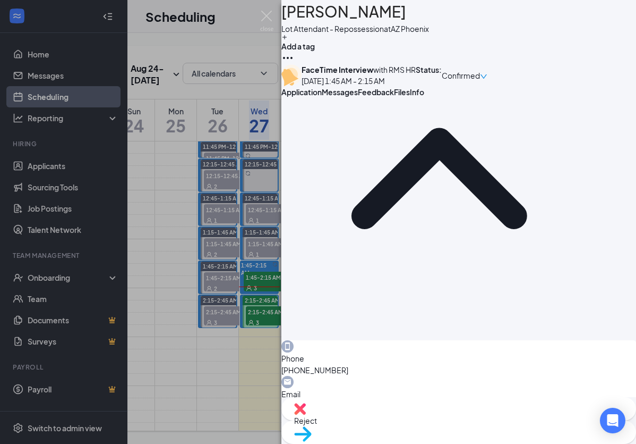
scroll to position [92, 0]
click at [358, 97] on button "Messages" at bounding box center [340, 92] width 36 height 11
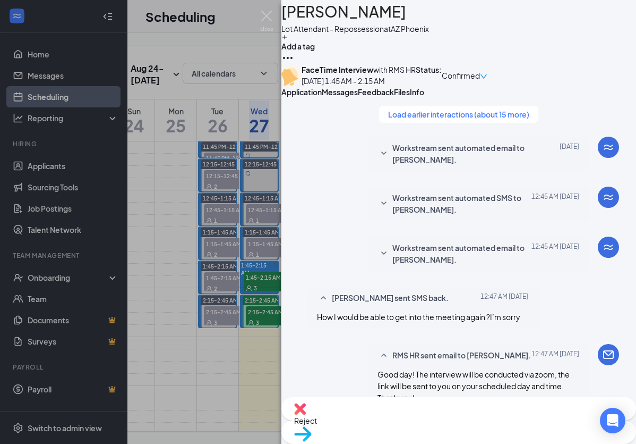
scroll to position [736, 0]
click at [394, 97] on span "Feedback" at bounding box center [376, 92] width 36 height 10
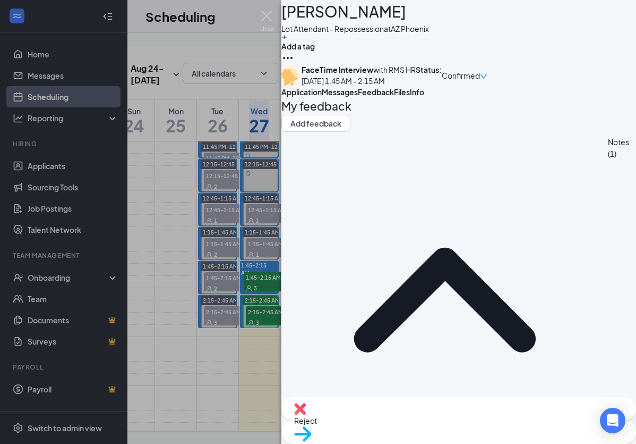
click at [242, 264] on div "GN [PERSON_NAME] Lot Attendant - Repossession at AZ Phoenix Add a tag FaceTime …" at bounding box center [318, 222] width 636 height 444
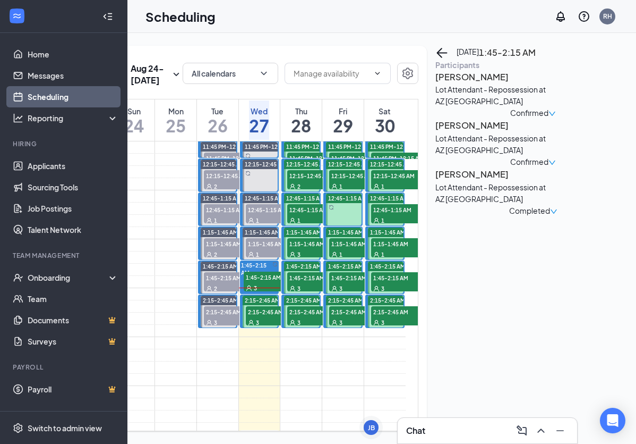
click at [456, 132] on h3 "[PERSON_NAME]" at bounding box center [492, 125] width 112 height 14
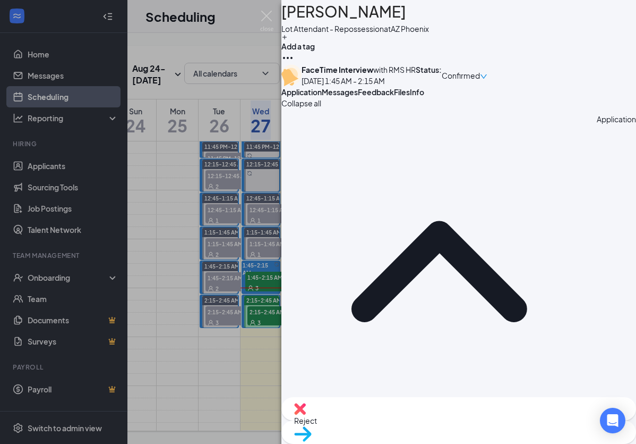
click at [358, 97] on span "Messages" at bounding box center [340, 92] width 36 height 10
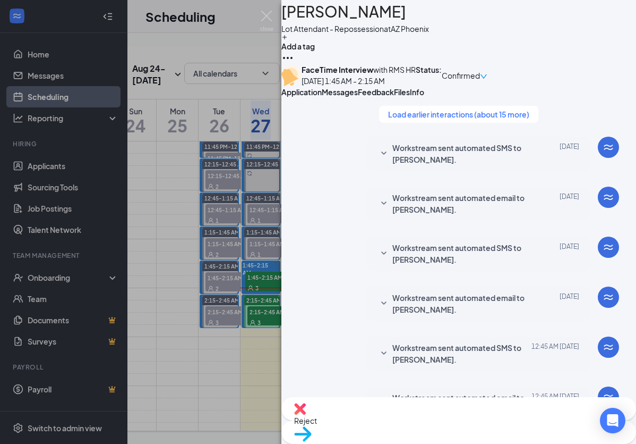
scroll to position [614, 0]
click at [258, 331] on div "JE [PERSON_NAME] Lot Attendant - Repossession at AZ Phoenix Add a tag FaceTime …" at bounding box center [318, 222] width 636 height 444
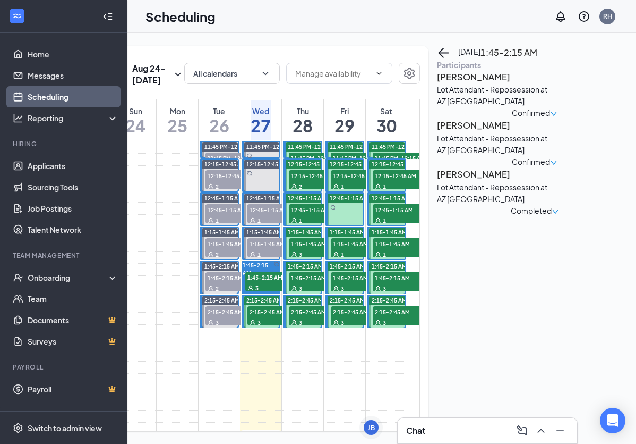
click at [262, 317] on span "2:15-2:45 AM" at bounding box center [274, 311] width 53 height 11
click at [470, 84] on h3 "[PERSON_NAME]" at bounding box center [493, 77] width 112 height 14
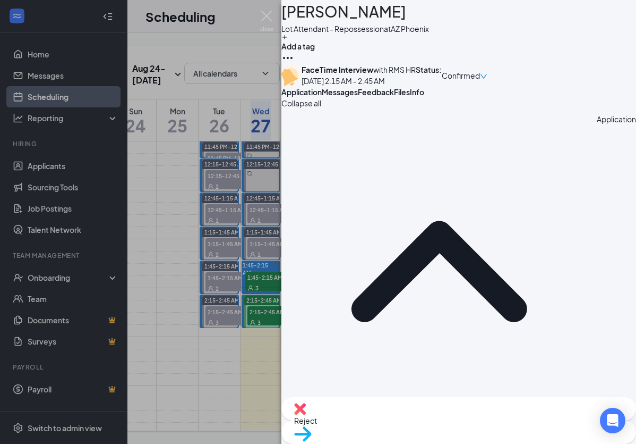
click at [358, 97] on span "Messages" at bounding box center [340, 92] width 36 height 10
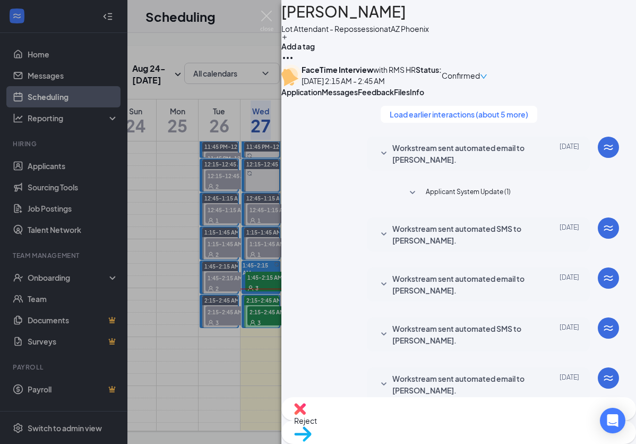
scroll to position [434, 0]
paste textarea "Do you perhaps have an iPhone or iPad? Your phone number is not pulling up as a…"
type textarea "Do you perhaps have an iPhone or iPad? Your phone number is not pulling up as a…"
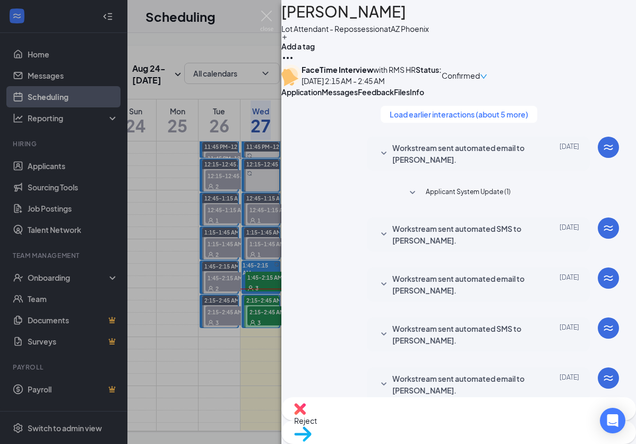
checkbox input "true"
click at [267, 237] on div "DJ [PERSON_NAME] Lot Attendant - Repossession at AZ Phoenix Add a tag FaceTime …" at bounding box center [318, 222] width 636 height 444
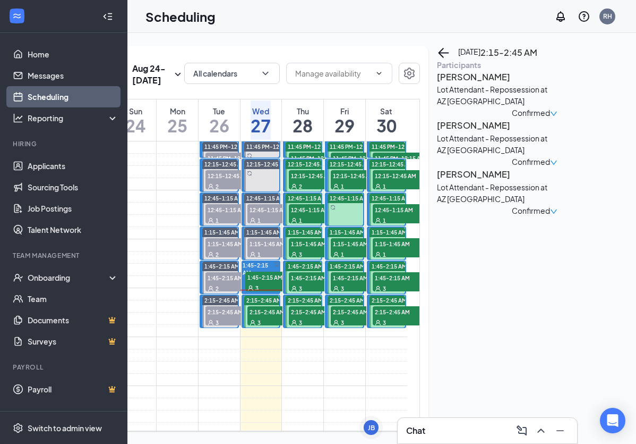
click at [470, 132] on h3 "[PERSON_NAME]" at bounding box center [493, 125] width 112 height 14
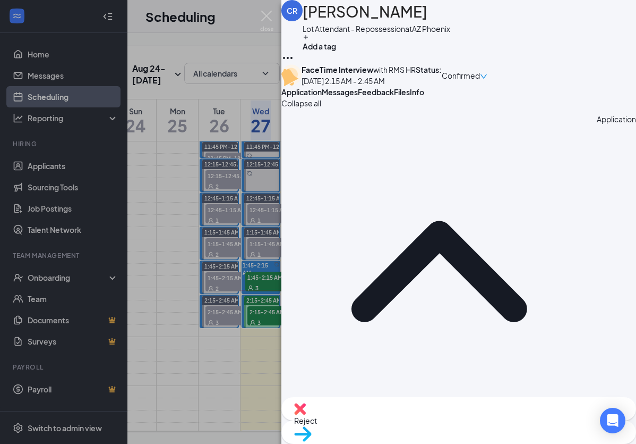
click at [358, 97] on span "Messages" at bounding box center [340, 92] width 36 height 10
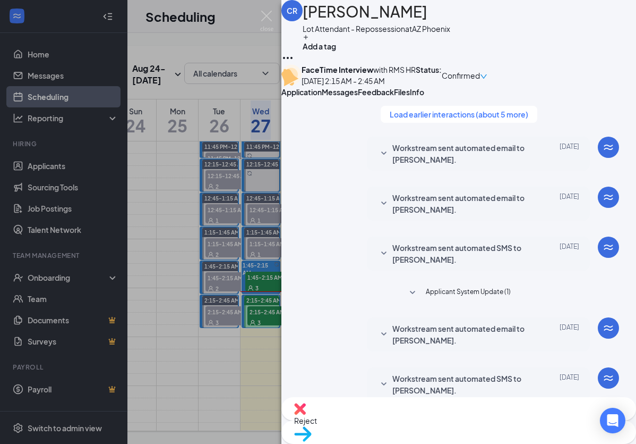
scroll to position [372, 0]
paste textarea "Good day, Name! My name is [PERSON_NAME] and I will be conducting your intervie…"
drag, startPoint x: 374, startPoint y: 315, endPoint x: 358, endPoint y: 315, distance: 16.5
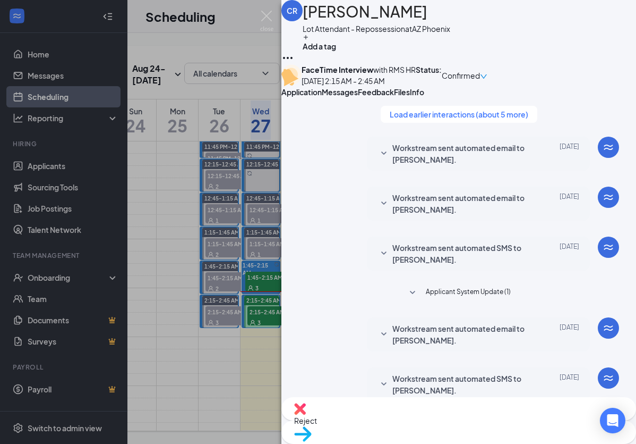
type textarea "Good day, [PERSON_NAME]! My name is [PERSON_NAME] and I will be conducting your…"
drag, startPoint x: 481, startPoint y: 386, endPoint x: 519, endPoint y: 383, distance: 38.3
checkbox input "true"
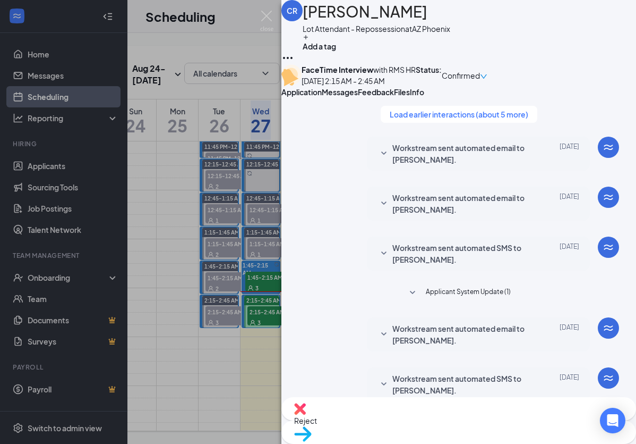
click at [260, 14] on img at bounding box center [266, 21] width 13 height 21
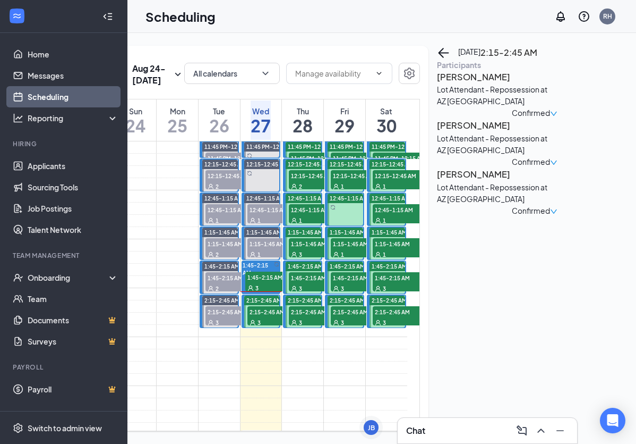
click at [266, 327] on div "3" at bounding box center [274, 322] width 53 height 11
click at [272, 292] on div "3" at bounding box center [271, 287] width 53 height 11
click at [471, 132] on h3 "[PERSON_NAME]" at bounding box center [493, 125] width 112 height 14
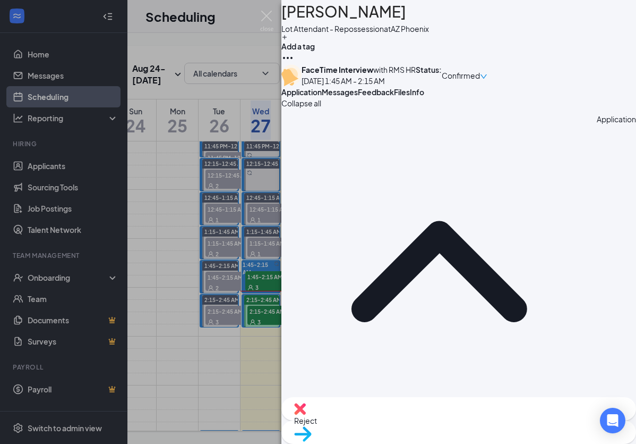
click at [358, 97] on span "Messages" at bounding box center [340, 92] width 36 height 10
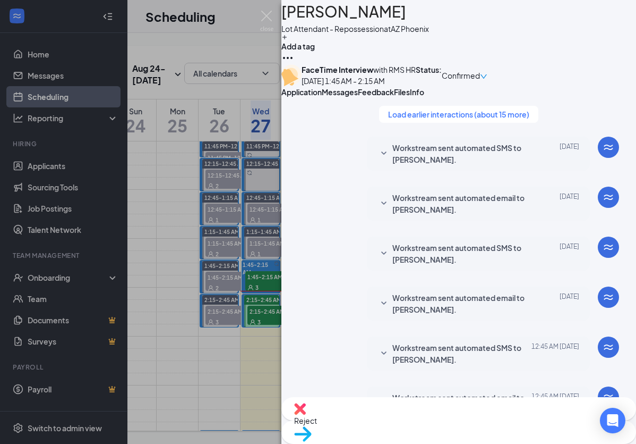
scroll to position [655, 0]
click at [394, 97] on span "Feedback" at bounding box center [376, 92] width 36 height 10
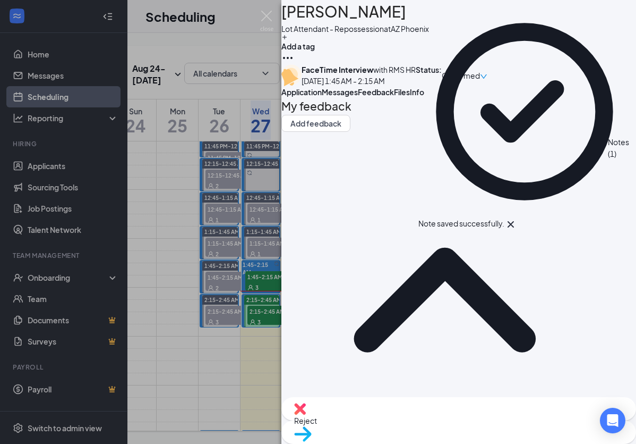
click at [480, 77] on span "Confirmed" at bounding box center [461, 76] width 38 height 12
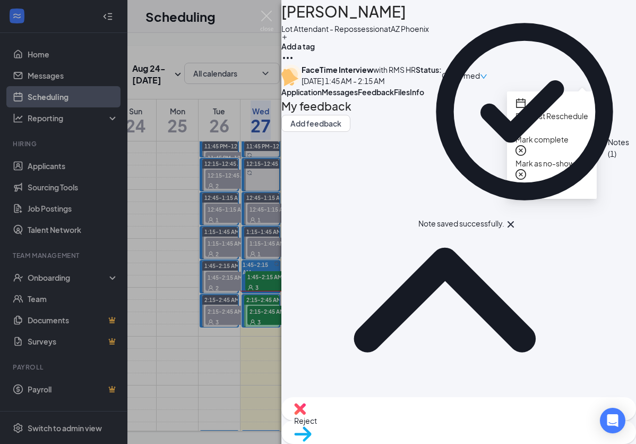
click at [581, 157] on span "Mark as no-show" at bounding box center [552, 163] width 73 height 12
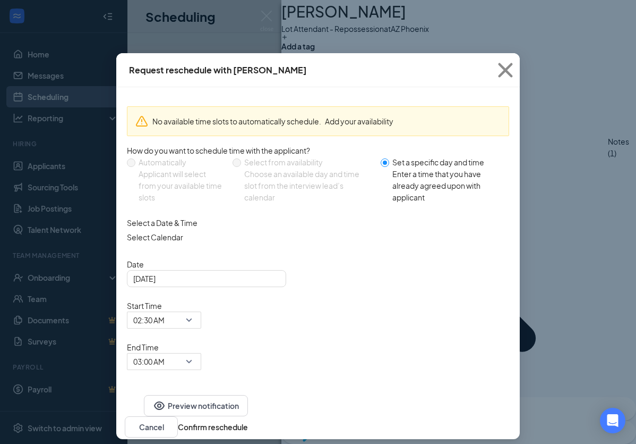
drag, startPoint x: 390, startPoint y: 354, endPoint x: 343, endPoint y: 342, distance: 49.2
click at [178, 416] on button "Cancel" at bounding box center [151, 426] width 53 height 21
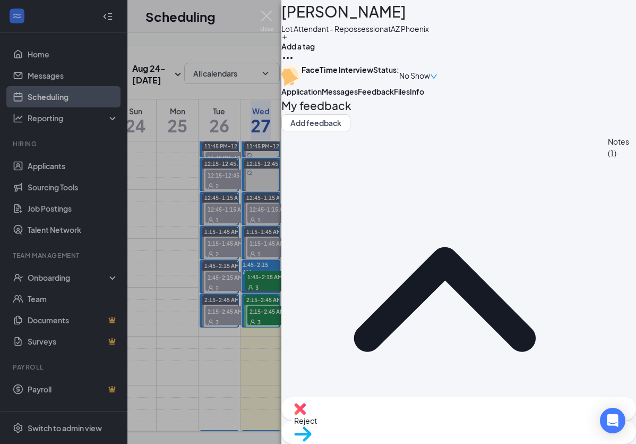
click at [227, 277] on div "JE [PERSON_NAME] Lot Attendant - Repossession at AZ Phoenix Add a tag FaceTime …" at bounding box center [318, 222] width 636 height 444
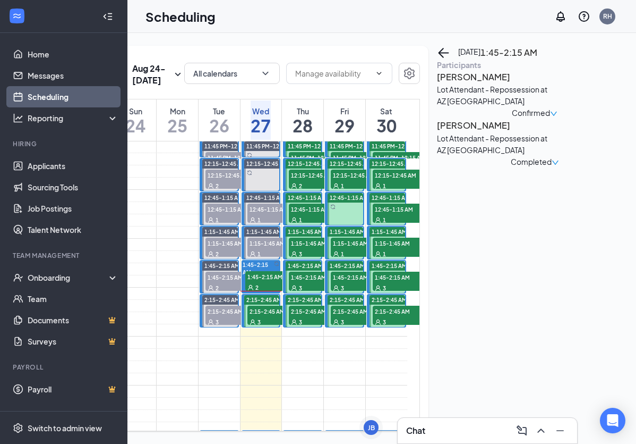
click at [266, 316] on span "2:15-2:45 AM" at bounding box center [274, 310] width 53 height 11
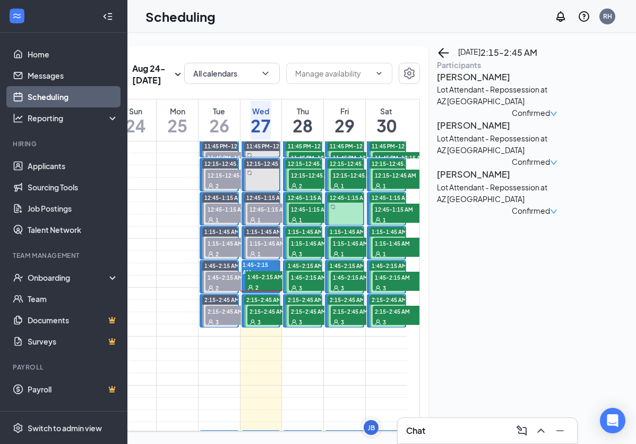
click at [474, 132] on h3 "[PERSON_NAME]" at bounding box center [493, 125] width 112 height 14
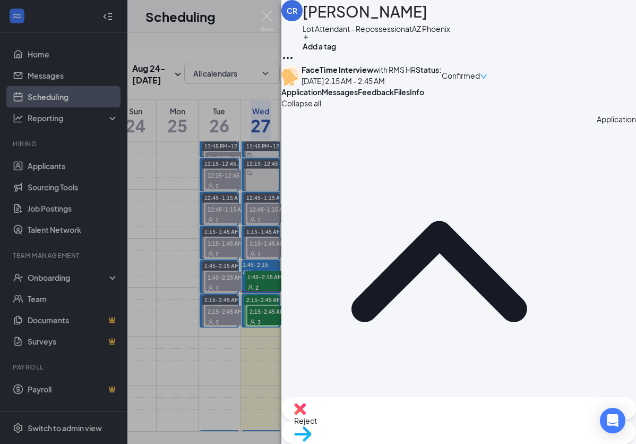
click at [358, 97] on span "Messages" at bounding box center [340, 92] width 36 height 10
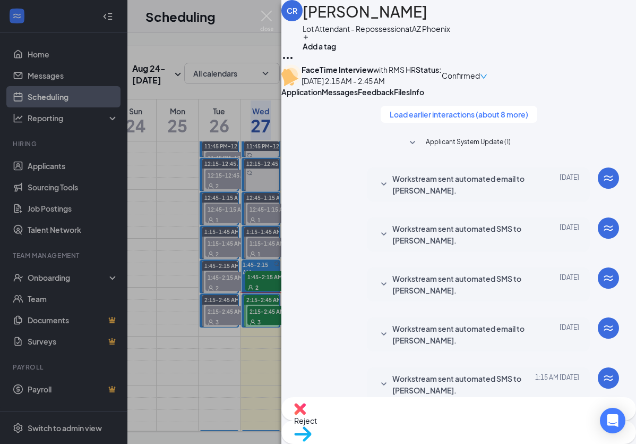
scroll to position [463, 0]
paste textarea "RMS HR is inviting you to a scheduled Zoom meeting. Topic: RMS HR's Zoom Meetin…"
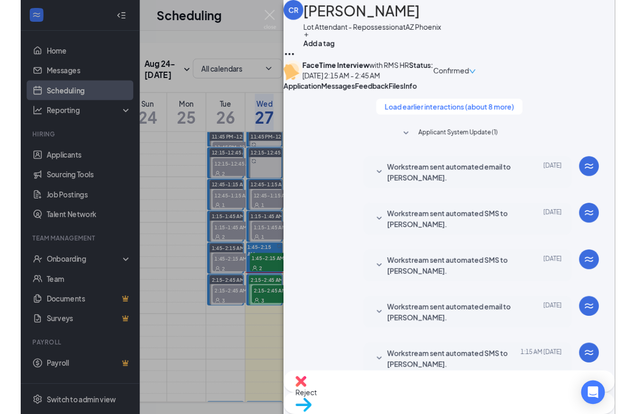
scroll to position [53, 0]
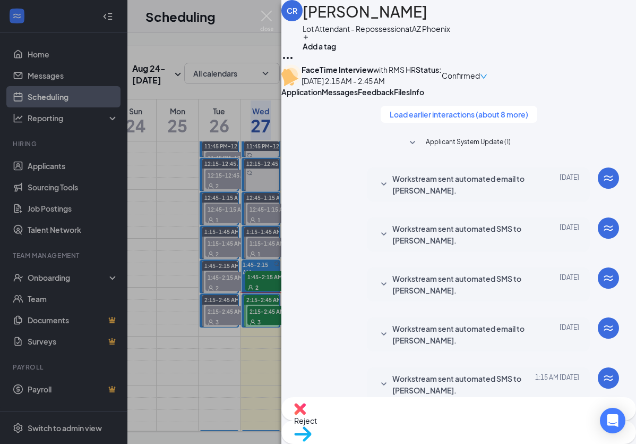
type textarea "RMS HR is inviting you to a scheduled Zoom meeting. Topic: RMS HR's Zoom Meetin…"
checkbox input "true"
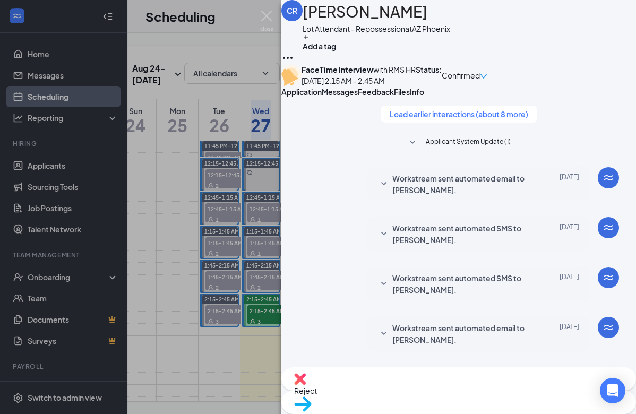
click at [394, 97] on span "Feedback" at bounding box center [376, 92] width 36 height 10
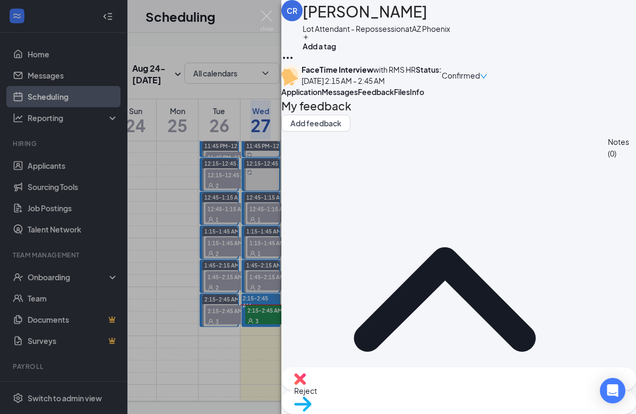
drag, startPoint x: 410, startPoint y: 301, endPoint x: 311, endPoint y: 302, distance: 98.3
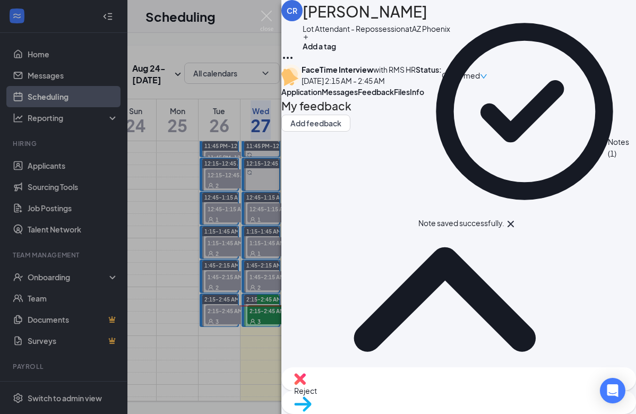
click at [410, 97] on span "Files" at bounding box center [402, 92] width 16 height 10
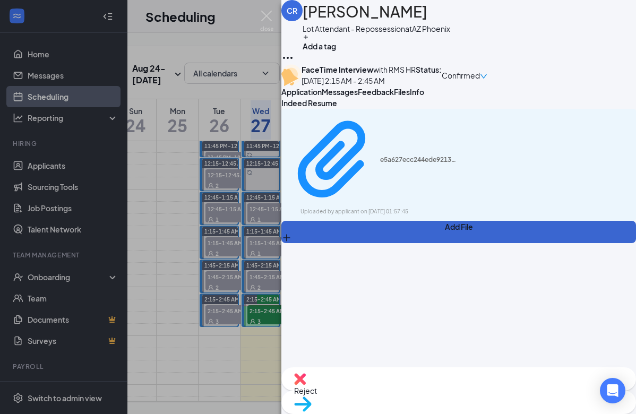
click at [334, 240] on button "Add File" at bounding box center [459, 232] width 355 height 22
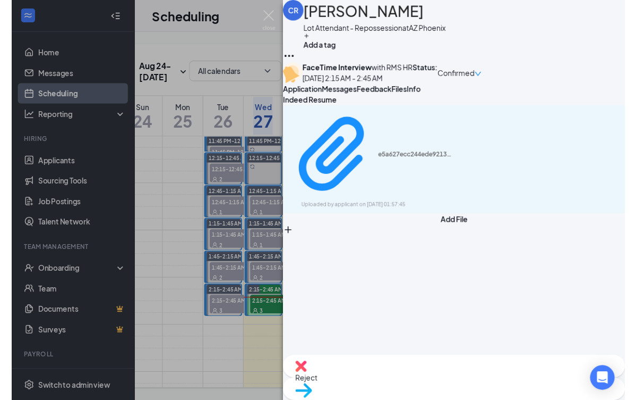
scroll to position [2, 0]
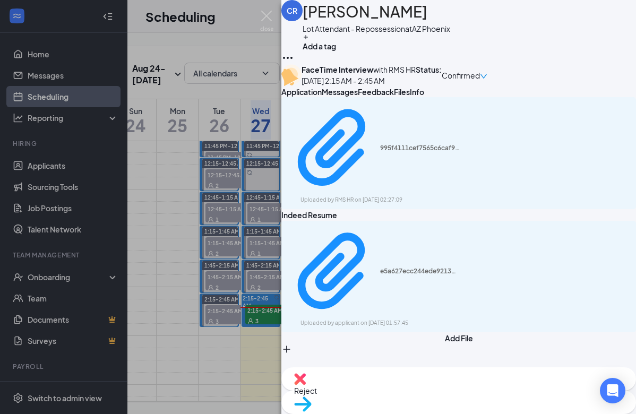
click at [394, 97] on span "Feedback" at bounding box center [376, 92] width 36 height 10
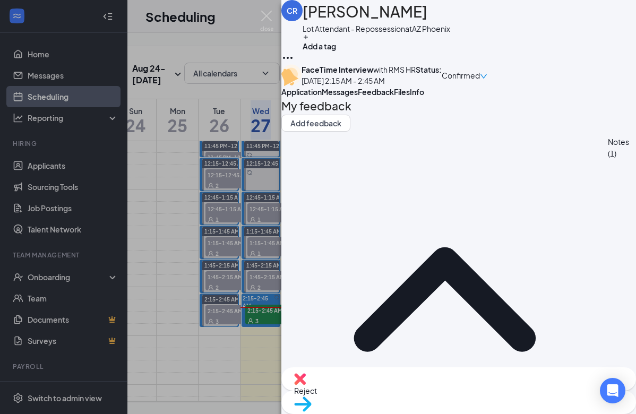
click at [410, 97] on span "Files" at bounding box center [402, 92] width 16 height 10
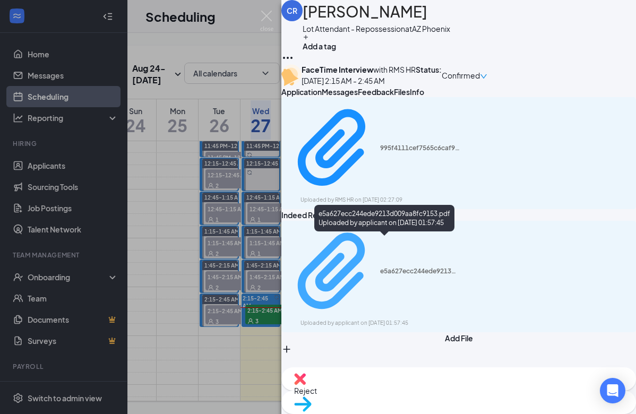
click at [380, 267] on div "e5a627ecc244ede9213d009aa8fc9153.pdf" at bounding box center [420, 271] width 80 height 9
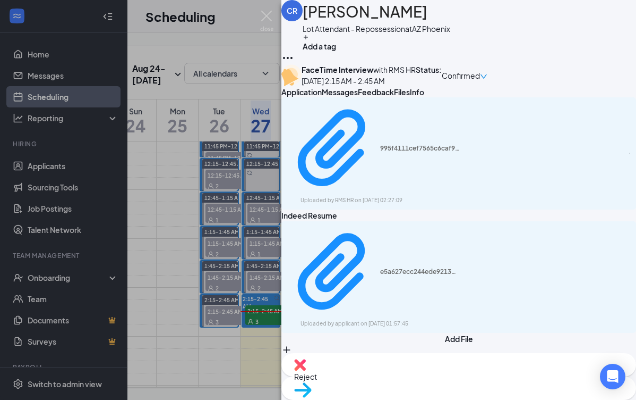
click at [513, 397] on span "Move to stage" at bounding box center [458, 403] width 329 height 12
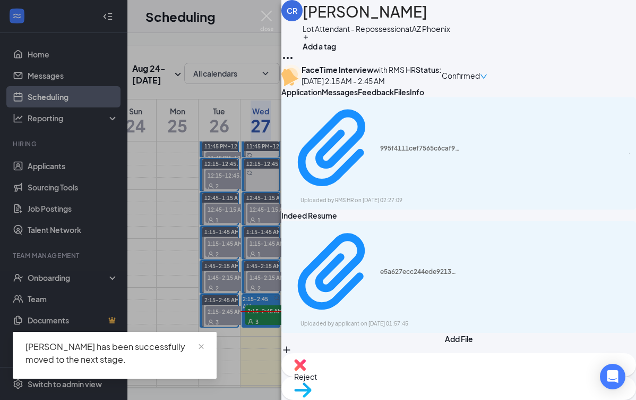
click at [257, 225] on div "CR [PERSON_NAME] Lot Attendant - Repossession at AZ Phoenix Add a tag FaceTime …" at bounding box center [318, 200] width 636 height 400
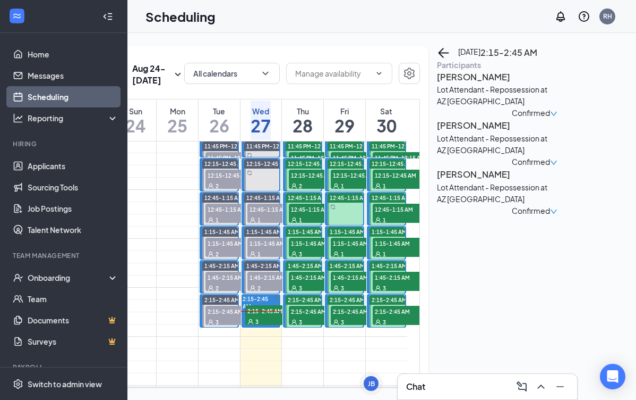
click at [481, 181] on h3 "[PERSON_NAME]" at bounding box center [493, 174] width 112 height 14
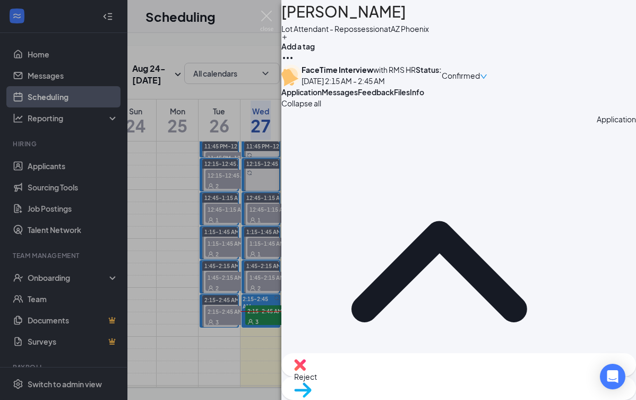
click at [358, 97] on span "Messages" at bounding box center [340, 92] width 36 height 10
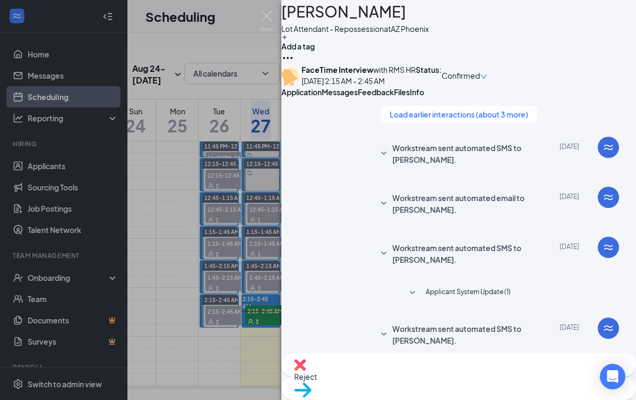
scroll to position [417, 0]
paste textarea "Good day, Name! My name is [PERSON_NAME] and I will be conducting your intervie…"
drag, startPoint x: 374, startPoint y: 273, endPoint x: 354, endPoint y: 273, distance: 20.2
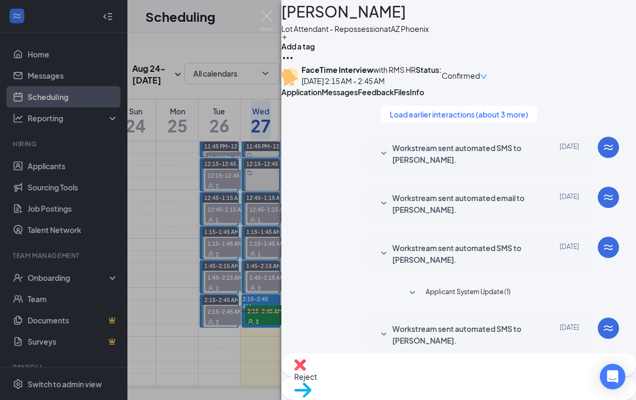
type textarea "Good [PERSON_NAME]! My name is [PERSON_NAME] and I will be conducting your inte…"
drag, startPoint x: 478, startPoint y: 341, endPoint x: 519, endPoint y: 342, distance: 41.5
checkbox input "true"
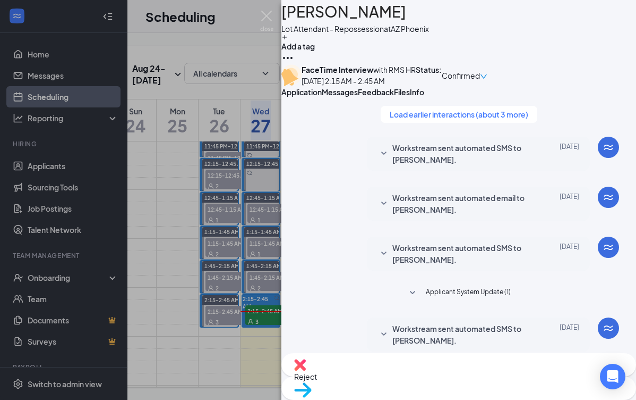
click at [79, 71] on div "JS [PERSON_NAME] Lot Attendant - Repossession at AZ Phoenix Add a tag FaceTime …" at bounding box center [318, 200] width 636 height 400
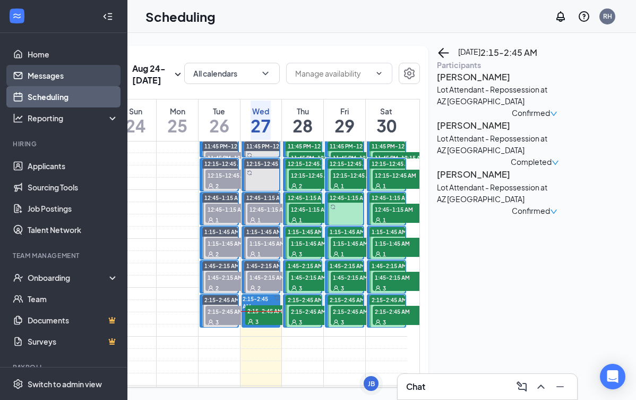
click at [77, 74] on link "Messages" at bounding box center [73, 75] width 91 height 21
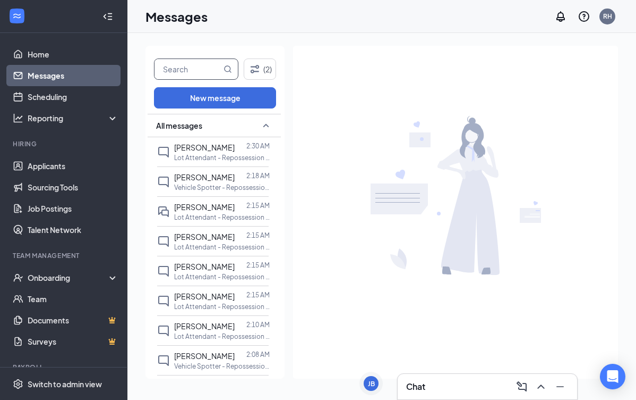
click at [192, 72] on input "text" at bounding box center [188, 69] width 67 height 20
type input "[PERSON_NAME]"
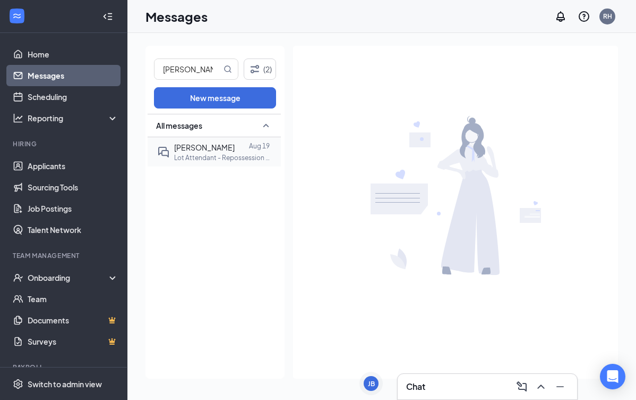
click at [218, 150] on span "[PERSON_NAME]" at bounding box center [204, 147] width 61 height 10
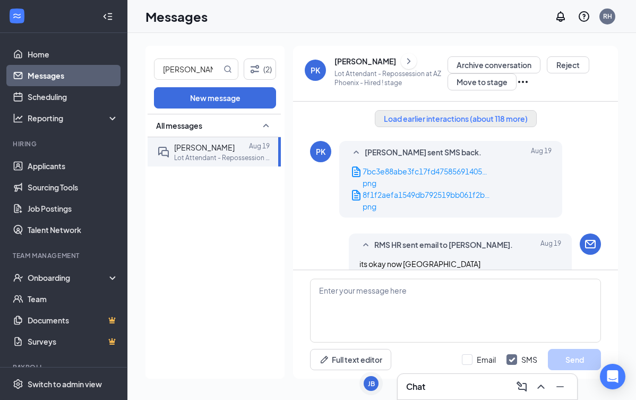
click at [468, 116] on button "Load earlier interactions (about 118 more)" at bounding box center [456, 118] width 162 height 17
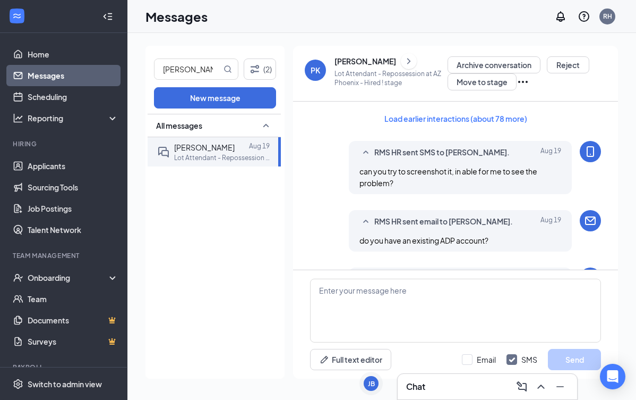
click at [364, 57] on div "[PERSON_NAME]" at bounding box center [366, 61] width 62 height 11
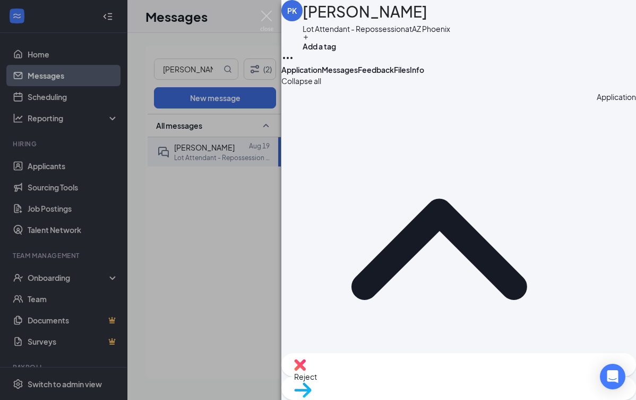
click at [394, 74] on span "Feedback" at bounding box center [376, 70] width 36 height 10
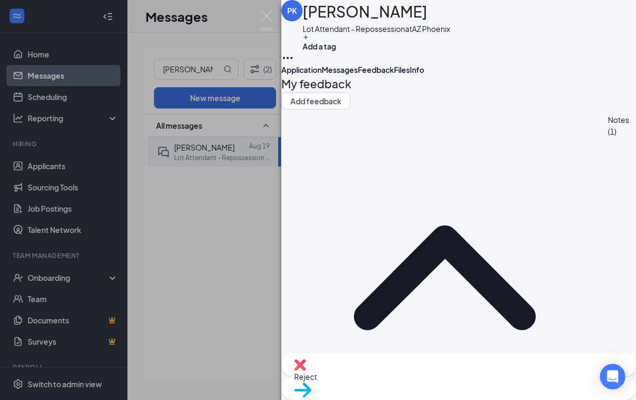
click at [410, 74] on span "Files" at bounding box center [402, 70] width 16 height 10
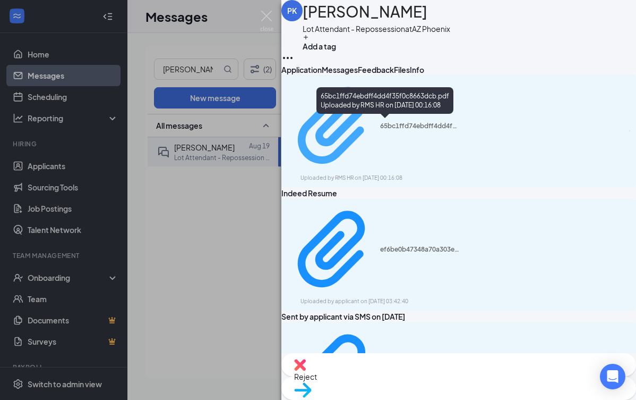
click at [358, 130] on div "65bc1ffd74ebdff4dd4f35f0c8663dcb.pdf Uploaded by RMS HR on [DATE] 00:16:08" at bounding box center [374, 131] width 172 height 103
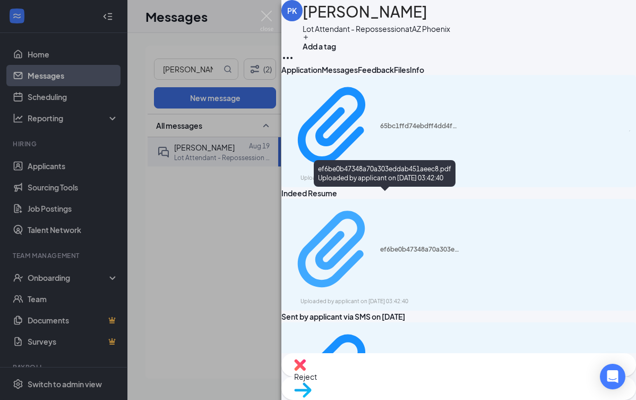
click at [380, 245] on div "ef6be0b47348a70a303eddab451aeec8.pdf" at bounding box center [420, 249] width 80 height 9
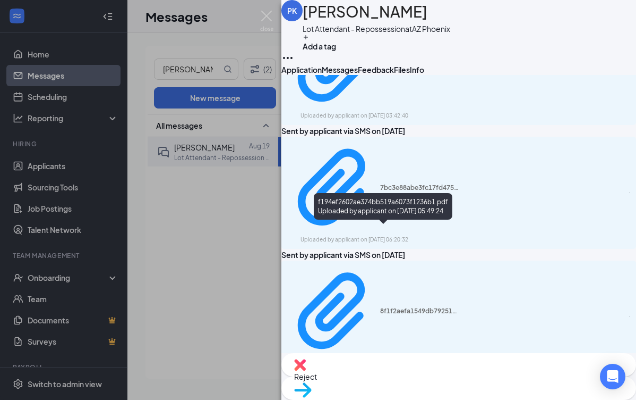
scroll to position [184, 0]
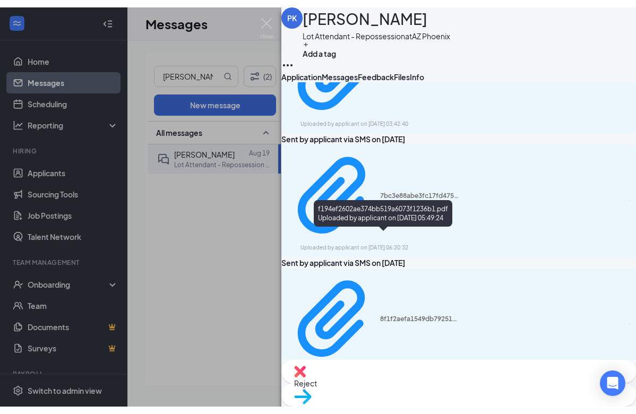
scroll to position [183, 0]
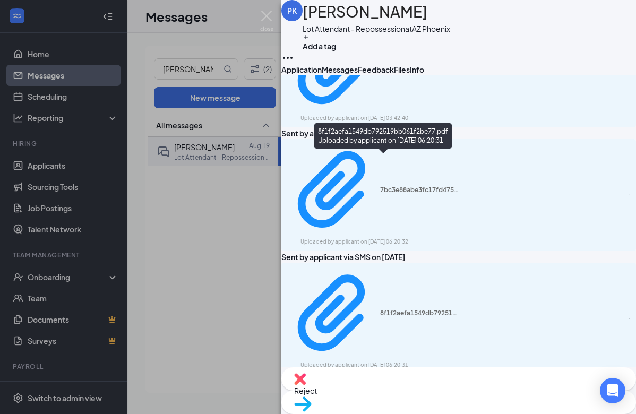
click at [234, 160] on div "PK [PERSON_NAME] Lot Attendant - Repossession at AZ Phoenix Add a tag Applicati…" at bounding box center [318, 207] width 636 height 414
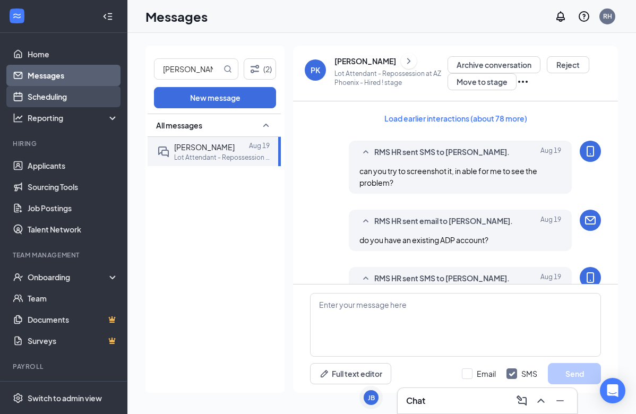
click at [51, 98] on link "Scheduling" at bounding box center [73, 96] width 91 height 21
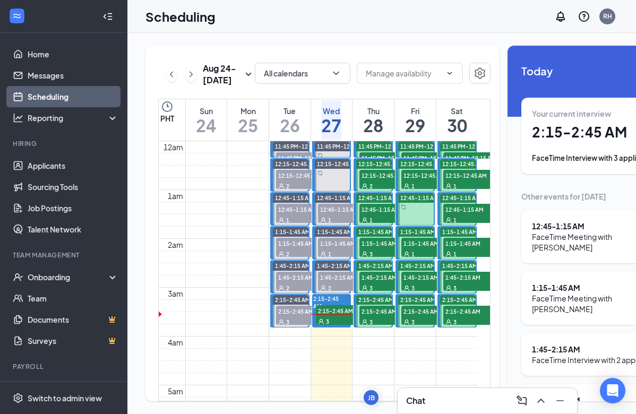
click at [332, 327] on div "3" at bounding box center [342, 321] width 53 height 11
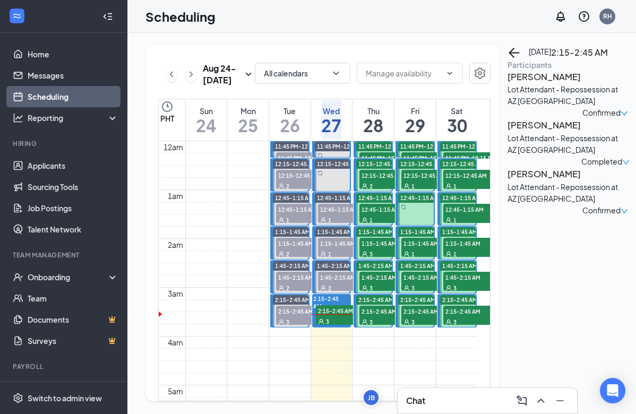
click at [529, 181] on h3 "[PERSON_NAME]" at bounding box center [564, 174] width 112 height 14
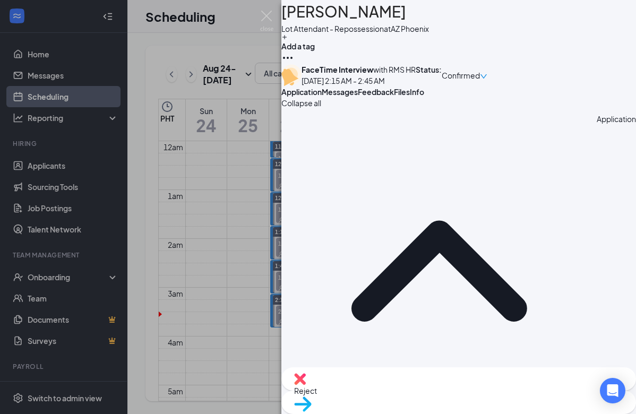
click at [358, 97] on span "Messages" at bounding box center [340, 92] width 36 height 10
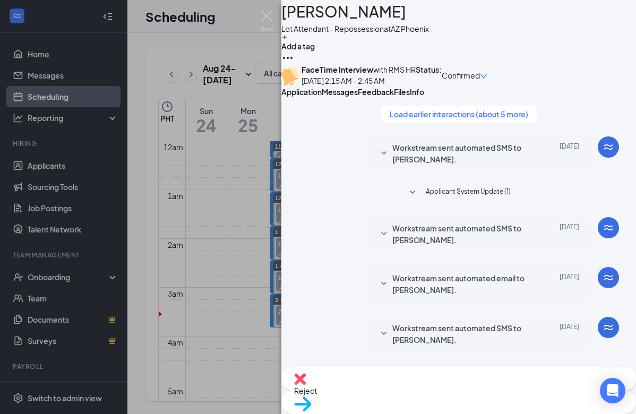
scroll to position [485, 0]
paste textarea "RMS HR is inviting you to a scheduled Zoom meeting. Topic: RMS HR's Zoom Meetin…"
type textarea "RMS HR is inviting you to a scheduled Zoom meeting. Topic: RMS HR's Zoom Meetin…"
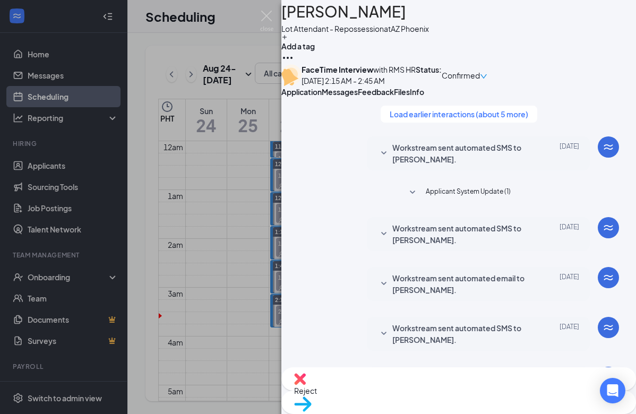
checkbox input "true"
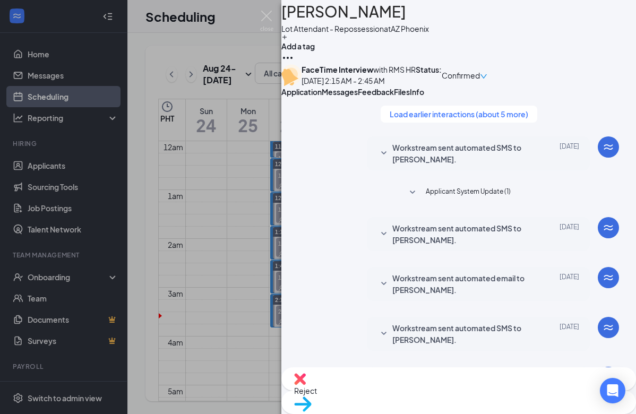
click at [75, 78] on div "JS [PERSON_NAME] Lot Attendant - Repossession at AZ Phoenix Add a tag FaceTime …" at bounding box center [318, 207] width 636 height 414
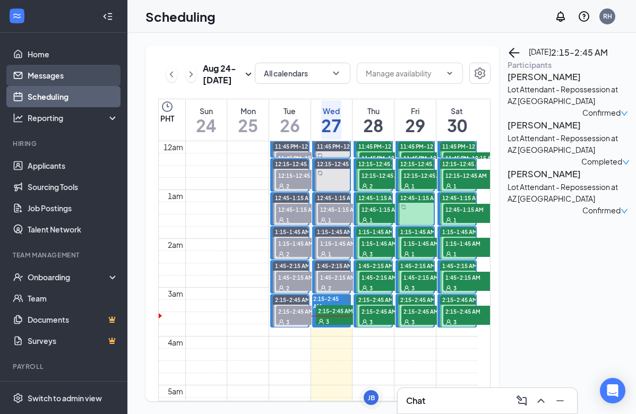
click at [70, 75] on link "Messages" at bounding box center [73, 75] width 91 height 21
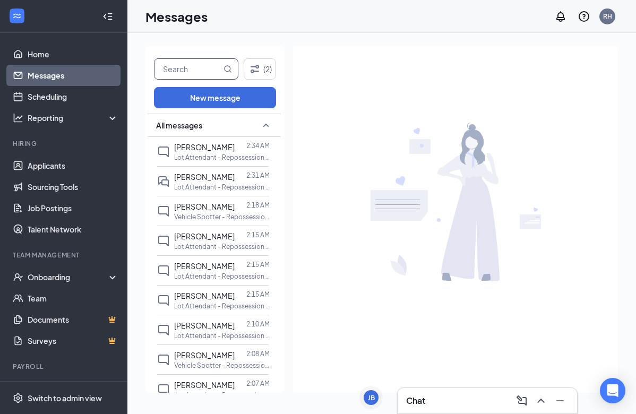
click at [196, 71] on input "text" at bounding box center [188, 69] width 67 height 20
type input "[PERSON_NAME]"
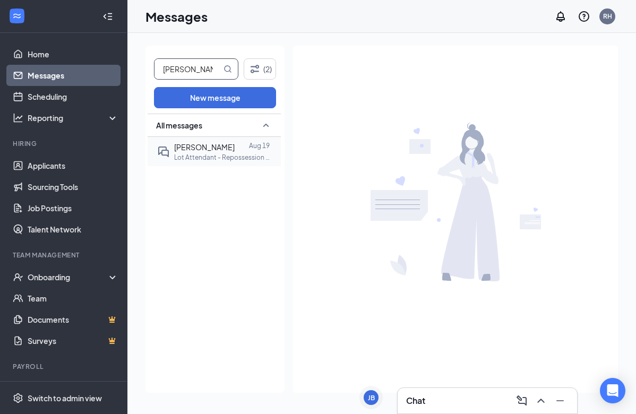
drag, startPoint x: 625, startPoint y: 55, endPoint x: 174, endPoint y: 154, distance: 461.1
click at [173, 154] on div "[PERSON_NAME] [DATE] Lot Attendant - Repossession at AZ [GEOGRAPHIC_DATA]" at bounding box center [213, 151] width 112 height 29
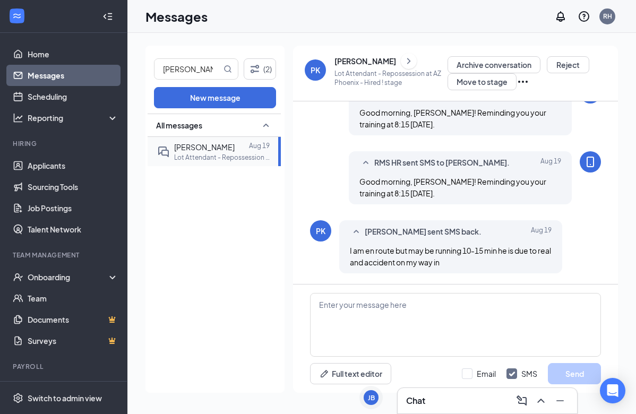
scroll to position [599, 0]
click at [318, 62] on div "PK" at bounding box center [315, 70] width 21 height 21
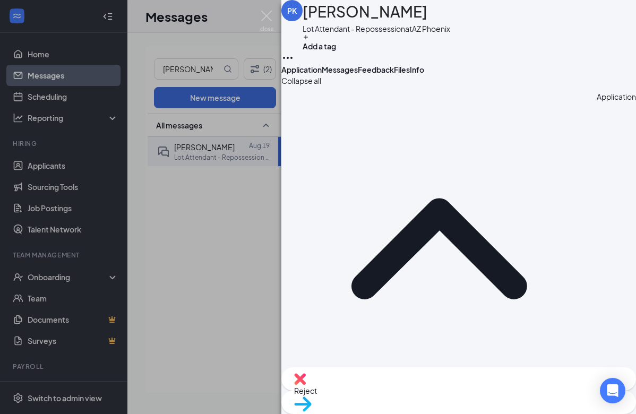
click at [410, 74] on span "Files" at bounding box center [402, 70] width 16 height 10
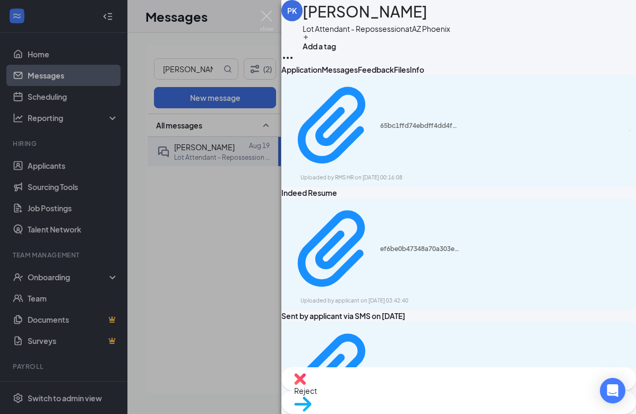
click at [424, 74] on span "Info" at bounding box center [417, 70] width 14 height 10
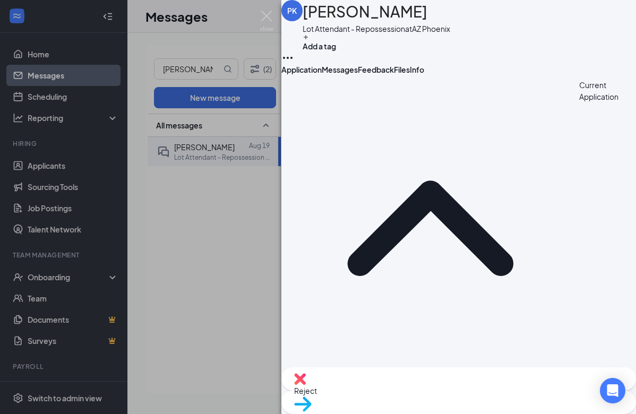
click at [410, 75] on button "Files" at bounding box center [402, 69] width 16 height 11
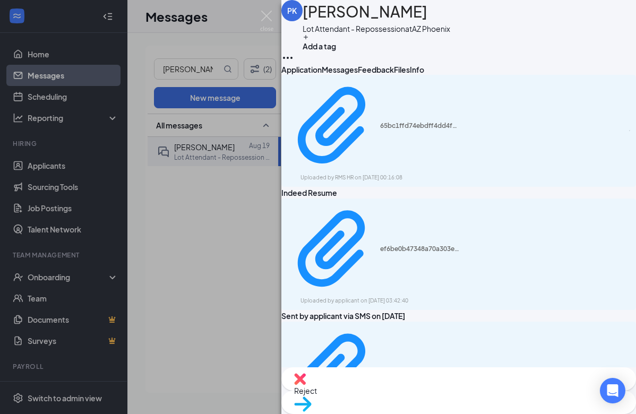
drag, startPoint x: 238, startPoint y: 217, endPoint x: 233, endPoint y: 214, distance: 5.5
click at [238, 216] on div "PK [PERSON_NAME] Lot Attendant - Repossession at AZ Phoenix Add a tag Applicati…" at bounding box center [318, 207] width 636 height 414
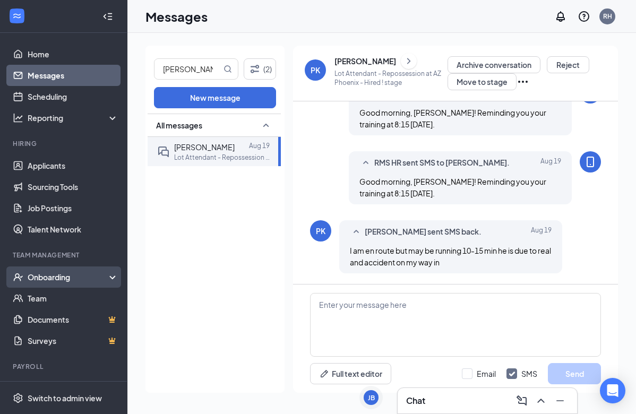
click at [54, 280] on div "Onboarding" at bounding box center [69, 277] width 82 height 11
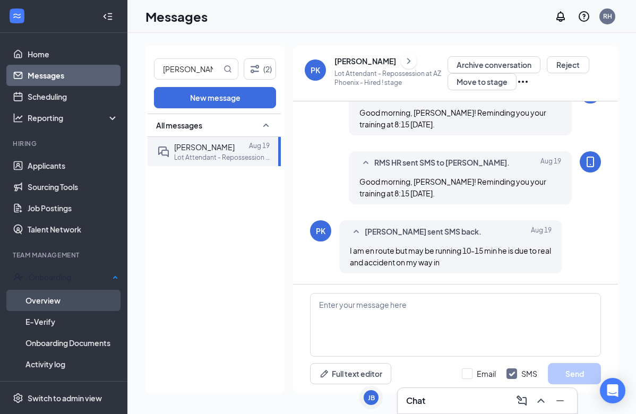
click at [58, 298] on link "Overview" at bounding box center [72, 300] width 93 height 21
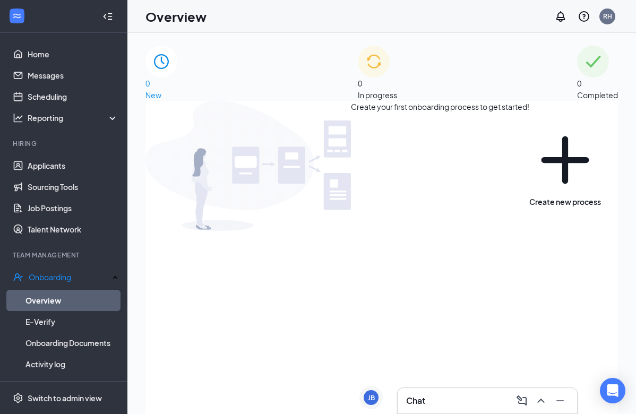
click at [577, 81] on div "0 Completed" at bounding box center [597, 73] width 41 height 55
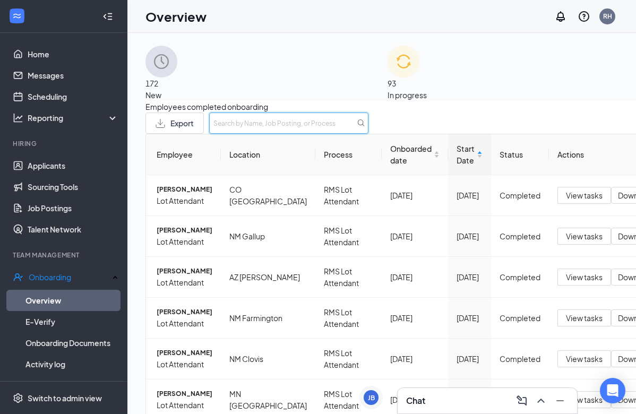
click at [369, 134] on input "text" at bounding box center [288, 123] width 159 height 21
type input "[PERSON_NAME]"
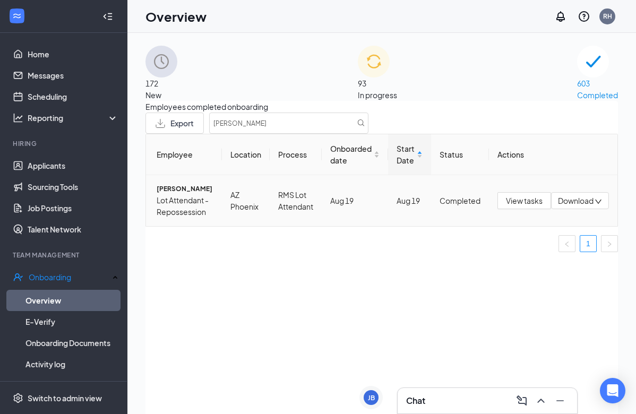
click at [186, 194] on span "[PERSON_NAME]" at bounding box center [185, 189] width 57 height 11
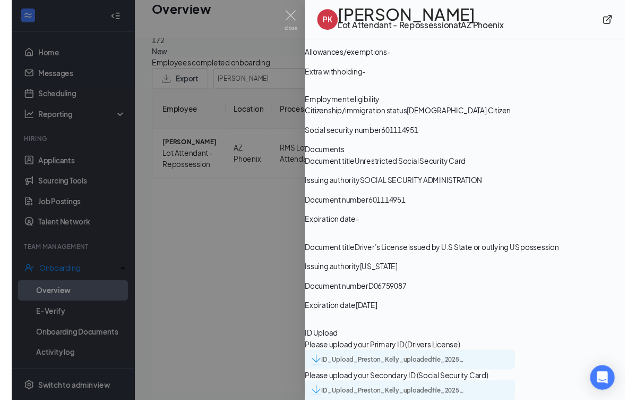
scroll to position [48, 0]
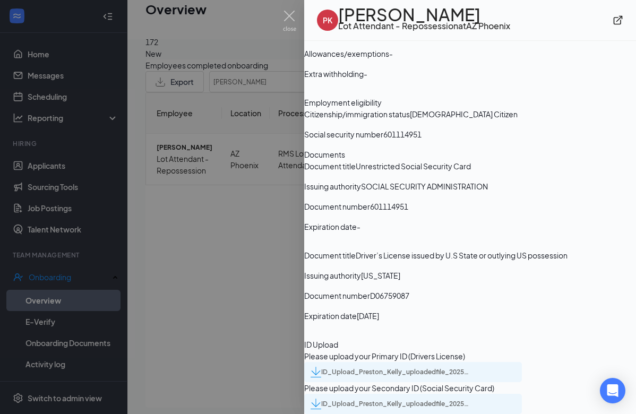
click at [426, 368] on div "ID_Upload_Preston_Kelly_uploadedfile_20250818.pdf.pdf" at bounding box center [395, 372] width 149 height 9
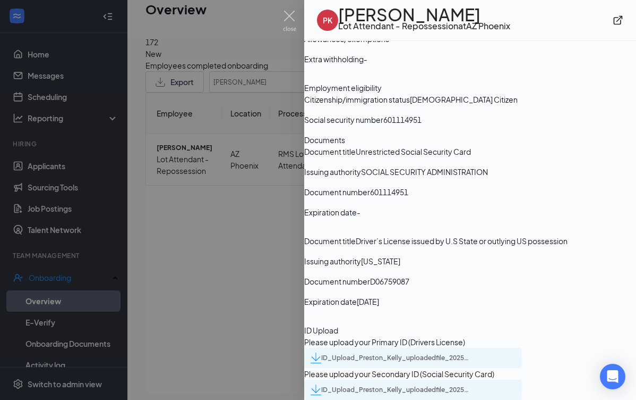
scroll to position [1358, 0]
click at [407, 385] on div "ID_Upload_Preston_Kelly_uploadedfile_20250818.pdf.pdf" at bounding box center [395, 389] width 149 height 9
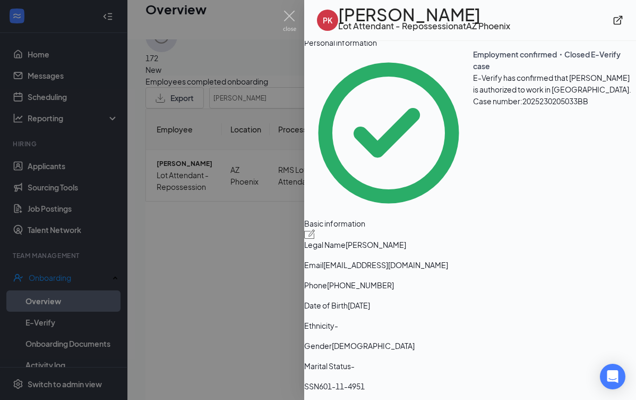
scroll to position [0, 0]
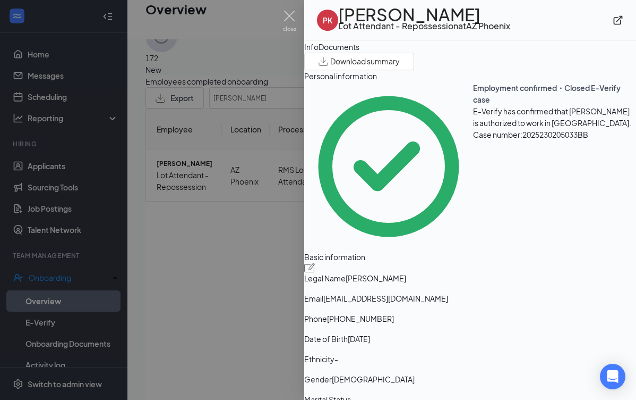
click at [360, 53] on button "Documents" at bounding box center [339, 47] width 41 height 12
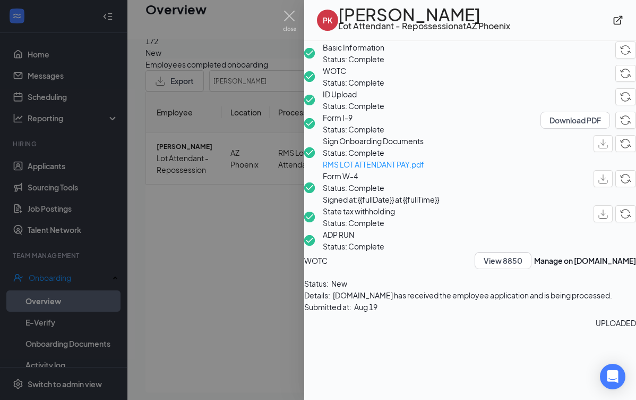
scroll to position [48, 0]
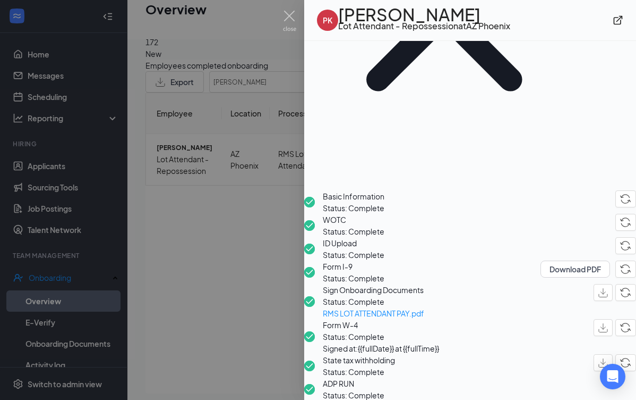
scroll to position [178, 0]
click at [253, 245] on div at bounding box center [318, 200] width 636 height 400
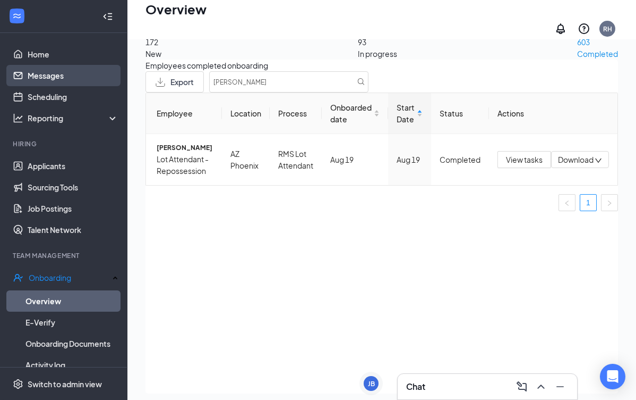
click at [57, 74] on link "Messages" at bounding box center [73, 75] width 91 height 21
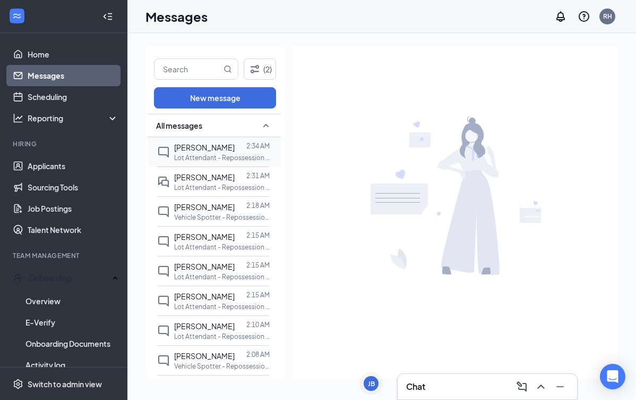
click at [224, 153] on p "Lot Attendant - Repossession at AZ [GEOGRAPHIC_DATA]" at bounding box center [222, 157] width 96 height 9
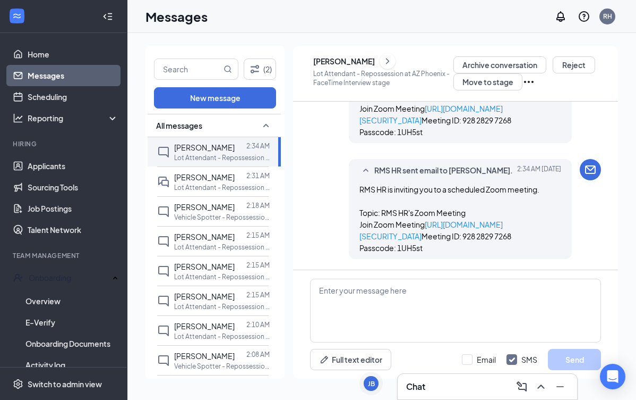
scroll to position [662, 0]
click at [375, 60] on div "[PERSON_NAME]" at bounding box center [344, 61] width 62 height 11
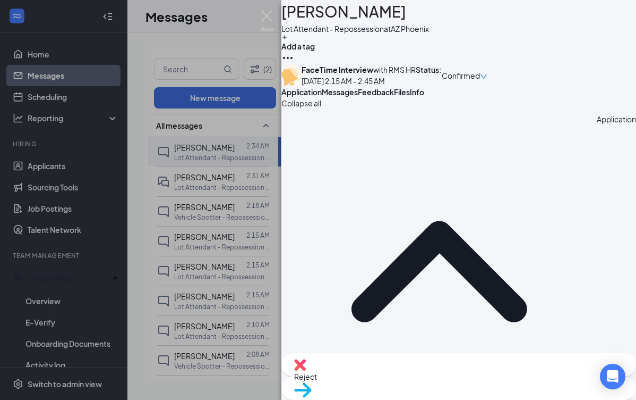
click at [410, 97] on span "Files" at bounding box center [402, 92] width 16 height 10
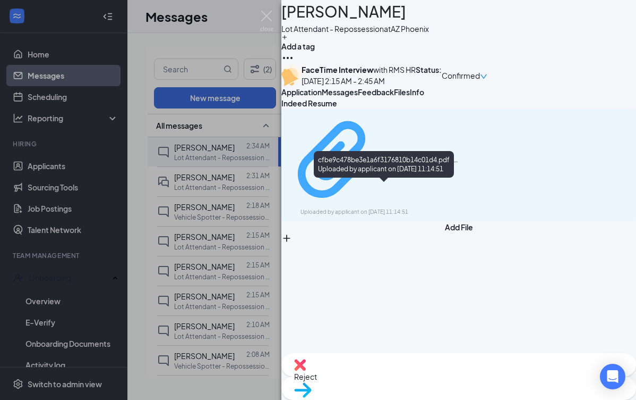
click at [430, 208] on div "Uploaded by applicant on [DATE] 11:14:51" at bounding box center [380, 212] width 159 height 9
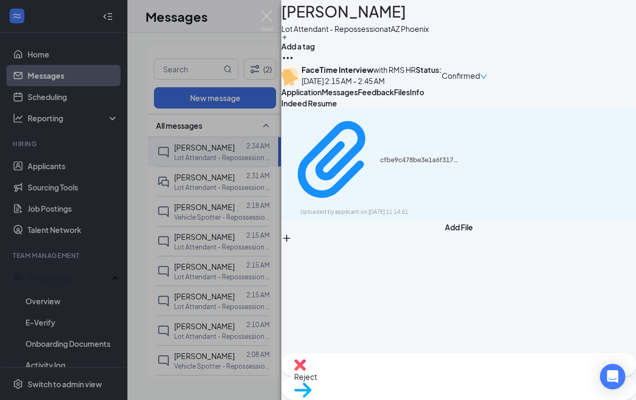
click at [358, 97] on span "Messages" at bounding box center [340, 92] width 36 height 10
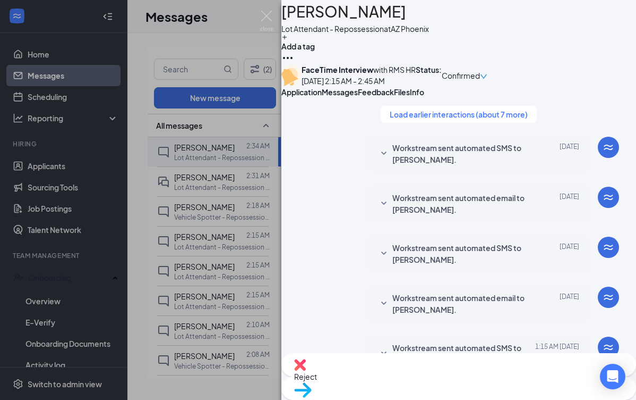
scroll to position [742, 0]
click at [394, 97] on div "Feedback" at bounding box center [376, 92] width 36 height 11
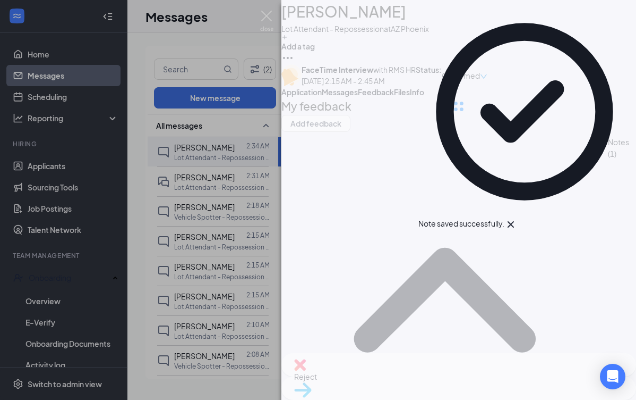
click at [589, 74] on div at bounding box center [459, 106] width 355 height 213
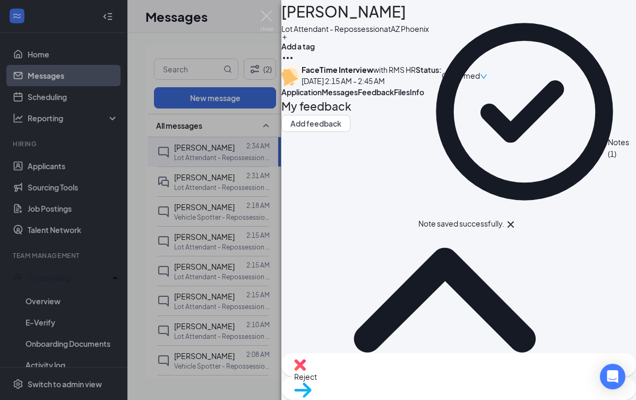
click at [480, 76] on span "Confirmed" at bounding box center [461, 76] width 38 height 12
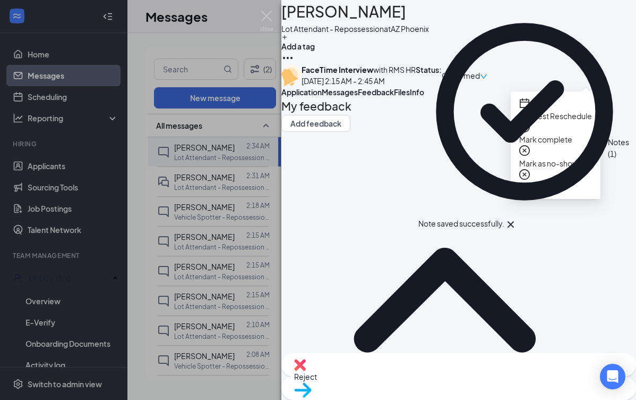
click at [554, 157] on span "Mark as no-show" at bounding box center [556, 163] width 73 height 12
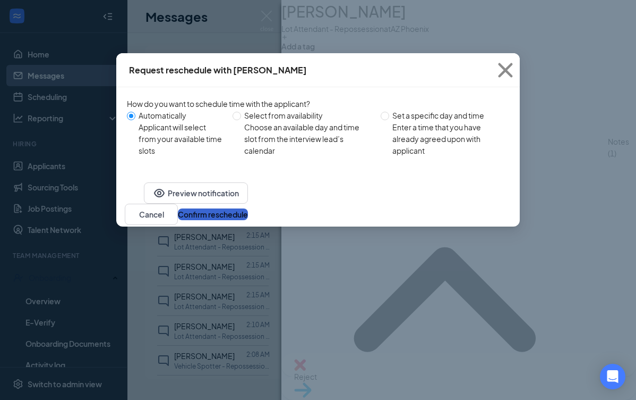
click at [248, 220] on button "Confirm reschedule" at bounding box center [213, 214] width 70 height 12
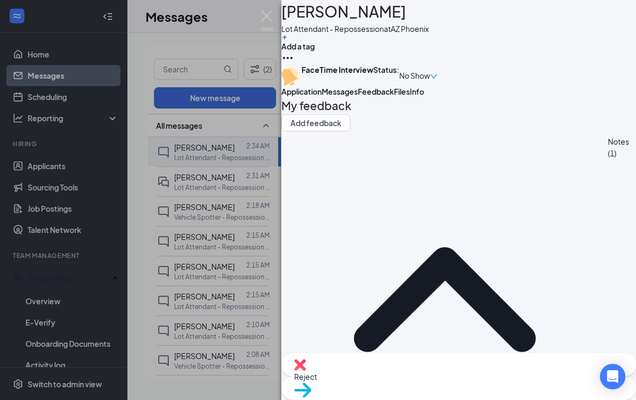
click at [65, 98] on div "JS [PERSON_NAME] Lot Attendant - Repossession at AZ Phoenix Add a tag FaceTime …" at bounding box center [318, 200] width 636 height 400
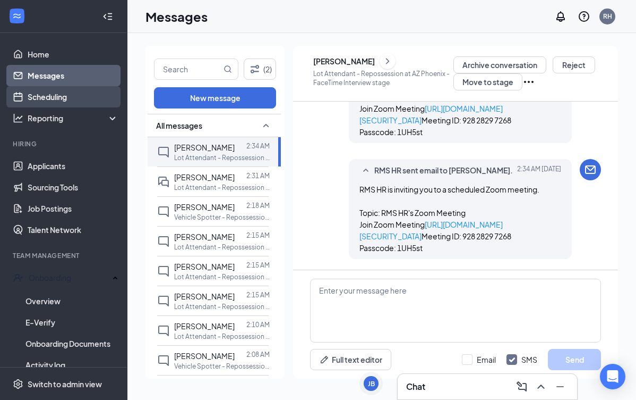
click at [52, 96] on link "Scheduling" at bounding box center [73, 96] width 91 height 21
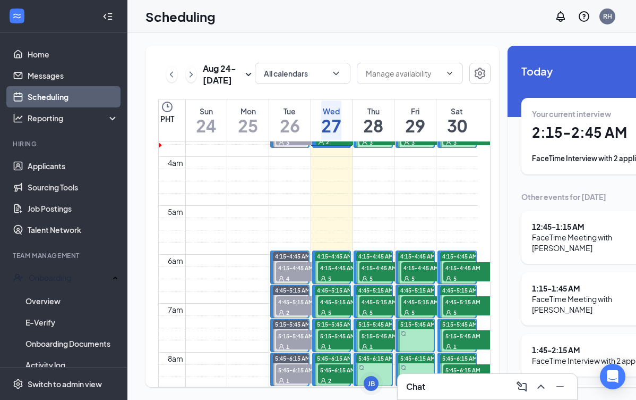
scroll to position [184, 0]
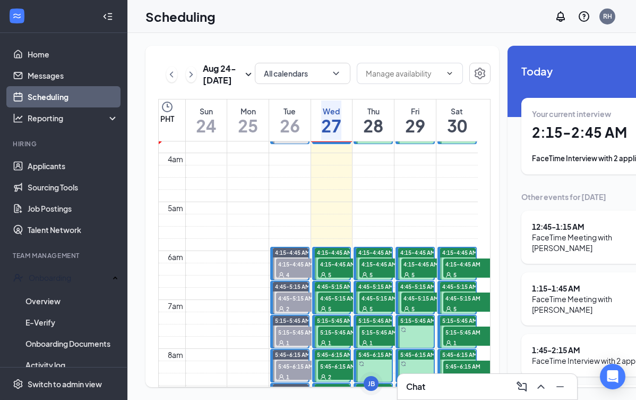
click at [337, 279] on div "5" at bounding box center [344, 274] width 53 height 11
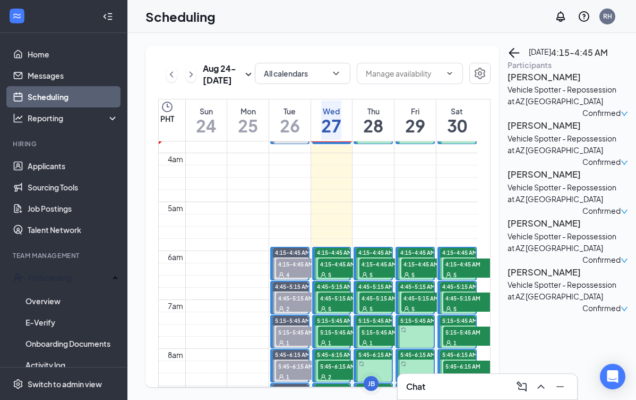
click at [340, 279] on div "5" at bounding box center [344, 274] width 53 height 11
click at [65, 81] on link "Messages" at bounding box center [73, 75] width 91 height 21
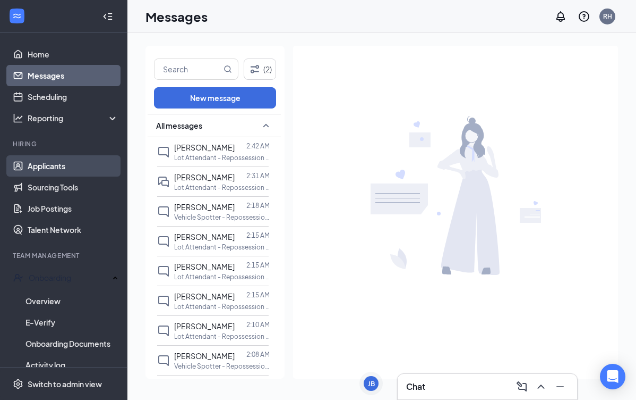
click at [54, 164] on link "Applicants" at bounding box center [73, 165] width 91 height 21
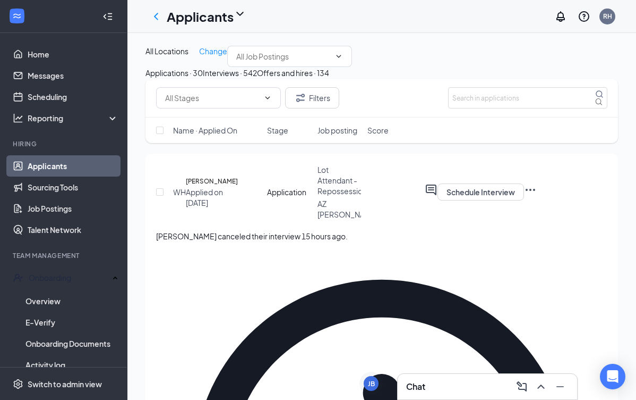
click at [329, 79] on div "Offers and hires · 134" at bounding box center [293, 73] width 72 height 12
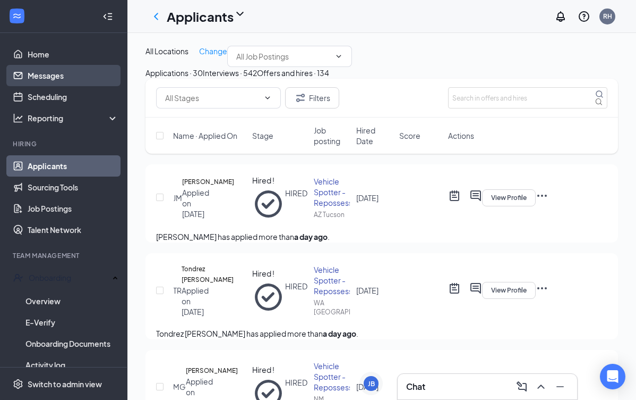
click at [71, 78] on link "Messages" at bounding box center [73, 75] width 91 height 21
click at [71, 77] on link "Messages" at bounding box center [73, 75] width 91 height 21
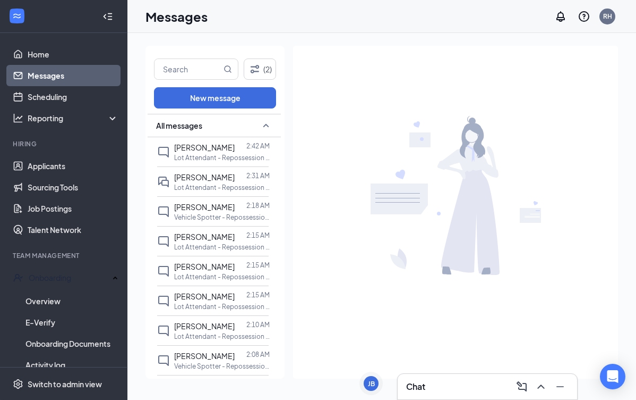
click at [399, 115] on div at bounding box center [455, 195] width 325 height 299
click at [63, 100] on link "Scheduling" at bounding box center [73, 96] width 91 height 21
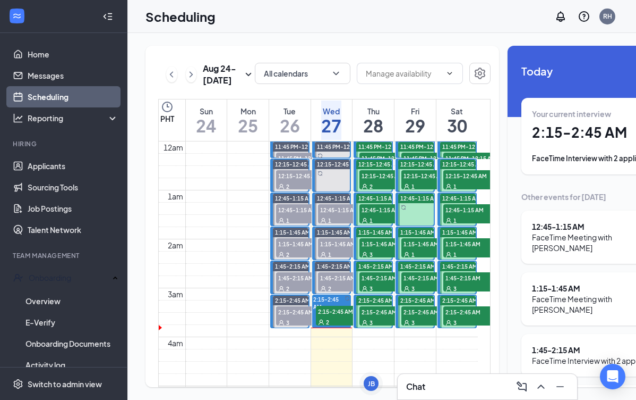
click at [332, 316] on span "2:15-2:45 AM" at bounding box center [342, 310] width 53 height 11
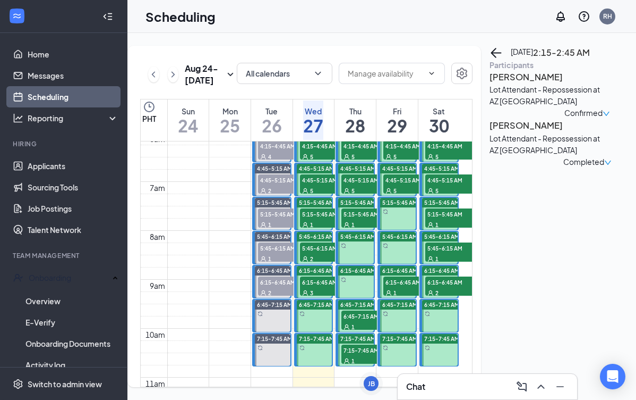
scroll to position [0, 19]
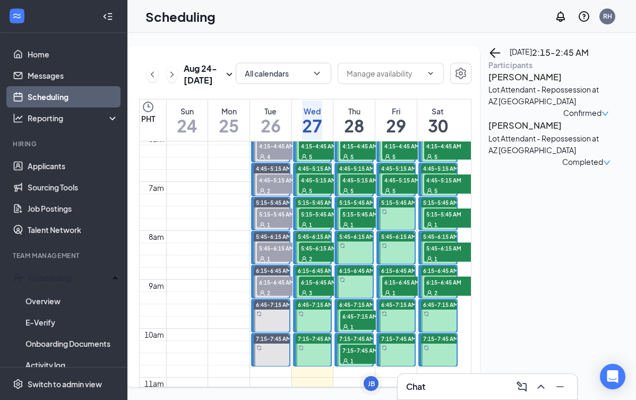
click at [634, 167] on div "[DATE] 2:15-2:45 AM Participants [PERSON_NAME] Lot Attendant - Repossession at …" at bounding box center [587, 107] width 196 height 122
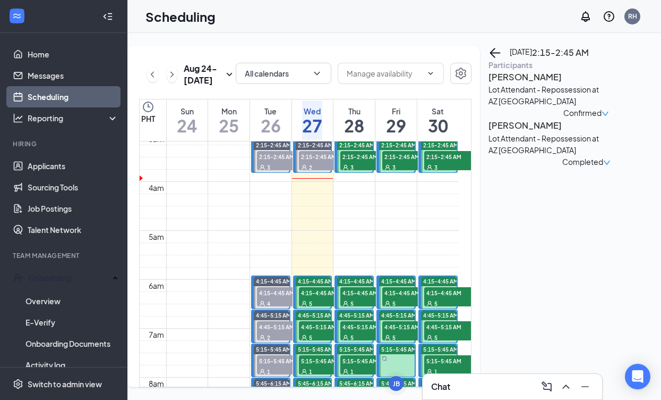
scroll to position [0, 19]
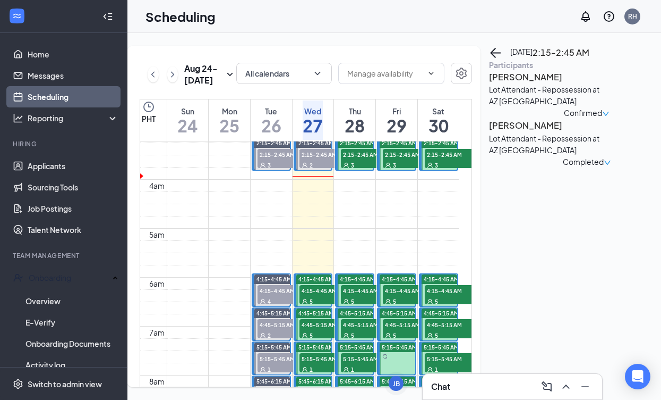
click at [316, 306] on div "5" at bounding box center [326, 300] width 53 height 11
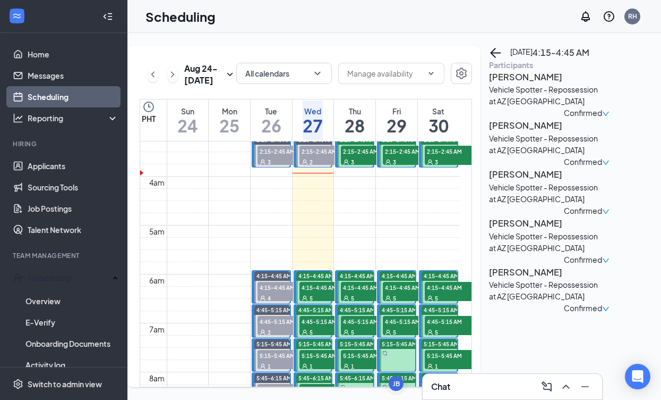
scroll to position [161, 0]
click at [531, 84] on h3 "[PERSON_NAME]" at bounding box center [545, 77] width 112 height 14
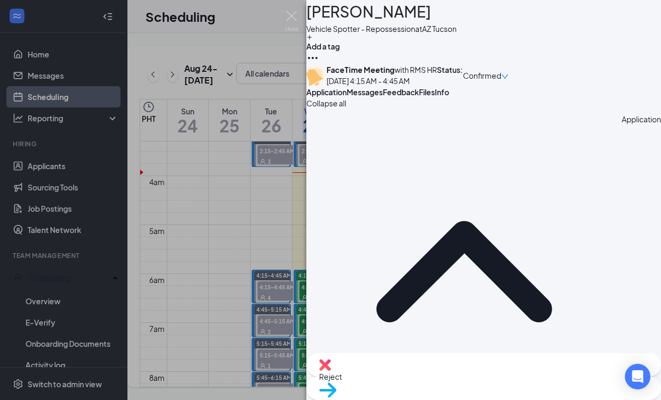
click at [435, 97] on button "Files" at bounding box center [427, 92] width 16 height 11
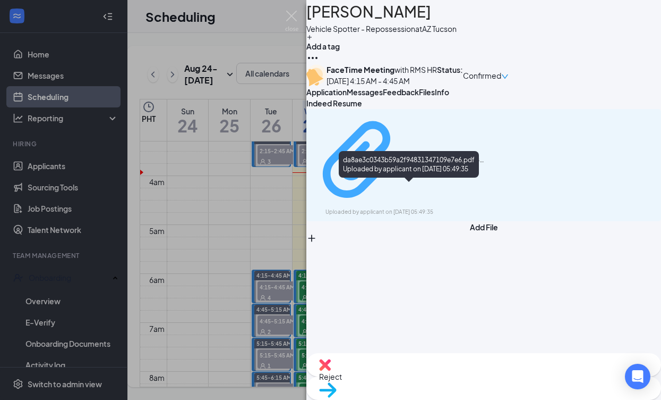
click at [379, 193] on div "da8ae3c0343b59a2f94831347109e7e6.pdf Uploaded by applicant on [DATE] 05:49:35" at bounding box center [399, 165] width 172 height 103
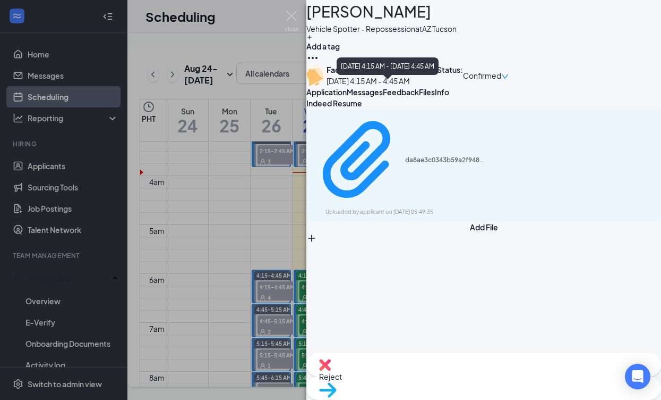
click at [293, 19] on img at bounding box center [291, 21] width 13 height 21
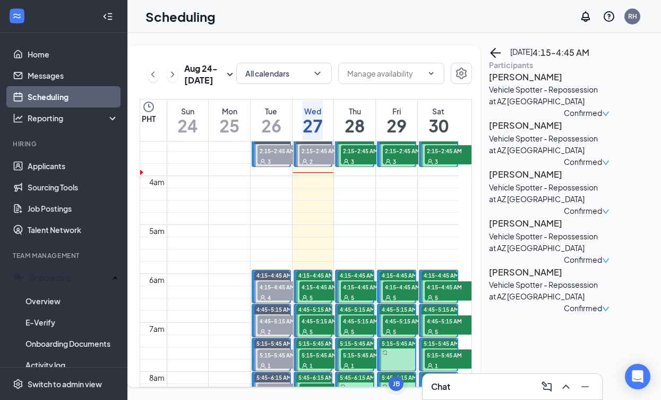
click at [509, 132] on h3 "[PERSON_NAME]" at bounding box center [545, 125] width 112 height 14
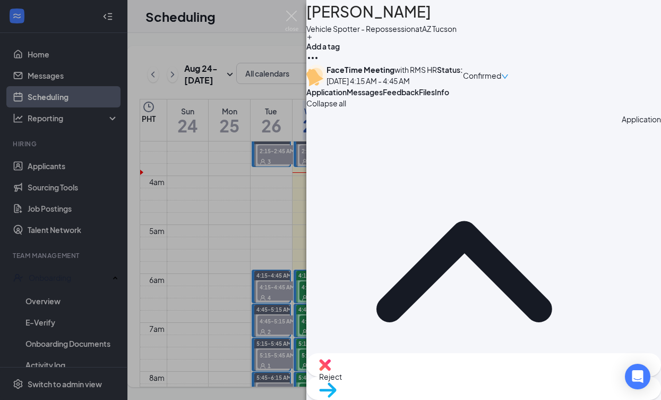
click at [419, 97] on span "Feedback" at bounding box center [401, 92] width 36 height 10
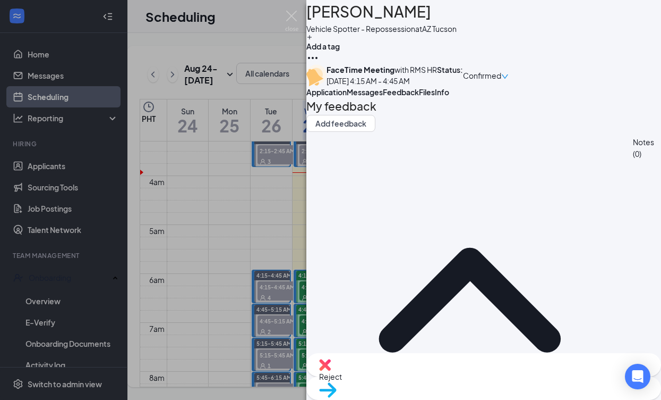
click at [435, 97] on span "Files" at bounding box center [427, 92] width 16 height 10
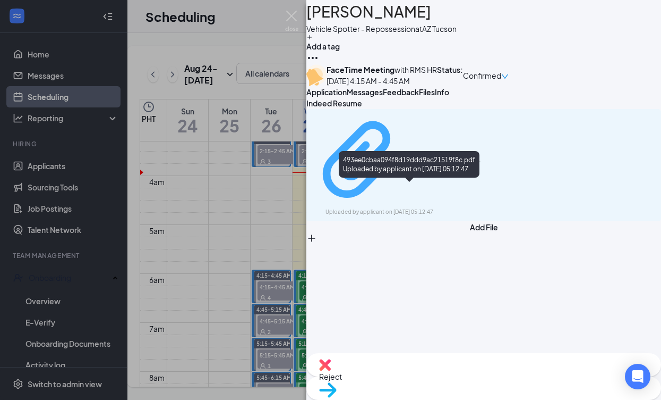
click at [430, 208] on div "Uploaded by applicant on [DATE] 05:12:47" at bounding box center [405, 212] width 159 height 9
click at [440, 208] on div "Uploaded by applicant on [DATE] 05:12:47" at bounding box center [405, 212] width 159 height 9
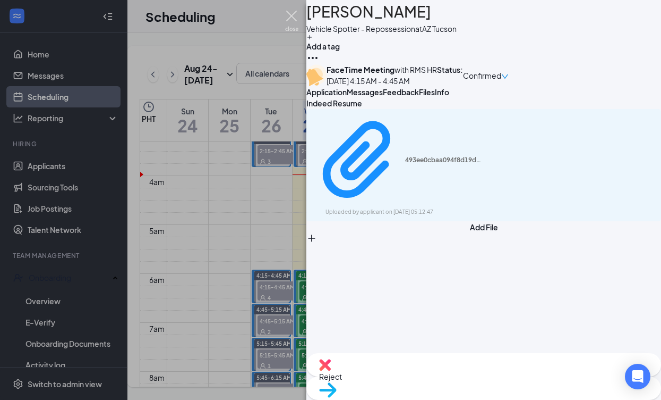
click at [293, 21] on img at bounding box center [291, 21] width 13 height 21
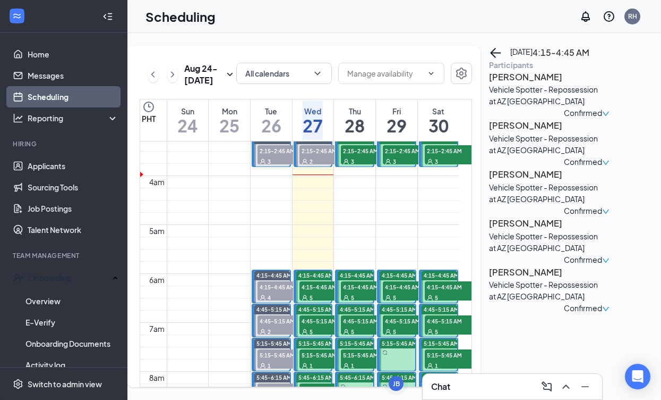
click at [524, 181] on h3 "[PERSON_NAME]" at bounding box center [545, 174] width 112 height 14
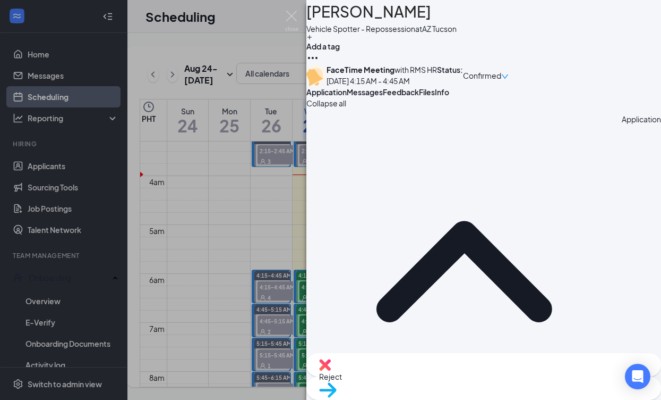
click at [435, 97] on button "Files" at bounding box center [427, 92] width 16 height 11
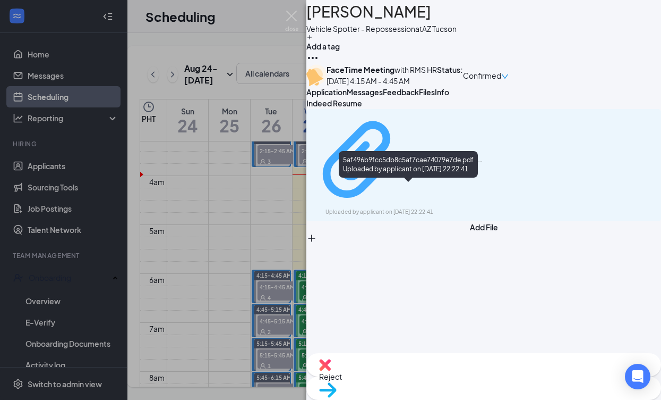
click at [439, 208] on div "Uploaded by applicant on [DATE] 22:22:41" at bounding box center [405, 212] width 159 height 9
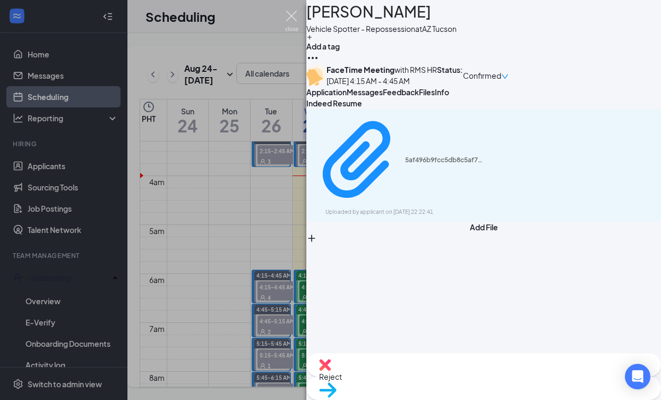
click at [290, 19] on img at bounding box center [291, 21] width 13 height 21
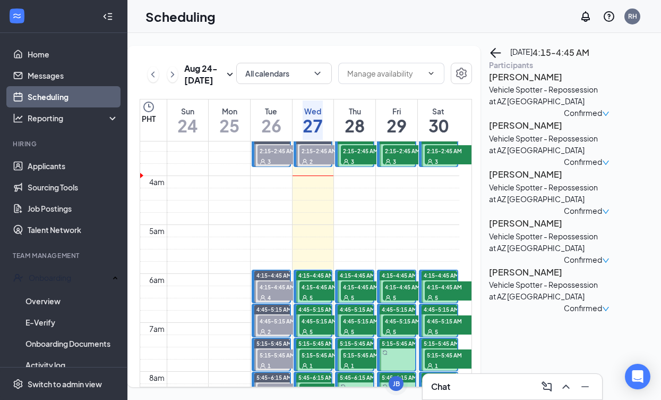
click at [542, 230] on h3 "[PERSON_NAME]" at bounding box center [545, 223] width 112 height 14
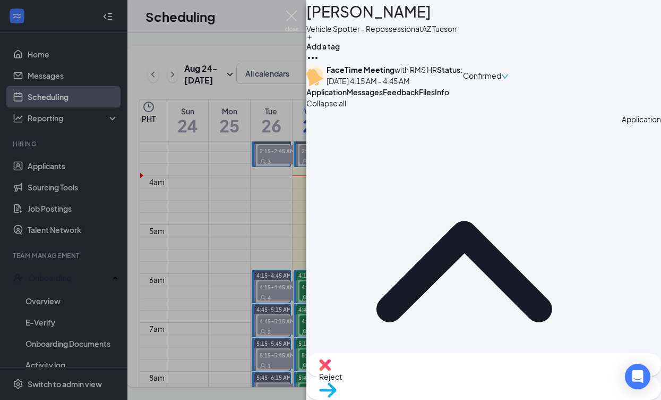
click at [435, 97] on div "Files" at bounding box center [427, 92] width 16 height 11
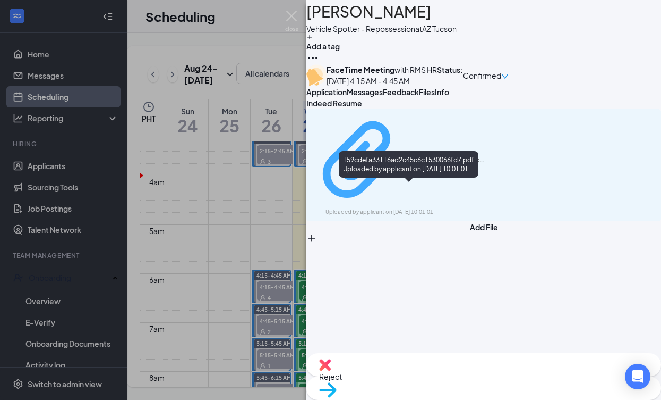
click at [405, 164] on div "159cdefa33116ad2c45c6c1530066fd7.pdf" at bounding box center [445, 160] width 80 height 9
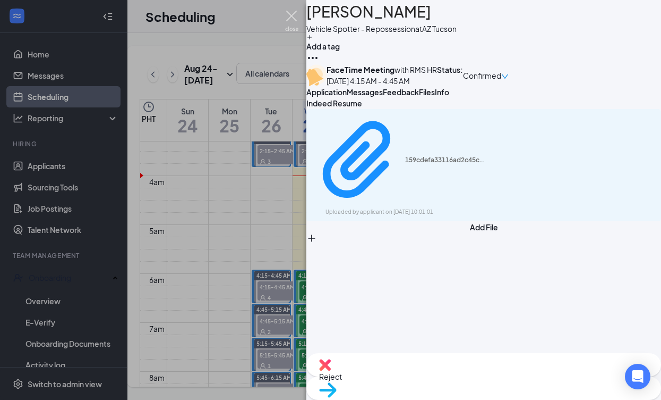
click at [296, 23] on img at bounding box center [291, 21] width 13 height 21
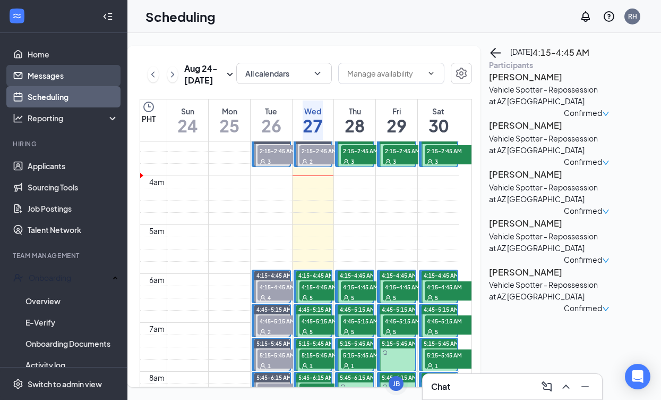
click at [72, 79] on link "Messages" at bounding box center [73, 75] width 91 height 21
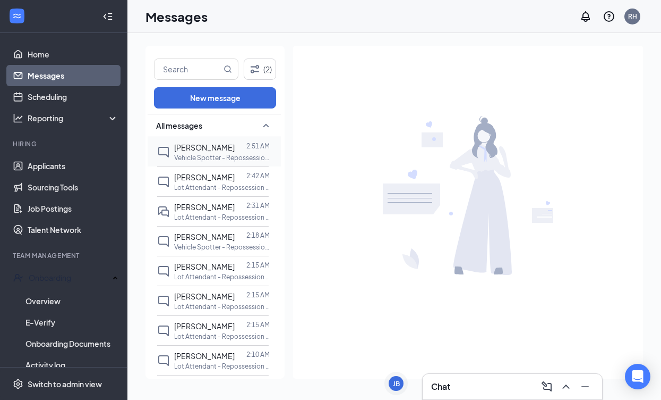
click at [236, 155] on p "Vehicle Spotter - Repossession at AZ [GEOGRAPHIC_DATA]" at bounding box center [222, 157] width 96 height 9
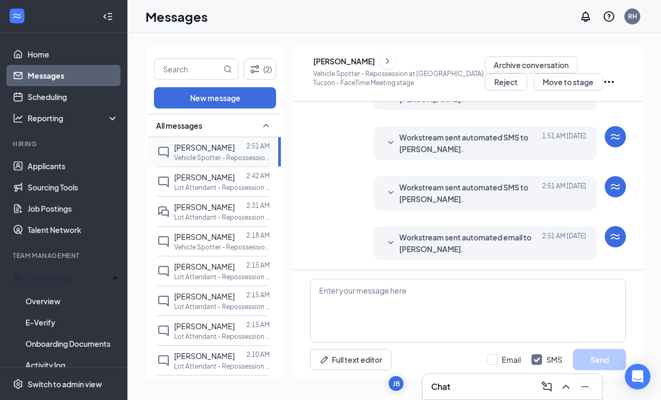
scroll to position [163, 0]
click at [218, 181] on span "[PERSON_NAME]" at bounding box center [204, 177] width 61 height 10
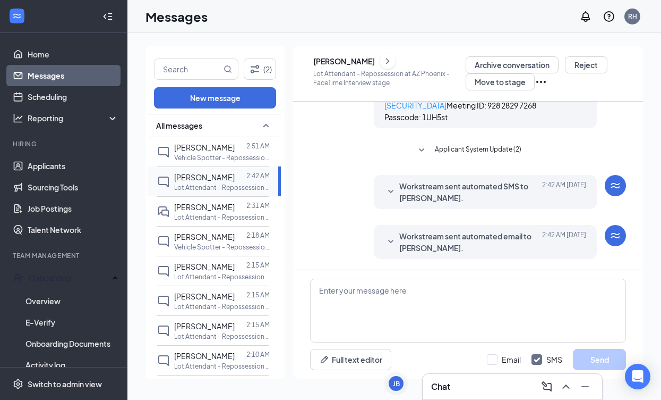
scroll to position [602, 0]
click at [394, 244] on icon "SmallChevronDown" at bounding box center [391, 241] width 13 height 13
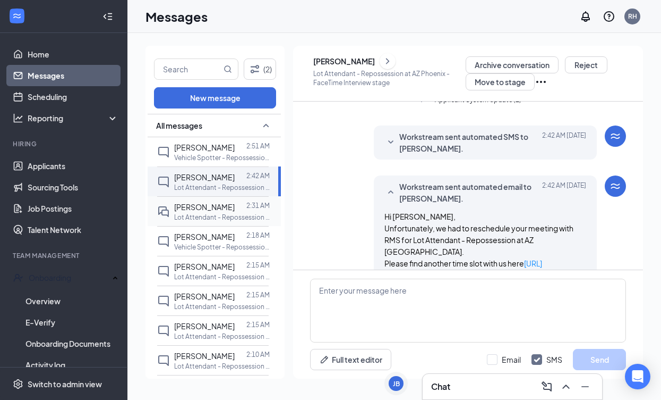
scroll to position [547, 0]
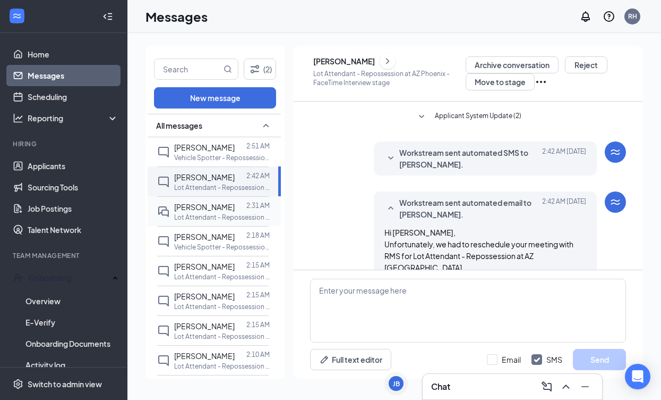
click at [190, 220] on p "Lot Attendant - Repossession at AZ [GEOGRAPHIC_DATA]" at bounding box center [222, 217] width 96 height 9
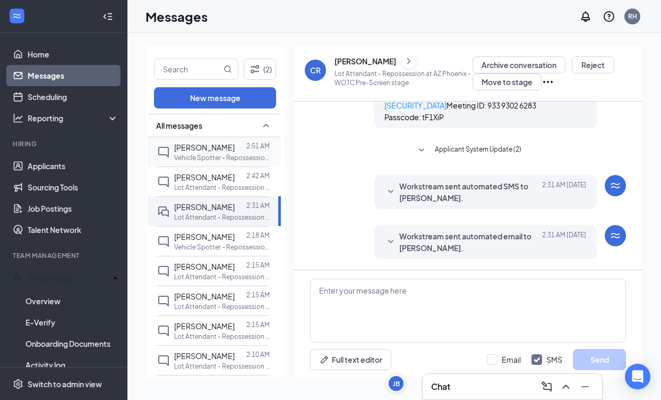
scroll to position [610, 0]
click at [376, 63] on div "[PERSON_NAME]" at bounding box center [366, 61] width 62 height 11
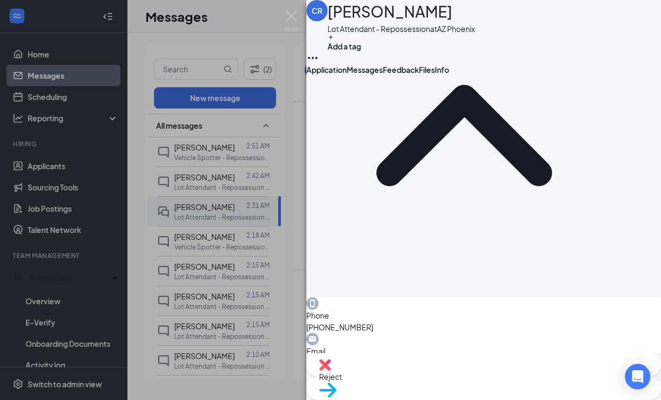
scroll to position [113, 0]
click at [286, 288] on div "CR [PERSON_NAME] Lot Attendant - Repossession at AZ Phoenix Add a tag Applicati…" at bounding box center [330, 200] width 661 height 400
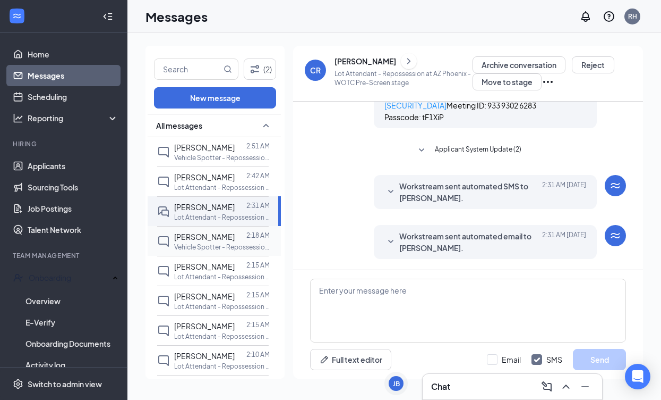
click at [183, 231] on div "[PERSON_NAME]" at bounding box center [204, 237] width 61 height 12
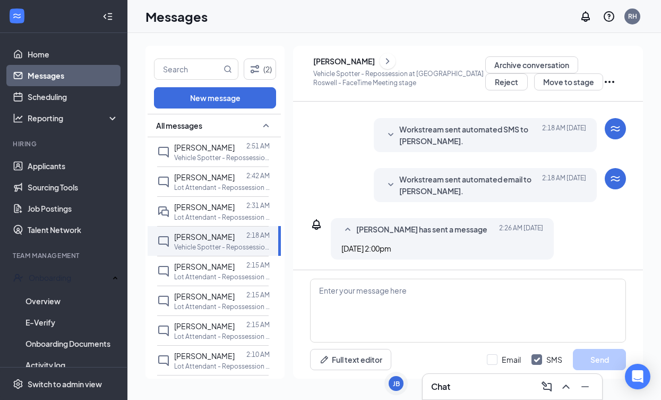
scroll to position [201, 0]
click at [396, 192] on div at bounding box center [391, 184] width 13 height 23
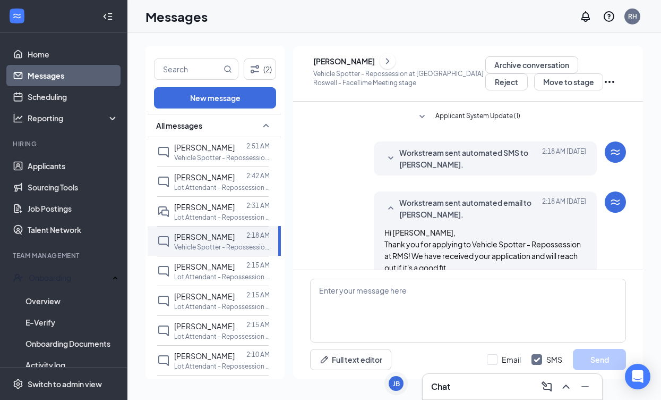
scroll to position [159, 0]
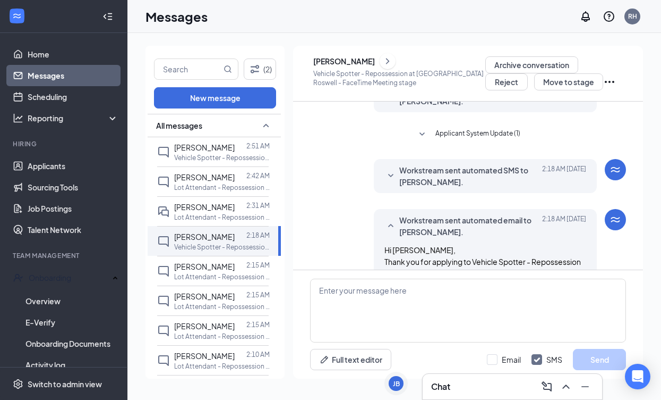
click at [399, 180] on div "Workstream sent automated SMS to [PERSON_NAME]. [DATE] 2:18 AM" at bounding box center [486, 175] width 202 height 23
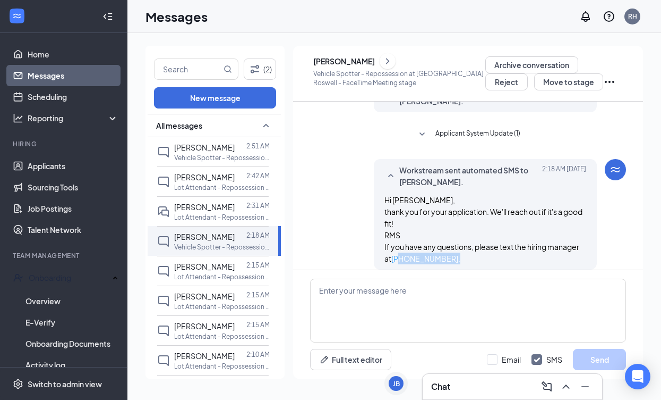
drag, startPoint x: 466, startPoint y: 259, endPoint x: 400, endPoint y: 259, distance: 65.9
click at [400, 259] on div "Hi [PERSON_NAME], thank you for your application. We'll reach out if it's a goo…" at bounding box center [486, 229] width 202 height 70
click at [353, 224] on div "Workstream sent automated SMS to [PERSON_NAME]. [DATE] 2:18 AM Hi [PERSON_NAME]…" at bounding box center [468, 217] width 316 height 116
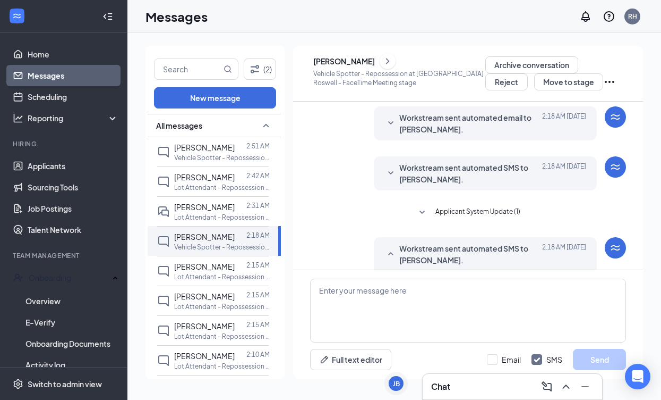
scroll to position [79, 0]
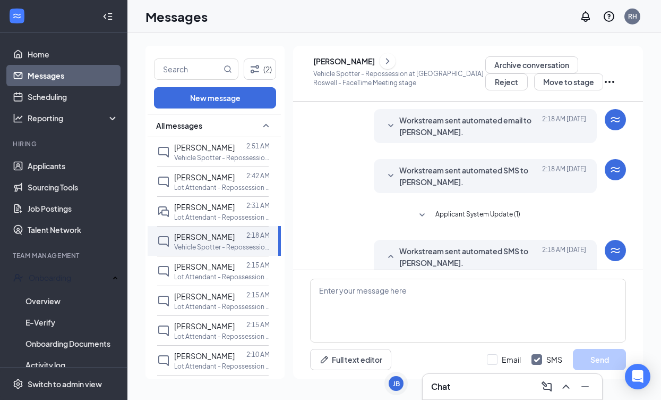
click at [401, 180] on span "Workstream sent automated SMS to [PERSON_NAME]." at bounding box center [469, 175] width 139 height 23
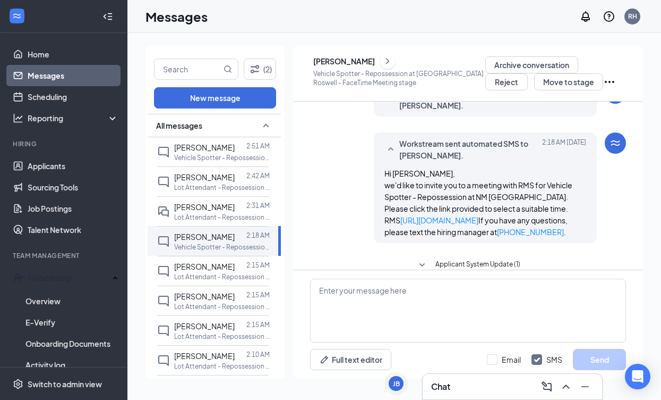
scroll to position [101, 0]
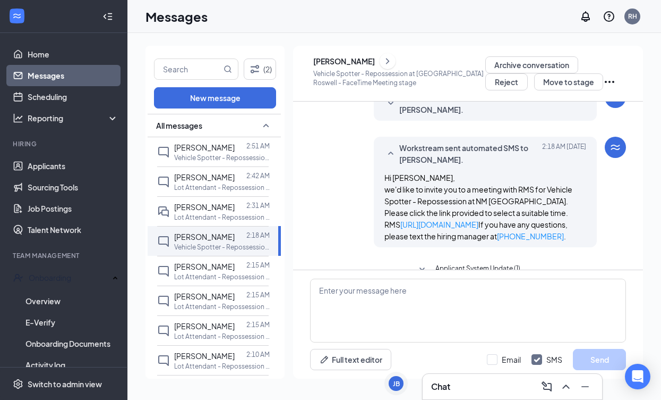
drag, startPoint x: 473, startPoint y: 237, endPoint x: 380, endPoint y: 236, distance: 93.5
click at [380, 236] on div "Workstream sent automated SMS to [PERSON_NAME]. [DATE] 2:18 AM Hi [PERSON_NAME]…" at bounding box center [485, 192] width 223 height 111
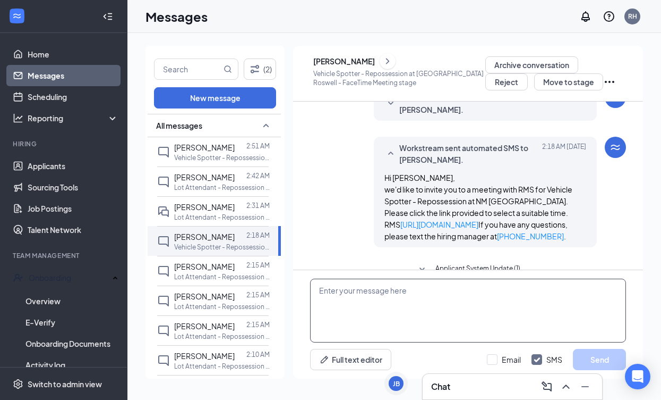
drag, startPoint x: 397, startPoint y: 236, endPoint x: 393, endPoint y: 309, distance: 73.4
click at [393, 309] on div "Applicant System Update (1) [PERSON_NAME] isn't able to schedule an interview. …" at bounding box center [468, 239] width 350 height 277
click at [390, 302] on textarea at bounding box center [468, 310] width 316 height 64
paste textarea "[URL][DOMAIN_NAME]"
click at [319, 291] on textarea "[URL][DOMAIN_NAME]" at bounding box center [468, 310] width 316 height 64
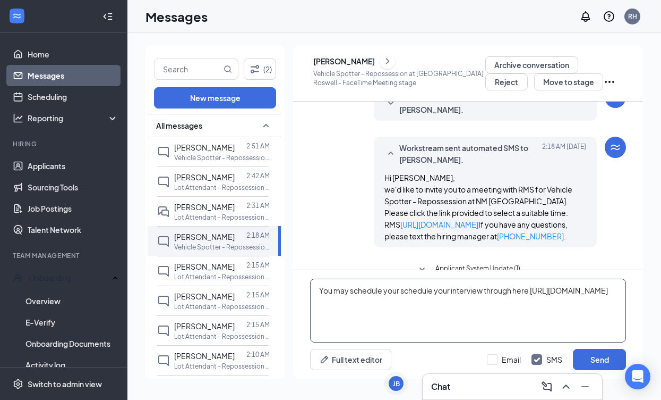
type textarea "You may schedule your schedule your interview through here [URL][DOMAIN_NAME]"
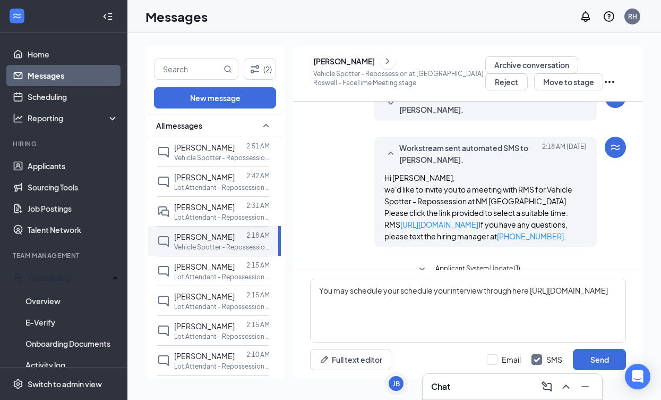
click at [498, 353] on div "Email SMS Send" at bounding box center [556, 359] width 139 height 21
drag, startPoint x: 496, startPoint y: 360, endPoint x: 528, endPoint y: 362, distance: 31.4
click at [496, 360] on div at bounding box center [492, 359] width 11 height 11
click at [496, 360] on input "Email" at bounding box center [504, 359] width 34 height 11
checkbox input "true"
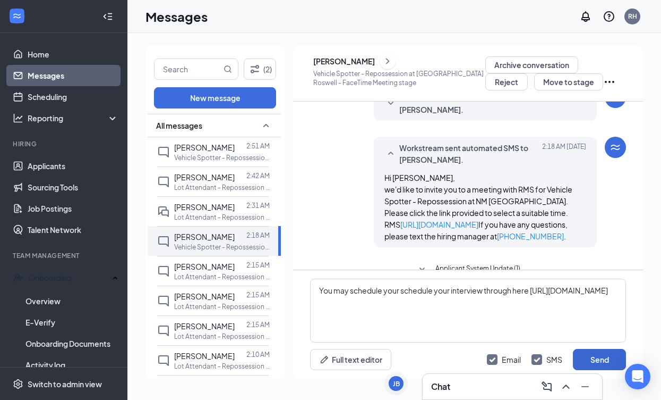
click at [580, 358] on button "Send" at bounding box center [599, 359] width 53 height 21
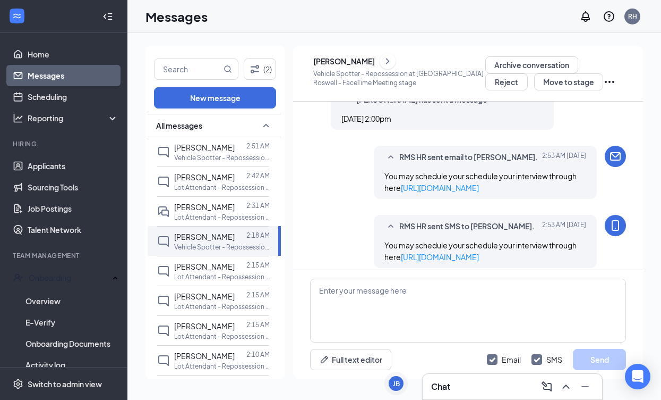
scroll to position [627, 0]
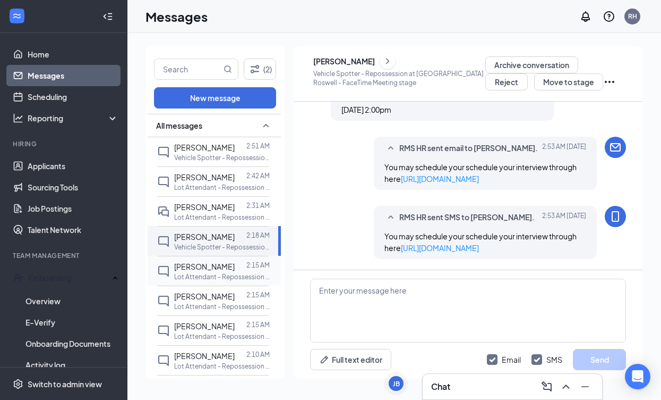
click at [237, 268] on div at bounding box center [241, 266] width 12 height 12
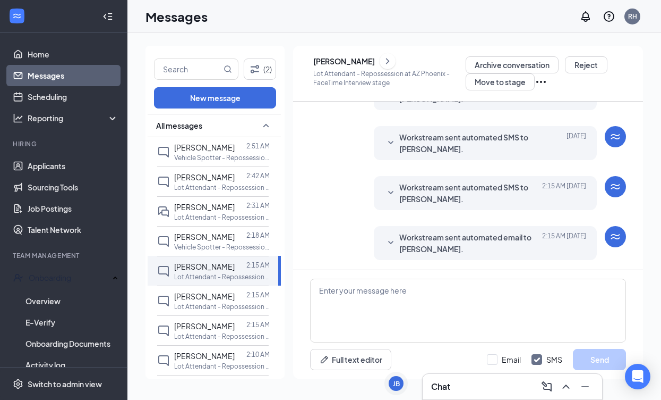
scroll to position [346, 0]
click at [390, 244] on icon "SmallChevronDown" at bounding box center [391, 241] width 13 height 13
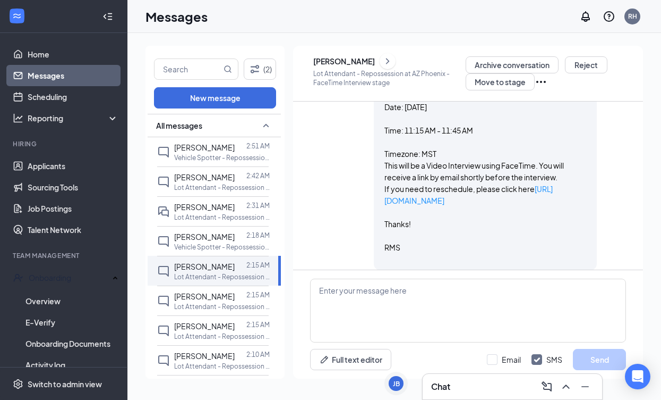
scroll to position [551, 0]
click at [105, 96] on link "Scheduling" at bounding box center [73, 96] width 91 height 21
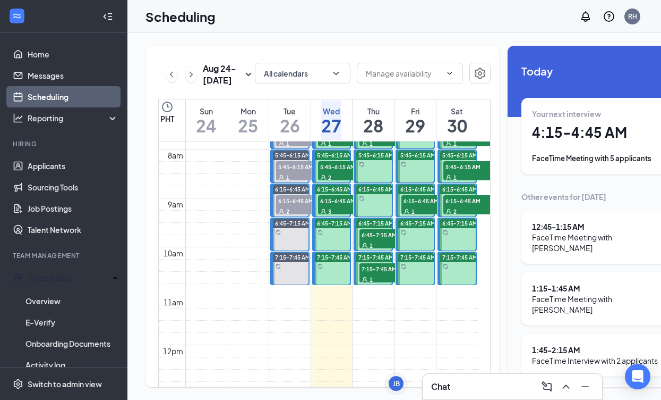
scroll to position [352, 0]
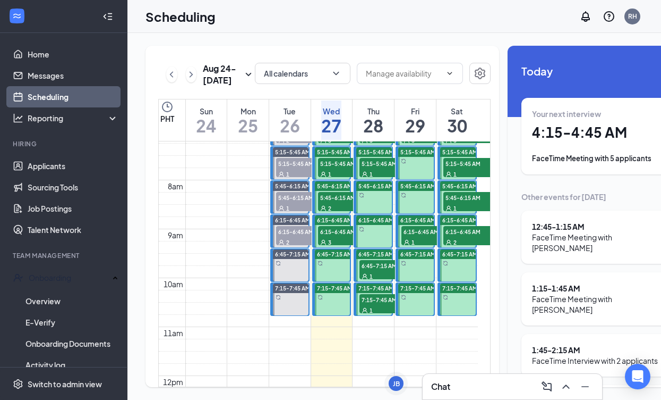
click at [332, 246] on div "6:15-6:45 AM 3" at bounding box center [344, 235] width 55 height 21
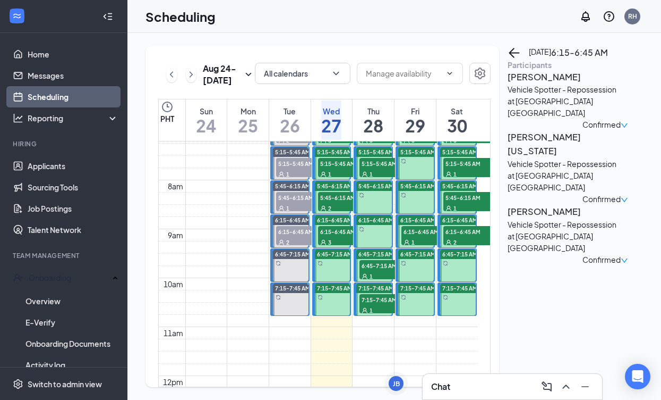
click at [334, 202] on span "5:45-6:15 AM" at bounding box center [344, 197] width 53 height 11
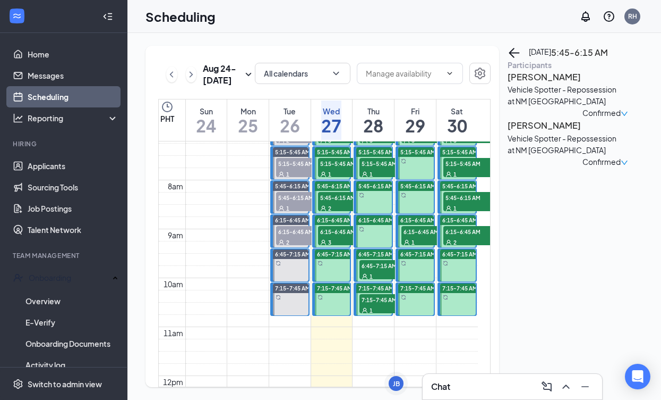
click at [337, 179] on div "1" at bounding box center [344, 173] width 53 height 11
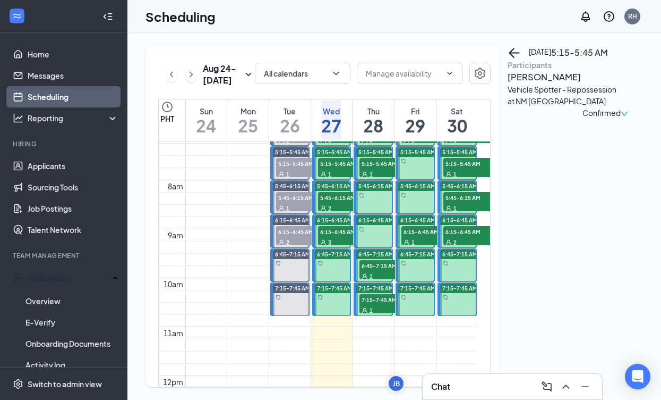
click at [336, 213] on div "2" at bounding box center [344, 207] width 53 height 11
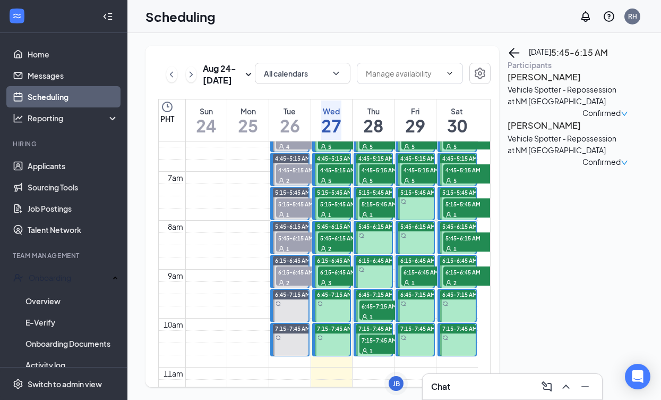
scroll to position [256, 0]
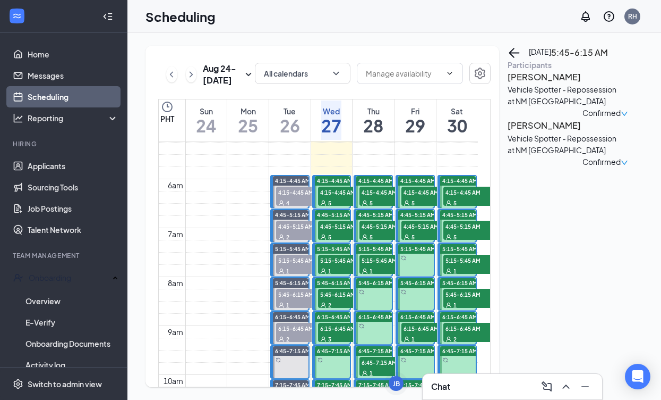
click at [342, 197] on span "4:15-4:45 AM" at bounding box center [344, 191] width 53 height 11
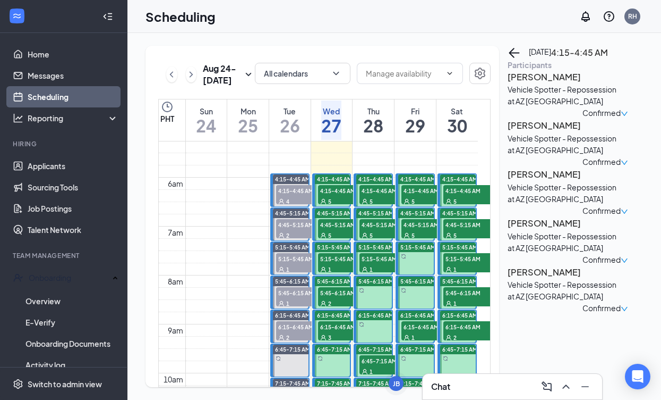
click at [345, 240] on div "5" at bounding box center [344, 235] width 53 height 11
click at [349, 274] on div "1" at bounding box center [344, 268] width 53 height 11
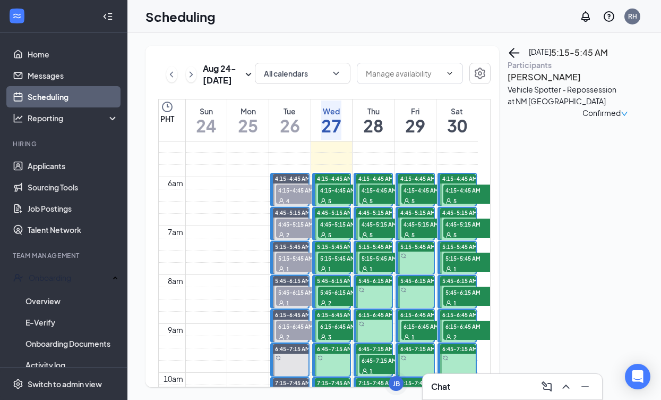
scroll to position [258, 0]
click at [343, 205] on div "5" at bounding box center [344, 199] width 53 height 11
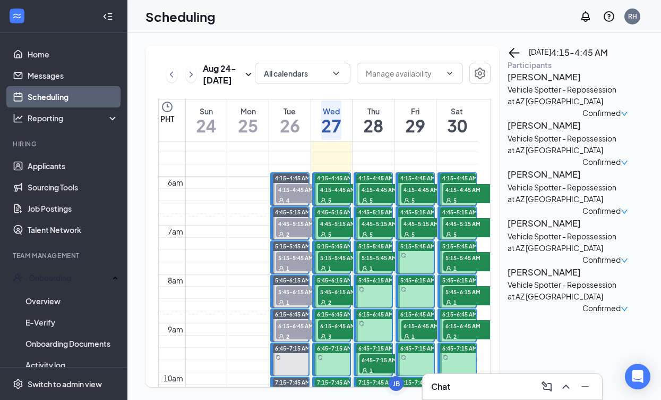
scroll to position [259, 0]
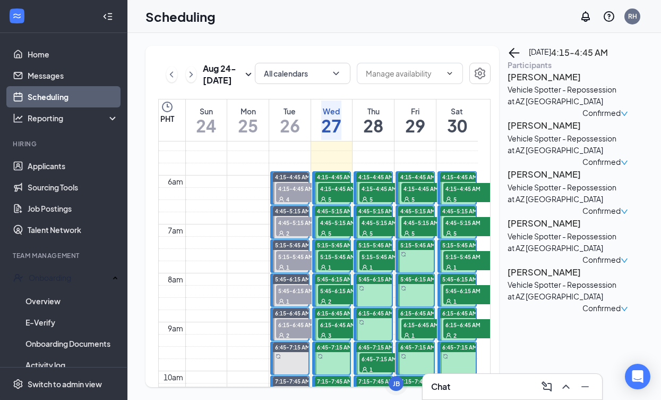
click at [338, 238] on div "5" at bounding box center [344, 232] width 53 height 11
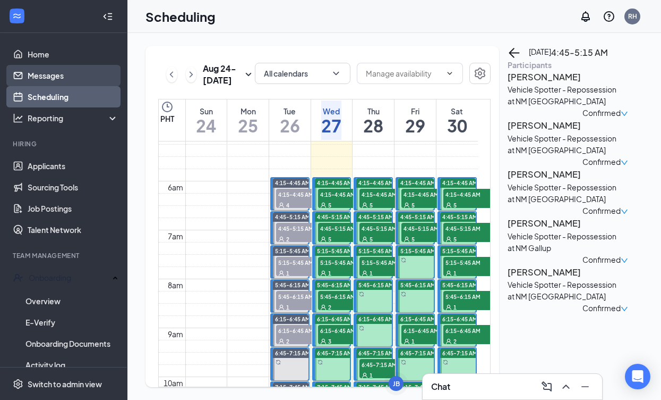
click at [60, 70] on link "Messages" at bounding box center [73, 75] width 91 height 21
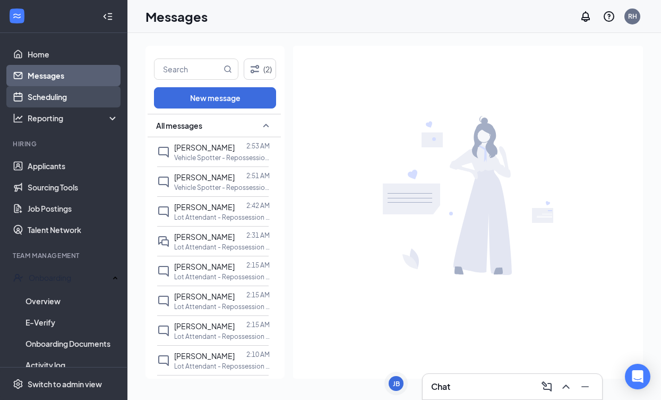
click at [54, 105] on link "Scheduling" at bounding box center [73, 96] width 91 height 21
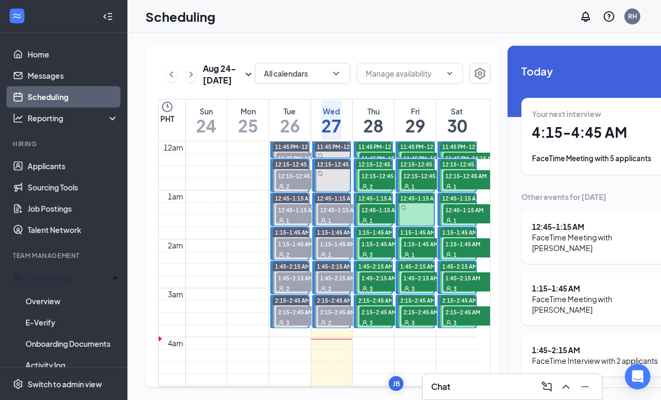
click at [375, 163] on span "11:45 PM-12:15 AM" at bounding box center [386, 157] width 53 height 11
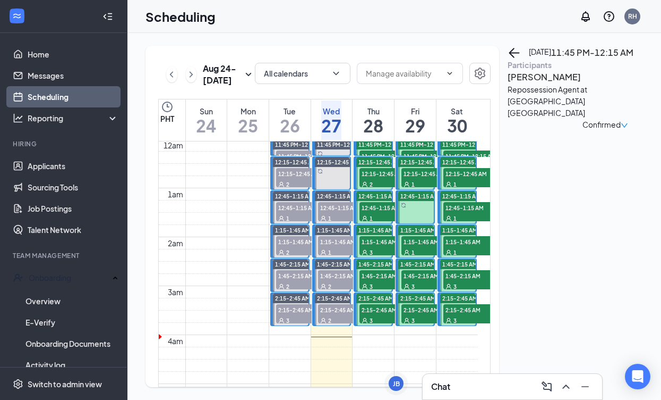
scroll to position [4, 0]
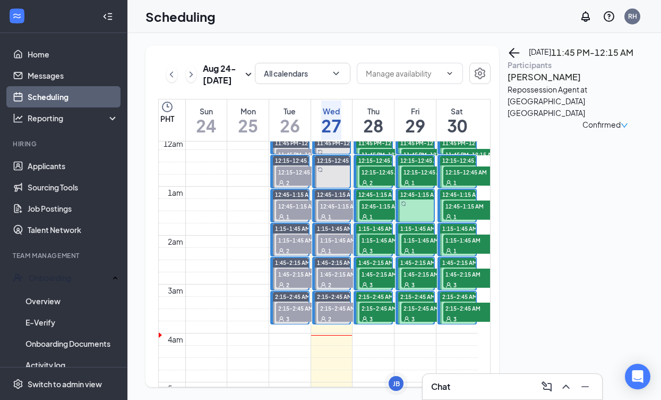
click at [375, 188] on div "2" at bounding box center [386, 182] width 53 height 11
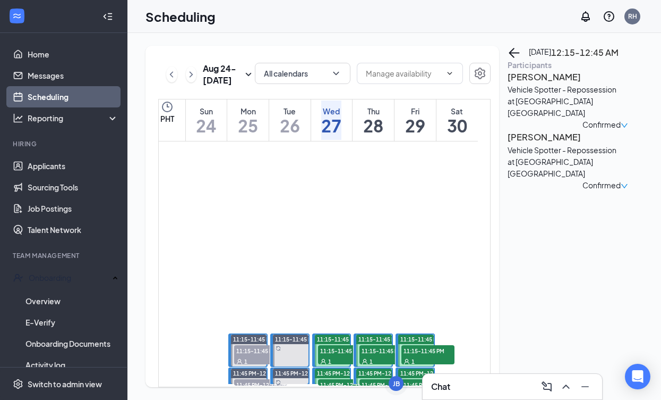
scroll to position [1410, 0]
click at [345, 353] on span "11:15-11:45 PM" at bounding box center [344, 350] width 53 height 11
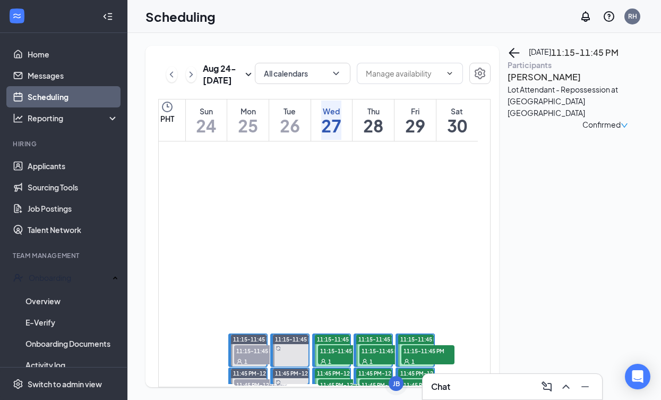
click at [336, 384] on span "11:45 PM-12:15 AM" at bounding box center [344, 384] width 53 height 11
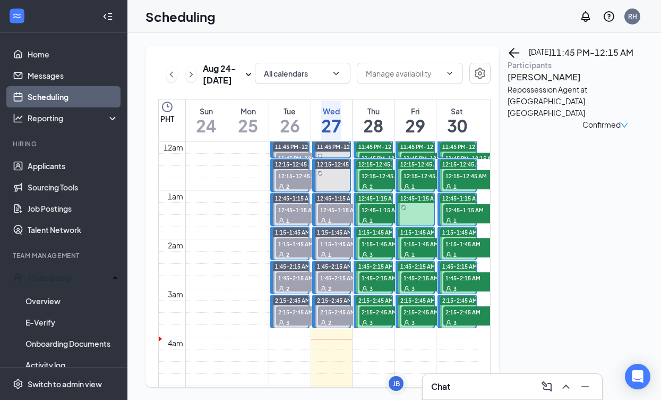
click at [379, 181] on span "12:15-12:45 AM" at bounding box center [386, 175] width 53 height 11
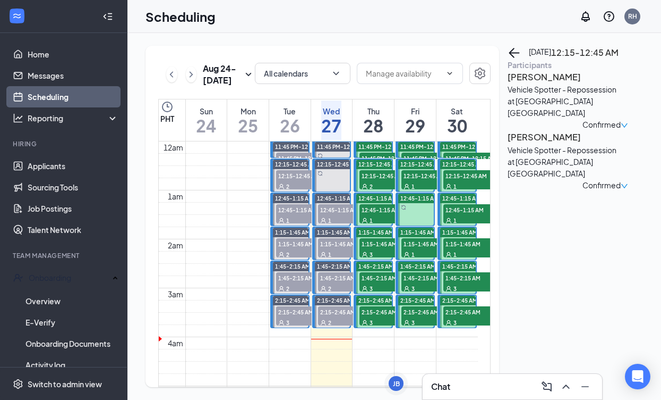
click at [386, 215] on span "12:45-1:15 AM" at bounding box center [386, 209] width 53 height 11
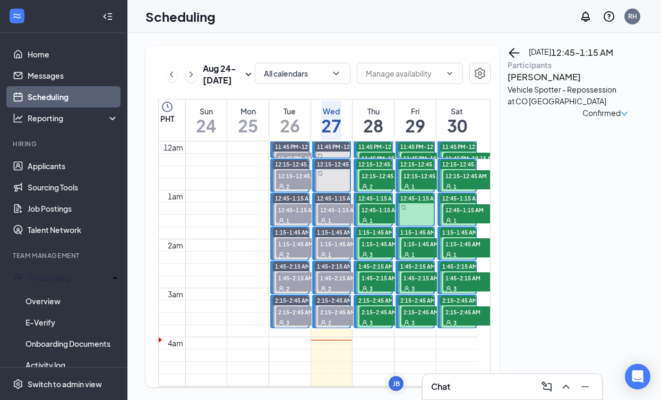
click at [371, 259] on div "3" at bounding box center [386, 254] width 53 height 11
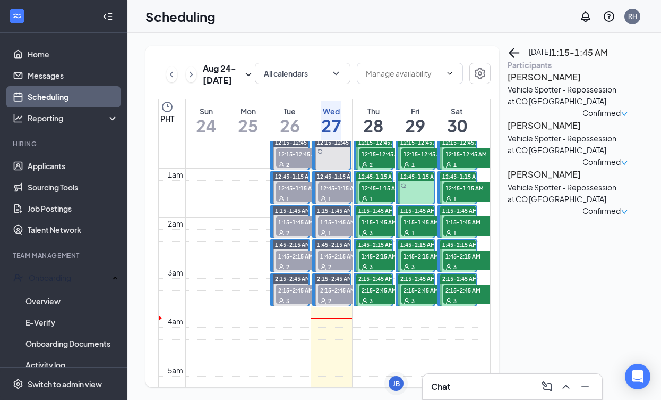
scroll to position [21, 0]
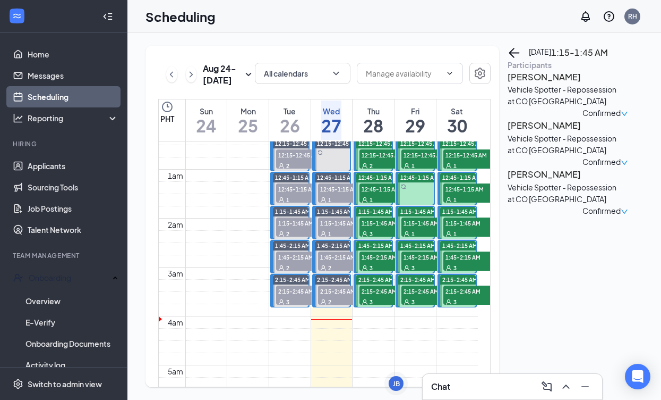
click at [384, 262] on span "1:45-2:15 AM" at bounding box center [386, 256] width 53 height 11
click at [384, 307] on div "3" at bounding box center [386, 301] width 53 height 11
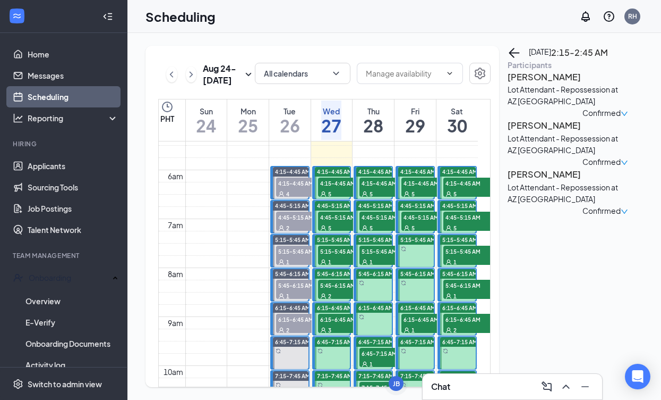
click at [342, 188] on span "4:15-4:45 AM" at bounding box center [344, 182] width 53 height 11
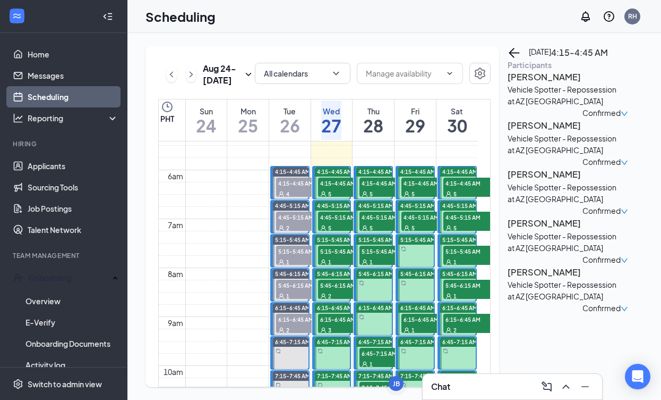
click at [387, 188] on span "4:15-4:45 AM" at bounding box center [386, 182] width 53 height 11
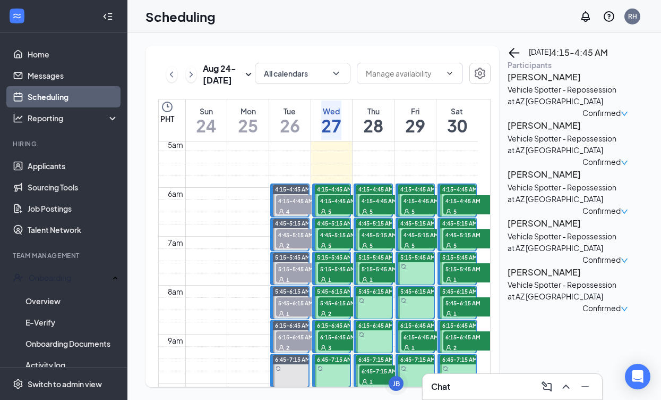
scroll to position [244, 0]
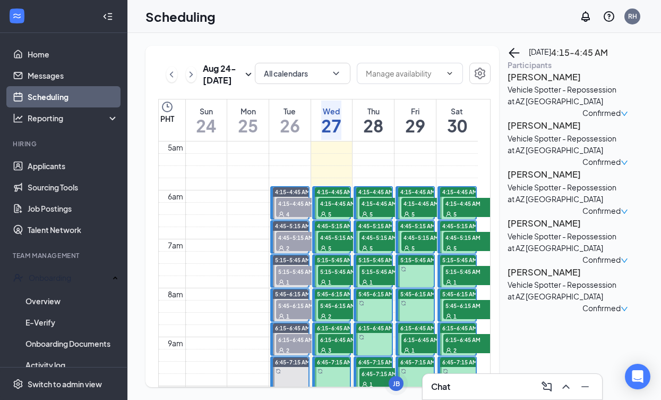
click at [386, 242] on span "4:45-5:15 AM" at bounding box center [386, 237] width 53 height 11
click at [384, 276] on span "5:15-5:45 AM" at bounding box center [386, 271] width 53 height 11
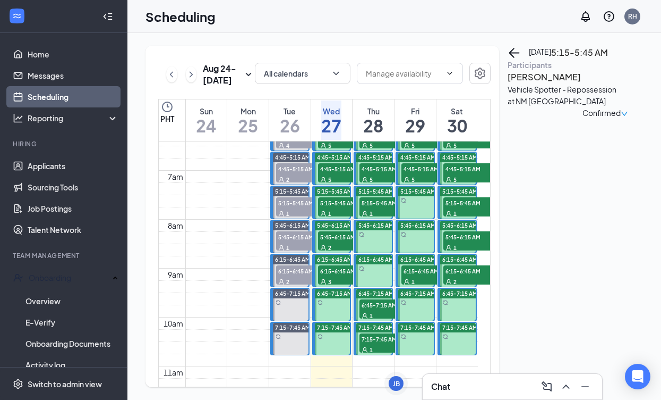
scroll to position [311, 0]
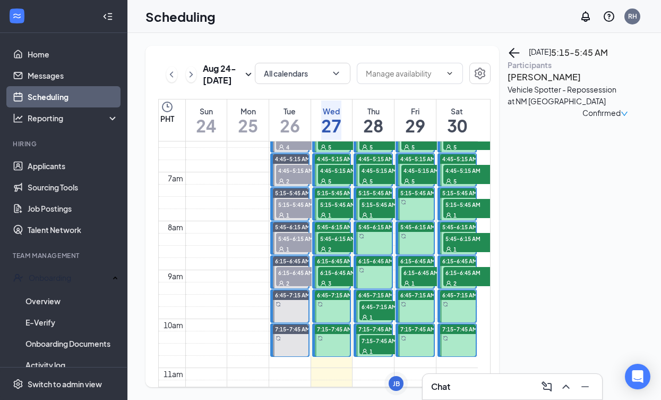
click at [532, 84] on h3 "[PERSON_NAME]" at bounding box center [564, 77] width 112 height 14
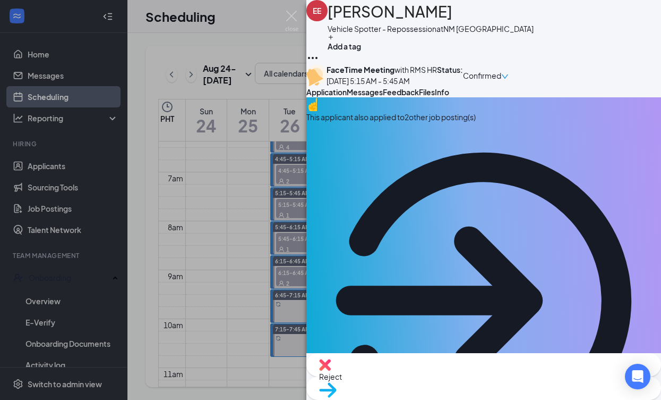
click at [419, 97] on span "Feedback" at bounding box center [401, 92] width 36 height 10
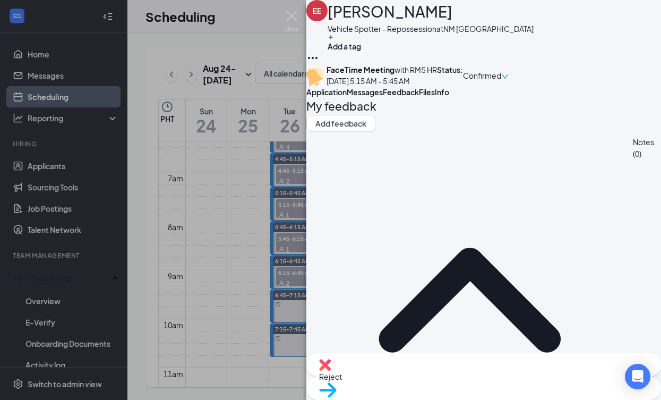
click at [435, 97] on span "Files" at bounding box center [427, 92] width 16 height 10
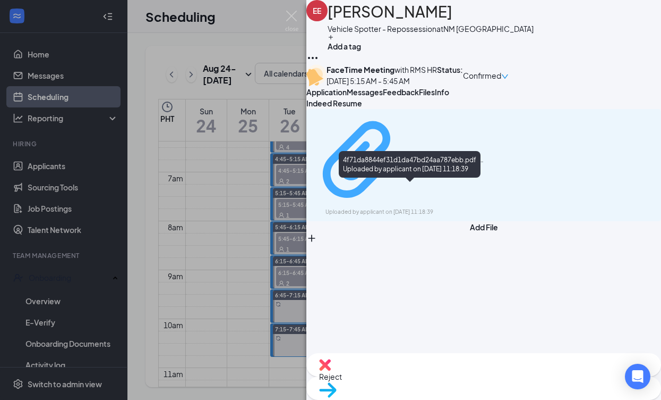
click at [405, 164] on div "4f71da8844ef31d1da47bd24aa787ebb.pdf" at bounding box center [445, 160] width 80 height 9
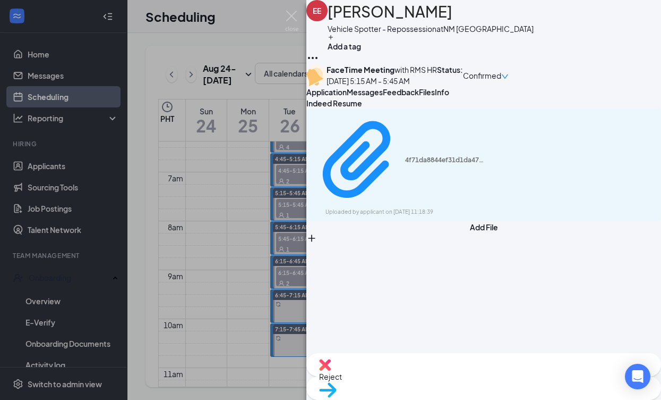
drag, startPoint x: 184, startPoint y: 78, endPoint x: 171, endPoint y: 77, distance: 13.4
click at [178, 77] on div "EE [PERSON_NAME] Vehicle Spotter - Repossession at [GEOGRAPHIC_DATA] [GEOGRAPHI…" at bounding box center [330, 200] width 661 height 400
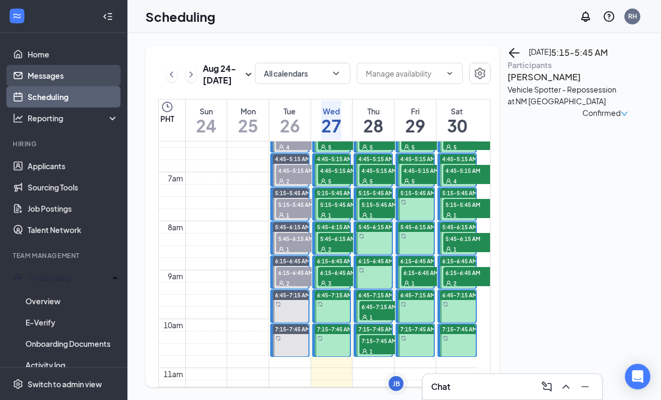
click at [56, 80] on link "Messages" at bounding box center [73, 75] width 91 height 21
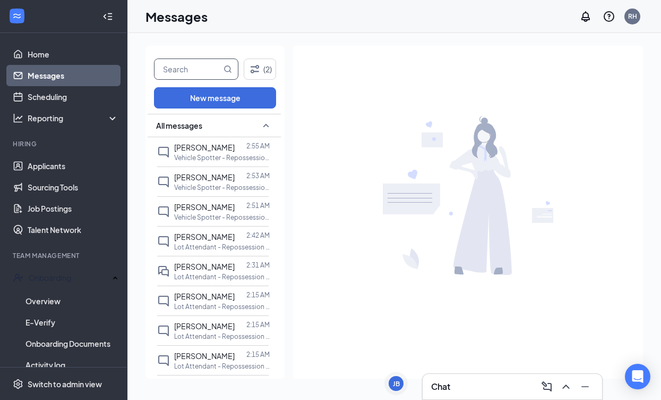
click at [177, 70] on input "text" at bounding box center [188, 69] width 67 height 20
type input "[PERSON_NAME]"
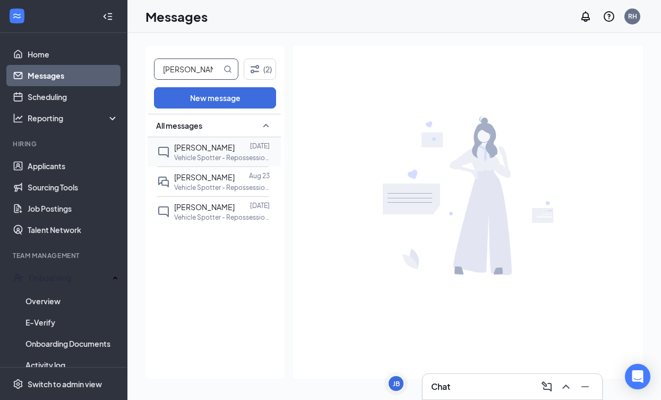
click at [211, 146] on span "[PERSON_NAME]" at bounding box center [204, 147] width 61 height 10
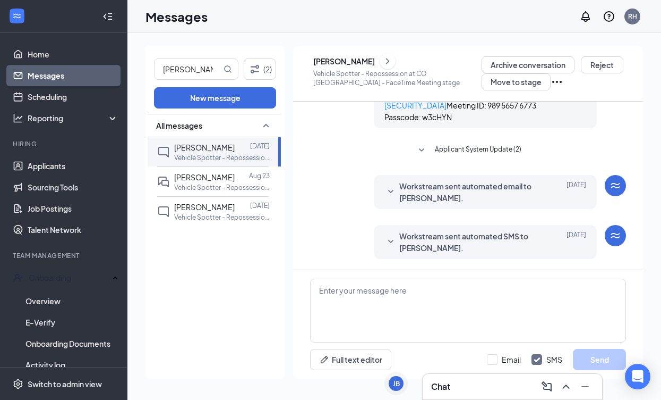
scroll to position [549, 0]
click at [430, 157] on button "Applicant System Update (2)" at bounding box center [468, 150] width 106 height 13
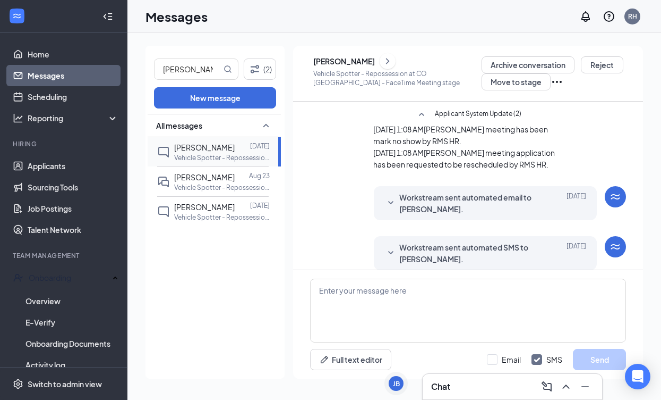
scroll to position [0, 0]
click at [201, 184] on p "Vehicle Spotter - Repossession at CO [GEOGRAPHIC_DATA]" at bounding box center [222, 187] width 96 height 9
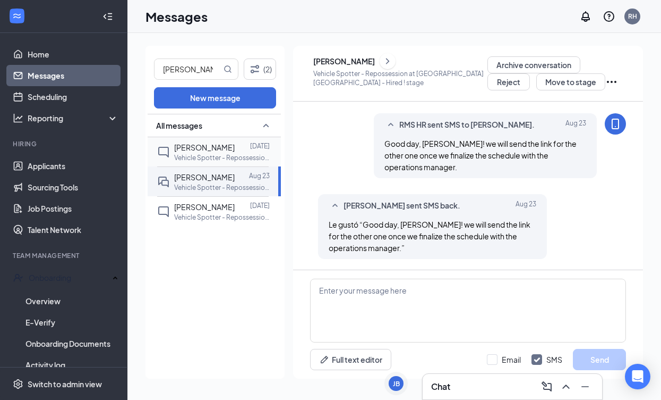
click at [224, 155] on p "Vehicle Spotter - Repossession at CO [GEOGRAPHIC_DATA]" at bounding box center [222, 157] width 96 height 9
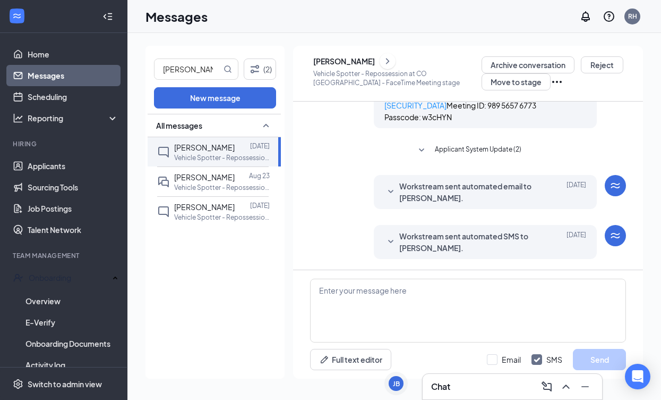
scroll to position [558, 0]
click at [452, 146] on span "Applicant System Update (2)" at bounding box center [478, 150] width 87 height 13
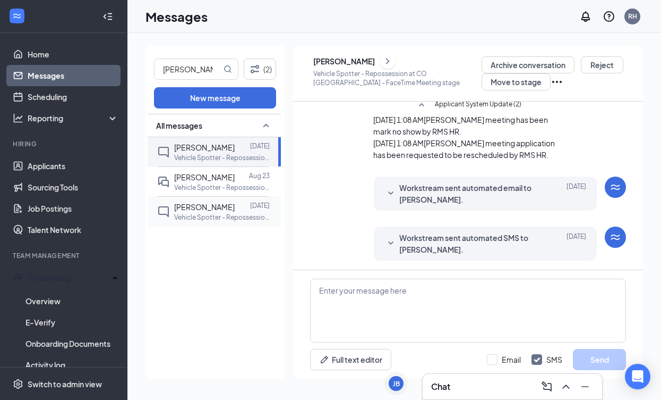
click at [195, 210] on span "[PERSON_NAME]" at bounding box center [204, 207] width 61 height 10
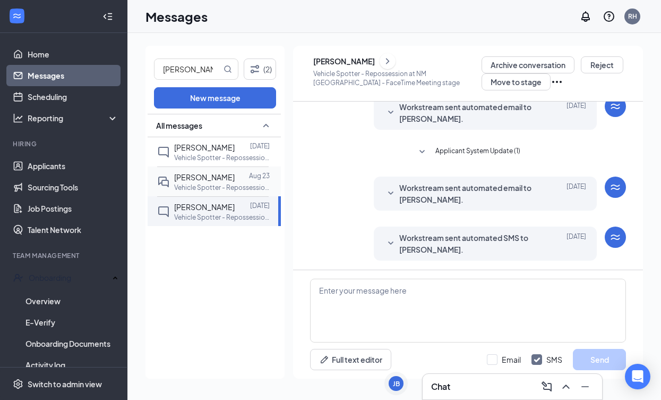
scroll to position [327, 0]
click at [458, 147] on span "Applicant System Update (1)" at bounding box center [478, 150] width 85 height 13
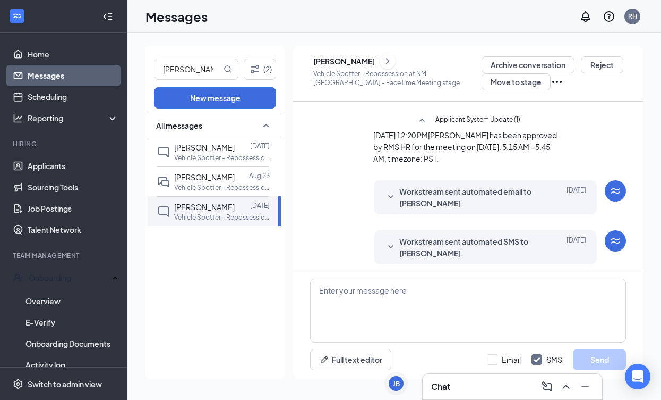
scroll to position [356, 0]
click at [400, 243] on span "Workstream sent automated SMS to [PERSON_NAME]." at bounding box center [469, 247] width 139 height 23
click at [194, 146] on span "[PERSON_NAME]" at bounding box center [204, 147] width 61 height 10
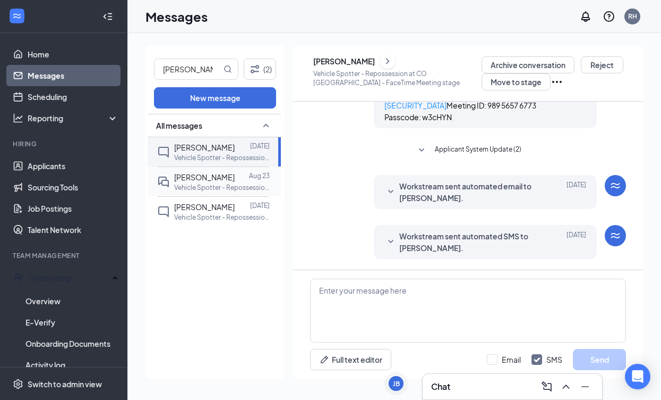
scroll to position [560, 0]
click at [235, 173] on div at bounding box center [242, 177] width 14 height 12
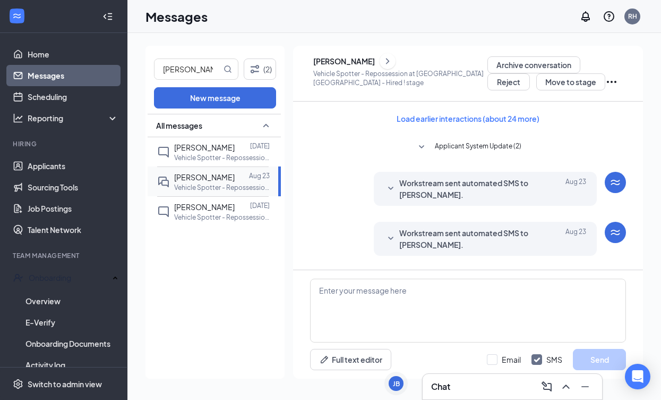
scroll to position [408, 0]
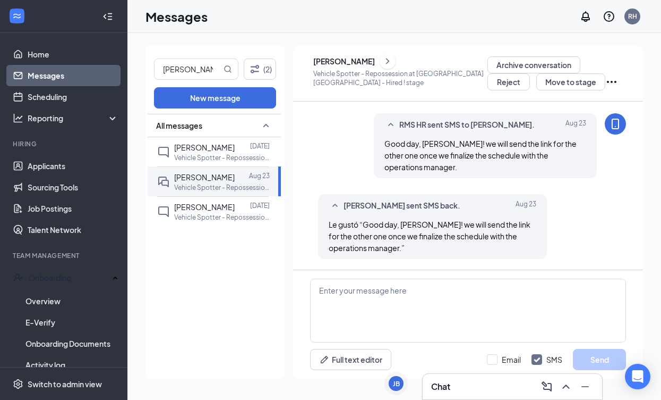
click at [351, 61] on div "[PERSON_NAME]" at bounding box center [344, 61] width 62 height 11
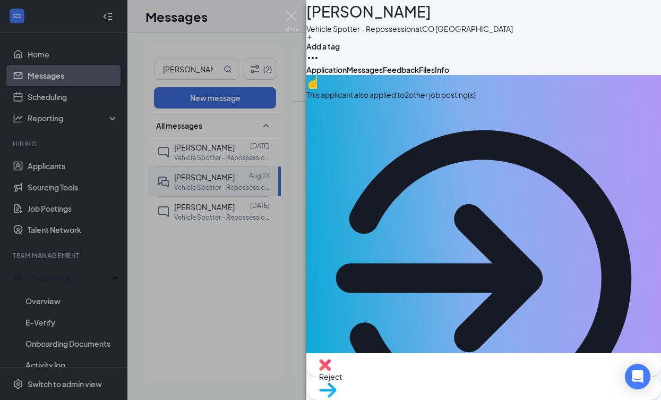
click at [435, 75] on button "Files" at bounding box center [427, 69] width 16 height 11
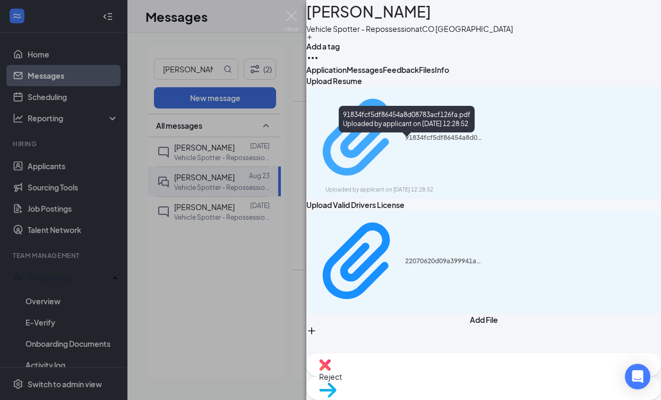
click at [401, 185] on div "Uploaded by applicant on [DATE] 12:28:52" at bounding box center [405, 189] width 159 height 9
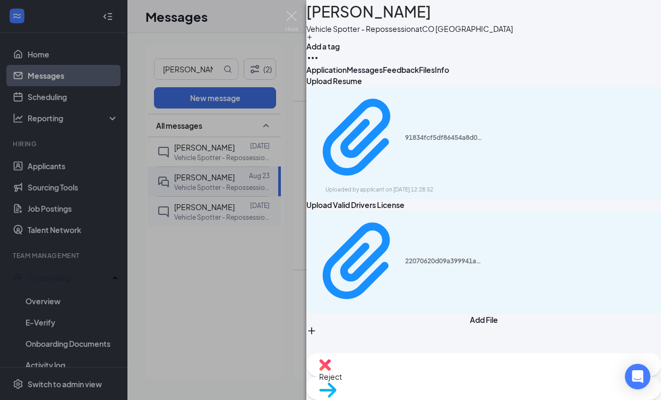
click at [242, 212] on div "EE [PERSON_NAME] Vehicle Spotter - Repossession at CO [GEOGRAPHIC_DATA] Add a t…" at bounding box center [330, 200] width 661 height 400
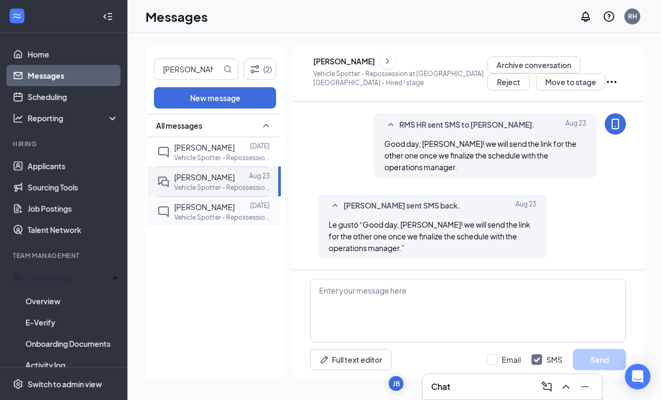
click at [201, 212] on div "[PERSON_NAME]" at bounding box center [204, 207] width 61 height 12
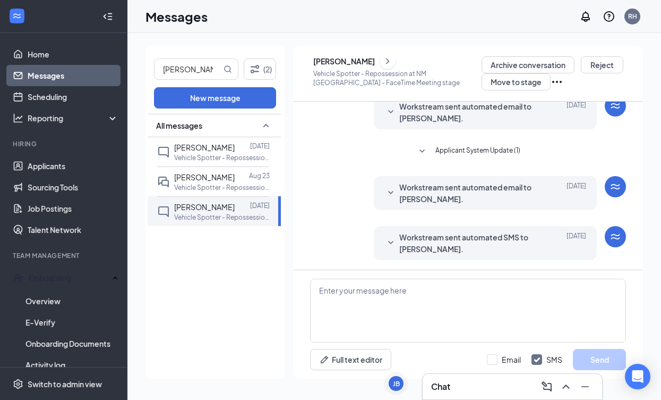
scroll to position [327, 0]
click at [366, 62] on div "[PERSON_NAME]" at bounding box center [344, 61] width 62 height 11
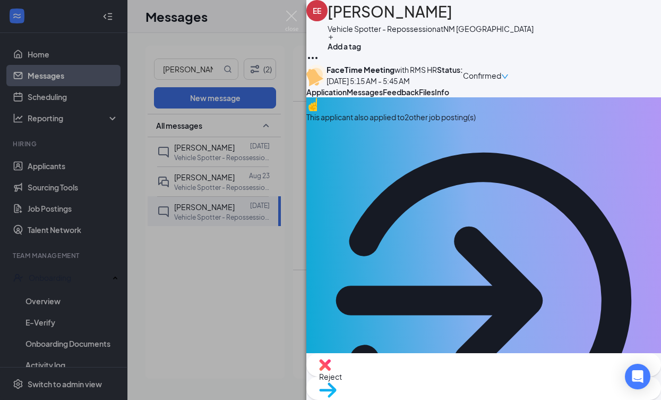
click at [435, 97] on span "Files" at bounding box center [427, 92] width 16 height 10
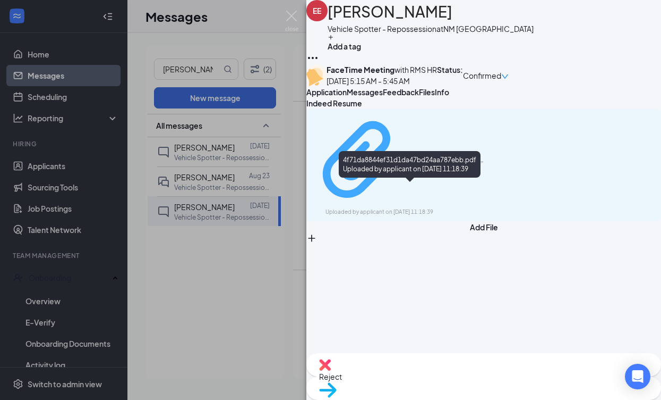
click at [481, 164] on div "4f71da8844ef31d1da47bd24aa787ebb.pdf" at bounding box center [445, 160] width 80 height 9
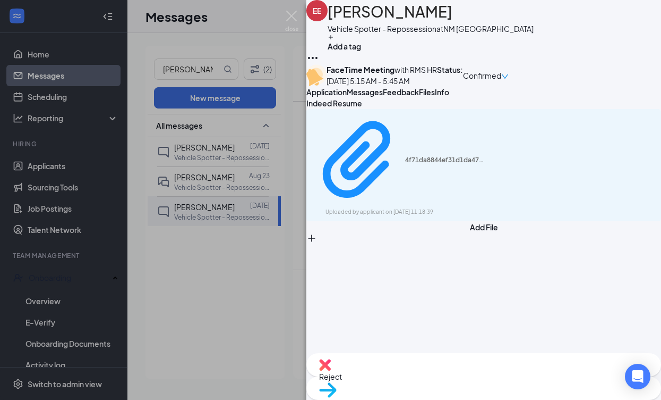
click at [300, 16] on div "EE [PERSON_NAME] Vehicle Spotter - Repossession at [GEOGRAPHIC_DATA] [GEOGRAPHI…" at bounding box center [330, 200] width 661 height 400
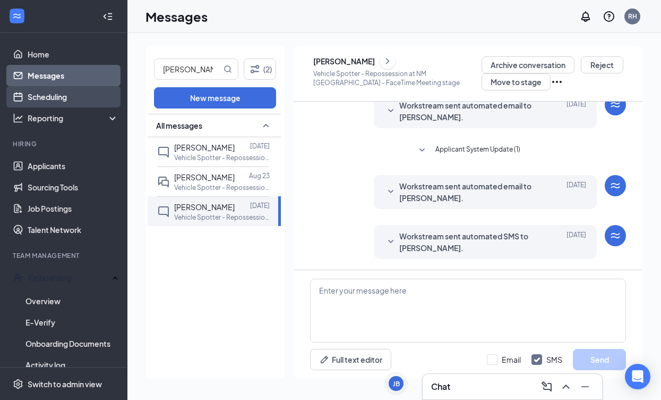
click at [54, 99] on link "Scheduling" at bounding box center [73, 96] width 91 height 21
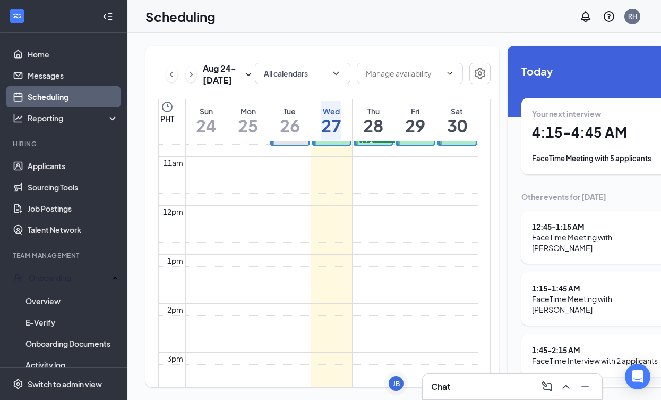
scroll to position [529, 0]
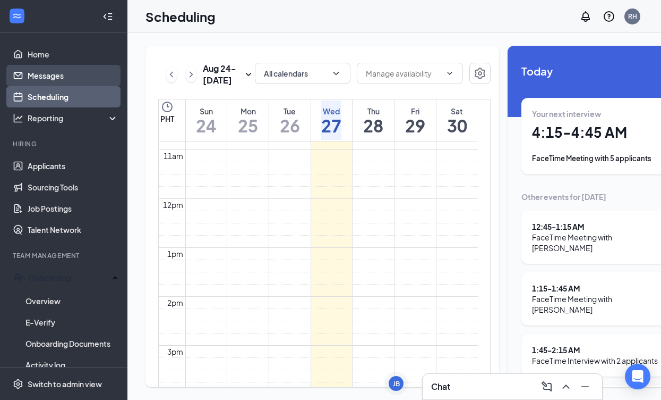
click at [56, 79] on link "Messages" at bounding box center [73, 75] width 91 height 21
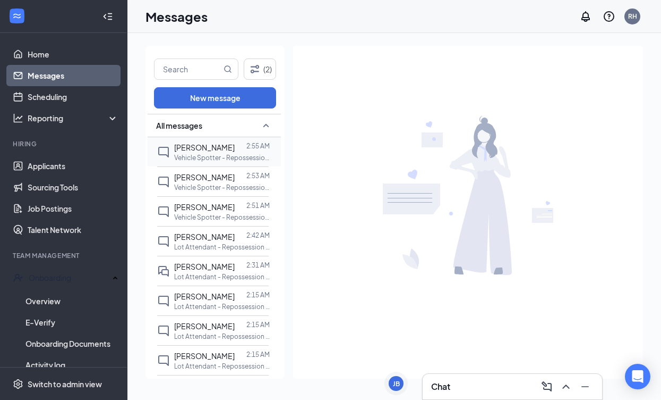
drag, startPoint x: 182, startPoint y: 158, endPoint x: 190, endPoint y: 155, distance: 8.8
click at [182, 157] on p "Vehicle Spotter - Repossession at NM [GEOGRAPHIC_DATA]" at bounding box center [222, 157] width 96 height 9
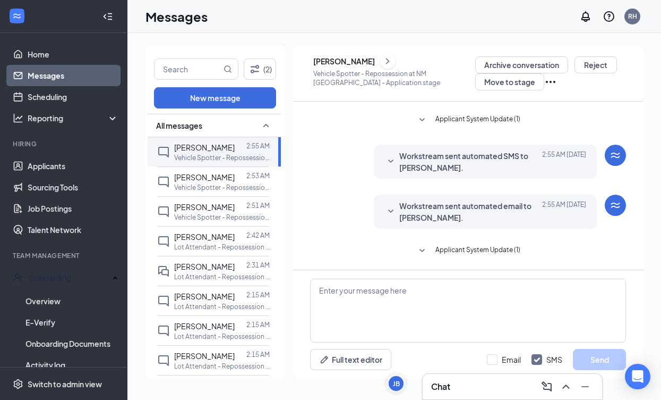
scroll to position [289, 0]
click at [499, 254] on button "Applicant System Update (1)" at bounding box center [468, 250] width 105 height 13
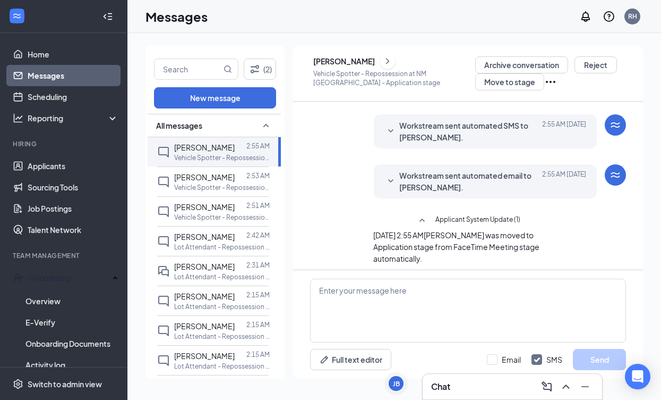
scroll to position [318, 0]
click at [246, 190] on p "Vehicle Spotter - Repossession at NM [GEOGRAPHIC_DATA]" at bounding box center [222, 187] width 96 height 9
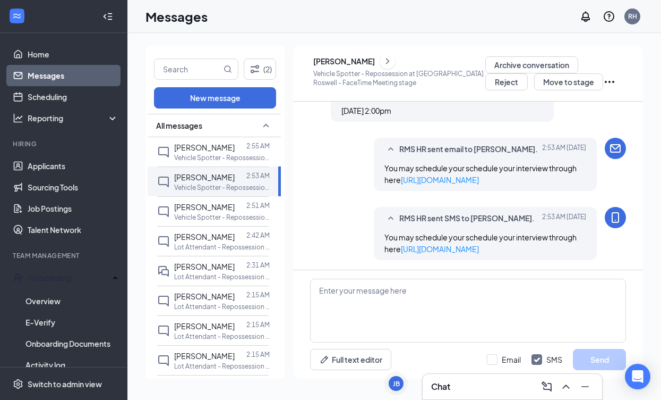
scroll to position [339, 0]
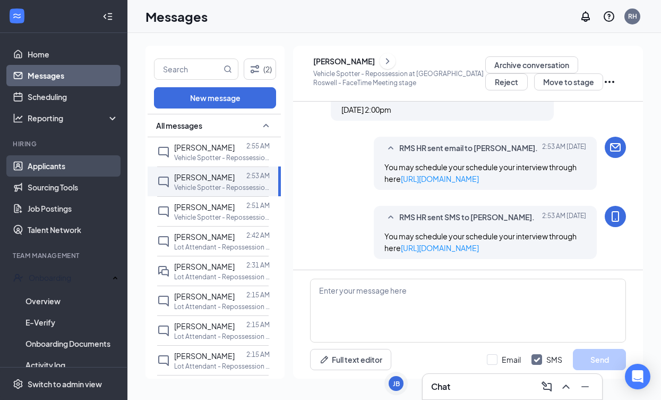
drag, startPoint x: 52, startPoint y: 168, endPoint x: 46, endPoint y: 165, distance: 6.2
click at [50, 167] on link "Applicants" at bounding box center [73, 165] width 91 height 21
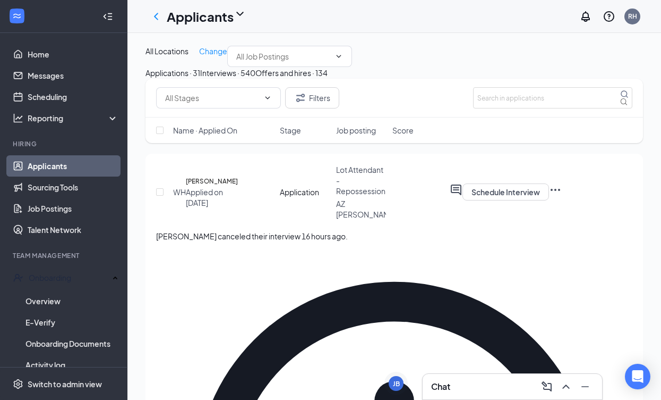
click at [256, 79] on div "Interviews · 540" at bounding box center [227, 73] width 55 height 12
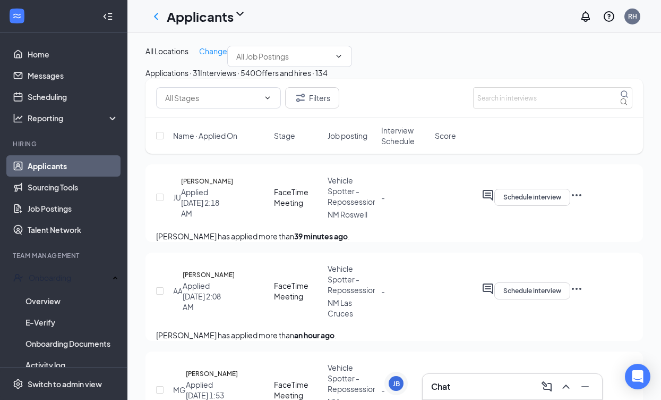
click at [328, 79] on div "Offers and hires · 134" at bounding box center [292, 73] width 72 height 12
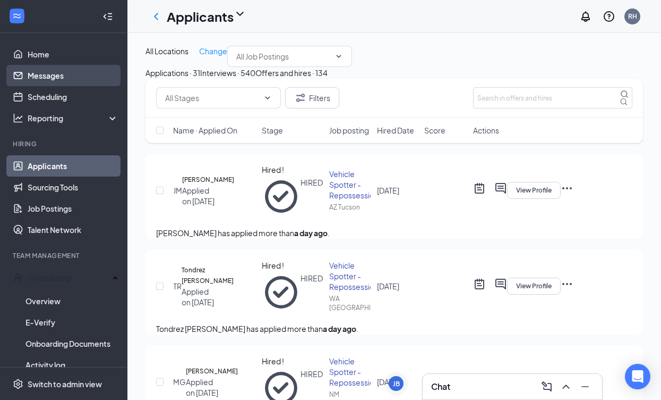
click at [42, 79] on link "Messages" at bounding box center [73, 75] width 91 height 21
